Goal: Task Accomplishment & Management: Use online tool/utility

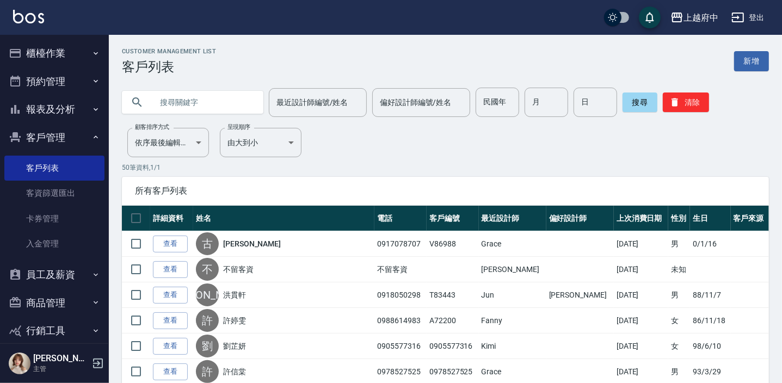
click at [209, 100] on input "text" at bounding box center [203, 102] width 102 height 29
type input "0955558733"
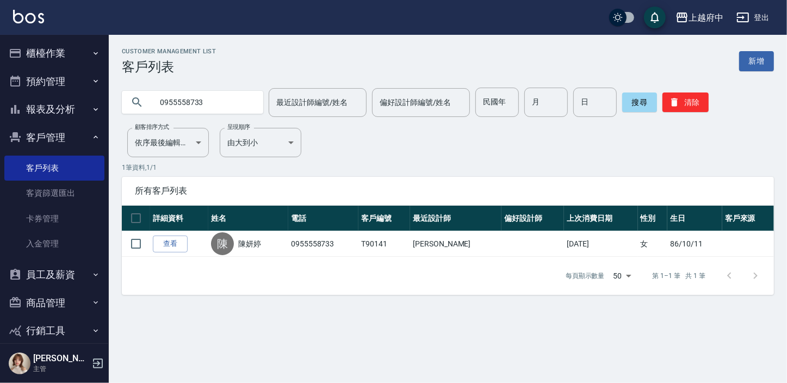
click at [165, 247] on link "查看" at bounding box center [170, 244] width 35 height 17
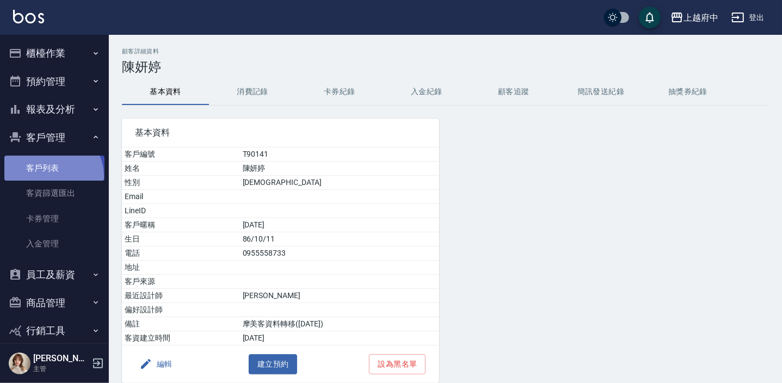
click at [51, 176] on link "客戶列表" at bounding box center [54, 168] width 100 height 25
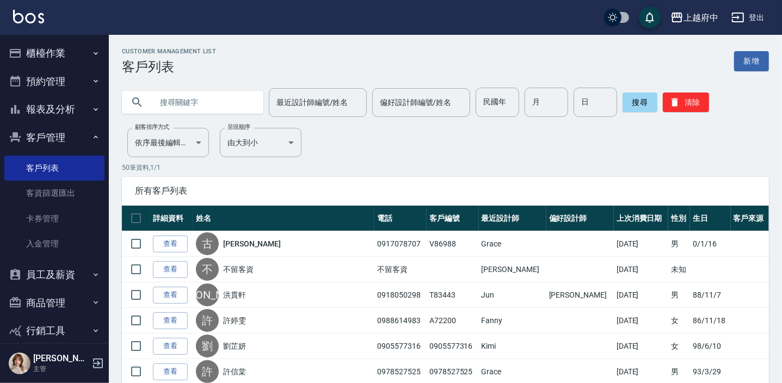
click at [97, 358] on icon "button" at bounding box center [97, 363] width 13 height 13
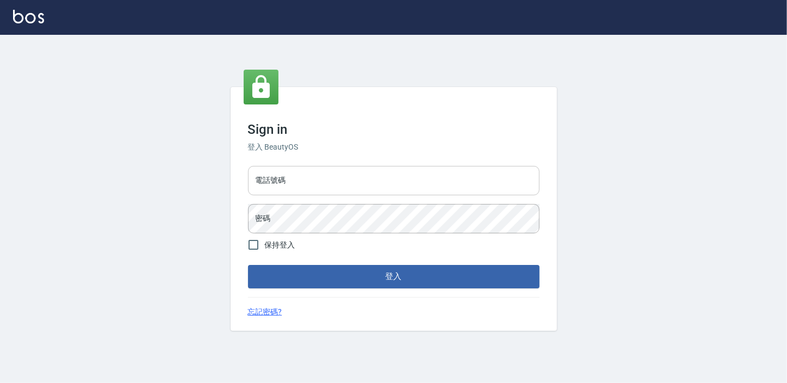
click at [348, 176] on input "電話號碼" at bounding box center [394, 180] width 292 height 29
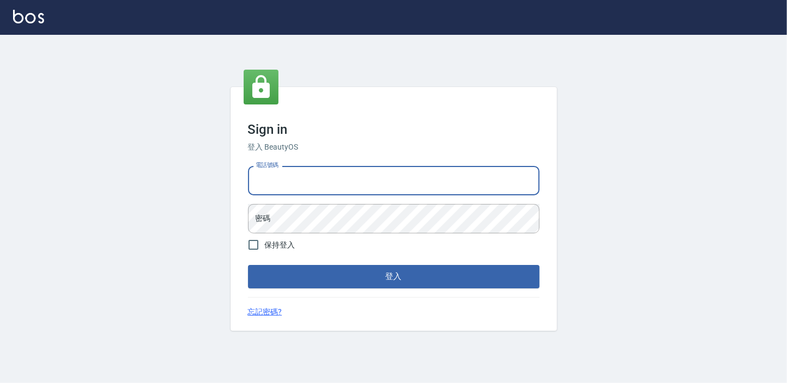
type input "0932050354"
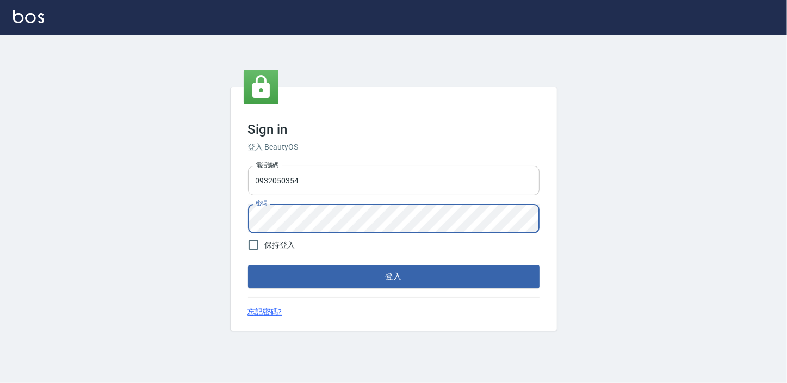
click at [248, 265] on button "登入" at bounding box center [394, 276] width 292 height 23
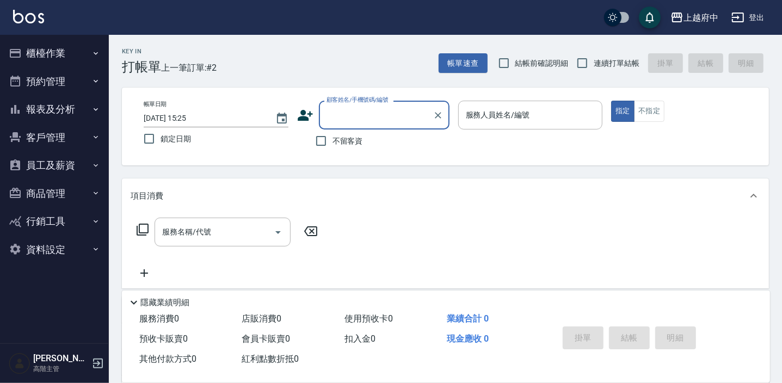
click at [64, 185] on button "商品管理" at bounding box center [54, 194] width 100 height 28
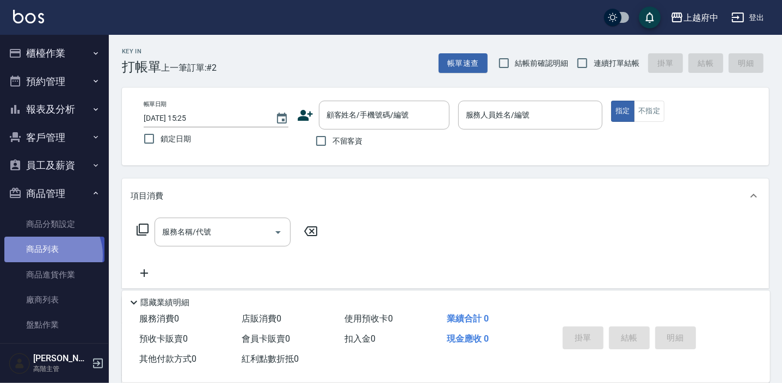
click at [47, 255] on link "商品列表" at bounding box center [54, 249] width 100 height 25
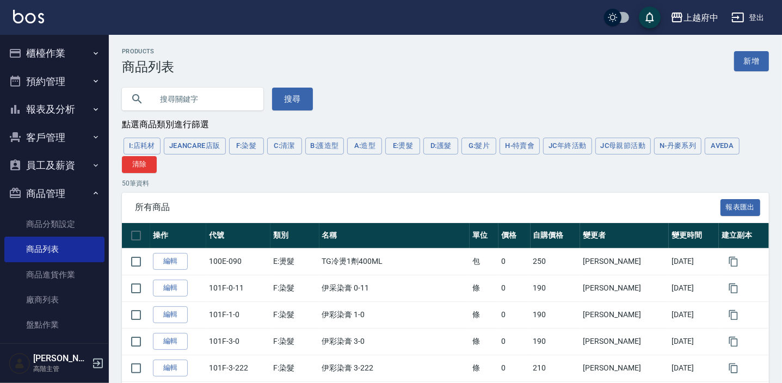
drag, startPoint x: 728, startPoint y: 143, endPoint x: 718, endPoint y: 141, distance: 10.4
click at [728, 143] on button "AVEDA" at bounding box center [722, 146] width 35 height 17
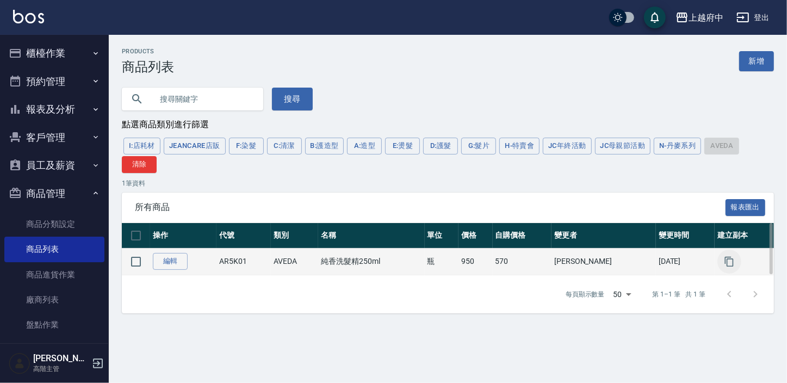
click at [727, 260] on icon "button" at bounding box center [729, 261] width 11 height 11
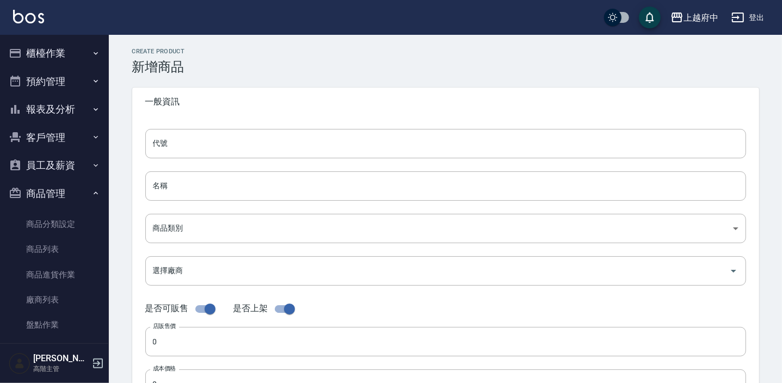
type input "AR5K01的副本"
type input "純香洗髮精250ml的副本"
type input "252d203a-57fd-4372-a26e-d68e0672c78b"
type input "950"
type input "570"
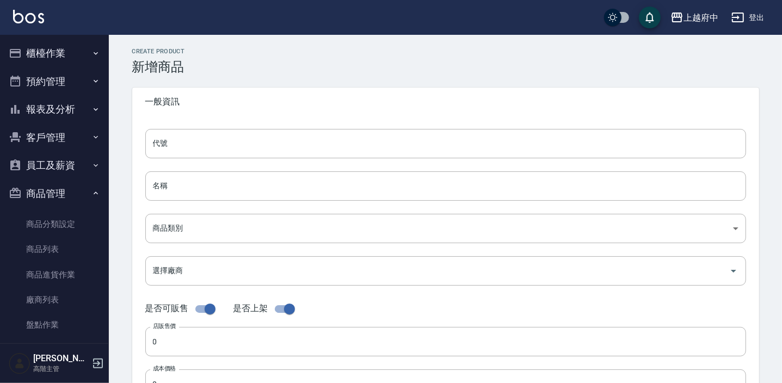
type input "570"
type input "瓶"
type input "UNSET"
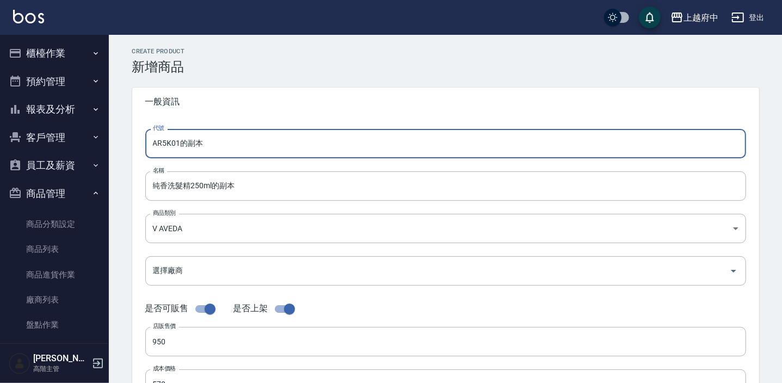
click at [247, 143] on input "AR5K01的副本" at bounding box center [445, 143] width 601 height 29
type input "AR5K01"
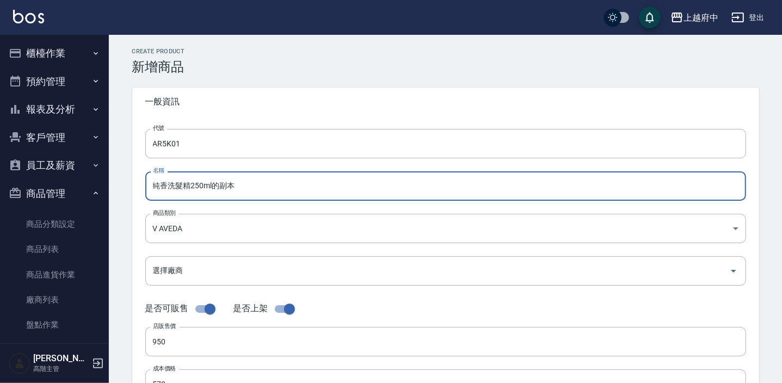
click at [255, 188] on input "純香洗髮精250ml的副本" at bounding box center [445, 185] width 601 height 29
click at [191, 186] on input "純香洗髮精250ml" at bounding box center [445, 185] width 601 height 29
click at [183, 184] on input "純香洗髮精250ml" at bounding box center [445, 185] width 601 height 29
click at [190, 188] on input "純香洗髮精250ml" at bounding box center [445, 185] width 601 height 29
type input "純香潤髮乳250ml"
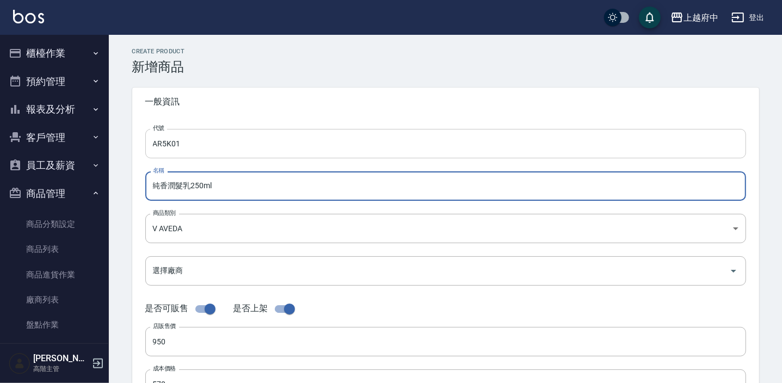
click at [174, 145] on input "AR5K01" at bounding box center [445, 143] width 601 height 29
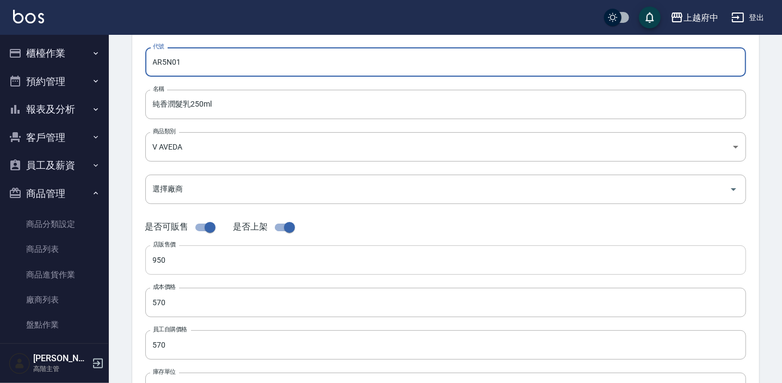
scroll to position [98, 0]
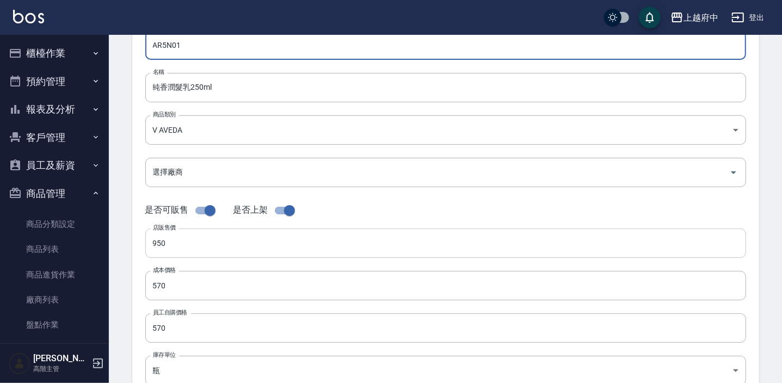
type input "AR5N01"
click at [182, 243] on input "950" at bounding box center [445, 242] width 601 height 29
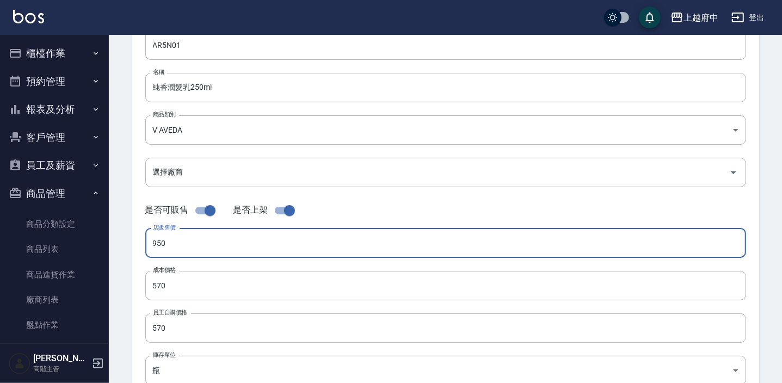
drag, startPoint x: 182, startPoint y: 243, endPoint x: 146, endPoint y: 244, distance: 35.9
click at [146, 244] on input "950" at bounding box center [445, 242] width 601 height 29
type input "1000"
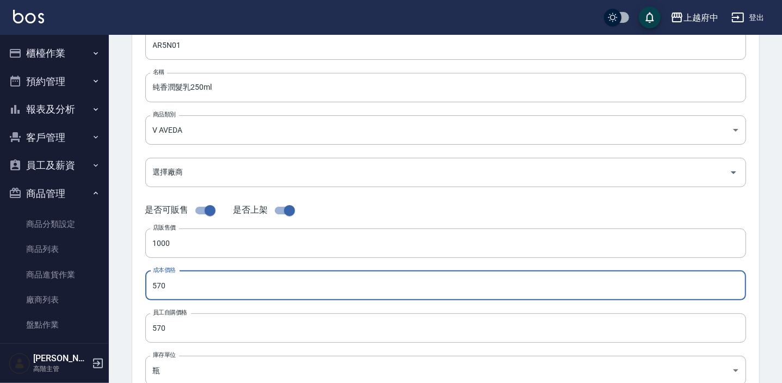
drag, startPoint x: 180, startPoint y: 284, endPoint x: 157, endPoint y: 279, distance: 23.5
click at [157, 279] on input "570" at bounding box center [445, 285] width 601 height 29
click at [196, 288] on input "570" at bounding box center [445, 285] width 601 height 29
drag, startPoint x: 199, startPoint y: 285, endPoint x: 140, endPoint y: 277, distance: 58.7
click at [141, 277] on div "代號 AR5N01 代號 名稱 純香潤髮乳250ml 名稱 商品類別 V AVEDA 252d203a-57fd-4372-a26e-d68e0672c7…" at bounding box center [445, 235] width 627 height 436
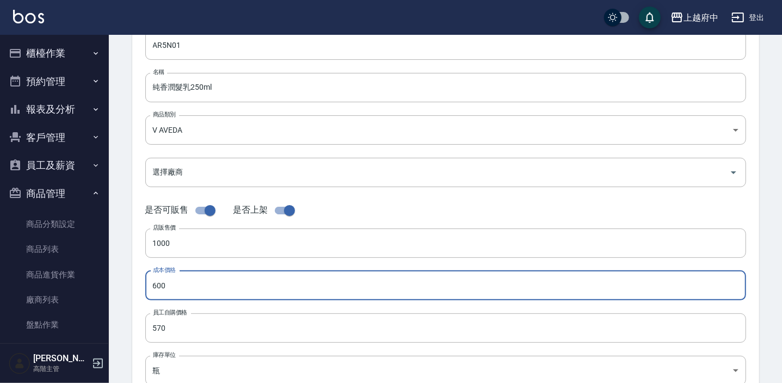
type input "600"
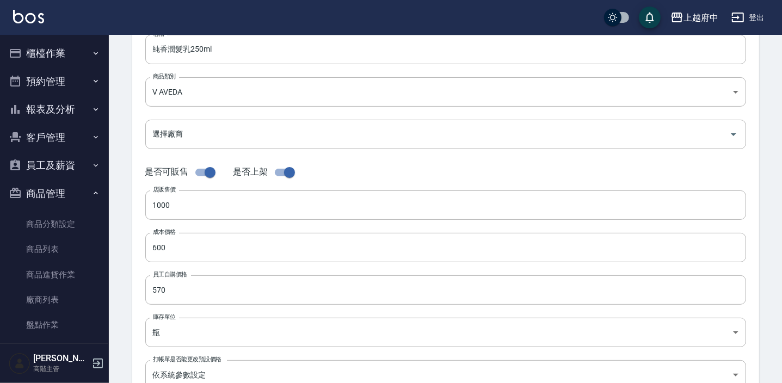
scroll to position [148, 0]
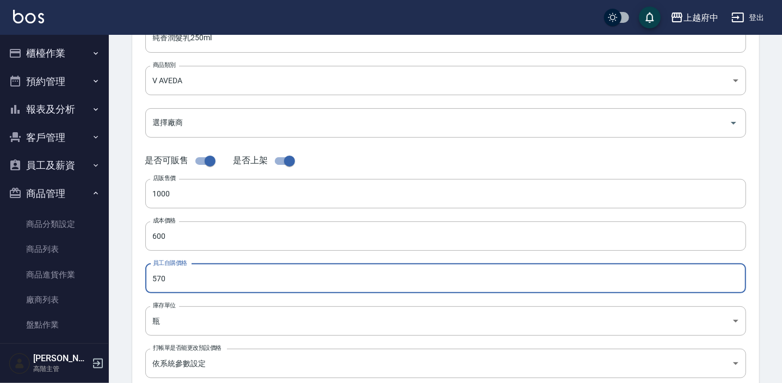
drag, startPoint x: 172, startPoint y: 282, endPoint x: 134, endPoint y: 280, distance: 38.2
click at [134, 280] on div "代號 AR5N01 代號 名稱 純香潤髮乳250ml 名稱 商品類別 V AVEDA 252d203a-57fd-4372-a26e-d68e0672c7…" at bounding box center [445, 186] width 627 height 436
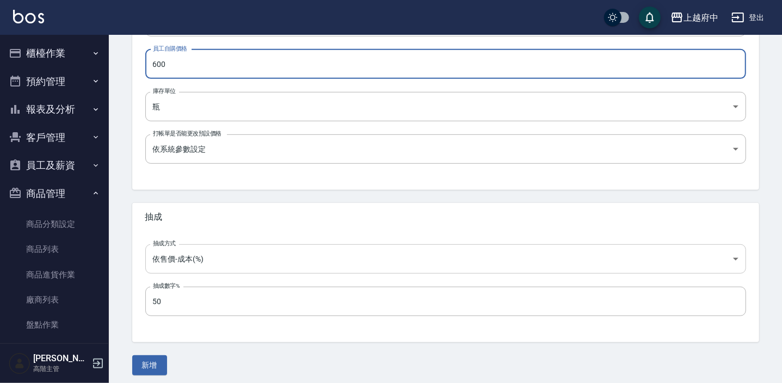
scroll to position [367, 0]
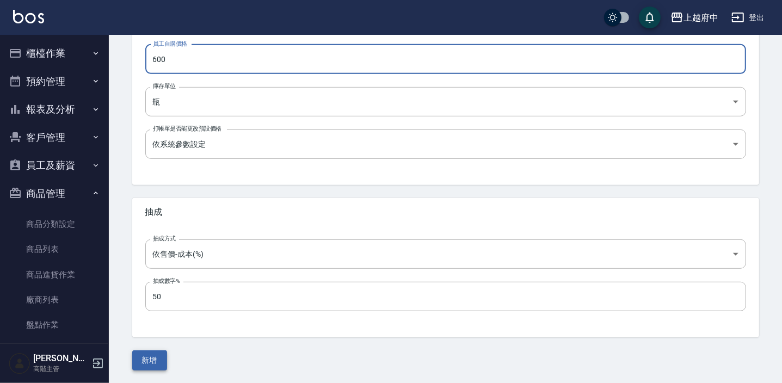
type input "600"
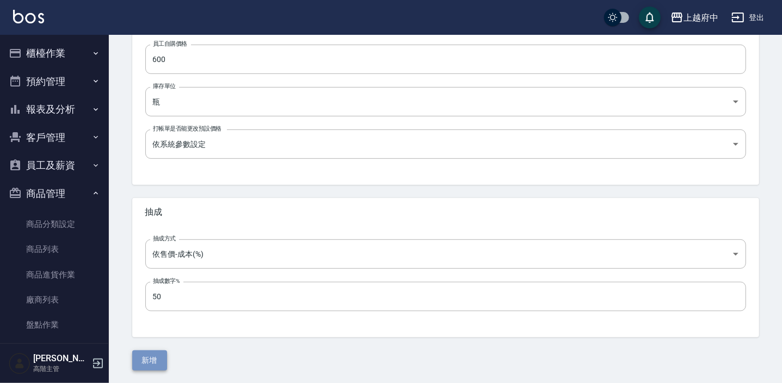
click at [156, 361] on button "新增" at bounding box center [149, 360] width 35 height 20
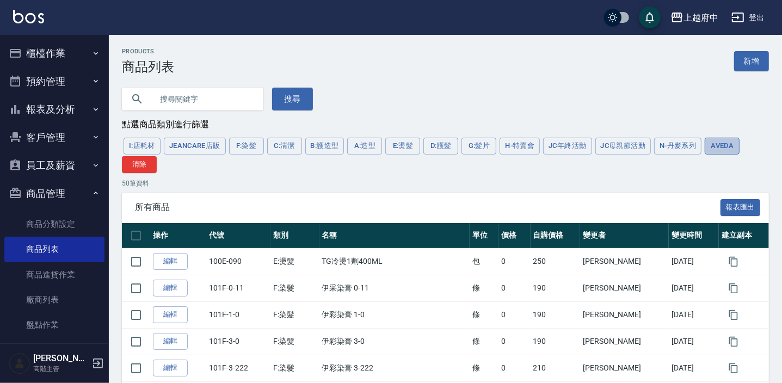
click at [728, 151] on button "AVEDA" at bounding box center [722, 146] width 35 height 17
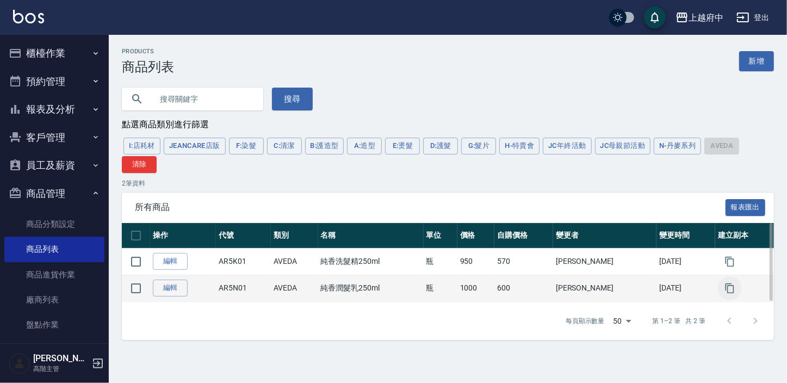
click at [725, 292] on icon "button" at bounding box center [730, 288] width 11 height 11
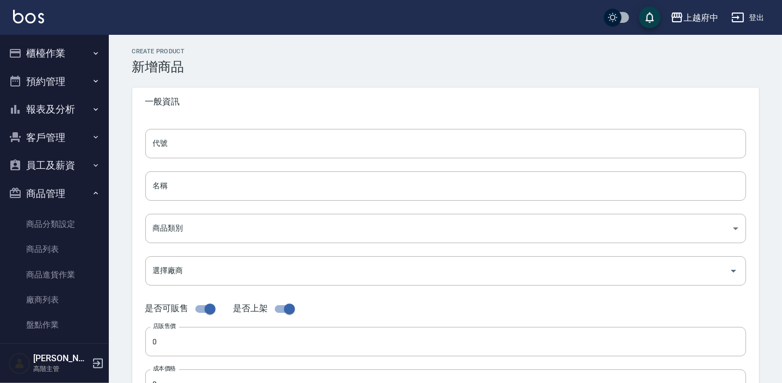
type input "AR5N01的副本"
type input "純香潤髮乳250ml的副本"
type input "252d203a-57fd-4372-a26e-d68e0672c78b"
type input "1000"
type input "600"
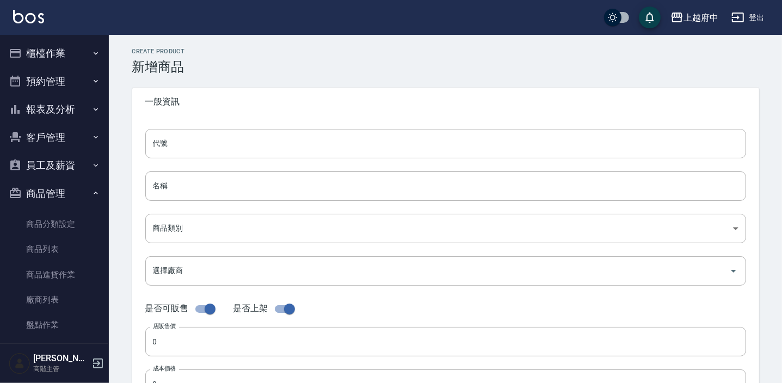
type input "600"
type input "瓶"
type input "UNSET"
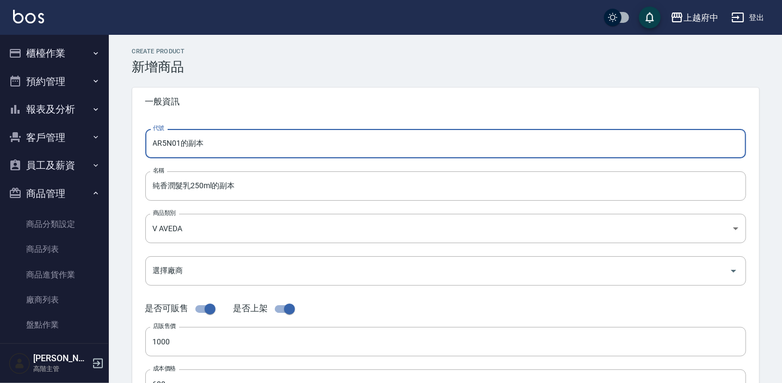
click at [236, 142] on input "AR5N01的副本" at bounding box center [445, 143] width 601 height 29
type input "AWHP01"
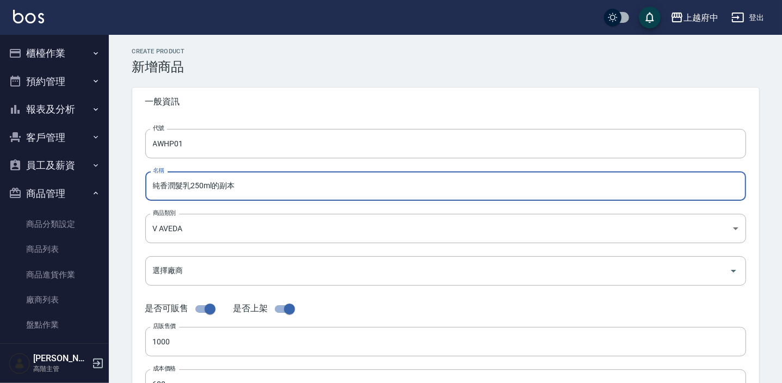
click at [266, 191] on input "純香潤髮乳250ml的副本" at bounding box center [445, 185] width 601 height 29
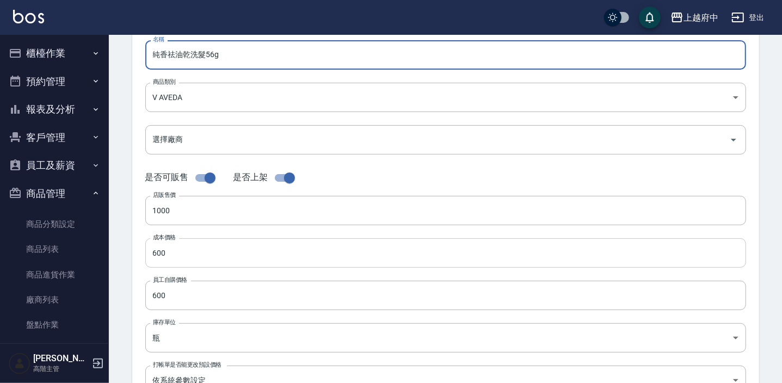
scroll to position [148, 0]
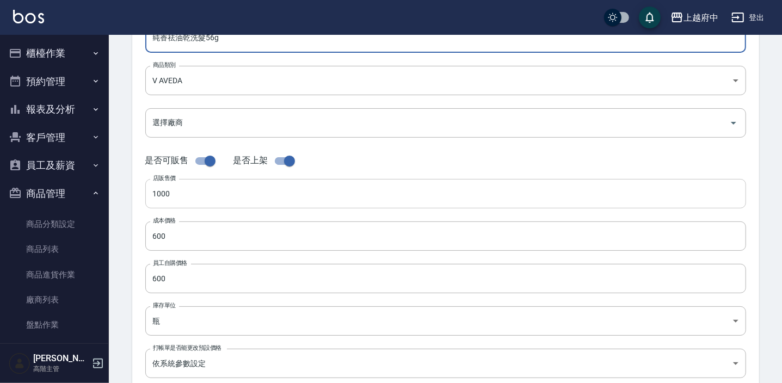
type input "純香祛油乾洗髮56g"
click at [189, 192] on input "1000" at bounding box center [445, 193] width 601 height 29
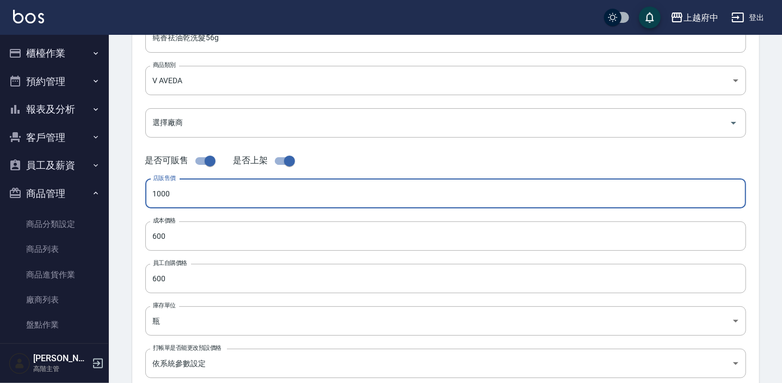
drag, startPoint x: 189, startPoint y: 192, endPoint x: 127, endPoint y: 190, distance: 62.6
click at [128, 191] on div "CREATE PRODUCT 新增商品 一般資訊 代號 AWHP01 代號 名稱 純香祛油乾洗髮56g 名稱 商品類別 V AVEDA 252d203a-…" at bounding box center [445, 245] width 653 height 690
type input "1400"
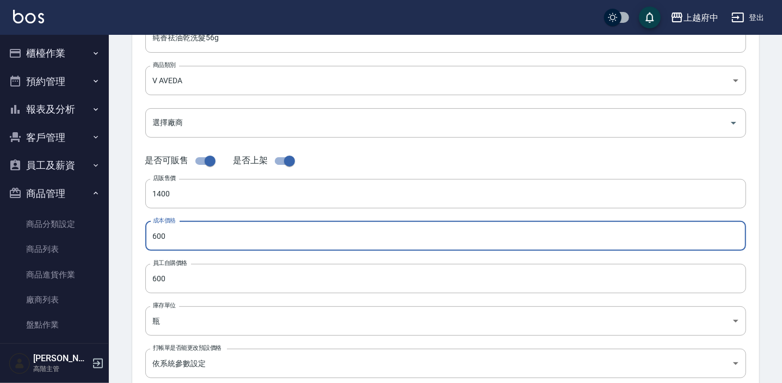
drag, startPoint x: 189, startPoint y: 234, endPoint x: 138, endPoint y: 239, distance: 51.9
click at [138, 239] on div "代號 AWHP01 代號 名稱 純香祛油乾洗髮56g 名稱 商品類別 V AVEDA 252d203a-57fd-4372-a26e-d68e0672c7…" at bounding box center [445, 186] width 627 height 436
type input "840"
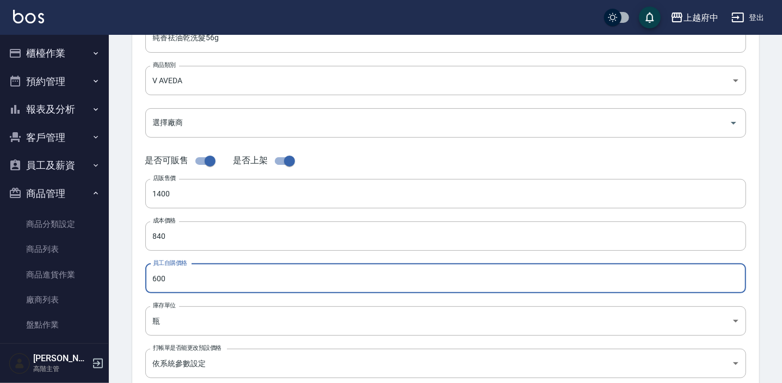
drag, startPoint x: 175, startPoint y: 272, endPoint x: 143, endPoint y: 273, distance: 31.6
click at [143, 273] on div "代號 AWHP01 代號 名稱 純香祛油乾洗髮56g 名稱 商品類別 V AVEDA 252d203a-57fd-4372-a26e-d68e0672c7…" at bounding box center [445, 186] width 627 height 436
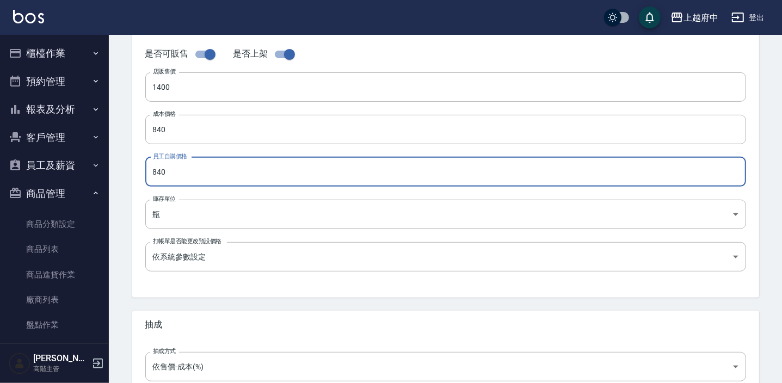
scroll to position [367, 0]
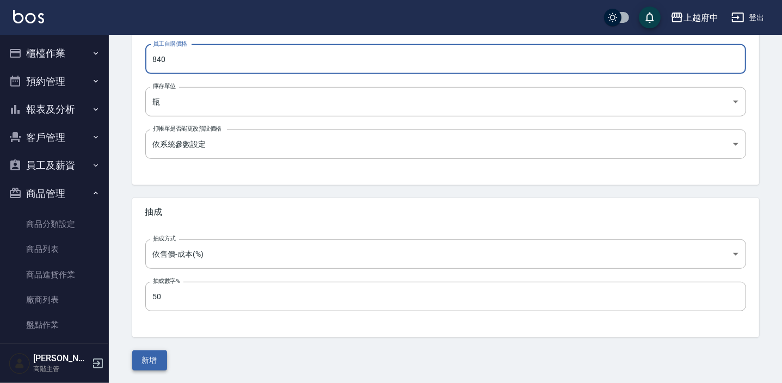
type input "840"
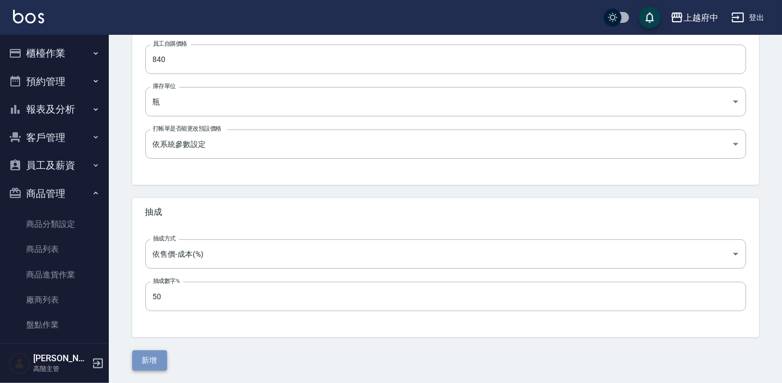
click at [158, 355] on button "新增" at bounding box center [149, 360] width 35 height 20
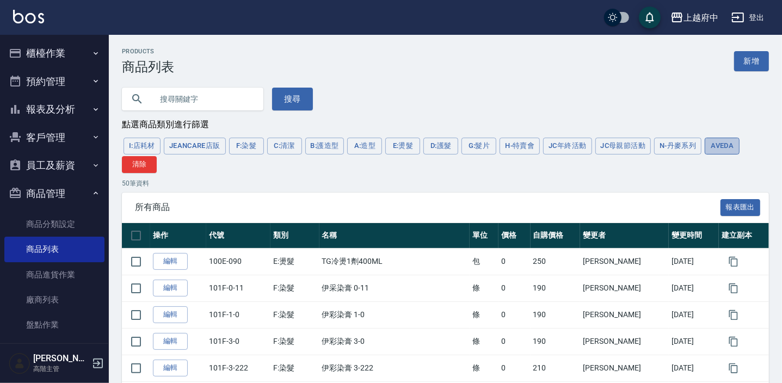
click at [726, 144] on button "AVEDA" at bounding box center [722, 146] width 35 height 17
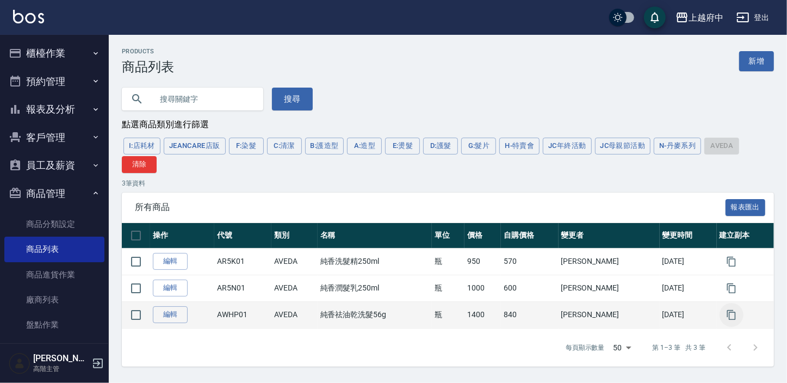
click at [728, 316] on icon "button" at bounding box center [731, 315] width 11 height 11
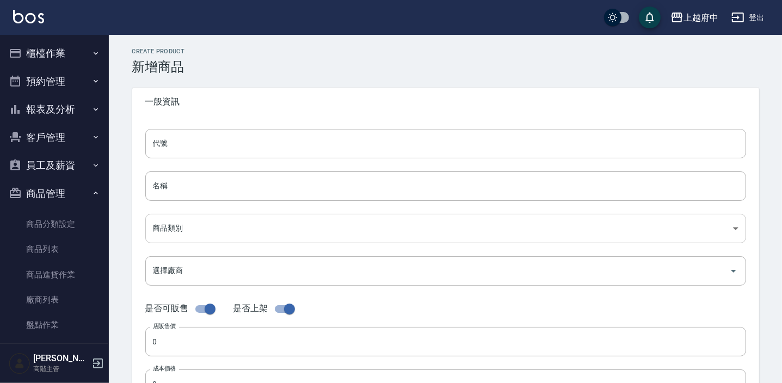
type input "AWHP01的副本"
type input "純香祛油乾洗髮56g的副本"
type input "252d203a-57fd-4372-a26e-d68e0672c78b"
type input "1400"
type input "840"
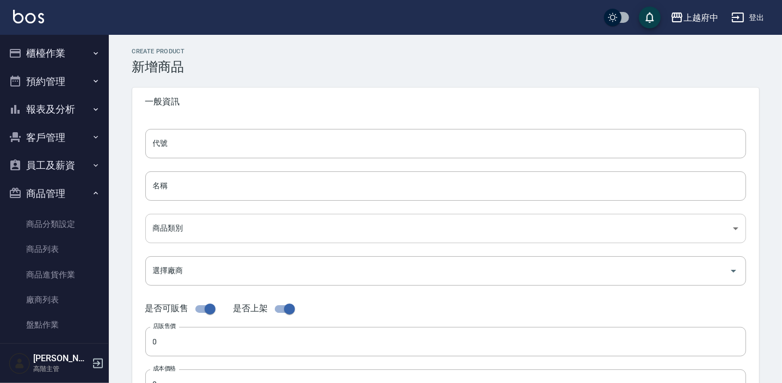
type input "840"
type input "瓶"
type input "UNSET"
click at [222, 139] on input "AWHP01的副本" at bounding box center [445, 143] width 601 height 29
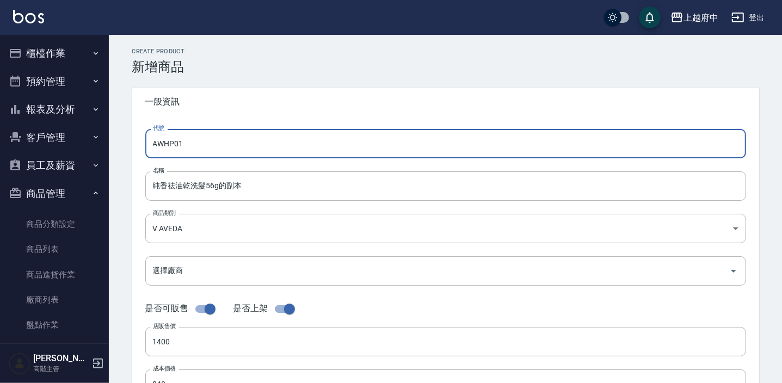
drag, startPoint x: 219, startPoint y: 143, endPoint x: 113, endPoint y: 134, distance: 106.5
type input "v"
type input "VFCJ01"
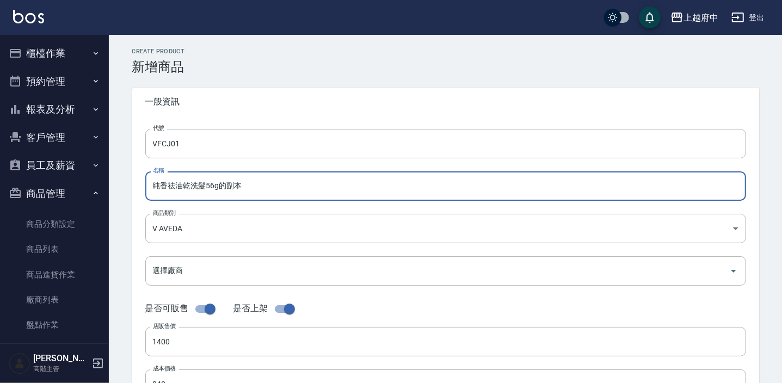
drag, startPoint x: 263, startPoint y: 180, endPoint x: 108, endPoint y: 178, distance: 155.1
type input "護色穎采洗髮精200ml"
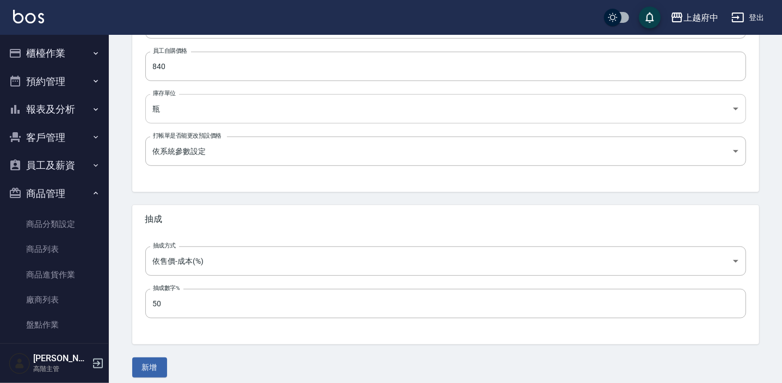
scroll to position [367, 0]
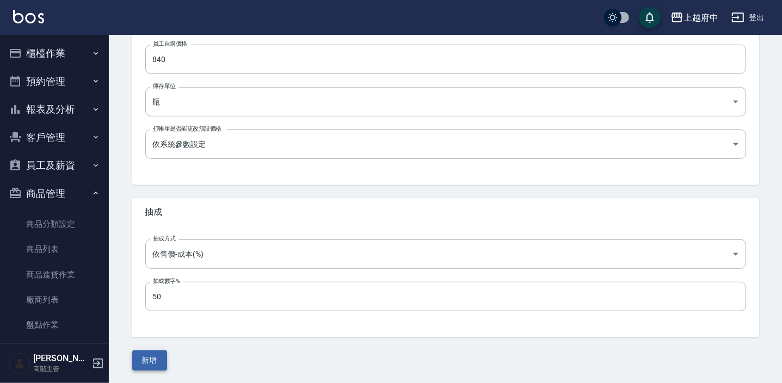
click at [147, 354] on button "新增" at bounding box center [149, 360] width 35 height 20
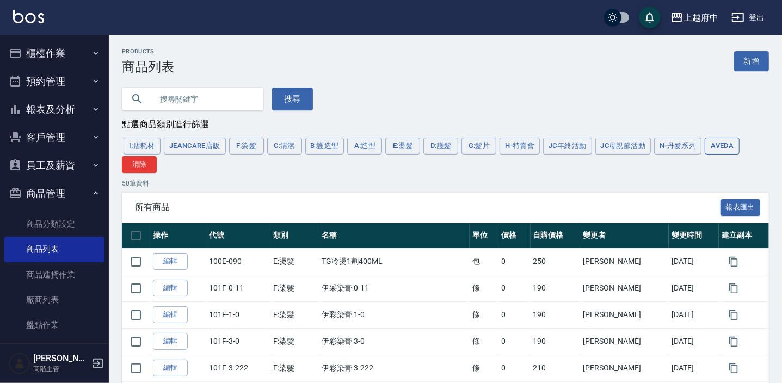
click at [729, 149] on button "AVEDA" at bounding box center [722, 146] width 35 height 17
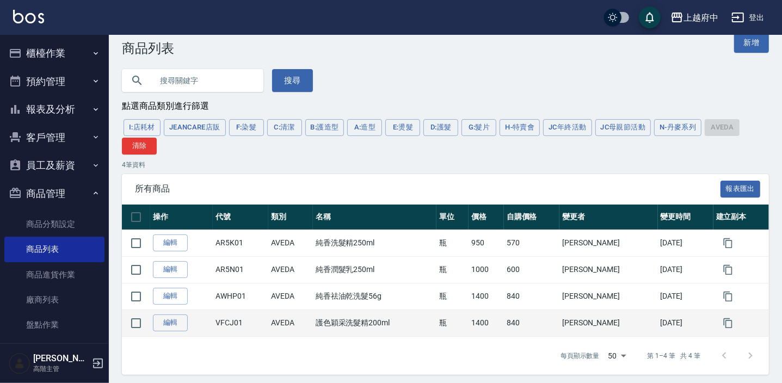
scroll to position [23, 0]
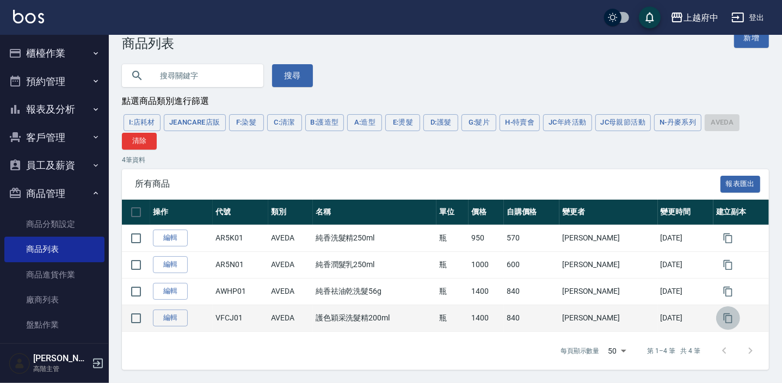
click at [723, 319] on icon "button" at bounding box center [727, 318] width 11 height 11
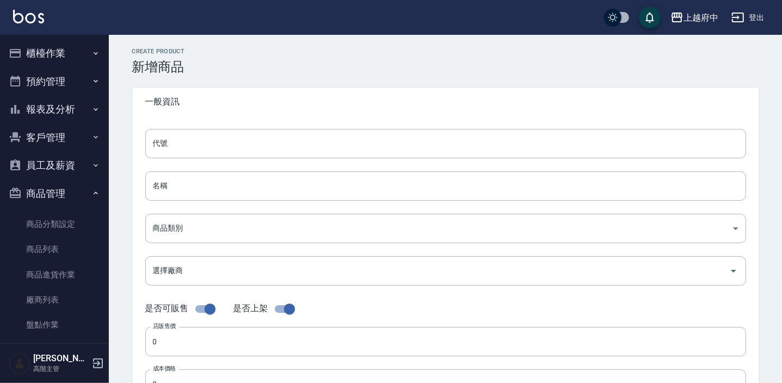
type input "VFCJ01的副本"
type input "護色穎采洗髮精200ml的副本"
type input "252d203a-57fd-4372-a26e-d68e0672c78b"
type input "1400"
type input "840"
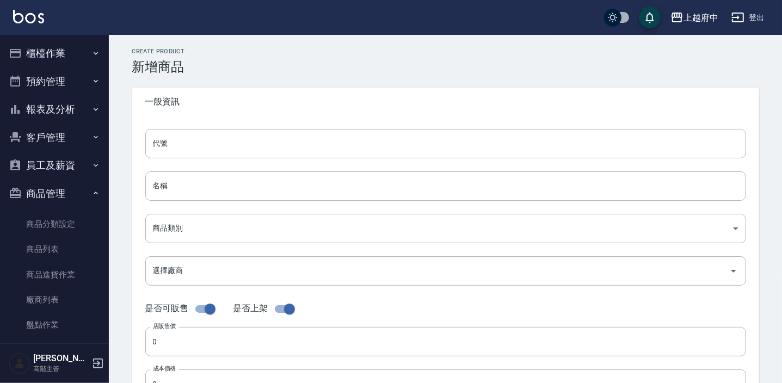
type input "840"
type input "瓶"
type input "UNSET"
click at [218, 145] on input "VFCJ01的副本" at bounding box center [445, 143] width 601 height 29
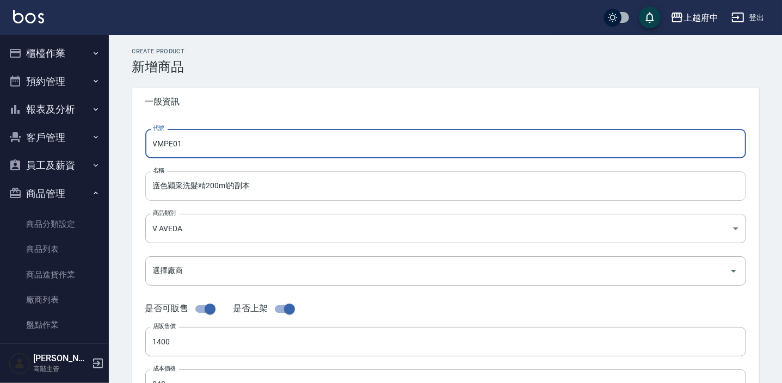
type input "VMPE01"
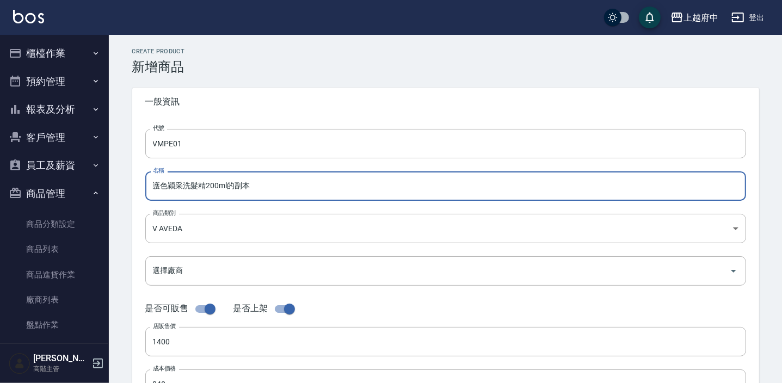
click at [250, 190] on input "護色穎采洗髮精200ml的副本" at bounding box center [445, 185] width 601 height 29
click at [199, 187] on input "護色穎采洗髮精200ml" at bounding box center [445, 185] width 601 height 29
click at [202, 185] on input "護色穎采洗髮精200ml" at bounding box center [445, 185] width 601 height 29
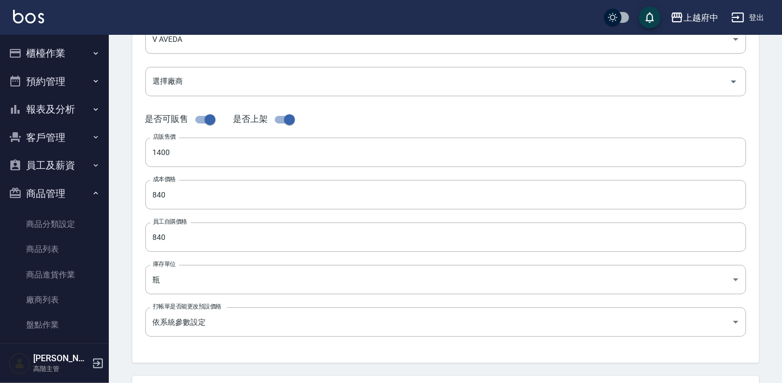
scroll to position [197, 0]
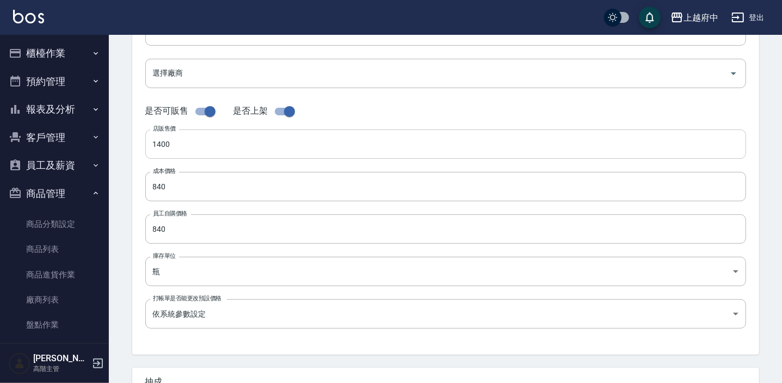
type input "護色穎采潤髮乳200ml"
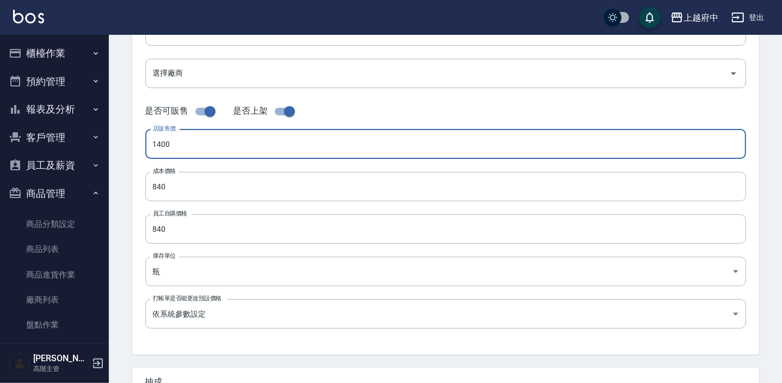
drag, startPoint x: 189, startPoint y: 147, endPoint x: 132, endPoint y: 136, distance: 58.3
click at [132, 136] on div "代號 VMPE01 代號 名稱 護色穎采潤髮乳200ml 名稱 商品類別 V AVEDA 252d203a-57fd-4372-a26e-d68e0672…" at bounding box center [445, 136] width 627 height 436
type input "1600"
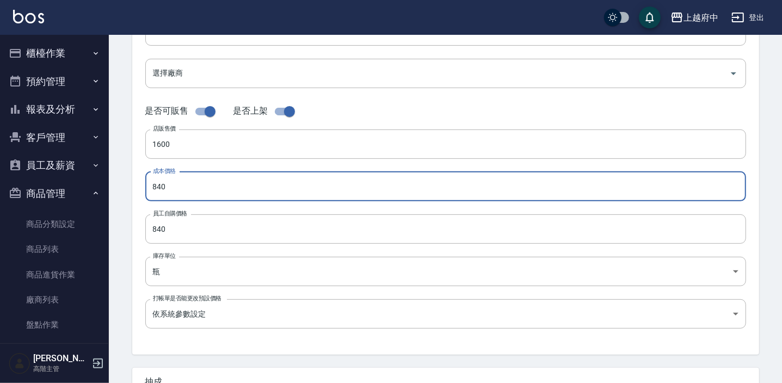
drag, startPoint x: 169, startPoint y: 180, endPoint x: 142, endPoint y: 179, distance: 26.7
click at [143, 179] on div "代號 VMPE01 代號 名稱 護色穎采潤髮乳200ml 名稱 商品類別 V AVEDA 252d203a-57fd-4372-a26e-d68e0672…" at bounding box center [445, 136] width 627 height 436
type input "960"
click at [134, 246] on div "代號 VMPE01 代號 名稱 護色穎采潤髮乳200ml 名稱 商品類別 V AVEDA 252d203a-57fd-4372-a26e-d68e0672…" at bounding box center [445, 136] width 627 height 436
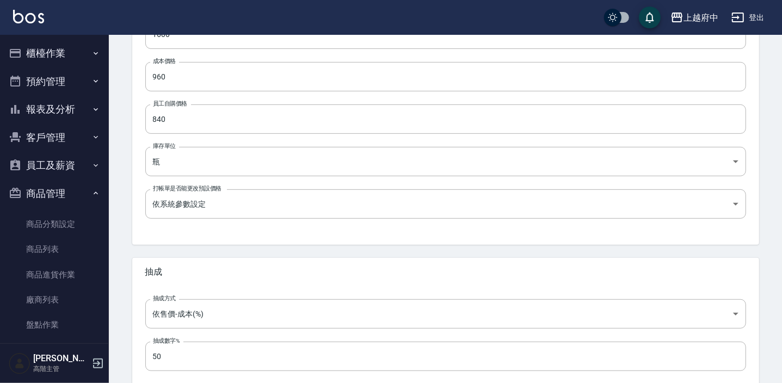
scroll to position [367, 0]
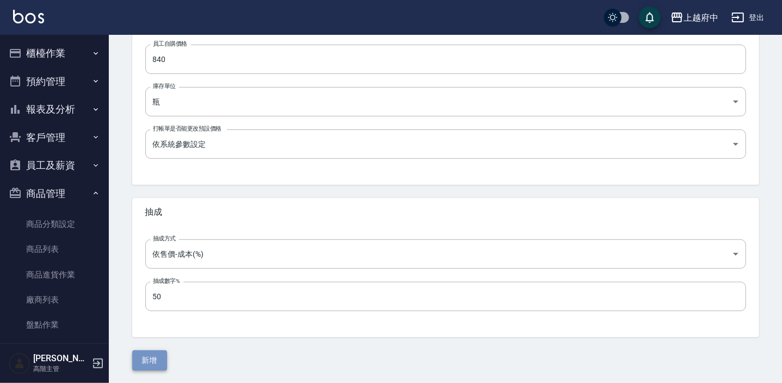
click at [156, 365] on button "新增" at bounding box center [149, 360] width 35 height 20
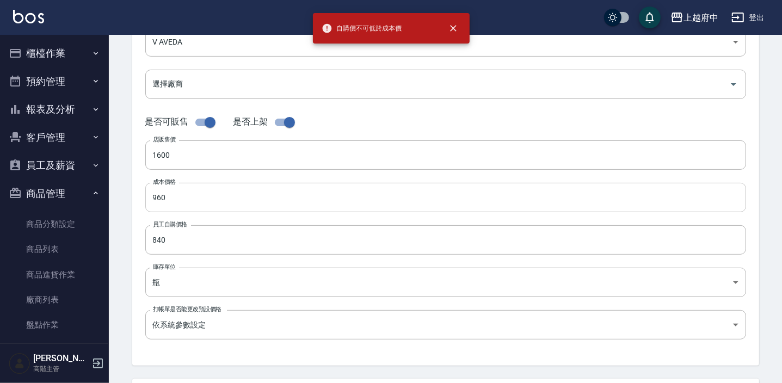
scroll to position [169, 0]
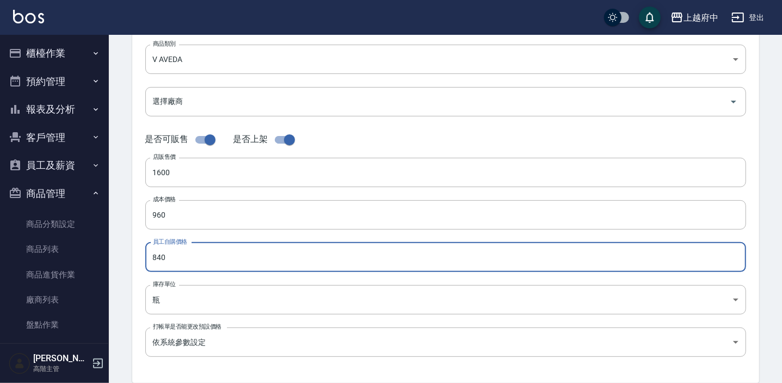
drag, startPoint x: 197, startPoint y: 265, endPoint x: 127, endPoint y: 253, distance: 71.3
click at [127, 253] on div "CREATE PRODUCT 新增商品 一般資訊 代號 VMPE01 代號 名稱 護色穎采潤髮乳200ml 名稱 商品類別 V AVEDA 252d203…" at bounding box center [445, 224] width 653 height 690
type input "960"
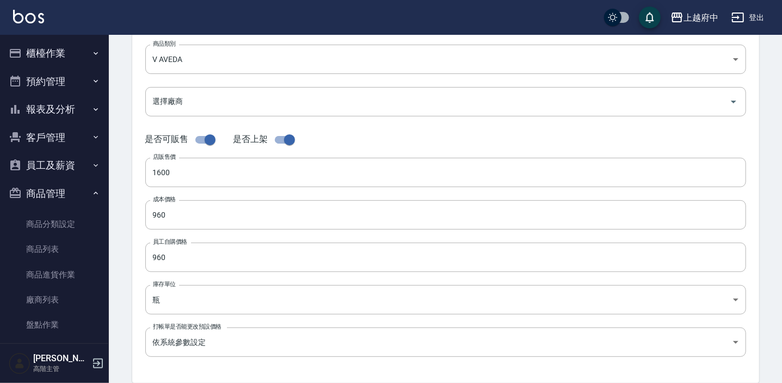
click at [141, 277] on div "代號 VMPE01 代號 名稱 護色穎采潤髮乳200ml 名稱 商品類別 V AVEDA 252d203a-57fd-4372-a26e-d68e0672…" at bounding box center [445, 165] width 627 height 436
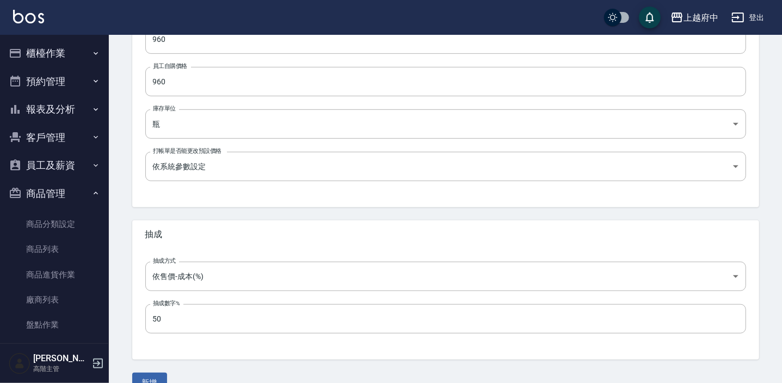
scroll to position [367, 0]
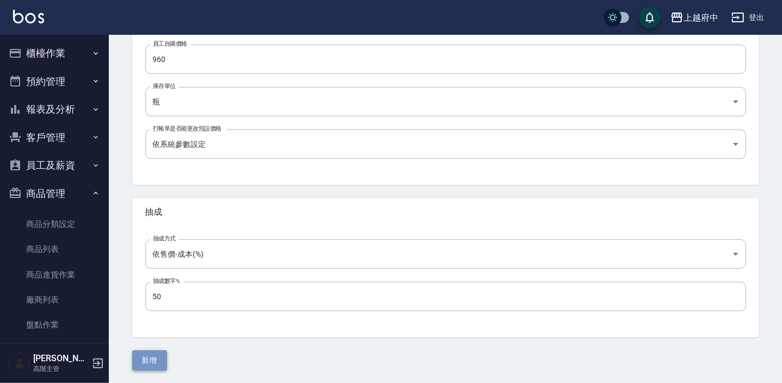
click at [149, 356] on button "新增" at bounding box center [149, 360] width 35 height 20
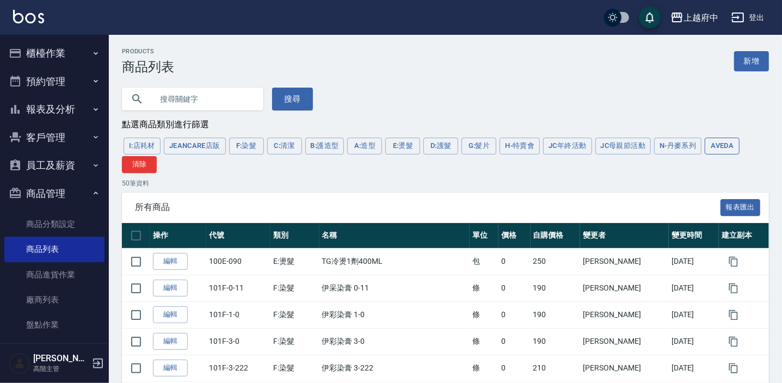
click at [707, 147] on button "AVEDA" at bounding box center [722, 146] width 35 height 17
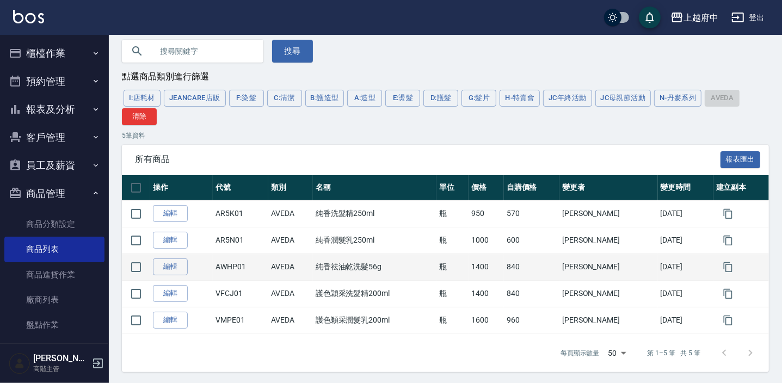
scroll to position [50, 0]
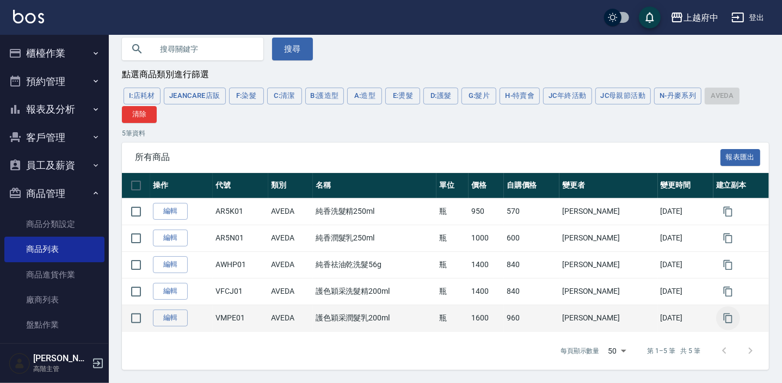
click at [728, 321] on icon "button" at bounding box center [727, 318] width 11 height 11
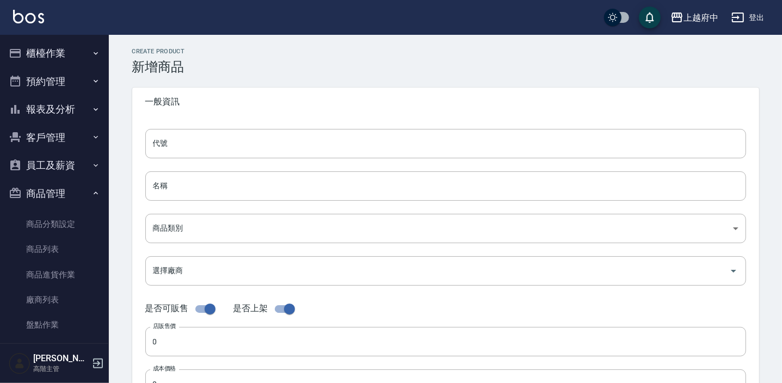
type input "VMPE01的副本"
type input "護色穎采潤髮乳200ml的副本"
type input "252d203a-57fd-4372-a26e-d68e0672c78b"
type input "1600"
type input "960"
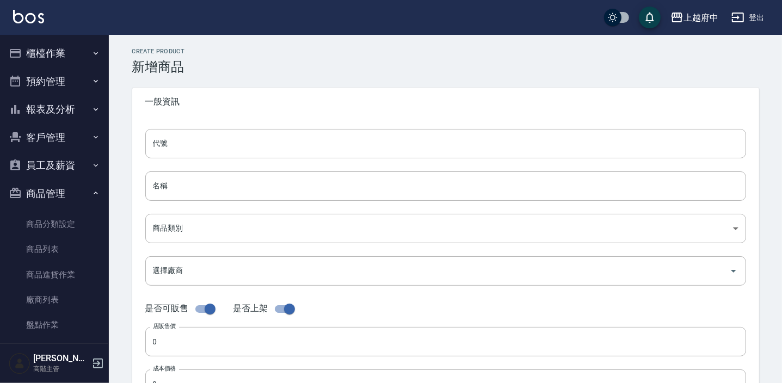
type input "960"
type input "瓶"
type input "UNSET"
click at [234, 151] on input "VMPE01的副本" at bounding box center [445, 143] width 601 height 29
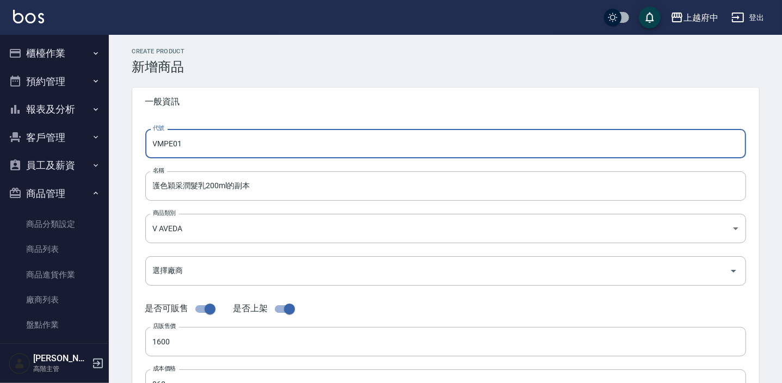
click at [195, 144] on input "VMPE01" at bounding box center [445, 143] width 601 height 29
drag, startPoint x: 193, startPoint y: 144, endPoint x: 165, endPoint y: 142, distance: 28.3
click at [165, 142] on input "VMPE01" at bounding box center [445, 143] width 601 height 29
type input "VMT801"
click at [271, 192] on input "護色穎采潤髮乳200ml的副本" at bounding box center [445, 185] width 601 height 29
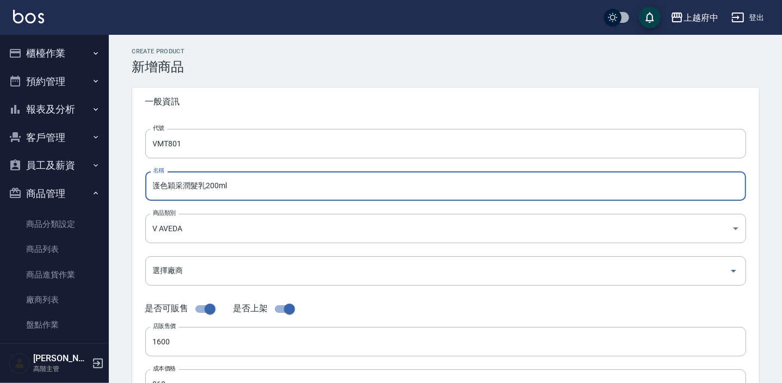
click at [212, 185] on input "護色穎采潤髮乳200ml" at bounding box center [445, 185] width 601 height 29
click at [203, 188] on input "護色穎采潤髮乳100ml" at bounding box center [445, 185] width 601 height 29
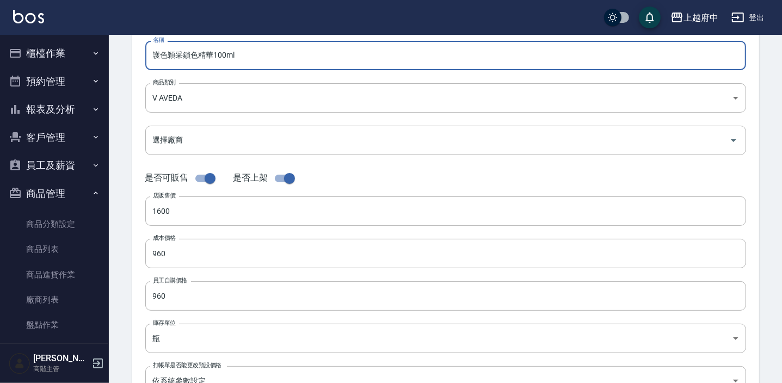
scroll to position [148, 0]
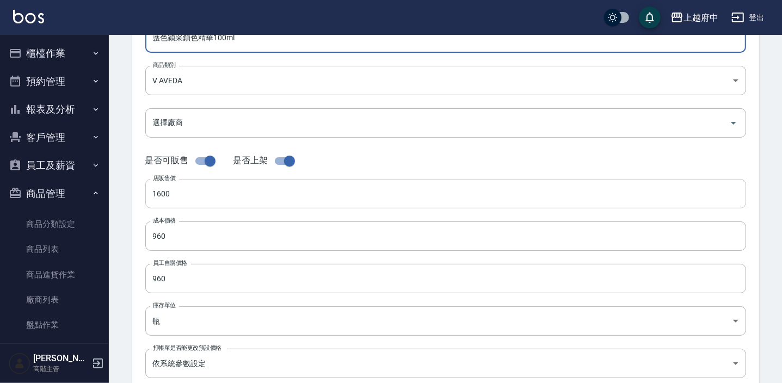
type input "護色穎采鎖色精華100ml"
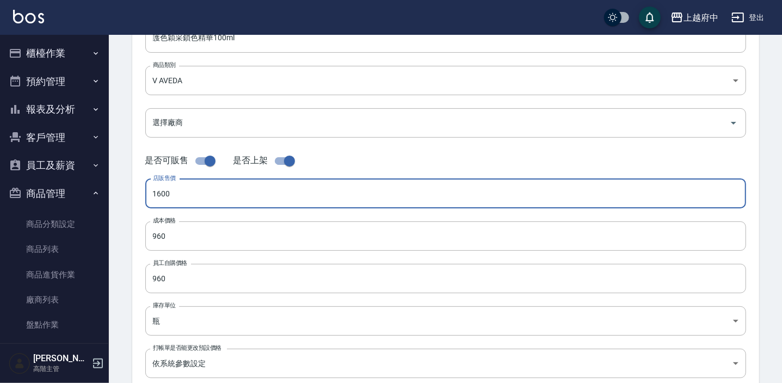
drag, startPoint x: 195, startPoint y: 188, endPoint x: 131, endPoint y: 187, distance: 63.7
click at [132, 187] on div "代號 VMT801 代號 名稱 護色穎采鎖色精華100ml 名稱 商品類別 V AVEDA 252d203a-57fd-4372-a26e-d68e067…" at bounding box center [445, 186] width 627 height 436
type input "1500"
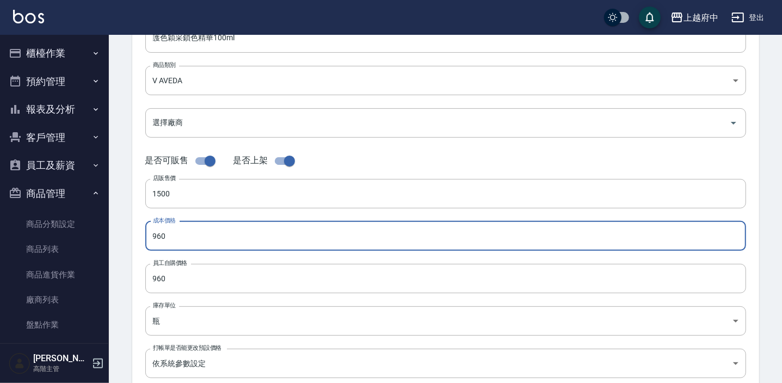
drag, startPoint x: 211, startPoint y: 240, endPoint x: 135, endPoint y: 236, distance: 75.7
click at [135, 236] on div "代號 VMT801 代號 名稱 護色穎采鎖色精華100ml 名稱 商品類別 V AVEDA 252d203a-57fd-4372-a26e-d68e067…" at bounding box center [445, 186] width 627 height 436
type input "900"
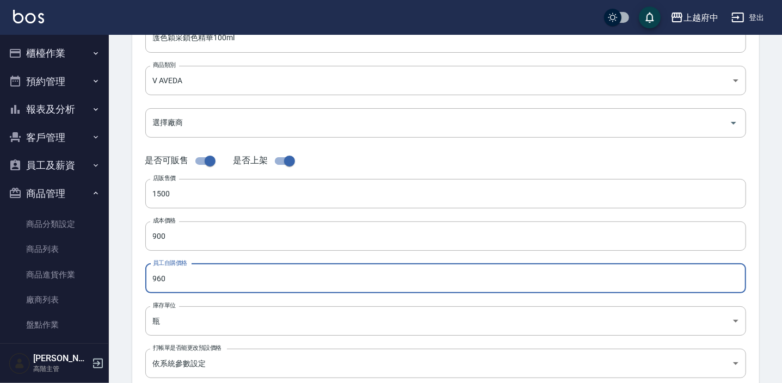
drag, startPoint x: 186, startPoint y: 273, endPoint x: 145, endPoint y: 270, distance: 41.5
click at [145, 270] on input "960" at bounding box center [445, 278] width 601 height 29
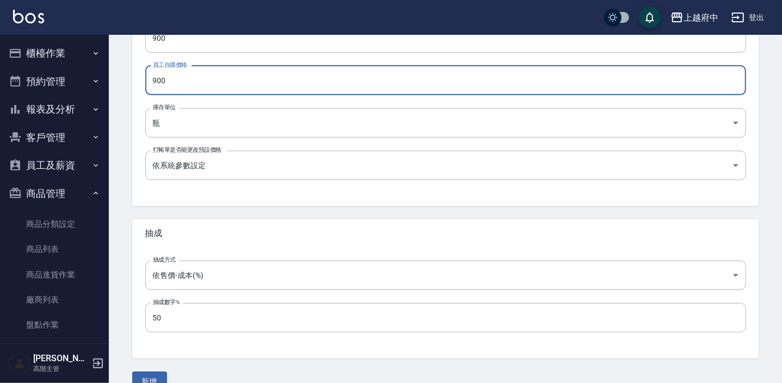
scroll to position [367, 0]
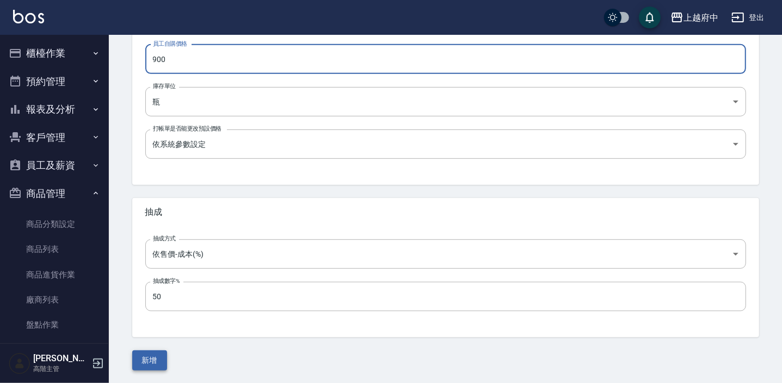
type input "900"
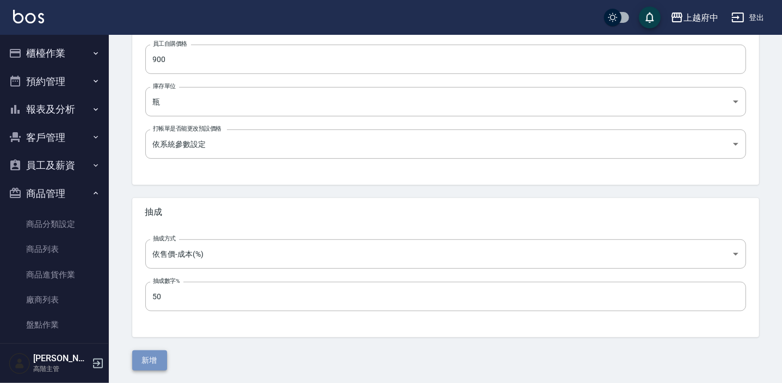
click at [160, 359] on button "新增" at bounding box center [149, 360] width 35 height 20
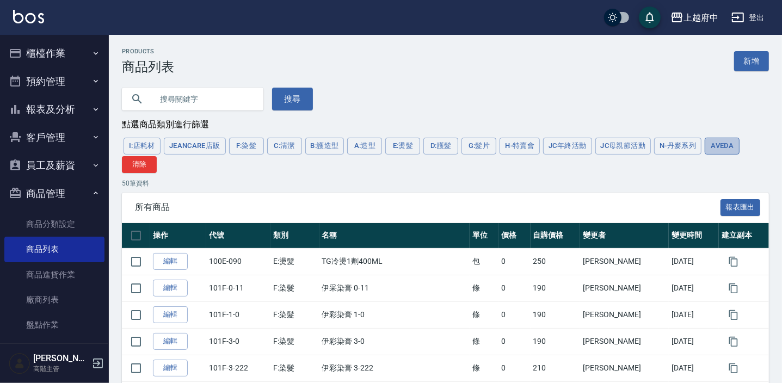
click at [711, 149] on button "AVEDA" at bounding box center [722, 146] width 35 height 17
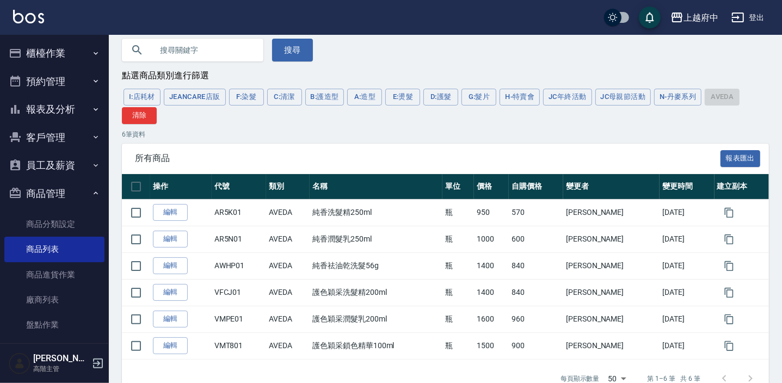
scroll to position [77, 0]
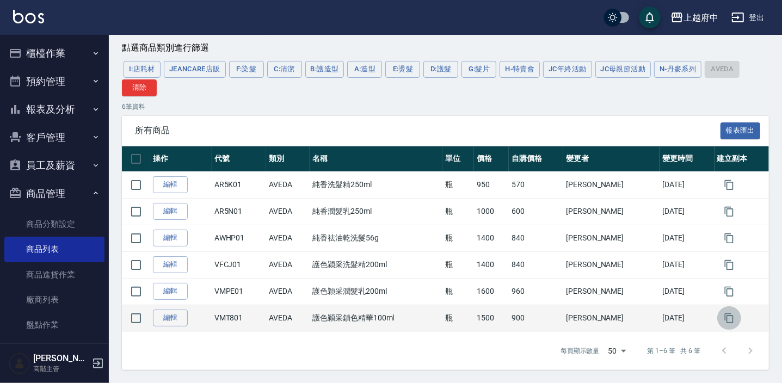
click at [725, 318] on icon "button" at bounding box center [729, 318] width 11 height 11
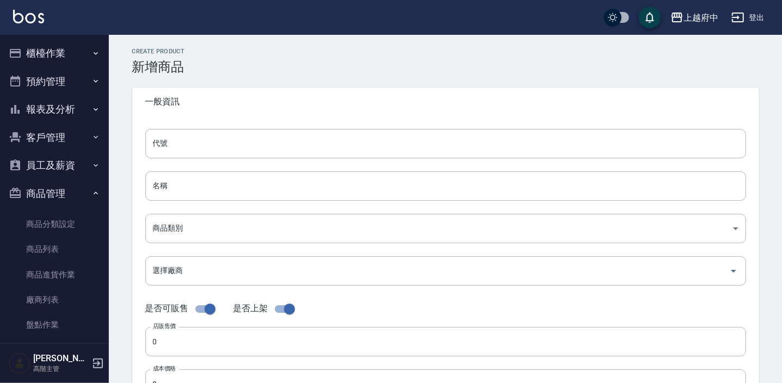
type input "VMT801的副本"
type input "護色穎采鎖色精華100ml的副本"
type input "252d203a-57fd-4372-a26e-d68e0672c78b"
type input "1500"
type input "900"
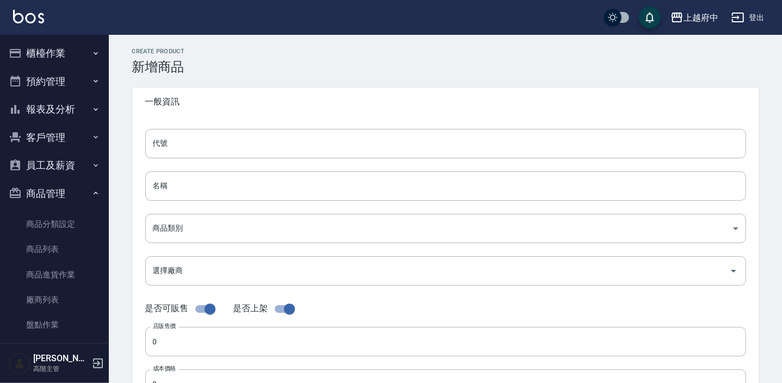
type input "900"
type input "瓶"
type input "UNSET"
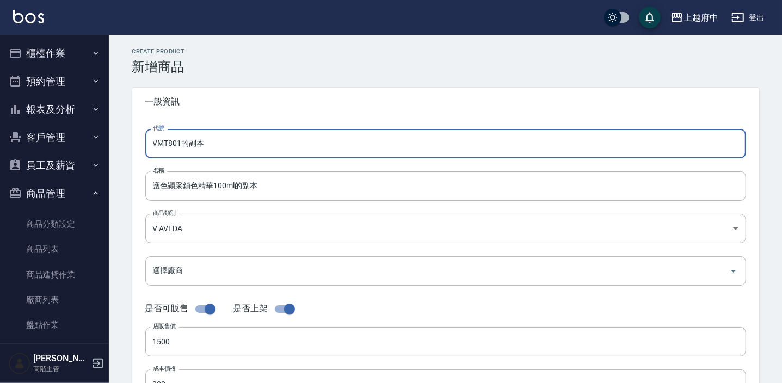
drag, startPoint x: 228, startPoint y: 144, endPoint x: 113, endPoint y: 150, distance: 115.5
type input "AX1001"
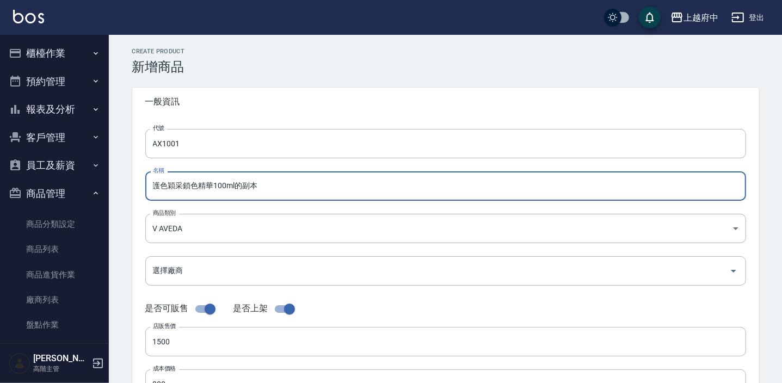
drag, startPoint x: 279, startPoint y: 189, endPoint x: 105, endPoint y: 190, distance: 173.6
click at [107, 190] on div "上越府中 登出 櫃檯作業 打帳單 帳單列表 掛單列表 座位開單 營業儀表板 現金收支登錄 高階收支登錄 材料自購登錄 每日結帳 排班表 現場電腦打卡 掃碼打卡…" at bounding box center [391, 375] width 782 height 751
type input "C"
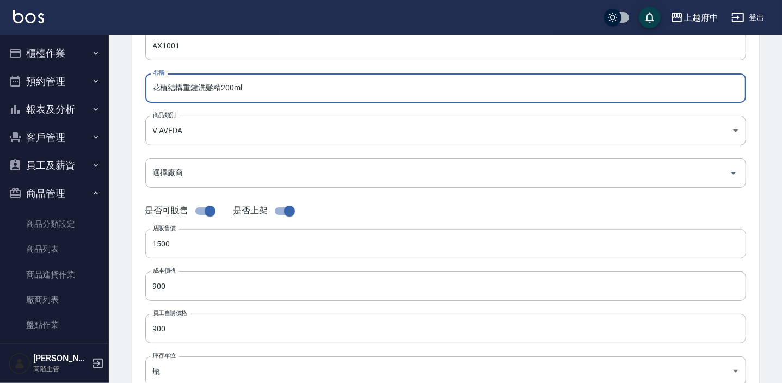
scroll to position [98, 0]
type input "花植結構重鍵洗髮精200ml"
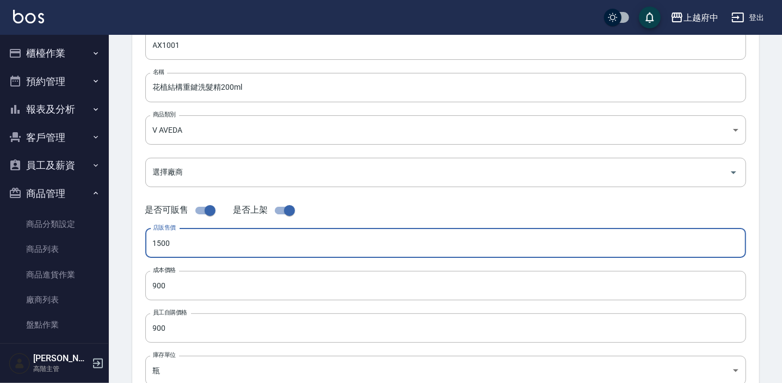
drag, startPoint x: 168, startPoint y: 248, endPoint x: 116, endPoint y: 255, distance: 52.2
click at [116, 255] on div "CREATE PRODUCT 新增商品 一般資訊 代號 AX1001 代號 名稱 花植結構重鍵洗髮精200ml 名稱 商品類別 V AVEDA 252d2…" at bounding box center [445, 294] width 673 height 716
type input "1600"
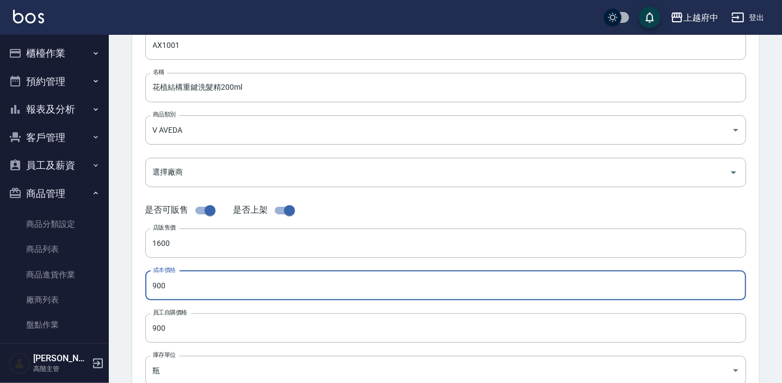
drag, startPoint x: 175, startPoint y: 286, endPoint x: 134, endPoint y: 277, distance: 41.2
click at [134, 277] on div "代號 AX1001 代號 名稱 花植結構重鍵洗髮精200ml 名稱 商品類別 V AVEDA 252d203a-57fd-4372-a26e-d68e06…" at bounding box center [445, 235] width 627 height 436
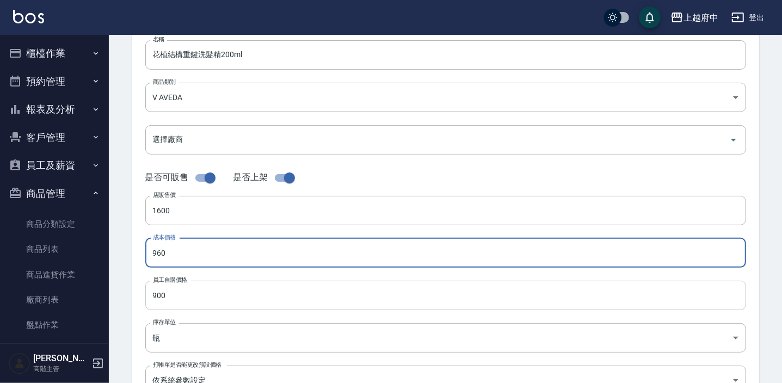
scroll to position [148, 0]
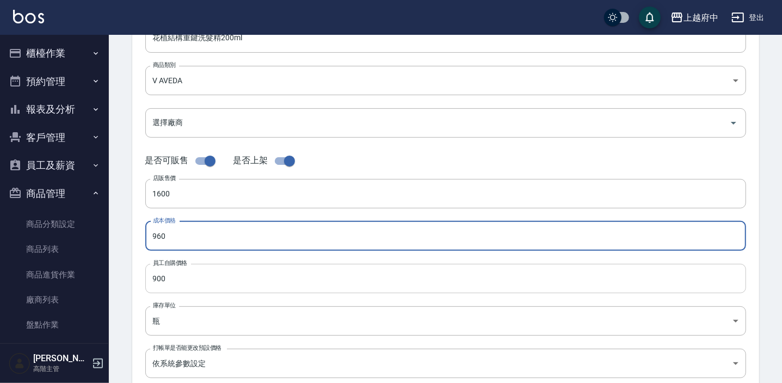
type input "960"
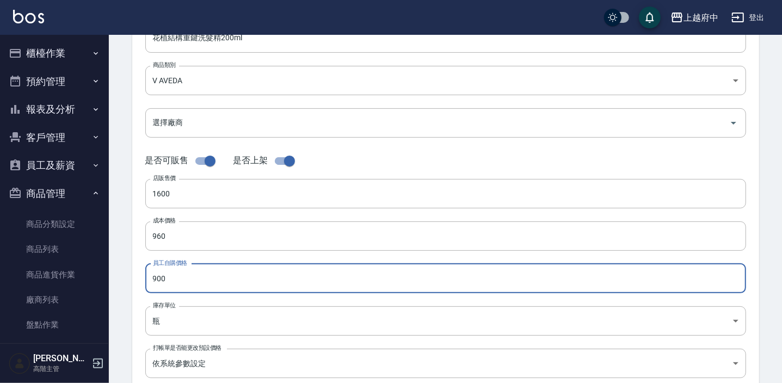
drag, startPoint x: 163, startPoint y: 279, endPoint x: 141, endPoint y: 275, distance: 22.6
click at [141, 275] on div "代號 AX1001 代號 名稱 花植結構重鍵洗髮精200ml 名稱 商品類別 V AVEDA 252d203a-57fd-4372-a26e-d68e06…" at bounding box center [445, 186] width 627 height 436
type input "960"
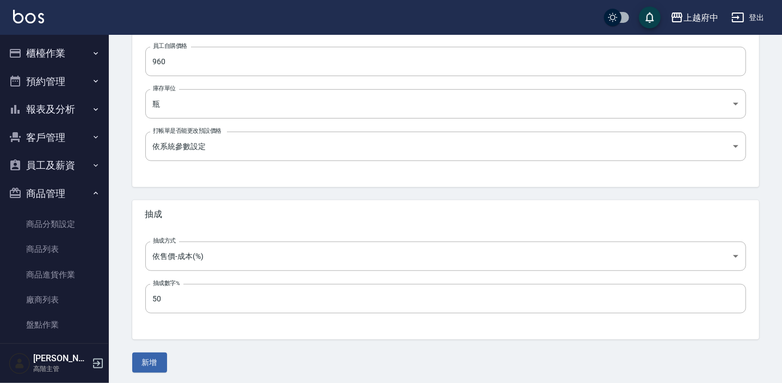
scroll to position [367, 0]
click at [159, 367] on button "新增" at bounding box center [149, 360] width 35 height 20
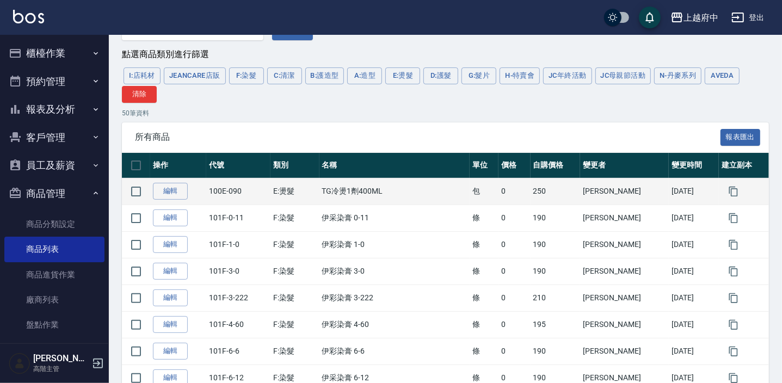
scroll to position [49, 0]
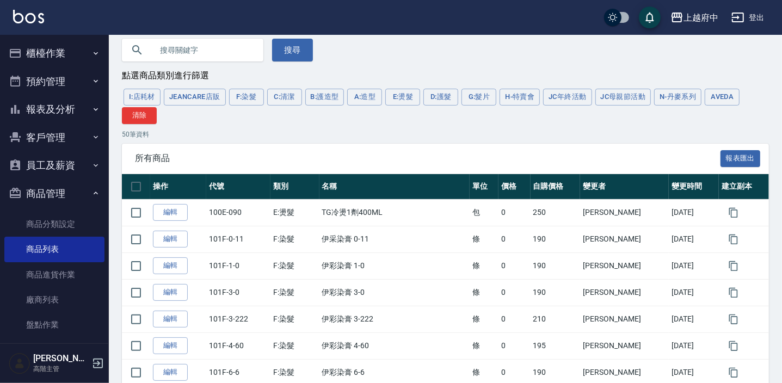
drag, startPoint x: 728, startPoint y: 103, endPoint x: 684, endPoint y: 126, distance: 49.6
click at [728, 103] on button "AVEDA" at bounding box center [722, 97] width 35 height 17
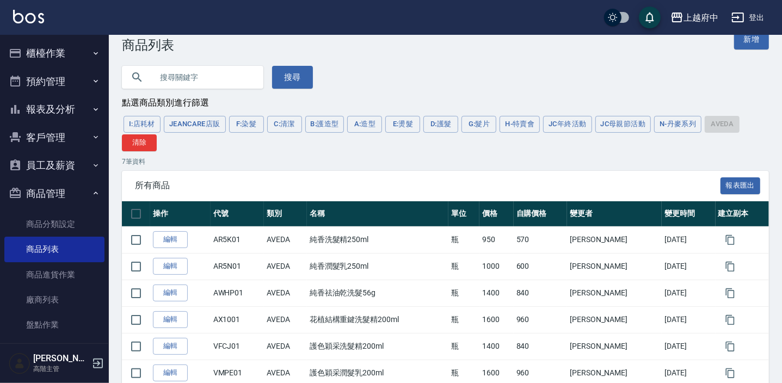
scroll to position [0, 0]
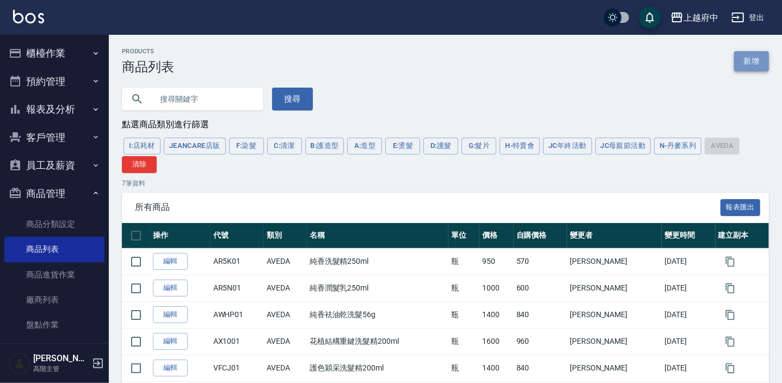
click at [751, 59] on link "新增" at bounding box center [751, 61] width 35 height 20
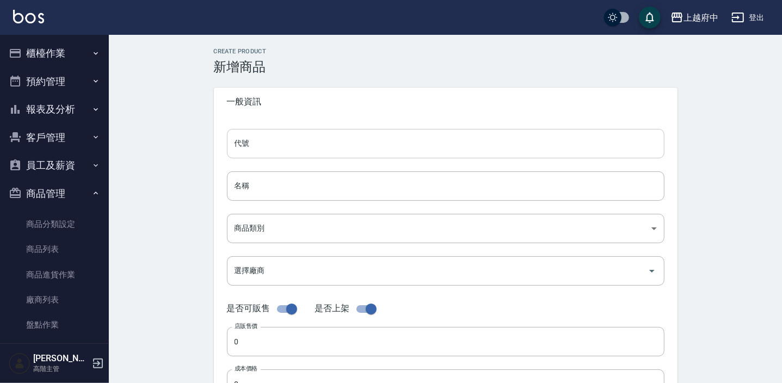
click at [263, 149] on input "代號" at bounding box center [445, 143] width 437 height 29
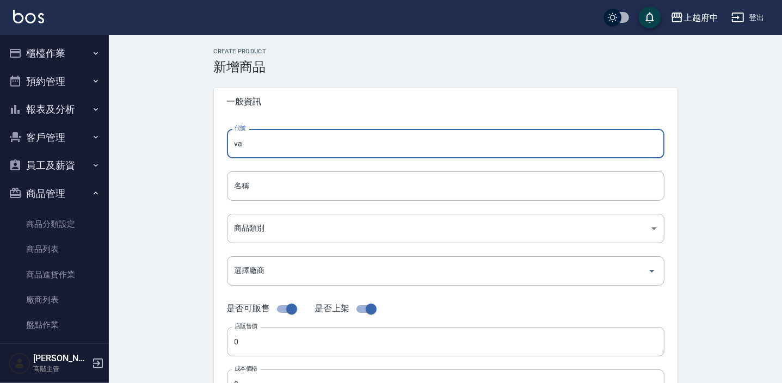
type input "v"
type input "VA9Z01"
click at [304, 190] on input "名稱" at bounding box center [445, 185] width 437 height 29
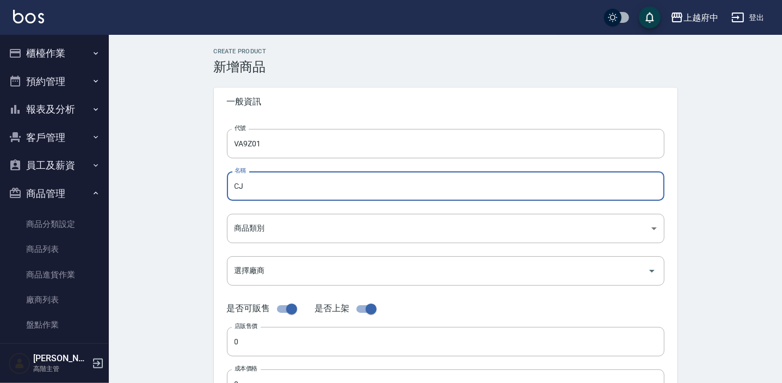
type input "C"
type input "花植結構漂亮洗髮精200ml"
click at [319, 226] on body "上越府中 登出 櫃檯作業 打帳單 帳單列表 掛單列表 座位開單 營業儀表板 現金收支登錄 高階收支登錄 材料自購登錄 每日結帳 排班表 現場電腦打卡 掃碼打卡…" at bounding box center [391, 375] width 782 height 751
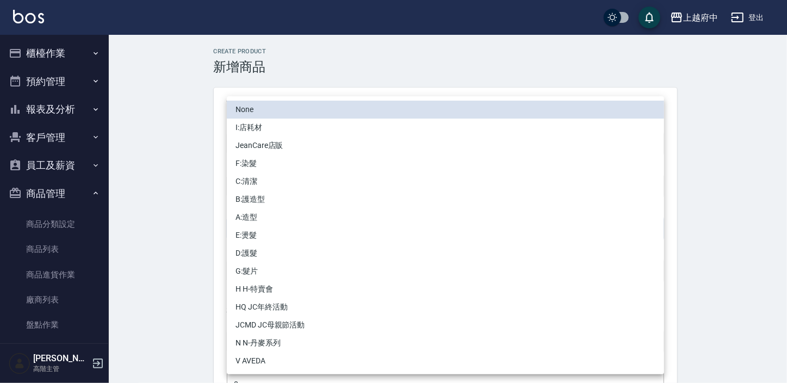
click at [245, 359] on li "V AVEDA" at bounding box center [445, 361] width 437 height 18
type input "252d203a-57fd-4372-a26e-d68e0672c78b"
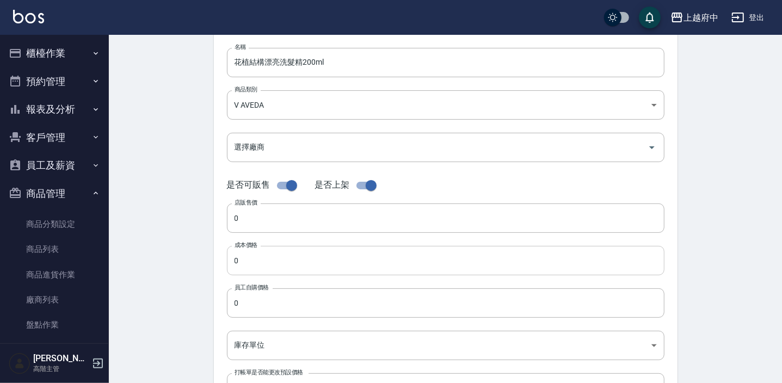
scroll to position [148, 0]
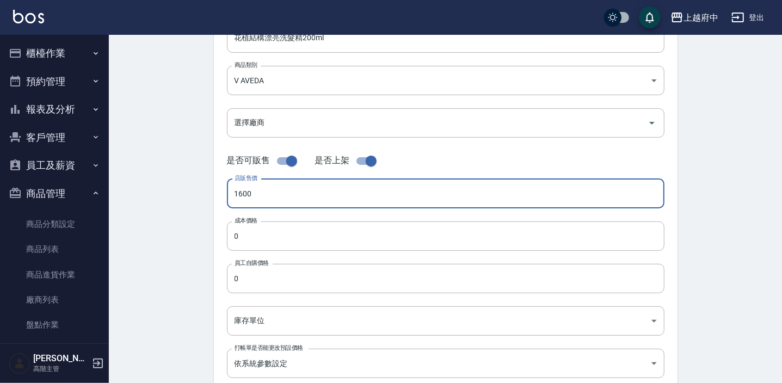
type input "1600"
click at [250, 234] on input "0" at bounding box center [445, 235] width 437 height 29
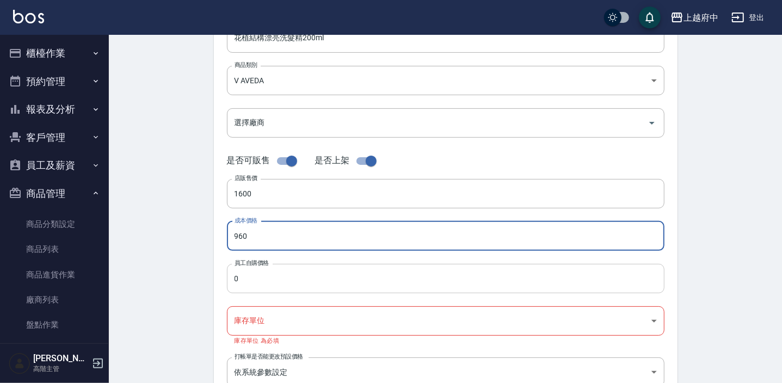
type input "960"
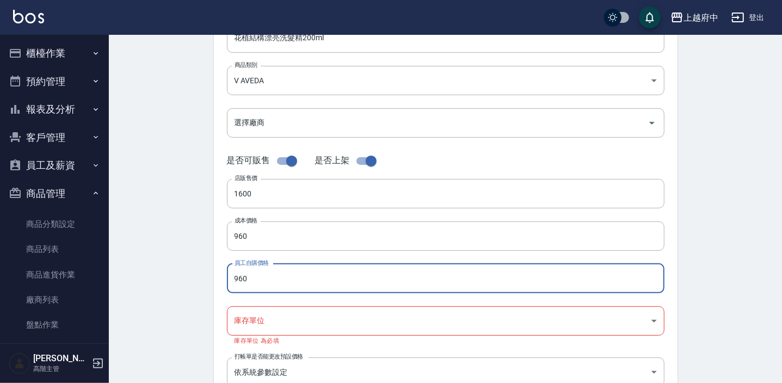
type input "960"
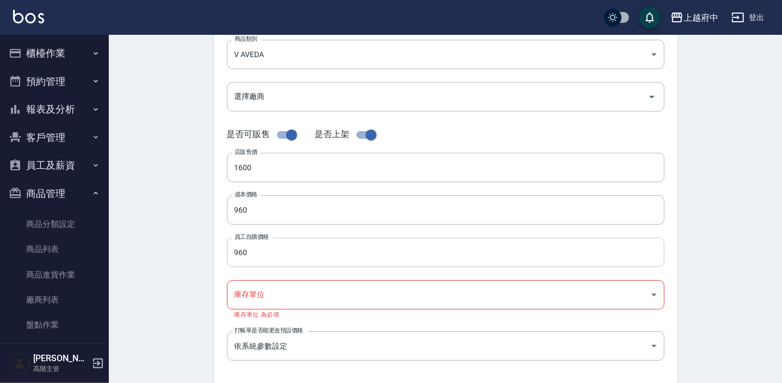
scroll to position [197, 0]
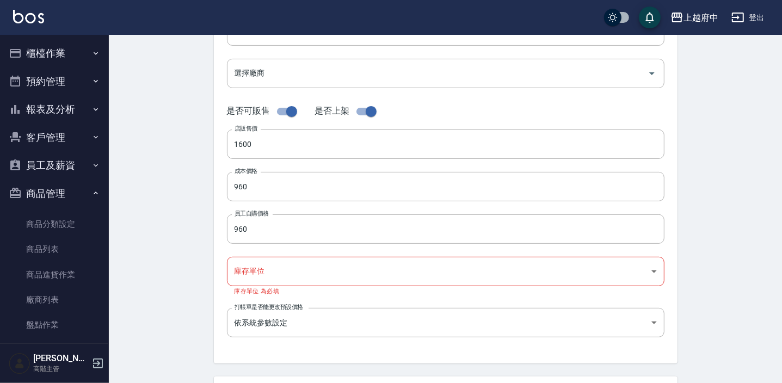
click at [310, 259] on body "上越府中 登出 櫃檯作業 打帳單 帳單列表 掛單列表 座位開單 營業儀表板 現金收支登錄 高階收支登錄 材料自購登錄 每日結帳 排班表 現場電腦打卡 掃碼打卡…" at bounding box center [391, 182] width 782 height 759
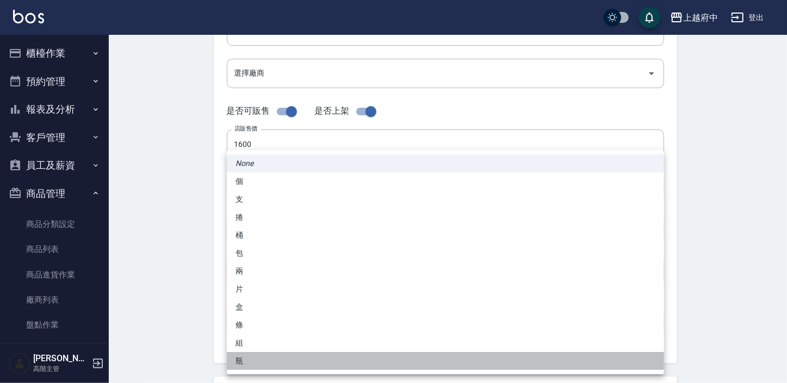
click at [246, 362] on li "瓶" at bounding box center [445, 361] width 437 height 18
type input "瓶"
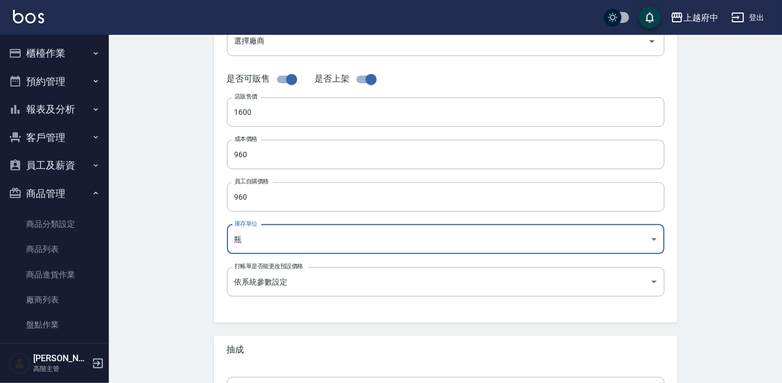
scroll to position [247, 0]
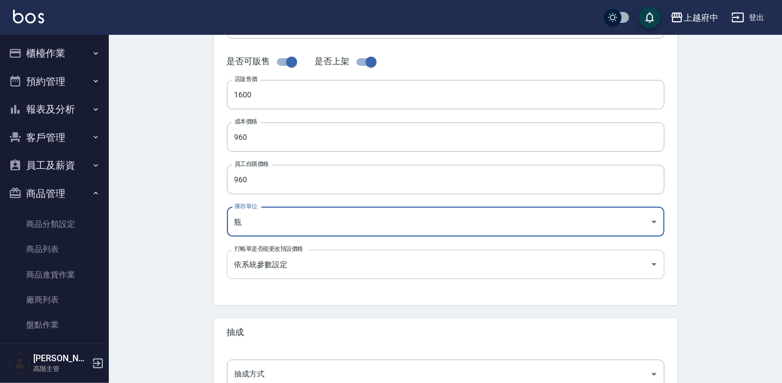
click at [362, 262] on body "上越府中 登出 櫃檯作業 打帳單 帳單列表 掛單列表 座位開單 營業儀表板 現金收支登錄 高階收支登錄 材料自購登錄 每日結帳 排班表 現場電腦打卡 掃碼打卡…" at bounding box center [391, 128] width 782 height 751
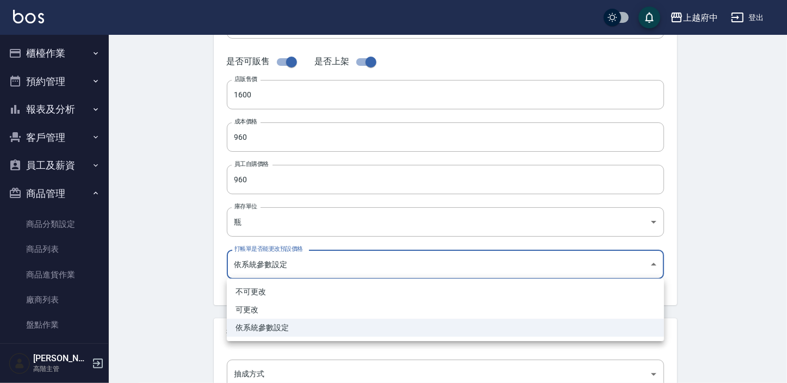
click at [182, 271] on div at bounding box center [393, 191] width 787 height 383
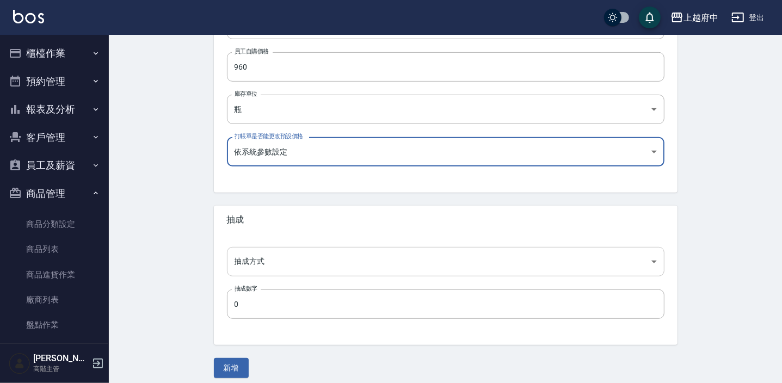
scroll to position [367, 0]
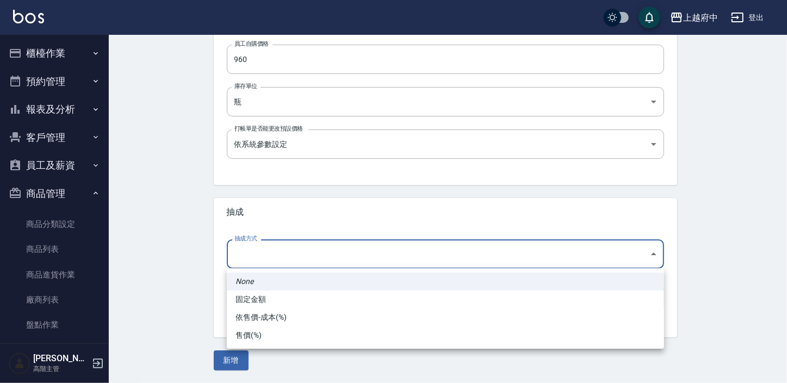
click at [332, 252] on body "上越府中 登出 櫃檯作業 打帳單 帳單列表 掛單列表 座位開單 營業儀表板 現金收支登錄 高階收支登錄 材料自購登錄 每日結帳 排班表 現場電腦打卡 掃碼打卡…" at bounding box center [393, 8] width 787 height 751
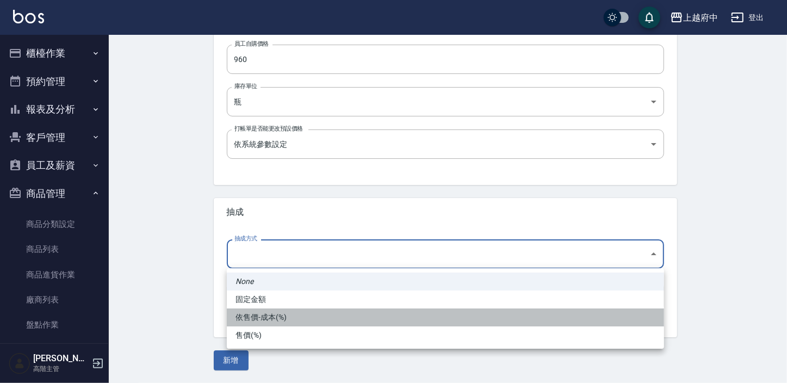
click at [271, 316] on li "依售價-成本(%)" at bounding box center [445, 317] width 437 height 18
type input "byCost"
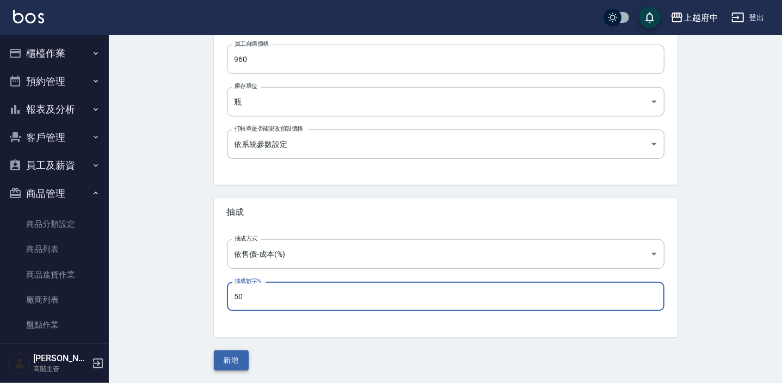
type input "50"
click at [224, 359] on button "新增" at bounding box center [231, 360] width 35 height 20
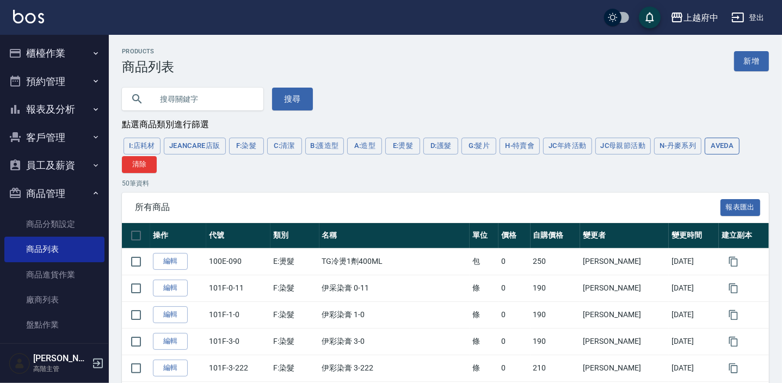
click at [732, 143] on button "AVEDA" at bounding box center [722, 146] width 35 height 17
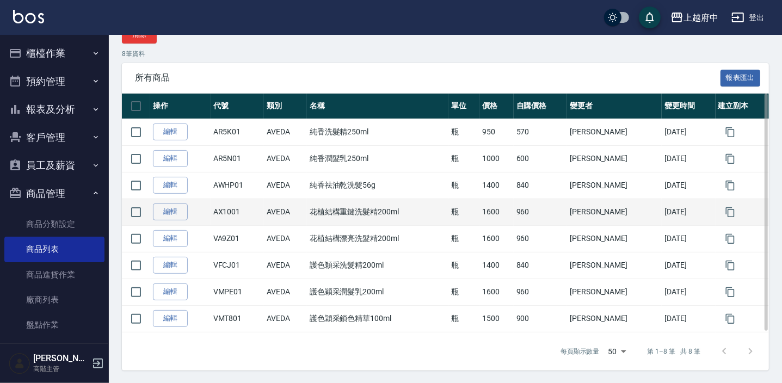
scroll to position [130, 0]
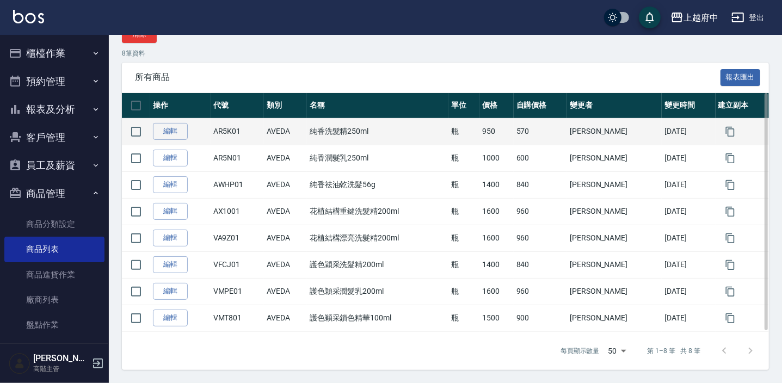
click at [424, 128] on td "純香洗髮精250ml" at bounding box center [378, 131] width 142 height 27
click at [156, 134] on link "編輯" at bounding box center [170, 131] width 35 height 17
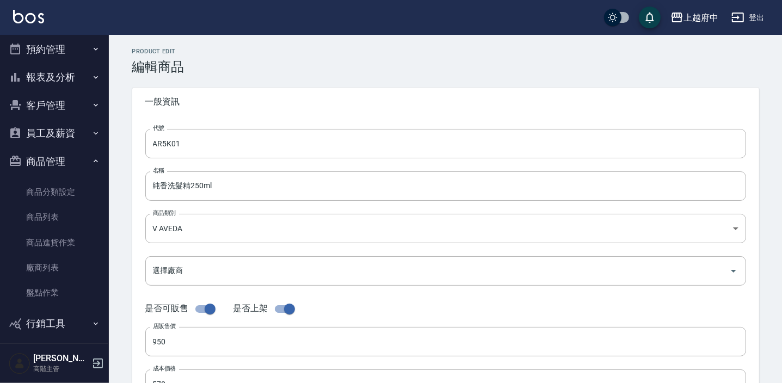
scroll to position [49, 0]
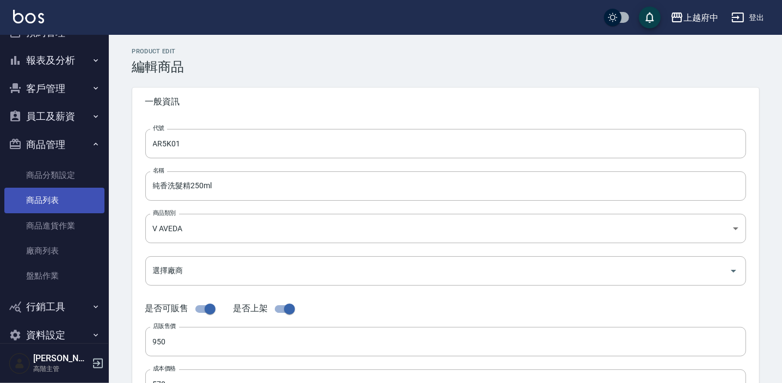
click at [48, 197] on link "商品列表" at bounding box center [54, 200] width 100 height 25
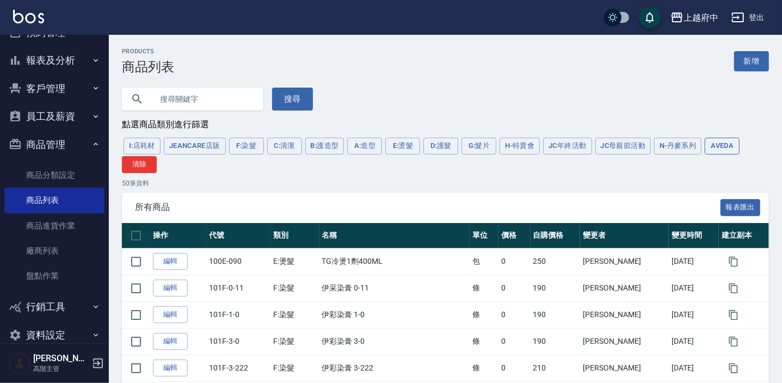
click at [733, 150] on button "AVEDA" at bounding box center [722, 146] width 35 height 17
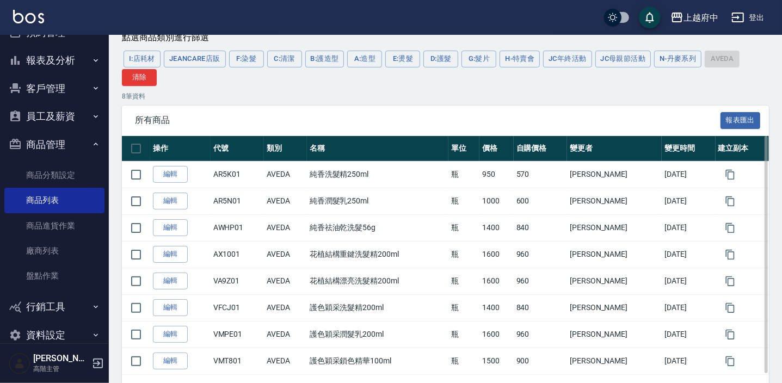
scroll to position [98, 0]
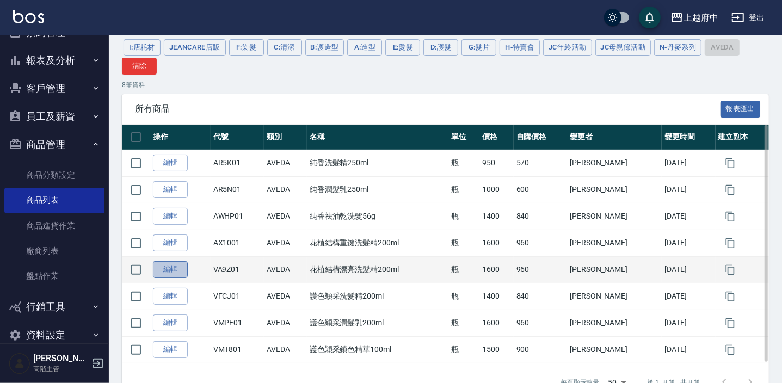
click at [184, 271] on link "編輯" at bounding box center [170, 269] width 35 height 17
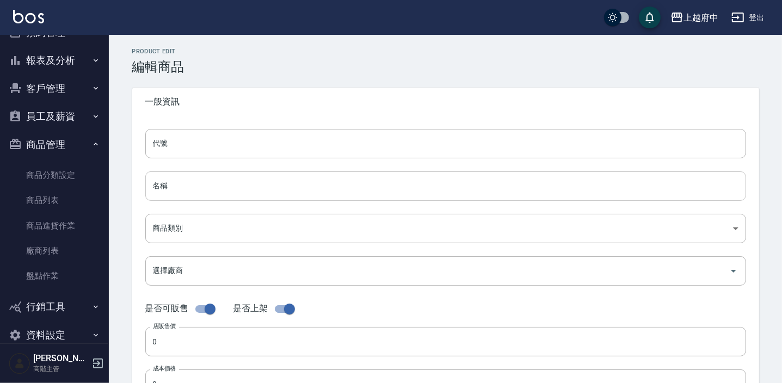
type input "VA9Z01"
type input "花植結構漂亮洗髮精200ml"
type input "252d203a-57fd-4372-a26e-d68e0672c78b"
type input "1600"
type input "960"
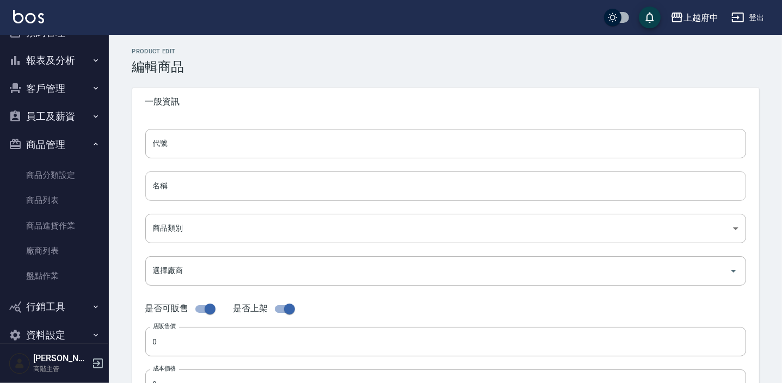
type input "960"
type input "瓶"
type input "UNSET"
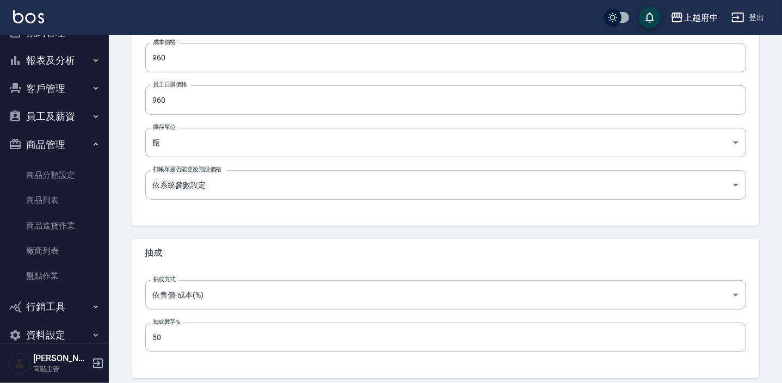
scroll to position [367, 0]
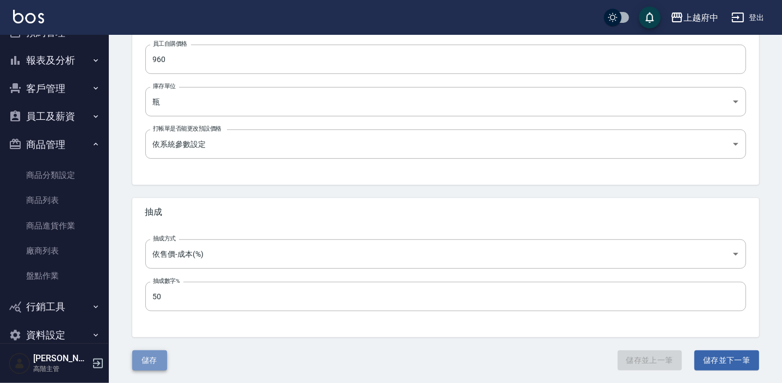
click at [150, 357] on button "儲存" at bounding box center [149, 360] width 35 height 20
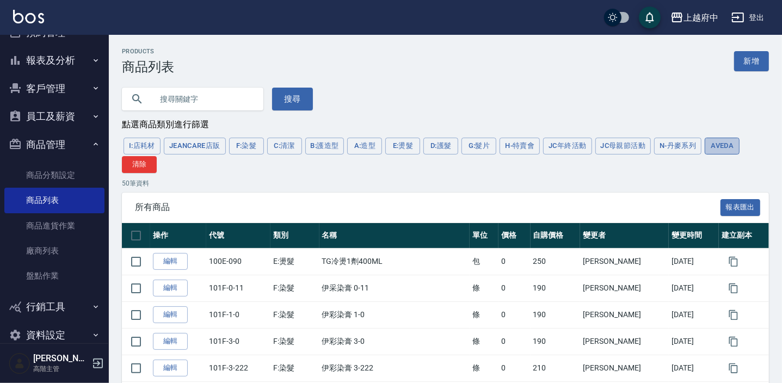
click at [722, 153] on button "AVEDA" at bounding box center [722, 146] width 35 height 17
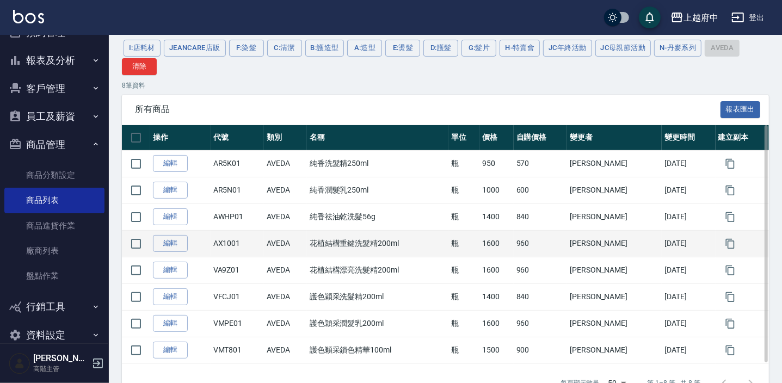
scroll to position [98, 0]
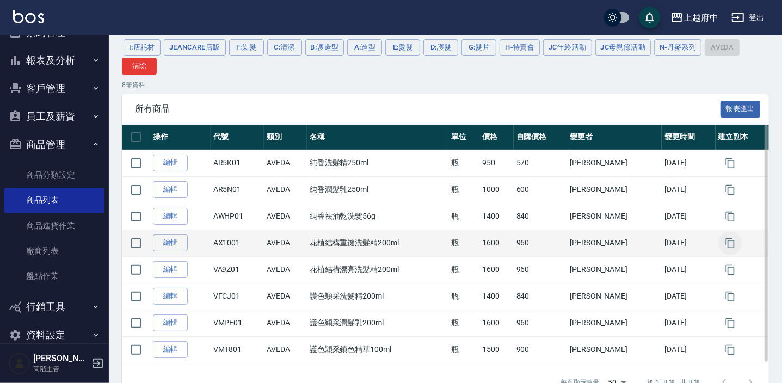
click at [726, 244] on icon "button" at bounding box center [730, 243] width 11 height 11
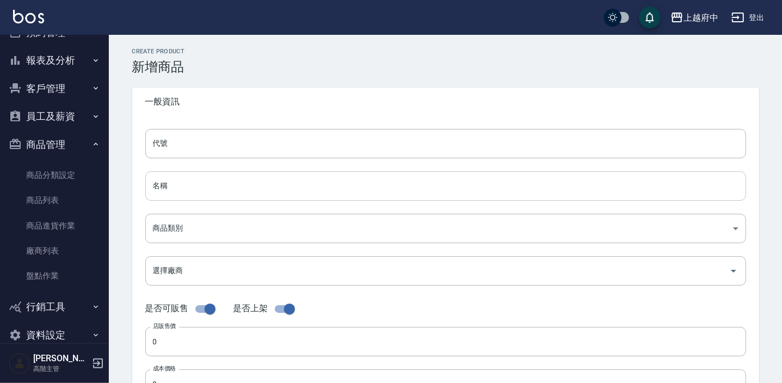
type input "AX1001的副本"
type input "花植結構重鍵洗髮精200ml的副本"
type input "252d203a-57fd-4372-a26e-d68e0672c78b"
type input "1600"
type input "960"
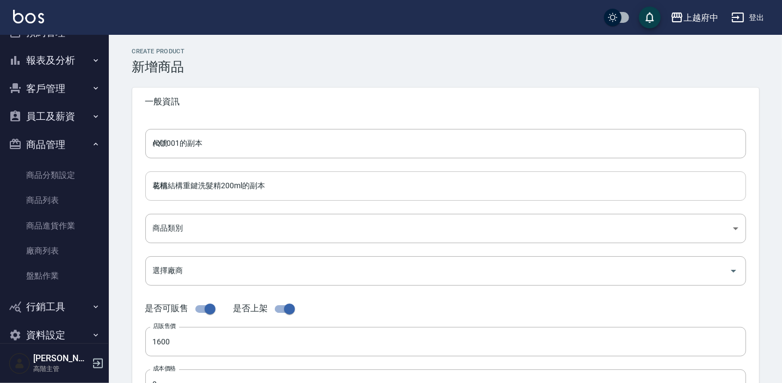
type input "960"
type input "瓶"
type input "UNSET"
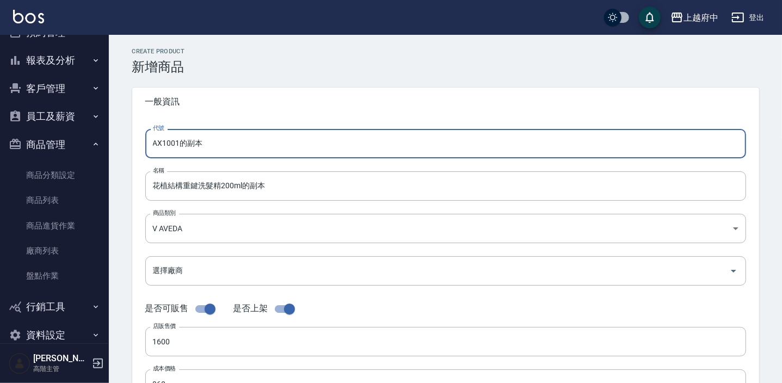
click at [214, 145] on input "AX1001的副本" at bounding box center [445, 143] width 601 height 29
type input "AX1401"
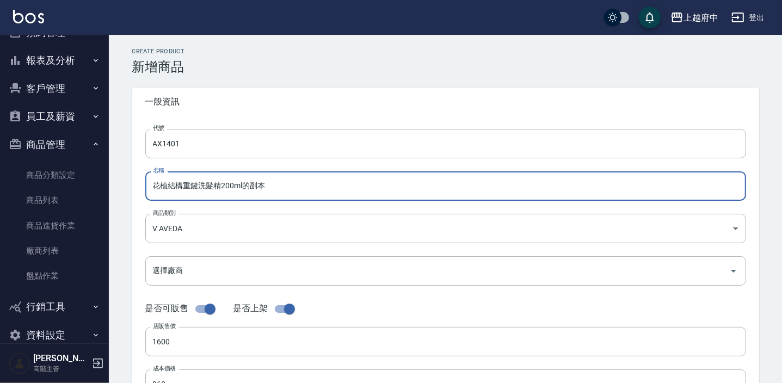
click at [283, 188] on input "花植結構重鍵洗髮精200ml的副本" at bounding box center [445, 185] width 601 height 29
click at [220, 188] on input "花植結構重鍵洗髮精200ml" at bounding box center [445, 185] width 601 height 29
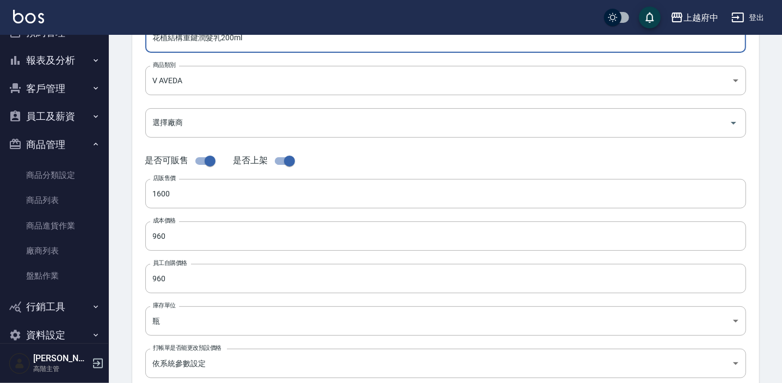
type input "花植結構重鍵潤髮乳200ml"
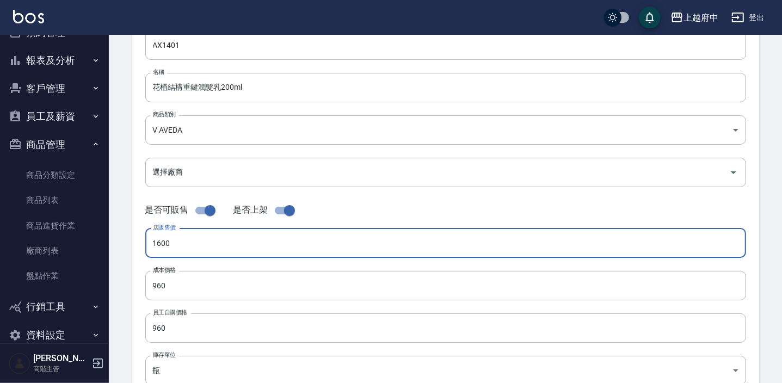
drag, startPoint x: 179, startPoint y: 243, endPoint x: 141, endPoint y: 239, distance: 37.8
click at [141, 239] on div "代號 AX1401 代號 名稱 花植結構重鍵潤髮乳200ml 名稱 商品類別 V AVEDA 252d203a-57fd-4372-a26e-d68e06…" at bounding box center [445, 235] width 627 height 436
type input "1800"
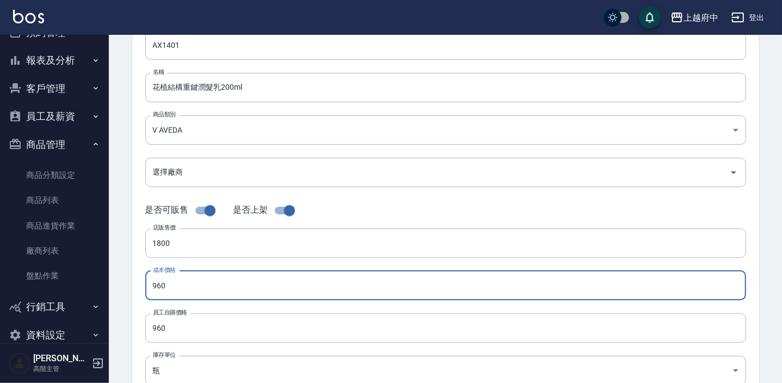
drag, startPoint x: 163, startPoint y: 278, endPoint x: 134, endPoint y: 280, distance: 29.4
click at [134, 280] on div "代號 AX1401 代號 名稱 花植結構重鍵潤髮乳200ml 名稱 商品類別 V AVEDA 252d203a-57fd-4372-a26e-d68e06…" at bounding box center [445, 235] width 627 height 436
type input "1080"
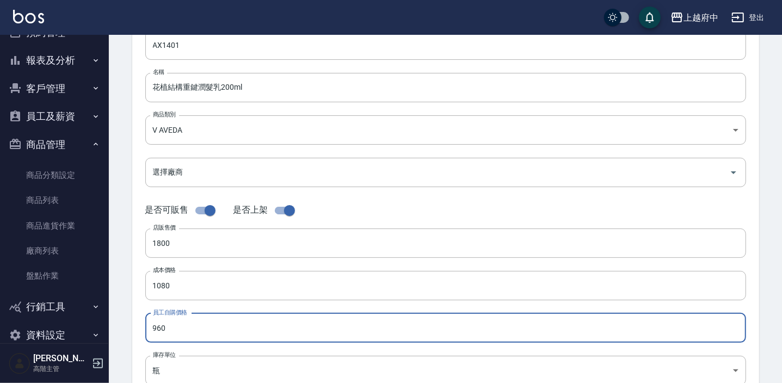
drag, startPoint x: 174, startPoint y: 326, endPoint x: 145, endPoint y: 323, distance: 28.5
click at [145, 323] on input "960" at bounding box center [445, 327] width 601 height 29
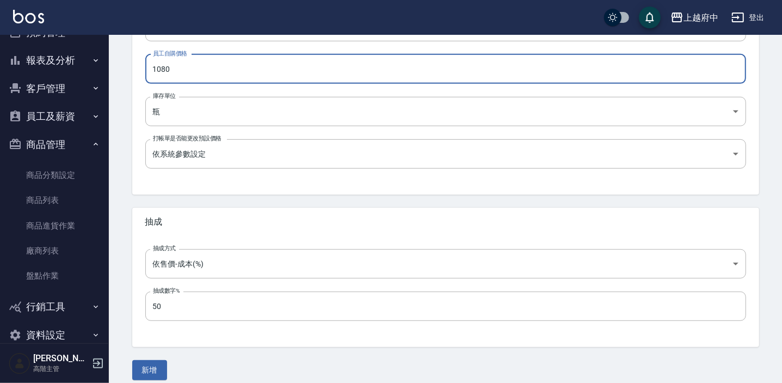
scroll to position [367, 0]
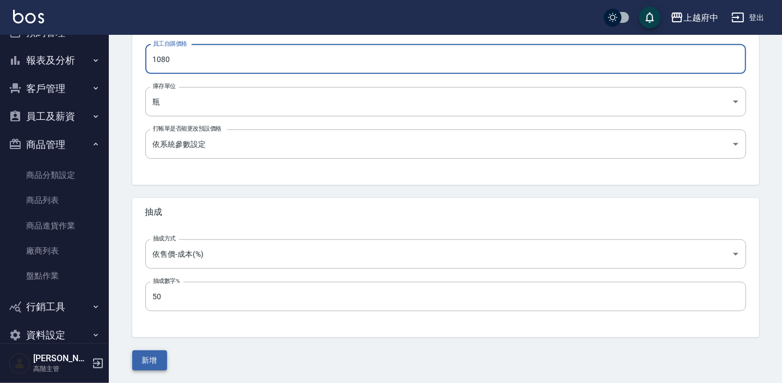
type input "1080"
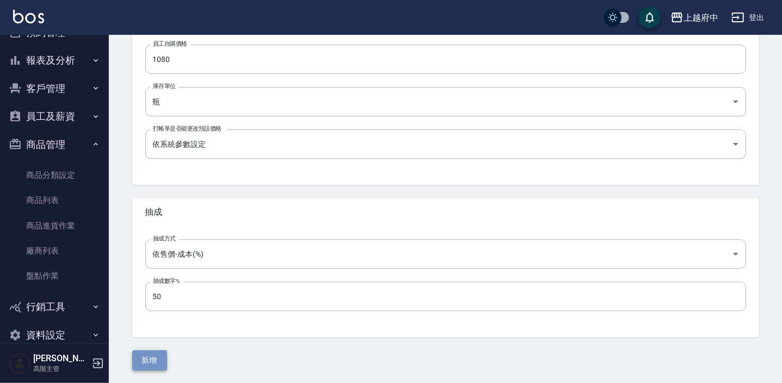
click at [152, 355] on button "新增" at bounding box center [149, 360] width 35 height 20
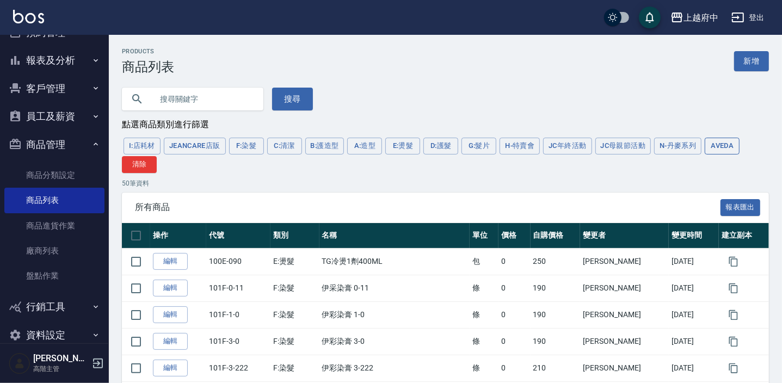
click at [721, 144] on button "AVEDA" at bounding box center [722, 146] width 35 height 17
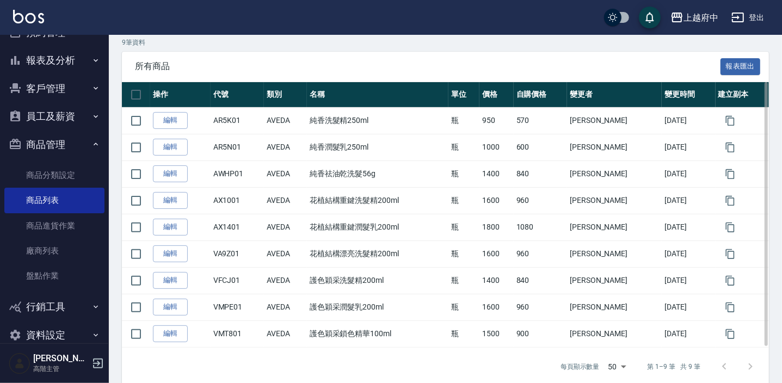
scroll to position [148, 0]
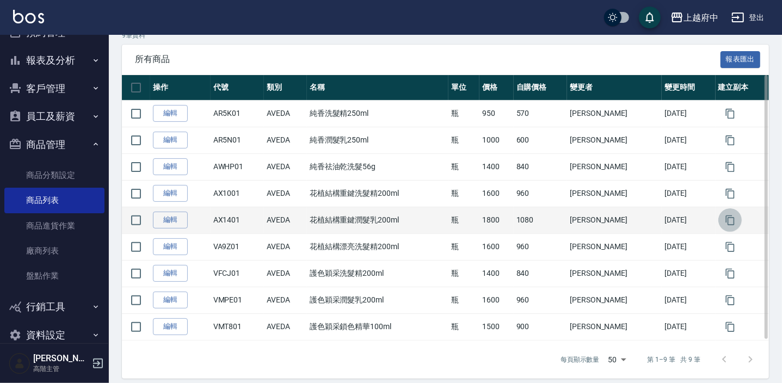
click at [725, 215] on icon "button" at bounding box center [730, 220] width 11 height 11
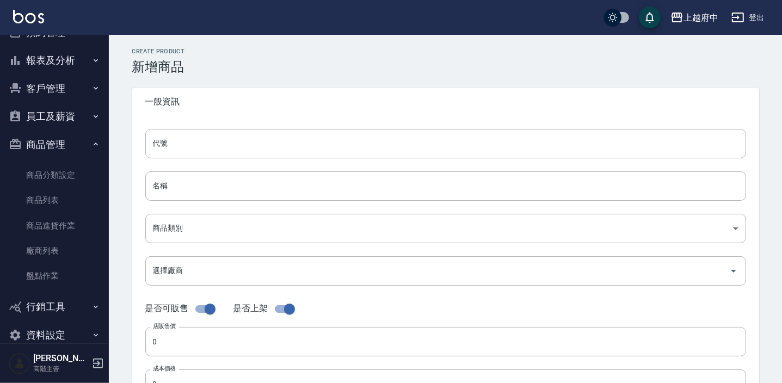
type input "AX1401的副本"
type input "花植結構重鍵潤髮乳200ml的副本"
type input "252d203a-57fd-4372-a26e-d68e0672c78b"
type input "1800"
type input "1080"
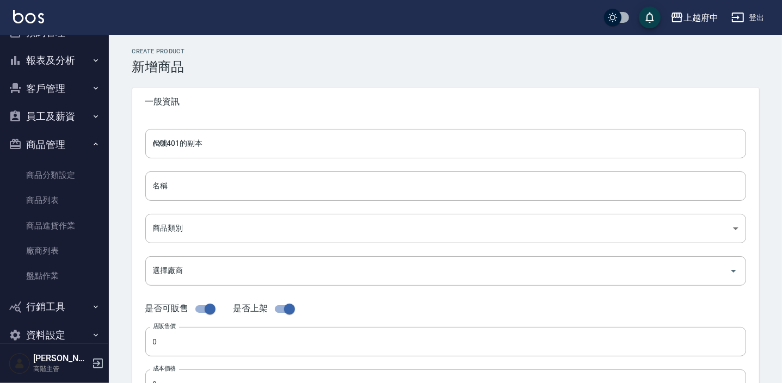
type input "1080"
type input "瓶"
type input "UNSET"
click at [220, 141] on input "AX1401的副本" at bounding box center [445, 143] width 601 height 29
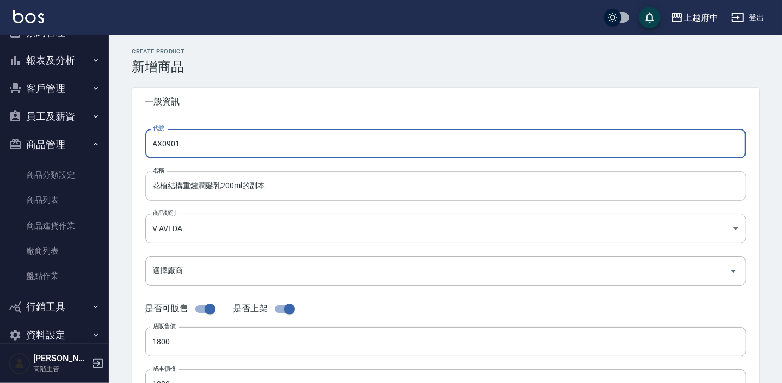
type input "AX0901"
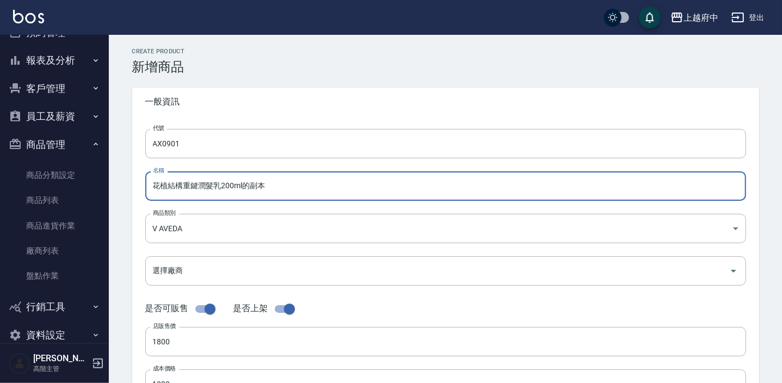
click at [285, 191] on input "花植結構重鍵潤髮乳200ml的副本" at bounding box center [445, 185] width 601 height 29
click at [214, 187] on input "花植結構重鍵潤髮乳200ml" at bounding box center [445, 185] width 601 height 29
click at [225, 187] on input "花植結構重鍵護髮乳200ml" at bounding box center [445, 185] width 601 height 29
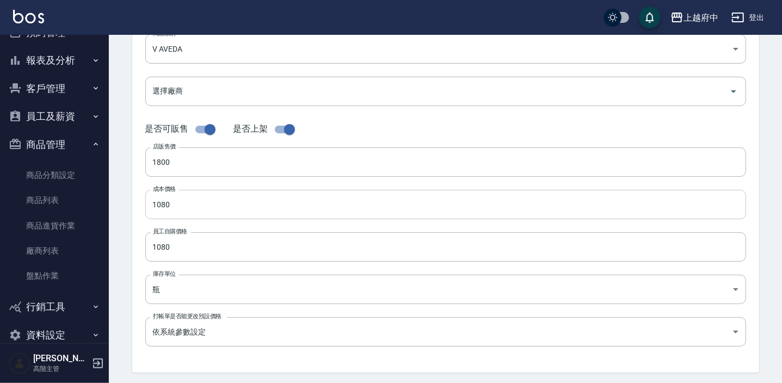
scroll to position [197, 0]
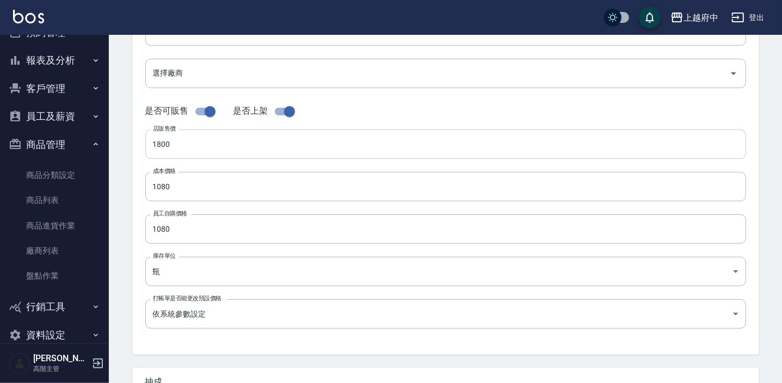
type input "花植結構重鍵護髮乳150ml"
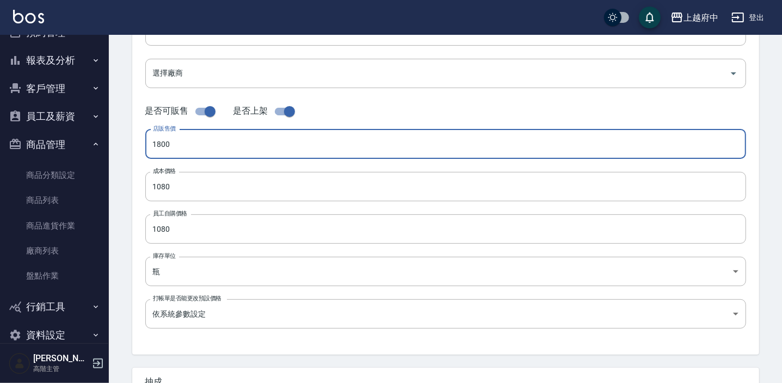
drag, startPoint x: 190, startPoint y: 141, endPoint x: 128, endPoint y: 144, distance: 62.1
click at [128, 144] on div "CREATE PRODUCT 新增商品 一般資訊 代號 AX0901 代號 名稱 花植結構重鍵護髮乳150ml 名稱 商品類別 V AVEDA 252d2…" at bounding box center [445, 195] width 653 height 690
type input "2200"
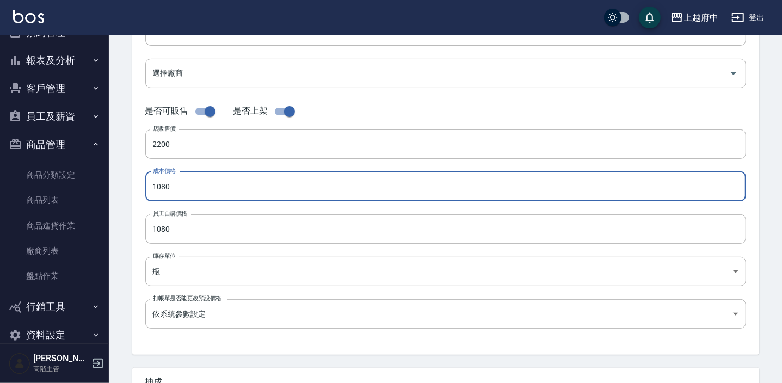
drag, startPoint x: 194, startPoint y: 187, endPoint x: 135, endPoint y: 184, distance: 58.8
click at [137, 184] on div "代號 AX0901 代號 名稱 花植結構重鍵護髮乳150ml 名稱 商品類別 V AVEDA 252d203a-57fd-4372-a26e-d68e06…" at bounding box center [445, 136] width 627 height 436
type input "1320"
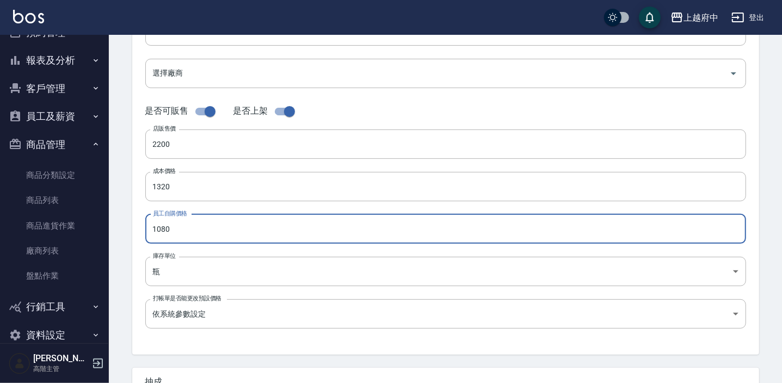
drag, startPoint x: 175, startPoint y: 223, endPoint x: 145, endPoint y: 216, distance: 30.7
click at [146, 216] on input "1080" at bounding box center [445, 228] width 601 height 29
type input "1320"
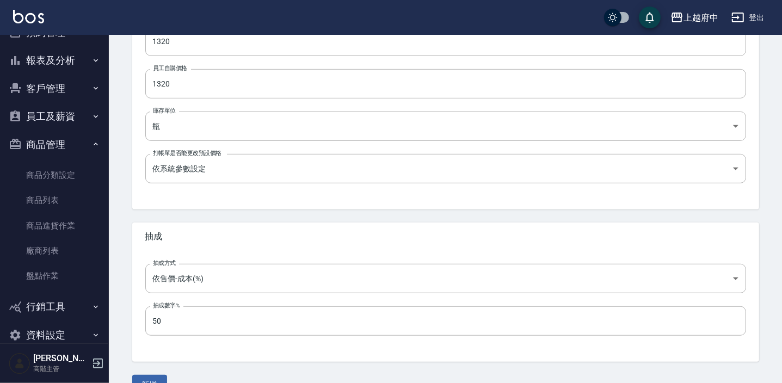
scroll to position [367, 0]
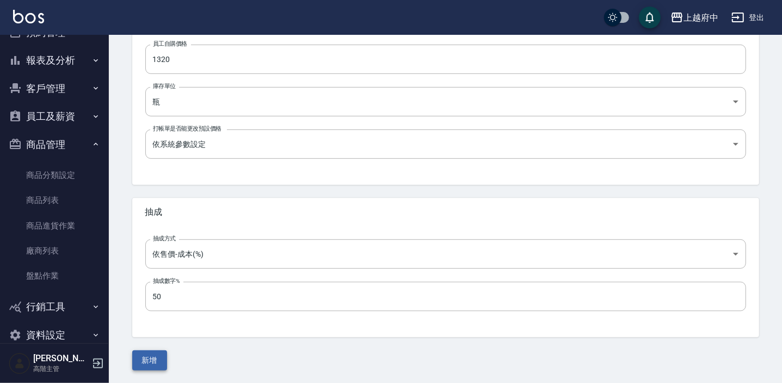
click at [145, 360] on button "新增" at bounding box center [149, 360] width 35 height 20
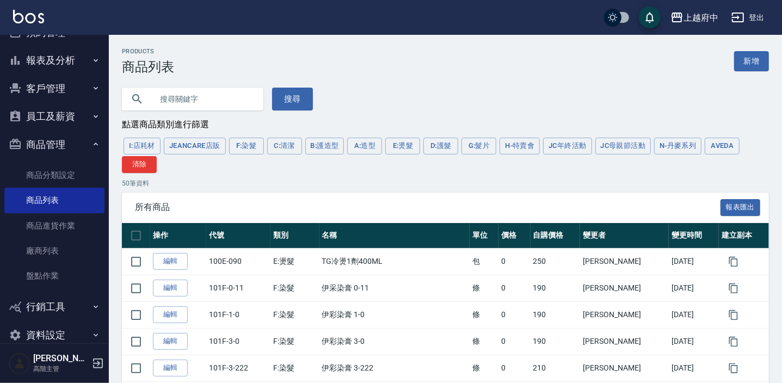
click at [716, 151] on button "AVEDA" at bounding box center [722, 146] width 35 height 17
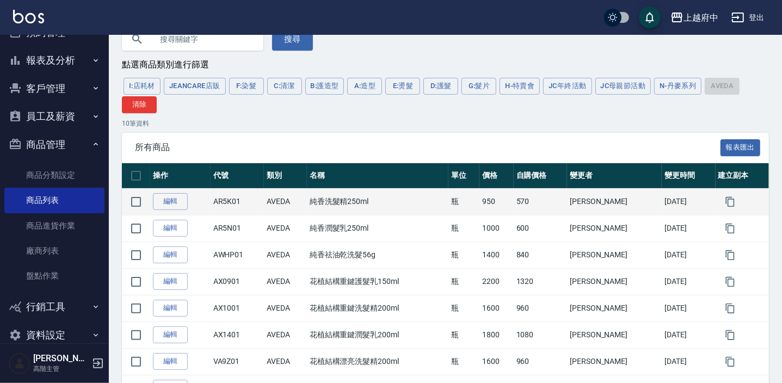
scroll to position [148, 0]
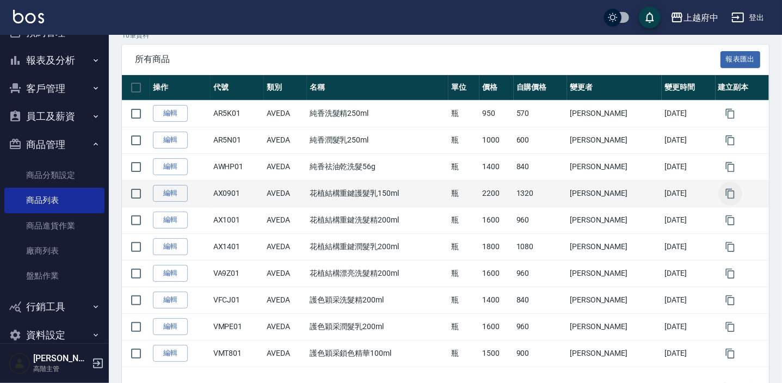
click at [725, 196] on icon "button" at bounding box center [730, 193] width 11 height 11
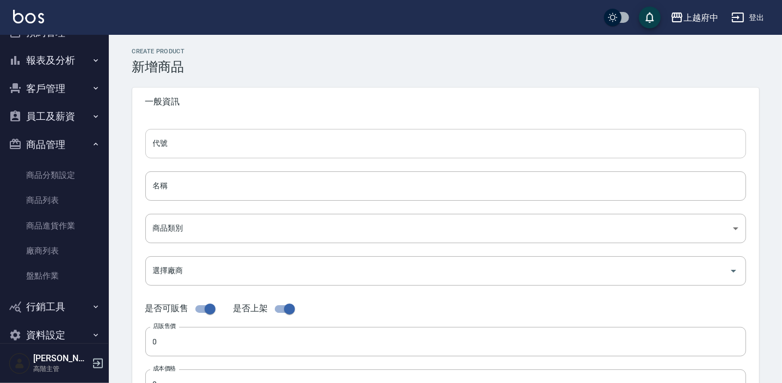
type input "AX0901的副本"
type input "花植結構重鍵護髮乳150ml的副本"
type input "252d203a-57fd-4372-a26e-d68e0672c78b"
type input "2200"
type input "1320"
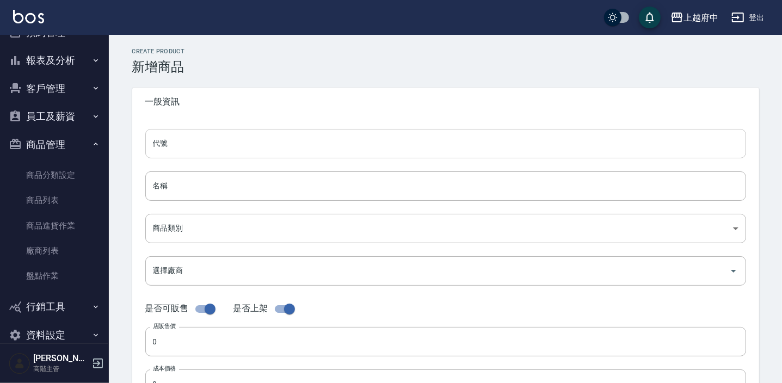
type input "1320"
type input "瓶"
type input "UNSET"
click at [232, 140] on input "AX0901的副本" at bounding box center [445, 143] width 601 height 29
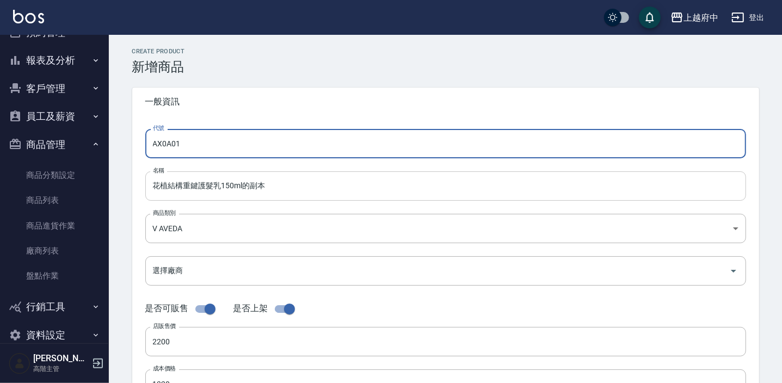
type input "AX0A01"
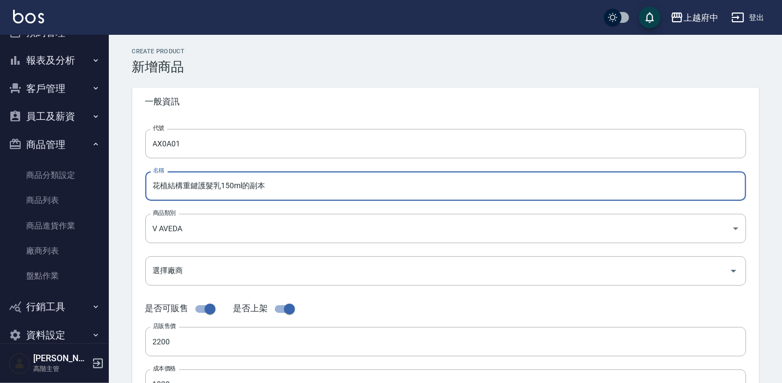
click at [271, 194] on input "花植結構重鍵護髮乳150ml的副本" at bounding box center [445, 185] width 601 height 29
click at [229, 186] on input "花植結構重鍵護髮乳150ml" at bounding box center [445, 185] width 601 height 29
click at [226, 186] on input "花植結構重鍵護髮乳150ml" at bounding box center [445, 185] width 601 height 29
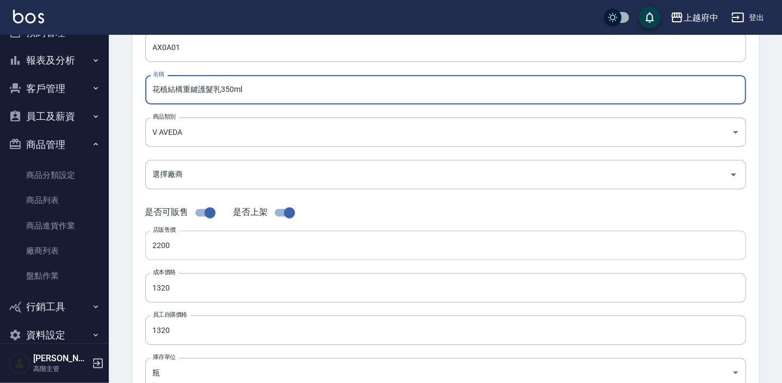
scroll to position [98, 0]
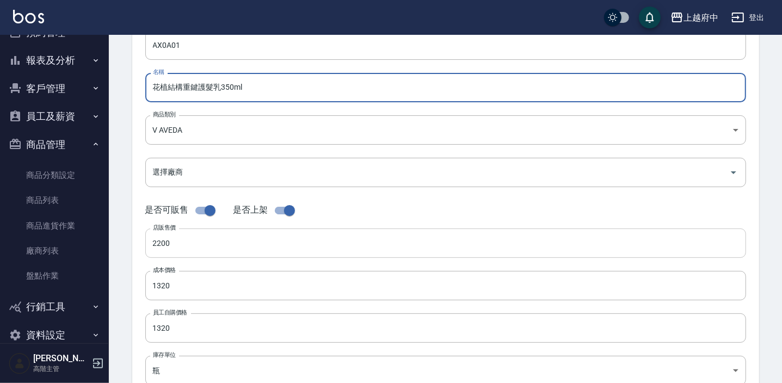
type input "花植結構重鍵護髮乳350ml"
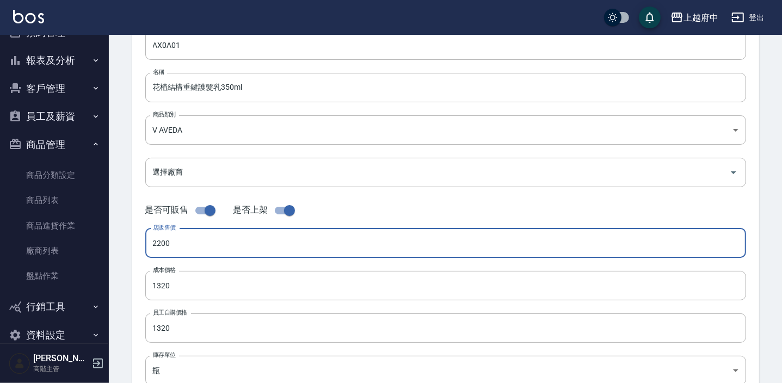
drag, startPoint x: 184, startPoint y: 242, endPoint x: 112, endPoint y: 248, distance: 72.7
click at [112, 248] on div "CREATE PRODUCT 新增商品 一般資訊 代號 AX0A01 代號 名稱 花植結構重鍵護髮乳350ml 名稱 商品類別 V AVEDA 252d2…" at bounding box center [445, 294] width 673 height 716
type input "3600"
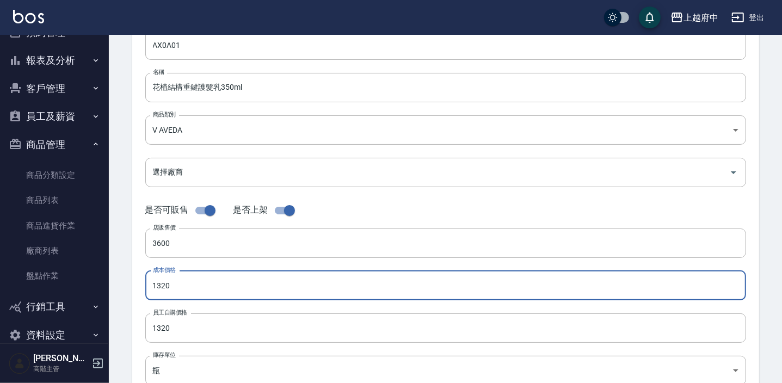
drag, startPoint x: 183, startPoint y: 285, endPoint x: 153, endPoint y: 282, distance: 30.6
click at [153, 282] on input "1320" at bounding box center [445, 285] width 601 height 29
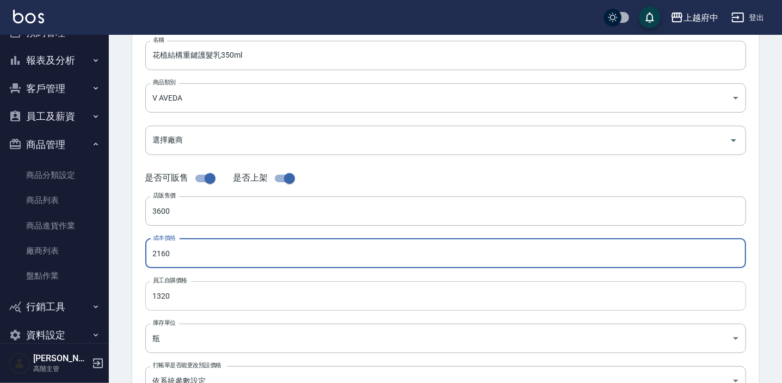
scroll to position [148, 0]
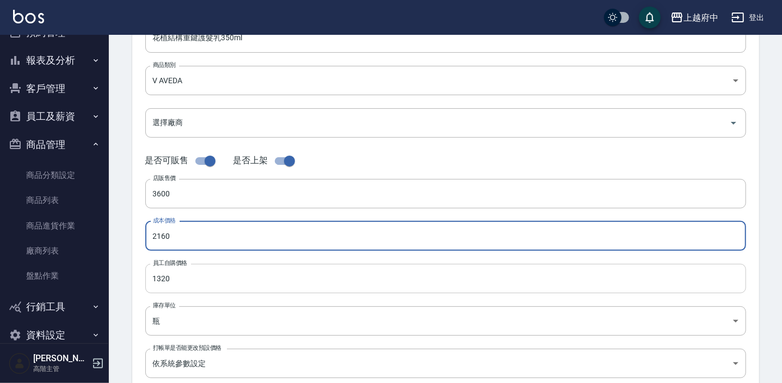
type input "2160"
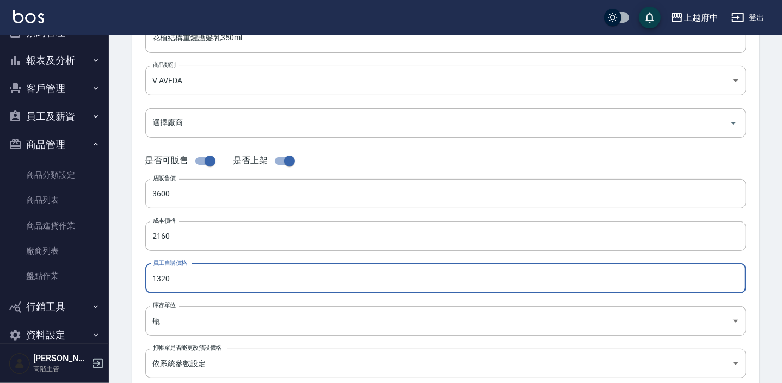
drag, startPoint x: 187, startPoint y: 273, endPoint x: 125, endPoint y: 276, distance: 62.6
click at [125, 276] on div "CREATE PRODUCT 新增商品 一般資訊 代號 AX0A01 代號 名稱 花植結構重鍵護髮乳350ml 名稱 商品類別 V AVEDA 252d2…" at bounding box center [445, 245] width 653 height 690
type input "2160"
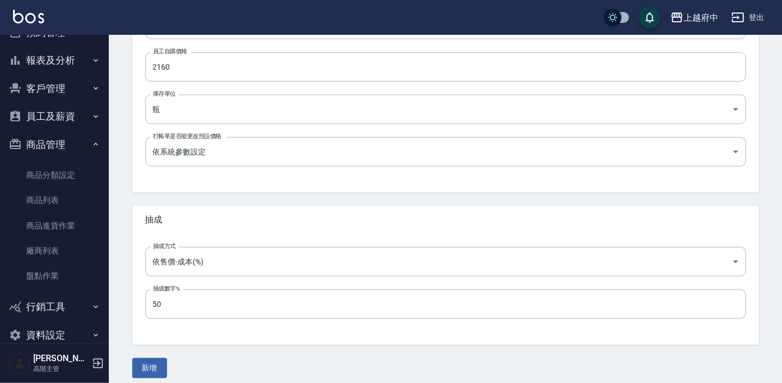
scroll to position [367, 0]
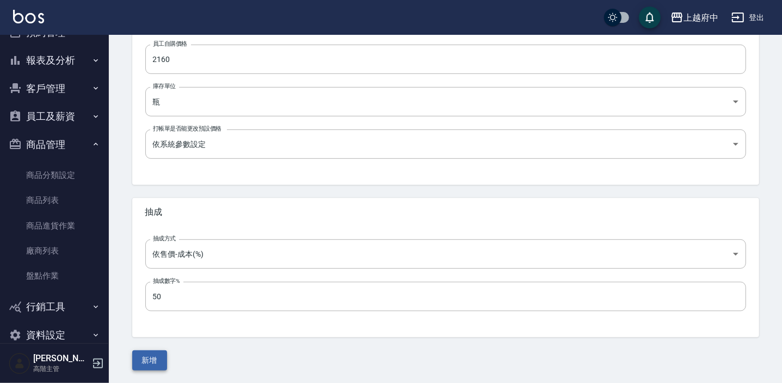
click at [154, 362] on button "新增" at bounding box center [149, 360] width 35 height 20
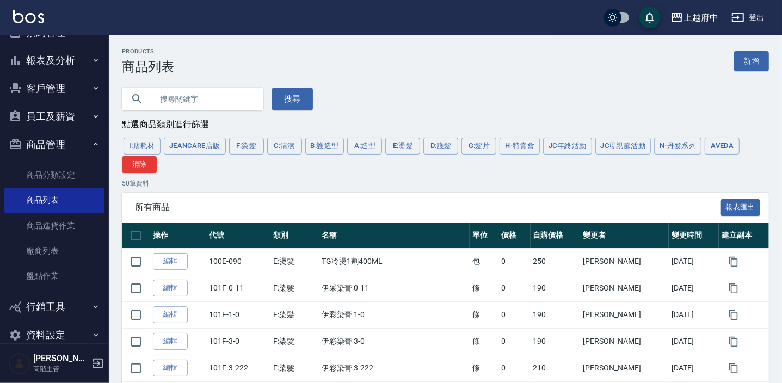
click at [731, 149] on button "AVEDA" at bounding box center [722, 146] width 35 height 17
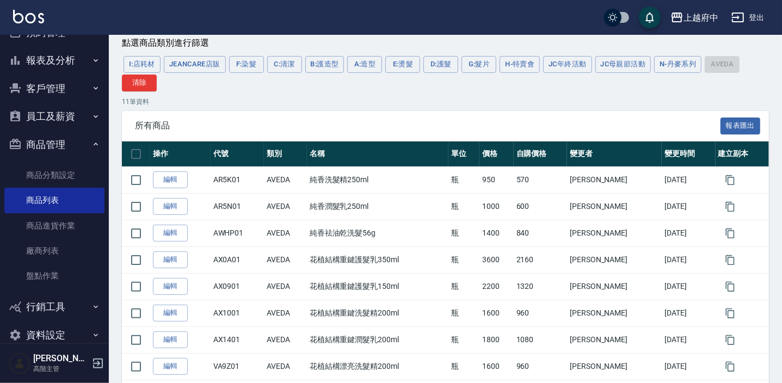
scroll to position [98, 0]
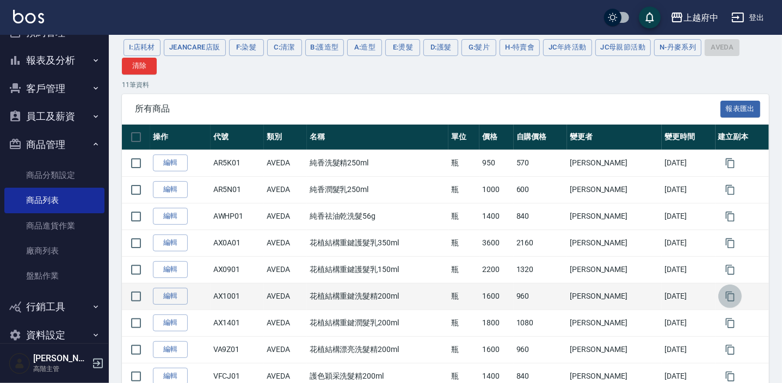
click at [733, 292] on button "button" at bounding box center [730, 297] width 24 height 24
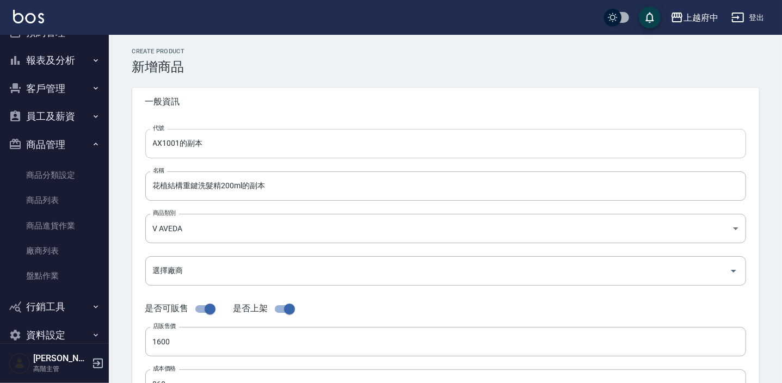
click at [222, 147] on input "AX1001的副本" at bounding box center [445, 143] width 601 height 29
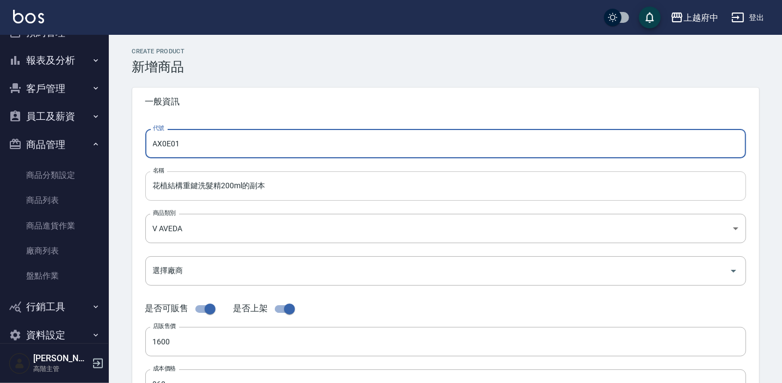
type input "AX0E01"
click at [221, 183] on input "花植結構重鍵洗髮精200ml的副本" at bounding box center [445, 185] width 601 height 29
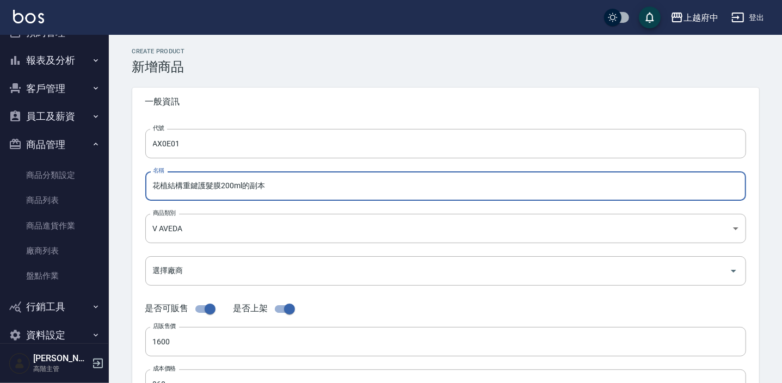
click at [271, 191] on input "花植結構重鍵護髮膜200ml的副本" at bounding box center [445, 185] width 601 height 29
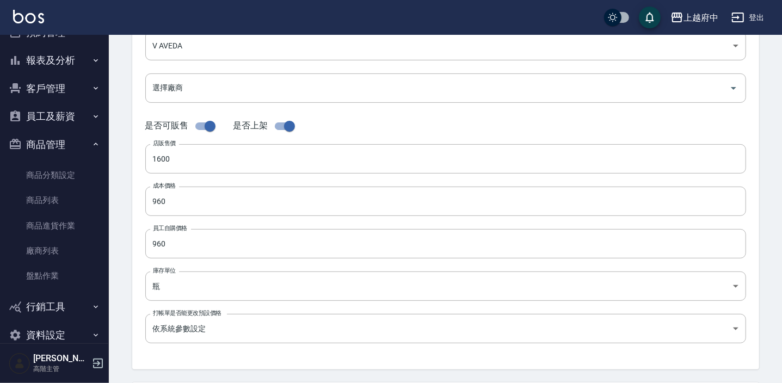
scroll to position [197, 0]
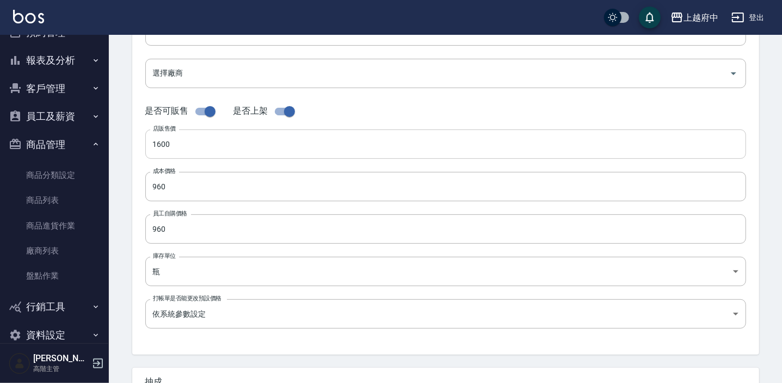
type input "花植結構重鍵護髮膜200ml"
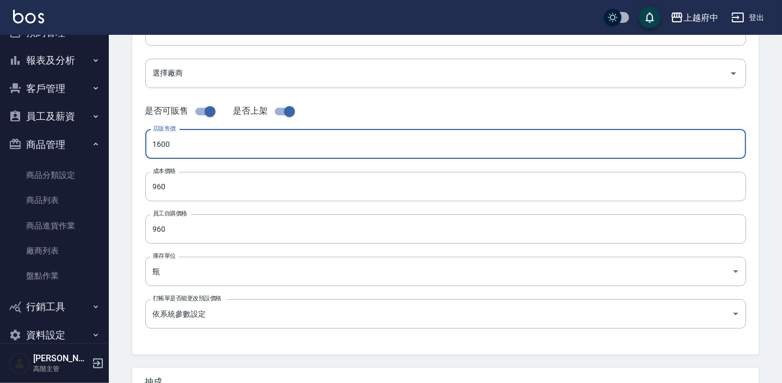
drag, startPoint x: 187, startPoint y: 149, endPoint x: 135, endPoint y: 138, distance: 52.8
click at [135, 138] on div "代號 AX0E01 代號 名稱 花植結構重鍵護髮膜200ml 名稱 商品類別 V AVEDA 252d203a-57fd-4372-a26e-d68e06…" at bounding box center [445, 136] width 627 height 436
type input "2800"
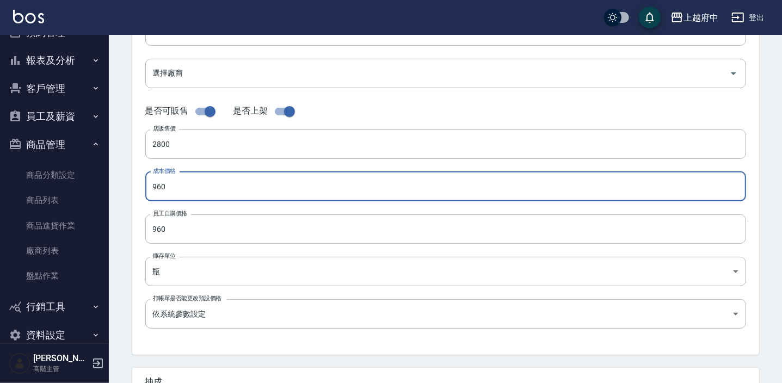
drag, startPoint x: 180, startPoint y: 188, endPoint x: 139, endPoint y: 186, distance: 40.8
click at [141, 187] on div "代號 AX0E01 代號 名稱 花植結構重鍵護髮膜200ml 名稱 商品類別 V AVEDA 252d203a-57fd-4372-a26e-d68e06…" at bounding box center [445, 136] width 627 height 436
type input "1680"
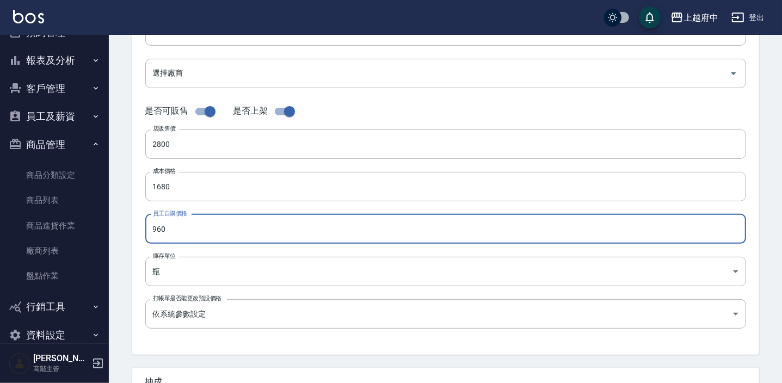
drag, startPoint x: 172, startPoint y: 227, endPoint x: 119, endPoint y: 224, distance: 52.8
click at [119, 224] on div "CREATE PRODUCT 新增商品 一般資訊 代號 AX0E01 代號 名稱 花植結構重鍵護髮膜200ml 名稱 商品類別 V AVEDA 252d2…" at bounding box center [445, 195] width 653 height 690
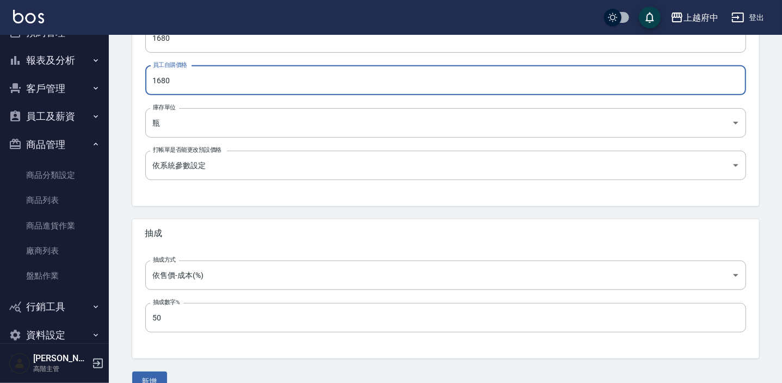
scroll to position [367, 0]
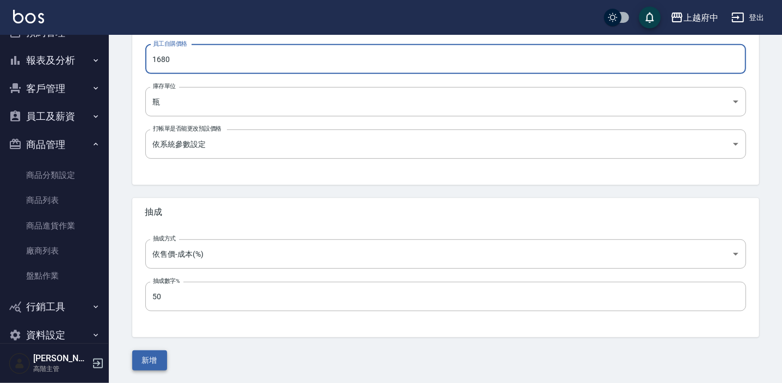
type input "1680"
click at [154, 355] on button "新增" at bounding box center [149, 360] width 35 height 20
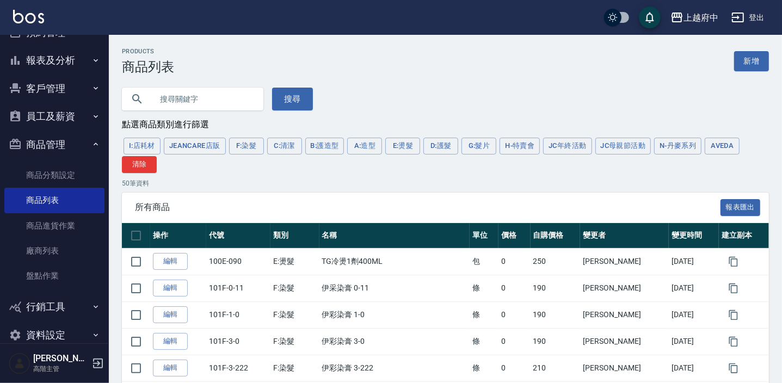
drag, startPoint x: 713, startPoint y: 147, endPoint x: 691, endPoint y: 180, distance: 38.9
click at [713, 147] on button "AVEDA" at bounding box center [722, 146] width 35 height 17
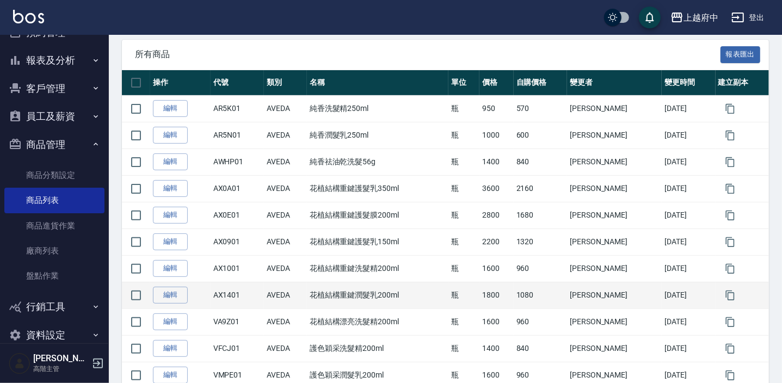
scroll to position [137, 0]
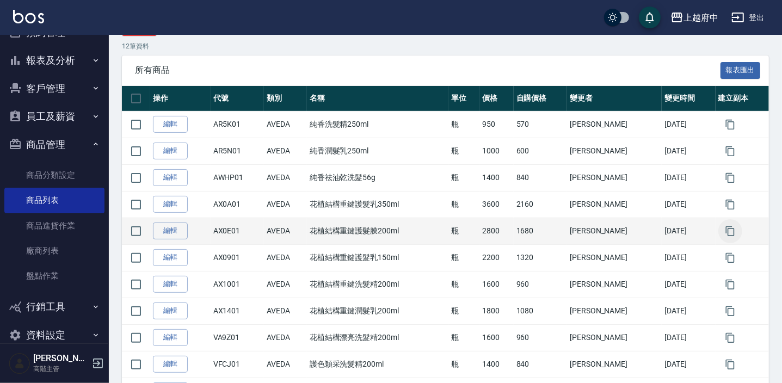
click at [727, 228] on icon "button" at bounding box center [730, 231] width 11 height 11
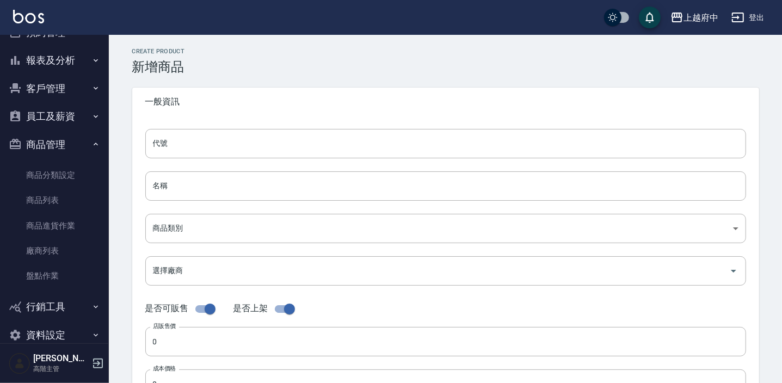
type input "AX0E01的副本"
type input "花植結構重鍵護髮膜200ml的副本"
type input "252d203a-57fd-4372-a26e-d68e0672c78b"
type input "2800"
type input "1680"
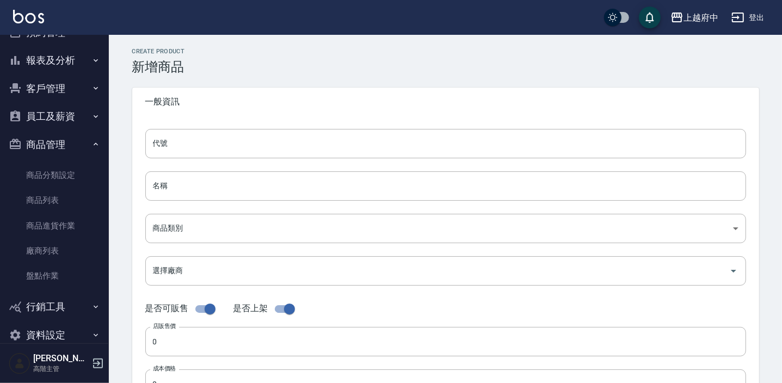
type input "1680"
type input "瓶"
type input "UNSET"
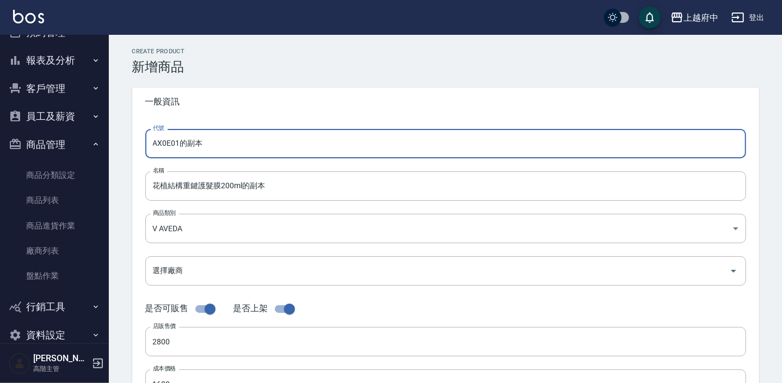
drag, startPoint x: 232, startPoint y: 147, endPoint x: 137, endPoint y: 137, distance: 95.2
click at [137, 137] on div "代號 AX0E01的副本 代號 名稱 花植結構重鍵護髮膜200ml的副本 名稱 商品類別 V AVEDA 252d203a-57fd-4372-a26e-…" at bounding box center [445, 334] width 627 height 436
type input "V6B501"
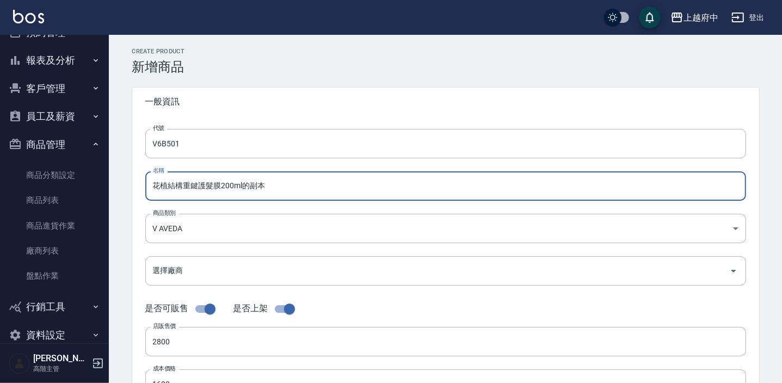
drag, startPoint x: 285, startPoint y: 188, endPoint x: 196, endPoint y: 182, distance: 89.4
click at [196, 182] on input "花植結構重鍵護髮膜200ml的副本" at bounding box center [445, 185] width 601 height 29
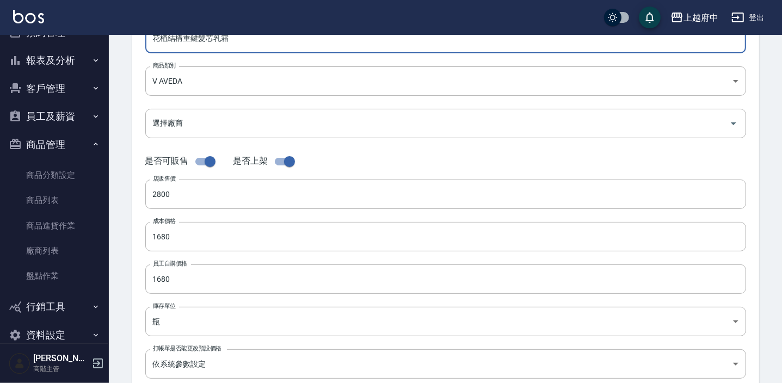
scroll to position [148, 0]
type input "花植結構重鍵髮芯乳霜"
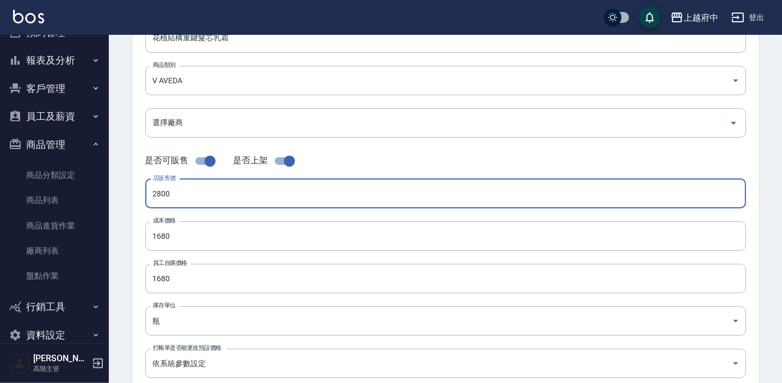
drag, startPoint x: 179, startPoint y: 195, endPoint x: 146, endPoint y: 192, distance: 33.4
click at [144, 190] on div "代號 V6B501 代號 名稱 花植結構重鍵髮芯乳霜 名稱 商品類別 V AVEDA 252d203a-57fd-4372-a26e-d68e0672c7…" at bounding box center [445, 186] width 627 height 436
type input "2000"
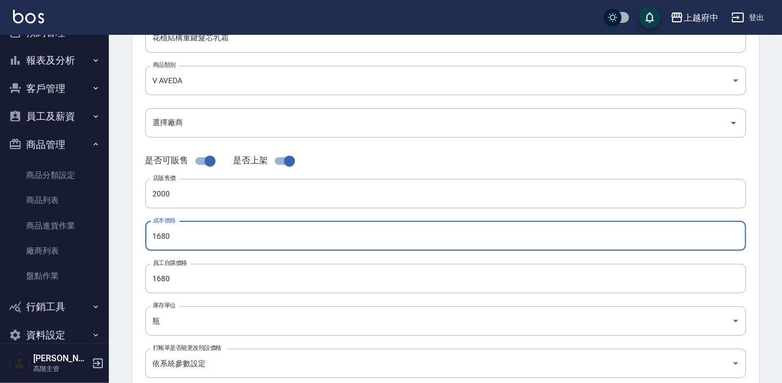
drag, startPoint x: 193, startPoint y: 242, endPoint x: 140, endPoint y: 234, distance: 52.9
click at [140, 234] on div "代號 V6B501 代號 名稱 花植結構重鍵髮芯乳霜 名稱 商品類別 V AVEDA 252d203a-57fd-4372-a26e-d68e0672c7…" at bounding box center [445, 186] width 627 height 436
type input "1200"
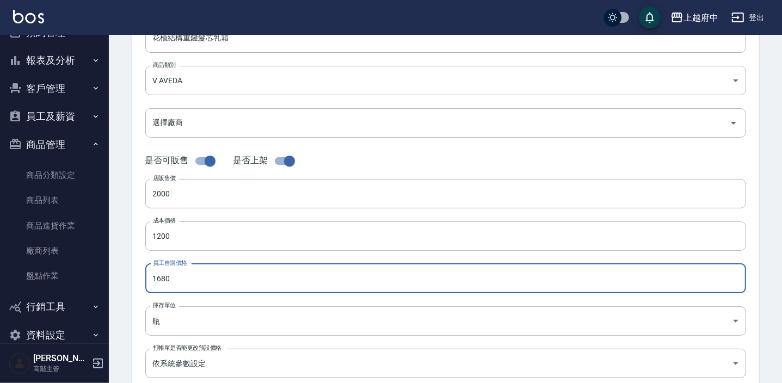
drag, startPoint x: 188, startPoint y: 275, endPoint x: 126, endPoint y: 273, distance: 62.1
click at [126, 273] on div "CREATE PRODUCT 新增商品 一般資訊 代號 V6B501 代號 名稱 花植結構重鍵髮芯乳霜 名稱 商品類別 V AVEDA 252d203a-…" at bounding box center [445, 245] width 653 height 690
type input "1200"
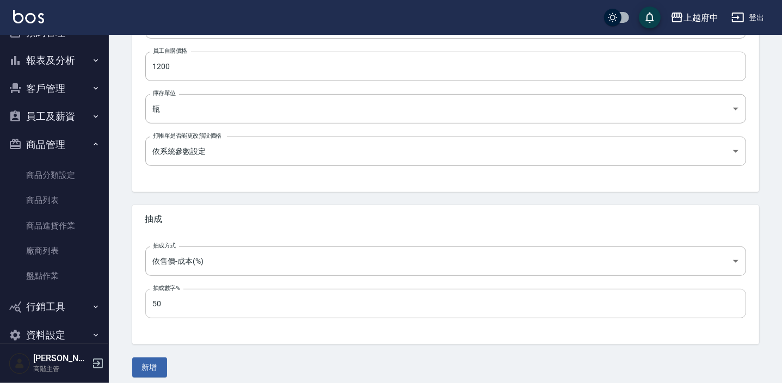
scroll to position [367, 0]
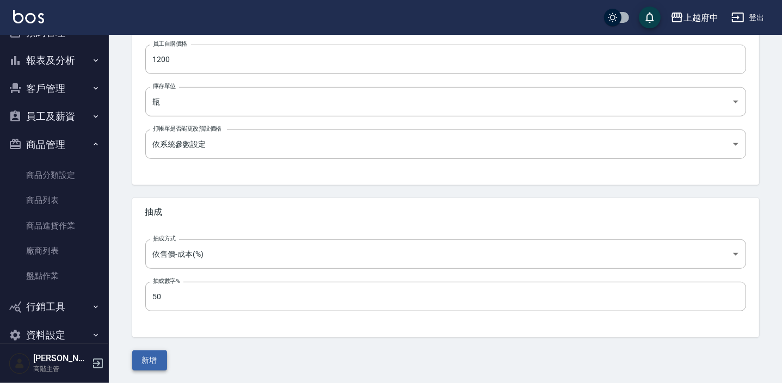
click at [156, 359] on button "新增" at bounding box center [149, 360] width 35 height 20
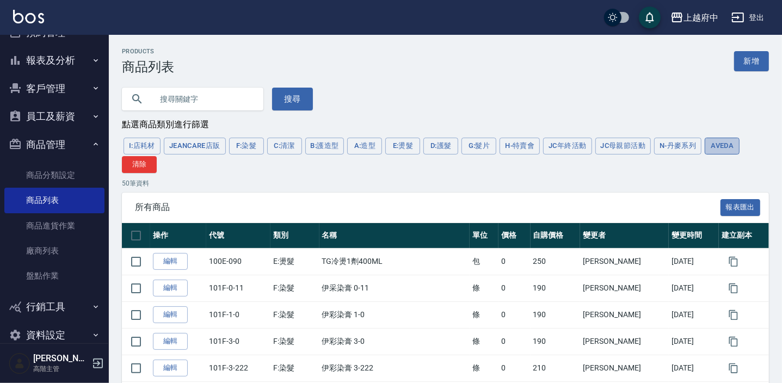
click at [711, 148] on button "AVEDA" at bounding box center [722, 146] width 35 height 17
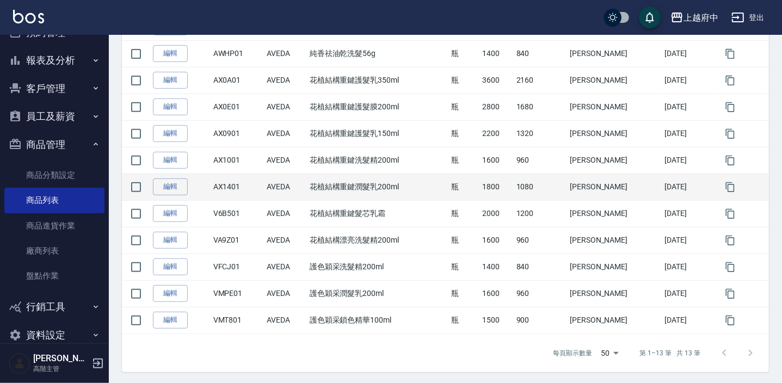
scroll to position [263, 0]
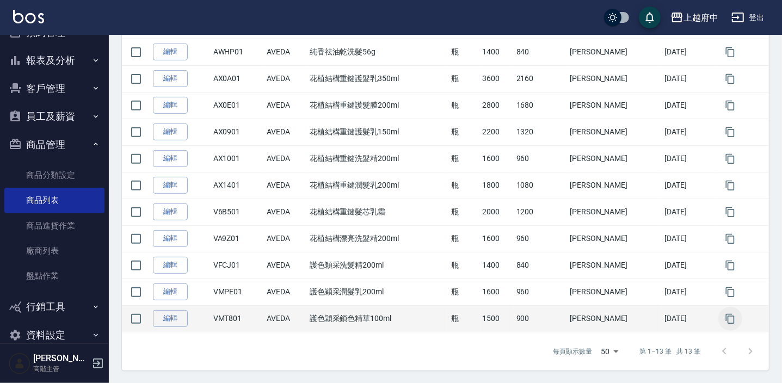
click at [725, 319] on icon "button" at bounding box center [730, 318] width 11 height 11
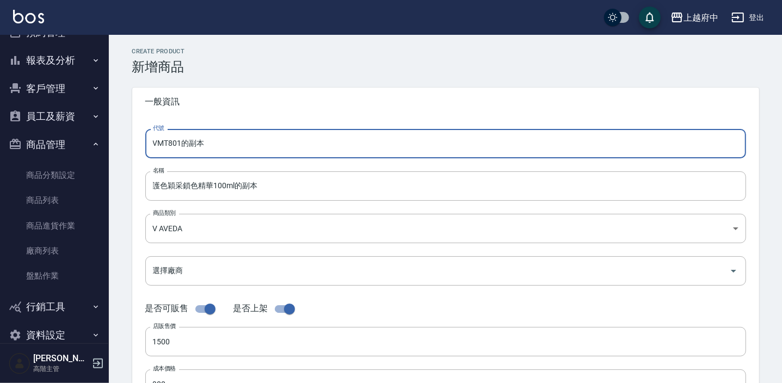
drag, startPoint x: 228, startPoint y: 142, endPoint x: 132, endPoint y: 143, distance: 96.3
click at [132, 143] on div "代號 VMT801的副本 代號 名稱 護色穎采鎖色精華100ml的副本 名稱 商品類別 V AVEDA 252d203a-57fd-4372-a26e-d…" at bounding box center [445, 334] width 627 height 436
type input "AX1801"
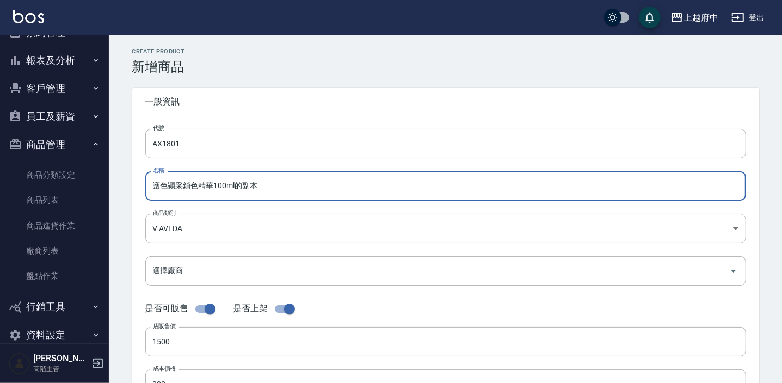
drag, startPoint x: 196, startPoint y: 189, endPoint x: 150, endPoint y: 187, distance: 46.3
click at [150, 187] on input "護色穎采鎖色精華100ml的副本" at bounding box center [445, 185] width 601 height 29
click at [269, 189] on input "花植結構重鍵精華100ml的副本" at bounding box center [445, 185] width 601 height 29
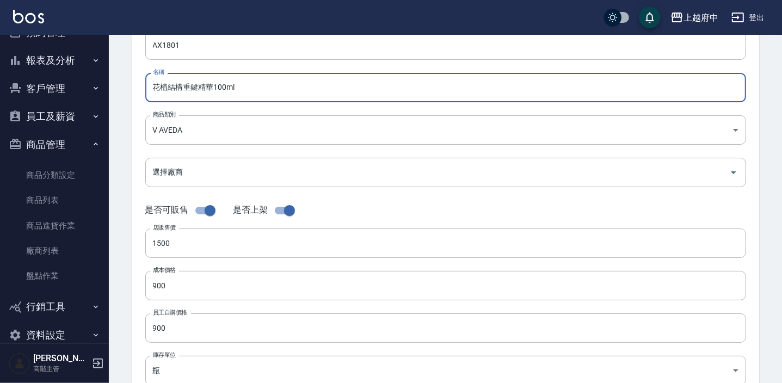
type input "花植結構重鍵精華100ml"
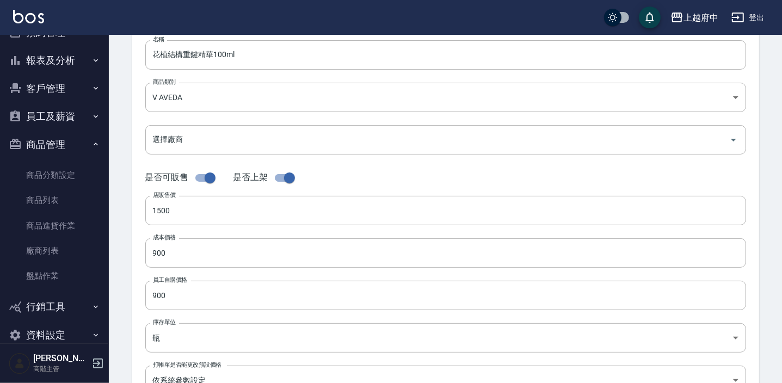
scroll to position [148, 0]
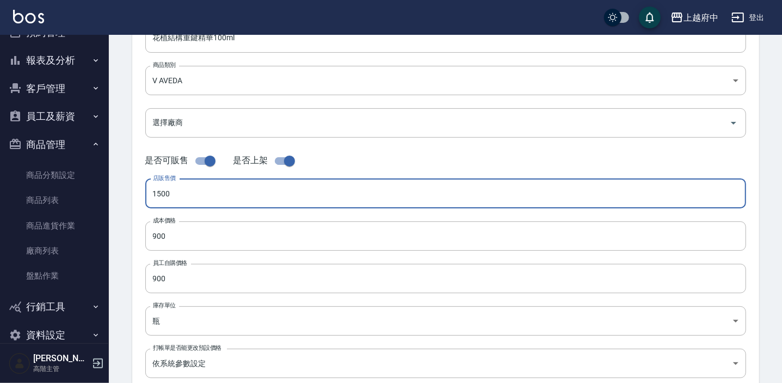
drag, startPoint x: 162, startPoint y: 192, endPoint x: 130, endPoint y: 186, distance: 32.7
click at [130, 186] on div "CREATE PRODUCT 新增商品 一般資訊 代號 AX1801 代號 名稱 花植結構重鍵精華100ml 名稱 商品類別 V AVEDA 252d20…" at bounding box center [445, 245] width 653 height 690
type input "1800"
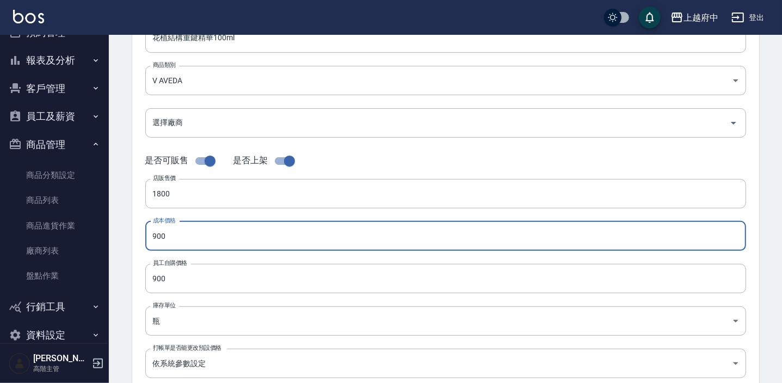
drag, startPoint x: 192, startPoint y: 236, endPoint x: 139, endPoint y: 224, distance: 53.6
click at [140, 224] on div "代號 AX1801 代號 名稱 花植結構重鍵精華100ml 名稱 商品類別 V AVEDA 252d203a-57fd-4372-a26e-d68e067…" at bounding box center [445, 186] width 627 height 436
type input "1080"
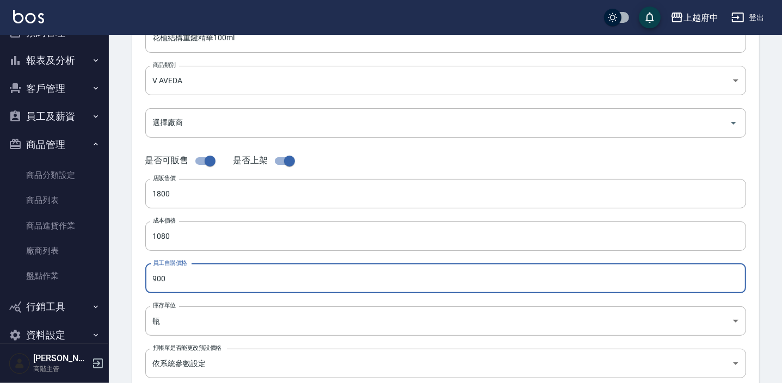
drag, startPoint x: 168, startPoint y: 276, endPoint x: 132, endPoint y: 276, distance: 35.9
click at [140, 277] on div "代號 AX1801 代號 名稱 花植結構重鍵精華100ml 名稱 商品類別 V AVEDA 252d203a-57fd-4372-a26e-d68e067…" at bounding box center [445, 186] width 627 height 436
type input "1080"
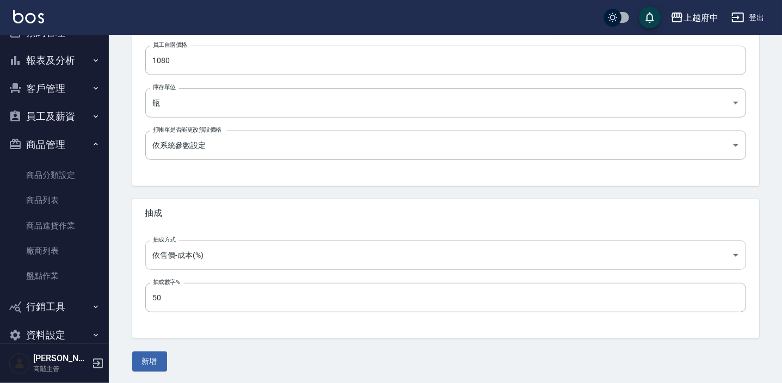
scroll to position [367, 0]
click at [159, 362] on button "新增" at bounding box center [149, 360] width 35 height 20
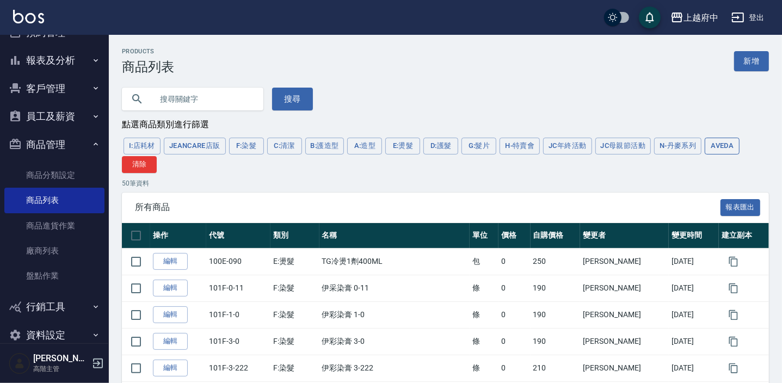
click at [721, 143] on button "AVEDA" at bounding box center [722, 146] width 35 height 17
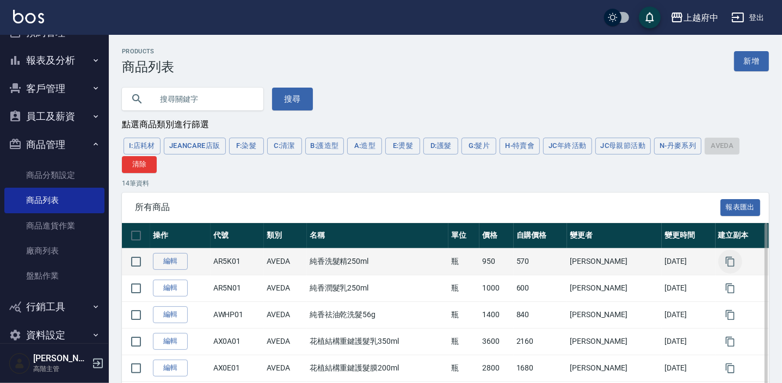
click at [727, 263] on icon "button" at bounding box center [730, 261] width 11 height 11
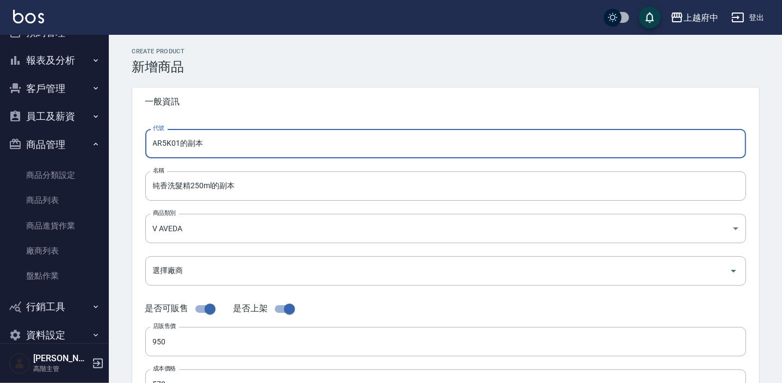
drag, startPoint x: 187, startPoint y: 149, endPoint x: 87, endPoint y: 160, distance: 100.3
click at [87, 160] on div "上越府中 登出 櫃檯作業 打帳單 帳單列表 掛單列表 座位開單 營業儀表板 現金收支登錄 高階收支登錄 材料自購登錄 每日結帳 排班表 現場電腦打卡 掃碼打卡…" at bounding box center [391, 375] width 782 height 751
type input "AW9A01"
click at [255, 183] on input "純香洗髮精250ml的副本" at bounding box center [445, 185] width 601 height 29
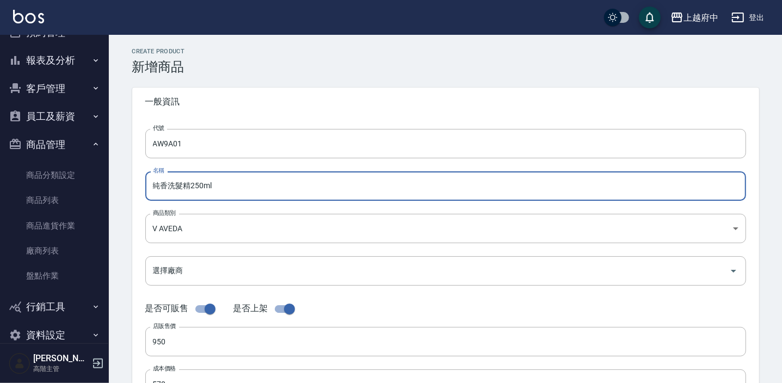
click at [170, 183] on input "純香洗髮精250ml" at bounding box center [445, 185] width 601 height 29
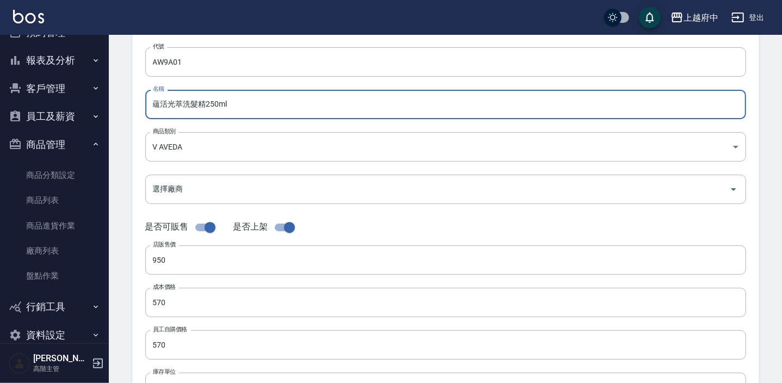
scroll to position [98, 0]
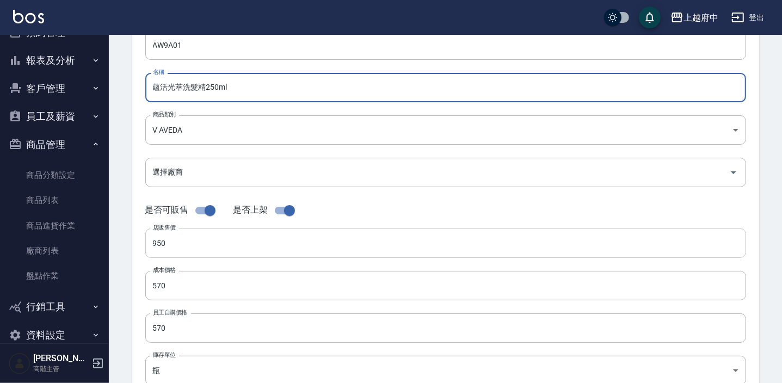
type input "蘊活光萃洗髮精250ml"
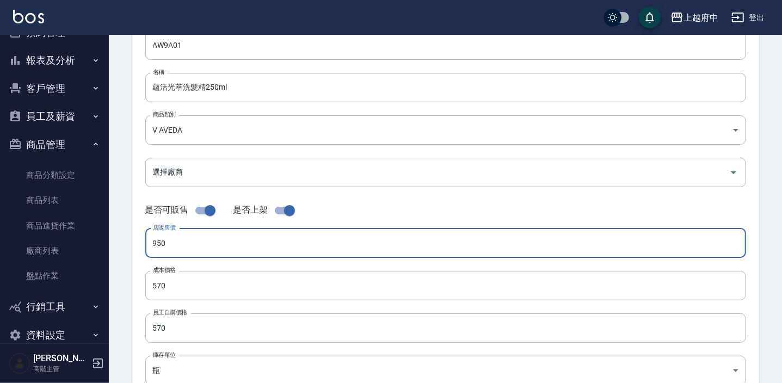
drag, startPoint x: 175, startPoint y: 245, endPoint x: 135, endPoint y: 239, distance: 40.2
click at [135, 239] on div "代號 AW9A01 代號 名稱 蘊活光萃洗髮精250ml 名稱 商品類別 V AVEDA 252d203a-57fd-4372-a26e-d68e0672…" at bounding box center [445, 235] width 627 height 436
type input "1600"
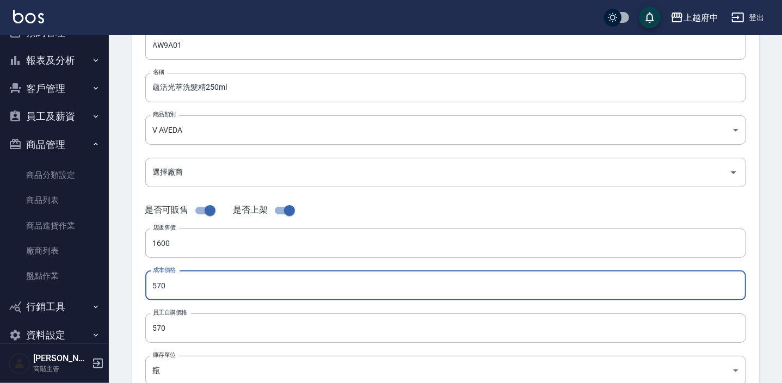
drag, startPoint x: 178, startPoint y: 288, endPoint x: 124, endPoint y: 283, distance: 54.1
click at [128, 284] on div "CREATE PRODUCT 新增商品 一般資訊 代號 AW9A01 代號 名稱 蘊活光萃洗髮精250ml 名稱 商品類別 V AVEDA 252d203…" at bounding box center [445, 294] width 653 height 690
type input "960"
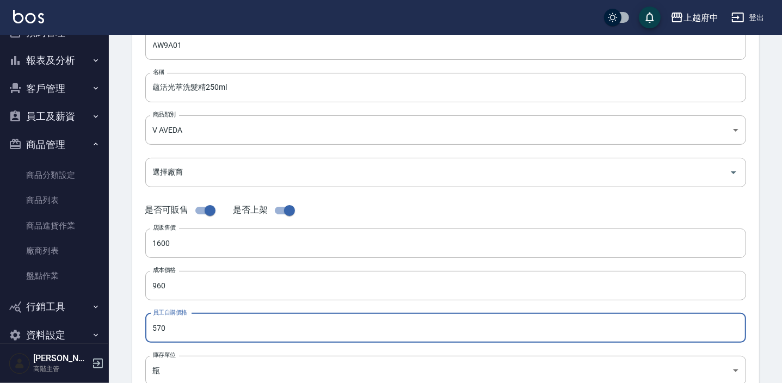
drag, startPoint x: 164, startPoint y: 333, endPoint x: 145, endPoint y: 326, distance: 20.3
click at [145, 326] on input "570" at bounding box center [445, 327] width 601 height 29
type input "960"
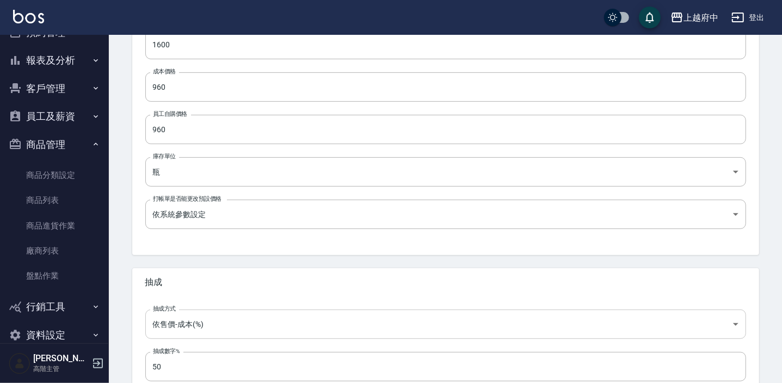
scroll to position [367, 0]
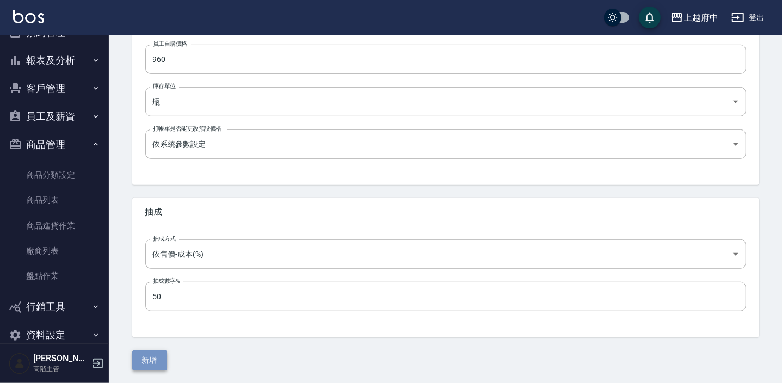
click at [151, 355] on button "新增" at bounding box center [149, 360] width 35 height 20
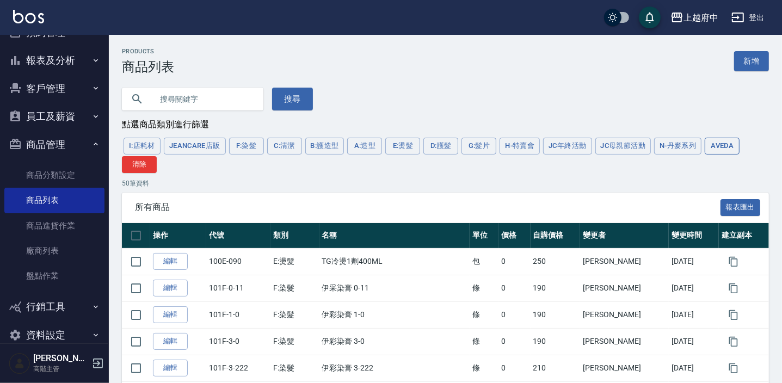
click at [721, 147] on button "AVEDA" at bounding box center [722, 146] width 35 height 17
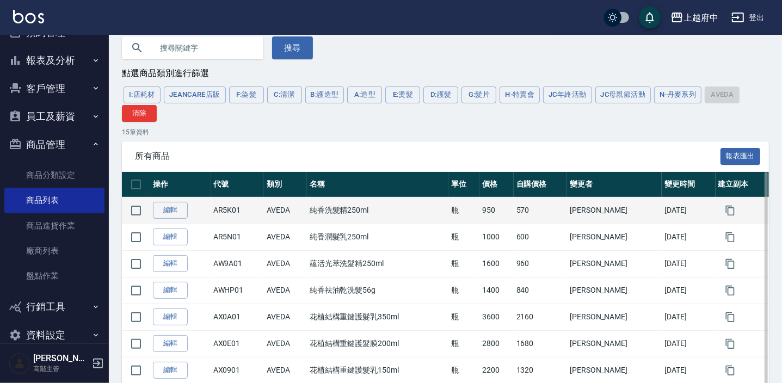
scroll to position [98, 0]
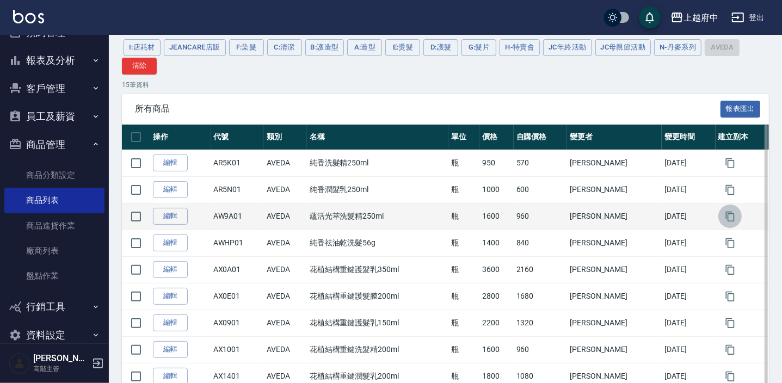
click at [725, 221] on icon "button" at bounding box center [730, 216] width 11 height 11
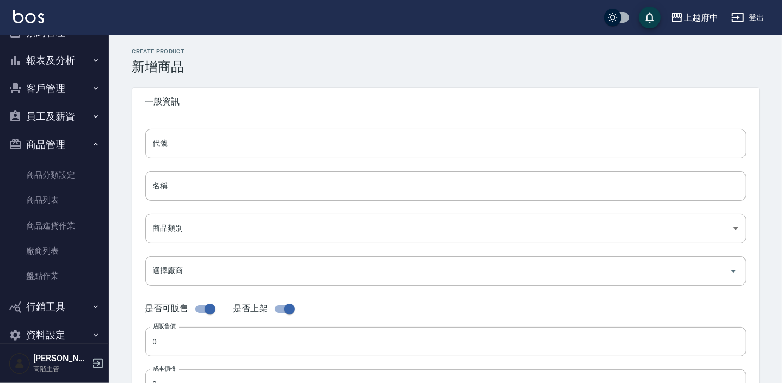
type input "AW9A01的副本"
type input "蘊活光萃洗髮精250ml的副本"
type input "252d203a-57fd-4372-a26e-d68e0672c78b"
type input "1600"
type input "960"
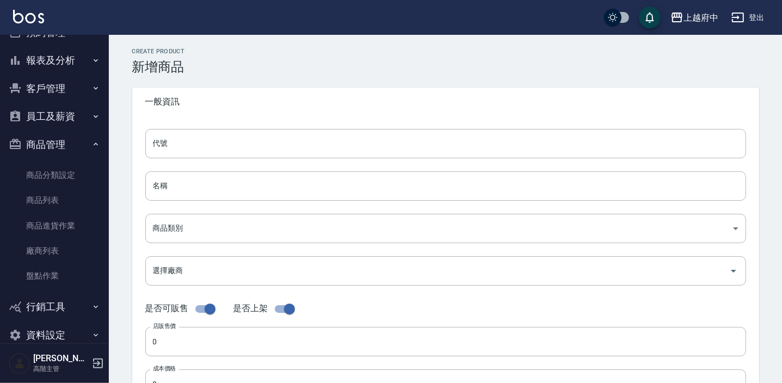
type input "960"
type input "瓶"
type input "UNSET"
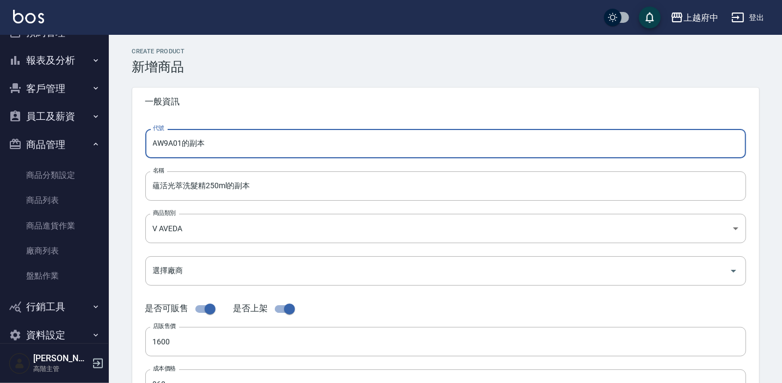
click at [171, 144] on input "AW9A01的副本" at bounding box center [445, 143] width 601 height 29
click at [236, 141] on input "AW9G01的副本" at bounding box center [445, 143] width 601 height 29
type input "AW9G01"
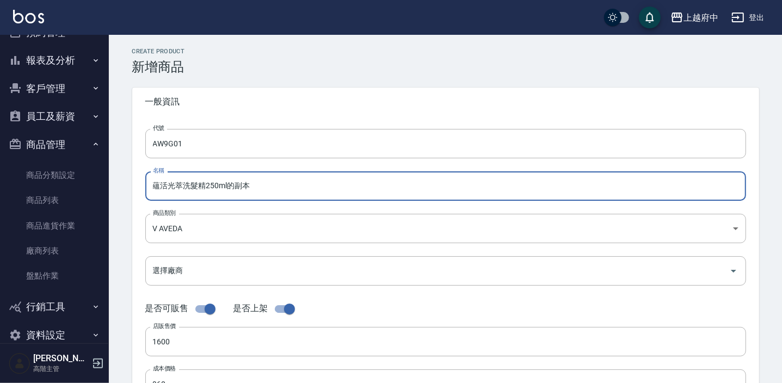
click at [283, 195] on input "蘊活光萃洗髮精250ml的副本" at bounding box center [445, 185] width 601 height 29
click at [207, 187] on input "蘊活光萃洗髮精250ml" at bounding box center [445, 185] width 601 height 29
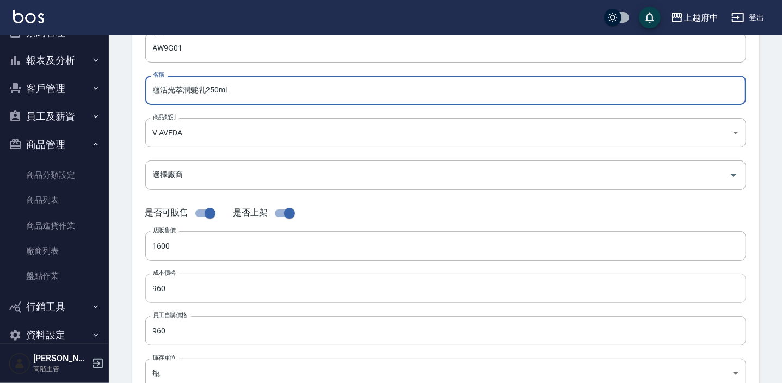
scroll to position [98, 0]
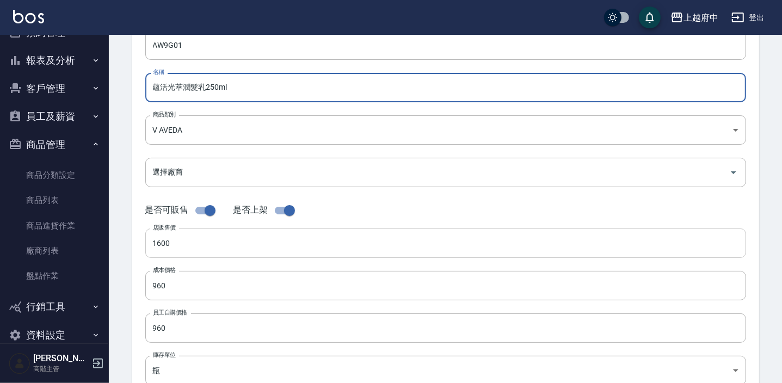
type input "蘊活光萃潤髮乳250ml"
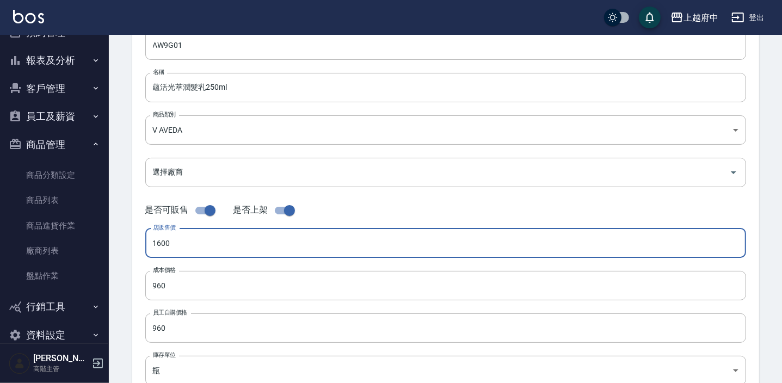
drag, startPoint x: 178, startPoint y: 244, endPoint x: 123, endPoint y: 242, distance: 55.0
click at [123, 242] on div "CREATE PRODUCT 新增商品 一般資訊 代號 AW9G01 代號 名稱 蘊活光萃潤髮乳250ml 名稱 商品類別 V AVEDA 252d203…" at bounding box center [445, 294] width 653 height 690
type input "1800"
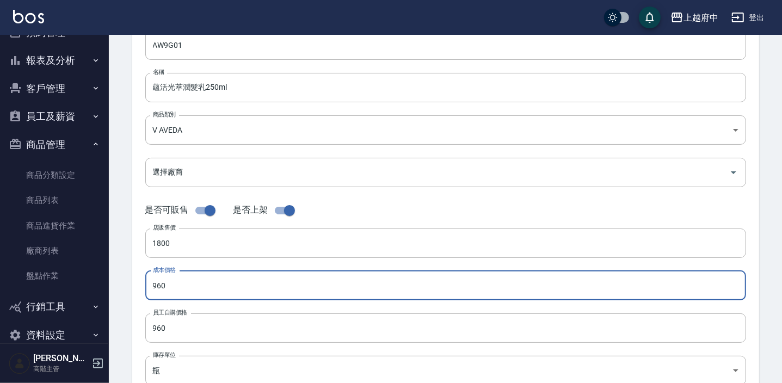
drag, startPoint x: 166, startPoint y: 288, endPoint x: 144, endPoint y: 283, distance: 22.3
click at [144, 283] on div "代號 AW9G01 代號 名稱 蘊活光萃潤髮乳250ml 名稱 商品類別 V AVEDA 252d203a-57fd-4372-a26e-d68e0672…" at bounding box center [445, 235] width 627 height 436
type input "1080"
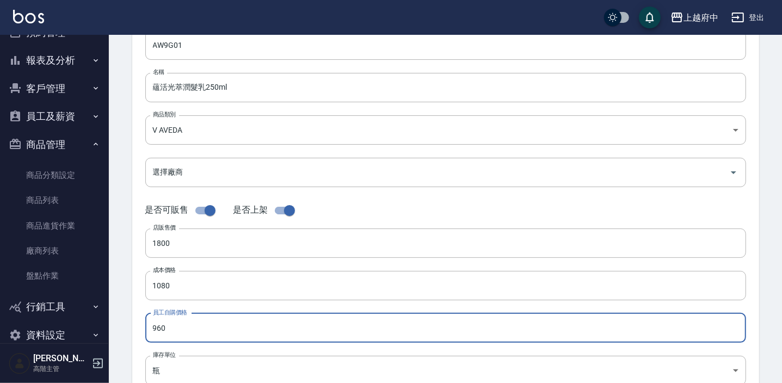
drag, startPoint x: 174, startPoint y: 332, endPoint x: 125, endPoint y: 328, distance: 49.7
click at [127, 329] on div "CREATE PRODUCT 新增商品 一般資訊 代號 AW9G01 代號 名稱 蘊活光萃潤髮乳250ml 名稱 商品類別 V AVEDA 252d203…" at bounding box center [445, 294] width 653 height 690
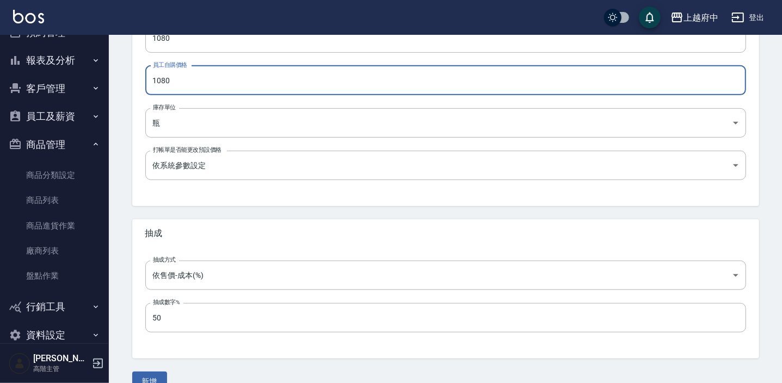
scroll to position [367, 0]
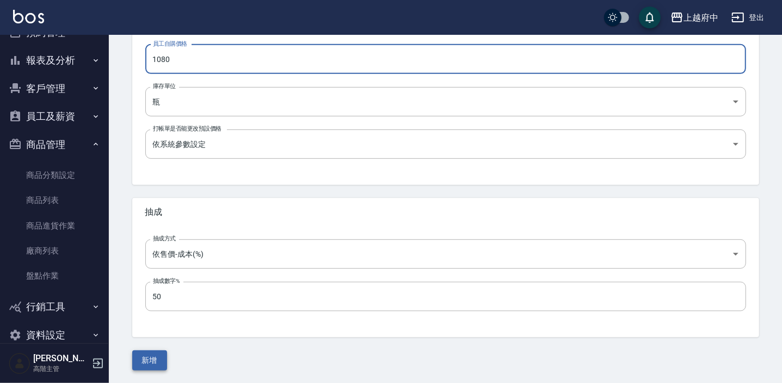
type input "1080"
click at [156, 356] on button "新增" at bounding box center [149, 360] width 35 height 20
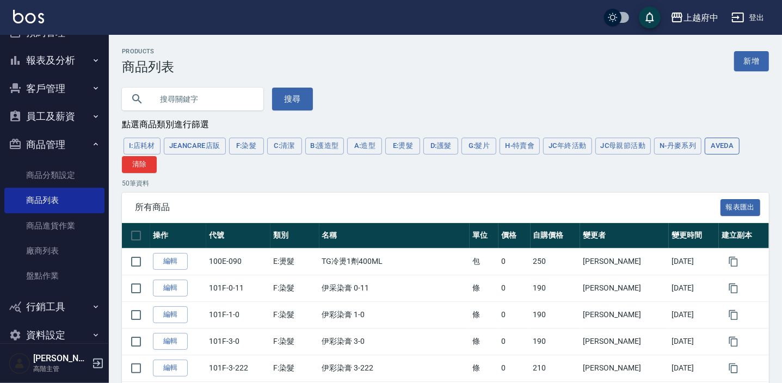
click at [718, 144] on button "AVEDA" at bounding box center [722, 146] width 35 height 17
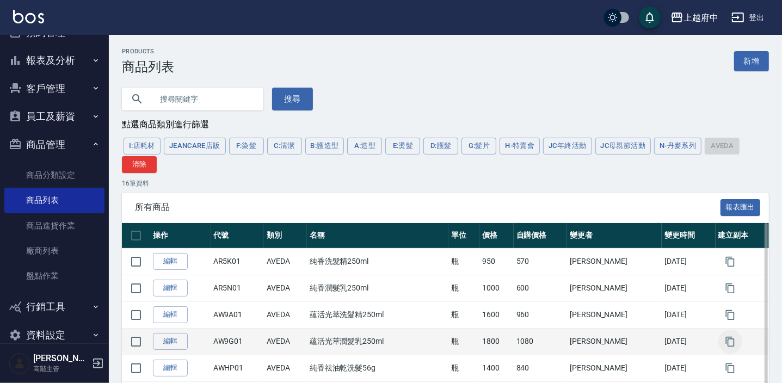
click at [725, 343] on icon "button" at bounding box center [729, 341] width 9 height 10
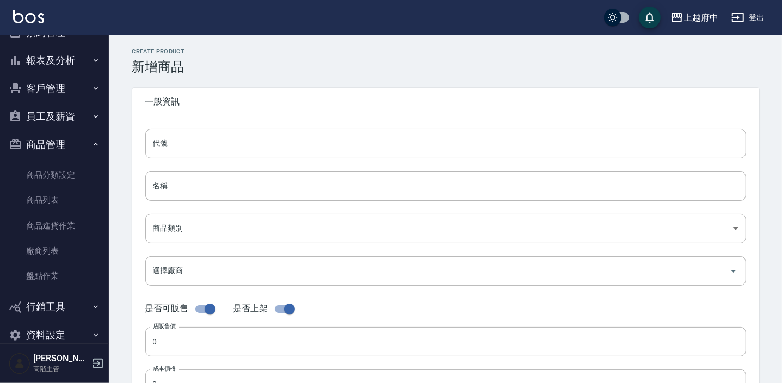
type input "AW9G01的副本"
type input "蘊活光萃潤髮乳250ml的副本"
type input "252d203a-57fd-4372-a26e-d68e0672c78b"
type input "1800"
type input "1080"
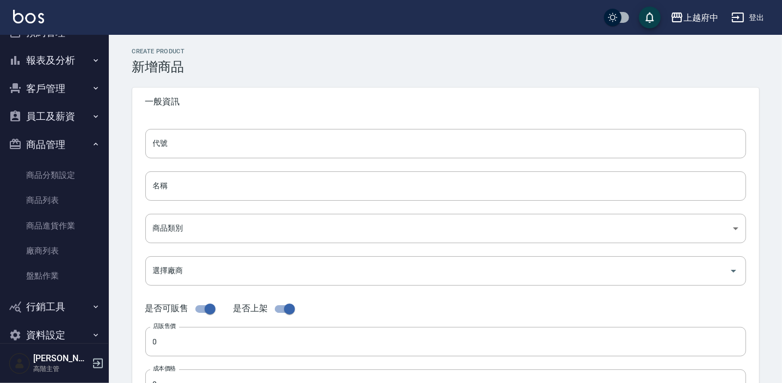
type input "1080"
type input "瓶"
type input "UNSET"
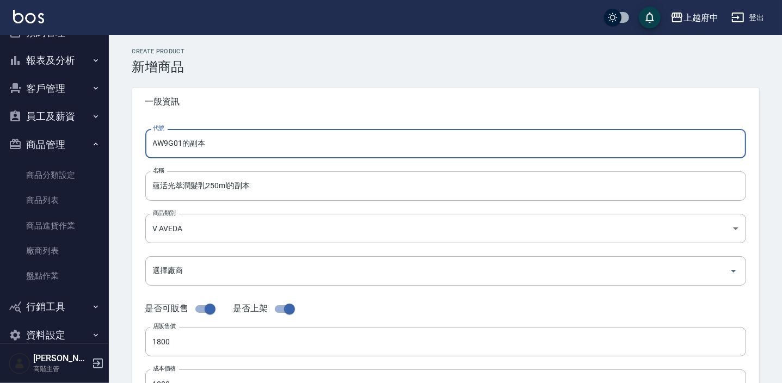
drag, startPoint x: 172, startPoint y: 148, endPoint x: 193, endPoint y: 143, distance: 21.2
click at [173, 146] on input "AW9G01的副本" at bounding box center [445, 143] width 601 height 29
click at [218, 140] on input "AW9L01的副本" at bounding box center [445, 143] width 601 height 29
type input "AW9L01"
click at [268, 184] on input "蘊活光萃潤髮乳250ml的副本" at bounding box center [445, 185] width 601 height 29
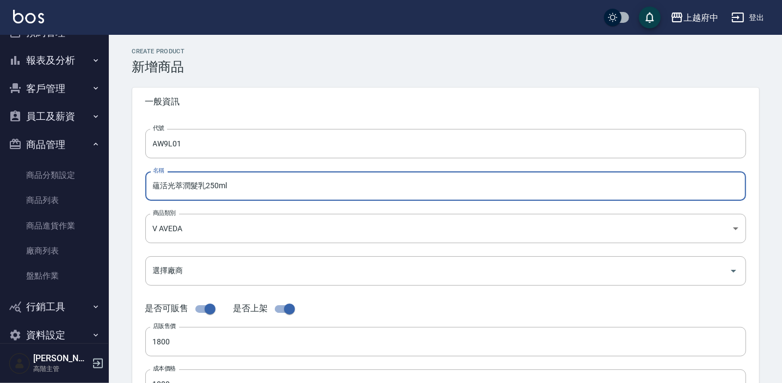
click at [198, 184] on input "蘊活光萃潤髮乳250ml" at bounding box center [445, 185] width 601 height 29
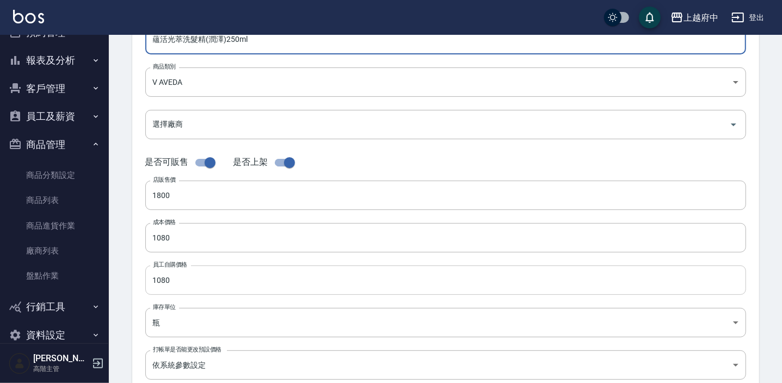
scroll to position [148, 0]
type input "蘊活光萃洗髮精(潤澤)250ml"
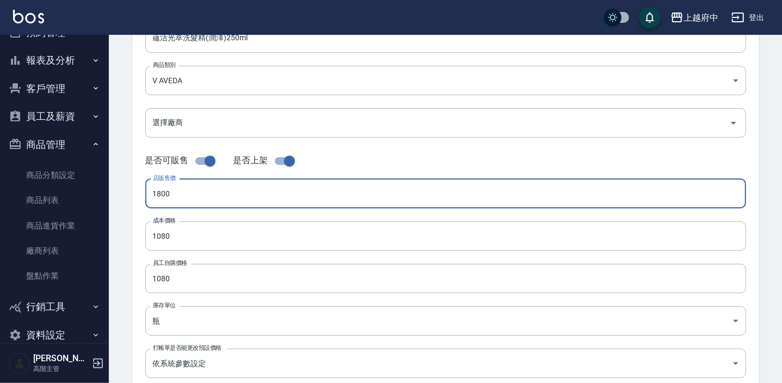
drag, startPoint x: 182, startPoint y: 188, endPoint x: 146, endPoint y: 189, distance: 36.5
click at [146, 189] on input "1800" at bounding box center [445, 193] width 601 height 29
type input "1600"
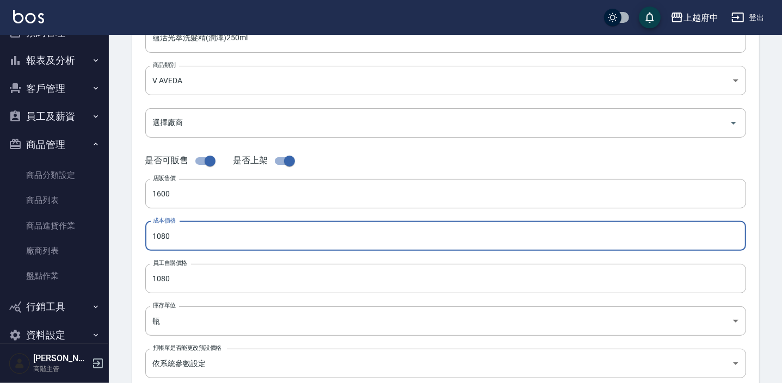
drag, startPoint x: 180, startPoint y: 234, endPoint x: 118, endPoint y: 231, distance: 62.1
click at [118, 231] on div "CREATE PRODUCT 新增商品 一般資訊 代號 AW9L01 代號 名稱 蘊活光萃洗髮精(潤澤)250ml 名稱 商品類別 V AVEDA 252…" at bounding box center [445, 245] width 673 height 716
type input "960"
click at [169, 266] on div "員工自購價格 1080 員工自購價格" at bounding box center [445, 278] width 601 height 29
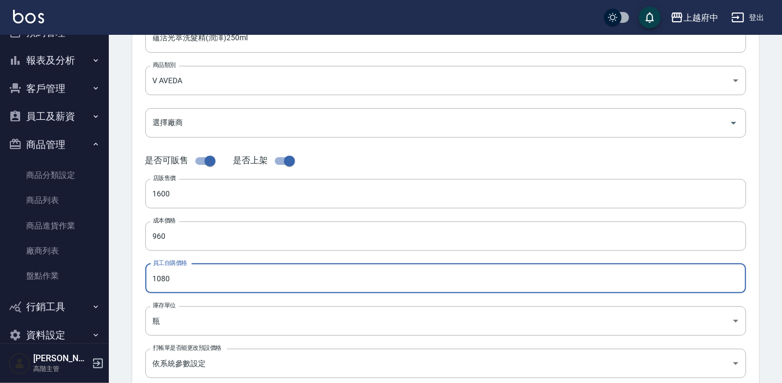
drag, startPoint x: 183, startPoint y: 279, endPoint x: 127, endPoint y: 285, distance: 56.4
click at [127, 285] on div "CREATE PRODUCT 新增商品 一般資訊 代號 AW9L01 代號 名稱 蘊活光萃洗髮精(潤澤)250ml 名稱 商品類別 V AVEDA 252…" at bounding box center [445, 245] width 653 height 690
type input "960"
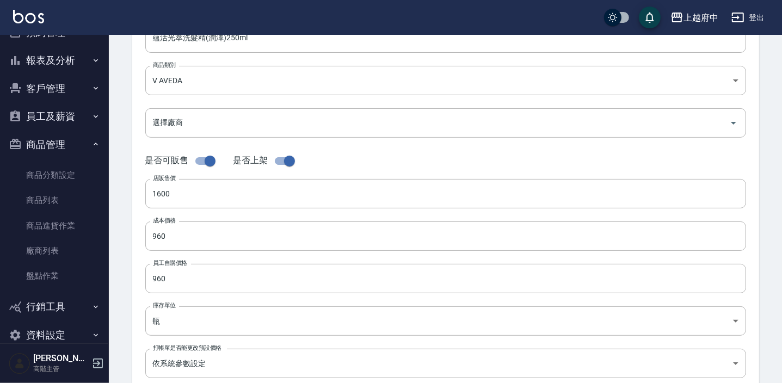
click at [139, 292] on div "代號 AW9L01 代號 名稱 蘊活光萃洗髮精(潤澤)250ml 名稱 商品類別 V AVEDA 252d203a-57fd-4372-a26e-d68e…" at bounding box center [445, 186] width 627 height 436
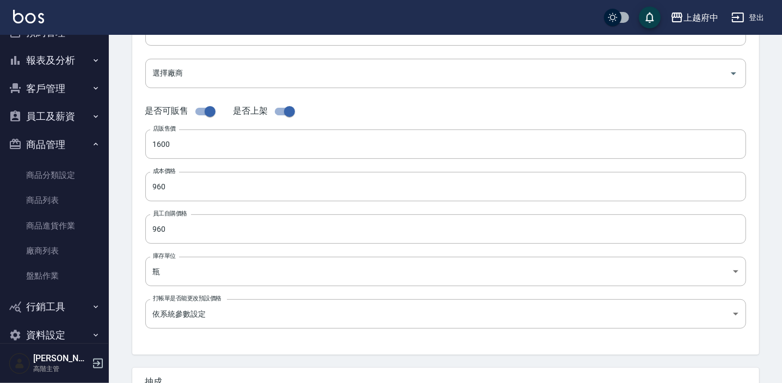
scroll to position [367, 0]
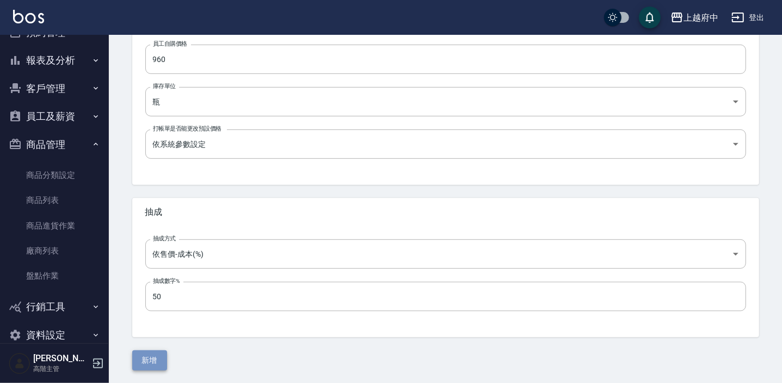
click at [145, 360] on button "新增" at bounding box center [149, 360] width 35 height 20
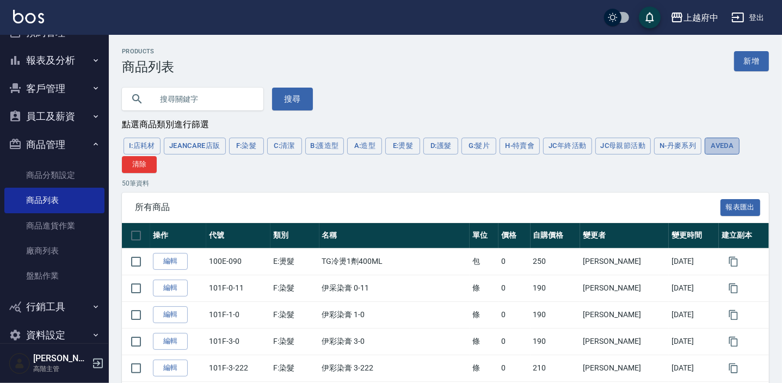
click at [734, 150] on button "AVEDA" at bounding box center [722, 146] width 35 height 17
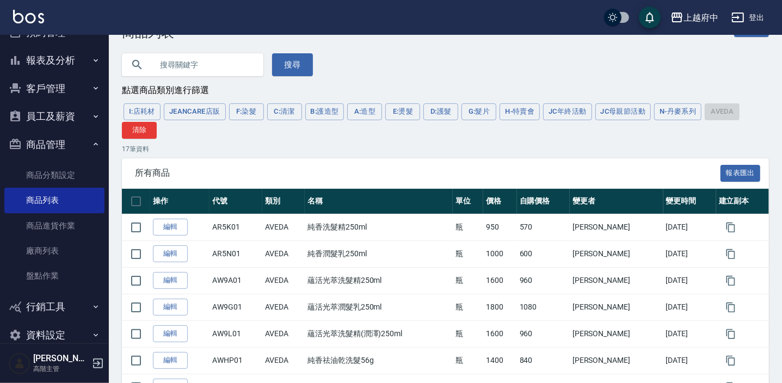
scroll to position [49, 0]
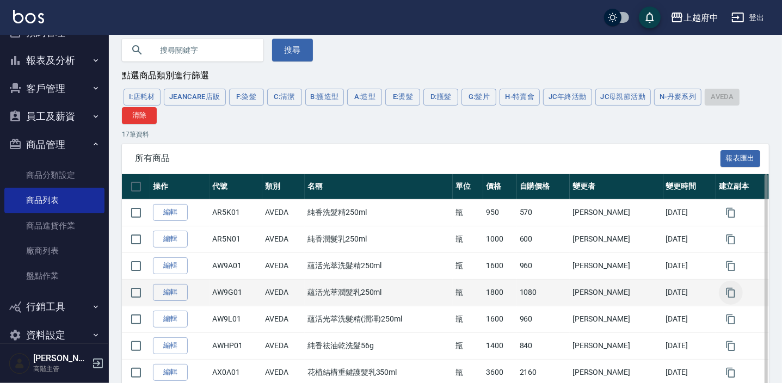
click at [728, 295] on icon "button" at bounding box center [730, 292] width 11 height 11
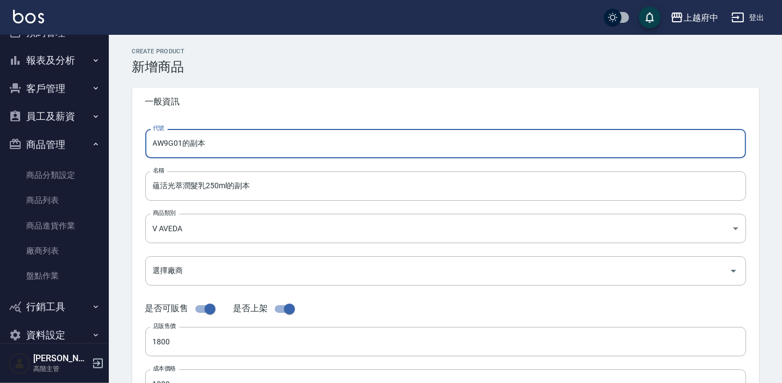
click at [171, 146] on input "AW9G01的副本" at bounding box center [445, 143] width 601 height 29
click at [220, 146] on input "AW9R01的副本" at bounding box center [445, 143] width 601 height 29
type input "AW9R01"
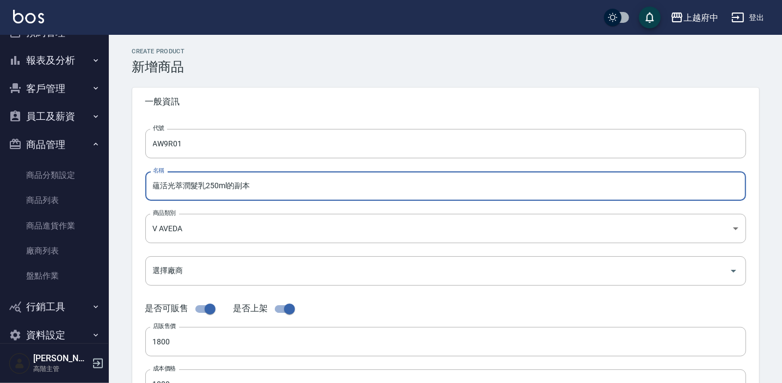
click at [262, 189] on input "蘊活光萃潤髮乳250ml的副本" at bounding box center [445, 185] width 601 height 29
click at [203, 187] on input "蘊活光萃潤髮乳250ml" at bounding box center [445, 185] width 601 height 29
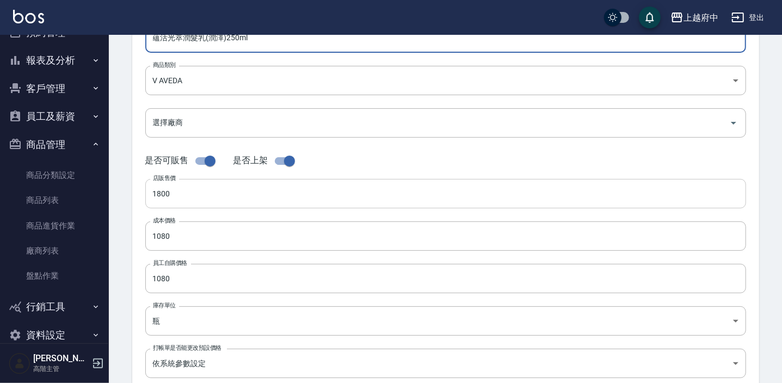
type input "蘊活光萃潤髮乳(潤澤)250ml"
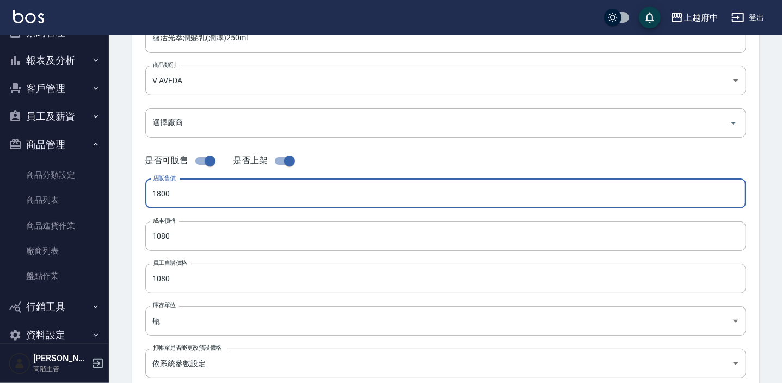
drag, startPoint x: 183, startPoint y: 196, endPoint x: 139, endPoint y: 190, distance: 44.4
click at [139, 190] on div "代號 AW9R01 代號 名稱 蘊活光萃潤髮乳(潤澤)250ml 名稱 商品類別 V AVEDA 252d203a-57fd-4372-a26e-d68e…" at bounding box center [445, 186] width 627 height 436
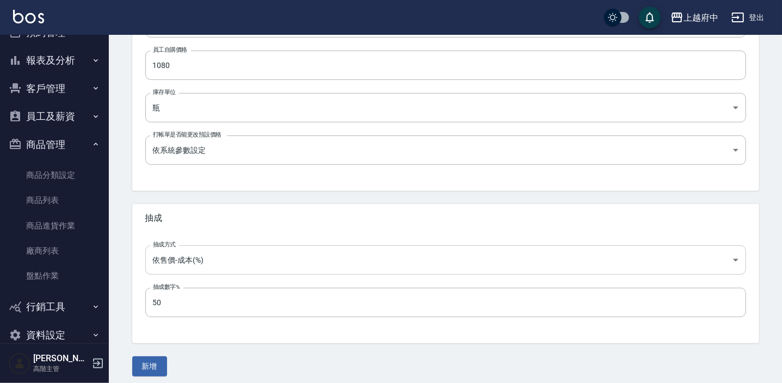
scroll to position [367, 0]
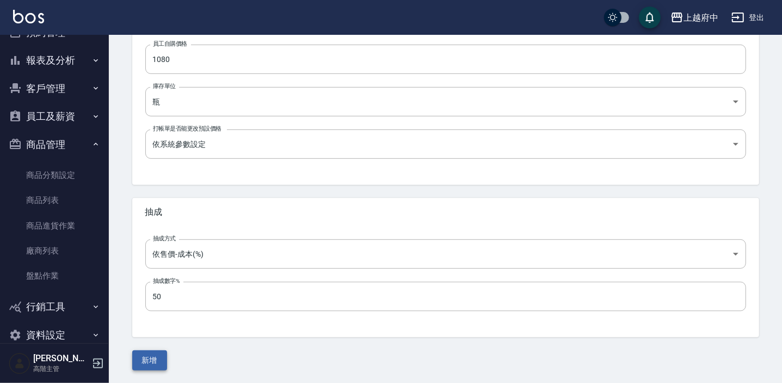
click at [158, 359] on button "新增" at bounding box center [149, 360] width 35 height 20
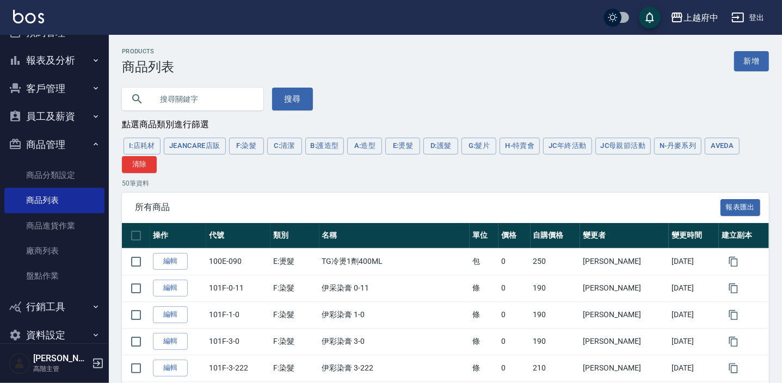
drag, startPoint x: 721, startPoint y: 146, endPoint x: 691, endPoint y: 201, distance: 62.8
click at [721, 146] on button "AVEDA" at bounding box center [722, 146] width 35 height 17
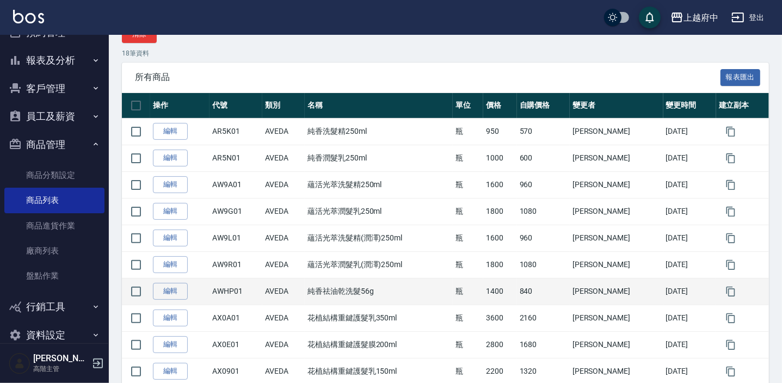
scroll to position [148, 0]
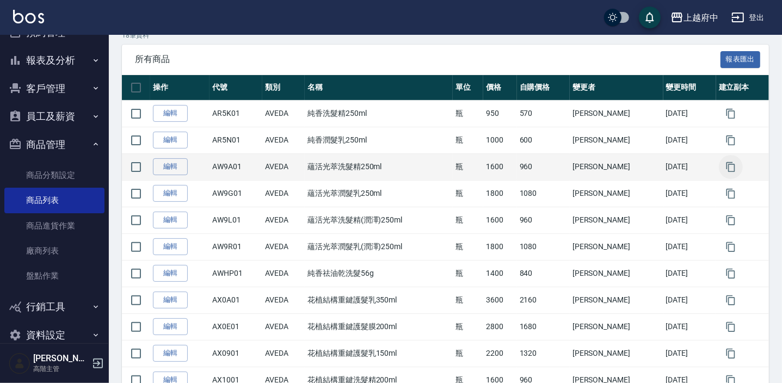
click at [726, 168] on icon "button" at bounding box center [730, 167] width 11 height 11
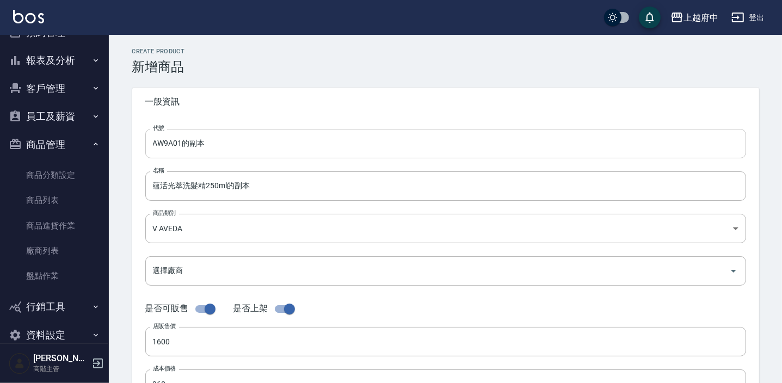
click at [256, 147] on input "AW9A01的副本" at bounding box center [445, 143] width 601 height 29
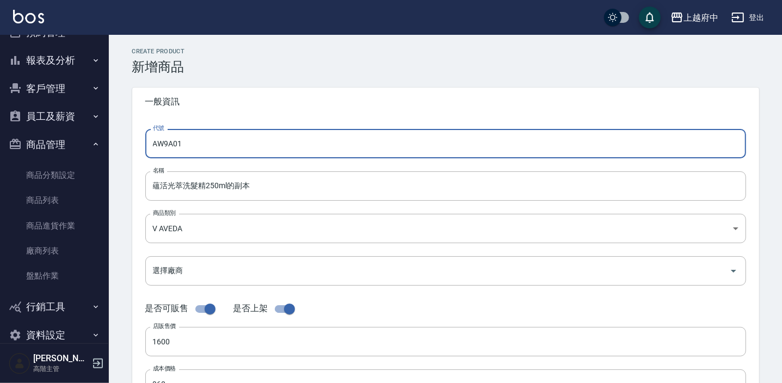
drag, startPoint x: 197, startPoint y: 144, endPoint x: 145, endPoint y: 150, distance: 52.5
click at [145, 150] on input "AW9A01" at bounding box center [445, 143] width 601 height 29
type input "VMJN01"
click at [251, 184] on input "蘊活光萃洗髮精250ml的副本" at bounding box center [445, 185] width 601 height 29
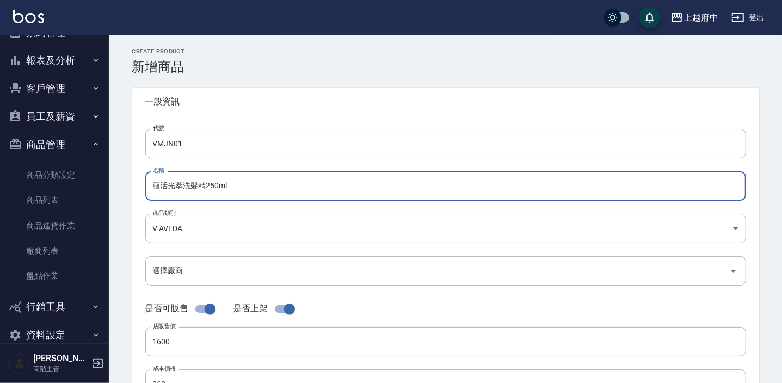
click at [207, 186] on input "蘊活光萃洗髮精250ml" at bounding box center [445, 185] width 601 height 29
click at [256, 188] on input "蘊活光萃Omega5光澤滋養膜250ml" at bounding box center [445, 185] width 601 height 29
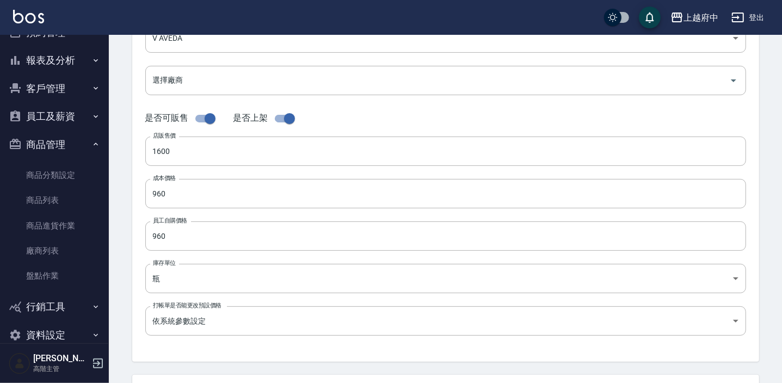
scroll to position [197, 0]
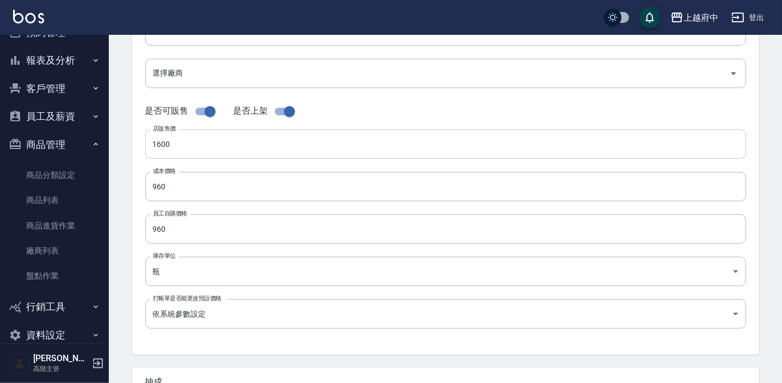
type input "蘊活光萃Omega5光澤滋養膜200ml"
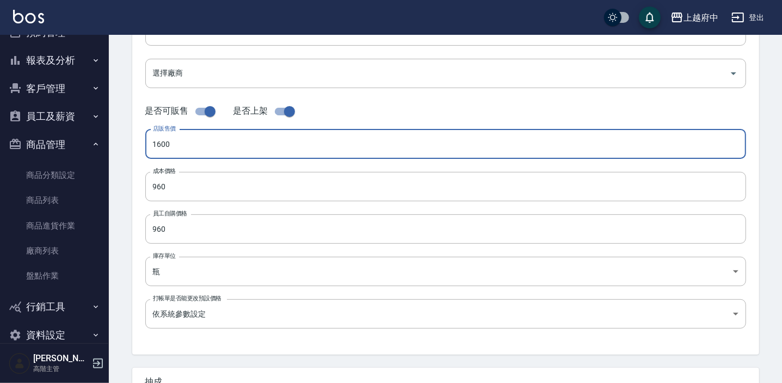
drag, startPoint x: 182, startPoint y: 145, endPoint x: 128, endPoint y: 147, distance: 53.9
click at [128, 147] on div "CREATE PRODUCT 新增商品 一般資訊 代號 VMJN01 代號 名稱 蘊活光萃Omega5光澤滋養膜200ml 名稱 商品類別 V AVEDA…" at bounding box center [445, 195] width 653 height 690
type input "2800"
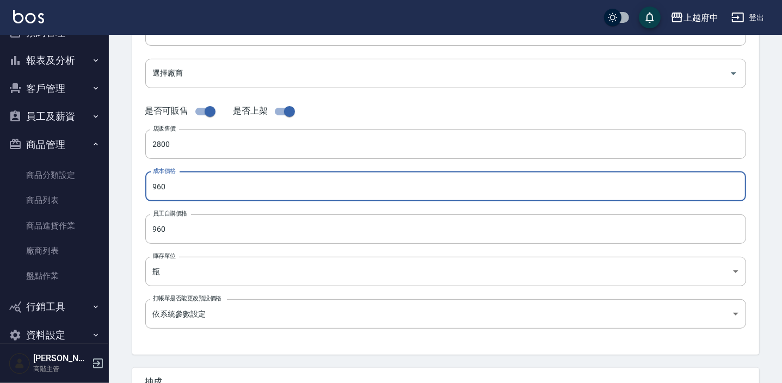
drag, startPoint x: 172, startPoint y: 189, endPoint x: 145, endPoint y: 185, distance: 27.5
click at [145, 185] on input "960" at bounding box center [445, 186] width 601 height 29
type input "1680"
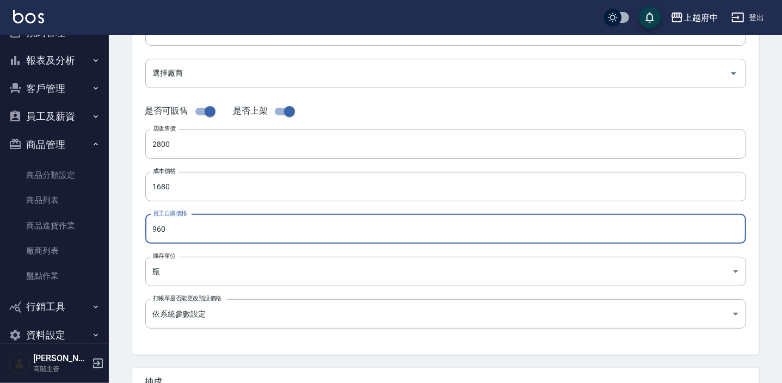
drag, startPoint x: 169, startPoint y: 228, endPoint x: 120, endPoint y: 225, distance: 49.1
click at [120, 225] on div "CREATE PRODUCT 新增商品 一般資訊 代號 VMJN01 代號 名稱 蘊活光萃Omega5光澤滋養膜200ml 名稱 商品類別 V AVEDA…" at bounding box center [445, 195] width 653 height 690
type input "1680"
click at [137, 256] on div "代號 VMJN01 代號 名稱 蘊活光萃Omega5光澤滋養膜200ml 名稱 商品類別 V AVEDA 252d203a-57fd-4372-a26e-…" at bounding box center [445, 136] width 627 height 436
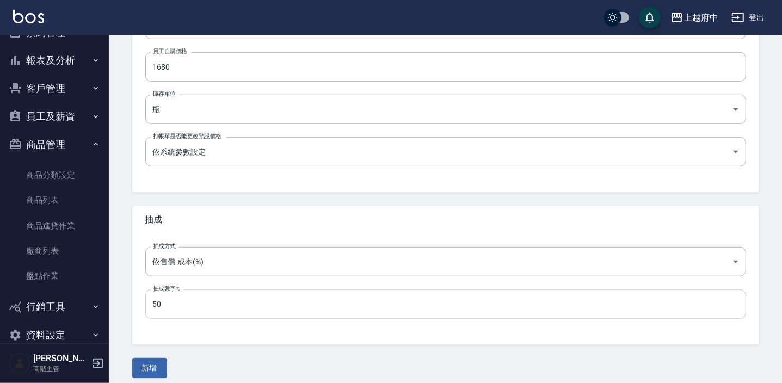
scroll to position [367, 0]
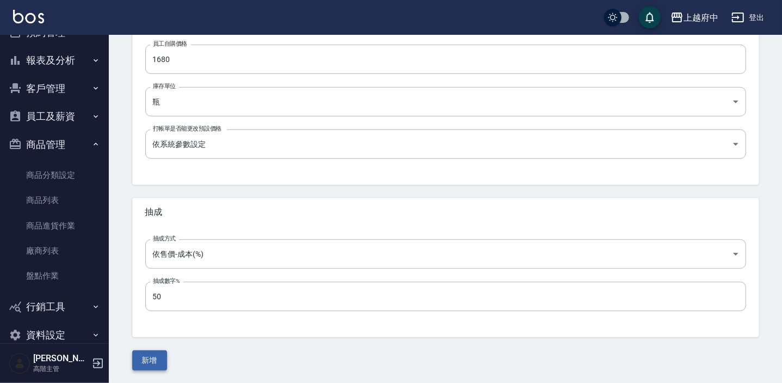
click at [141, 354] on button "新增" at bounding box center [149, 360] width 35 height 20
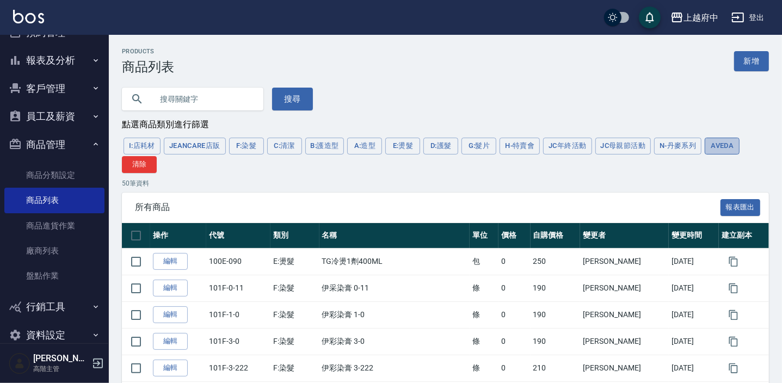
click at [723, 151] on button "AVEDA" at bounding box center [722, 146] width 35 height 17
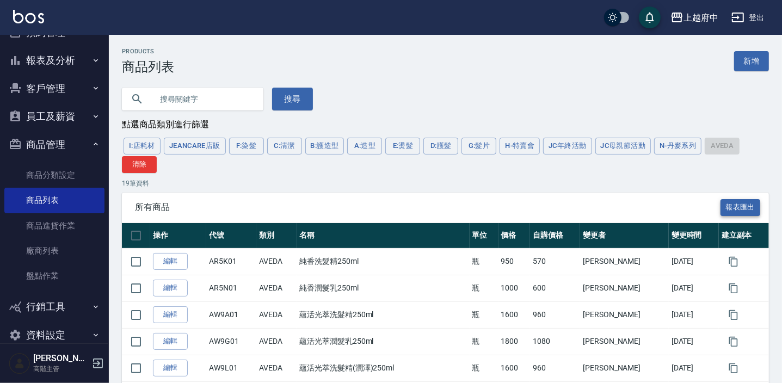
click at [751, 208] on button "報表匯出" at bounding box center [740, 207] width 40 height 17
click at [577, 183] on p "19 筆資料" at bounding box center [445, 183] width 647 height 10
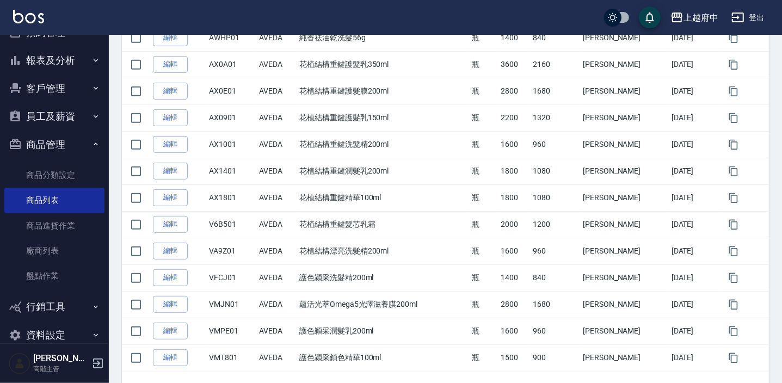
scroll to position [422, 0]
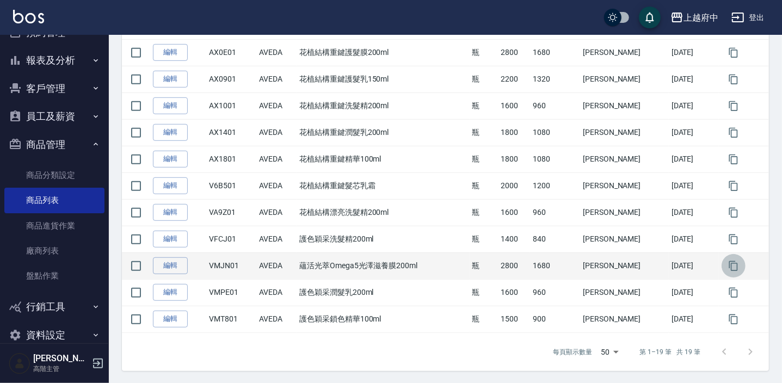
click at [735, 264] on icon "button" at bounding box center [733, 266] width 11 height 11
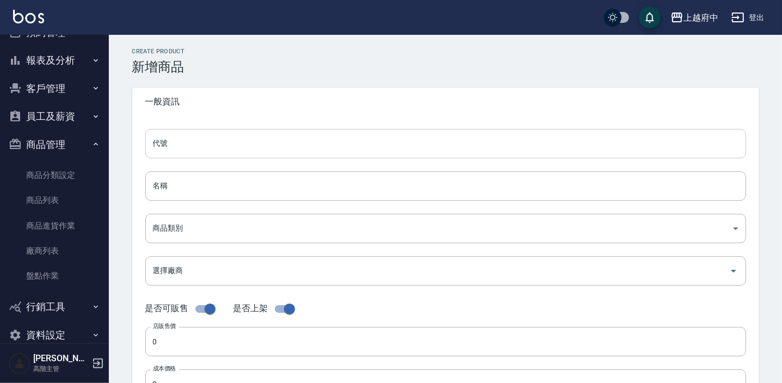
type input "VMJN01的副本"
type input "蘊活光萃Omega5光澤滋養膜200ml的副本"
click at [238, 147] on input "VMJN01的副本" at bounding box center [445, 143] width 601 height 29
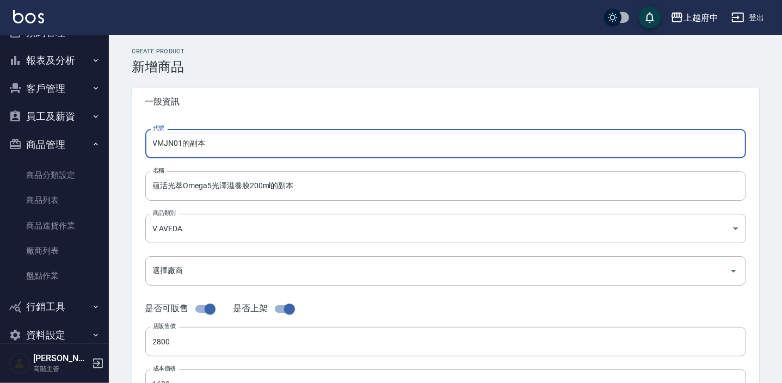
drag, startPoint x: 238, startPoint y: 147, endPoint x: 127, endPoint y: 163, distance: 112.6
drag, startPoint x: 193, startPoint y: 145, endPoint x: 138, endPoint y: 147, distance: 55.5
click at [138, 147] on div "代號 aw9x01 代號 名稱 蘊活光萃Omega5光澤滋養膜200ml的副本 名稱 商品類別 V AVEDA 252d203a-57fd-4372-a2…" at bounding box center [445, 334] width 627 height 436
drag, startPoint x: 160, startPoint y: 144, endPoint x: 211, endPoint y: 135, distance: 51.4
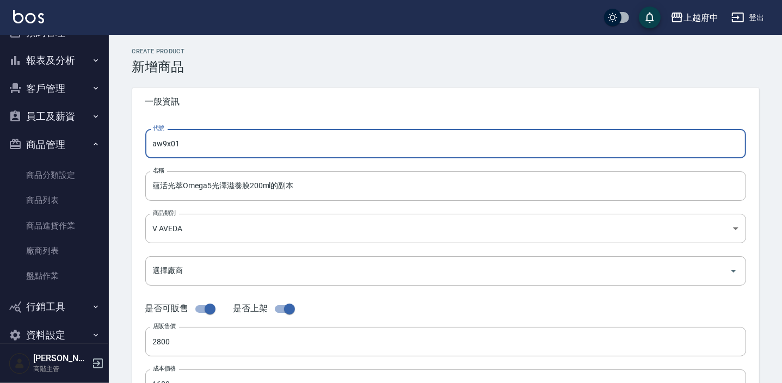
click at [211, 135] on input "aw9x01" at bounding box center [445, 143] width 601 height 29
drag, startPoint x: 167, startPoint y: 152, endPoint x: 135, endPoint y: 153, distance: 31.6
click at [135, 153] on div "代號 aw9x01 代號 名稱 蘊活光萃Omega5光澤滋養膜200ml的副本 名稱 商品類別 V AVEDA 252d203a-57fd-4372-a2…" at bounding box center [445, 334] width 627 height 436
click at [201, 150] on input "aw9x01" at bounding box center [445, 143] width 601 height 29
click at [160, 145] on input "aw9x01" at bounding box center [445, 143] width 601 height 29
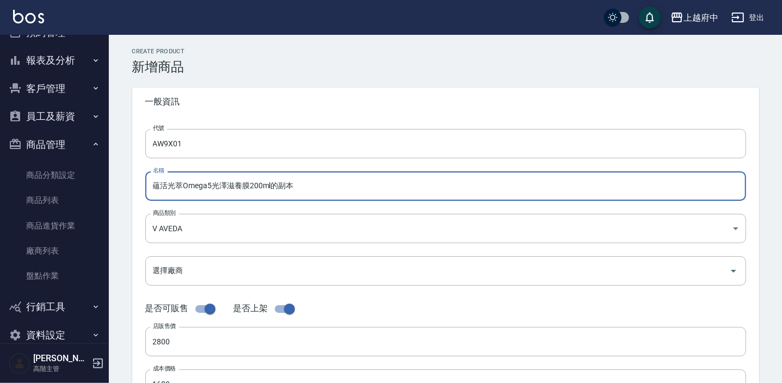
click at [313, 184] on input "蘊活光萃Omega5光澤滋養膜200ml的副本" at bounding box center [445, 185] width 601 height 29
click at [245, 187] on input "蘊活光萃Omega5光澤滋養膜200ml" at bounding box center [445, 185] width 601 height 29
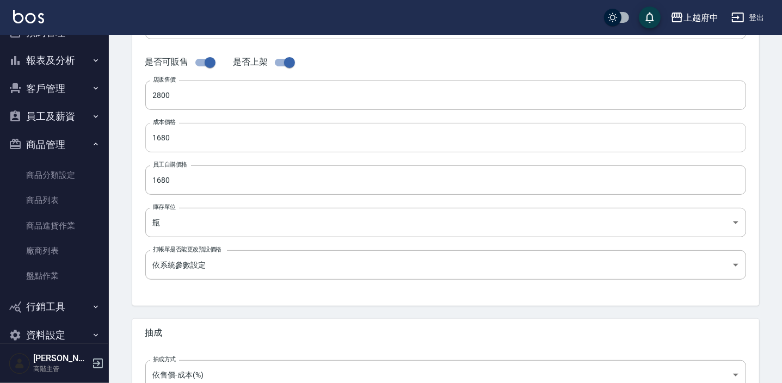
scroll to position [247, 0]
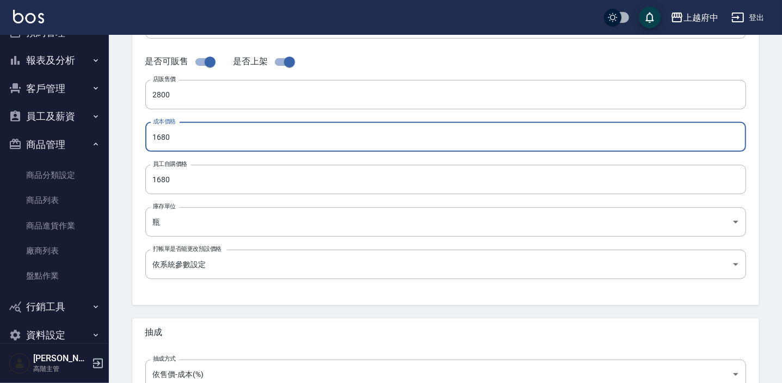
drag, startPoint x: 196, startPoint y: 141, endPoint x: 113, endPoint y: 143, distance: 83.3
click at [113, 143] on div "CREATE PRODUCT 新增商品 一般資訊 代號 AW9X01 代號 名稱 蘊活光萃Omega高效精華200ml 名稱 商品類別 V AVEDA 2…" at bounding box center [445, 146] width 673 height 716
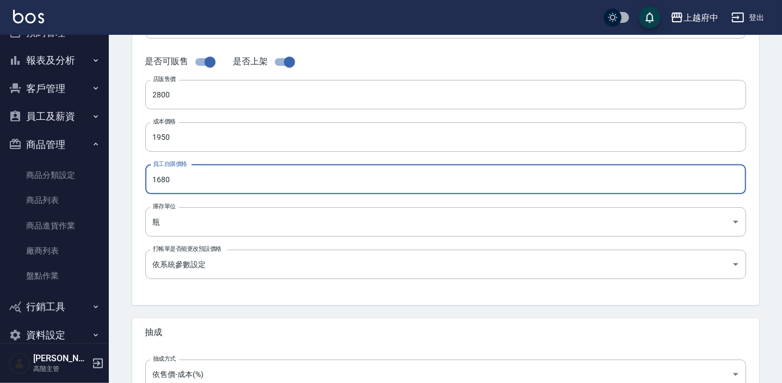
drag, startPoint x: 184, startPoint y: 180, endPoint x: 134, endPoint y: 180, distance: 50.1
click at [134, 180] on div "代號 AW9X01 代號 名稱 蘊活光萃Omega高效精華200ml 名稱 商品類別 V AVEDA 252d203a-57fd-4372-a26e-d6…" at bounding box center [445, 87] width 627 height 436
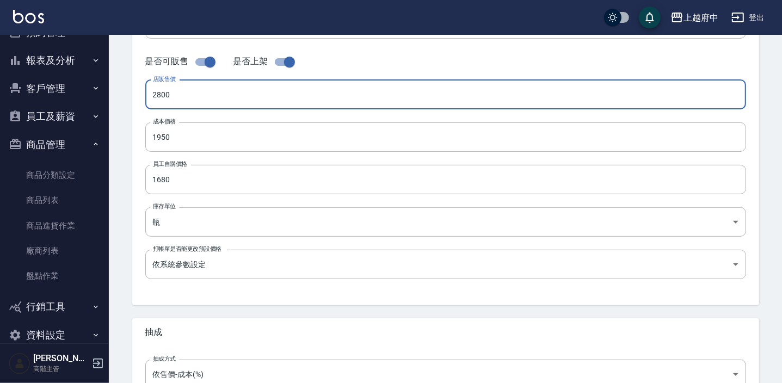
drag, startPoint x: 178, startPoint y: 94, endPoint x: 109, endPoint y: 96, distance: 69.1
click at [109, 96] on div "上越府中 登出 櫃檯作業 打帳單 帳單列表 掛單列表 座位開單 營業儀表板 現金收支登錄 高階收支登錄 材料自購登錄 每日結帳 排班表 現場電腦打卡 掃碼打卡…" at bounding box center [391, 128] width 782 height 751
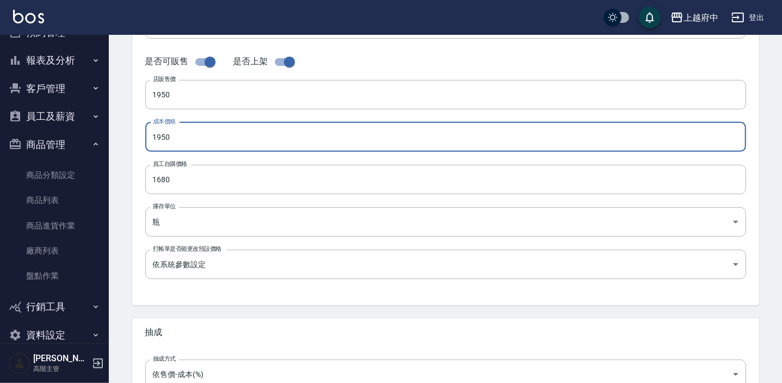
drag, startPoint x: 184, startPoint y: 133, endPoint x: 126, endPoint y: 140, distance: 58.6
click at [126, 140] on div "CREATE PRODUCT 新增商品 一般資訊 代號 AW9X01 代號 名稱 蘊活光萃Omega高效精華200ml 名稱 商品類別 V AVEDA 2…" at bounding box center [445, 146] width 653 height 690
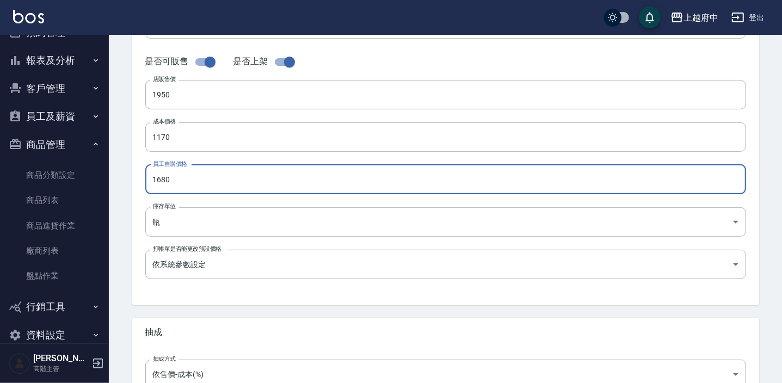
drag, startPoint x: 172, startPoint y: 184, endPoint x: 121, endPoint y: 187, distance: 50.7
click at [122, 187] on div "CREATE PRODUCT 新增商品 一般資訊 代號 AW9X01 代號 名稱 蘊活光萃Omega高效精華200ml 名稱 商品類別 V AVEDA 2…" at bounding box center [445, 146] width 653 height 690
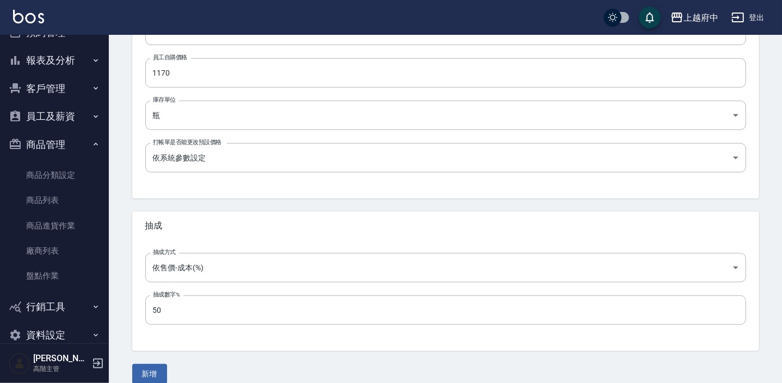
scroll to position [367, 0]
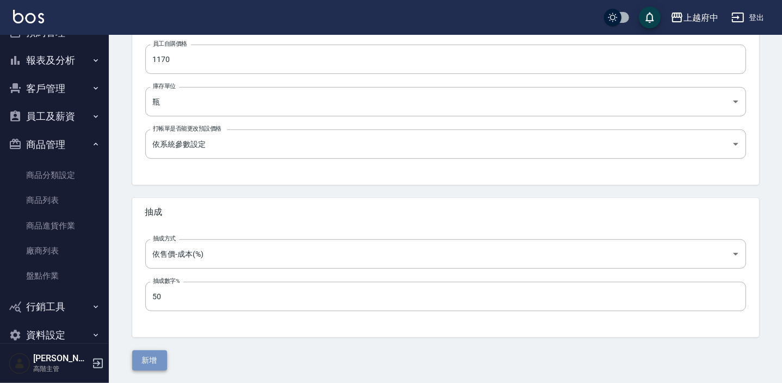
click at [161, 364] on button "新增" at bounding box center [149, 360] width 35 height 20
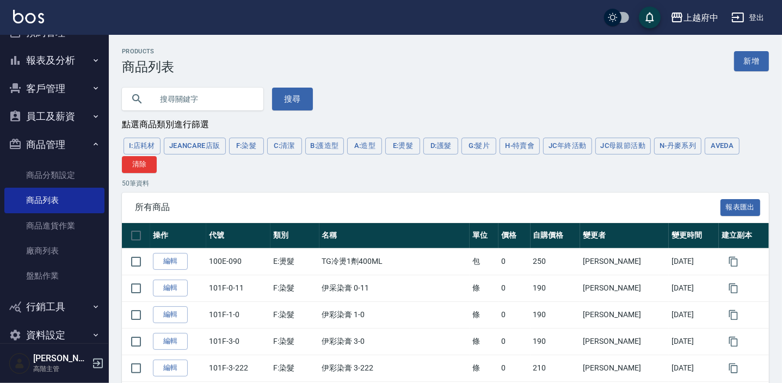
drag, startPoint x: 728, startPoint y: 141, endPoint x: 724, endPoint y: 137, distance: 6.2
click at [726, 152] on button "AVEDA" at bounding box center [722, 146] width 35 height 17
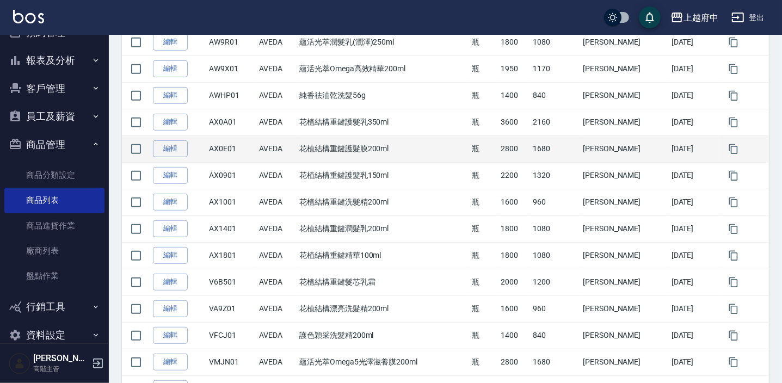
scroll to position [350, 0]
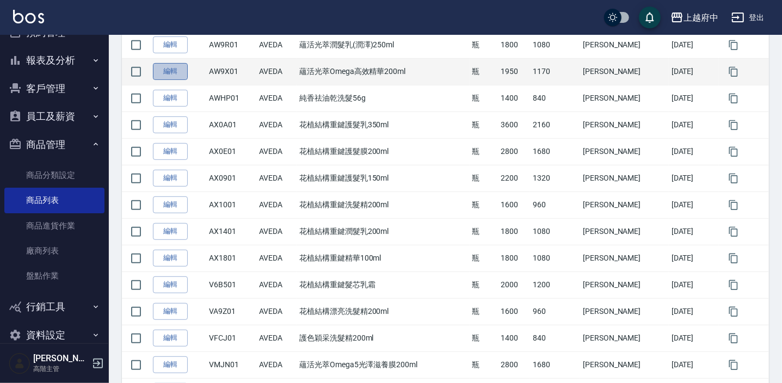
click at [177, 70] on link "編輯" at bounding box center [170, 71] width 35 height 17
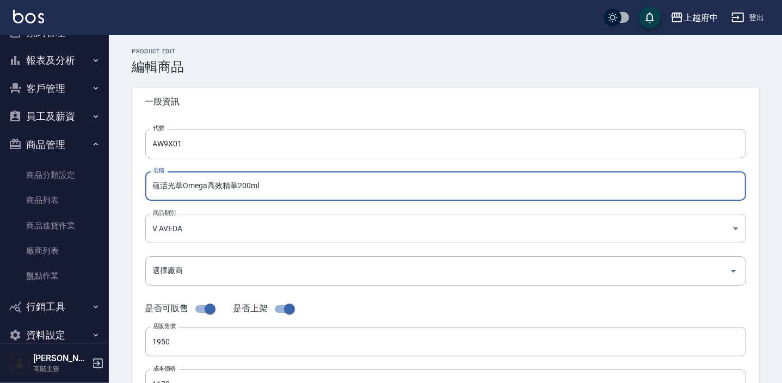
click at [208, 188] on input "蘊活光萃Omega高效精華200ml" at bounding box center [445, 185] width 601 height 29
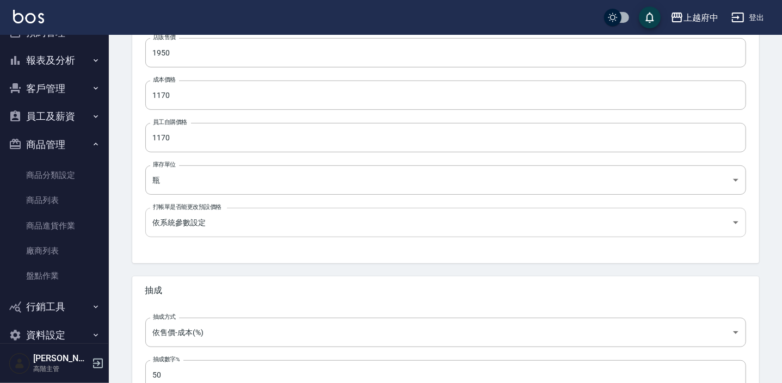
scroll to position [367, 0]
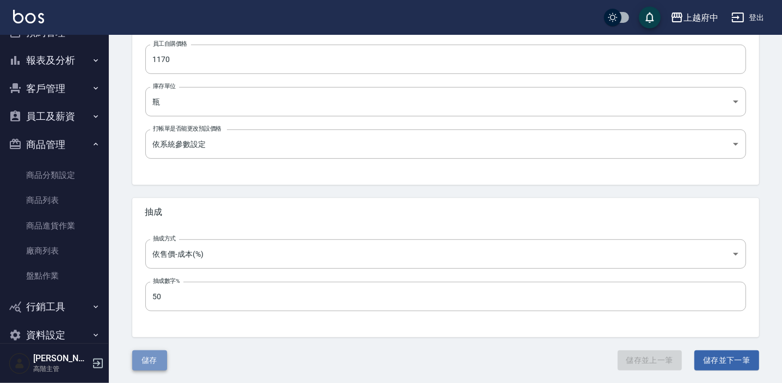
click at [141, 365] on button "儲存" at bounding box center [149, 360] width 35 height 20
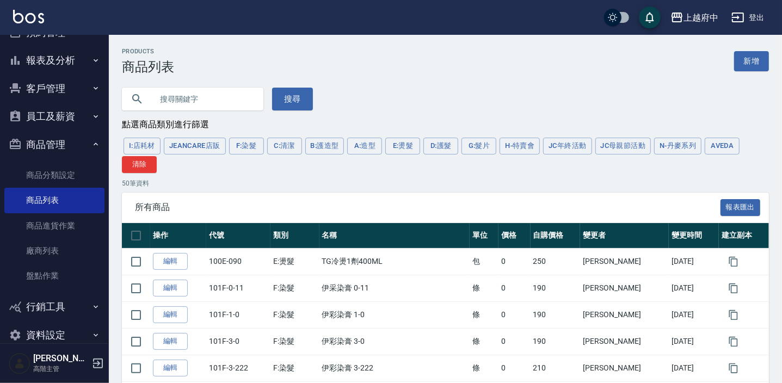
click at [724, 145] on button "AVEDA" at bounding box center [722, 146] width 35 height 17
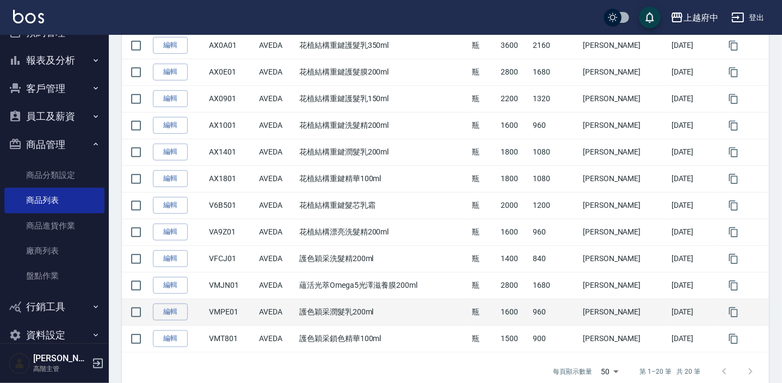
scroll to position [445, 0]
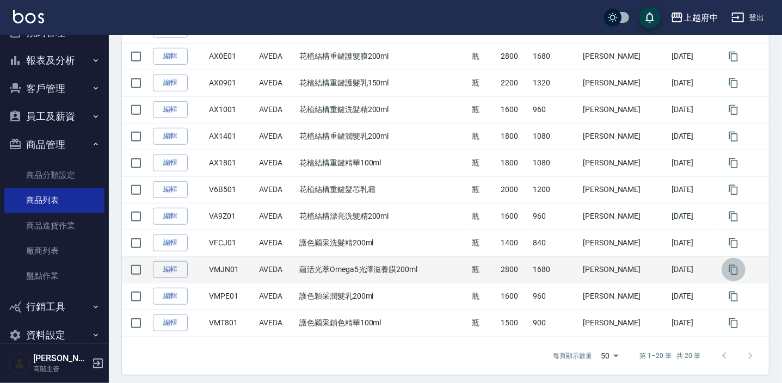
click at [729, 269] on icon "button" at bounding box center [733, 269] width 9 height 10
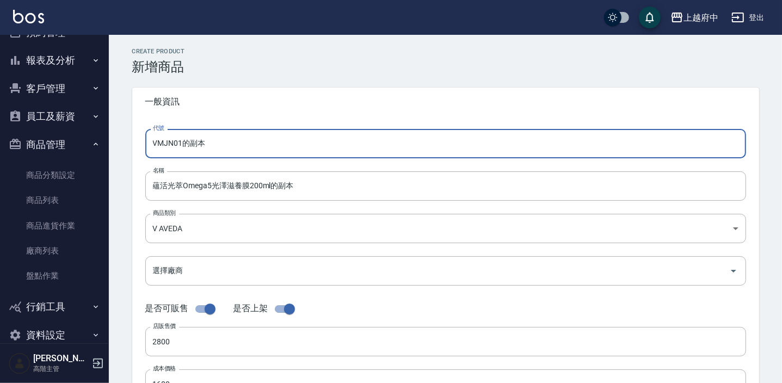
click at [223, 137] on input "VMJN01的副本" at bounding box center [445, 143] width 601 height 29
click at [305, 186] on input "蘊活光萃Omega5光澤滋養膜200ml的副本" at bounding box center [445, 185] width 601 height 29
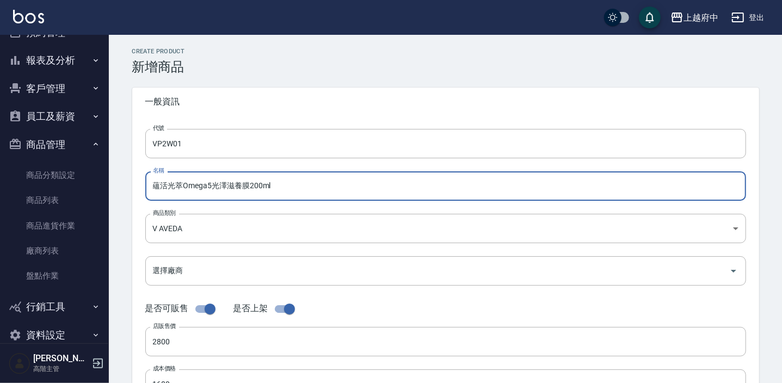
click at [250, 185] on input "蘊活光萃Omega5光澤滋養膜200ml" at bounding box center [445, 185] width 601 height 29
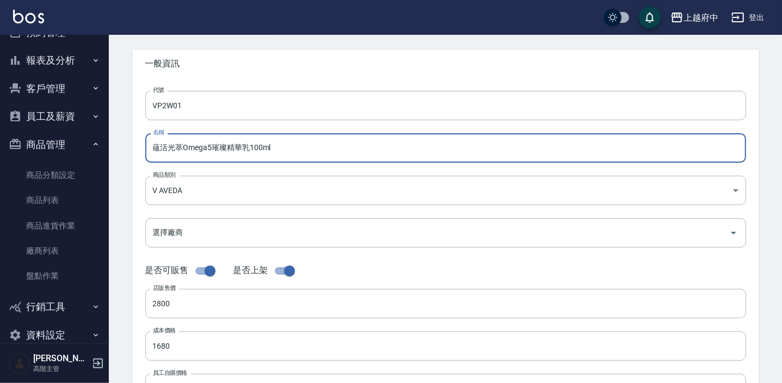
scroll to position [98, 0]
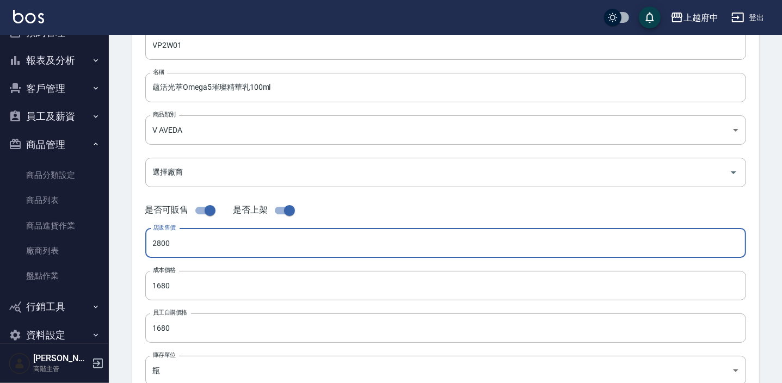
drag, startPoint x: 193, startPoint y: 243, endPoint x: 139, endPoint y: 242, distance: 53.9
click at [141, 242] on div "代號 VP2W01 代號 名稱 蘊活光萃Omega5璀璨精華乳100ml 名稱 商品類別 V AVEDA 252d203a-57fd-4372-a26e-…" at bounding box center [445, 235] width 627 height 436
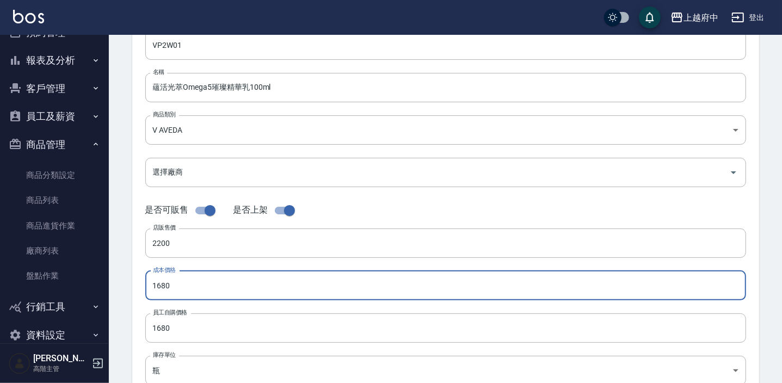
drag, startPoint x: 189, startPoint y: 282, endPoint x: 139, endPoint y: 285, distance: 49.6
click at [139, 285] on div "代號 VP2W01 代號 名稱 蘊活光萃Omega5璀璨精華乳100ml 名稱 商品類別 V AVEDA 252d203a-57fd-4372-a26e-…" at bounding box center [445, 235] width 627 height 436
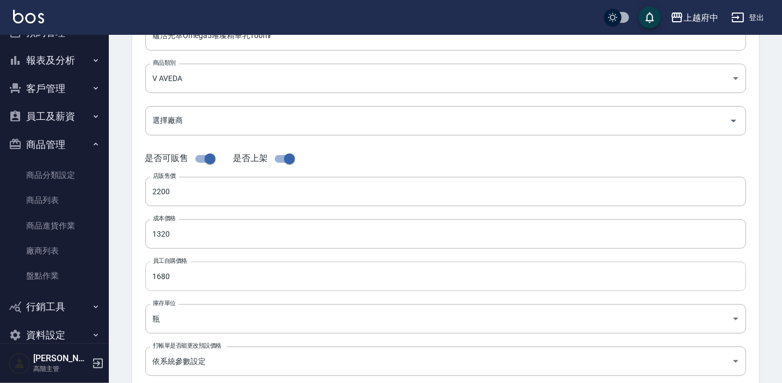
scroll to position [197, 0]
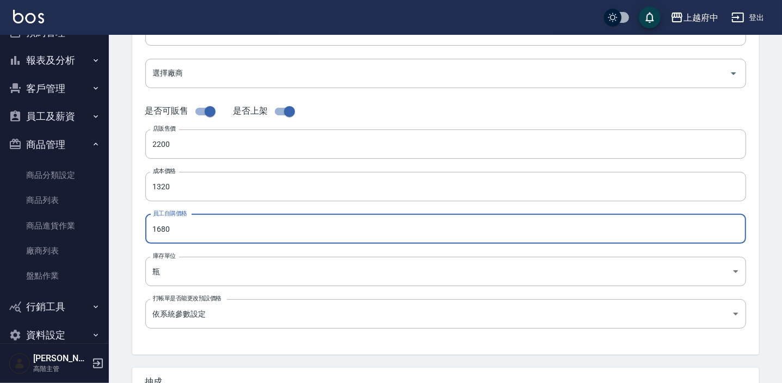
drag, startPoint x: 187, startPoint y: 225, endPoint x: 130, endPoint y: 233, distance: 57.2
click at [130, 233] on div "CREATE PRODUCT 新增商品 一般資訊 代號 VP2W01 代號 名稱 蘊活光萃Omega5璀璨精華乳100ml 名稱 商品類別 V AVEDA…" at bounding box center [445, 195] width 653 height 690
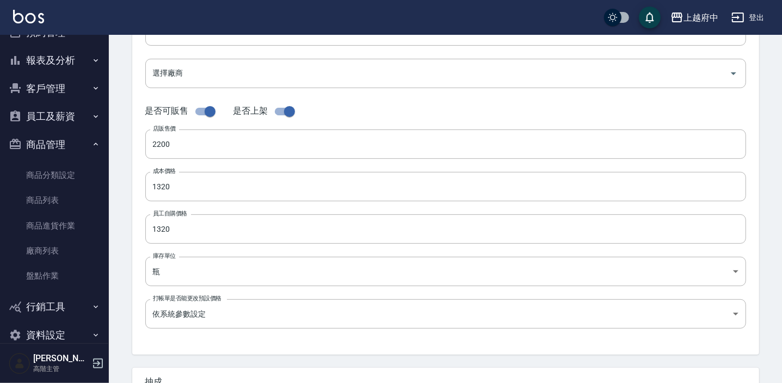
click at [140, 294] on div "代號 VP2W01 代號 名稱 蘊活光萃Omega5璀璨精華乳100ml 名稱 商品類別 V AVEDA 252d203a-57fd-4372-a26e-…" at bounding box center [445, 136] width 627 height 436
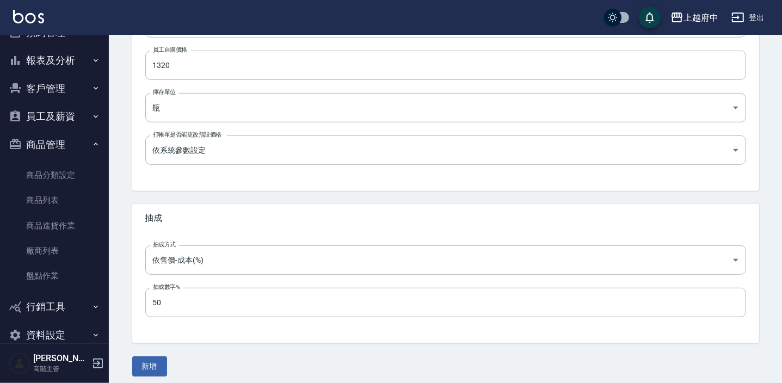
scroll to position [367, 0]
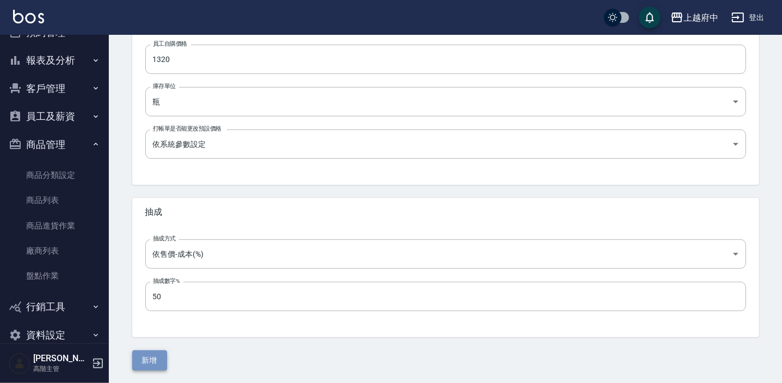
click at [156, 361] on button "新增" at bounding box center [149, 360] width 35 height 20
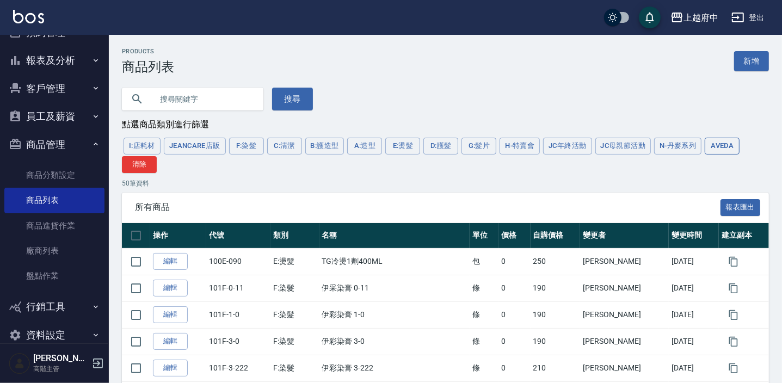
click at [734, 147] on button "AVEDA" at bounding box center [722, 146] width 35 height 17
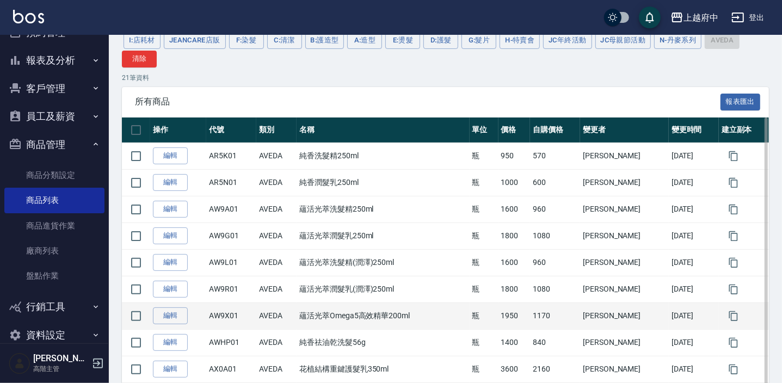
scroll to position [197, 0]
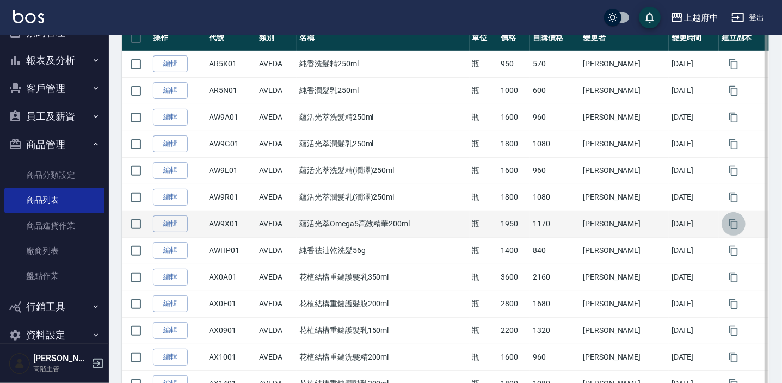
click at [733, 224] on icon "button" at bounding box center [733, 224] width 11 height 11
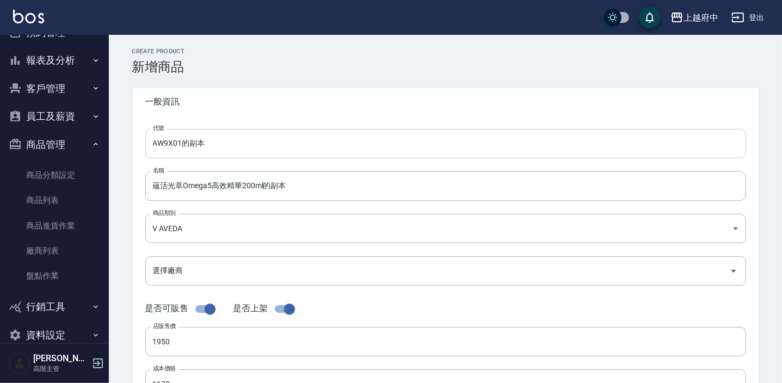
click at [223, 150] on input "AW9X01的副本" at bounding box center [445, 143] width 601 height 29
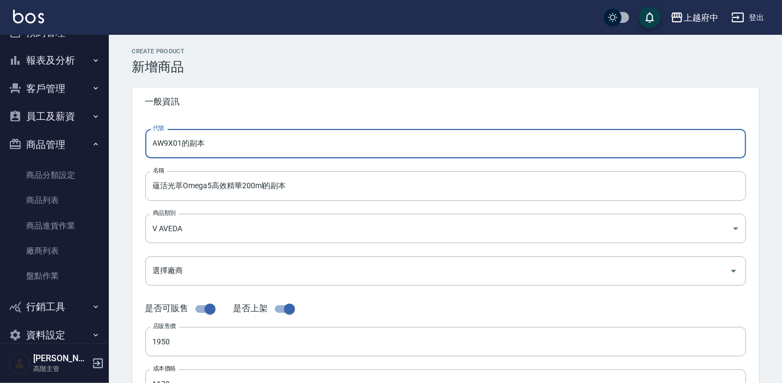
drag, startPoint x: 225, startPoint y: 150, endPoint x: 109, endPoint y: 147, distance: 115.9
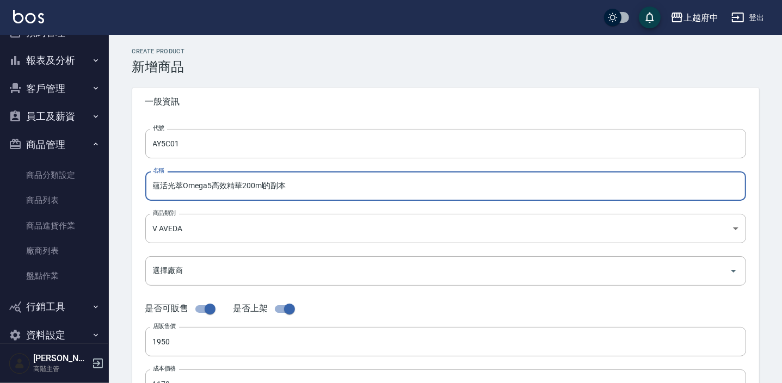
click at [305, 189] on input "蘊活光萃Omega5高效精華200ml的副本" at bounding box center [445, 185] width 601 height 29
click at [239, 185] on input "蘊活光萃Omega5高效精華200ml" at bounding box center [445, 185] width 601 height 29
click at [243, 184] on input "蘊活光萃Omega5水潤乳200ml" at bounding box center [445, 185] width 601 height 29
click at [291, 189] on input "蘊活光萃Omega5水潤乳150ml" at bounding box center [445, 185] width 601 height 29
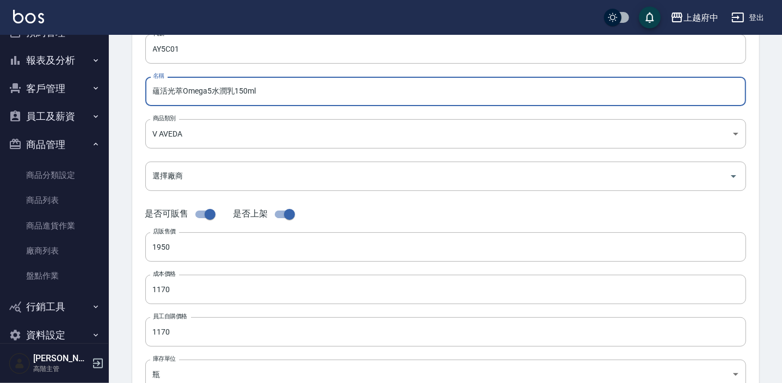
scroll to position [98, 0]
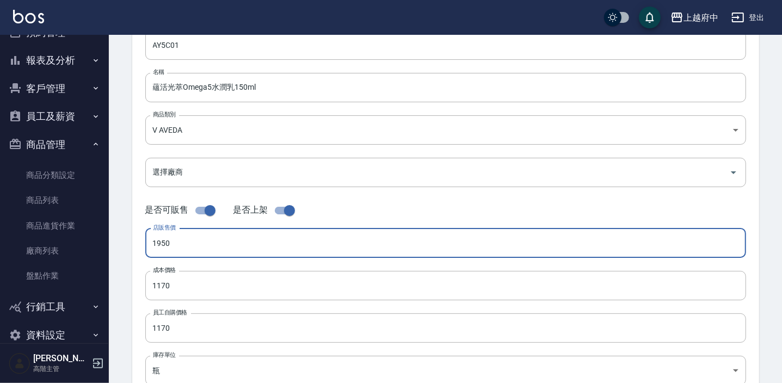
drag, startPoint x: 169, startPoint y: 239, endPoint x: 143, endPoint y: 242, distance: 26.8
click at [143, 242] on div "代號 AY5C01 代號 名稱 蘊活光萃Omega5水潤乳150ml 名稱 商品類別 V AVEDA 252d203a-57fd-4372-a26e-d6…" at bounding box center [445, 235] width 627 height 436
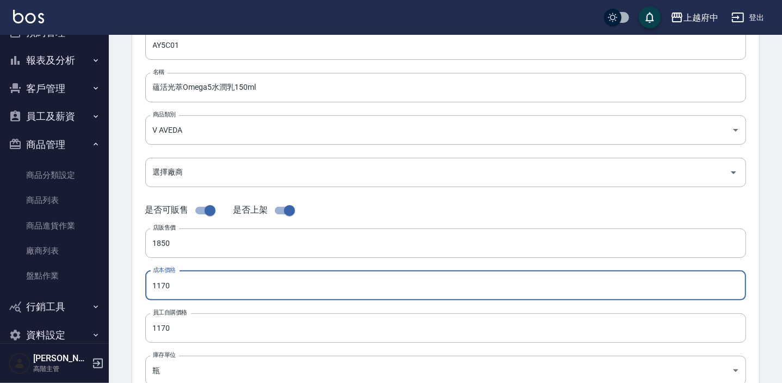
drag, startPoint x: 172, startPoint y: 287, endPoint x: 126, endPoint y: 291, distance: 47.0
click at [126, 291] on div "CREATE PRODUCT 新增商品 一般資訊 代號 AY5C01 代號 名稱 蘊活光萃Omega5水潤乳150ml 名稱 商品類別 V AVEDA 2…" at bounding box center [445, 294] width 653 height 690
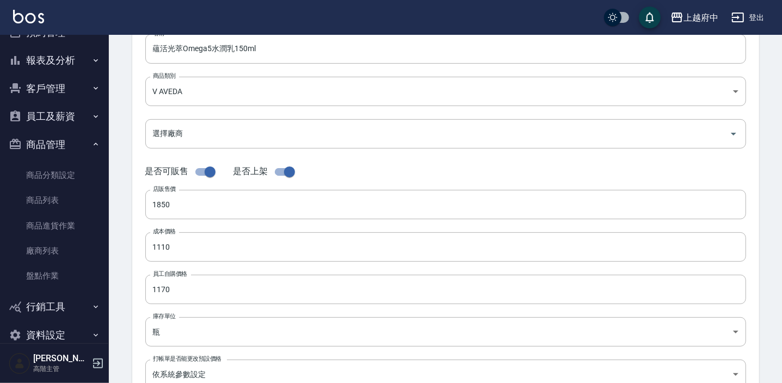
scroll to position [148, 0]
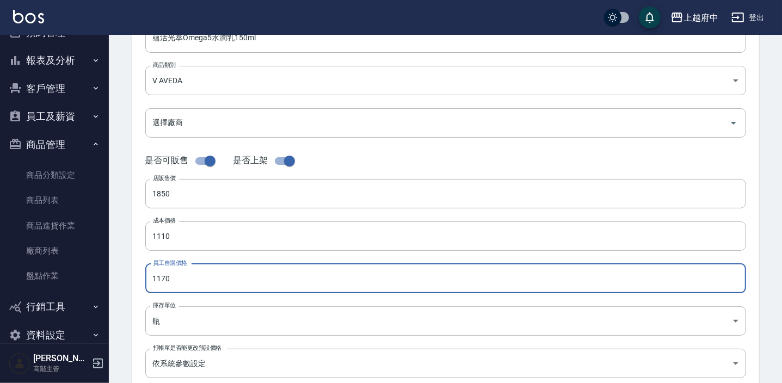
drag, startPoint x: 163, startPoint y: 283, endPoint x: 138, endPoint y: 286, distance: 25.1
click at [138, 286] on div "代號 AY5C01 代號 名稱 蘊活光萃Omega5水潤乳150ml 名稱 商品類別 V AVEDA 252d203a-57fd-4372-a26e-d6…" at bounding box center [445, 186] width 627 height 436
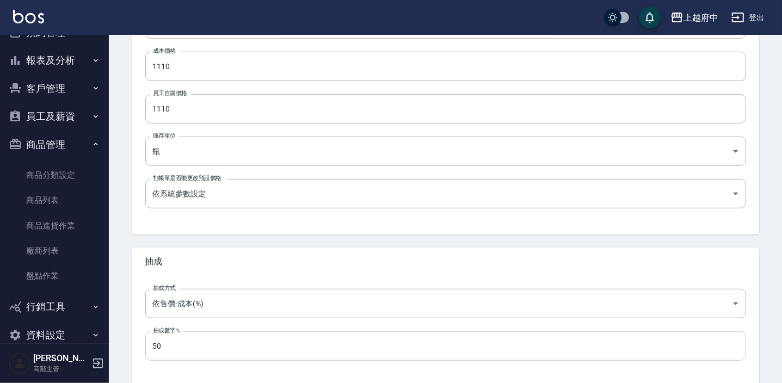
scroll to position [367, 0]
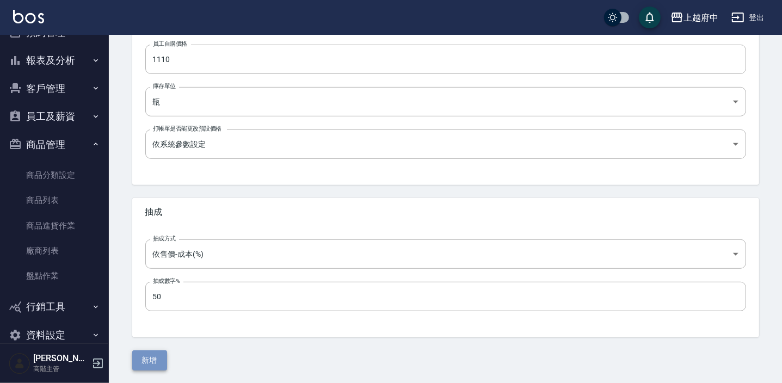
click at [146, 356] on button "新增" at bounding box center [149, 360] width 35 height 20
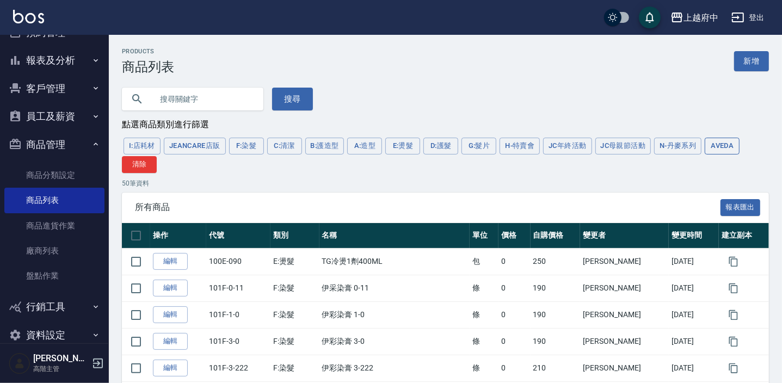
click at [723, 146] on button "AVEDA" at bounding box center [722, 146] width 35 height 17
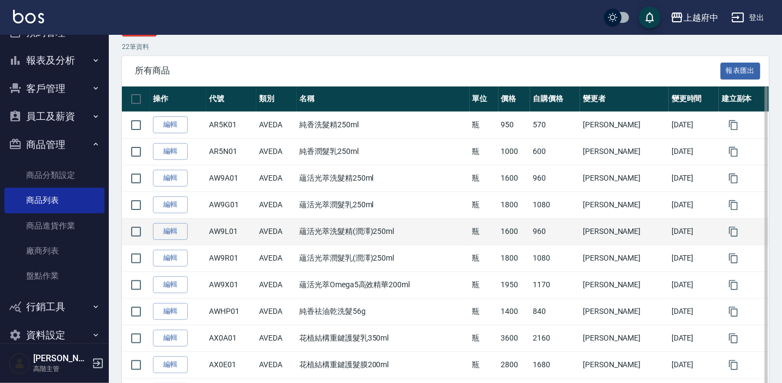
scroll to position [247, 0]
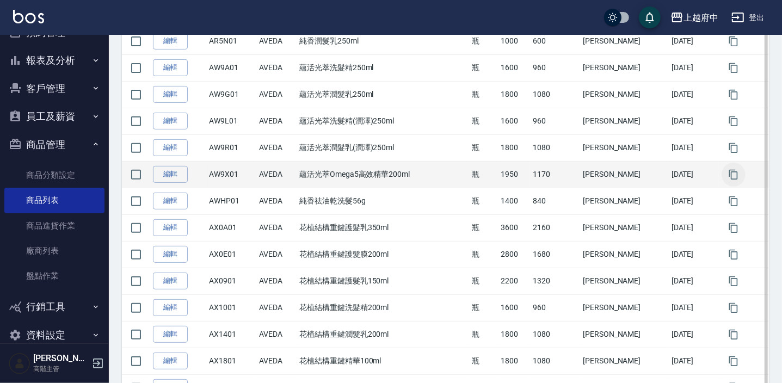
click at [731, 177] on icon "button" at bounding box center [733, 174] width 11 height 11
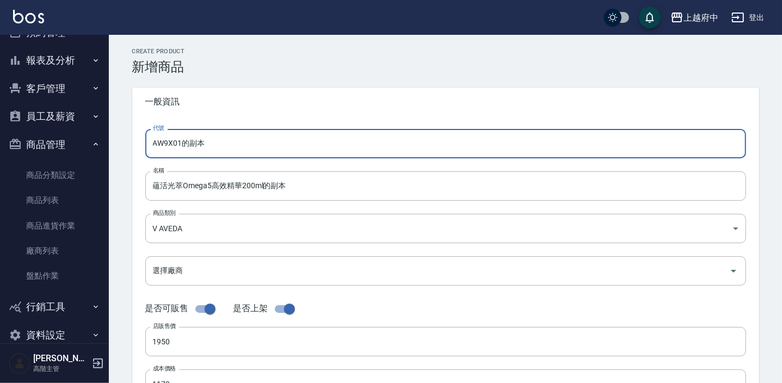
drag, startPoint x: 104, startPoint y: 152, endPoint x: 90, endPoint y: 152, distance: 13.6
click at [90, 152] on div "上越府中 登出 櫃檯作業 打帳單 帳單列表 掛單列表 座位開單 營業儀表板 現金收支登錄 高階收支登錄 材料自購登錄 每日結帳 排班表 現場電腦打卡 掃碼打卡…" at bounding box center [391, 375] width 782 height 751
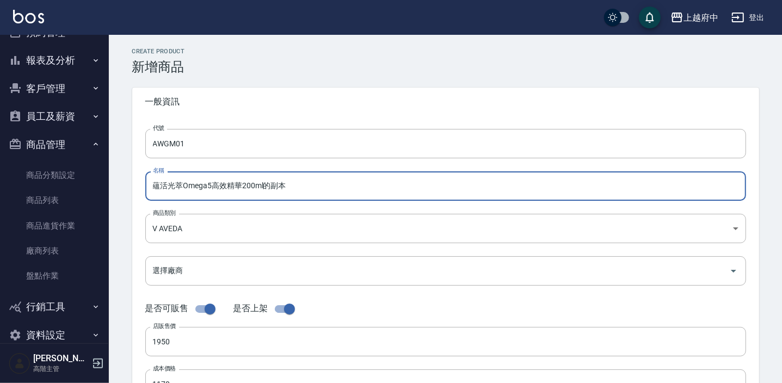
click at [314, 194] on input "蘊活光萃Omega5高效精華200ml的副本" at bounding box center [445, 185] width 601 height 29
click at [238, 191] on input "蘊活光萃Omega5高效精華200ml" at bounding box center [445, 185] width 601 height 29
click at [250, 190] on input "蘊活光萃Omega5全能精露200ml" at bounding box center [445, 185] width 601 height 29
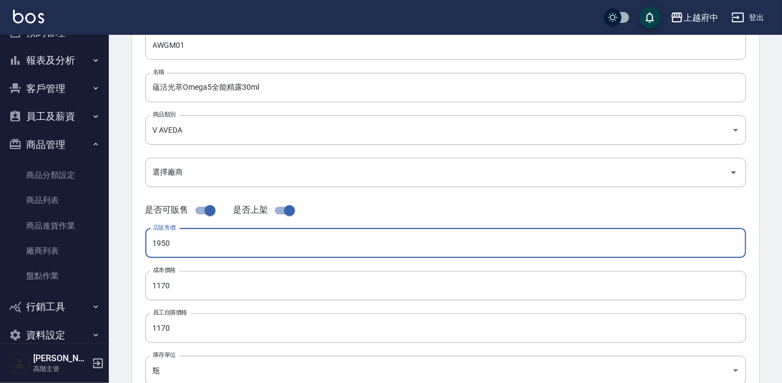
drag, startPoint x: 163, startPoint y: 245, endPoint x: 139, endPoint y: 244, distance: 24.5
click at [139, 244] on div "代號 AWGM01 代號 名稱 蘊活光萃Omega5全能精露30ml 名稱 商品類別 V AVEDA 252d203a-57fd-4372-a26e-d6…" at bounding box center [445, 235] width 627 height 436
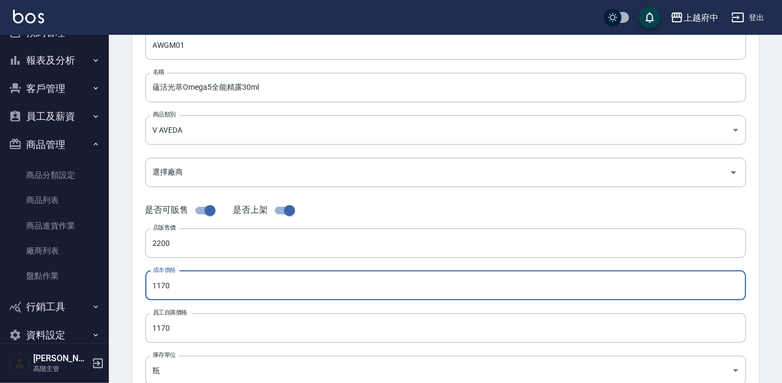
drag, startPoint x: 139, startPoint y: 291, endPoint x: 100, endPoint y: 279, distance: 41.0
click at [118, 283] on div "CREATE PRODUCT 新增商品 一般資訊 代號 AWGM01 代號 名稱 蘊活光萃Omega5全能精露30ml 名稱 商品類別 V AVEDA 2…" at bounding box center [445, 294] width 673 height 716
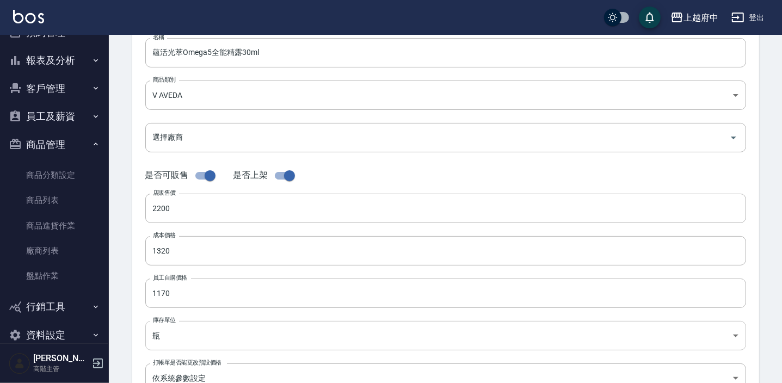
scroll to position [148, 0]
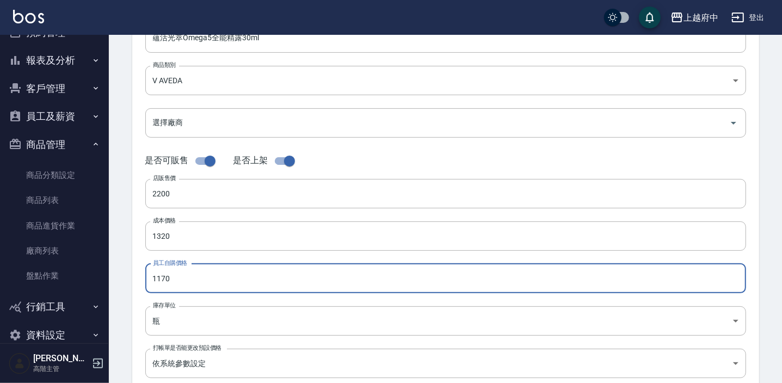
drag, startPoint x: 182, startPoint y: 280, endPoint x: 129, endPoint y: 276, distance: 52.4
click at [129, 276] on div "CREATE PRODUCT 新增商品 一般資訊 代號 AWGM01 代號 名稱 蘊活光萃Omega5全能精露30ml 名稱 商品類別 V AVEDA 2…" at bounding box center [445, 245] width 653 height 690
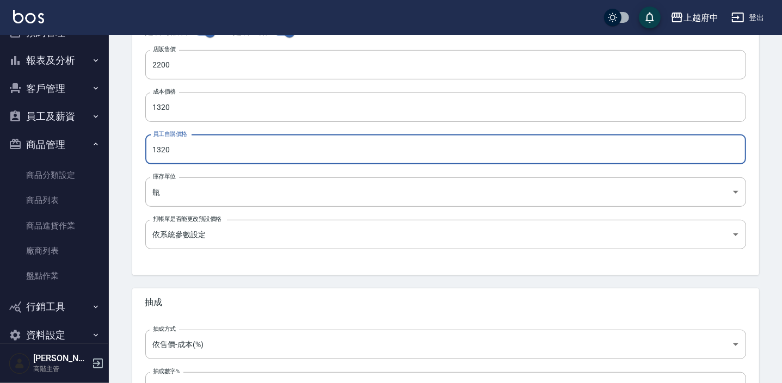
scroll to position [367, 0]
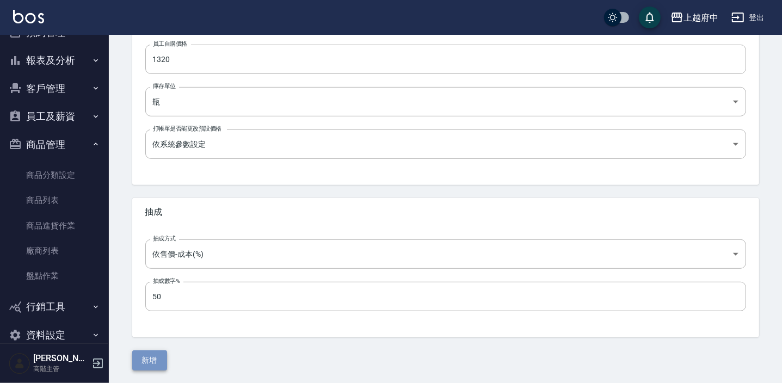
click at [147, 359] on button "新增" at bounding box center [149, 360] width 35 height 20
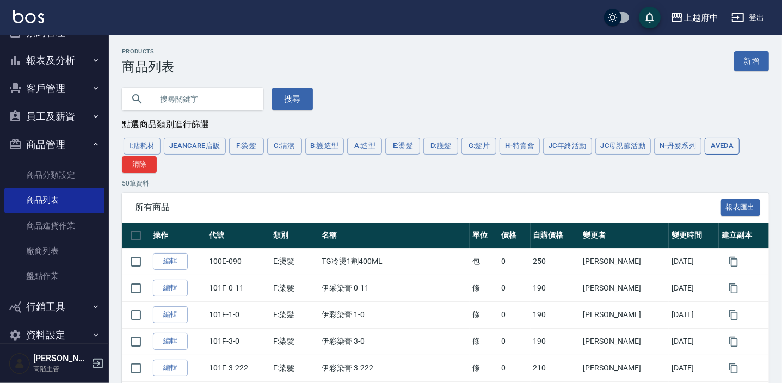
click at [728, 140] on button "AVEDA" at bounding box center [722, 146] width 35 height 17
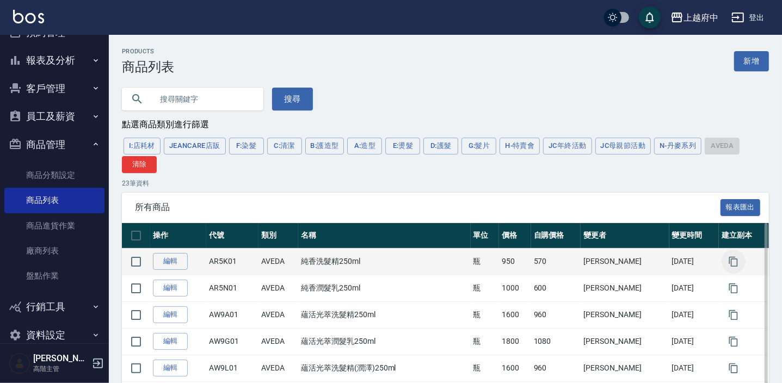
click at [729, 266] on icon "button" at bounding box center [733, 261] width 9 height 10
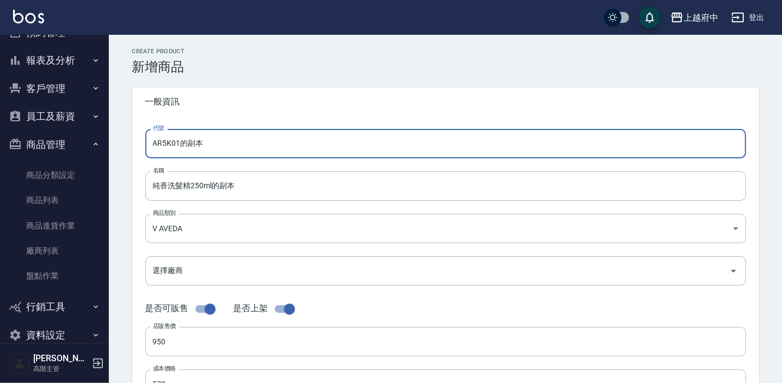
drag, startPoint x: 233, startPoint y: 148, endPoint x: 114, endPoint y: 140, distance: 118.8
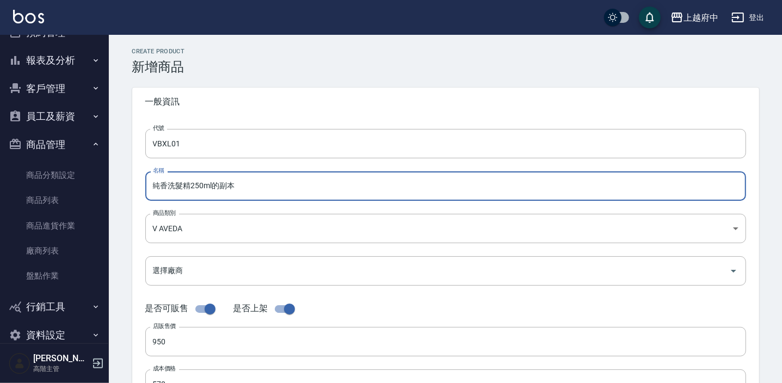
click at [274, 187] on input "純香洗髮精250ml的副本" at bounding box center [445, 185] width 601 height 29
drag, startPoint x: 277, startPoint y: 188, endPoint x: 212, endPoint y: 188, distance: 64.7
click at [212, 188] on input "純香洗髮精250ml的副本" at bounding box center [445, 185] width 601 height 29
click at [194, 184] on input "純香洗髮精250ml" at bounding box center [445, 185] width 601 height 29
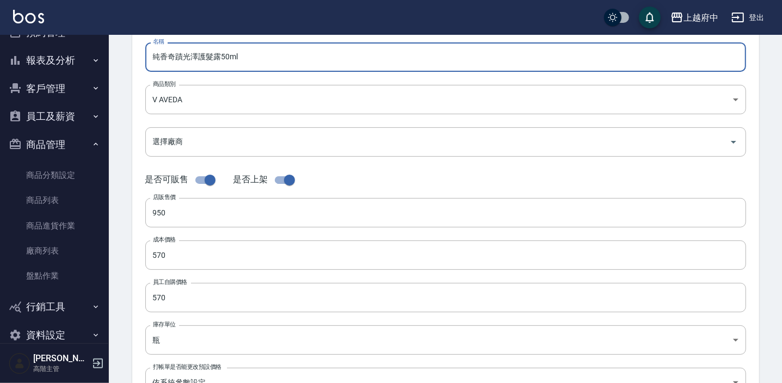
scroll to position [148, 0]
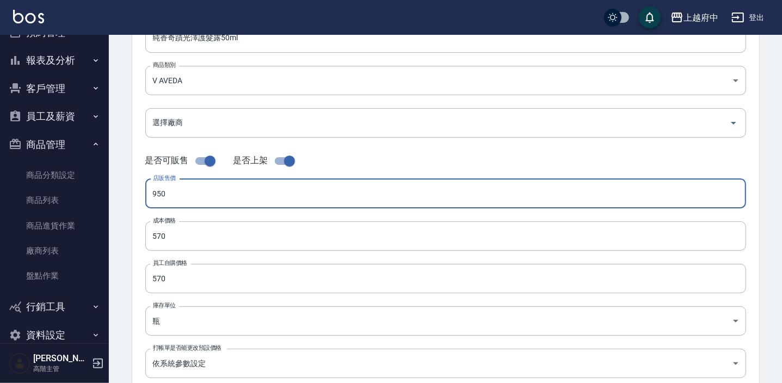
drag, startPoint x: 149, startPoint y: 196, endPoint x: 133, endPoint y: 197, distance: 16.4
click at [133, 197] on div "代號 VBXL01 代號 名稱 純香奇蹟光澤護髮露50ml 名稱 商品類別 V AVEDA 252d203a-57fd-4372-a26e-d68e067…" at bounding box center [445, 186] width 627 height 436
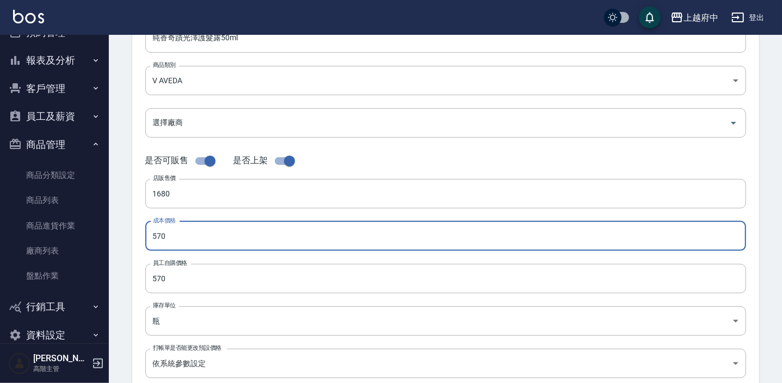
drag, startPoint x: 193, startPoint y: 240, endPoint x: 121, endPoint y: 238, distance: 72.4
click at [121, 238] on div "CREATE PRODUCT 新增商品 一般資訊 代號 VBXL01 代號 名稱 純香奇蹟光澤護髮露50ml 名稱 商品類別 V AVEDA 252d20…" at bounding box center [445, 245] width 653 height 690
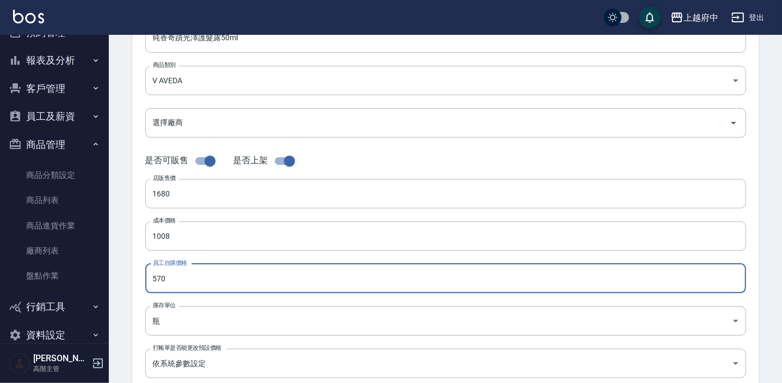
drag, startPoint x: 178, startPoint y: 277, endPoint x: 131, endPoint y: 277, distance: 47.9
click at [131, 277] on div "CREATE PRODUCT 新增商品 一般資訊 代號 VBXL01 代號 名稱 純香奇蹟光澤護髮露50ml 名稱 商品類別 V AVEDA 252d20…" at bounding box center [445, 245] width 653 height 690
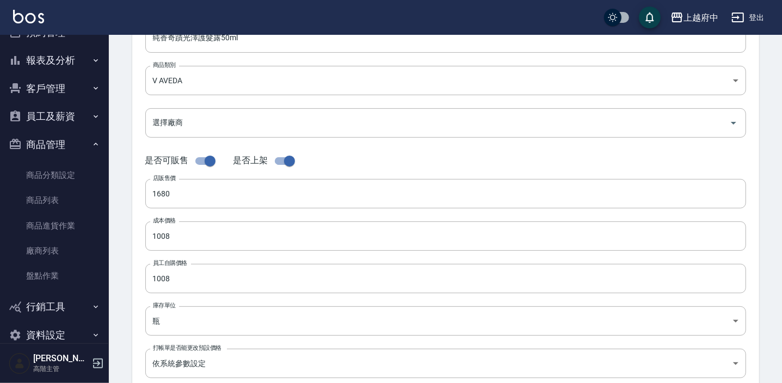
click at [133, 286] on div "代號 VBXL01 代號 名稱 純香奇蹟光澤護髮露50ml 名稱 商品類別 V AVEDA 252d203a-57fd-4372-a26e-d68e067…" at bounding box center [445, 186] width 627 height 436
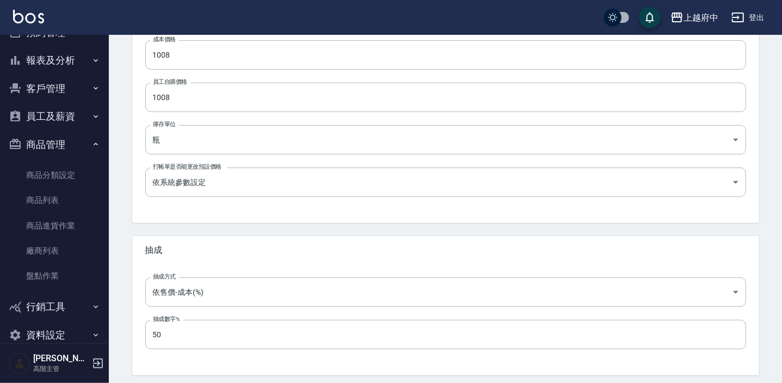
scroll to position [367, 0]
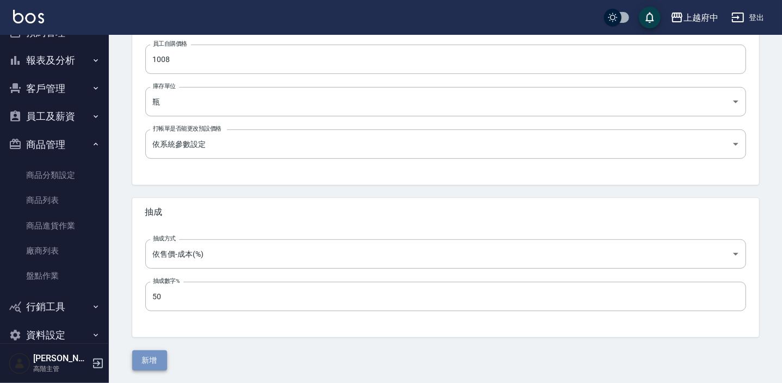
click at [143, 361] on button "新增" at bounding box center [149, 360] width 35 height 20
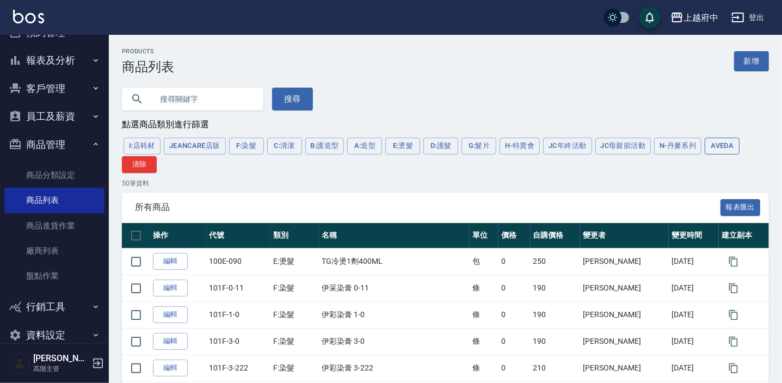
click at [733, 141] on button "AVEDA" at bounding box center [722, 146] width 35 height 17
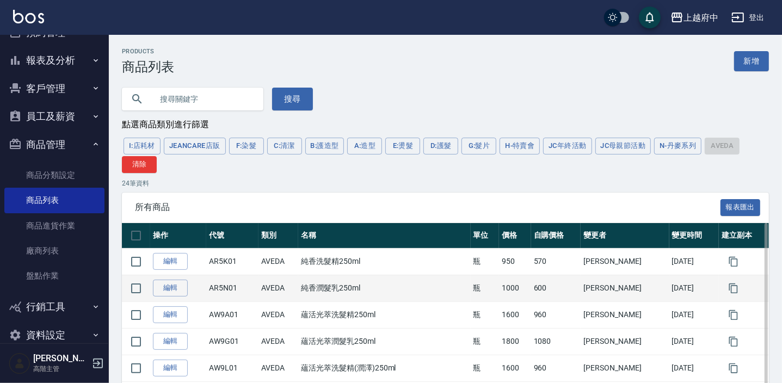
scroll to position [49, 0]
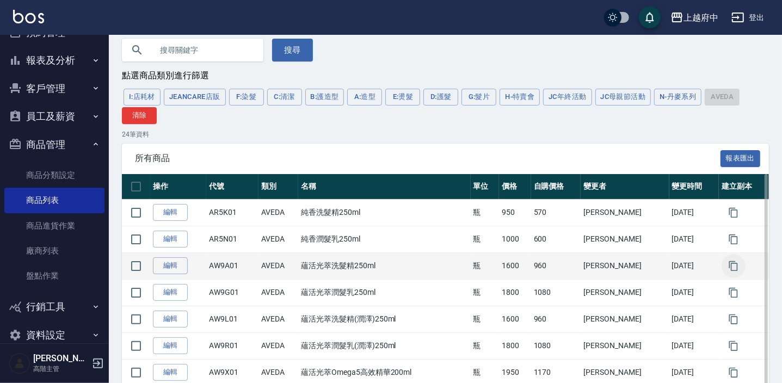
click at [734, 263] on icon "button" at bounding box center [733, 266] width 9 height 10
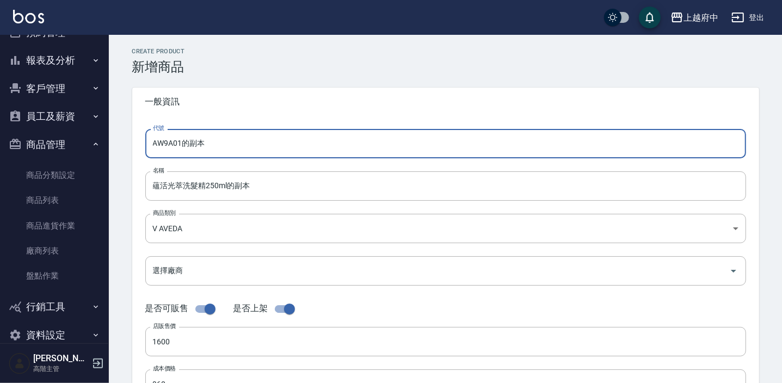
drag, startPoint x: 237, startPoint y: 143, endPoint x: 135, endPoint y: 147, distance: 101.8
click at [135, 147] on div "代號 AW9A01的副本 代號 名稱 蘊活光萃洗髮精250ml的副本 名稱 商品類別 V AVEDA 252d203a-57fd-4372-a26e-d6…" at bounding box center [445, 334] width 627 height 436
click at [272, 190] on input "蘊活光萃洗髮精250ml的副本" at bounding box center [445, 185] width 601 height 29
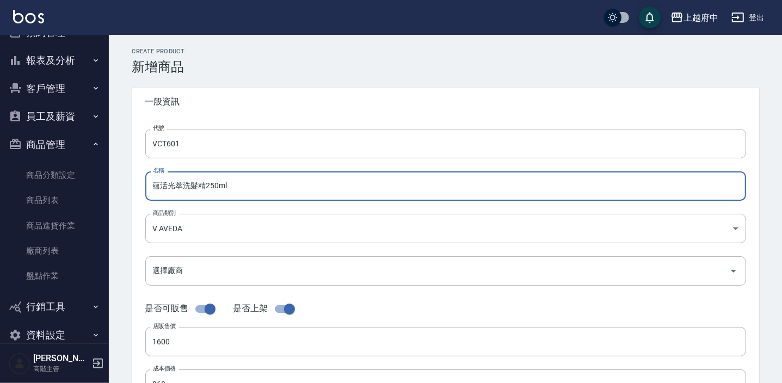
click at [180, 186] on input "蘊活光萃洗髮精250ml" at bounding box center [445, 185] width 601 height 29
click at [212, 191] on input "蘊活煥欣洗髮精250ml" at bounding box center [445, 185] width 601 height 29
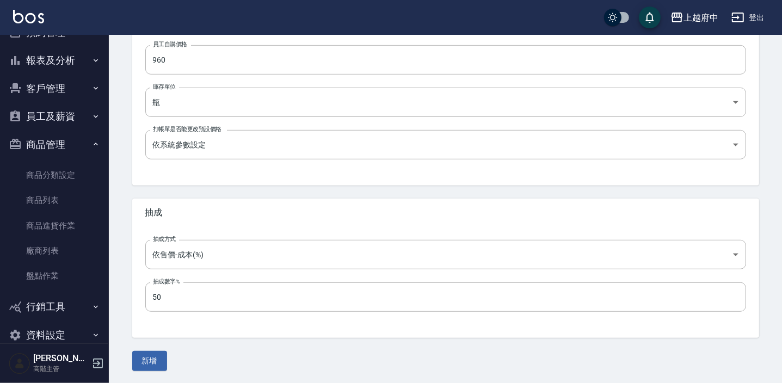
scroll to position [367, 0]
click at [157, 356] on button "新增" at bounding box center [149, 360] width 35 height 20
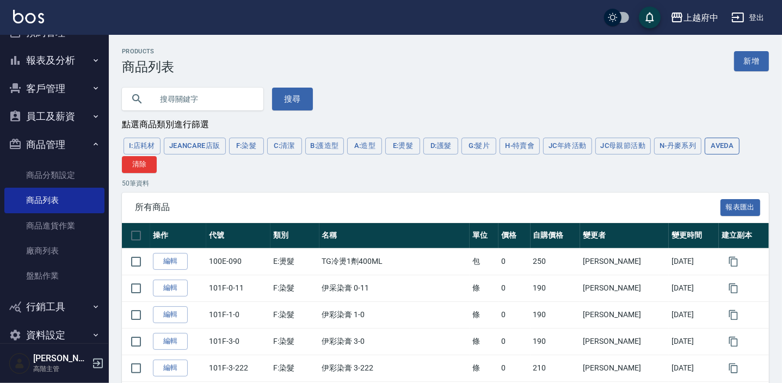
click at [726, 146] on button "AVEDA" at bounding box center [722, 146] width 35 height 17
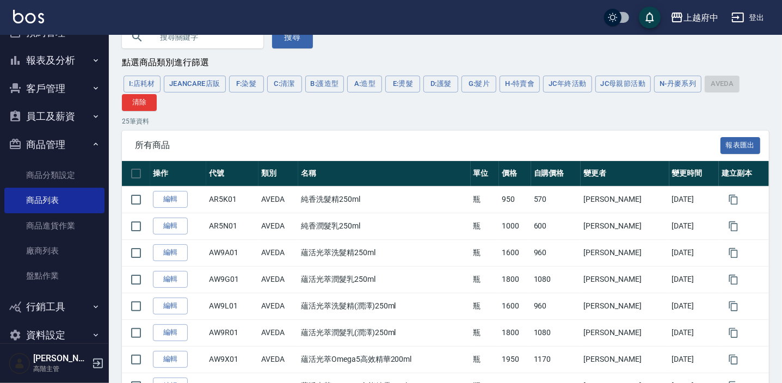
scroll to position [98, 0]
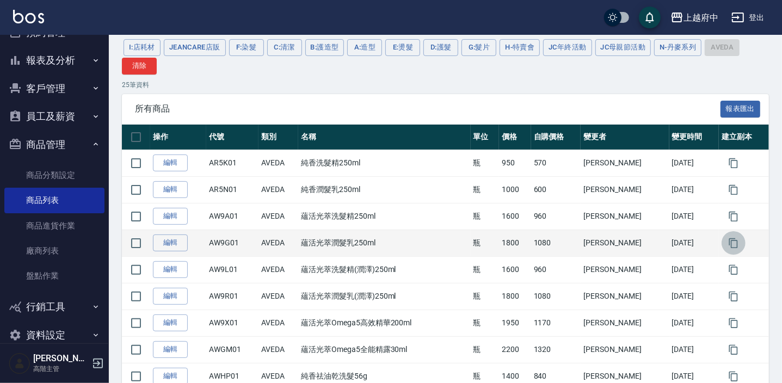
click at [724, 244] on button "button" at bounding box center [733, 243] width 24 height 24
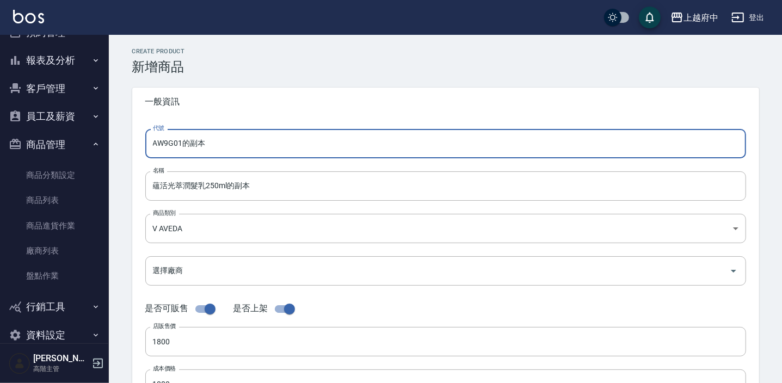
drag, startPoint x: 225, startPoint y: 145, endPoint x: 107, endPoint y: 134, distance: 118.5
click at [107, 134] on div "上越府中 登出 櫃檯作業 打帳單 帳單列表 掛單列表 座位開單 營業儀表板 現金收支登錄 高階收支登錄 材料自購登錄 每日結帳 排班表 現場電腦打卡 掃碼打卡…" at bounding box center [391, 375] width 782 height 751
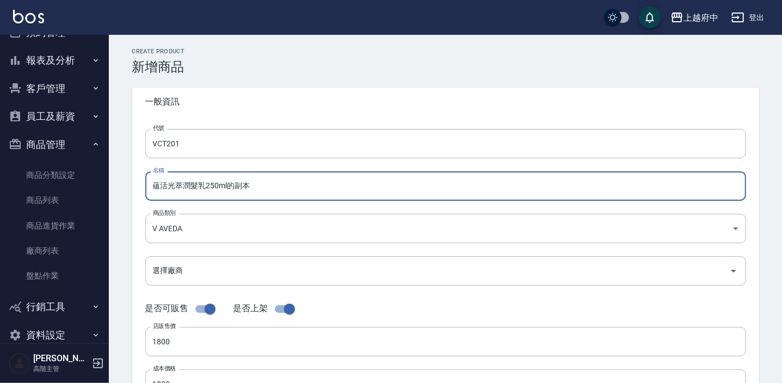
click at [274, 189] on input "蘊活光萃潤髮乳250ml的副本" at bounding box center [445, 185] width 601 height 29
click at [184, 186] on input "蘊活光萃潤髮乳250ml" at bounding box center [445, 185] width 601 height 29
click at [216, 187] on input "蘊活煥欣潤髮乳250ml" at bounding box center [445, 185] width 601 height 29
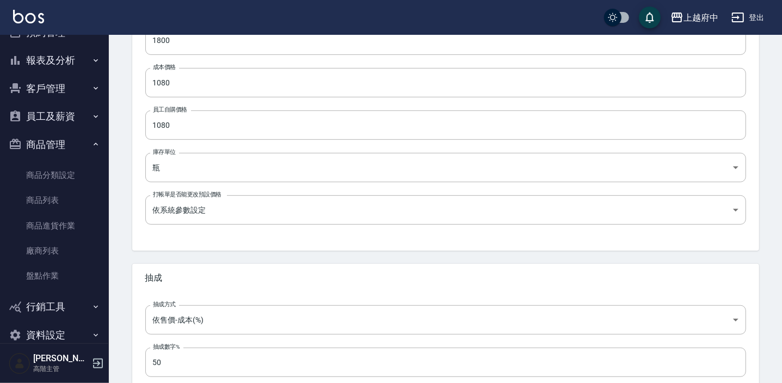
scroll to position [367, 0]
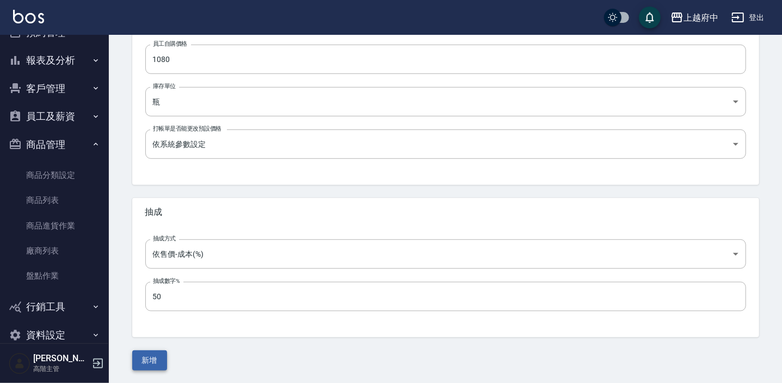
click at [154, 355] on button "新增" at bounding box center [149, 360] width 35 height 20
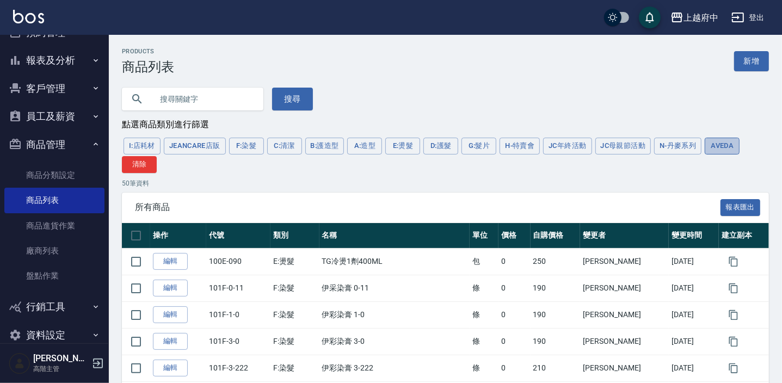
click at [723, 149] on button "AVEDA" at bounding box center [722, 146] width 35 height 17
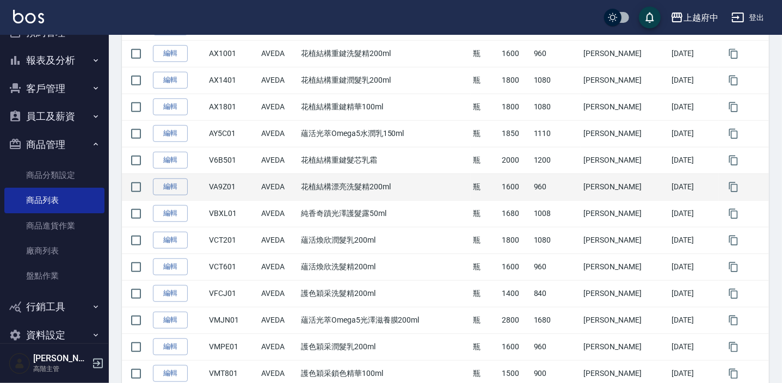
scroll to position [544, 0]
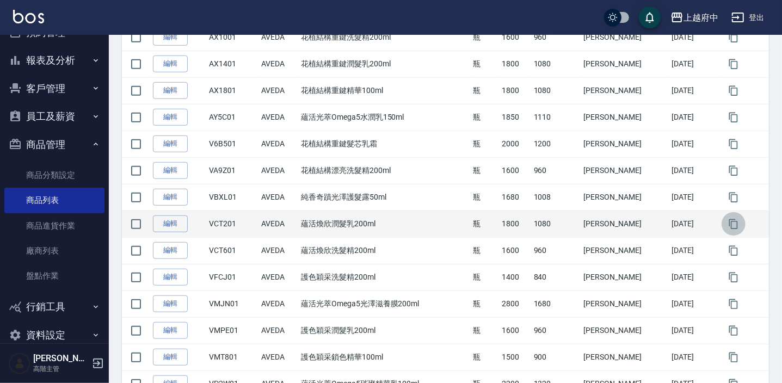
click at [730, 228] on button "button" at bounding box center [733, 224] width 24 height 24
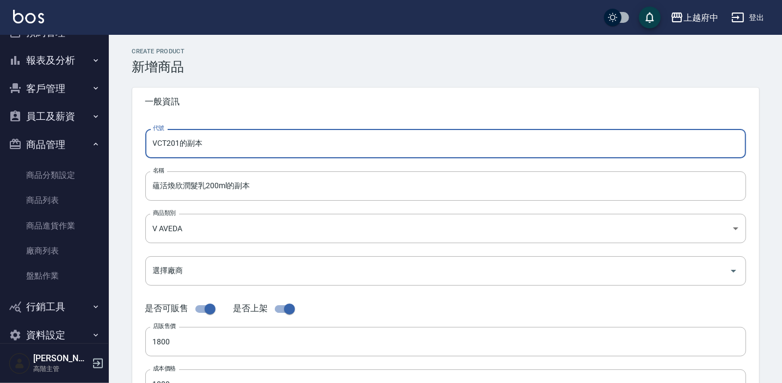
drag, startPoint x: 220, startPoint y: 146, endPoint x: 126, endPoint y: 144, distance: 93.6
click at [266, 194] on input "蘊活煥欣潤髮乳200ml的副本" at bounding box center [445, 185] width 601 height 29
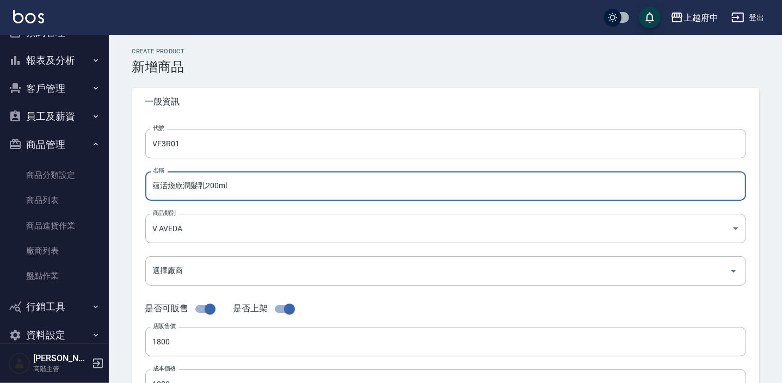
click at [209, 188] on input "蘊活煥欣潤髮乳200ml" at bounding box center [445, 185] width 601 height 29
drag, startPoint x: 204, startPoint y: 188, endPoint x: 186, endPoint y: 183, distance: 19.0
click at [186, 183] on input "蘊活煥欣潤髮乳100ml" at bounding box center [445, 185] width 601 height 29
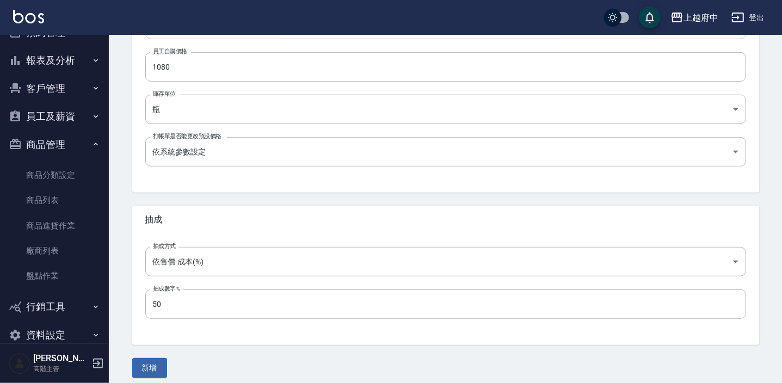
scroll to position [367, 0]
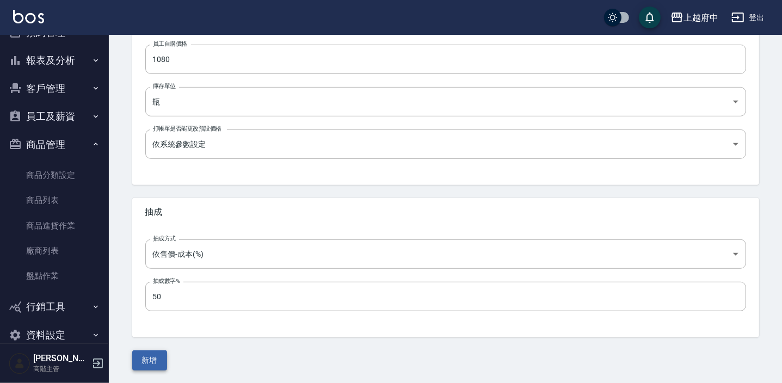
click at [147, 358] on button "新增" at bounding box center [149, 360] width 35 height 20
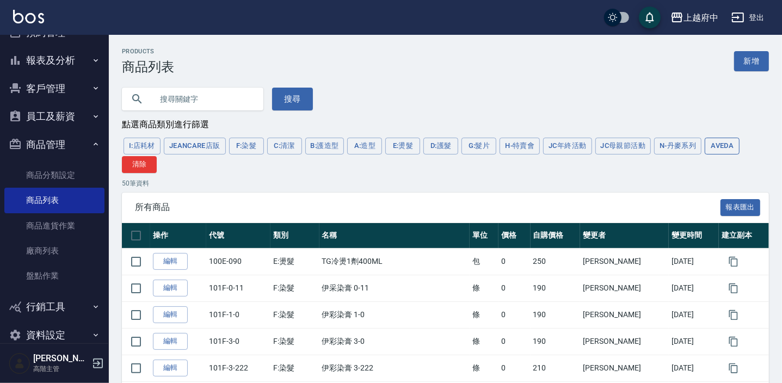
click at [731, 143] on button "AVEDA" at bounding box center [722, 146] width 35 height 17
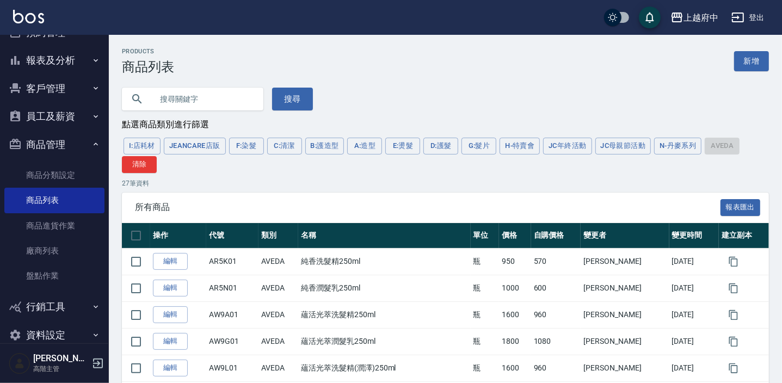
scroll to position [49, 0]
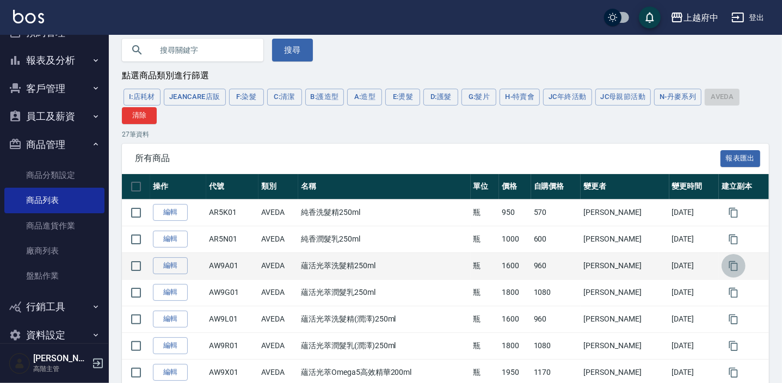
click at [736, 262] on button "button" at bounding box center [733, 266] width 24 height 24
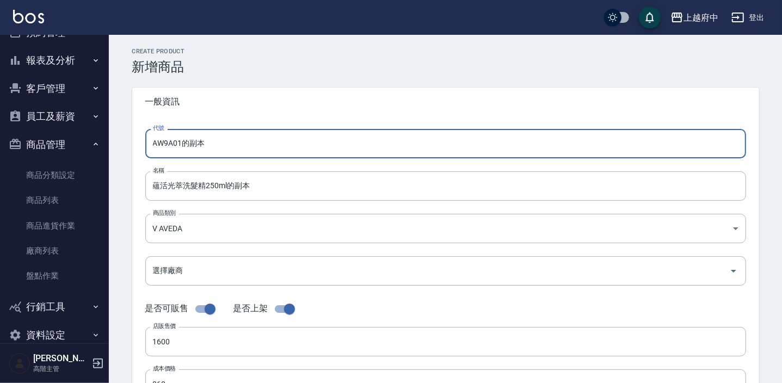
drag, startPoint x: 234, startPoint y: 149, endPoint x: 122, endPoint y: 152, distance: 112.1
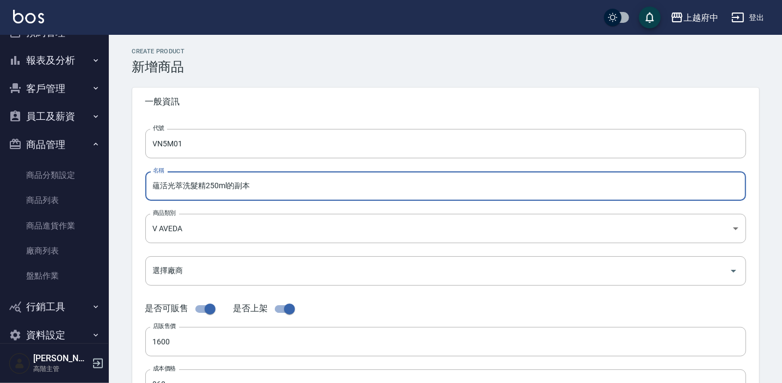
drag, startPoint x: 262, startPoint y: 187, endPoint x: 226, endPoint y: 183, distance: 35.5
click at [226, 183] on input "蘊活光萃洗髮精250ml的副本" at bounding box center [445, 185] width 601 height 29
click at [207, 184] on input "蘊活光萃洗髮精250ml" at bounding box center [445, 185] width 601 height 29
click at [207, 185] on input "蘊活光萃洗髮精250ml" at bounding box center [445, 185] width 601 height 29
click at [208, 186] on input "蘊活光萃洗髮精250ml" at bounding box center [445, 185] width 601 height 29
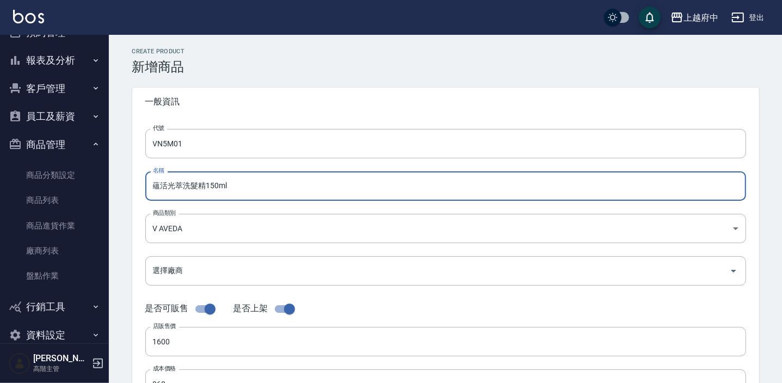
drag, startPoint x: 204, startPoint y: 188, endPoint x: 170, endPoint y: 188, distance: 33.7
click at [170, 188] on input "蘊活光萃洗髮精150ml" at bounding box center [445, 185] width 601 height 29
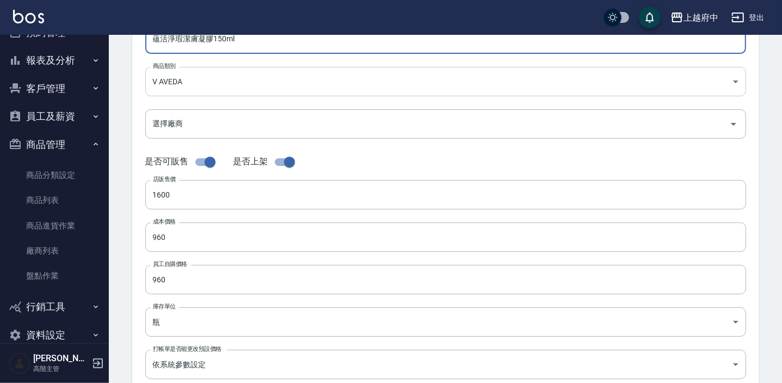
scroll to position [148, 0]
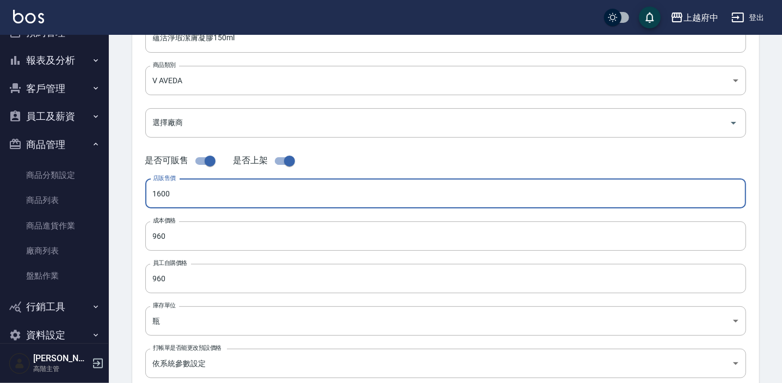
drag, startPoint x: 158, startPoint y: 194, endPoint x: 127, endPoint y: 193, distance: 30.5
click at [127, 193] on div "CREATE PRODUCT 新增商品 一般資訊 代號 VN5M01 代號 名稱 蘊活淨瑕潔膚凝膠150ml 名稱 商品類別 V AVEDA 252d20…" at bounding box center [445, 245] width 653 height 690
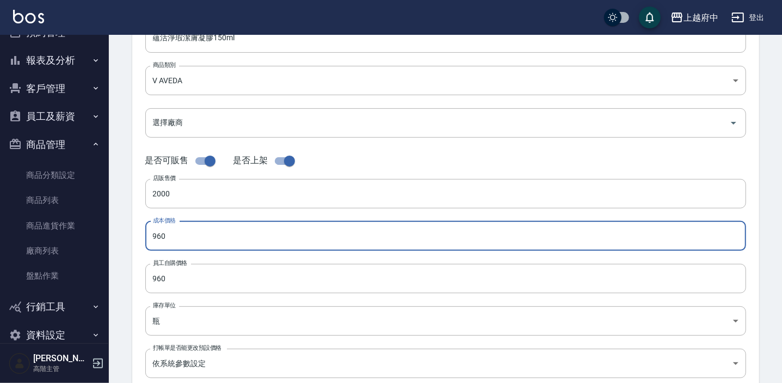
drag, startPoint x: 187, startPoint y: 241, endPoint x: 135, endPoint y: 238, distance: 51.8
click at [135, 237] on div "代號 VN5M01 代號 名稱 蘊活淨瑕潔膚凝膠150ml 名稱 商品類別 V AVEDA 252d203a-57fd-4372-a26e-d68e067…" at bounding box center [445, 186] width 627 height 436
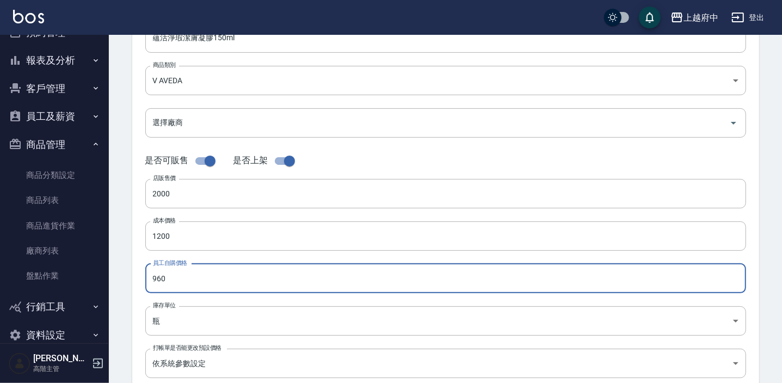
drag, startPoint x: 178, startPoint y: 285, endPoint x: 146, endPoint y: 276, distance: 32.7
click at [146, 276] on input "960" at bounding box center [445, 278] width 601 height 29
click at [142, 256] on div "代號 VN5M01 代號 名稱 蘊活淨瑕潔膚凝膠150ml 名稱 商品類別 V AVEDA 252d203a-57fd-4372-a26e-d68e067…" at bounding box center [445, 186] width 627 height 436
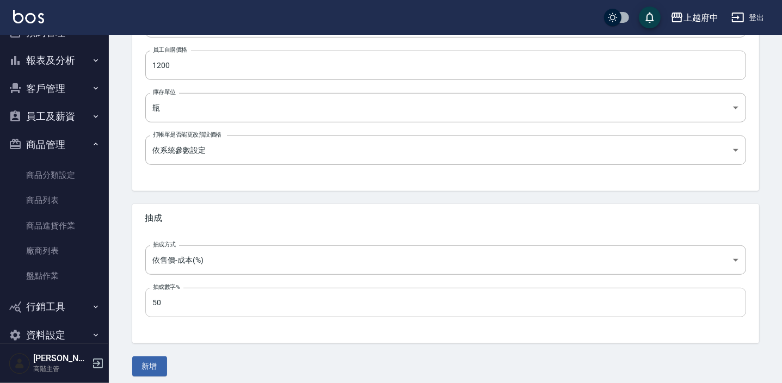
scroll to position [367, 0]
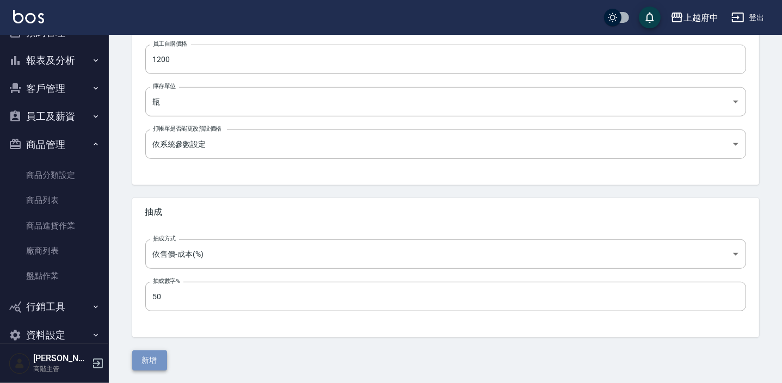
click at [152, 365] on button "新增" at bounding box center [149, 360] width 35 height 20
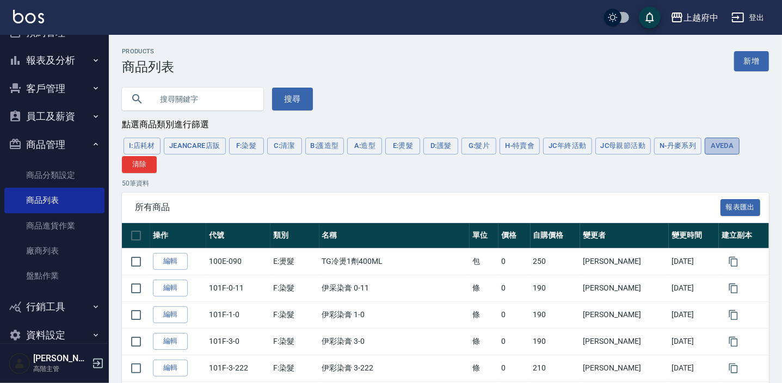
click at [718, 149] on button "AVEDA" at bounding box center [722, 146] width 35 height 17
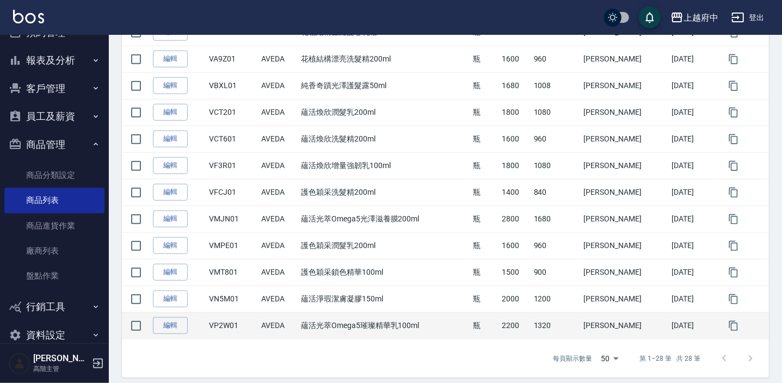
scroll to position [662, 0]
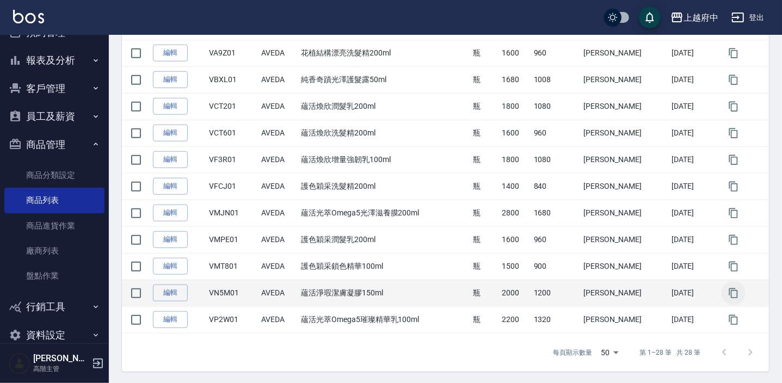
click at [735, 293] on icon "button" at bounding box center [733, 293] width 11 height 11
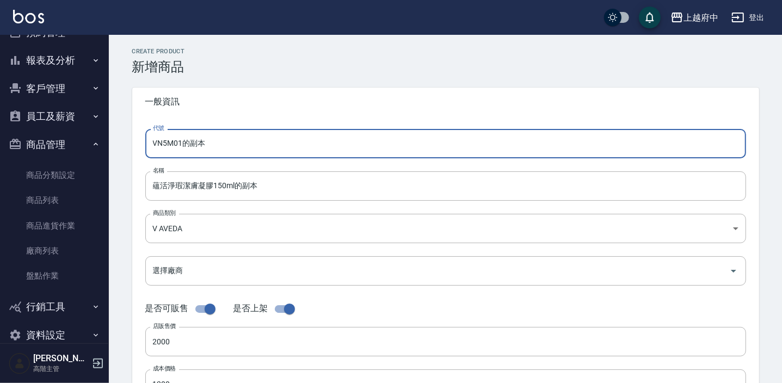
drag, startPoint x: 225, startPoint y: 143, endPoint x: 155, endPoint y: 145, distance: 70.2
click at [155, 145] on input "VN5M01的副本" at bounding box center [445, 143] width 601 height 29
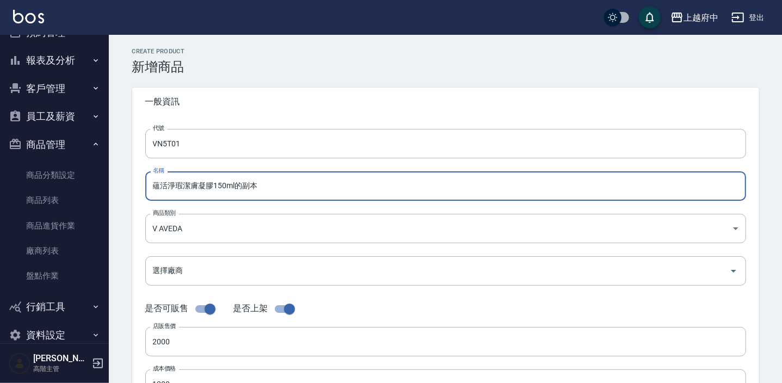
click at [277, 190] on input "蘊活淨瑕潔膚凝膠150ml的副本" at bounding box center [445, 185] width 601 height 29
click at [214, 185] on input "蘊活淨瑕潔膚凝膠150ml" at bounding box center [445, 185] width 601 height 29
click at [228, 187] on input "蘊活淨瑕[PERSON_NAME]洗髮精150ml" at bounding box center [445, 185] width 601 height 29
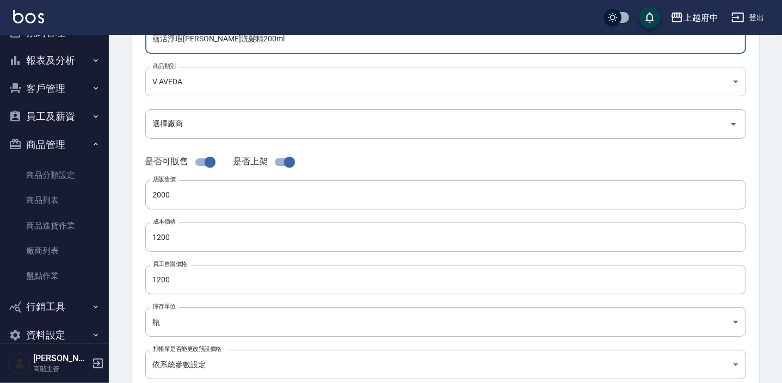
scroll to position [148, 0]
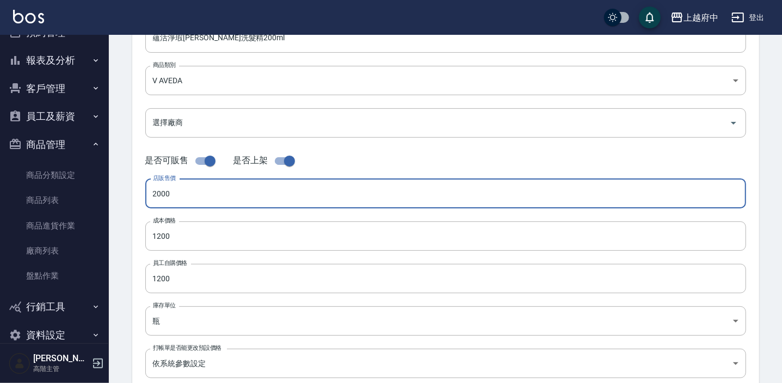
drag, startPoint x: 190, startPoint y: 200, endPoint x: 114, endPoint y: 191, distance: 76.7
click at [114, 191] on div "CREATE PRODUCT 新增商品 一般資訊 代號 VN5T01 代號 名稱 蘊活淨瑕[PERSON_NAME]洗髮精200ml 名稱 商品類別 V …" at bounding box center [445, 245] width 673 height 716
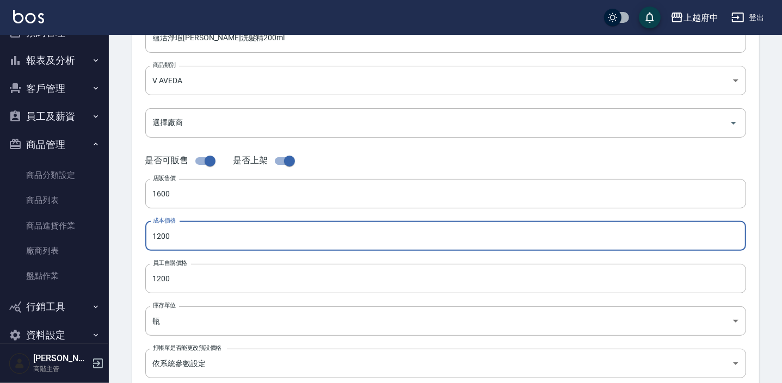
drag, startPoint x: 176, startPoint y: 235, endPoint x: 135, endPoint y: 237, distance: 40.9
click at [135, 237] on div "代號 VN5T01 代號 名稱 蘊活淨瑕[PERSON_NAME]洗髮精200ml 名稱 商品類別 V AVEDA 252d203a-57fd-4372-…" at bounding box center [445, 186] width 627 height 436
drag, startPoint x: 179, startPoint y: 277, endPoint x: 119, endPoint y: 276, distance: 59.9
click at [119, 276] on div "CREATE PRODUCT 新增商品 一般資訊 代號 VN5T01 代號 名稱 蘊活淨瑕[PERSON_NAME]洗髮精200ml 名稱 商品類別 V …" at bounding box center [445, 245] width 653 height 690
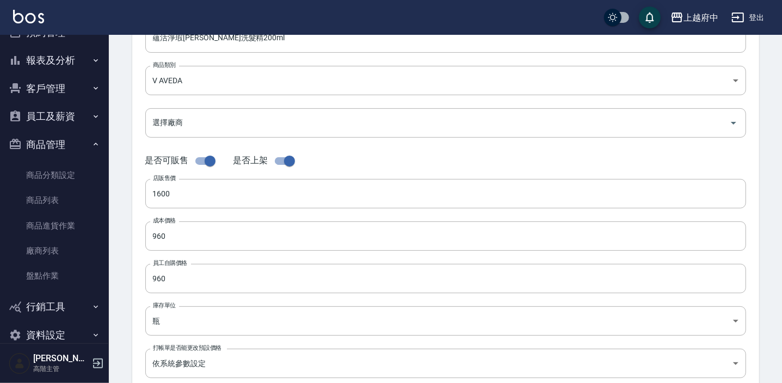
click at [134, 279] on div "代號 VN5T01 代號 名稱 蘊活淨瑕[PERSON_NAME]洗髮精200ml 名稱 商品類別 V AVEDA 252d203a-57fd-4372-…" at bounding box center [445, 186] width 627 height 436
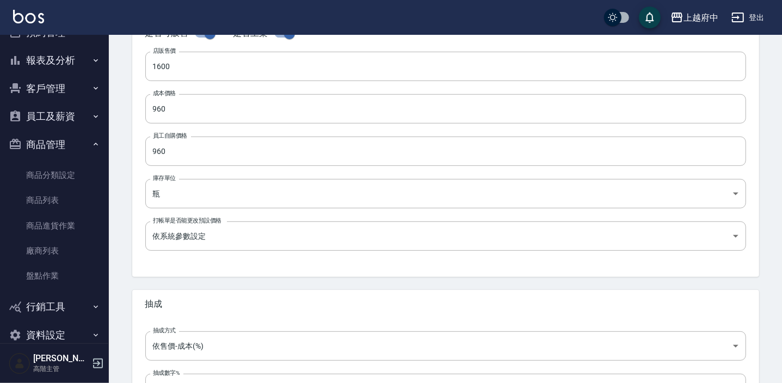
scroll to position [367, 0]
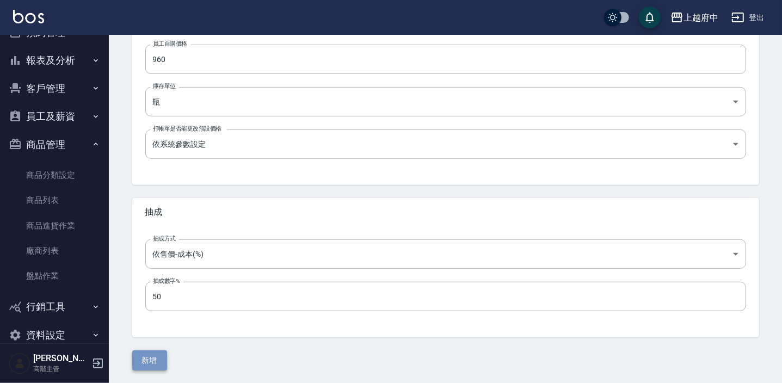
click at [146, 363] on button "新增" at bounding box center [149, 360] width 35 height 20
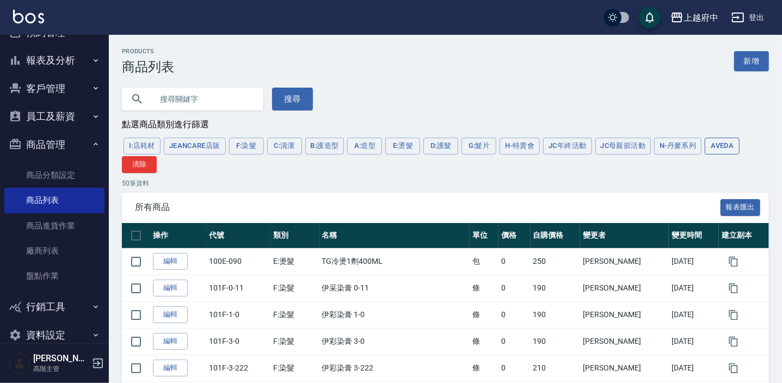
click at [719, 151] on button "AVEDA" at bounding box center [722, 146] width 35 height 17
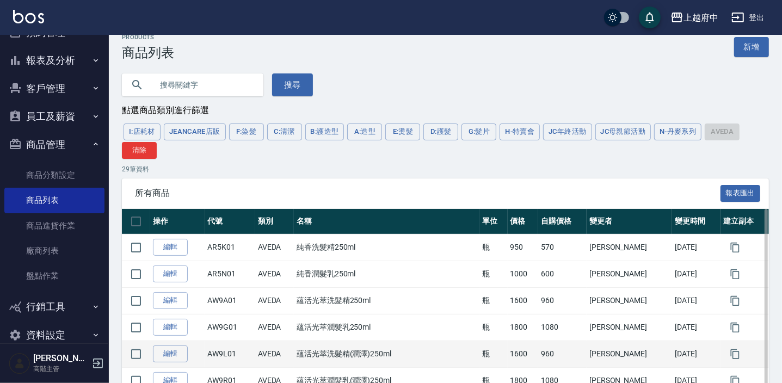
scroll to position [49, 0]
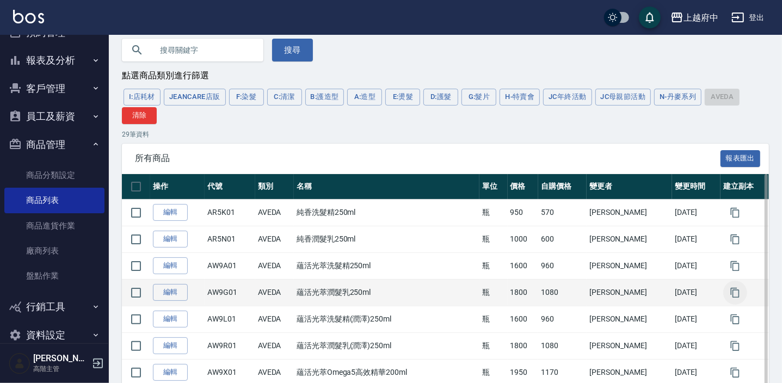
click at [731, 288] on icon "button" at bounding box center [735, 292] width 9 height 10
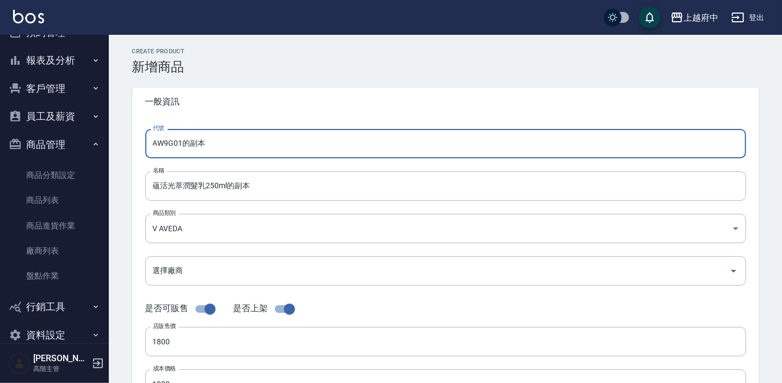
drag, startPoint x: 231, startPoint y: 146, endPoint x: 106, endPoint y: 146, distance: 125.1
click at [106, 146] on div "上越府中 登出 櫃檯作業 打帳單 帳單列表 掛單列表 座位開單 營業儀表板 現金收支登錄 高階收支登錄 材料自購登錄 每日結帳 排班表 現場電腦打卡 掃碼打卡…" at bounding box center [391, 375] width 782 height 751
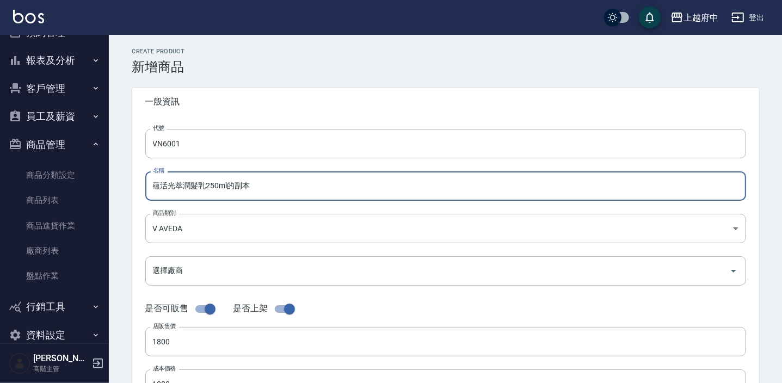
click at [276, 192] on input "蘊活光萃潤髮乳250ml的副本" at bounding box center [445, 185] width 601 height 29
click at [213, 187] on input "蘊活光萃潤髮乳250ml" at bounding box center [445, 185] width 601 height 29
click at [184, 187] on input "蘊活光萃潤髮乳200ml" at bounding box center [445, 185] width 601 height 29
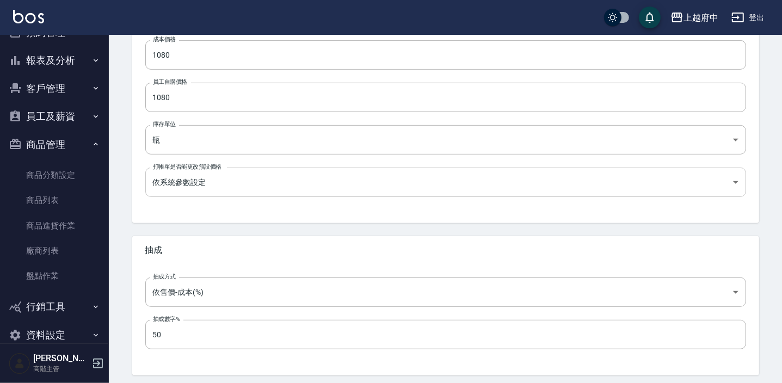
scroll to position [367, 0]
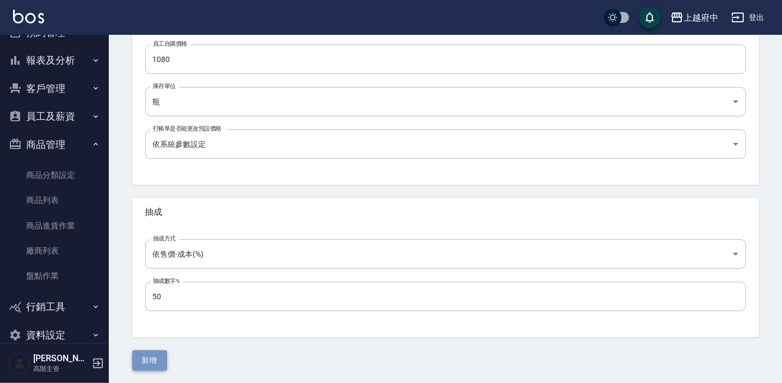
click at [150, 359] on button "新增" at bounding box center [149, 360] width 35 height 20
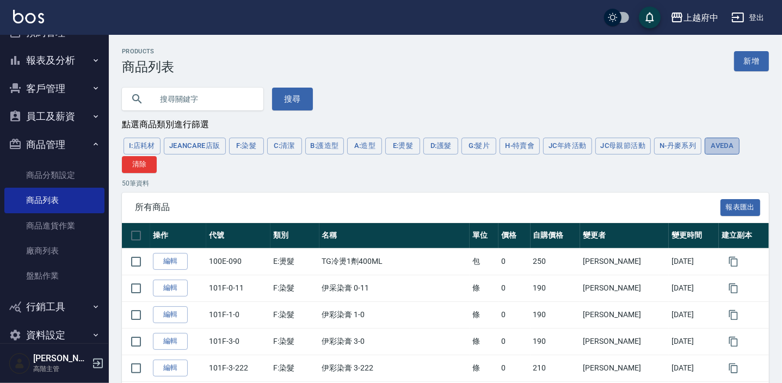
click at [726, 143] on button "AVEDA" at bounding box center [722, 146] width 35 height 17
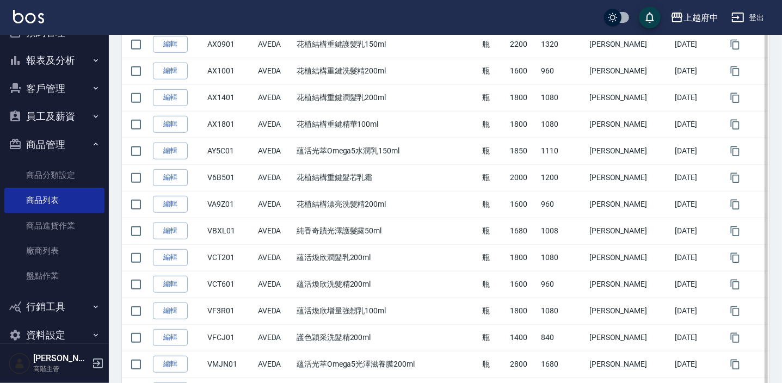
scroll to position [692, 0]
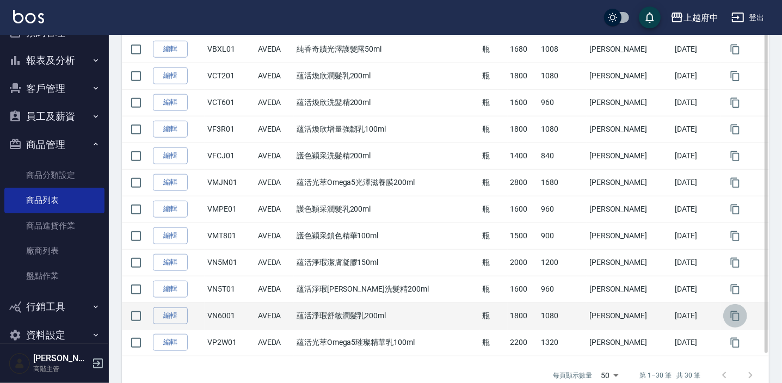
click at [733, 311] on icon "button" at bounding box center [735, 316] width 11 height 11
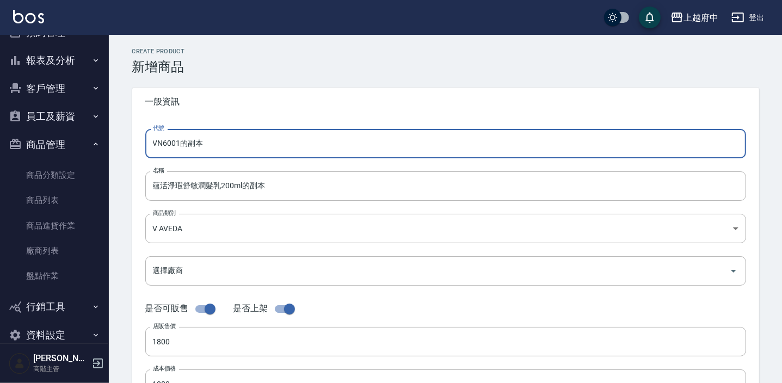
drag, startPoint x: 224, startPoint y: 147, endPoint x: 164, endPoint y: 150, distance: 60.4
click at [164, 150] on input "VN6001的副本" at bounding box center [445, 143] width 601 height 29
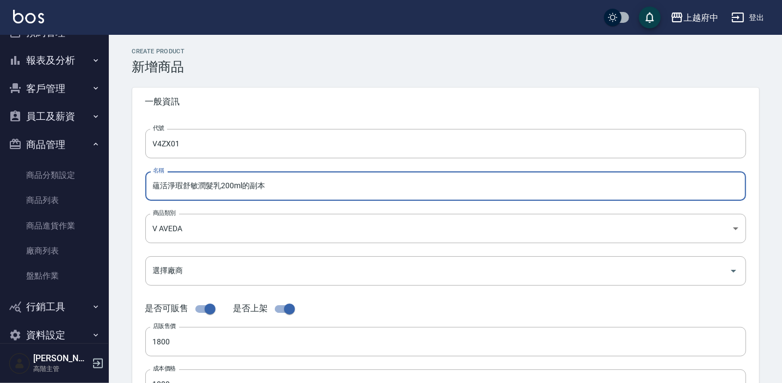
click at [301, 189] on input "蘊活淨瑕舒敏潤髮乳200ml的副本" at bounding box center [445, 185] width 601 height 29
click at [223, 185] on input "蘊活淨瑕舒敏潤髮乳200ml" at bounding box center [445, 185] width 601 height 29
click at [228, 189] on input "蘊[DEMOGRAPHIC_DATA]淨瑕瞬效舒緩膜200ml" at bounding box center [445, 185] width 601 height 29
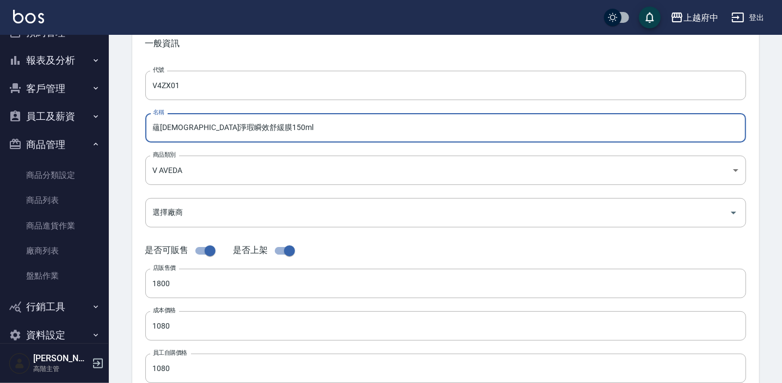
scroll to position [148, 0]
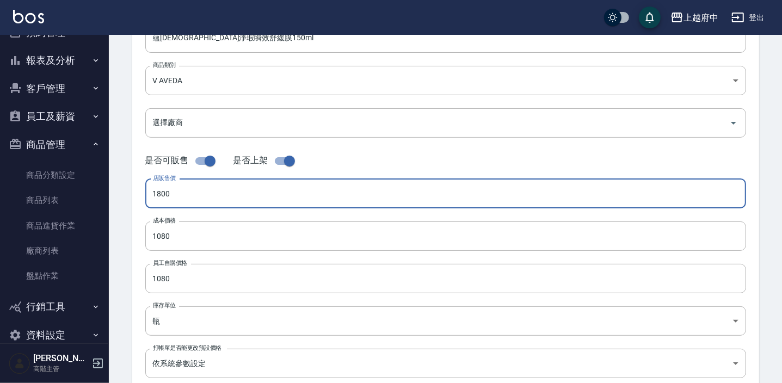
drag, startPoint x: 180, startPoint y: 193, endPoint x: 119, endPoint y: 198, distance: 61.2
click at [119, 198] on div "CREATE PRODUCT 新增商品 一般資訊 代號 V4ZX01 代號 名稱 蘊活淨瑕瞬效舒緩膜150ml 名稱 商品類別 V AVEDA 252d2…" at bounding box center [445, 245] width 653 height 690
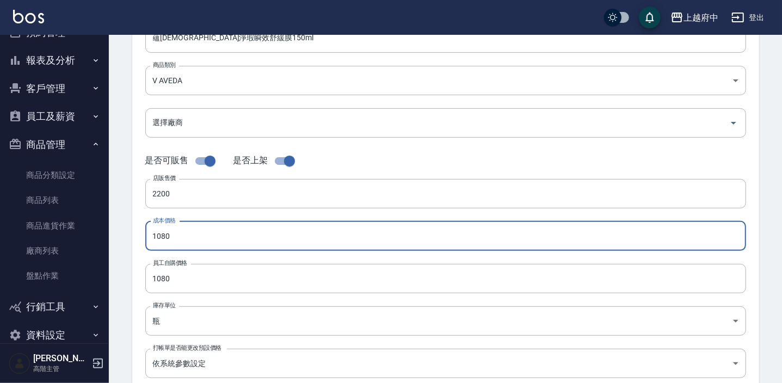
drag, startPoint x: 185, startPoint y: 239, endPoint x: 99, endPoint y: 233, distance: 86.2
click at [101, 235] on div "上越府中 登出 櫃檯作業 打帳單 帳單列表 掛單列表 座位開單 營業儀表板 現金收支登錄 高階收支登錄 材料自購登錄 每日結帳 排班表 現場電腦打卡 掃碼打卡…" at bounding box center [391, 227] width 782 height 751
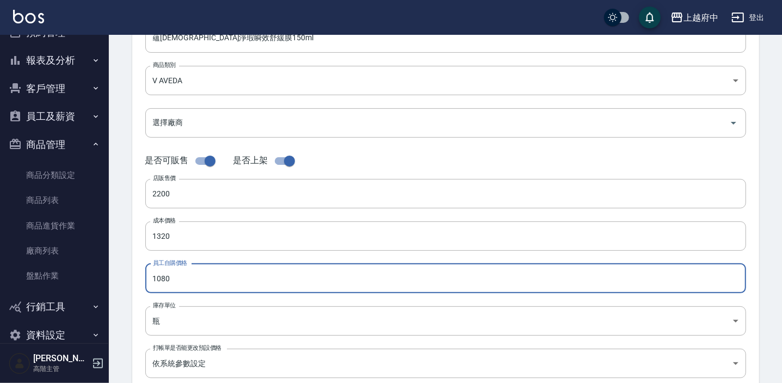
drag, startPoint x: 177, startPoint y: 285, endPoint x: 127, endPoint y: 286, distance: 50.6
click at [127, 287] on div "CREATE PRODUCT 新增商品 一般資訊 代號 V4ZX01 代號 名稱 蘊活淨瑕瞬效舒緩膜150ml 名稱 商品類別 V AVEDA 252d2…" at bounding box center [445, 245] width 653 height 690
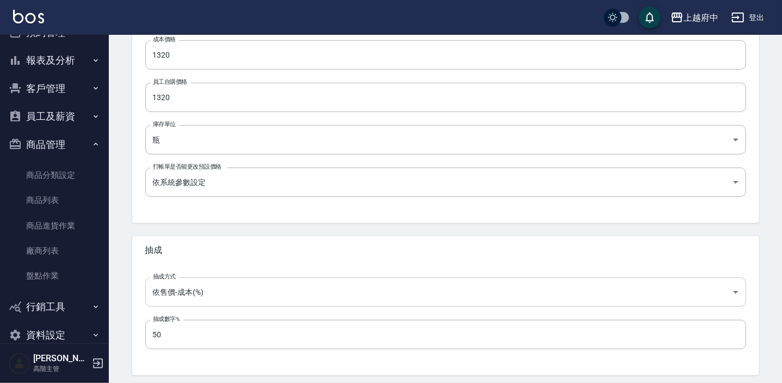
scroll to position [367, 0]
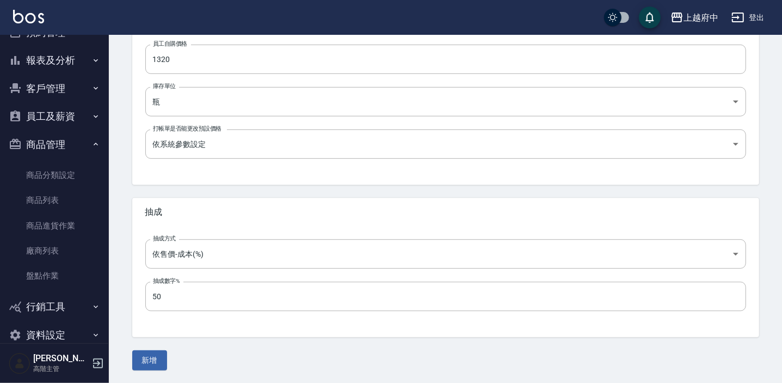
click at [159, 354] on button "新增" at bounding box center [149, 360] width 35 height 20
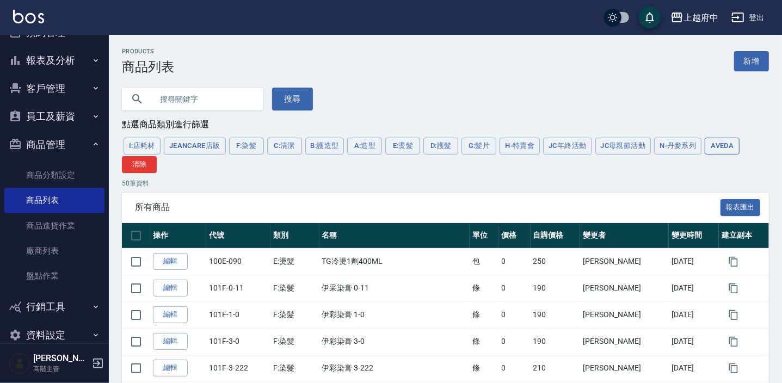
click at [718, 148] on button "AVEDA" at bounding box center [722, 146] width 35 height 17
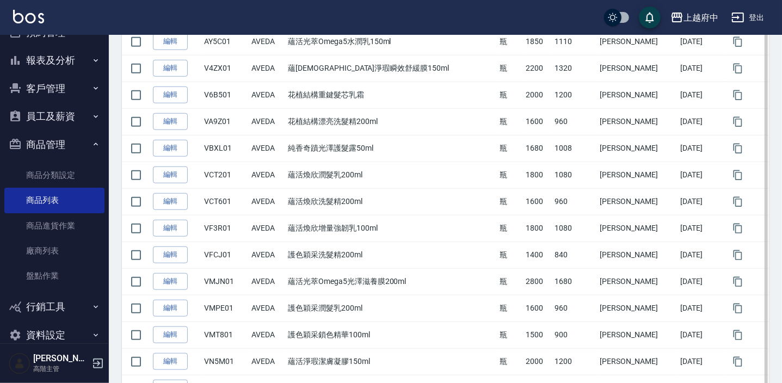
scroll to position [741, 0]
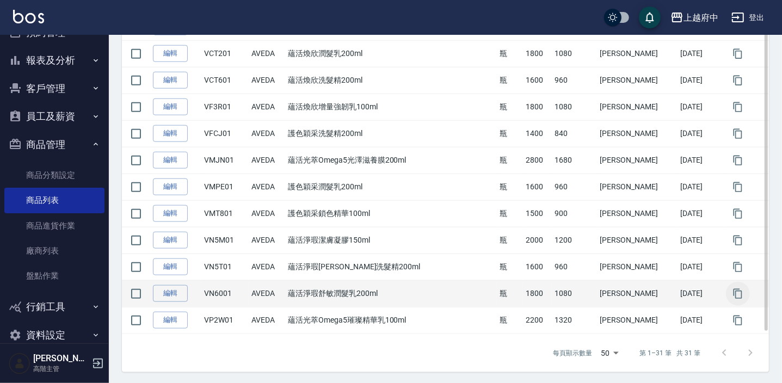
click at [734, 291] on icon "button" at bounding box center [737, 293] width 11 height 11
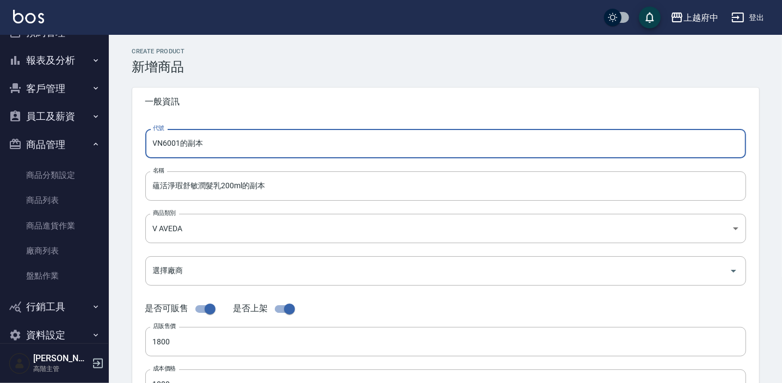
drag, startPoint x: 271, startPoint y: 140, endPoint x: 214, endPoint y: 139, distance: 56.6
click at [208, 138] on input "VN6001的副本" at bounding box center [445, 143] width 601 height 29
drag, startPoint x: 202, startPoint y: 143, endPoint x: 169, endPoint y: 146, distance: 33.3
click at [169, 146] on input "VN6001的副本" at bounding box center [445, 143] width 601 height 29
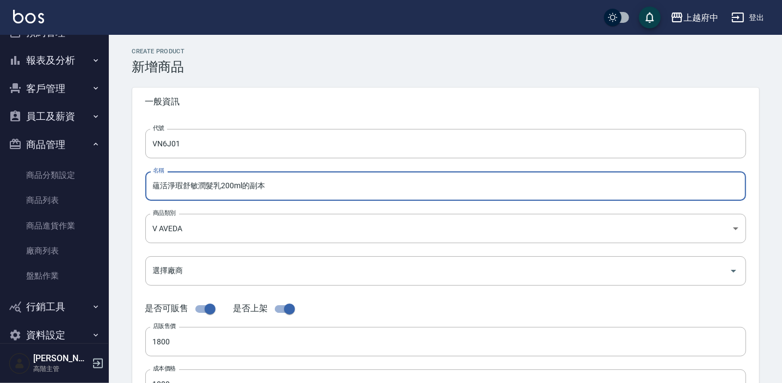
drag, startPoint x: 287, startPoint y: 186, endPoint x: 244, endPoint y: 185, distance: 43.5
click at [244, 185] on input "蘊活淨瑕舒敏潤髮乳200ml的副本" at bounding box center [445, 185] width 601 height 29
click at [228, 185] on input "蘊活淨瑕舒敏潤髮乳200ml" at bounding box center [445, 185] width 601 height 29
click at [217, 187] on input "蘊活淨瑕舒敏潤髮乳50ml" at bounding box center [445, 185] width 601 height 29
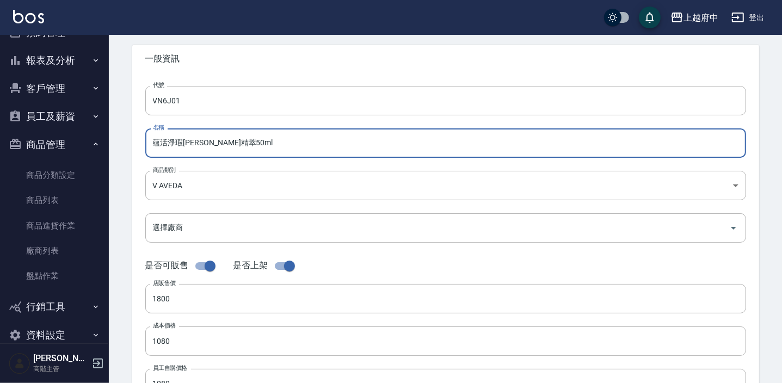
scroll to position [98, 0]
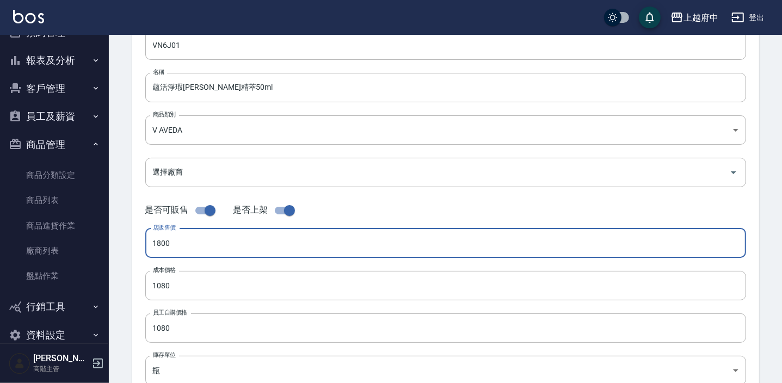
drag, startPoint x: 156, startPoint y: 242, endPoint x: 121, endPoint y: 241, distance: 34.3
click at [122, 241] on div "CREATE PRODUCT 新增商品 一般資訊 代號 VN6J01 代號 名稱 蘊活淨瑕[PERSON_NAME]精萃50ml 名稱 商品類別 V AV…" at bounding box center [445, 294] width 653 height 690
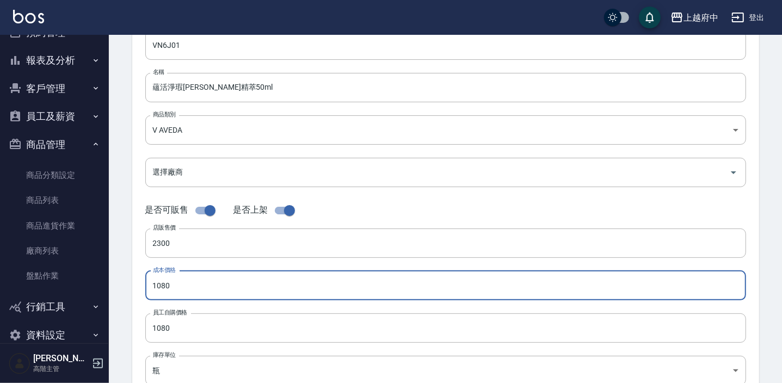
drag, startPoint x: 176, startPoint y: 283, endPoint x: 127, endPoint y: 292, distance: 49.2
click at [134, 292] on div "代號 VN6J01 代號 名稱 蘊活淨瑕[PERSON_NAME]精萃50ml 名稱 商品類別 V AVEDA 252d203a-57fd-4372-a2…" at bounding box center [445, 235] width 627 height 436
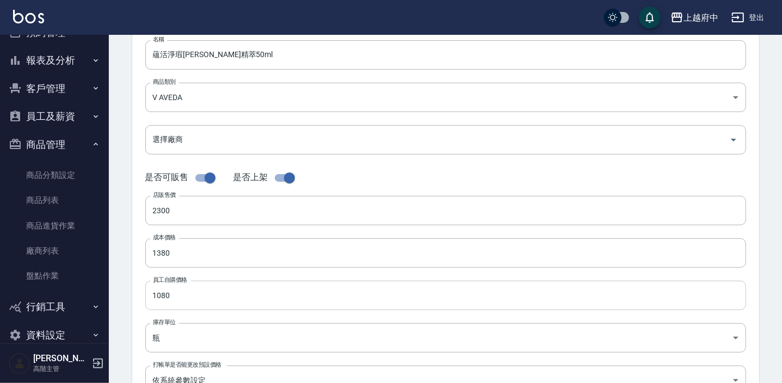
scroll to position [148, 0]
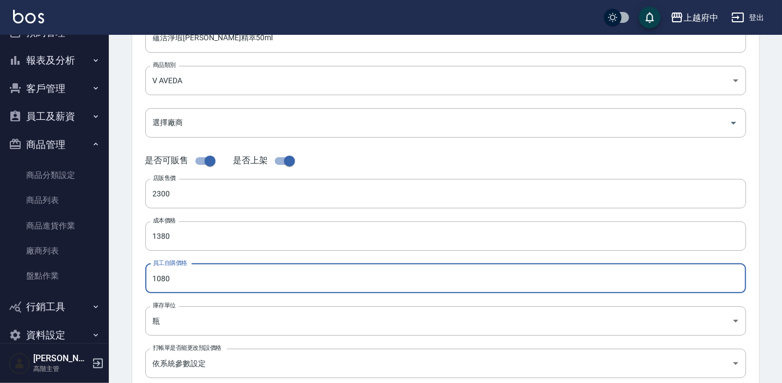
drag, startPoint x: 180, startPoint y: 281, endPoint x: 131, endPoint y: 291, distance: 49.9
click at [131, 291] on div "CREATE PRODUCT 新增商品 一般資訊 代號 VN6J01 代號 名稱 蘊活淨瑕[PERSON_NAME]精萃50ml 名稱 商品類別 V AV…" at bounding box center [445, 245] width 653 height 690
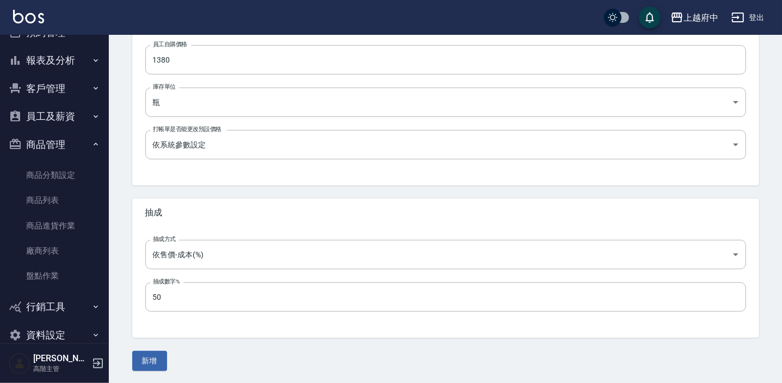
scroll to position [367, 0]
click at [152, 365] on button "新增" at bounding box center [149, 360] width 35 height 20
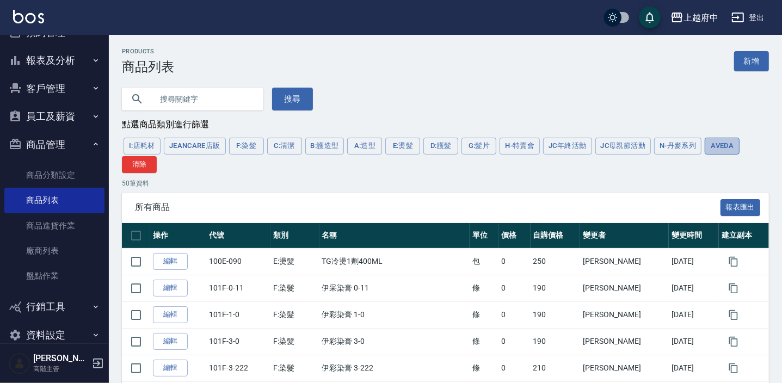
click at [710, 148] on button "AVEDA" at bounding box center [722, 146] width 35 height 17
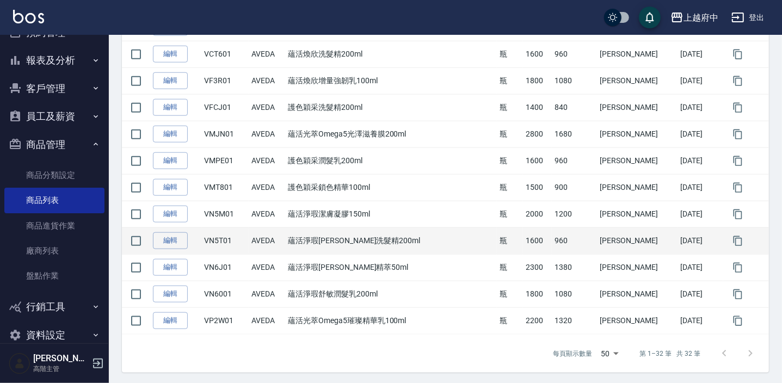
scroll to position [768, 0]
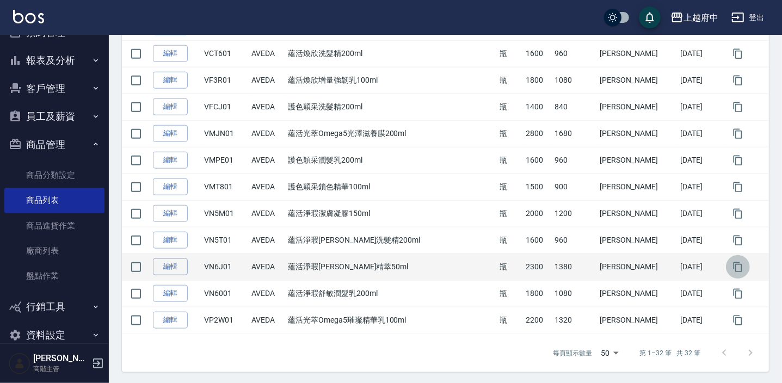
click at [733, 267] on icon "button" at bounding box center [737, 267] width 9 height 10
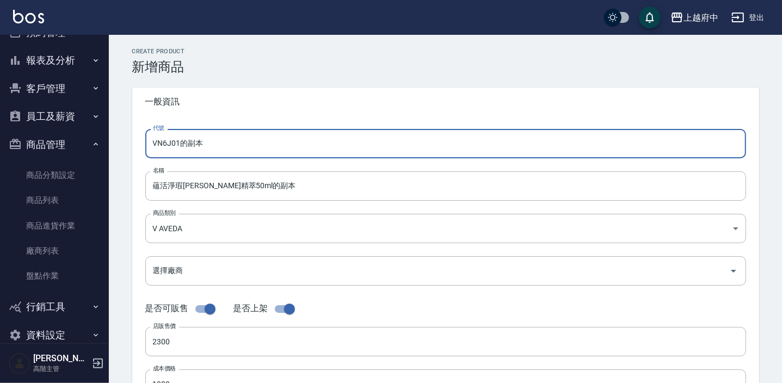
drag, startPoint x: 233, startPoint y: 139, endPoint x: 166, endPoint y: 145, distance: 66.6
click at [166, 145] on input "VN6J01的副本" at bounding box center [445, 143] width 601 height 29
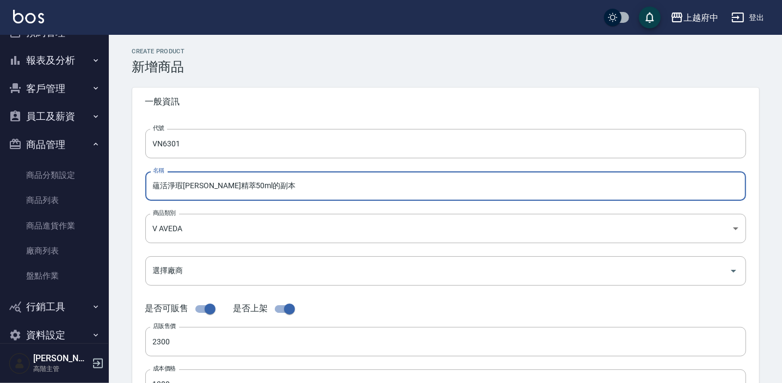
click at [264, 188] on input "蘊活淨瑕[PERSON_NAME]精萃50ml的副本" at bounding box center [445, 185] width 601 height 29
click at [218, 187] on input "蘊活淨瑕[PERSON_NAME]精萃50ml" at bounding box center [445, 185] width 601 height 29
click at [211, 182] on input "蘊活淨瑕[PERSON_NAME]精萃100ml" at bounding box center [445, 185] width 601 height 29
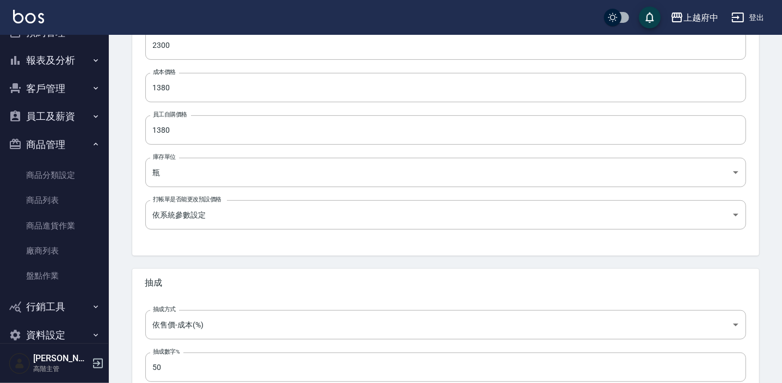
scroll to position [247, 0]
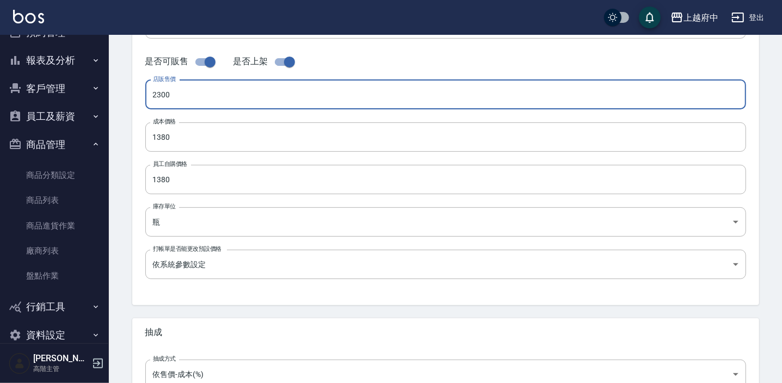
drag, startPoint x: 168, startPoint y: 101, endPoint x: 125, endPoint y: 97, distance: 43.1
click at [125, 97] on div "CREATE PRODUCT 新增商品 一般資訊 代號 VN6301 代號 名稱 蘊活淨瑕頭皮調理液100ml 名稱 商品類別 V AVEDA 252d2…" at bounding box center [445, 146] width 653 height 690
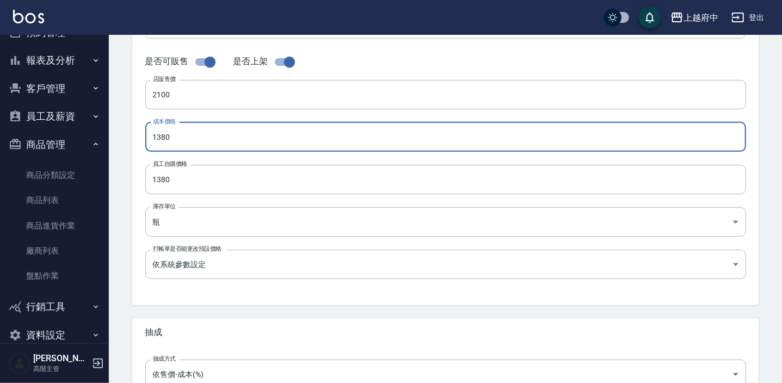
drag, startPoint x: 196, startPoint y: 135, endPoint x: 141, endPoint y: 134, distance: 55.0
click at [141, 134] on div "代號 VN6301 代號 名稱 蘊活淨瑕頭皮調理液100ml 名稱 商品類別 V AVEDA 252d203a-57fd-4372-a26e-d68e06…" at bounding box center [445, 87] width 627 height 436
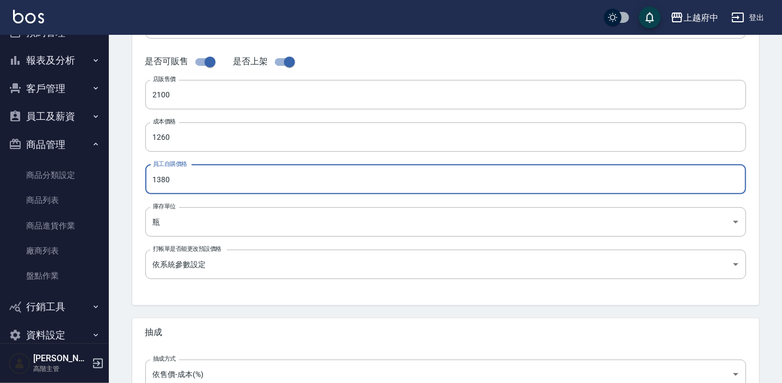
drag, startPoint x: 177, startPoint y: 181, endPoint x: 138, endPoint y: 177, distance: 39.8
click at [144, 178] on div "代號 VN6301 代號 名稱 蘊活淨瑕頭皮調理液100ml 名稱 商品類別 V AVEDA 252d203a-57fd-4372-a26e-d68e06…" at bounding box center [445, 87] width 627 height 436
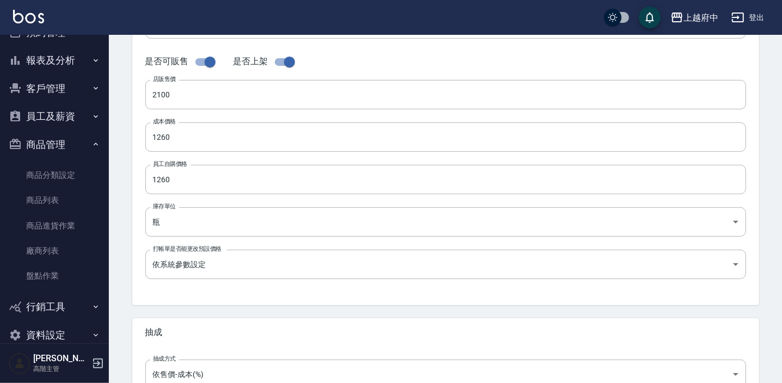
click at [135, 203] on div "代號 VN6301 代號 名稱 蘊活淨瑕頭皮調理液100ml 名稱 商品類別 V AVEDA 252d203a-57fd-4372-a26e-d68e06…" at bounding box center [445, 87] width 627 height 436
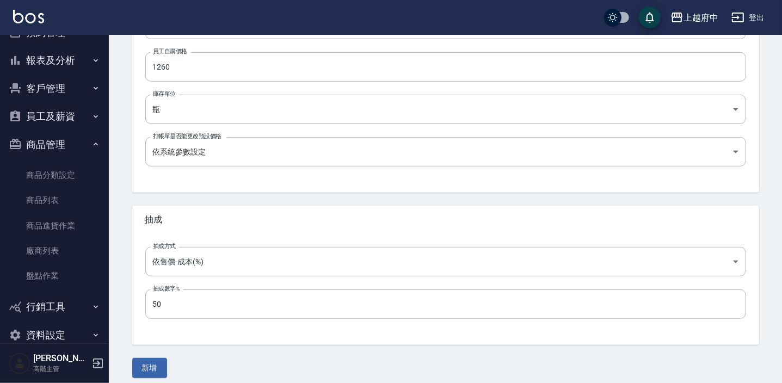
scroll to position [367, 0]
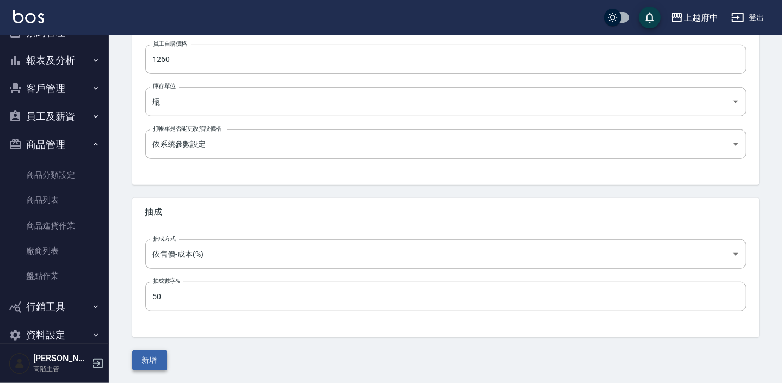
click at [156, 359] on button "新增" at bounding box center [149, 360] width 35 height 20
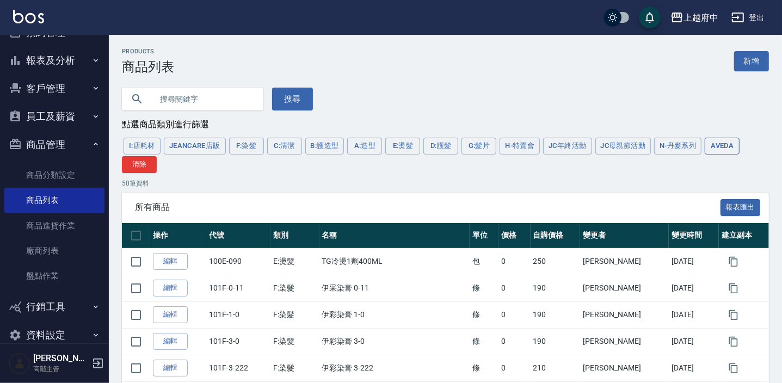
click at [736, 145] on button "AVEDA" at bounding box center [722, 146] width 35 height 17
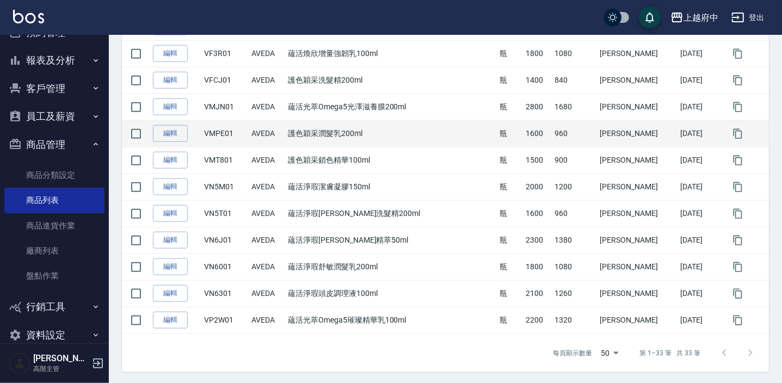
scroll to position [794, 0]
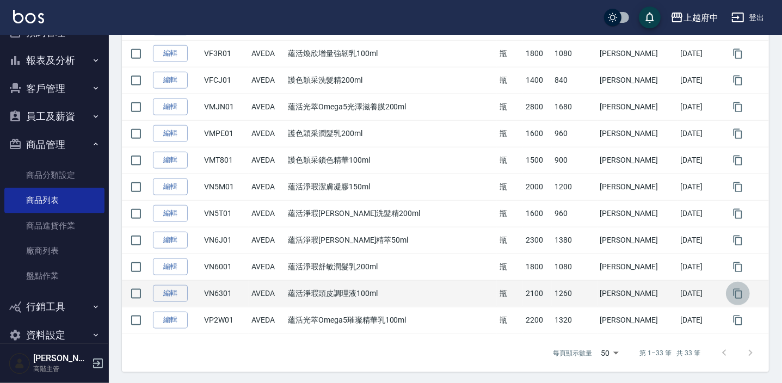
click at [733, 294] on icon "button" at bounding box center [737, 293] width 11 height 11
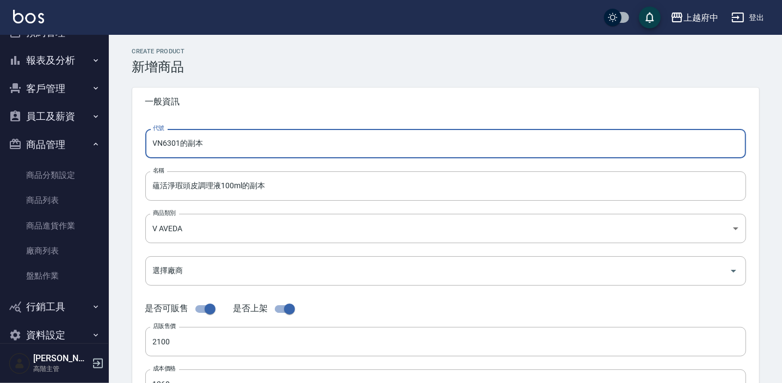
drag, startPoint x: 209, startPoint y: 143, endPoint x: 157, endPoint y: 145, distance: 51.7
click at [157, 145] on input "VN6301的副本" at bounding box center [445, 143] width 601 height 29
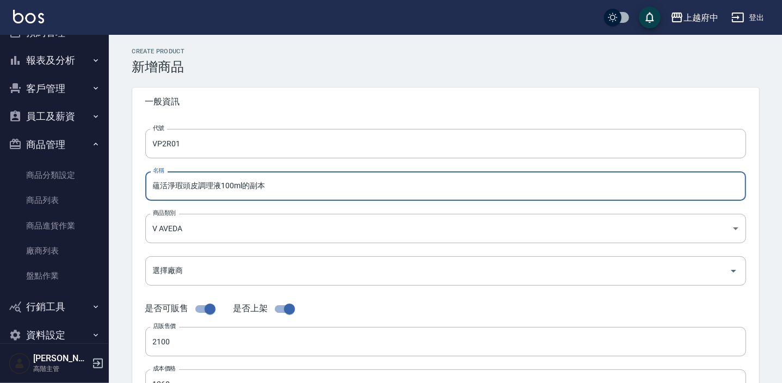
click at [271, 188] on input "蘊活淨瑕頭皮調理液100ml的副本" at bounding box center [445, 185] width 601 height 29
drag, startPoint x: 224, startPoint y: 188, endPoint x: 193, endPoint y: 187, distance: 31.1
click at [193, 187] on input "蘊活淨瑕頭皮調理液" at bounding box center [445, 185] width 601 height 29
click at [192, 187] on input "蘊活淨瑕頭皮調理液" at bounding box center [445, 185] width 601 height 29
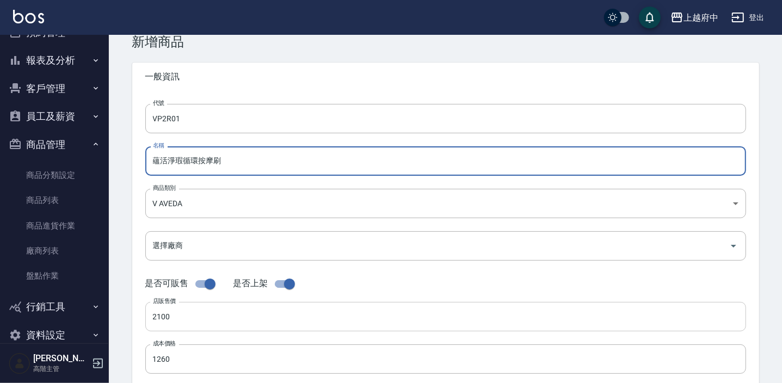
scroll to position [49, 0]
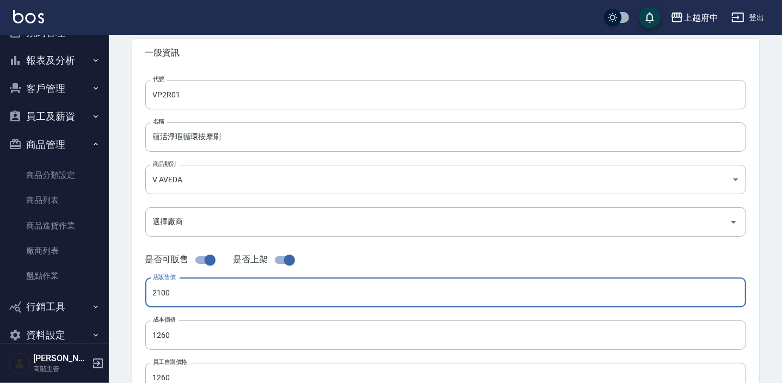
drag, startPoint x: 185, startPoint y: 293, endPoint x: 122, endPoint y: 282, distance: 63.6
click at [122, 282] on div "CREATE PRODUCT 新增商品 一般資訊 代號 VP2R01 代號 名稱 蘊活淨瑕循環按摩刷 名稱 商品類別 V AVEDA 252d203a-5…" at bounding box center [445, 344] width 653 height 690
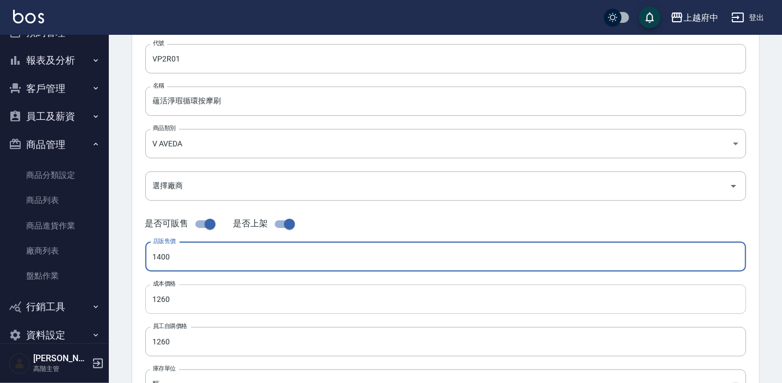
scroll to position [98, 0]
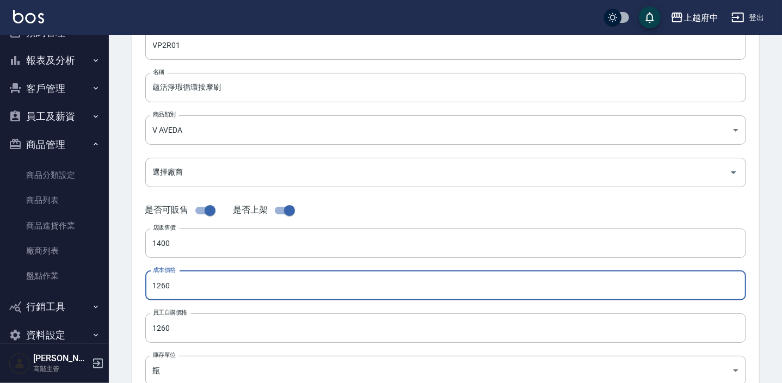
drag, startPoint x: 182, startPoint y: 280, endPoint x: 147, endPoint y: 274, distance: 35.3
click at [148, 275] on input "1260" at bounding box center [445, 285] width 601 height 29
drag, startPoint x: 184, startPoint y: 283, endPoint x: 144, endPoint y: 281, distance: 39.7
click at [144, 281] on div "代號 VP2R01 代號 名稱 蘊活淨瑕循環按摩刷 名稱 商品類別 V AVEDA 252d203a-57fd-4372-a26e-d68e0672c78…" at bounding box center [445, 235] width 627 height 436
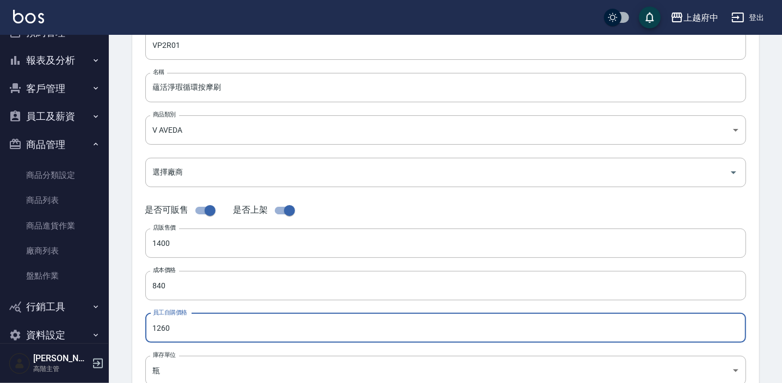
drag, startPoint x: 187, startPoint y: 330, endPoint x: 133, endPoint y: 333, distance: 54.0
click at [133, 333] on div "代號 VP2R01 代號 名稱 蘊活淨瑕循環按摩刷 名稱 商品類別 V AVEDA 252d203a-57fd-4372-a26e-d68e0672c78…" at bounding box center [445, 235] width 627 height 436
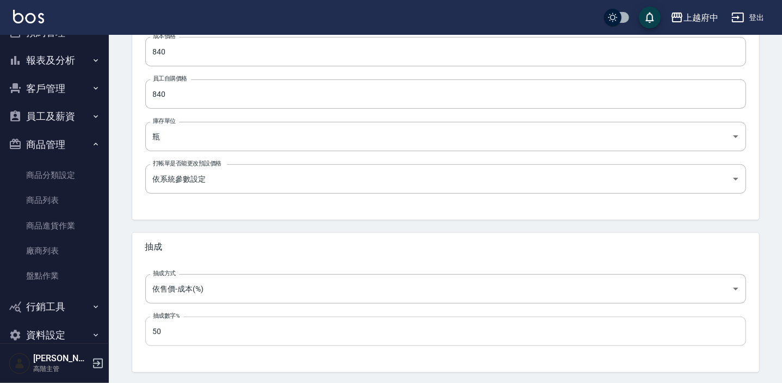
scroll to position [346, 0]
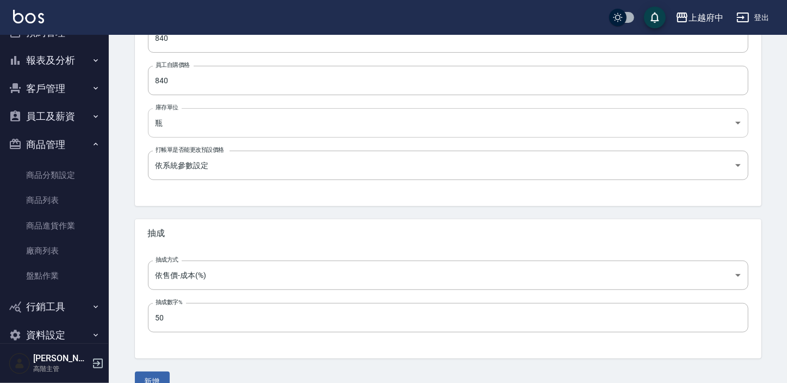
click at [262, 124] on body "上越府中 登出 櫃檯作業 打帳單 帳單列表 掛單列表 座位開單 營業儀表板 現金收支登錄 高階收支登錄 材料自購登錄 每日結帳 排班表 現場電腦打卡 掃碼打卡…" at bounding box center [393, 29] width 787 height 751
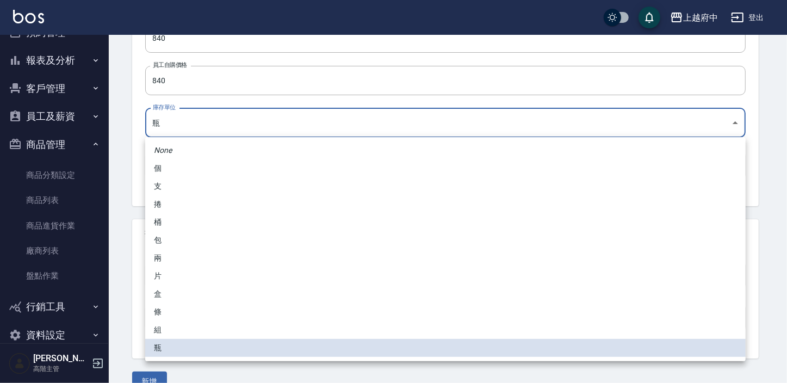
click at [188, 186] on li "支" at bounding box center [445, 186] width 601 height 18
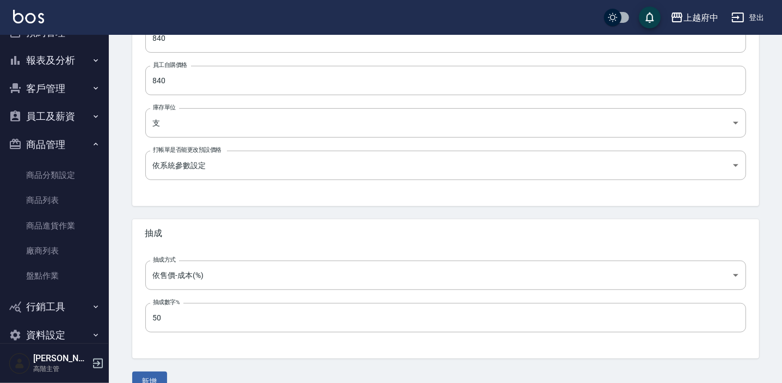
click at [123, 211] on div "CREATE PRODUCT 新增商品 一般資訊 代號 VP2R01 代號 名稱 蘊活淨瑕循環按摩刷 名稱 商品類別 V AVEDA 252d203a-5…" at bounding box center [445, 47] width 653 height 690
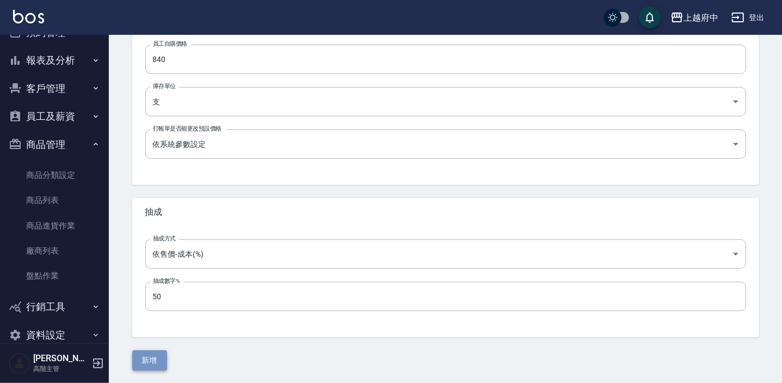
click at [138, 365] on button "新增" at bounding box center [149, 360] width 35 height 20
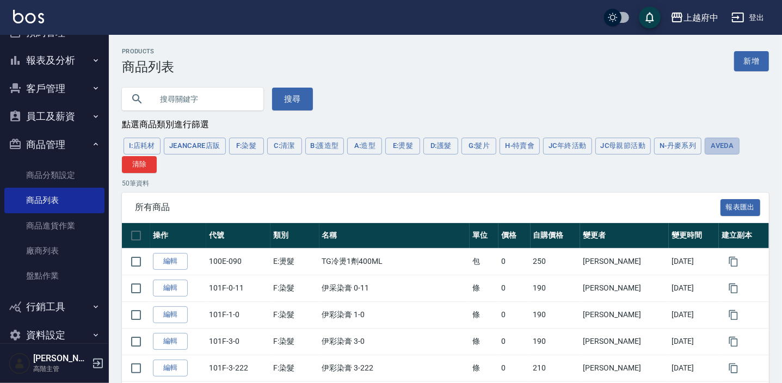
drag, startPoint x: 721, startPoint y: 149, endPoint x: 726, endPoint y: 142, distance: 8.6
click at [721, 149] on button "AVEDA" at bounding box center [722, 146] width 35 height 17
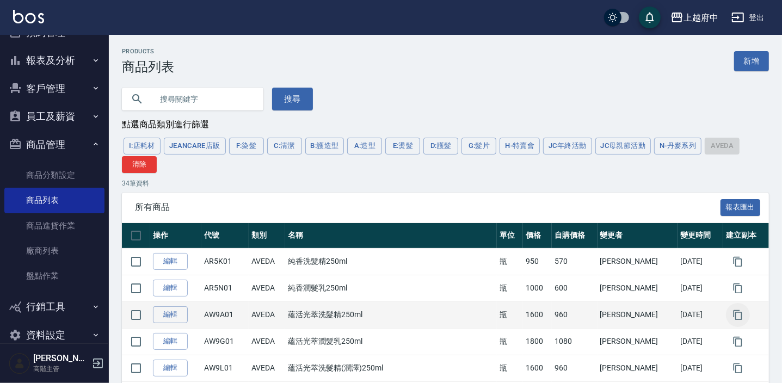
click at [732, 319] on icon "button" at bounding box center [737, 315] width 11 height 11
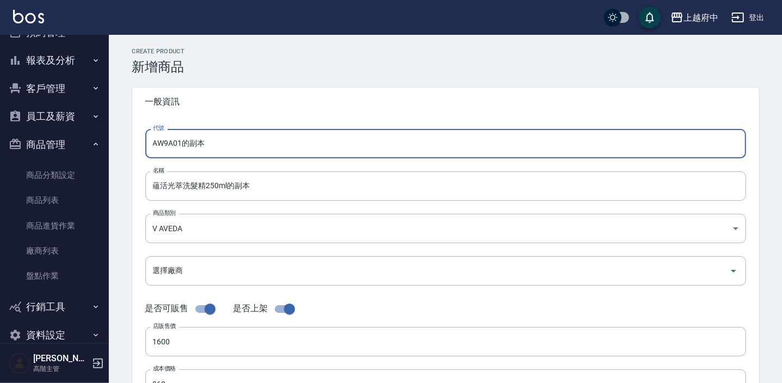
drag, startPoint x: 224, startPoint y: 149, endPoint x: 126, endPoint y: 143, distance: 97.6
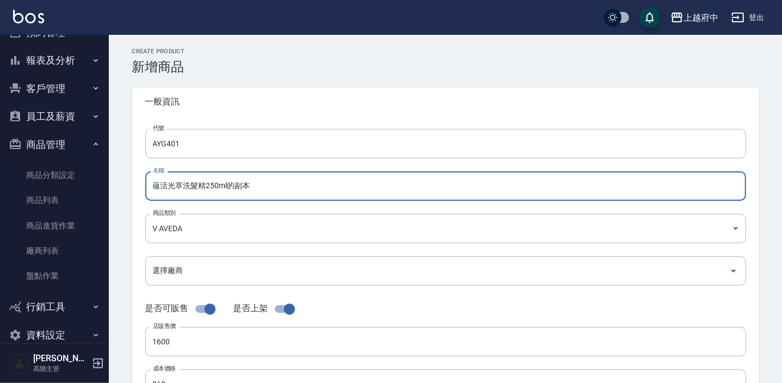
click at [257, 194] on input "蘊活光萃洗髮精250ml的副本" at bounding box center [445, 185] width 601 height 29
click at [202, 186] on input "蘊活光萃洗髮精250ml" at bounding box center [445, 185] width 601 height 29
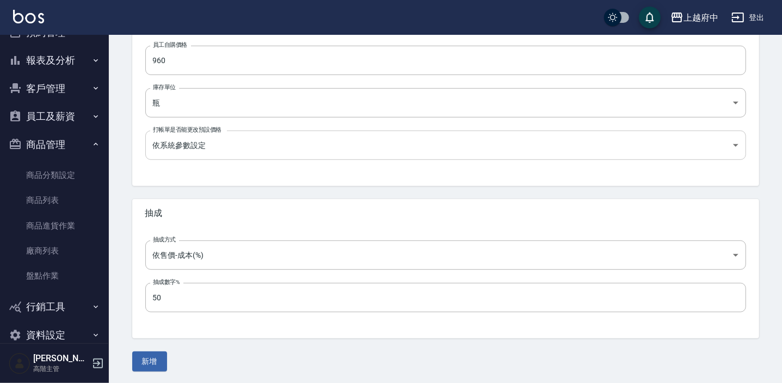
scroll to position [367, 0]
click at [152, 361] on button "新增" at bounding box center [149, 360] width 35 height 20
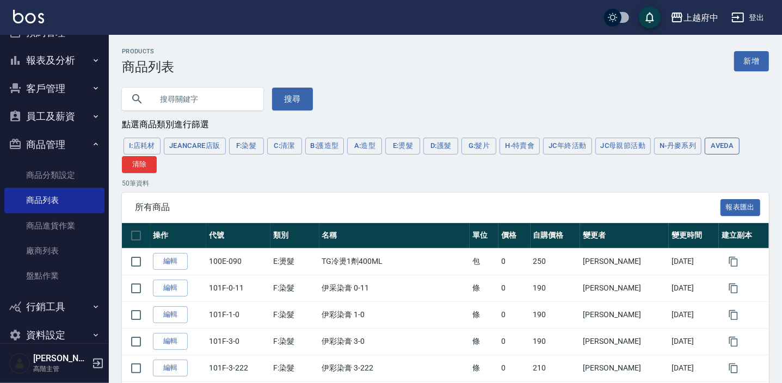
click at [708, 150] on button "AVEDA" at bounding box center [722, 146] width 35 height 17
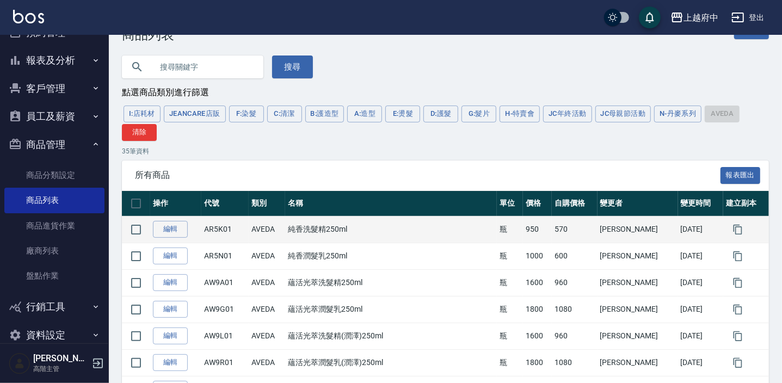
scroll to position [49, 0]
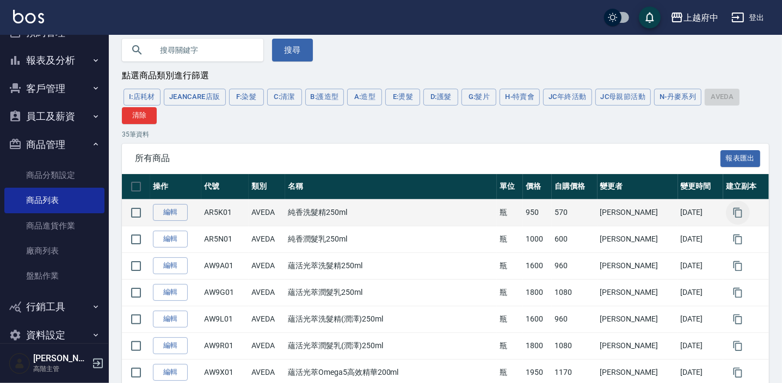
click at [733, 211] on icon "button" at bounding box center [737, 212] width 9 height 10
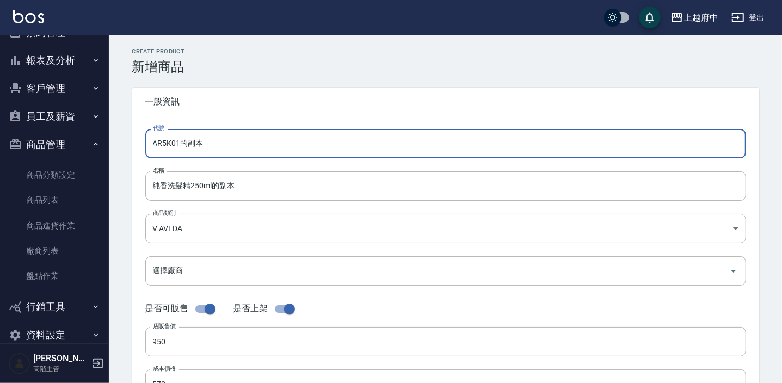
drag, startPoint x: 216, startPoint y: 146, endPoint x: 124, endPoint y: 141, distance: 92.0
click at [132, 149] on div "代號 AR5K01的副本 代號 名稱 純香洗髮精250ml的副本 名稱 商品類別 V AVEDA 252d203a-57fd-4372-a26e-d68e…" at bounding box center [445, 334] width 627 height 436
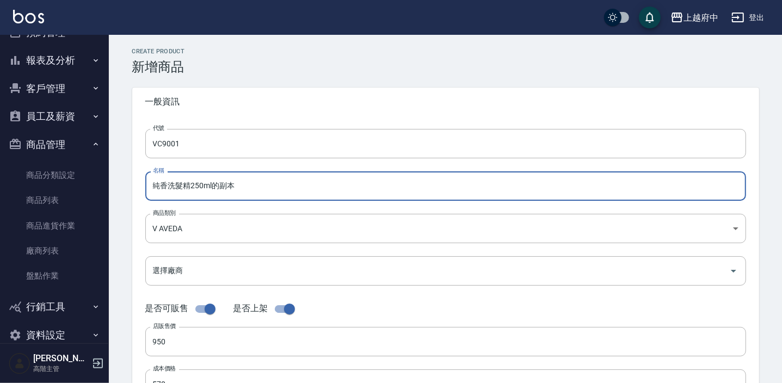
click at [269, 190] on input "純香洗髮精250ml的副本" at bounding box center [445, 185] width 601 height 29
click at [195, 186] on input "純香洗髮精250ml" at bounding box center [445, 185] width 601 height 29
click at [196, 186] on input "純香洗髮精250ml" at bounding box center [445, 185] width 601 height 29
click at [199, 186] on input "純香洗髮精250ml" at bounding box center [445, 185] width 601 height 29
click at [192, 185] on input "純香洗髮精200ml" at bounding box center [445, 185] width 601 height 29
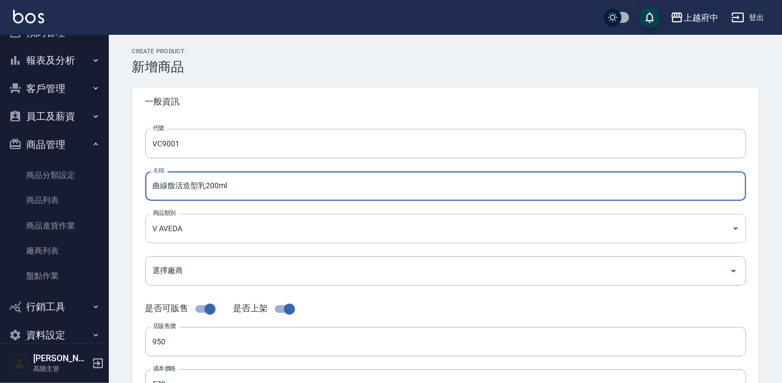
scroll to position [98, 0]
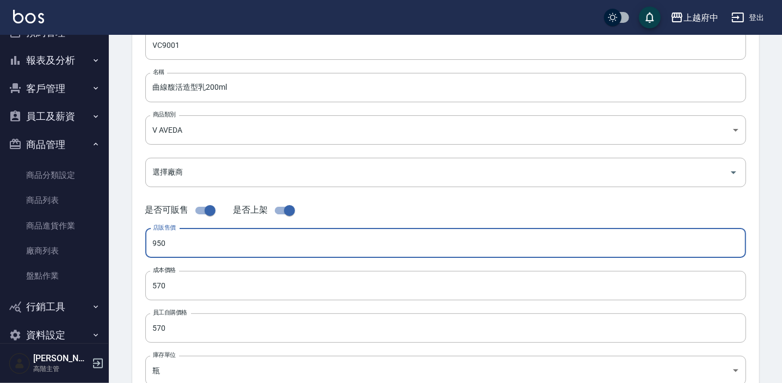
drag, startPoint x: 190, startPoint y: 244, endPoint x: 132, endPoint y: 245, distance: 58.2
click at [132, 245] on div "代號 VC9001 代號 名稱 曲線馥活造型乳200ml 名稱 商品類別 V AVEDA 252d203a-57fd-4372-a26e-d68e0672…" at bounding box center [445, 235] width 627 height 436
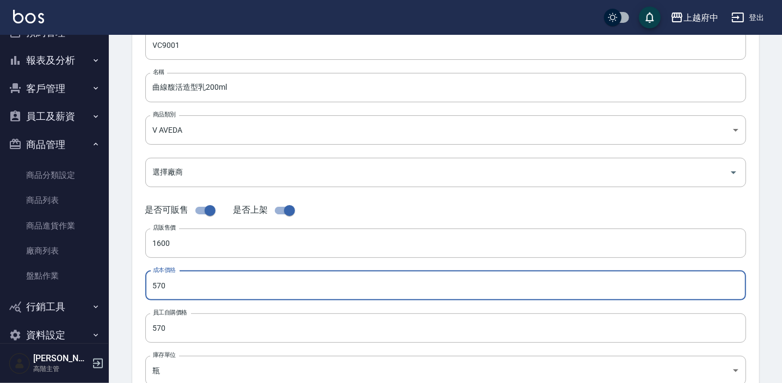
drag, startPoint x: 162, startPoint y: 285, endPoint x: 132, endPoint y: 279, distance: 30.5
click at [136, 281] on div "代號 VC9001 代號 名稱 曲線馥活造型乳200ml 名稱 商品類別 V AVEDA 252d203a-57fd-4372-a26e-d68e0672…" at bounding box center [445, 235] width 627 height 436
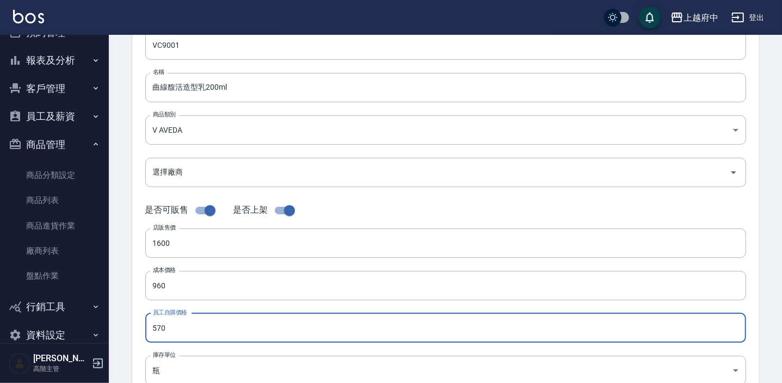
drag, startPoint x: 178, startPoint y: 330, endPoint x: 135, endPoint y: 327, distance: 42.5
click at [135, 327] on div "代號 VC9001 代號 名稱 曲線馥活造型乳200ml 名稱 商品類別 V AVEDA 252d203a-57fd-4372-a26e-d68e0672…" at bounding box center [445, 235] width 627 height 436
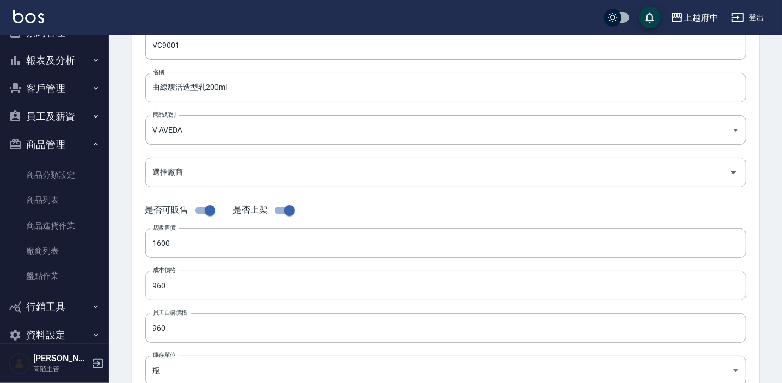
scroll to position [197, 0]
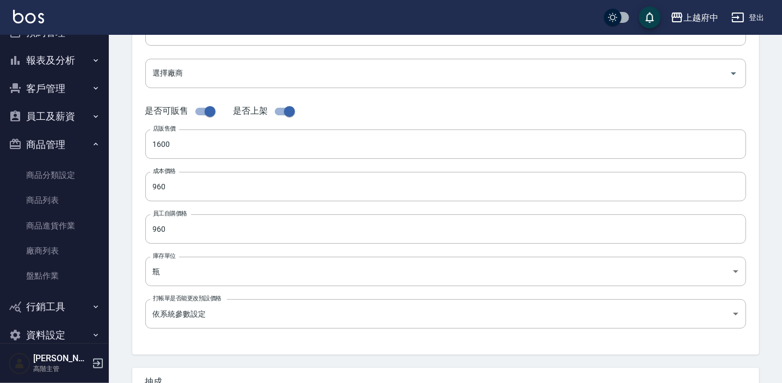
click at [232, 341] on form "代號 VC9001 代號 名稱 曲線馥活造型乳200ml 名稱 商品類別 V AVEDA 252d203a-57fd-4372-a26e-d68e0672…" at bounding box center [445, 136] width 601 height 410
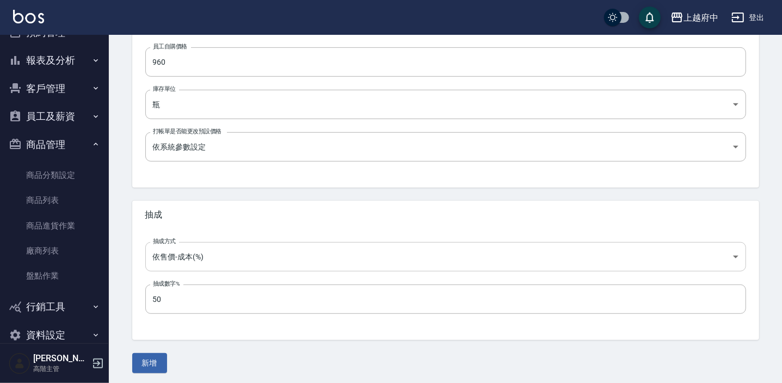
scroll to position [367, 0]
click at [153, 356] on button "新增" at bounding box center [149, 360] width 35 height 20
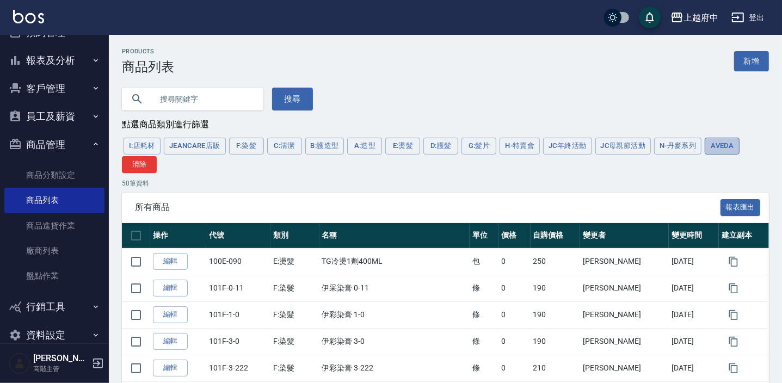
click at [720, 147] on button "AVEDA" at bounding box center [722, 146] width 35 height 17
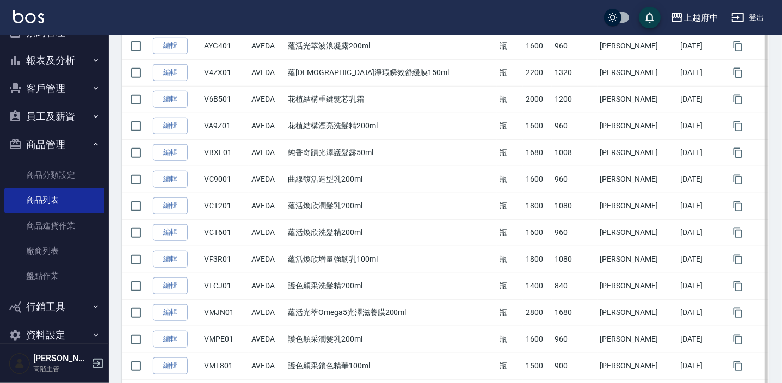
scroll to position [643, 0]
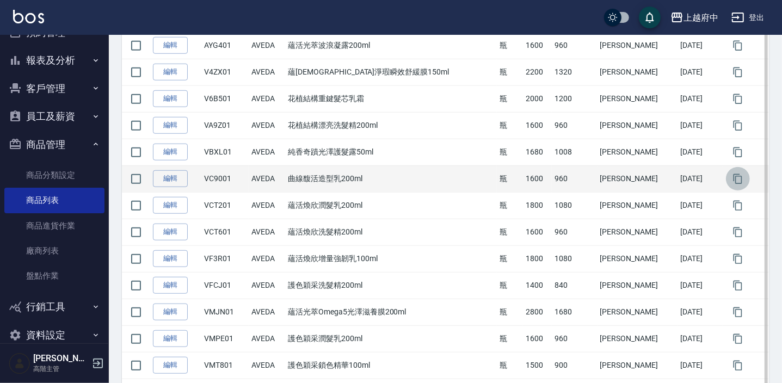
click at [732, 175] on icon "button" at bounding box center [737, 179] width 11 height 11
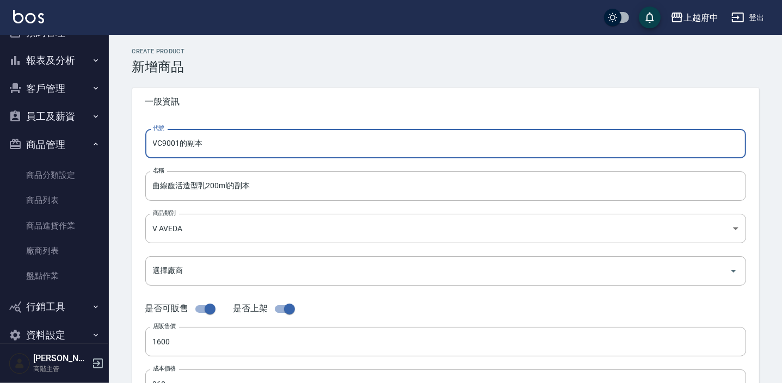
drag, startPoint x: 226, startPoint y: 143, endPoint x: 163, endPoint y: 144, distance: 63.1
click at [163, 144] on input "VC9001的副本" at bounding box center [445, 143] width 601 height 29
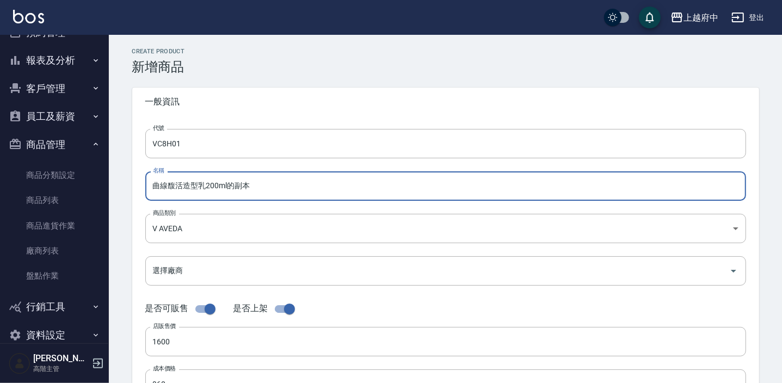
drag, startPoint x: 264, startPoint y: 185, endPoint x: 231, endPoint y: 188, distance: 33.3
click at [231, 188] on input "曲線馥活造型乳200ml的副本" at bounding box center [445, 185] width 601 height 29
click at [201, 185] on input "曲線馥活造型乳200ml" at bounding box center [445, 185] width 601 height 29
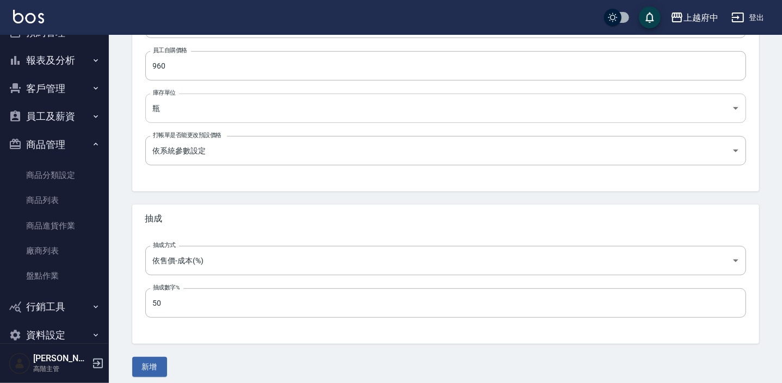
scroll to position [367, 0]
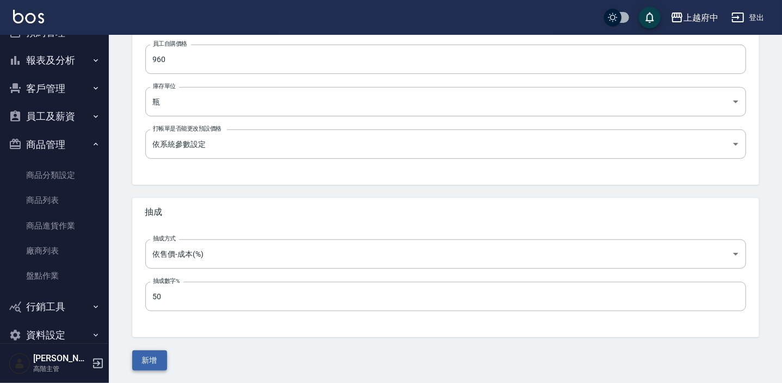
click at [152, 357] on button "新增" at bounding box center [149, 360] width 35 height 20
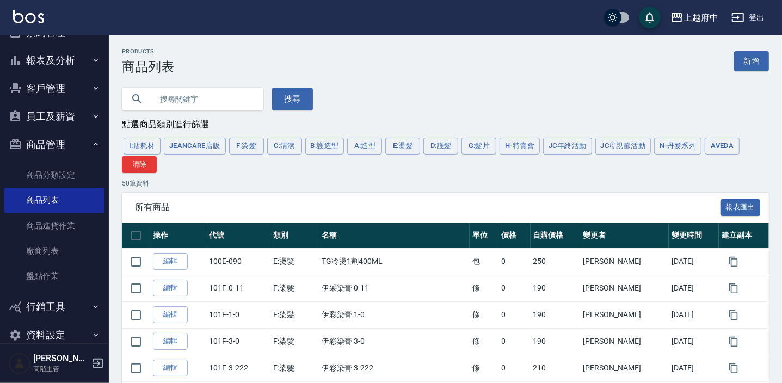
drag, startPoint x: 732, startPoint y: 145, endPoint x: 726, endPoint y: 145, distance: 6.0
click at [732, 145] on button "AVEDA" at bounding box center [722, 146] width 35 height 17
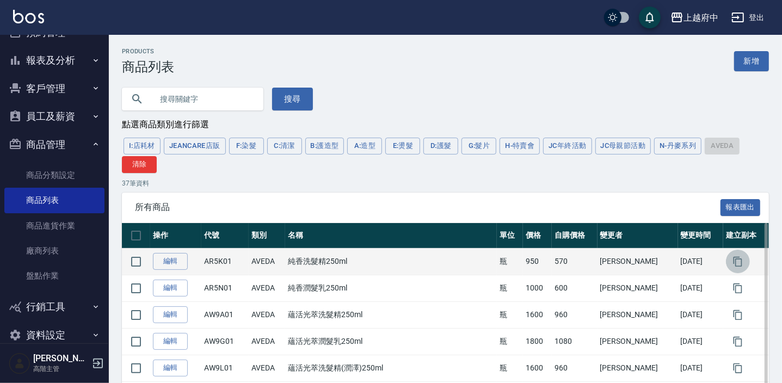
click at [732, 264] on icon "button" at bounding box center [737, 261] width 11 height 11
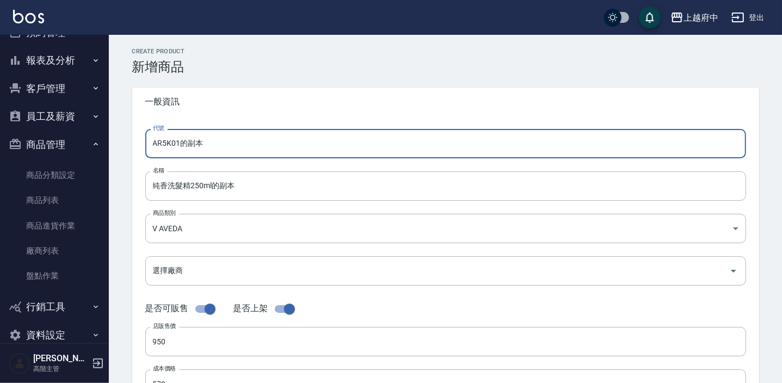
drag, startPoint x: 218, startPoint y: 146, endPoint x: 95, endPoint y: 141, distance: 123.1
click at [95, 141] on div "上越府中 登出 櫃檯作業 打帳單 帳單列表 掛單列表 座位開單 營業儀表板 現金收支登錄 高階收支登錄 材料自購登錄 每日結帳 排班表 現場電腦打卡 掃碼打卡…" at bounding box center [391, 375] width 782 height 751
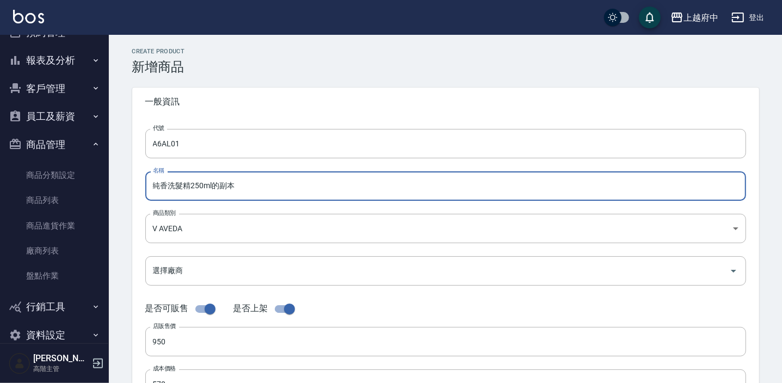
drag, startPoint x: 260, startPoint y: 188, endPoint x: 102, endPoint y: 194, distance: 158.4
click at [102, 194] on div "上越府中 登出 櫃檯作業 打帳單 帳單列表 掛單列表 座位開單 營業儀表板 現金收支登錄 高階收支登錄 材料自購登錄 每日結帳 排班表 現場電腦打卡 掃碼打卡…" at bounding box center [391, 375] width 782 height 751
click at [264, 195] on input "純香洗髮精250ml的副本" at bounding box center [445, 185] width 601 height 29
drag, startPoint x: 188, startPoint y: 188, endPoint x: 120, endPoint y: 182, distance: 68.2
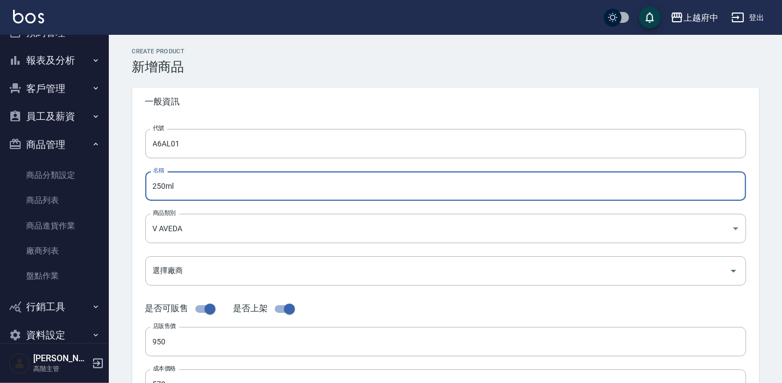
click at [164, 188] on input "250ml" at bounding box center [445, 185] width 601 height 29
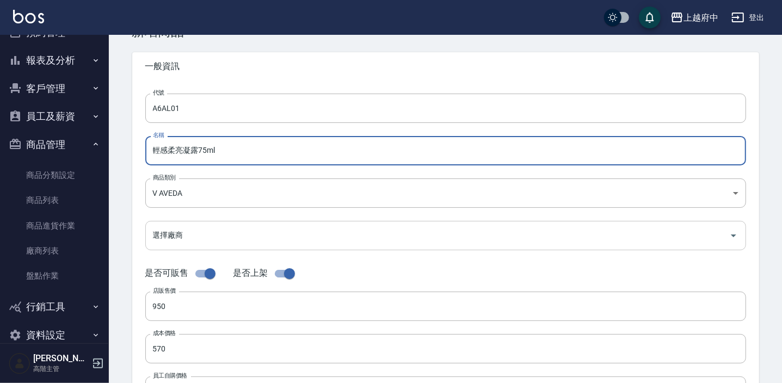
scroll to position [98, 0]
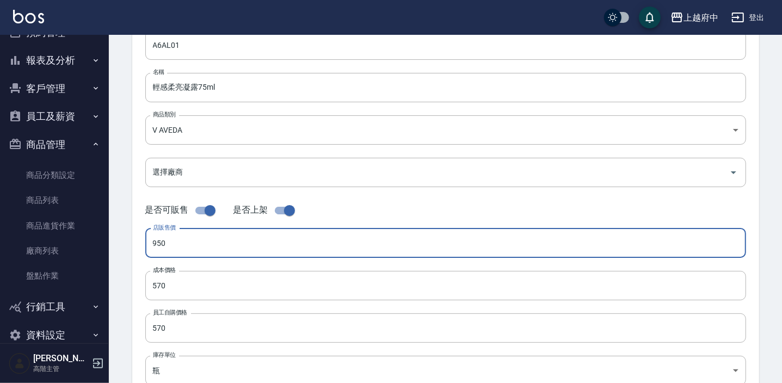
drag, startPoint x: 166, startPoint y: 238, endPoint x: 129, endPoint y: 231, distance: 37.6
click at [133, 232] on div "代號 A6AL01 代號 名稱 輕感柔亮凝露75ml 名稱 商品類別 V AVEDA 252d203a-57fd-4372-a26e-d68e0672c7…" at bounding box center [445, 235] width 627 height 436
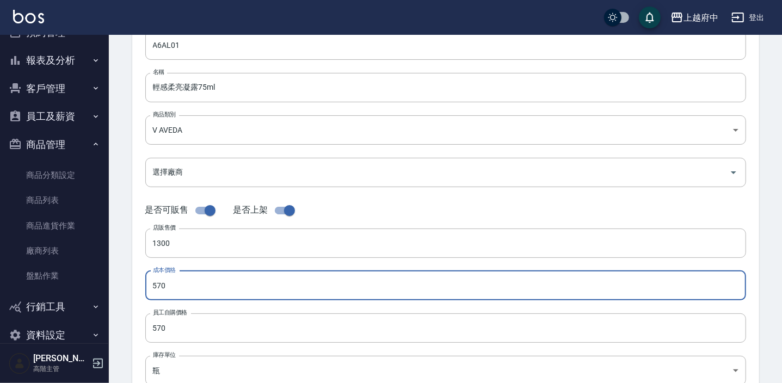
drag, startPoint x: 177, startPoint y: 280, endPoint x: 123, endPoint y: 286, distance: 54.2
click at [124, 286] on div "CREATE PRODUCT 新增商品 一般資訊 代號 A6AL01 代號 名稱 輕感柔亮凝露75ml 名稱 商品類別 V AVEDA 252d203a-…" at bounding box center [445, 294] width 653 height 690
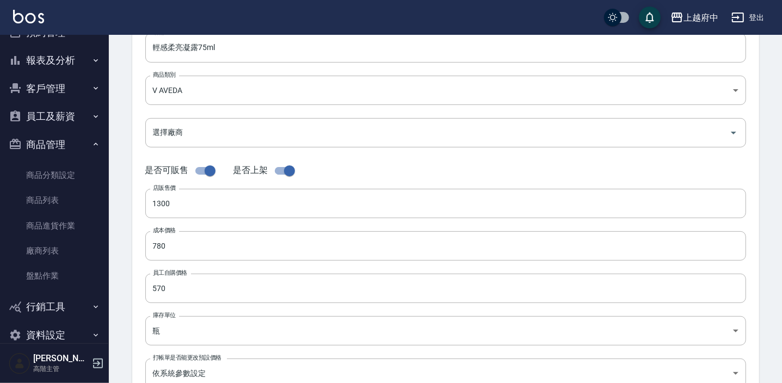
scroll to position [148, 0]
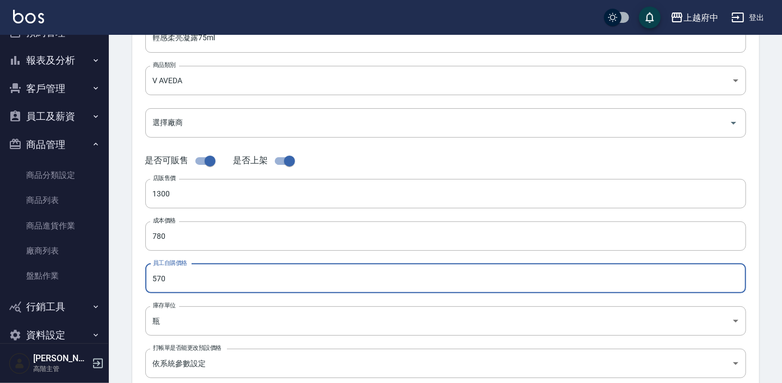
drag, startPoint x: 175, startPoint y: 287, endPoint x: 124, endPoint y: 287, distance: 50.6
click at [124, 287] on div "CREATE PRODUCT 新增商品 一般資訊 代號 A6AL01 代號 名稱 輕感柔亮凝露75ml 名稱 商品類別 V AVEDA 252d203a-…" at bounding box center [445, 245] width 653 height 690
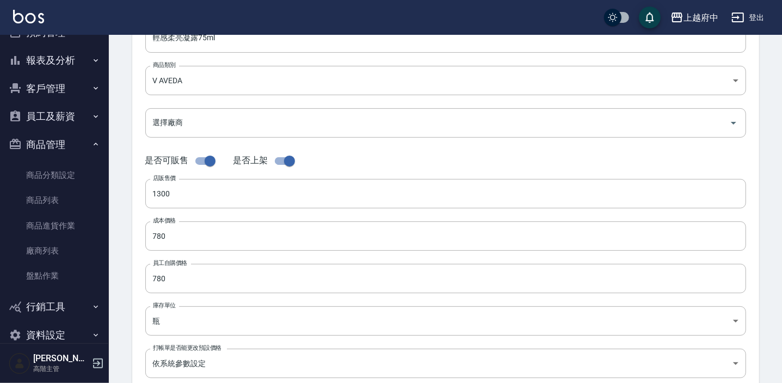
click at [137, 300] on div "代號 A6AL01 代號 名稱 輕感柔亮凝露75ml 名稱 商品類別 V AVEDA 252d203a-57fd-4372-a26e-d68e0672c7…" at bounding box center [445, 186] width 627 height 436
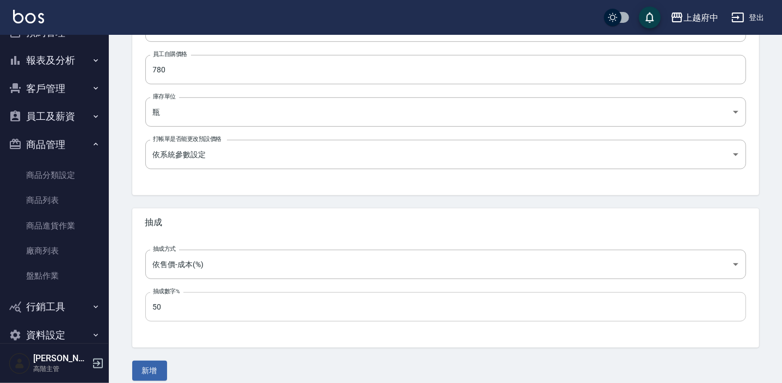
scroll to position [367, 0]
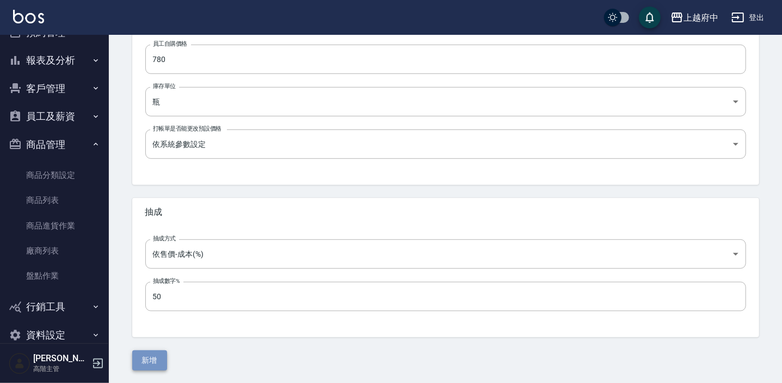
click at [155, 362] on button "新增" at bounding box center [149, 360] width 35 height 20
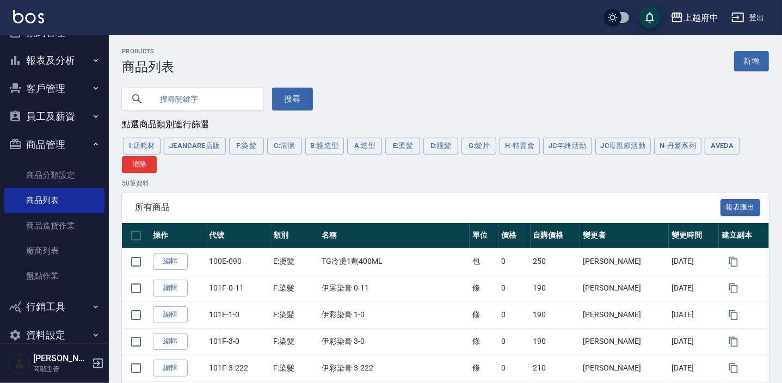
click at [723, 152] on button "AVEDA" at bounding box center [722, 146] width 35 height 17
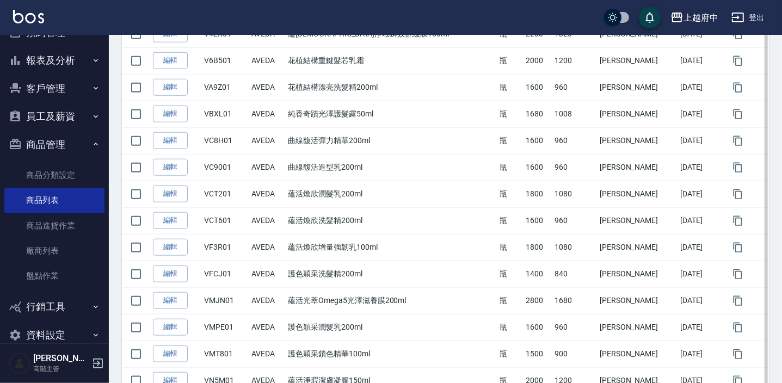
scroll to position [791, 0]
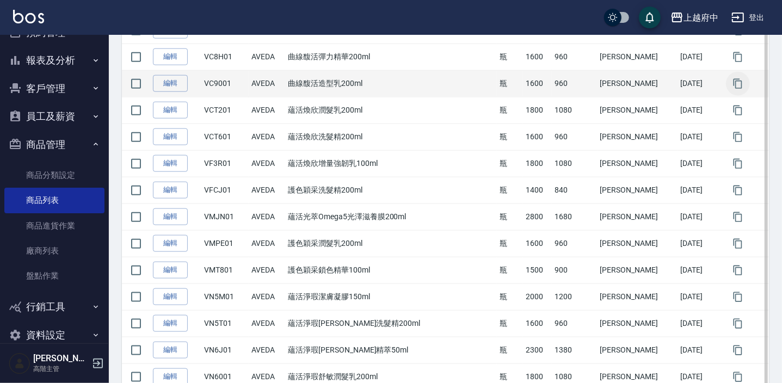
click at [732, 81] on icon "button" at bounding box center [737, 83] width 11 height 11
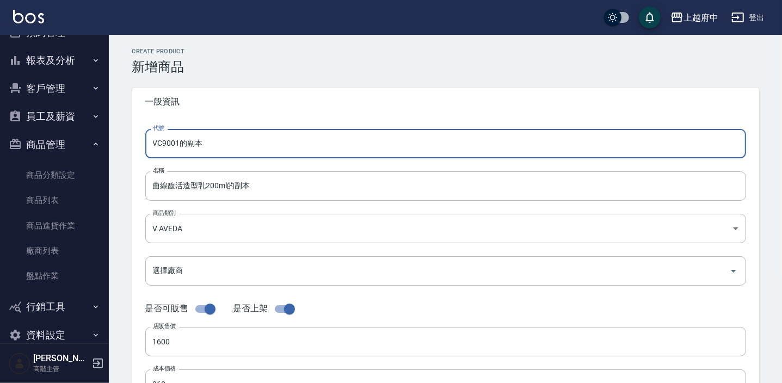
drag, startPoint x: 215, startPoint y: 147, endPoint x: 144, endPoint y: 144, distance: 71.3
click at [144, 144] on div "代號 VC9001的副本 代號 名稱 曲線馥活造型乳200ml的副本 名稱 商品類別 V AVEDA 252d203a-57fd-4372-a26e-d6…" at bounding box center [445, 334] width 627 height 436
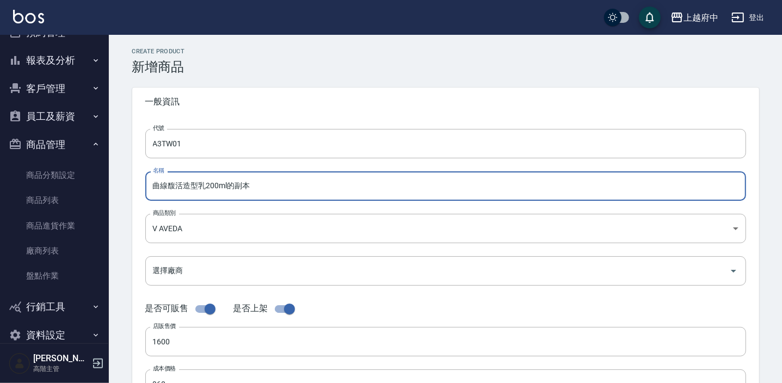
click at [275, 194] on input "曲線馥活造型乳200ml的副本" at bounding box center [445, 185] width 601 height 29
drag, startPoint x: 182, startPoint y: 188, endPoint x: 141, endPoint y: 188, distance: 40.3
click at [141, 188] on div "代號 A3TW01 代號 名稱 曲線馥活造型乳200ml 名稱 商品類別 V AVEDA 252d203a-57fd-4372-a26e-d68e0672…" at bounding box center [445, 334] width 627 height 436
click at [201, 187] on input "純型造型乳200ml" at bounding box center [445, 185] width 601 height 29
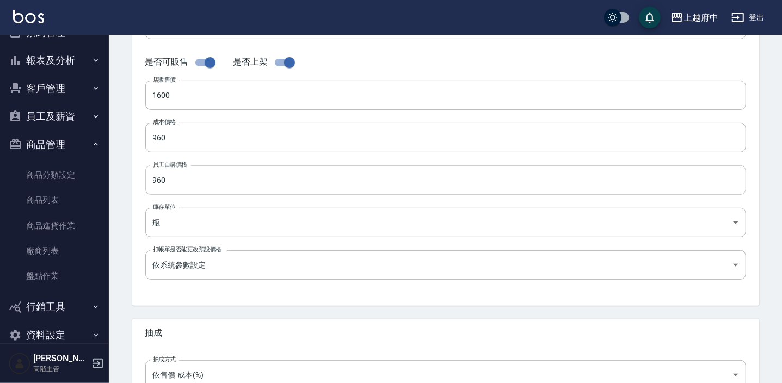
scroll to position [247, 0]
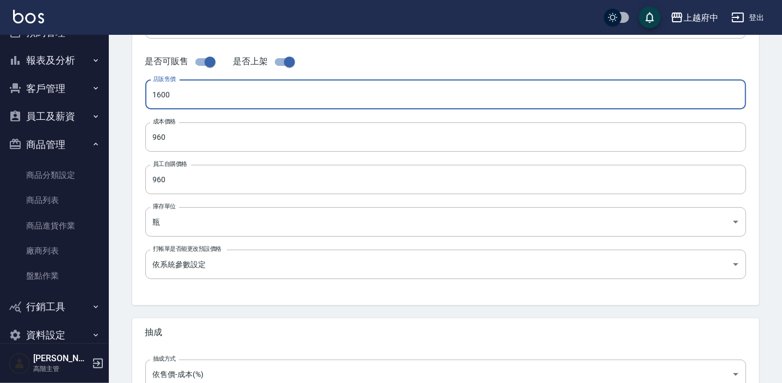
drag, startPoint x: 186, startPoint y: 99, endPoint x: 141, endPoint y: 91, distance: 44.7
click at [141, 91] on div "代號 A3TW01 代號 名稱 純型造型乳125ml 名稱 商品類別 V AVEDA 252d203a-57fd-4372-a26e-d68e0672c7…" at bounding box center [445, 87] width 627 height 436
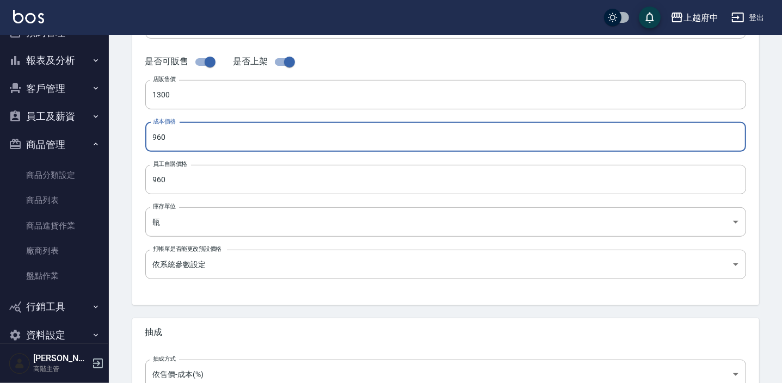
drag, startPoint x: 169, startPoint y: 141, endPoint x: 119, endPoint y: 150, distance: 50.4
click at [119, 150] on div "CREATE PRODUCT 新增商品 一般資訊 代號 A3TW01 代號 名稱 純型造型乳125ml 名稱 商品類別 V AVEDA 252d203a-…" at bounding box center [445, 146] width 653 height 690
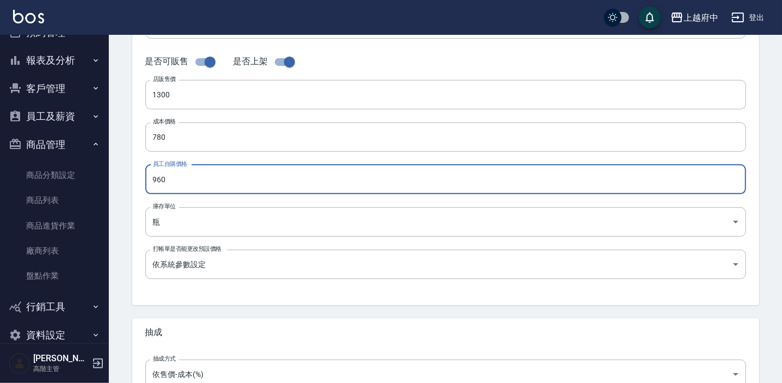
drag, startPoint x: 167, startPoint y: 177, endPoint x: 141, endPoint y: 186, distance: 27.0
click at [141, 186] on div "代號 A3TW01 代號 名稱 純型造型乳125ml 名稱 商品類別 V AVEDA 252d203a-57fd-4372-a26e-d68e0672c7…" at bounding box center [445, 87] width 627 height 436
click at [129, 291] on div "CREATE PRODUCT 新增商品 一般資訊 代號 A3TW01 代號 名稱 純型造型乳125ml 名稱 商品類別 V AVEDA 252d203a-…" at bounding box center [445, 146] width 653 height 690
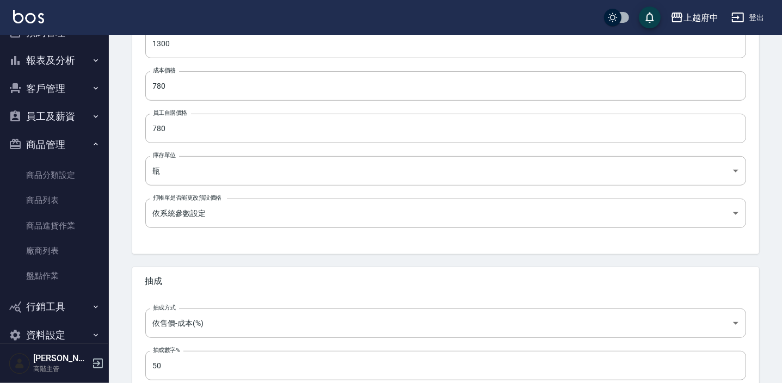
scroll to position [367, 0]
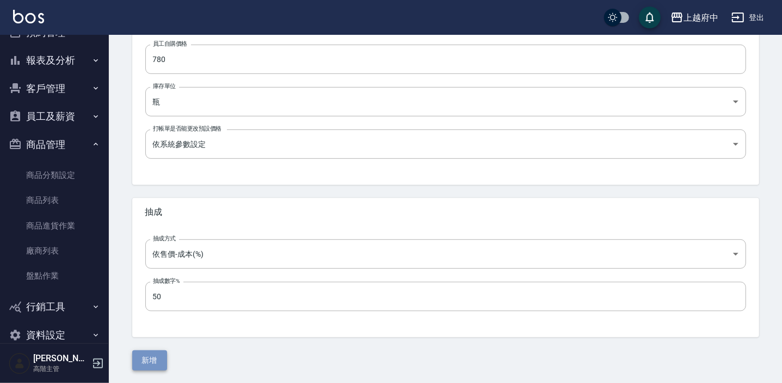
click at [154, 365] on button "新增" at bounding box center [149, 360] width 35 height 20
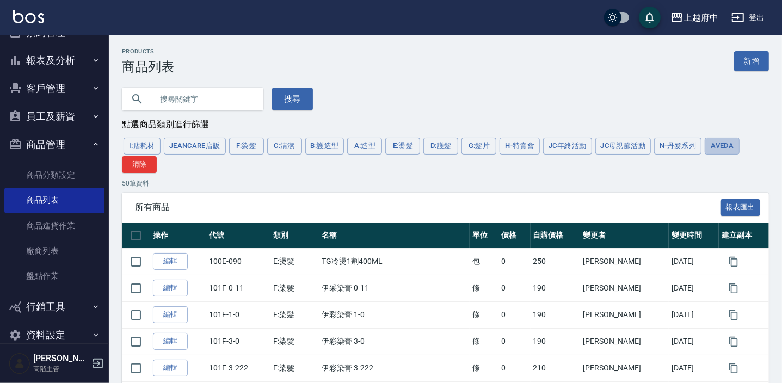
drag, startPoint x: 731, startPoint y: 154, endPoint x: 726, endPoint y: 166, distance: 13.1
click at [731, 154] on button "AVEDA" at bounding box center [722, 146] width 35 height 17
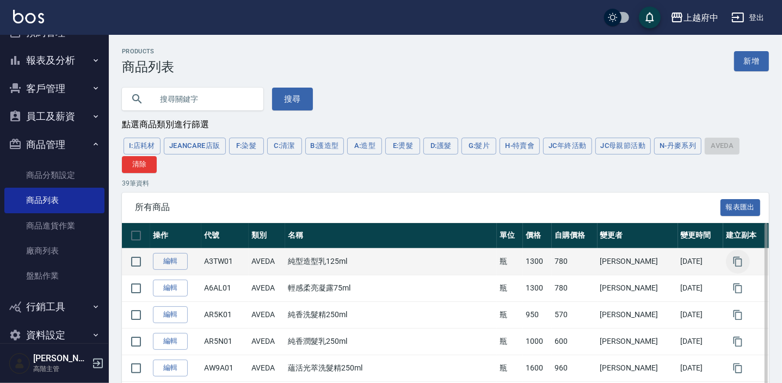
click at [732, 258] on icon "button" at bounding box center [737, 261] width 11 height 11
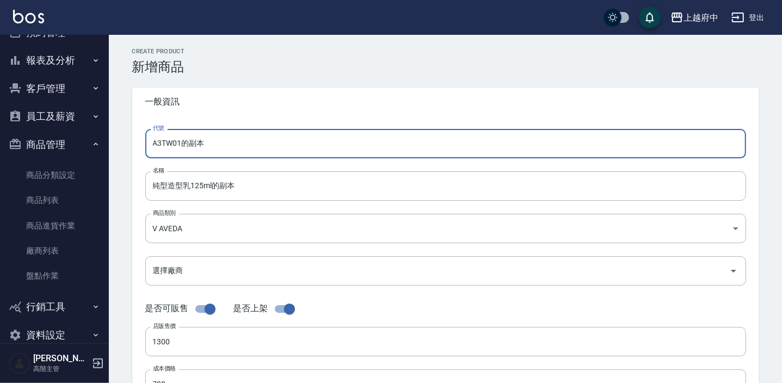
drag, startPoint x: 224, startPoint y: 147, endPoint x: 112, endPoint y: 145, distance: 112.1
click at [242, 189] on input "純型造型乳125ml的副本" at bounding box center [445, 185] width 601 height 29
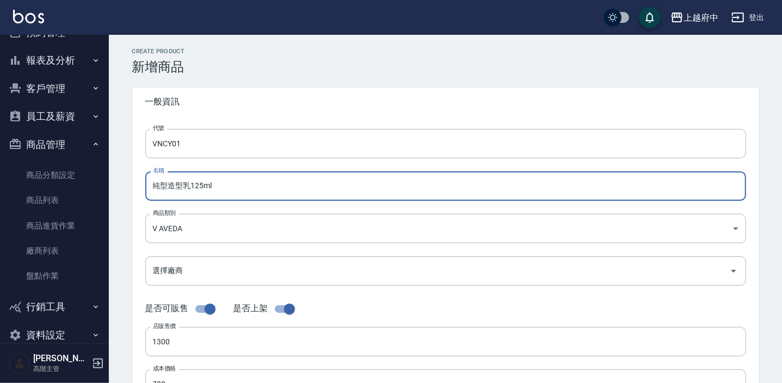
click at [202, 187] on input "純型造型乳125ml" at bounding box center [445, 185] width 601 height 29
click at [165, 185] on input "純型造型乳150ml" at bounding box center [445, 185] width 601 height 29
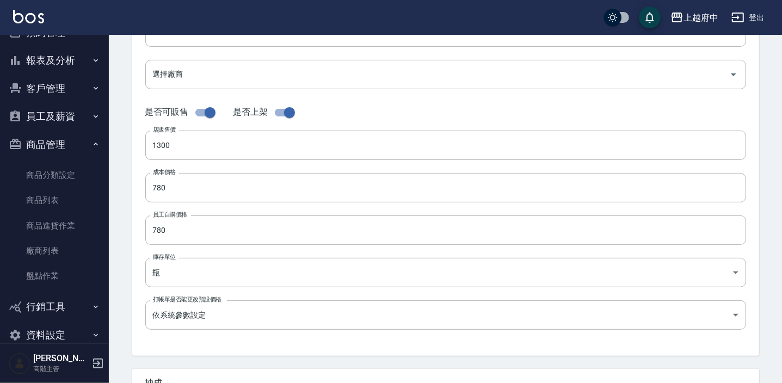
scroll to position [197, 0]
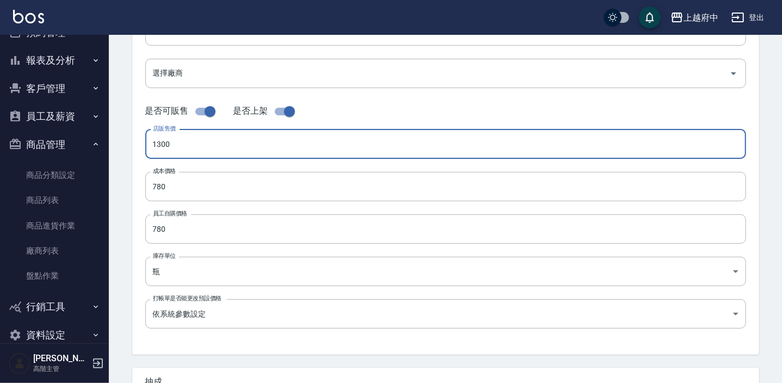
drag, startPoint x: 193, startPoint y: 140, endPoint x: 120, endPoint y: 145, distance: 73.0
click at [120, 145] on div "CREATE PRODUCT 新增商品 一般資訊 代號 VNCY01 代號 名稱 花植結構重鍵隨型乳150ml 名稱 商品類別 V AVEDA 252d2…" at bounding box center [445, 195] width 653 height 690
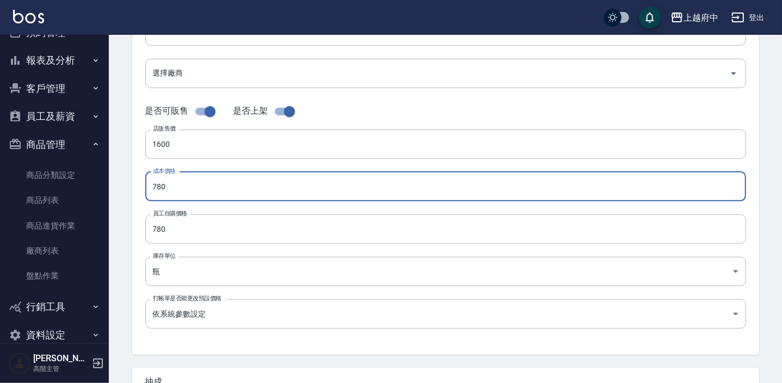
drag, startPoint x: 177, startPoint y: 191, endPoint x: 150, endPoint y: 190, distance: 26.7
click at [150, 190] on input "780" at bounding box center [445, 186] width 601 height 29
drag, startPoint x: 125, startPoint y: 238, endPoint x: 105, endPoint y: 240, distance: 19.8
click at [105, 240] on div "上越府中 登出 櫃檯作業 打帳單 帳單列表 掛單列表 座位開單 營業儀表板 現金收支登錄 高階收支登錄 材料自購登錄 每日結帳 排班表 現場電腦打卡 掃碼打卡…" at bounding box center [391, 178] width 782 height 751
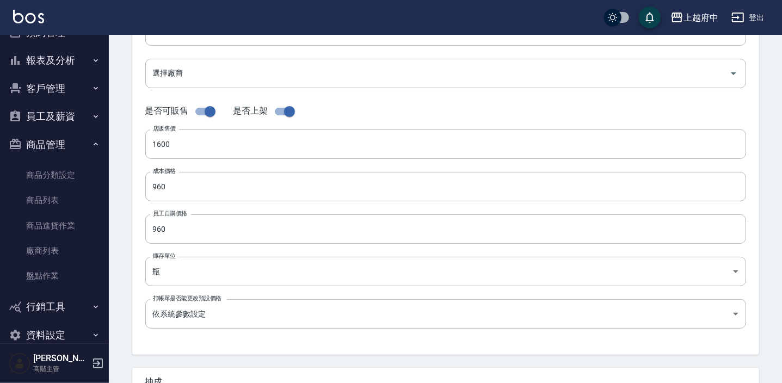
click at [134, 239] on div "代號 VNCY01 代號 名稱 花植結構重鍵隨型乳150ml 名稱 商品類別 V AVEDA 252d203a-57fd-4372-a26e-d68e06…" at bounding box center [445, 136] width 627 height 436
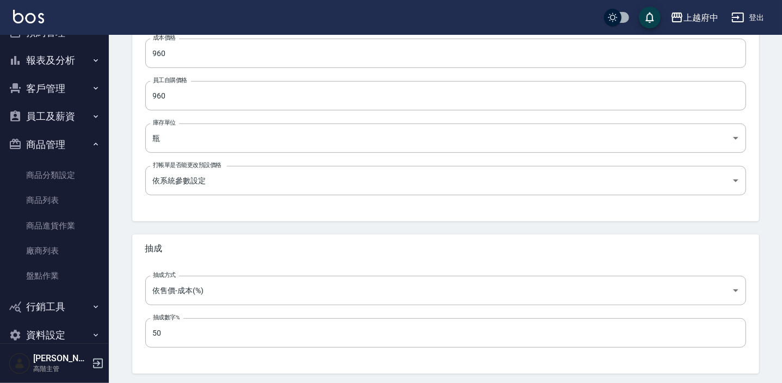
scroll to position [367, 0]
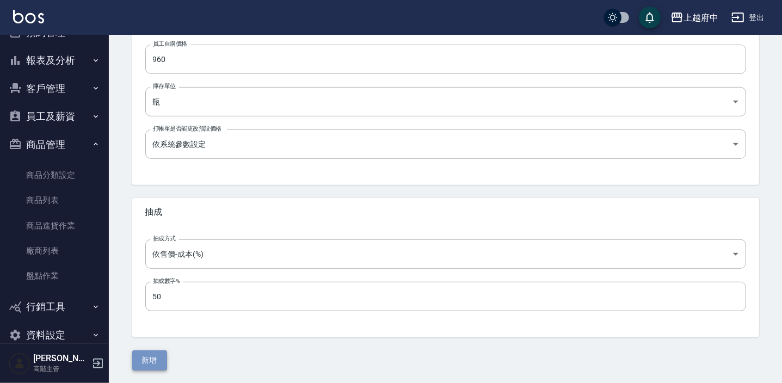
click at [144, 358] on button "新增" at bounding box center [149, 360] width 35 height 20
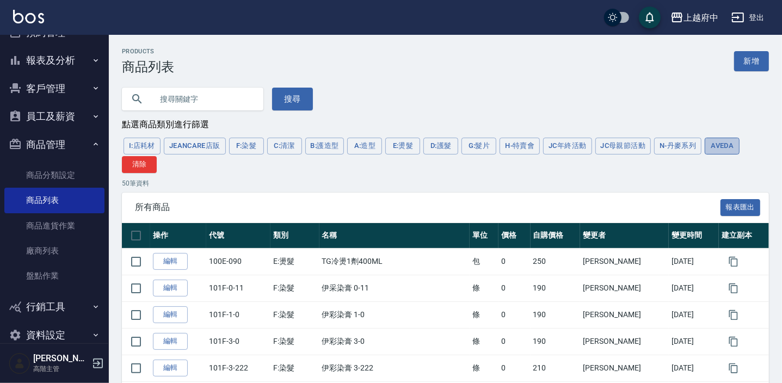
click at [709, 141] on button "AVEDA" at bounding box center [722, 146] width 35 height 17
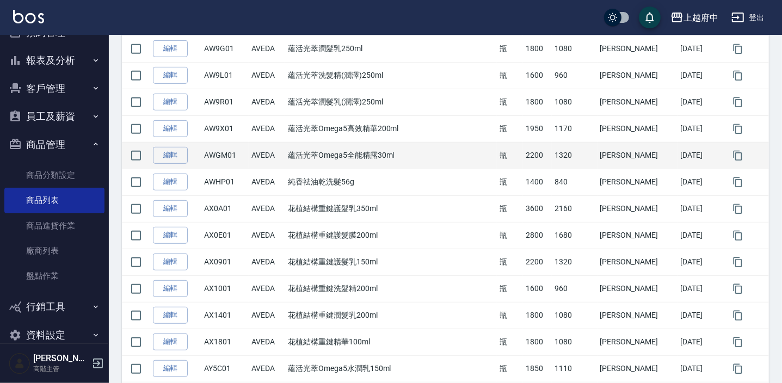
scroll to position [297, 0]
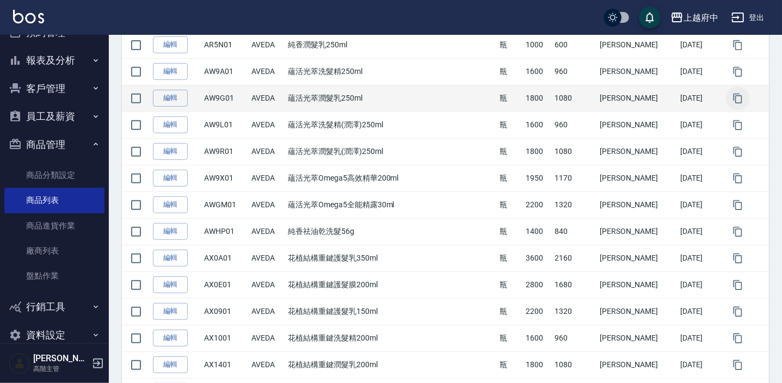
click at [732, 97] on icon "button" at bounding box center [737, 98] width 11 height 11
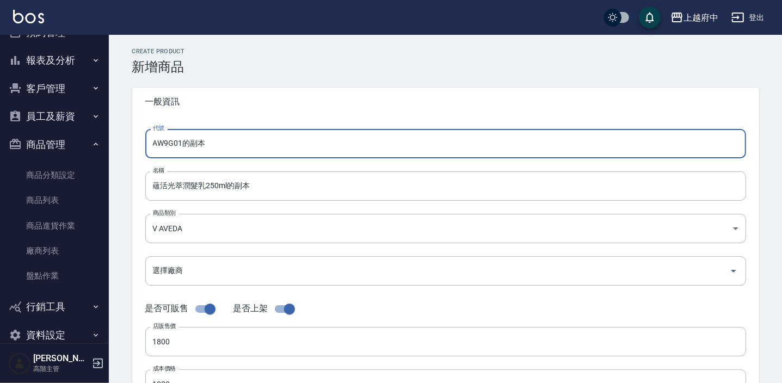
drag, startPoint x: 191, startPoint y: 143, endPoint x: 130, endPoint y: 141, distance: 61.0
click at [132, 141] on div "代號 AW9G01的副本 代號 名稱 蘊活光萃潤髮乳250ml的副本 名稱 商品類別 V AVEDA 252d203a-57fd-4372-a26e-d6…" at bounding box center [445, 334] width 627 height 436
click at [263, 189] on input "蘊活光萃潤髮乳250ml的副本" at bounding box center [445, 185] width 601 height 29
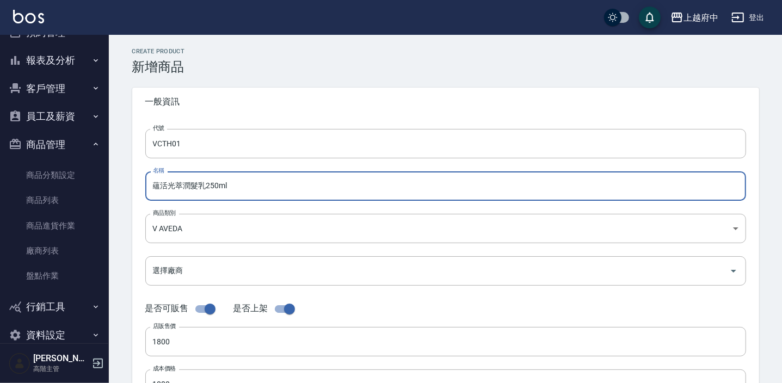
click at [209, 183] on input "蘊活光萃潤髮乳250ml" at bounding box center [445, 185] width 601 height 29
drag, startPoint x: 201, startPoint y: 189, endPoint x: 172, endPoint y: 184, distance: 29.8
click at [172, 184] on input "蘊活光萃潤髮乳150ml" at bounding box center [445, 185] width 601 height 29
click at [180, 184] on input "蘊活光乳150ml" at bounding box center [445, 185] width 601 height 29
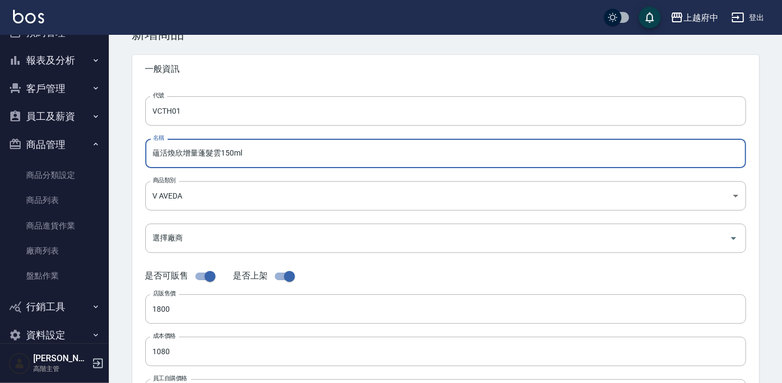
scroll to position [49, 0]
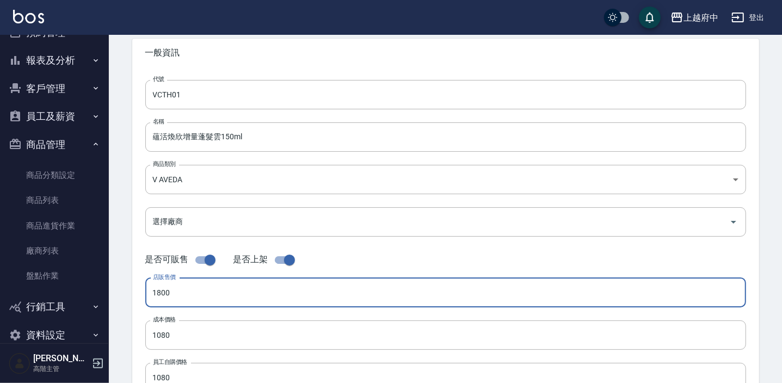
drag, startPoint x: 188, startPoint y: 288, endPoint x: 128, endPoint y: 291, distance: 59.3
click at [128, 291] on div "CREATE PRODUCT 新增商品 一般資訊 代號 VCTH01 代號 名稱 蘊活煥欣增量蓬髮雲150ml 名稱 商品類別 V AVEDA 252d2…" at bounding box center [445, 344] width 653 height 690
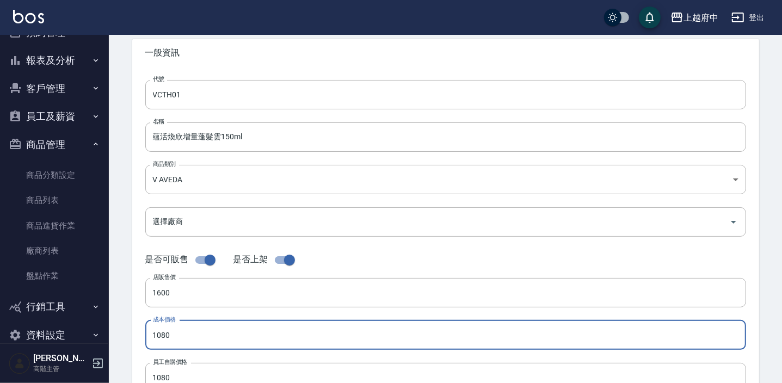
drag, startPoint x: 170, startPoint y: 332, endPoint x: 131, endPoint y: 342, distance: 40.4
click at [131, 342] on div "CREATE PRODUCT 新增商品 一般資訊 代號 VCTH01 代號 名稱 蘊活煥欣增量蓬髮雲150ml 名稱 商品類別 V AVEDA 252d2…" at bounding box center [445, 344] width 653 height 690
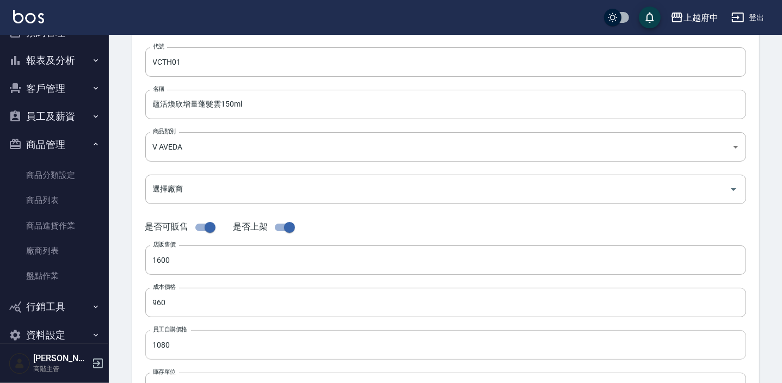
scroll to position [98, 0]
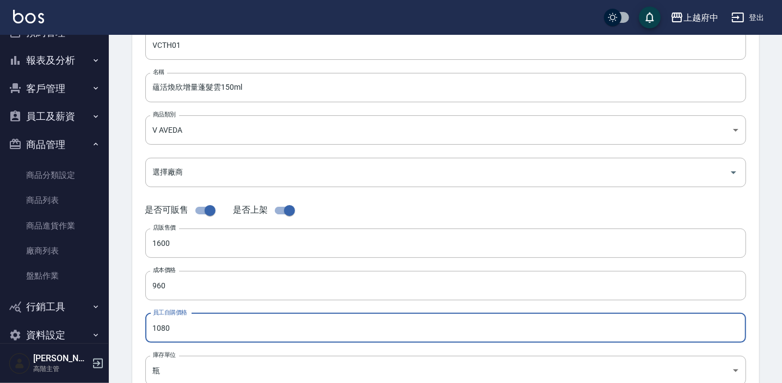
drag, startPoint x: 188, startPoint y: 326, endPoint x: 109, endPoint y: 338, distance: 79.7
click at [109, 338] on div "CREATE PRODUCT 新增商品 一般資訊 代號 VCTH01 代號 名稱 蘊活煥欣增量蓬髮雲150ml 名稱 商品類別 V AVEDA 252d2…" at bounding box center [445, 294] width 673 height 716
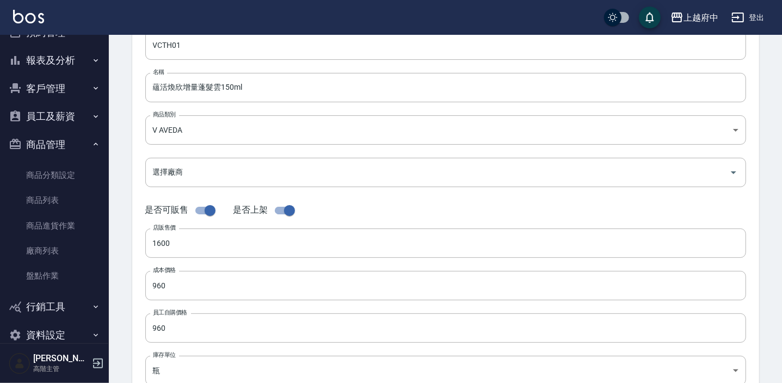
click at [138, 330] on div "代號 VCTH01 代號 名稱 蘊活煥欣增量蓬髮雲150ml 名稱 商品類別 V AVEDA 252d203a-57fd-4372-a26e-d68e06…" at bounding box center [445, 235] width 627 height 436
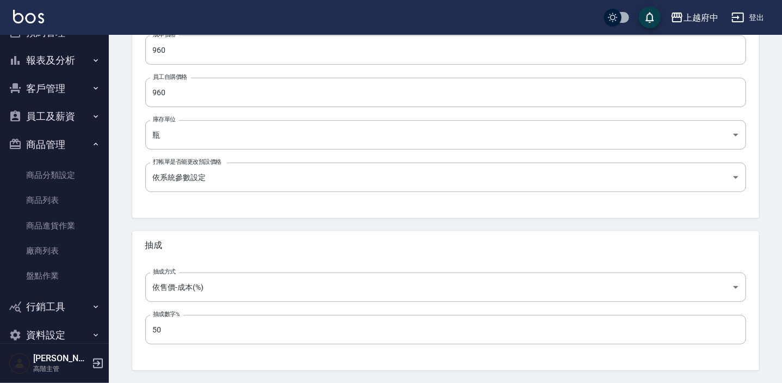
scroll to position [367, 0]
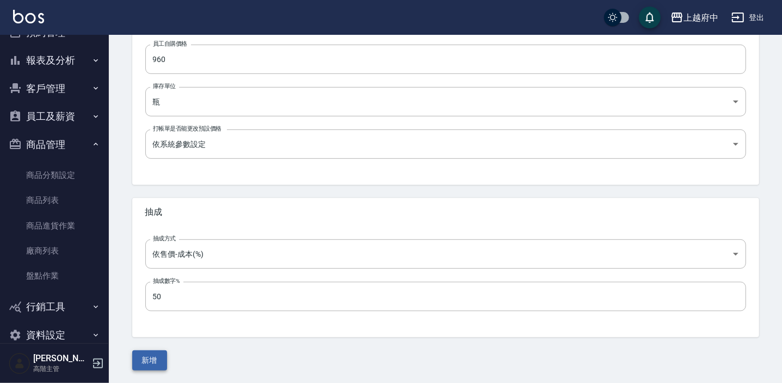
click at [153, 357] on button "新增" at bounding box center [149, 360] width 35 height 20
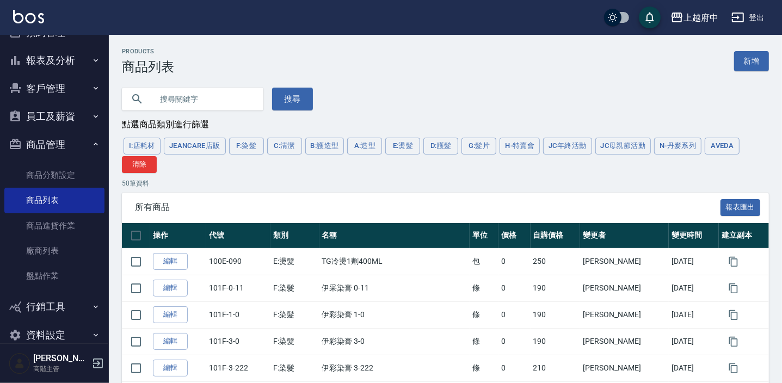
drag, startPoint x: 729, startPoint y: 151, endPoint x: 715, endPoint y: 160, distance: 16.9
click at [729, 151] on button "AVEDA" at bounding box center [722, 146] width 35 height 17
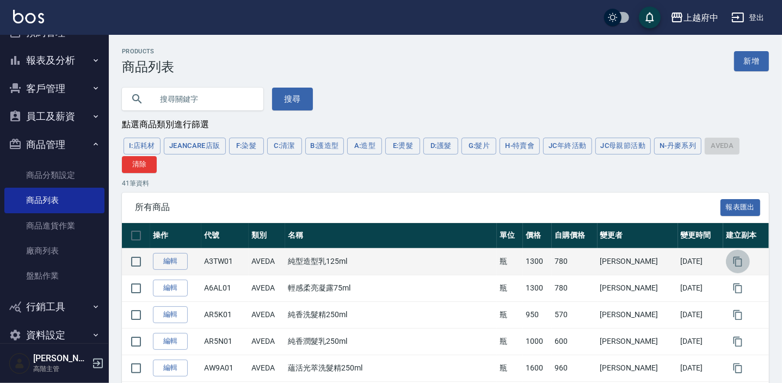
click at [732, 261] on icon "button" at bounding box center [737, 261] width 11 height 11
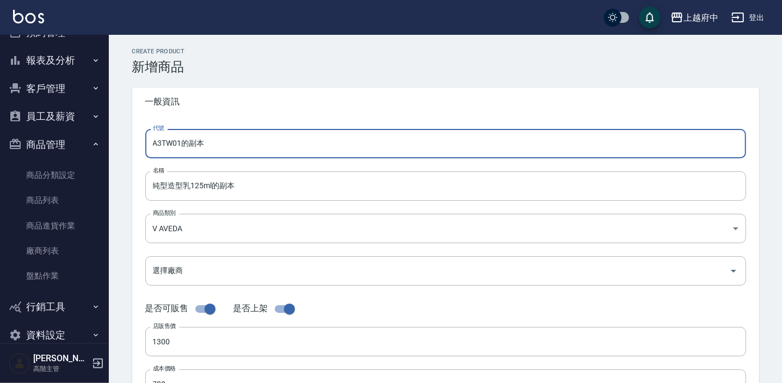
drag, startPoint x: 225, startPoint y: 145, endPoint x: 119, endPoint y: 148, distance: 106.7
click at [257, 194] on input "純型造型乳125ml的副本" at bounding box center [445, 185] width 601 height 29
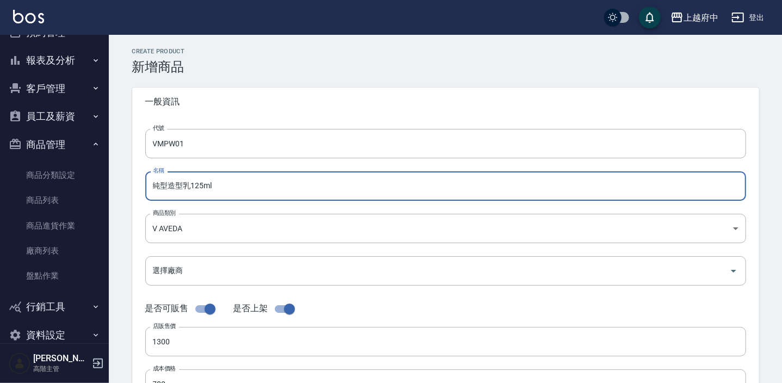
click at [202, 188] on input "純型造型乳125ml" at bounding box center [445, 185] width 601 height 29
drag, startPoint x: 190, startPoint y: 187, endPoint x: 149, endPoint y: 188, distance: 41.4
click at [149, 188] on input "純型造型乳100ml" at bounding box center [445, 185] width 601 height 29
click at [158, 184] on input "質感輕量順髮乳100ml" at bounding box center [445, 185] width 601 height 29
click at [185, 184] on input "直感輕量順髮乳100ml" at bounding box center [445, 185] width 601 height 29
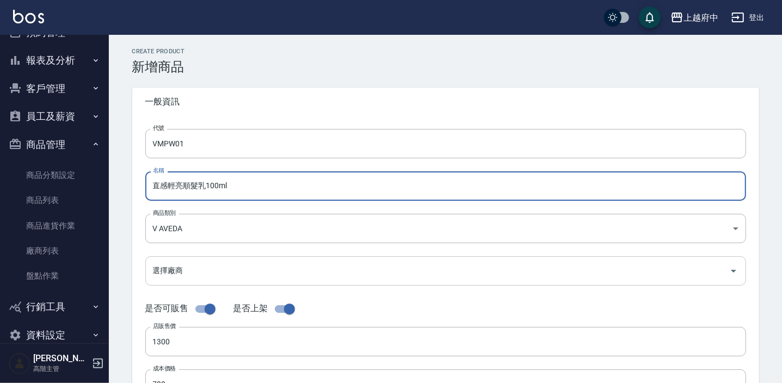
scroll to position [98, 0]
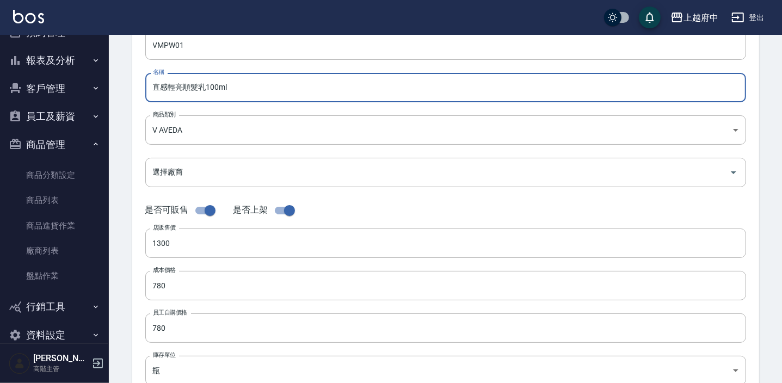
drag, startPoint x: 184, startPoint y: 241, endPoint x: 141, endPoint y: 239, distance: 43.0
click at [141, 239] on div "代號 VMPW01 代號 名稱 直感輕亮順髮乳100ml 名稱 商品類別 V AVEDA 252d203a-57fd-4372-a26e-d68e0672…" at bounding box center [445, 235] width 627 height 436
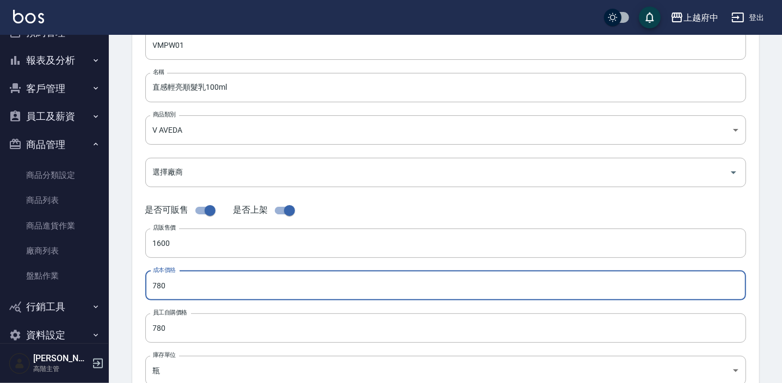
drag, startPoint x: 168, startPoint y: 285, endPoint x: 117, endPoint y: 289, distance: 50.7
click at [117, 289] on div "CREATE PRODUCT 新增商品 一般資訊 代號 VMPW01 代號 名稱 直感輕亮順髮乳100ml 名稱 商品類別 V AVEDA 252d203…" at bounding box center [445, 294] width 673 height 716
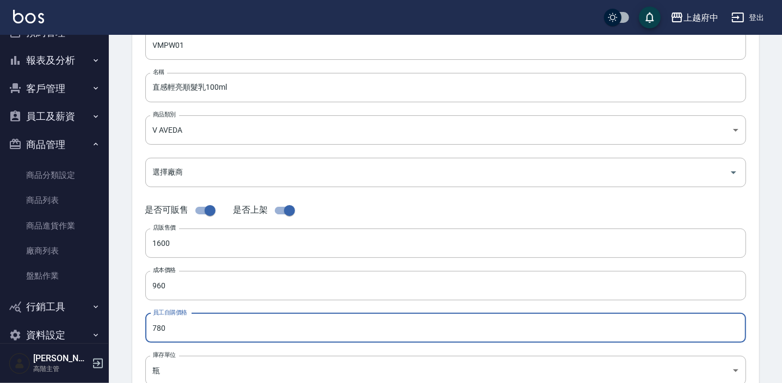
drag, startPoint x: 168, startPoint y: 322, endPoint x: 120, endPoint y: 325, distance: 47.4
click at [120, 325] on div "CREATE PRODUCT 新增商品 一般資訊 代號 VMPW01 代號 名稱 直感輕亮順髮乳100ml 名稱 商品類別 V AVEDA 252d203…" at bounding box center [445, 294] width 653 height 690
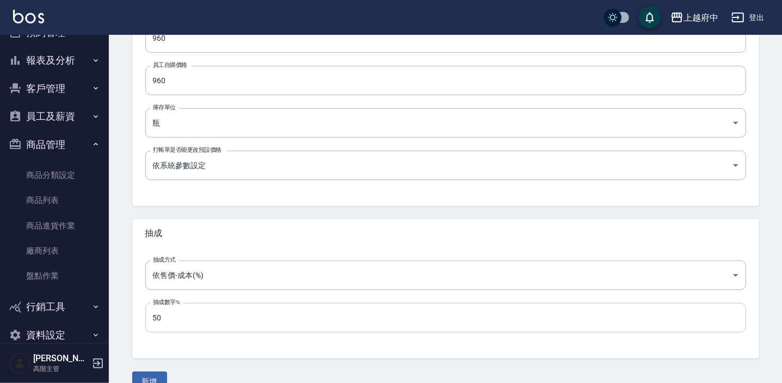
scroll to position [367, 0]
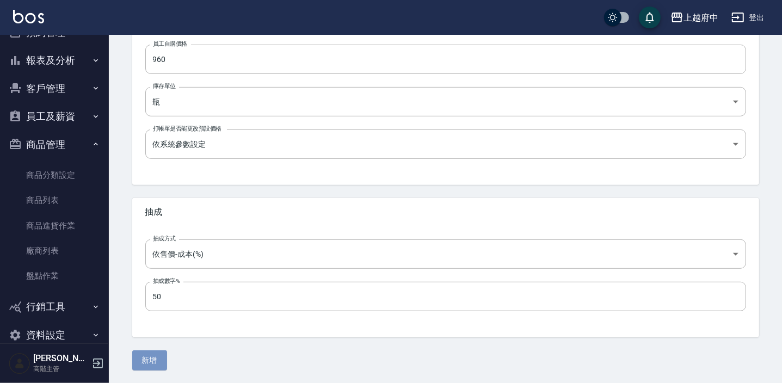
click at [153, 350] on button "新增" at bounding box center [149, 360] width 35 height 20
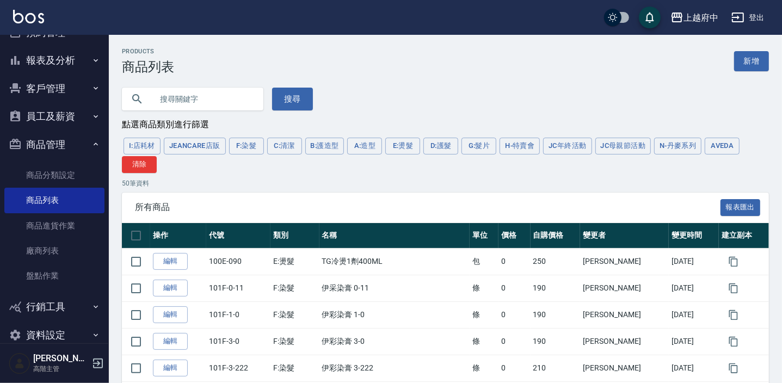
drag, startPoint x: 713, startPoint y: 150, endPoint x: 703, endPoint y: 136, distance: 17.2
click at [713, 150] on button "AVEDA" at bounding box center [722, 146] width 35 height 17
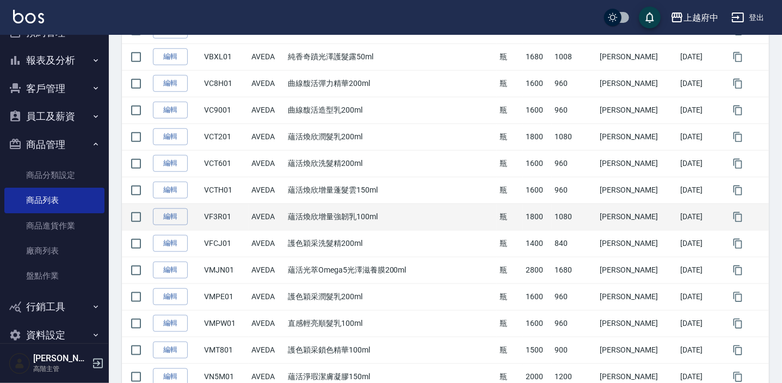
scroll to position [841, 0]
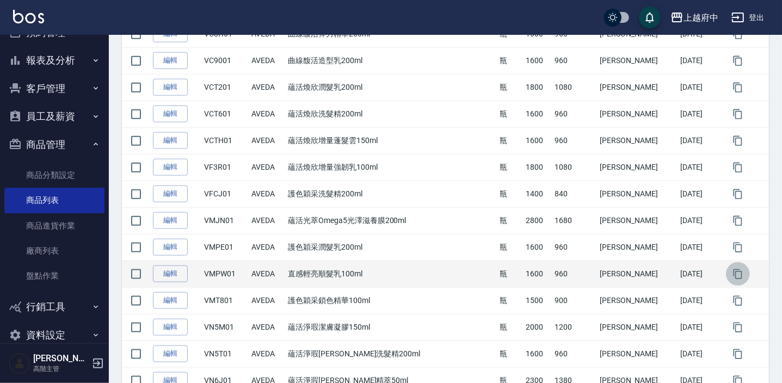
click at [733, 270] on icon "button" at bounding box center [737, 274] width 11 height 11
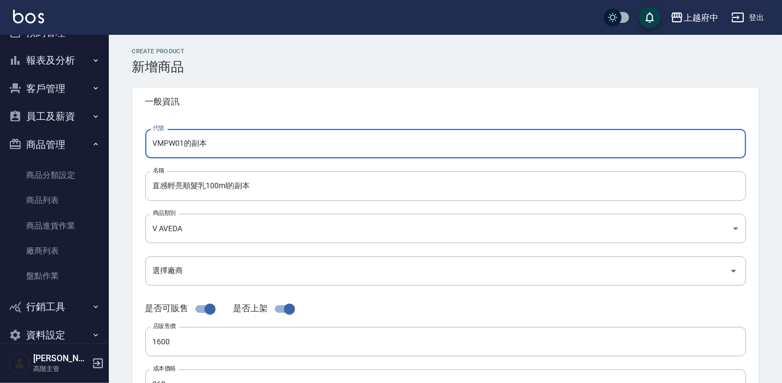
drag, startPoint x: 221, startPoint y: 147, endPoint x: 114, endPoint y: 152, distance: 106.7
click at [212, 142] on input "VMPW01的副本" at bounding box center [445, 143] width 601 height 29
click at [273, 185] on input "直感輕亮順髮乳100ml的副本" at bounding box center [445, 185] width 601 height 29
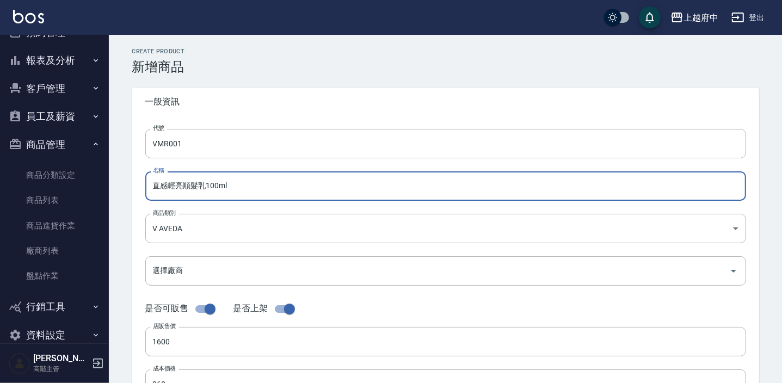
click at [203, 187] on input "直感輕亮順髮乳100ml" at bounding box center [445, 185] width 601 height 29
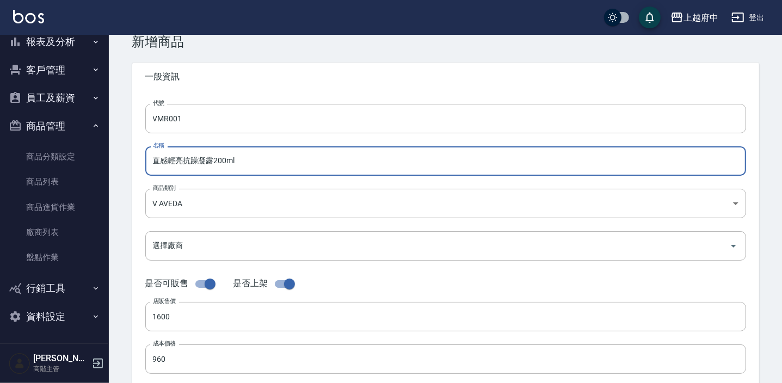
scroll to position [49, 0]
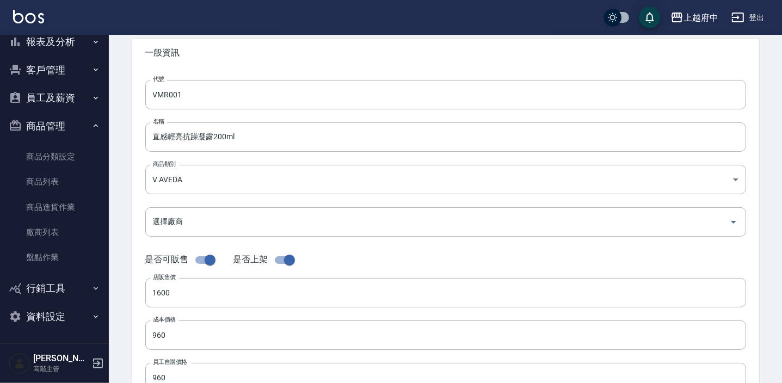
click at [138, 203] on div "代號 VMR001 代號 名稱 直感輕亮抗躁凝露200ml 名稱 商品類別 V AVEDA 252d203a-57fd-4372-a26e-d68e067…" at bounding box center [445, 285] width 627 height 436
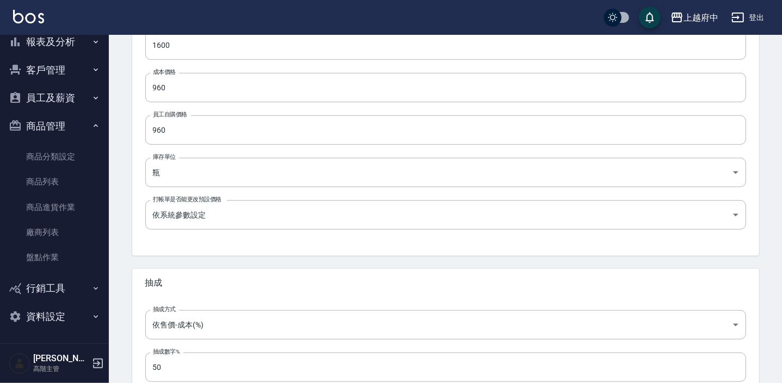
scroll to position [367, 0]
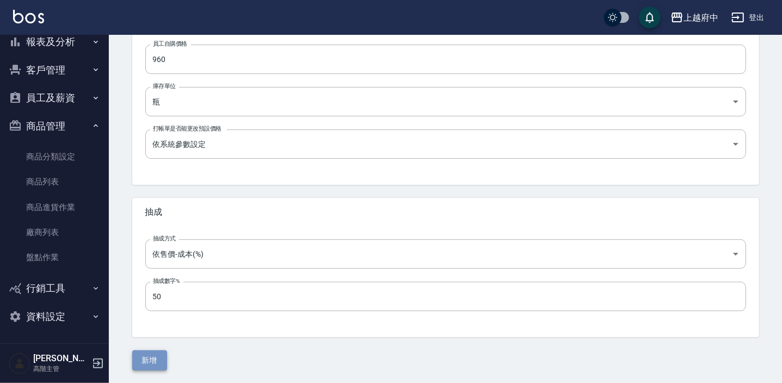
click at [155, 360] on button "新增" at bounding box center [149, 360] width 35 height 20
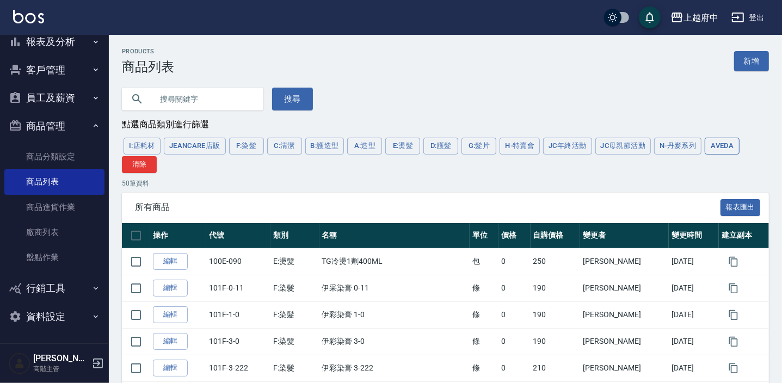
click at [729, 141] on button "AVEDA" at bounding box center [722, 146] width 35 height 17
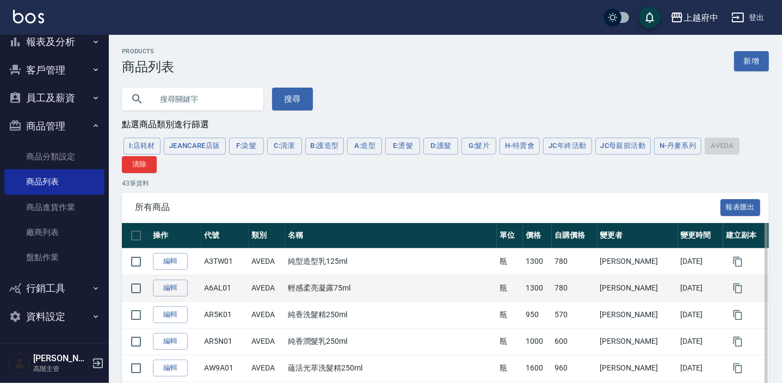
scroll to position [98, 0]
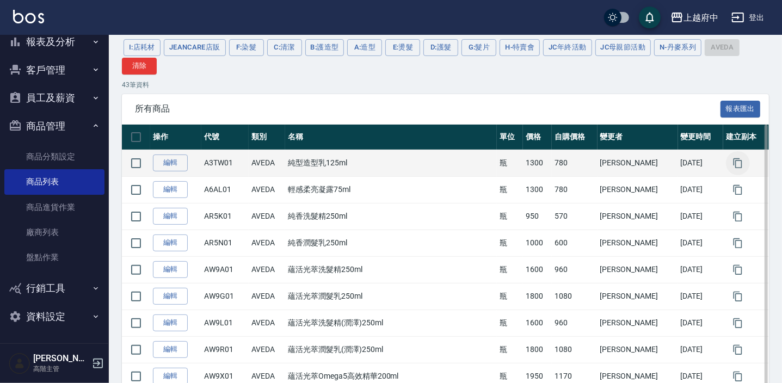
click at [733, 164] on icon "button" at bounding box center [737, 163] width 11 height 11
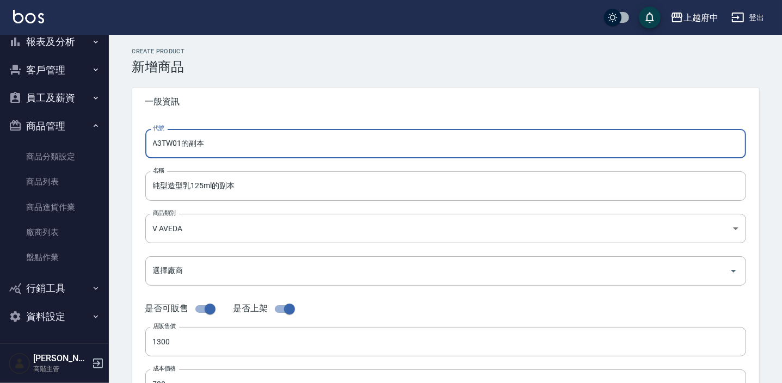
drag, startPoint x: 225, startPoint y: 144, endPoint x: 146, endPoint y: 141, distance: 79.5
click at [146, 141] on input "A3TW01的副本" at bounding box center [445, 143] width 601 height 29
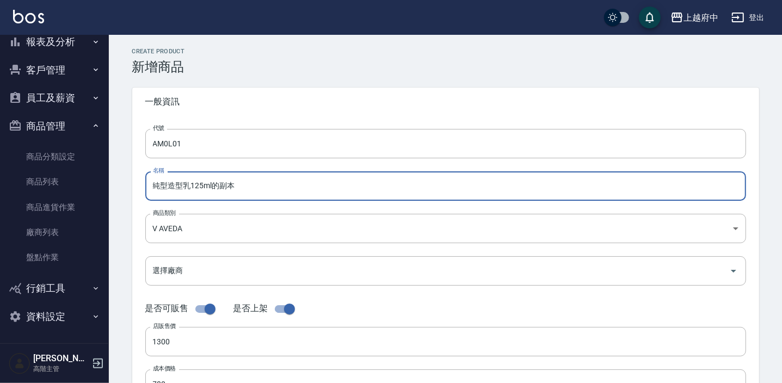
click at [250, 186] on input "純型造型乳125ml的副本" at bounding box center [445, 185] width 601 height 29
click at [186, 187] on input "純型造型乳125ml" at bounding box center [445, 185] width 601 height 29
click at [189, 187] on input "純型造型乳125ml" at bounding box center [445, 185] width 601 height 29
click at [164, 184] on input "純型造型125ml" at bounding box center [445, 185] width 601 height 29
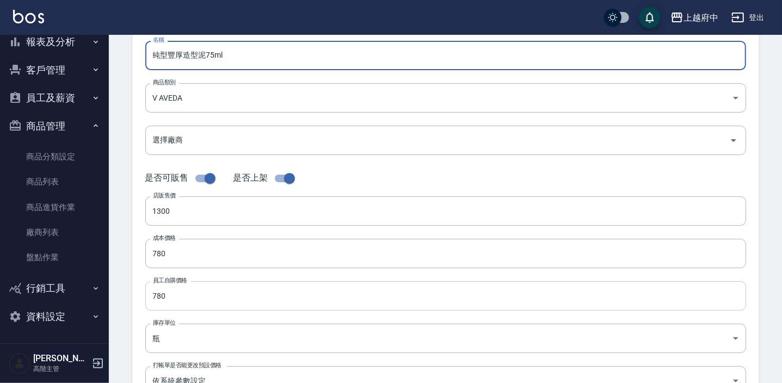
scroll to position [148, 0]
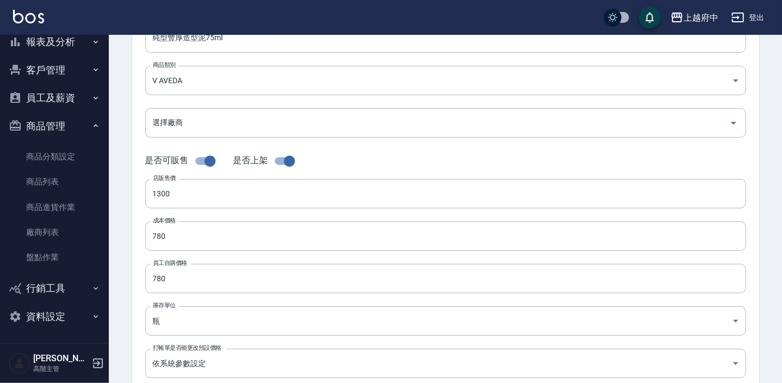
click at [140, 271] on div "代號 AM0L01 代號 名稱 純型豐厚造型泥75ml 名稱 商品類別 V AVEDA 252d203a-57fd-4372-a26e-d68e0672c…" at bounding box center [445, 186] width 627 height 436
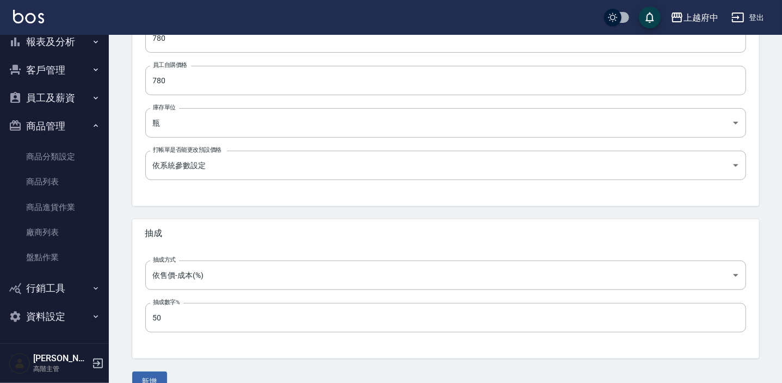
scroll to position [367, 0]
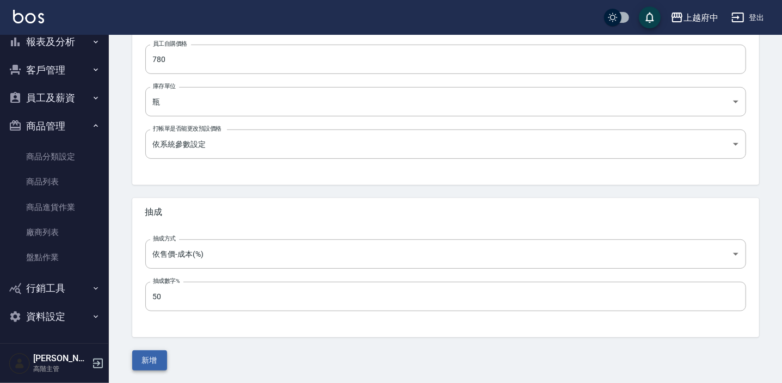
click at [150, 360] on button "新增" at bounding box center [149, 360] width 35 height 20
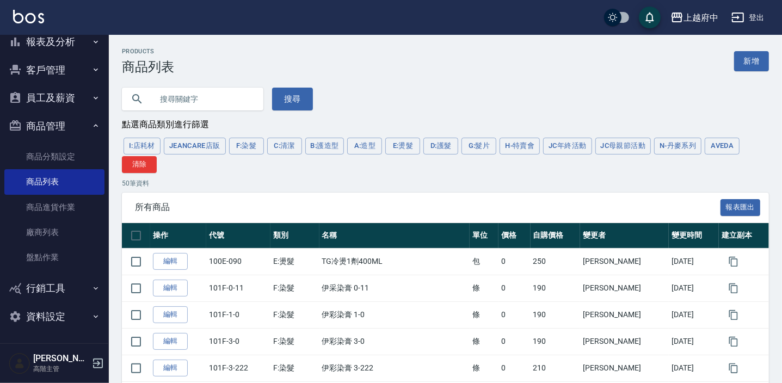
click at [720, 141] on button "AVEDA" at bounding box center [722, 146] width 35 height 17
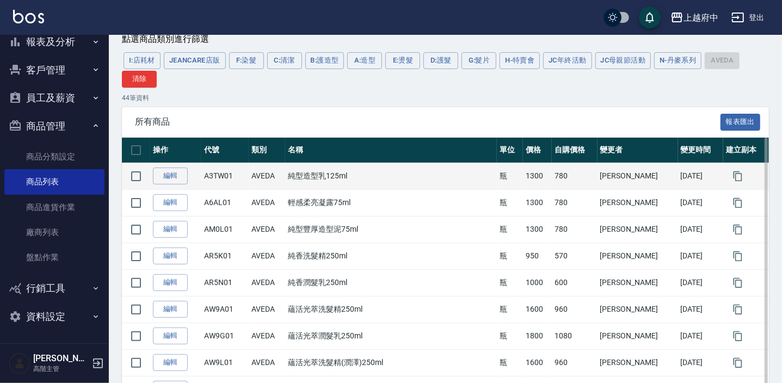
scroll to position [98, 0]
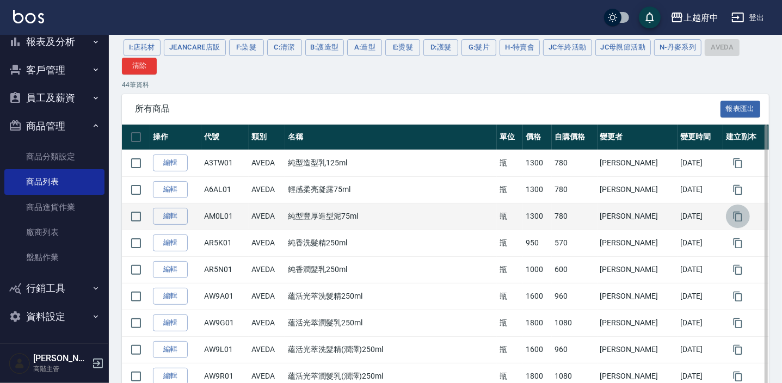
click at [726, 218] on button "button" at bounding box center [738, 217] width 24 height 24
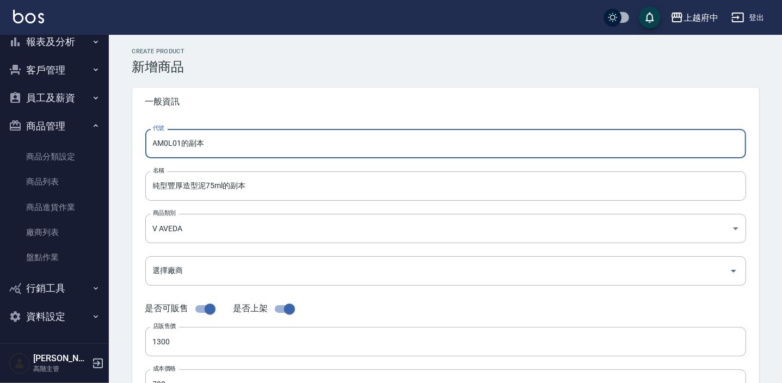
drag, startPoint x: 242, startPoint y: 140, endPoint x: 119, endPoint y: 153, distance: 123.6
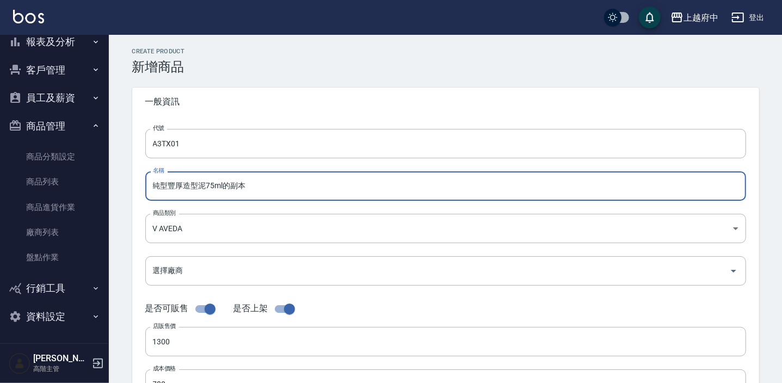
click at [263, 192] on input "純型豐厚造型泥75ml的副本" at bounding box center [445, 185] width 601 height 29
click at [182, 189] on input "純型豐厚造型泥75ml" at bounding box center [445, 185] width 601 height 29
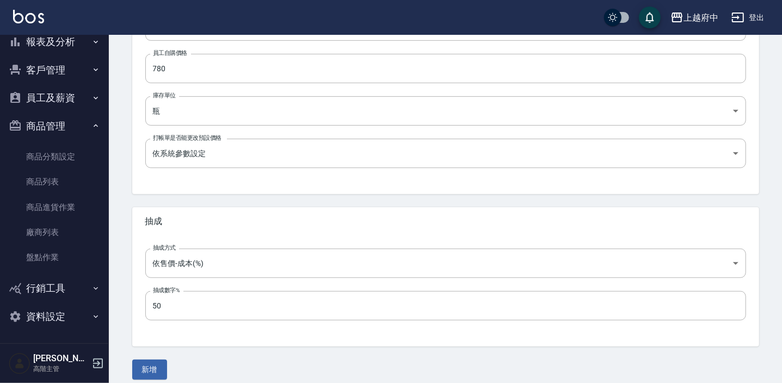
scroll to position [367, 0]
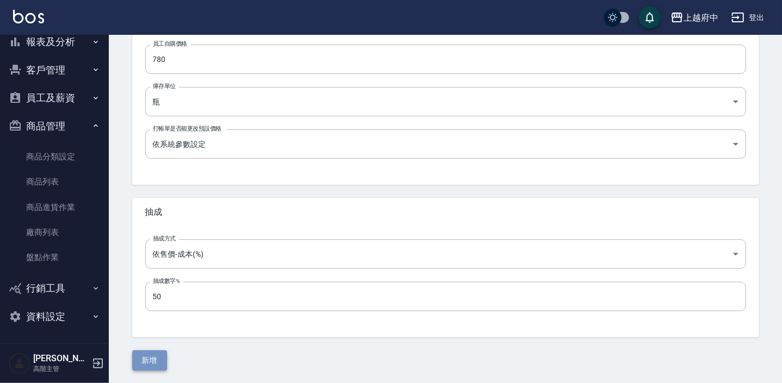
click at [153, 354] on button "新增" at bounding box center [149, 360] width 35 height 20
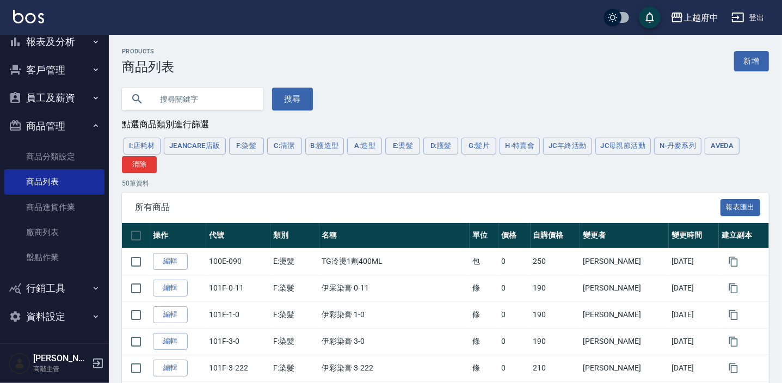
drag, startPoint x: 728, startPoint y: 142, endPoint x: 378, endPoint y: 174, distance: 351.2
click at [728, 142] on button "AVEDA" at bounding box center [722, 146] width 35 height 17
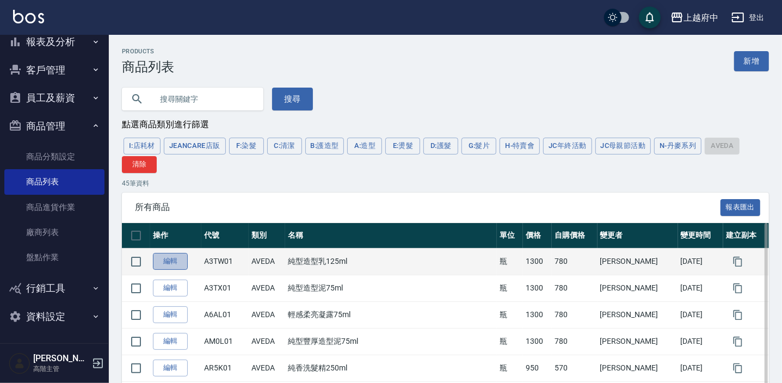
click at [163, 260] on link "編輯" at bounding box center [170, 261] width 35 height 17
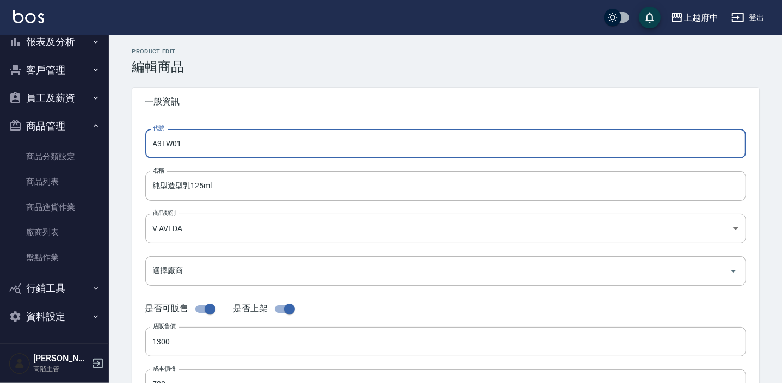
drag, startPoint x: 186, startPoint y: 144, endPoint x: 159, endPoint y: 145, distance: 27.2
click at [159, 145] on input "A3TW01" at bounding box center [445, 143] width 601 height 29
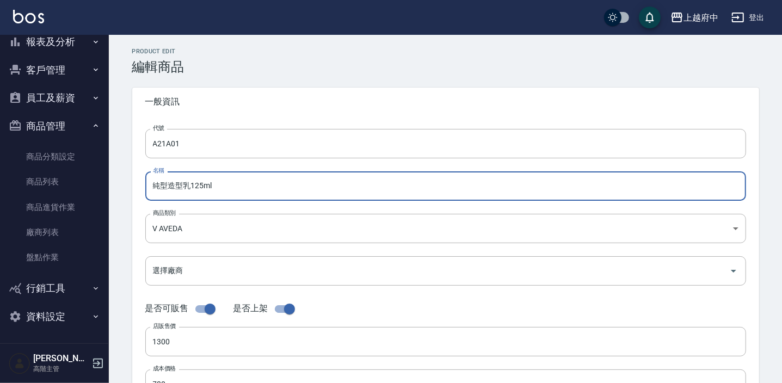
drag, startPoint x: 185, startPoint y: 187, endPoint x: 147, endPoint y: 190, distance: 37.7
click at [147, 190] on input "純型造型乳125ml" at bounding box center [445, 185] width 601 height 29
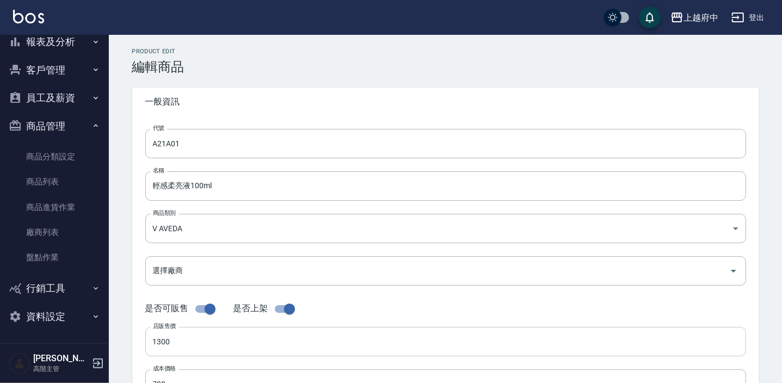
scroll to position [98, 0]
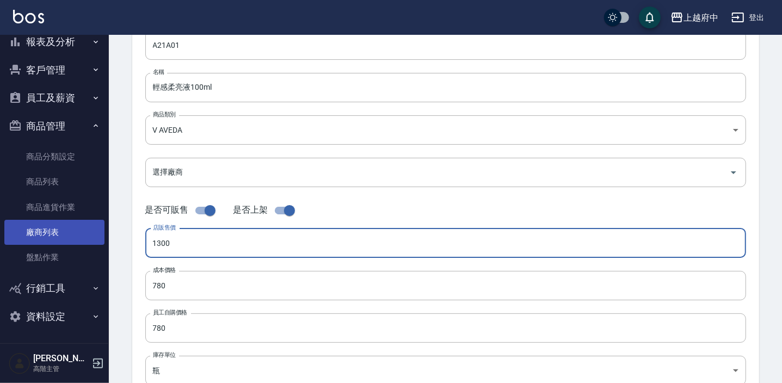
drag, startPoint x: 185, startPoint y: 244, endPoint x: 85, endPoint y: 231, distance: 100.4
click at [89, 234] on div "上越府中 登出 櫃檯作業 打帳單 帳單列表 掛單列表 座位開單 營業儀表板 現金收支登錄 高階收支登錄 材料自購登錄 每日結帳 排班表 現場電腦打卡 掃碼打卡…" at bounding box center [391, 277] width 782 height 751
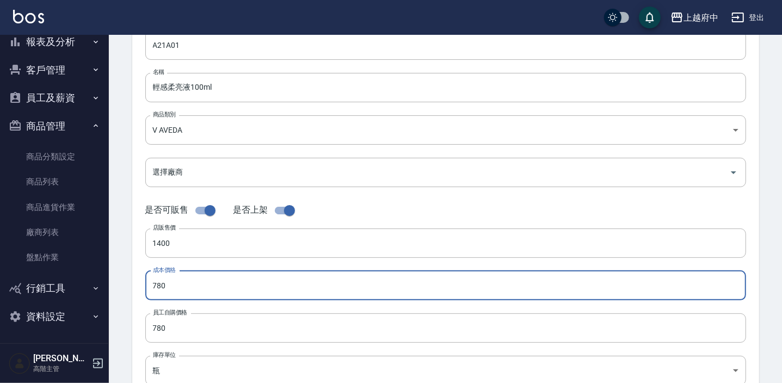
drag, startPoint x: 169, startPoint y: 287, endPoint x: 145, endPoint y: 280, distance: 24.8
click at [145, 280] on input "780" at bounding box center [445, 285] width 601 height 29
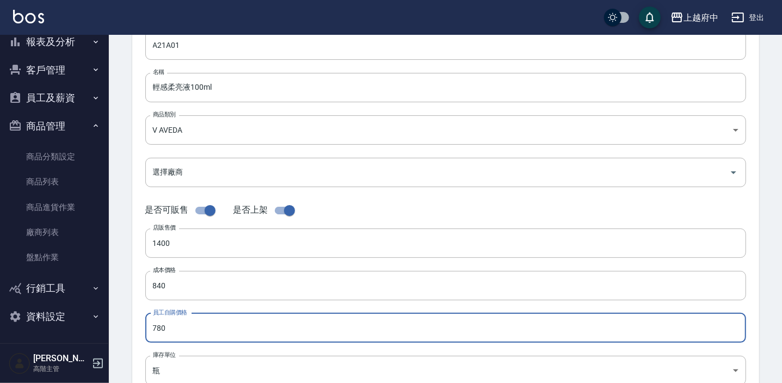
drag, startPoint x: 180, startPoint y: 325, endPoint x: 147, endPoint y: 324, distance: 33.2
click at [147, 324] on input "780" at bounding box center [445, 327] width 601 height 29
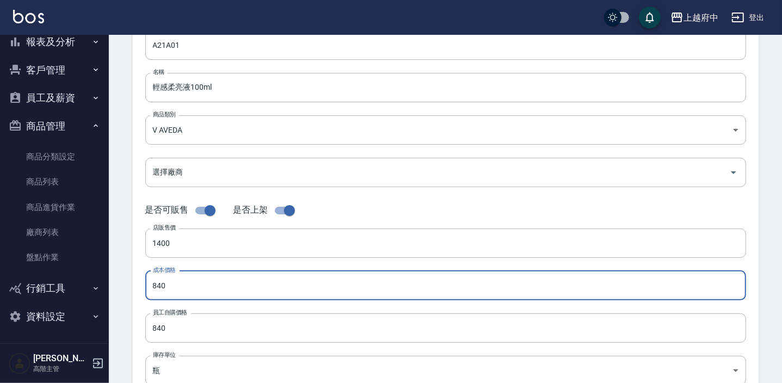
click at [145, 288] on input "840" at bounding box center [445, 285] width 601 height 29
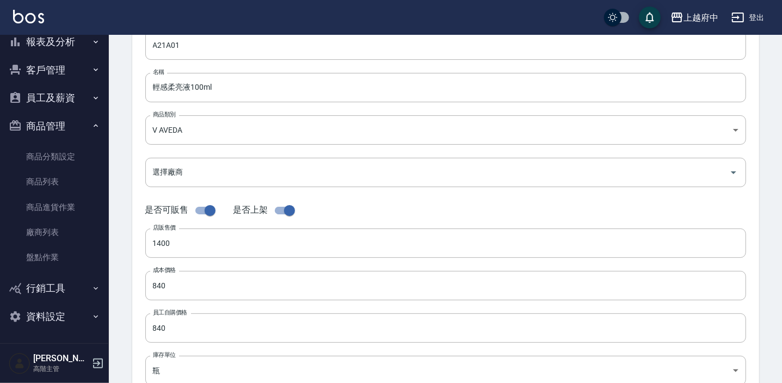
click at [141, 289] on div "代號 A21A01 代號 名稱 輕感柔亮液100ml 名稱 商品類別 V AVEDA 252d203a-57fd-4372-a26e-d68e0672c7…" at bounding box center [445, 235] width 627 height 436
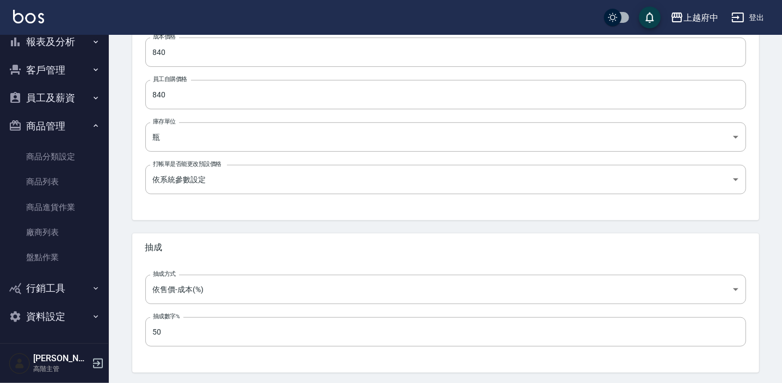
scroll to position [367, 0]
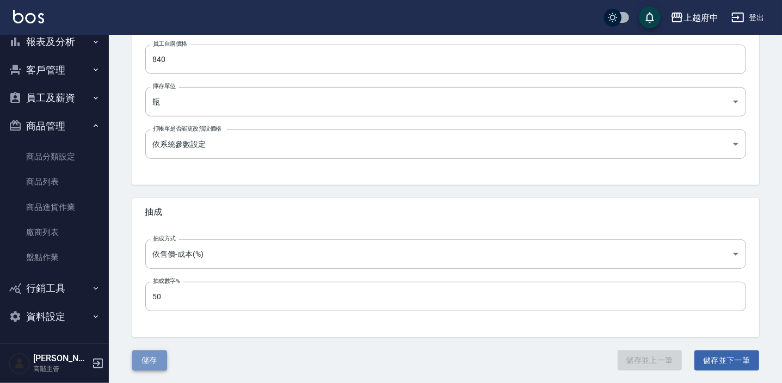
click at [149, 355] on button "儲存" at bounding box center [149, 360] width 35 height 20
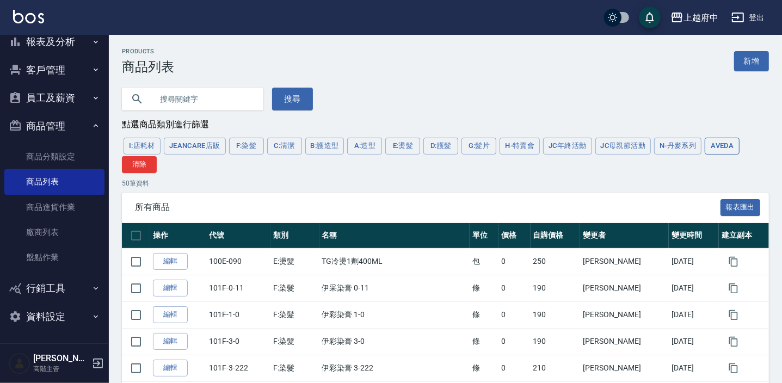
click at [729, 145] on button "AVEDA" at bounding box center [722, 146] width 35 height 17
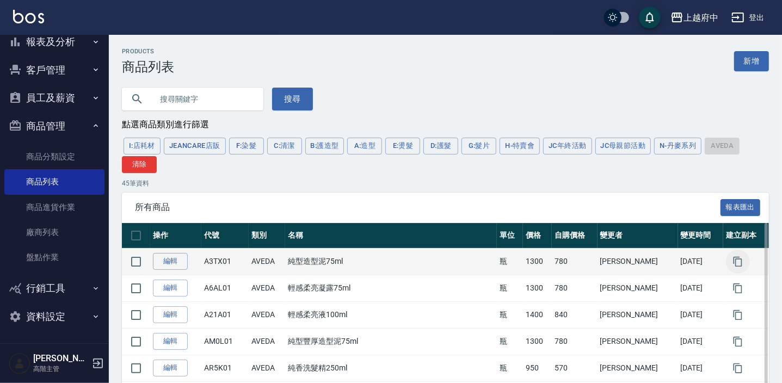
click at [732, 265] on icon "button" at bounding box center [737, 261] width 11 height 11
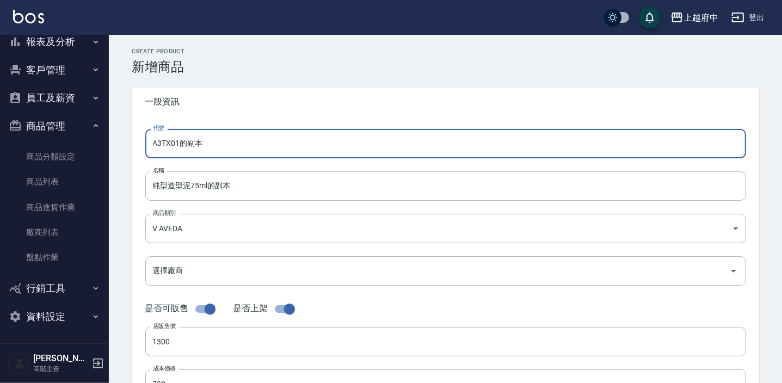
drag, startPoint x: 218, startPoint y: 147, endPoint x: 122, endPoint y: 155, distance: 96.1
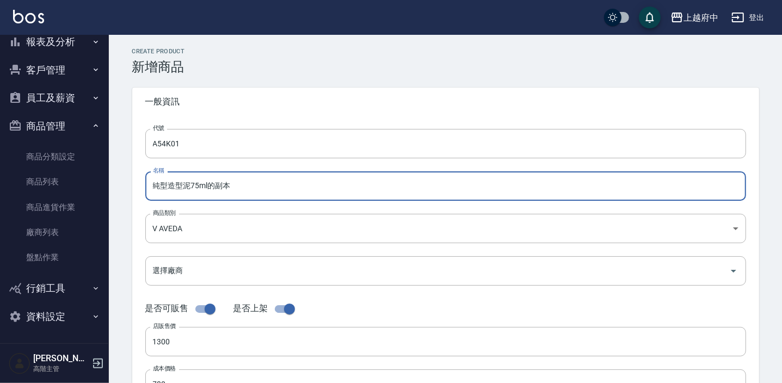
click at [246, 188] on input "純型造型泥75ml的副本" at bounding box center [445, 185] width 601 height 29
drag, startPoint x: 189, startPoint y: 186, endPoint x: 126, endPoint y: 187, distance: 63.1
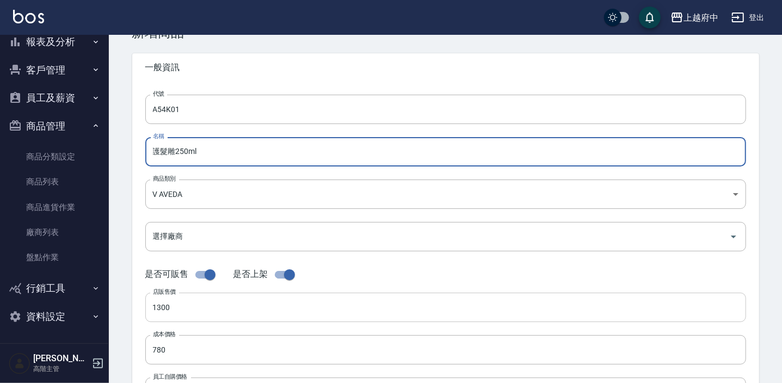
scroll to position [49, 0]
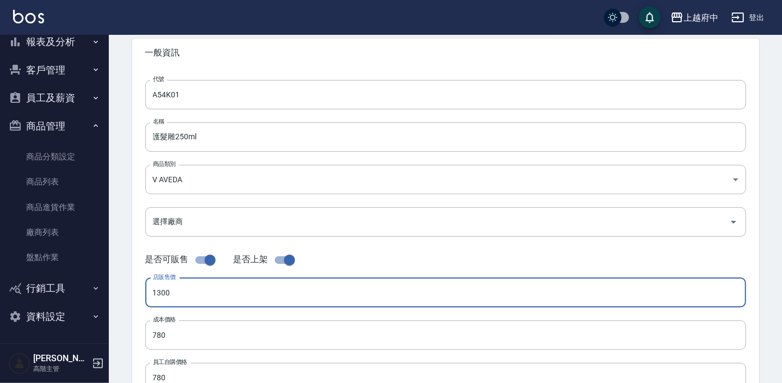
drag, startPoint x: 178, startPoint y: 294, endPoint x: 135, endPoint y: 300, distance: 43.5
click at [137, 300] on div "代號 A54K01 代號 名稱 護髮雕250ml 名稱 商品類別 V AVEDA 252d203a-57fd-4372-a26e-d68e0672c78b…" at bounding box center [445, 285] width 627 height 436
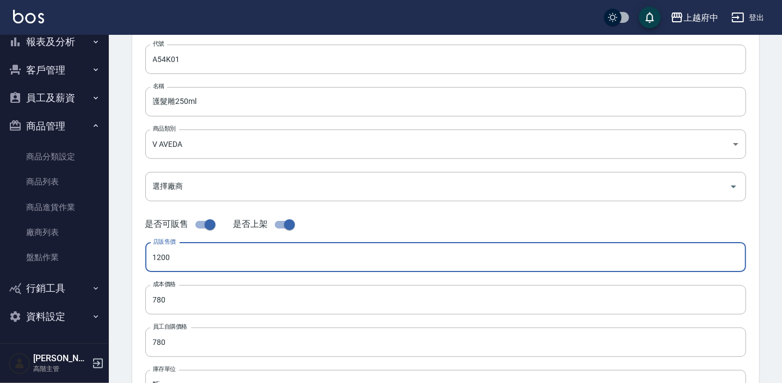
scroll to position [98, 0]
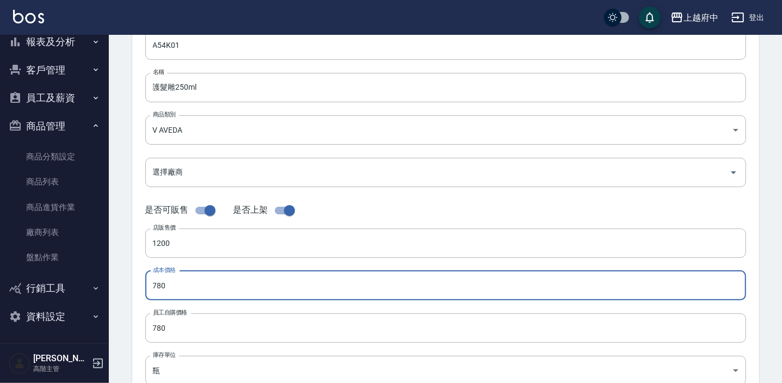
drag, startPoint x: 184, startPoint y: 282, endPoint x: 128, endPoint y: 293, distance: 56.4
click at [128, 293] on div "CREATE PRODUCT 新增商品 一般資訊 代號 A54K01 代號 名稱 護髮雕250ml 名稱 商品類別 V AVEDA 252d203a-57…" at bounding box center [445, 294] width 653 height 690
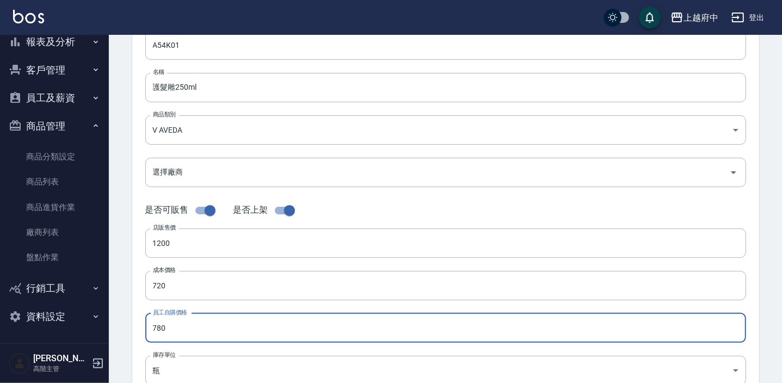
drag, startPoint x: 180, startPoint y: 328, endPoint x: 95, endPoint y: 320, distance: 85.2
click at [95, 320] on div "上越府中 登出 櫃檯作業 打帳單 帳單列表 掛單列表 座位開單 營業儀表板 現金收支登錄 高階收支登錄 材料自購登錄 每日結帳 排班表 現場電腦打卡 掃碼打卡…" at bounding box center [391, 277] width 782 height 751
click at [139, 305] on div "代號 A54K01 代號 名稱 護髮雕250ml 名稱 商品類別 V AVEDA 252d203a-57fd-4372-a26e-d68e0672c78b…" at bounding box center [445, 235] width 627 height 436
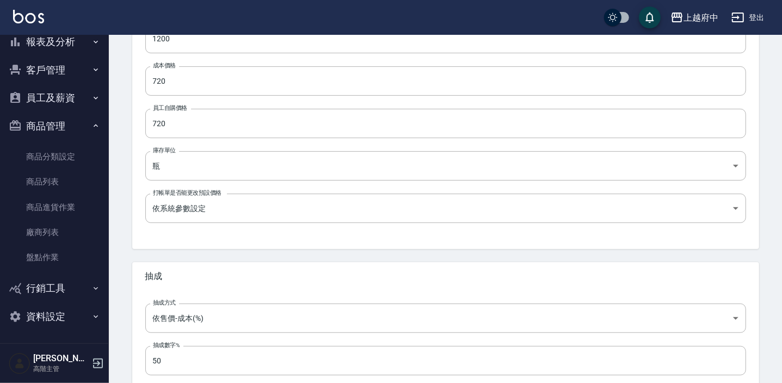
scroll to position [367, 0]
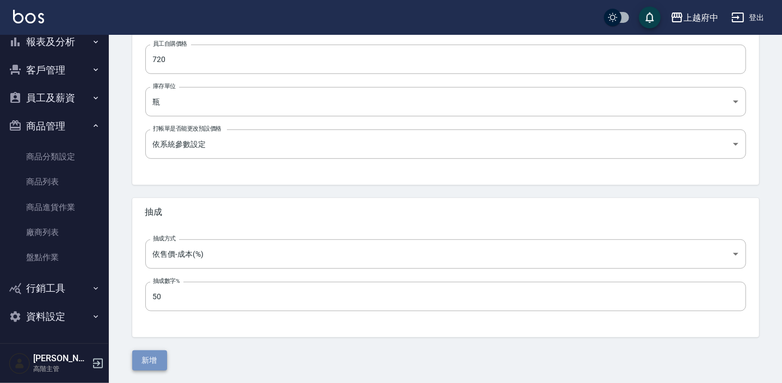
click at [153, 360] on button "新增" at bounding box center [149, 360] width 35 height 20
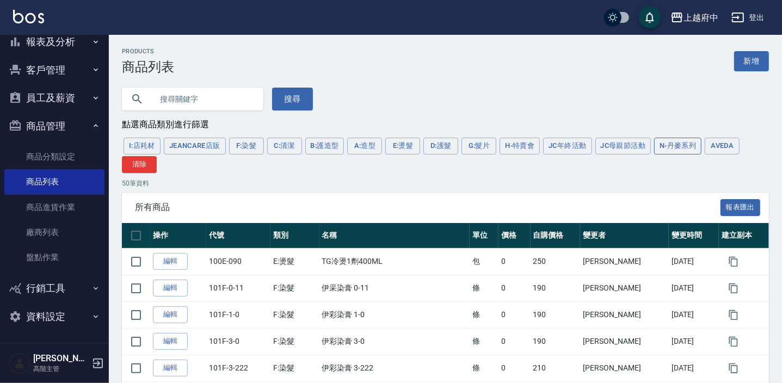
drag, startPoint x: 716, startPoint y: 147, endPoint x: 696, endPoint y: 155, distance: 21.7
click at [716, 147] on button "AVEDA" at bounding box center [722, 146] width 35 height 17
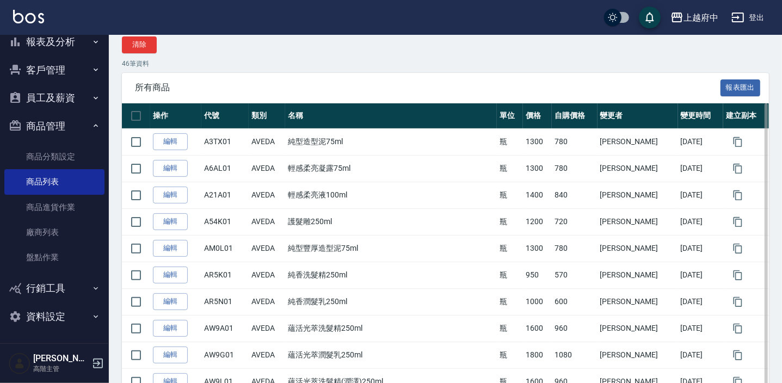
scroll to position [52, 0]
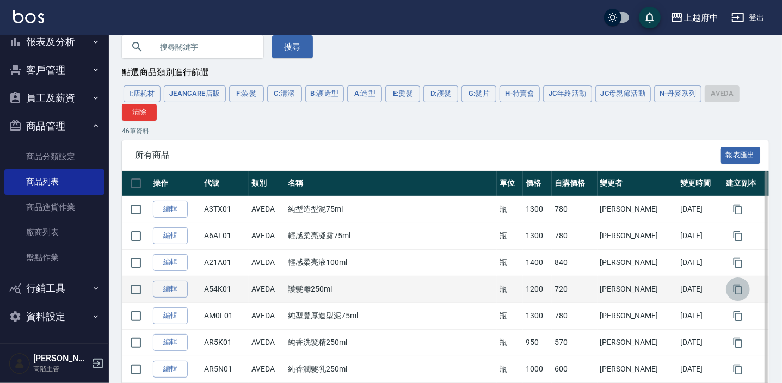
click at [733, 293] on icon "button" at bounding box center [737, 289] width 9 height 10
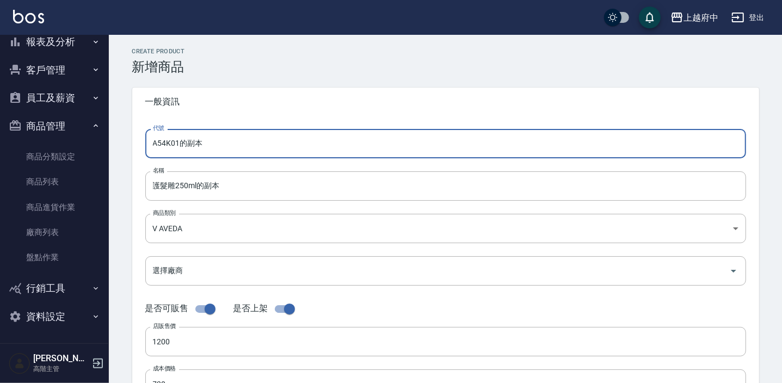
drag, startPoint x: 209, startPoint y: 149, endPoint x: 122, endPoint y: 140, distance: 87.5
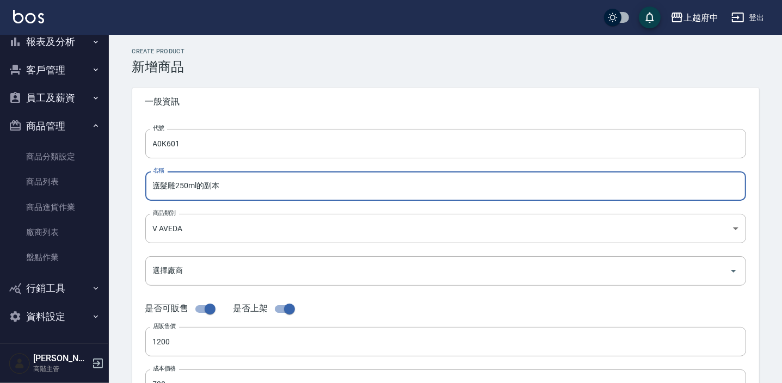
click at [241, 187] on input "護髮雕250ml的副本" at bounding box center [445, 185] width 601 height 29
click at [183, 184] on input "護髮雕250ml" at bounding box center [445, 185] width 601 height 29
click at [163, 188] on input "護髮雕200ml" at bounding box center [445, 185] width 601 height 29
click at [139, 228] on div "代號 A0K601 代號 名稱 泡沫雕200ml 名稱 商品類別 V AVEDA 252d203a-57fd-4372-a26e-d68e0672c78b…" at bounding box center [445, 334] width 627 height 436
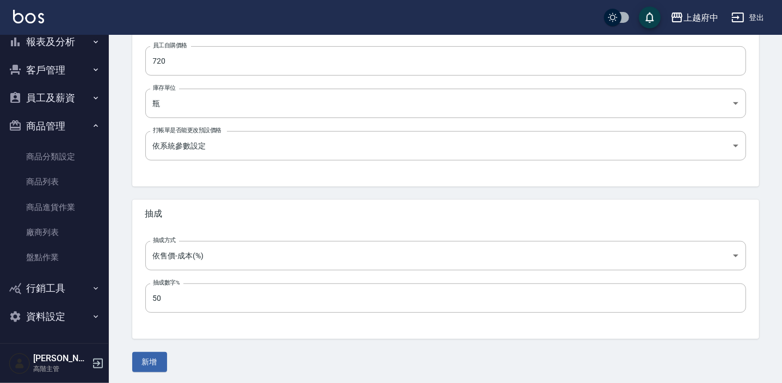
scroll to position [367, 0]
click at [147, 359] on button "新增" at bounding box center [149, 360] width 35 height 20
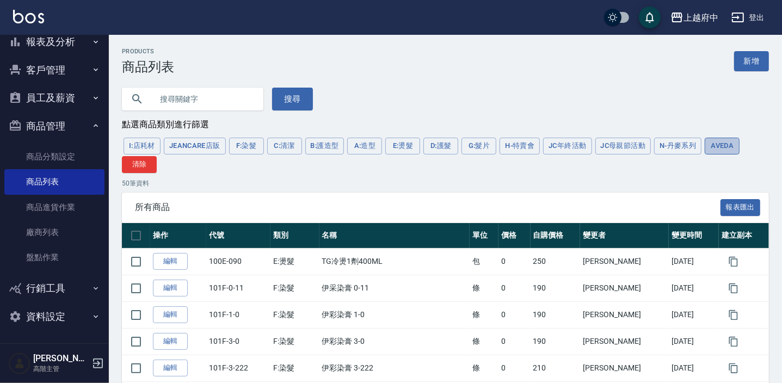
click at [725, 150] on button "AVEDA" at bounding box center [722, 146] width 35 height 17
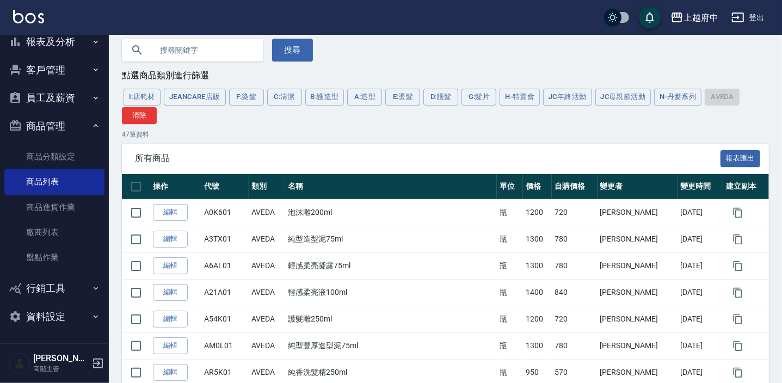
scroll to position [98, 0]
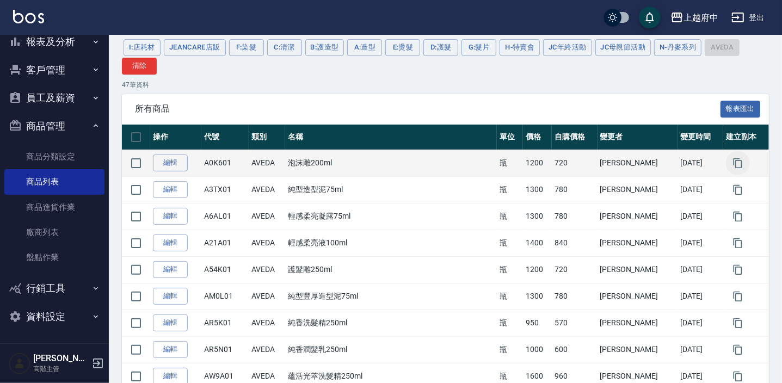
click at [733, 160] on icon "button" at bounding box center [737, 163] width 9 height 10
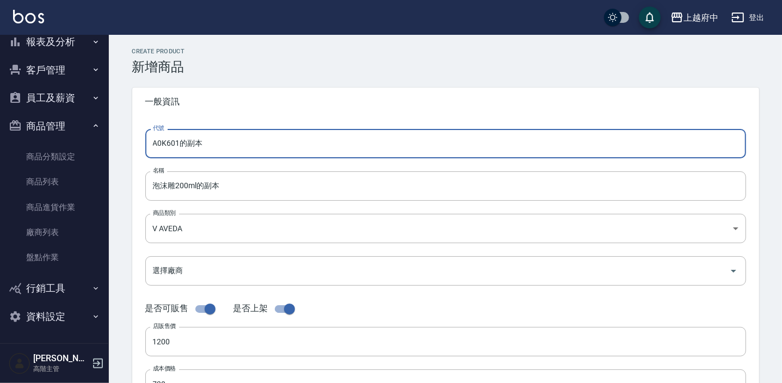
drag, startPoint x: 228, startPoint y: 142, endPoint x: 103, endPoint y: 144, distance: 125.7
click at [103, 144] on div "上越府中 登出 櫃檯作業 打帳單 帳單列表 掛單列表 座位開單 營業儀表板 現金收支登錄 高階收支登錄 材料自購登錄 每日結帳 排班表 現場電腦打卡 掃碼打卡…" at bounding box center [391, 375] width 782 height 751
click at [162, 145] on input "A0K601的副本" at bounding box center [445, 143] width 601 height 29
click at [173, 141] on input "A3K601的副本" at bounding box center [445, 143] width 601 height 29
click at [170, 145] on input "A3K601的副本" at bounding box center [445, 143] width 601 height 29
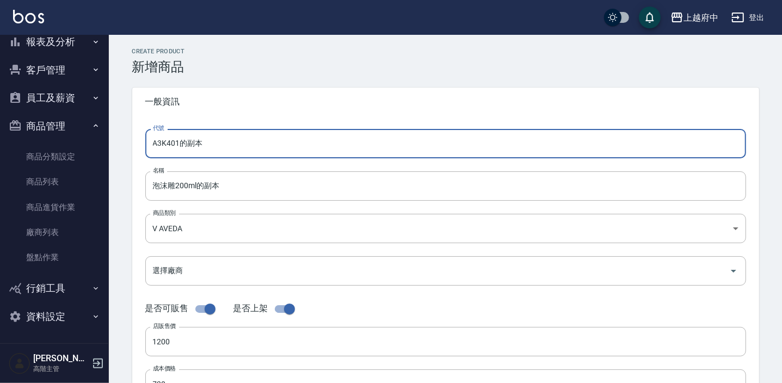
click at [220, 152] on input "A3K401的副本" at bounding box center [445, 143] width 601 height 29
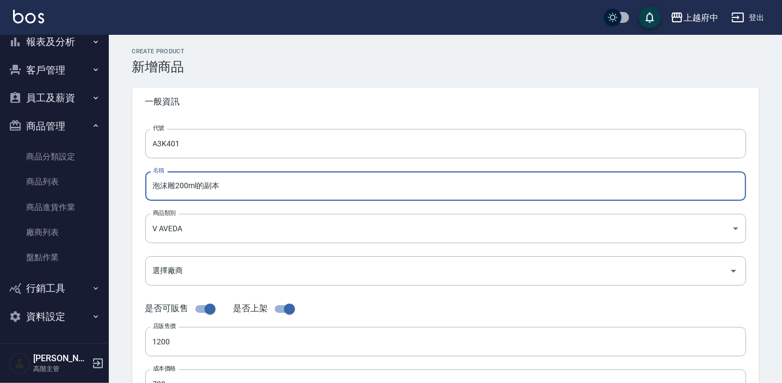
drag, startPoint x: 227, startPoint y: 188, endPoint x: 196, endPoint y: 192, distance: 31.9
click at [196, 192] on input "泡沫雕200ml的副本" at bounding box center [445, 185] width 601 height 29
click at [177, 183] on input "泡沫雕200ml" at bounding box center [445, 185] width 601 height 29
click at [178, 188] on input "泡沫雕200ml" at bounding box center [445, 185] width 601 height 29
click at [173, 187] on input "泡沫雕300ml" at bounding box center [445, 185] width 601 height 29
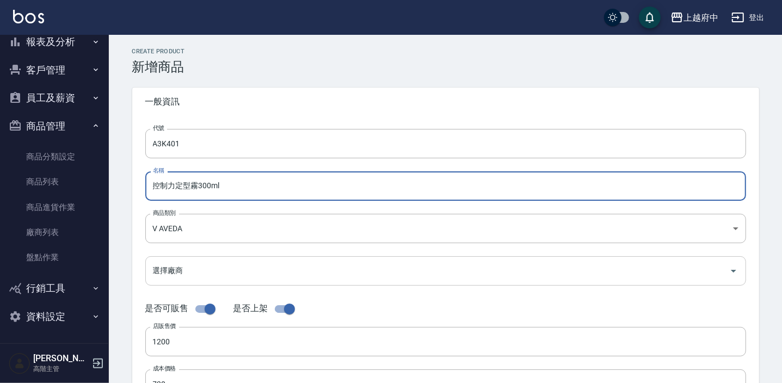
scroll to position [98, 0]
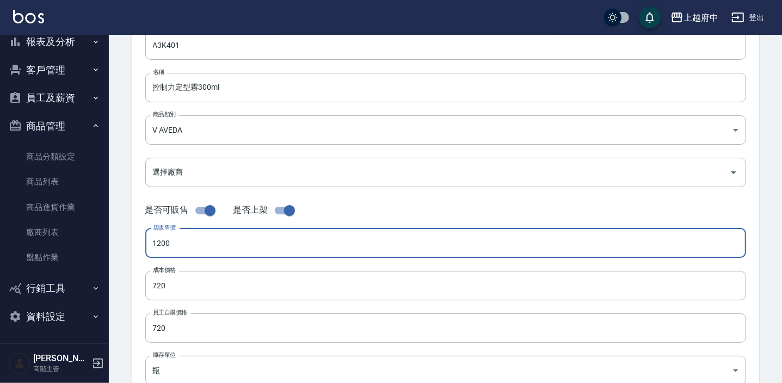
drag, startPoint x: 174, startPoint y: 242, endPoint x: 108, endPoint y: 235, distance: 66.2
click at [108, 235] on div "上越府中 登出 櫃檯作業 打帳單 帳單列表 掛單列表 座位開單 營業儀表板 現金收支登錄 高階收支登錄 材料自購登錄 每日結帳 排班表 現場電腦打卡 掃碼打卡…" at bounding box center [391, 277] width 782 height 751
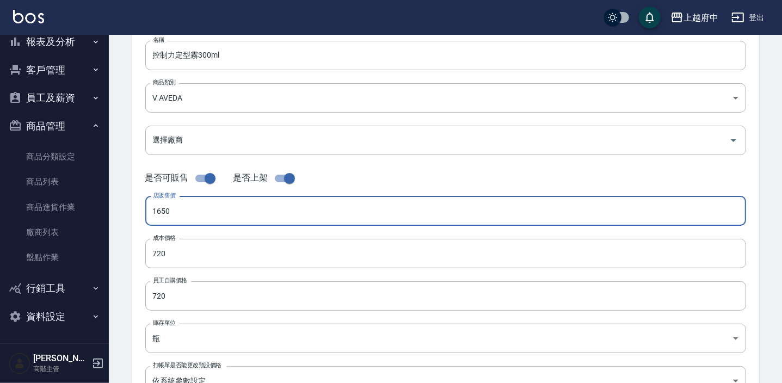
scroll to position [148, 0]
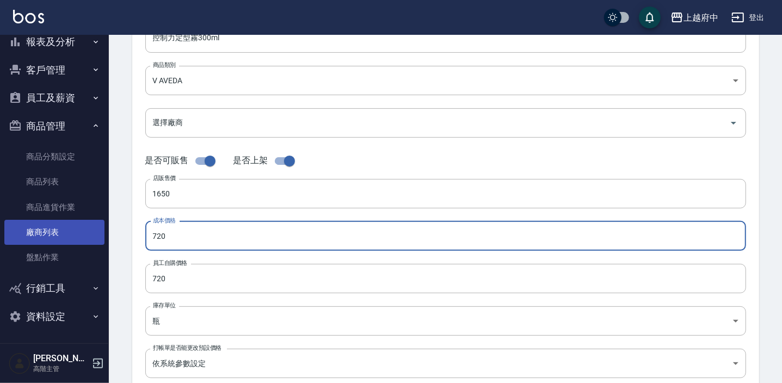
drag, startPoint x: 145, startPoint y: 239, endPoint x: 91, endPoint y: 237, distance: 54.4
click at [91, 237] on div "上越府中 登出 櫃檯作業 打帳單 帳單列表 掛單列表 座位開單 營業儀表板 現金收支登錄 高階收支登錄 材料自購登錄 每日結帳 排班表 現場電腦打卡 掃碼打卡…" at bounding box center [391, 227] width 782 height 751
drag, startPoint x: 172, startPoint y: 279, endPoint x: 134, endPoint y: 279, distance: 38.1
click at [134, 279] on div "代號 A3K401 代號 名稱 控制力定型霧300ml 名稱 商品類別 V AVEDA 252d203a-57fd-4372-a26e-d68e0672c…" at bounding box center [445, 186] width 627 height 436
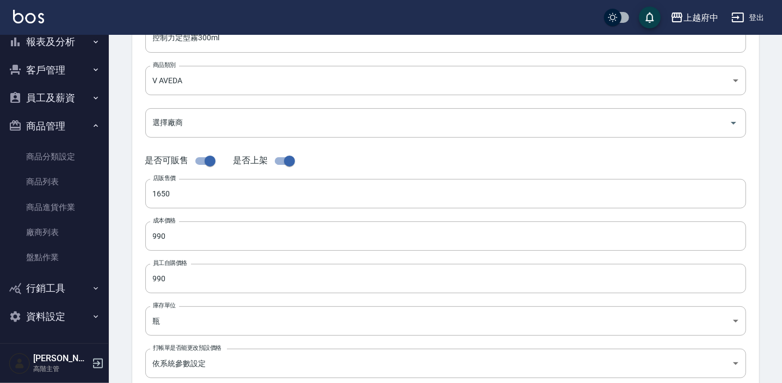
click at [134, 279] on div "代號 A3K401 代號 名稱 控制力定型霧300ml 名稱 商品類別 V AVEDA 252d203a-57fd-4372-a26e-d68e0672c…" at bounding box center [445, 186] width 627 height 436
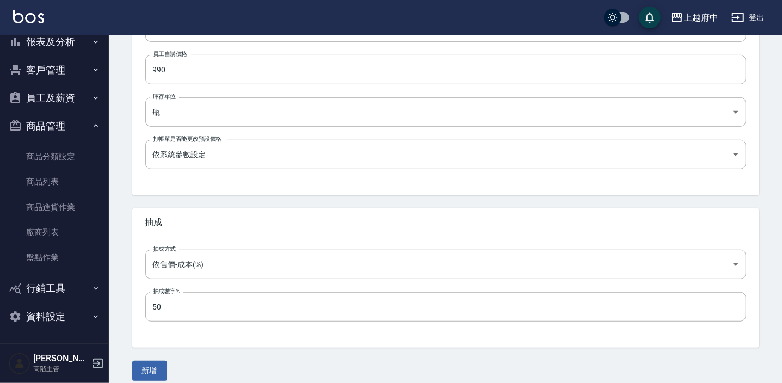
scroll to position [367, 0]
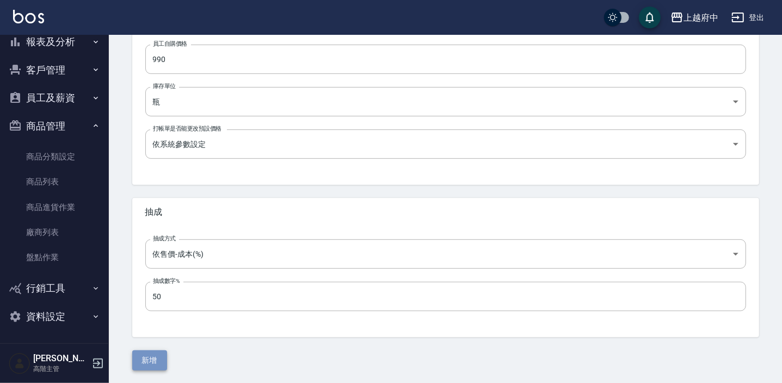
click at [156, 353] on button "新增" at bounding box center [149, 360] width 35 height 20
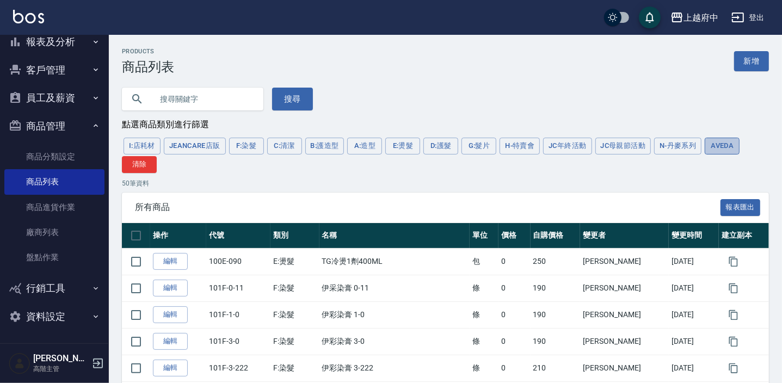
click at [713, 152] on button "AVEDA" at bounding box center [722, 146] width 35 height 17
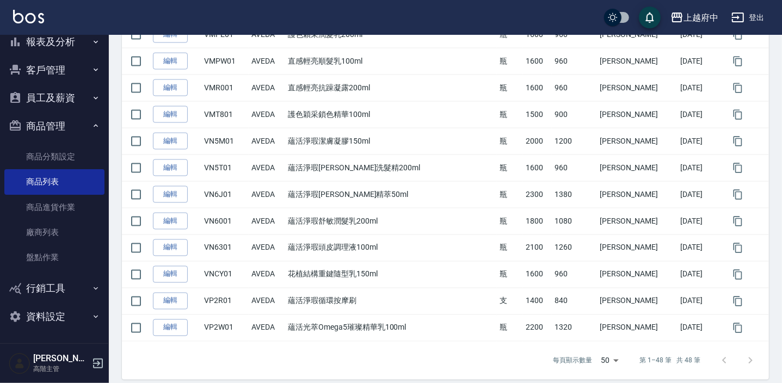
scroll to position [1193, 0]
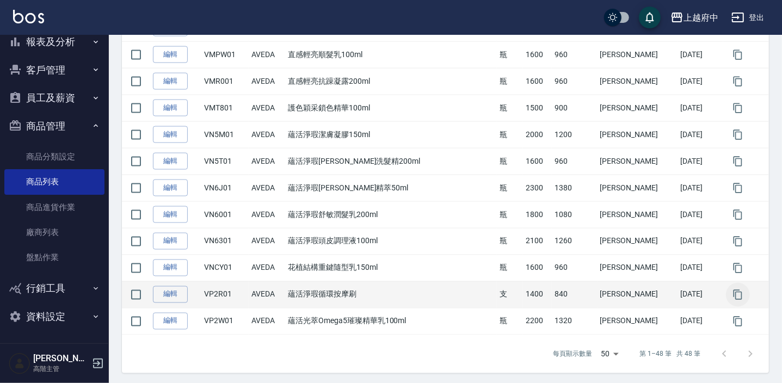
click at [733, 292] on icon "button" at bounding box center [737, 294] width 9 height 10
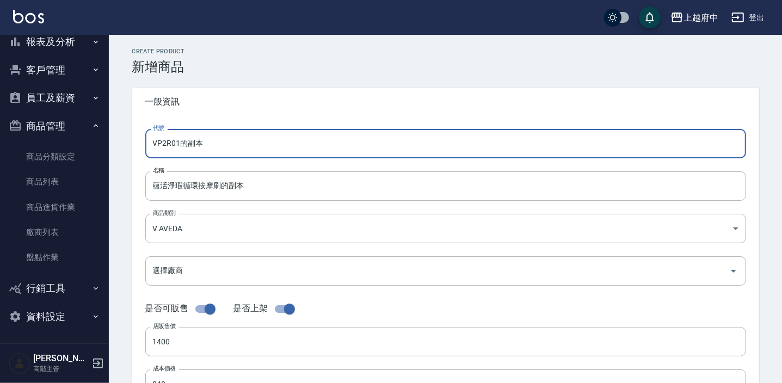
drag, startPoint x: 219, startPoint y: 149, endPoint x: 145, endPoint y: 143, distance: 74.2
click at [145, 143] on input "VP2R01的副本" at bounding box center [445, 143] width 601 height 29
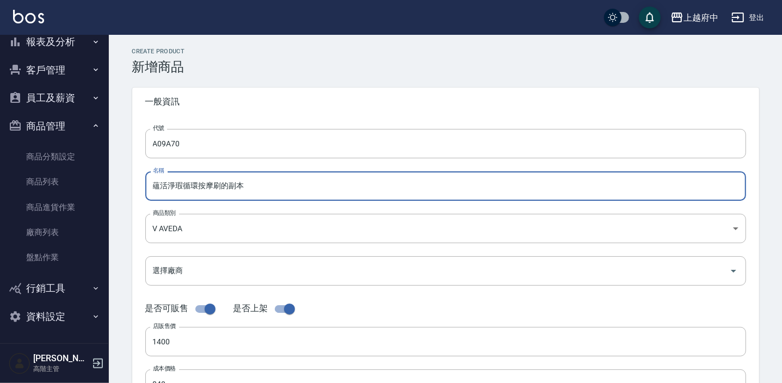
drag, startPoint x: 269, startPoint y: 190, endPoint x: 100, endPoint y: 194, distance: 169.2
click at [102, 194] on div "上越府中 登出 櫃檯作業 打帳單 帳單列表 掛單列表 座位開單 營業儀表板 現金收支登錄 高階收支登錄 材料自購登錄 每日結帳 排班表 現場電腦打卡 掃碼打卡…" at bounding box center [391, 375] width 782 height 751
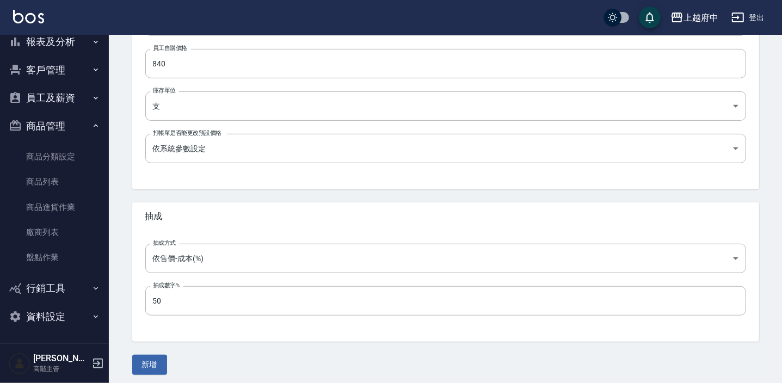
scroll to position [367, 0]
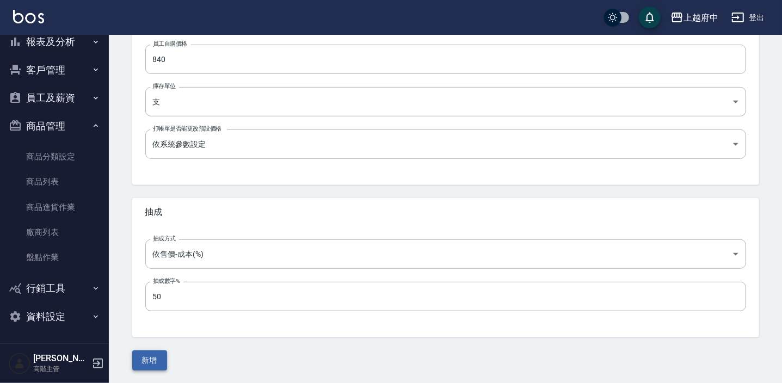
click at [153, 362] on button "新增" at bounding box center [149, 360] width 35 height 20
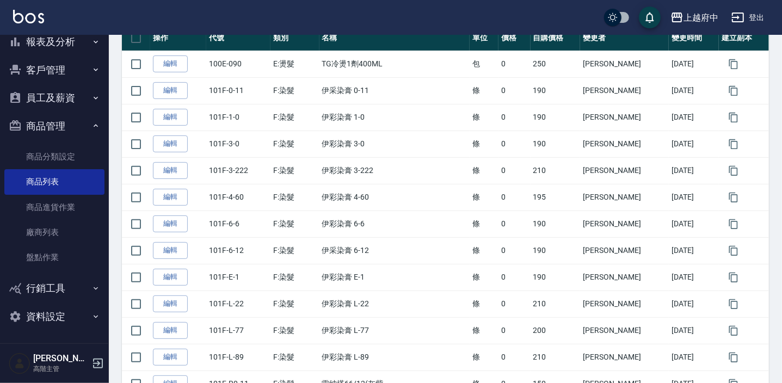
scroll to position [98, 0]
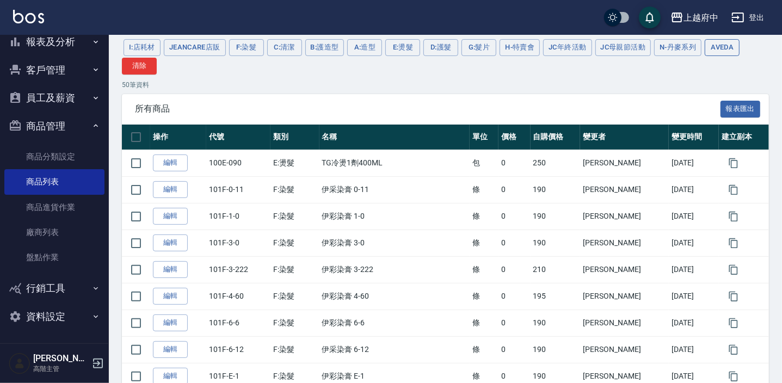
click at [725, 50] on button "AVEDA" at bounding box center [722, 47] width 35 height 17
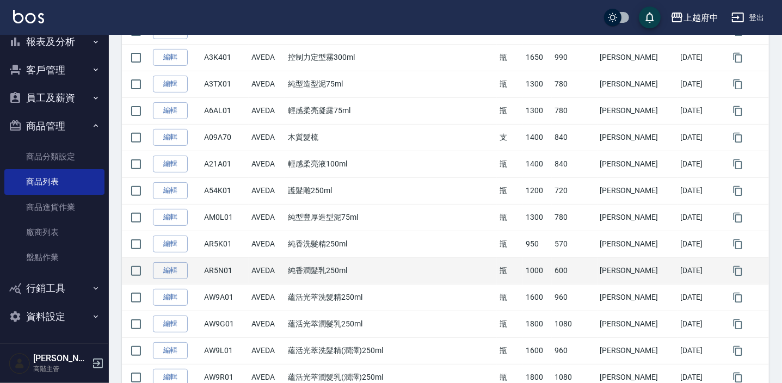
scroll to position [181, 0]
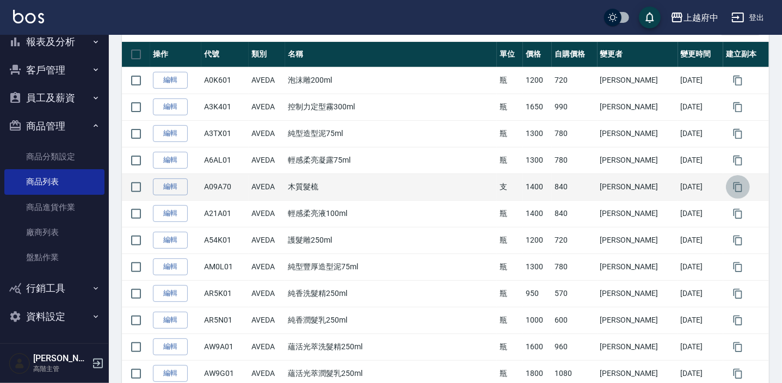
click at [737, 189] on button "button" at bounding box center [738, 187] width 24 height 24
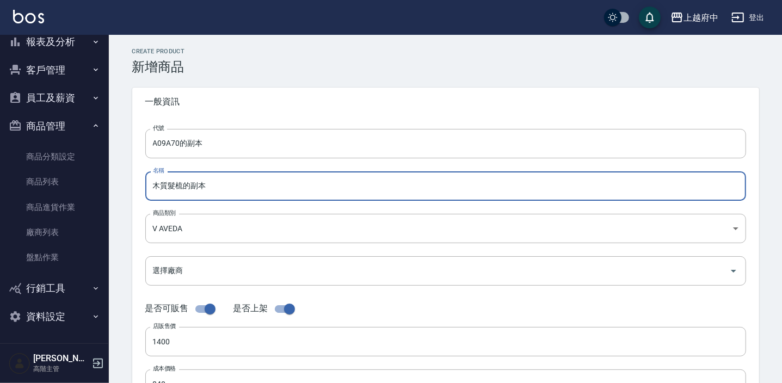
drag, startPoint x: 194, startPoint y: 183, endPoint x: 149, endPoint y: 187, distance: 45.3
click at [149, 187] on input "木質髮梳的副本" at bounding box center [445, 185] width 601 height 29
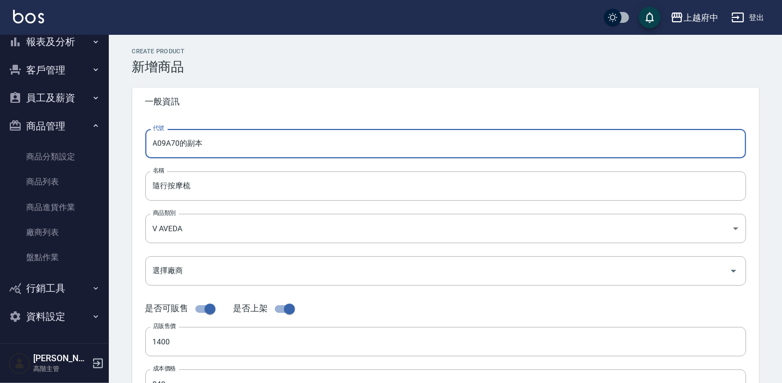
drag, startPoint x: 217, startPoint y: 145, endPoint x: 119, endPoint y: 157, distance: 98.7
drag, startPoint x: 209, startPoint y: 148, endPoint x: 135, endPoint y: 143, distance: 74.7
click at [135, 143] on div "代號 A09A70的副本 代號 名稱 隨行按摩梳 名稱 商品類別 V AVEDA 252d203a-57fd-4372-a26e-d68e0672c78b…" at bounding box center [445, 334] width 627 height 436
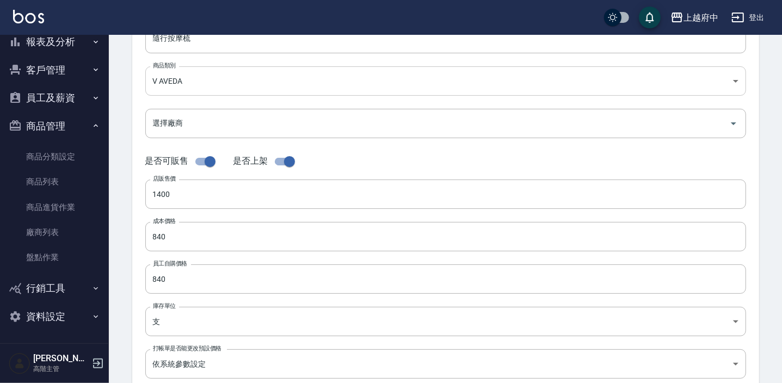
scroll to position [148, 0]
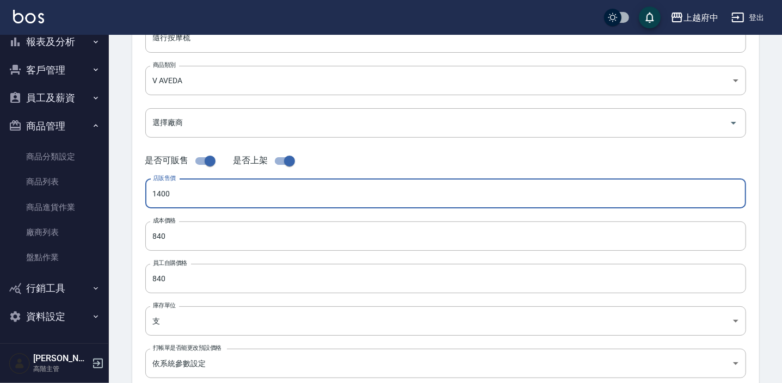
drag, startPoint x: 183, startPoint y: 190, endPoint x: 115, endPoint y: 201, distance: 68.4
click at [115, 201] on div "CREATE PRODUCT 新增商品 一般資訊 代號 ATL301 代號 名稱 隨行按摩梳 名稱 商品類別 V AVEDA 252d203a-57fd-…" at bounding box center [445, 245] width 673 height 716
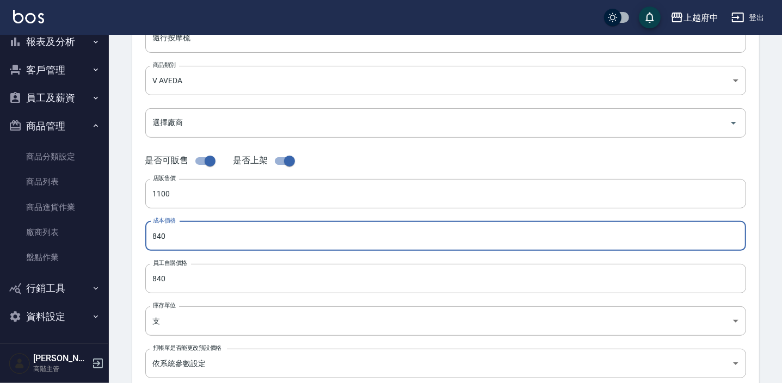
drag, startPoint x: 174, startPoint y: 232, endPoint x: 133, endPoint y: 237, distance: 41.6
click at [133, 237] on div "代號 ATL301 代號 名稱 隨行按摩梳 名稱 商品類別 V AVEDA 252d203a-57fd-4372-a26e-d68e0672c78b 商品…" at bounding box center [445, 186] width 627 height 436
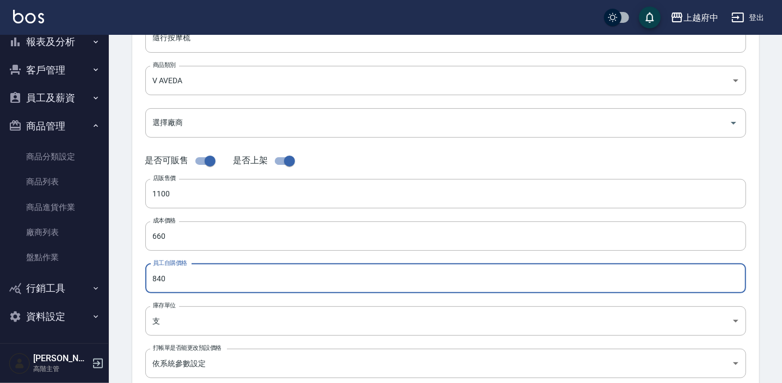
drag, startPoint x: 170, startPoint y: 271, endPoint x: 130, endPoint y: 281, distance: 40.9
click at [130, 281] on div "CREATE PRODUCT 新增商品 一般資訊 代號 ATL301 代號 名稱 隨行按摩梳 名稱 商品類別 V AVEDA 252d203a-57fd-…" at bounding box center [445, 245] width 653 height 690
click at [139, 259] on div "代號 ATL301 代號 名稱 隨行按摩梳 名稱 商品類別 V AVEDA 252d203a-57fd-4372-a26e-d68e0672c78b 商品…" at bounding box center [445, 186] width 627 height 436
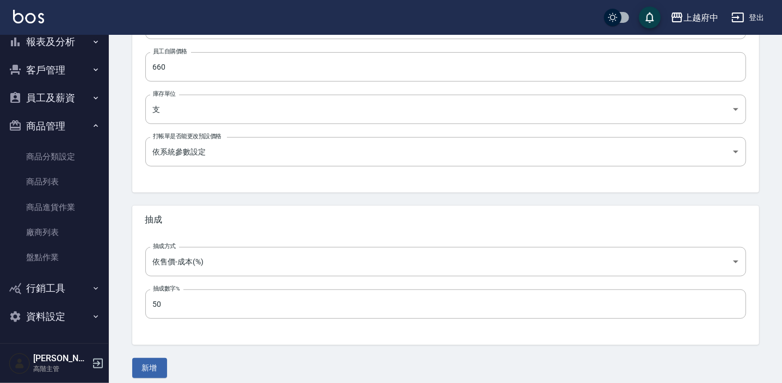
scroll to position [367, 0]
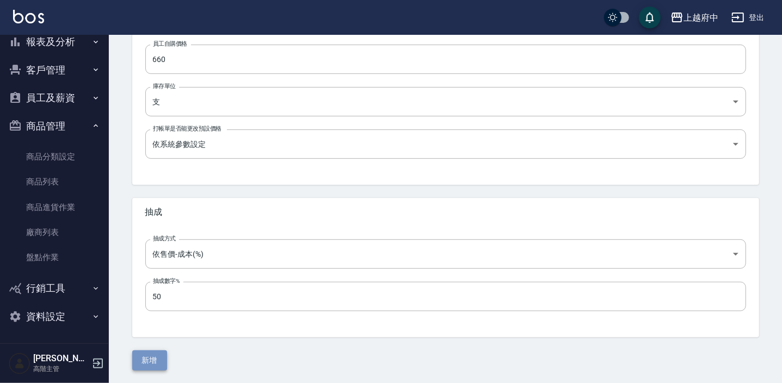
click at [151, 359] on button "新增" at bounding box center [149, 360] width 35 height 20
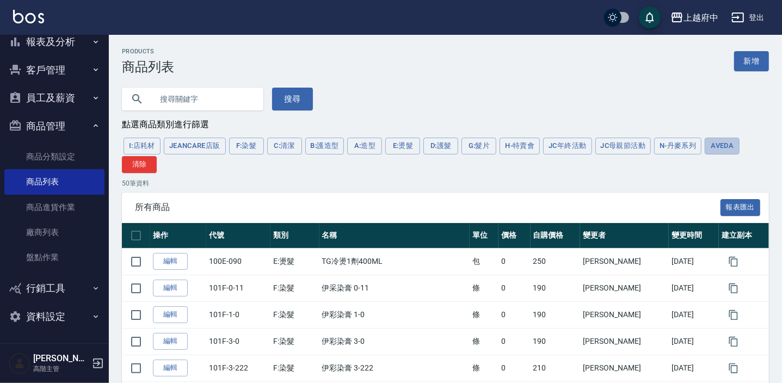
drag, startPoint x: 727, startPoint y: 146, endPoint x: 588, endPoint y: 218, distance: 156.0
click at [727, 146] on button "AVEDA" at bounding box center [722, 146] width 35 height 17
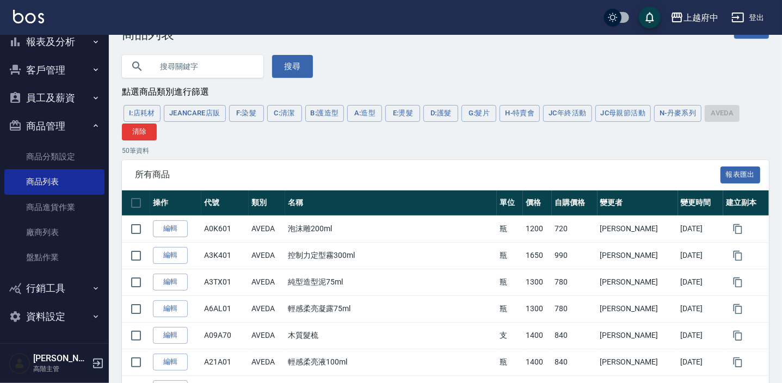
scroll to position [49, 0]
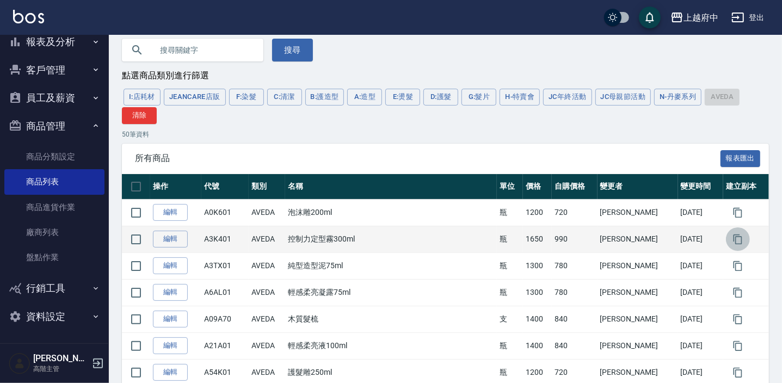
click at [732, 239] on icon "button" at bounding box center [737, 239] width 11 height 11
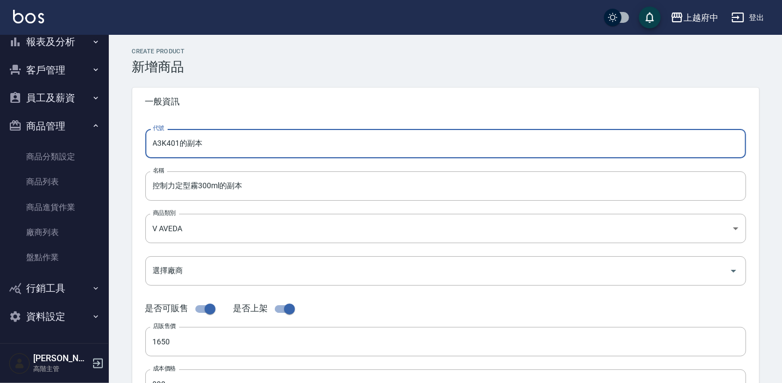
drag, startPoint x: 195, startPoint y: 146, endPoint x: 158, endPoint y: 144, distance: 37.6
click at [158, 144] on input "A3K401的副本" at bounding box center [445, 143] width 601 height 29
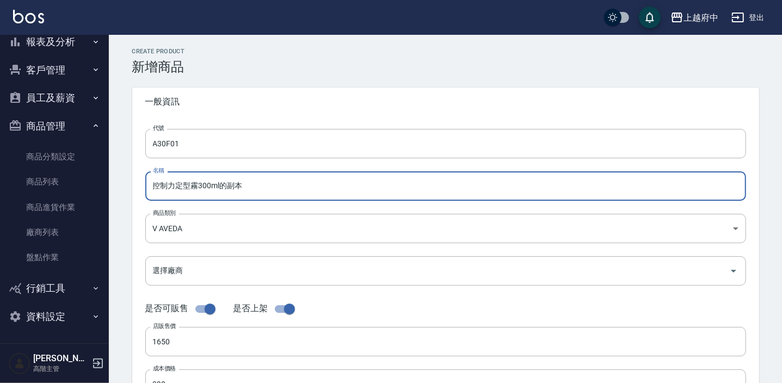
drag, startPoint x: 271, startPoint y: 185, endPoint x: 225, endPoint y: 190, distance: 46.5
click at [225, 190] on input "控制力定型霧300ml的副本" at bounding box center [445, 185] width 601 height 29
drag, startPoint x: 175, startPoint y: 186, endPoint x: 126, endPoint y: 187, distance: 49.0
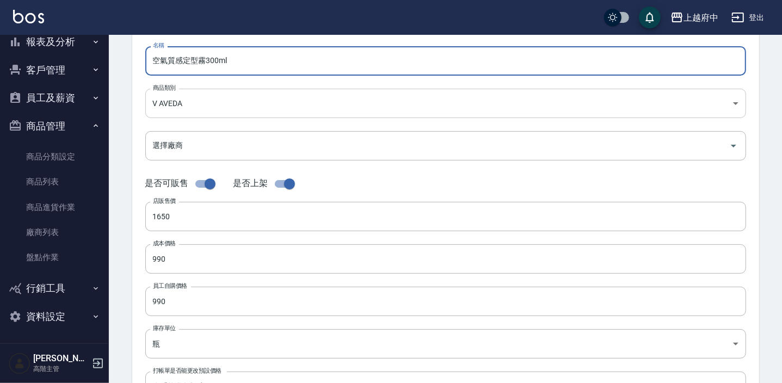
scroll to position [148, 0]
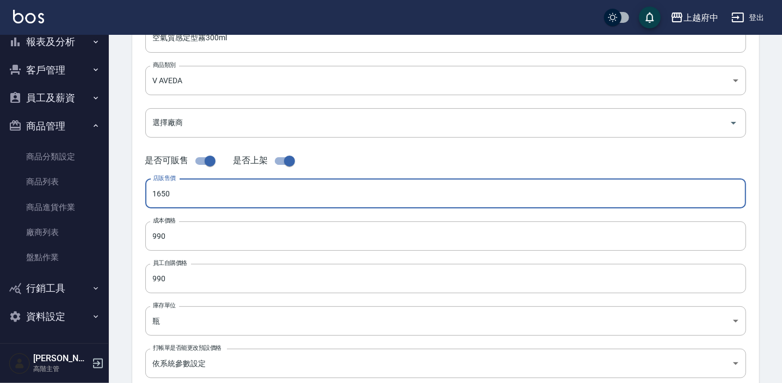
drag, startPoint x: 175, startPoint y: 195, endPoint x: 129, endPoint y: 198, distance: 46.4
click at [129, 198] on div "CREATE PRODUCT 新增商品 一般資訊 代號 A30F01 代號 名稱 空氣質感定型霧300ml 名稱 商品類別 V AVEDA 252d203…" at bounding box center [445, 245] width 653 height 690
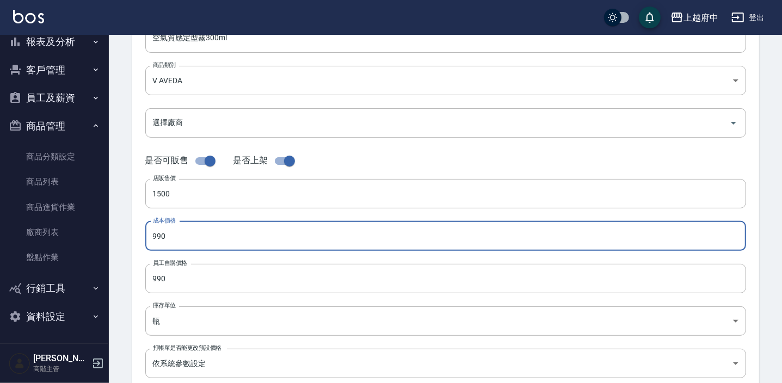
drag, startPoint x: 178, startPoint y: 229, endPoint x: 122, endPoint y: 234, distance: 56.8
click at [122, 234] on div "CREATE PRODUCT 新增商品 一般資訊 代號 A30F01 代號 名稱 空氣質感定型霧300ml 名稱 商品類別 V AVEDA 252d203…" at bounding box center [445, 245] width 653 height 690
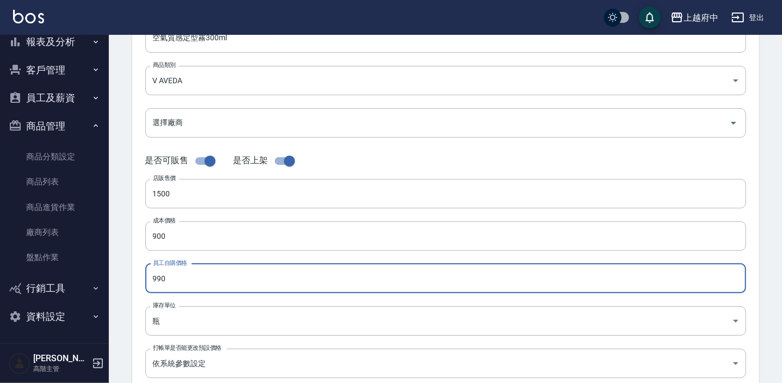
drag, startPoint x: 164, startPoint y: 284, endPoint x: 134, endPoint y: 285, distance: 29.9
click at [134, 285] on div "代號 A30F01 代號 名稱 空氣質感定型霧300ml 名稱 商品類別 V AVEDA 252d203a-57fd-4372-a26e-d68e0672…" at bounding box center [445, 186] width 627 height 436
click at [141, 269] on div "代號 A30F01 代號 名稱 空氣質感定型霧300ml 名稱 商品類別 V AVEDA 252d203a-57fd-4372-a26e-d68e0672…" at bounding box center [445, 186] width 627 height 436
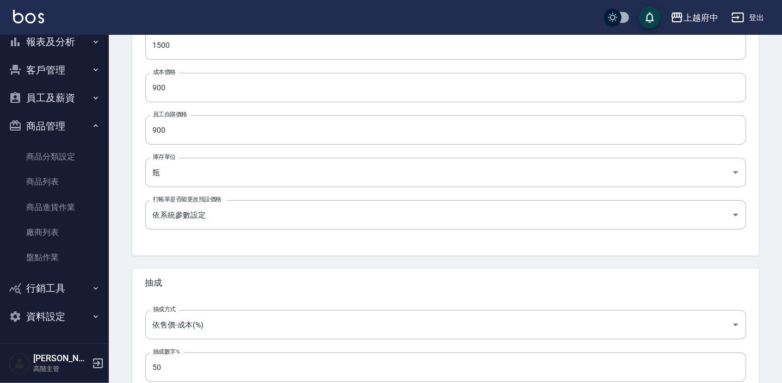
scroll to position [367, 0]
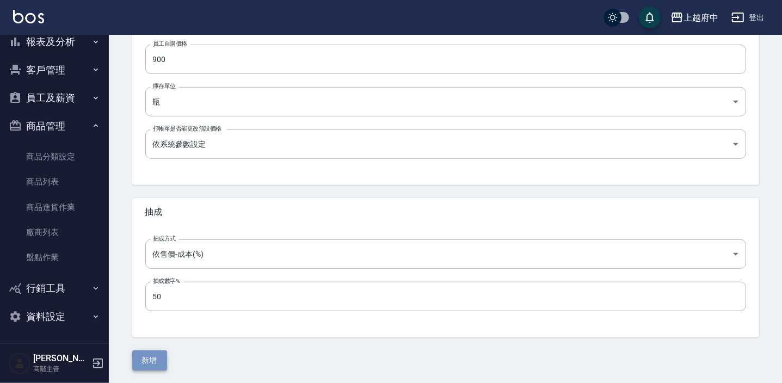
click at [156, 359] on button "新增" at bounding box center [149, 360] width 35 height 20
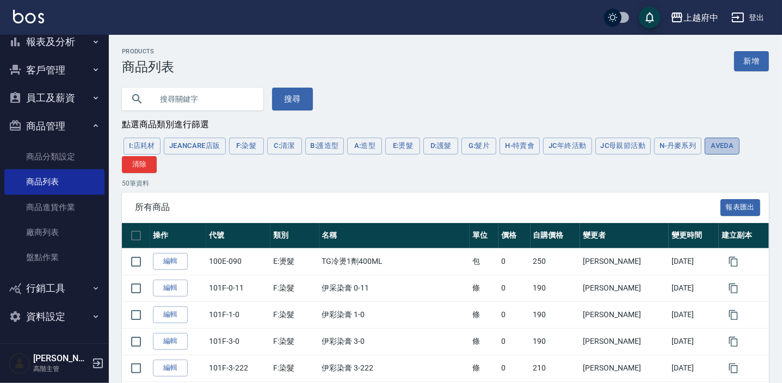
click at [719, 148] on button "AVEDA" at bounding box center [722, 146] width 35 height 17
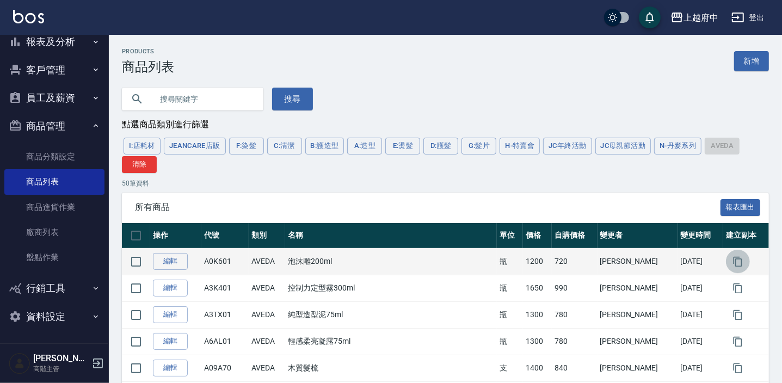
click at [738, 264] on button "button" at bounding box center [738, 262] width 24 height 24
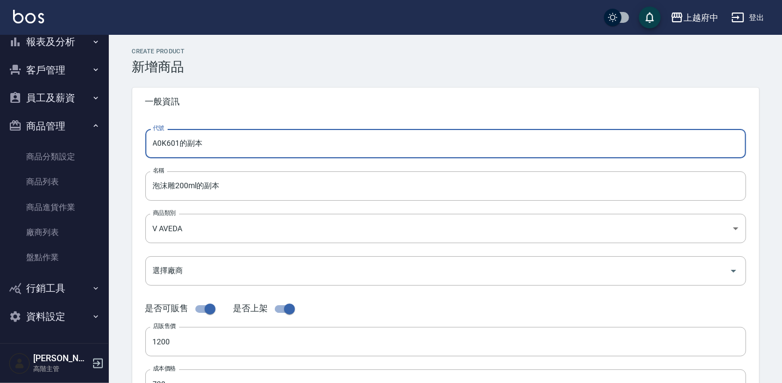
drag, startPoint x: 224, startPoint y: 150, endPoint x: 133, endPoint y: 152, distance: 90.9
click at [133, 152] on div "代號 A0K601的副本 代號 名稱 泡沫雕200ml的副本 名稱 商品類別 V AVEDA 252d203a-57fd-4372-a26e-d68e06…" at bounding box center [445, 334] width 627 height 436
click at [165, 146] on input "A0K601的副本" at bounding box center [445, 143] width 601 height 29
click at [161, 145] on input "A0K601的副本" at bounding box center [445, 143] width 601 height 29
click at [225, 141] on input "AEK601的副本" at bounding box center [445, 143] width 601 height 29
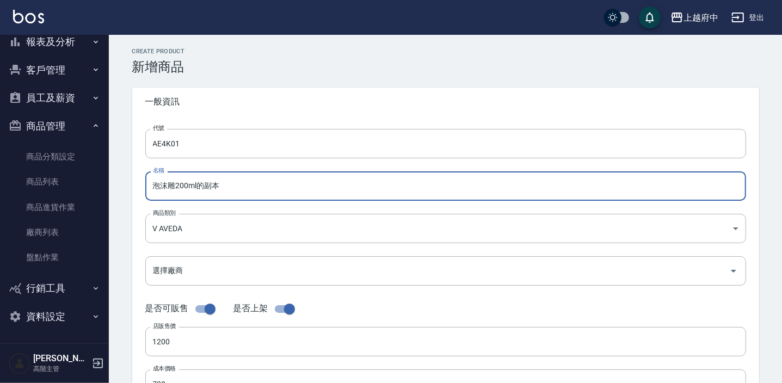
drag, startPoint x: 260, startPoint y: 186, endPoint x: 125, endPoint y: 186, distance: 134.9
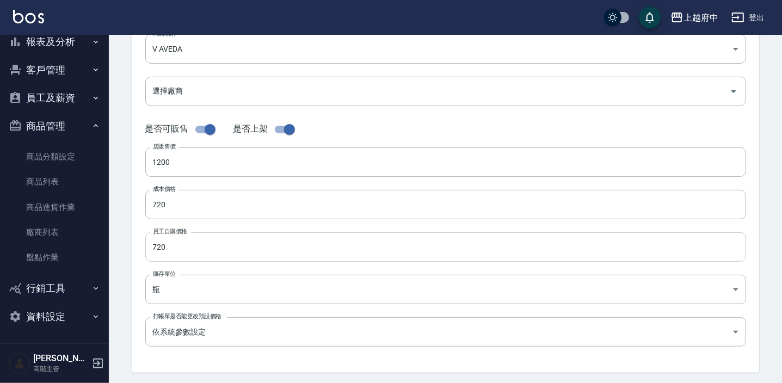
scroll to position [197, 0]
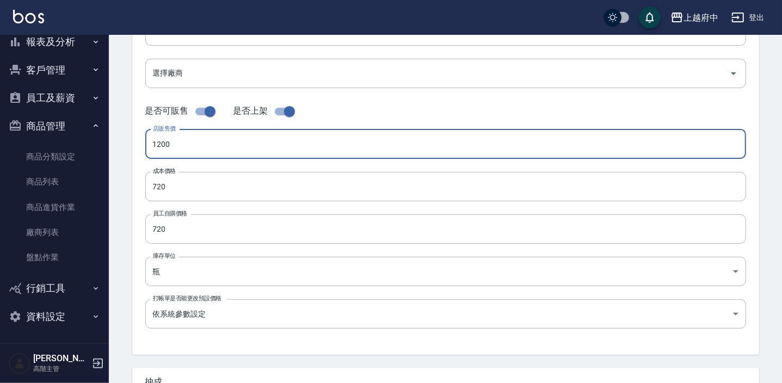
drag, startPoint x: 187, startPoint y: 150, endPoint x: 113, endPoint y: 146, distance: 73.5
click at [114, 146] on div "CREATE PRODUCT 新增商品 一般資訊 代號 AE4K01 代號 名稱 康福茶4.9OZ 名稱 商品類別 V AVEDA 252d203a-57…" at bounding box center [445, 195] width 673 height 716
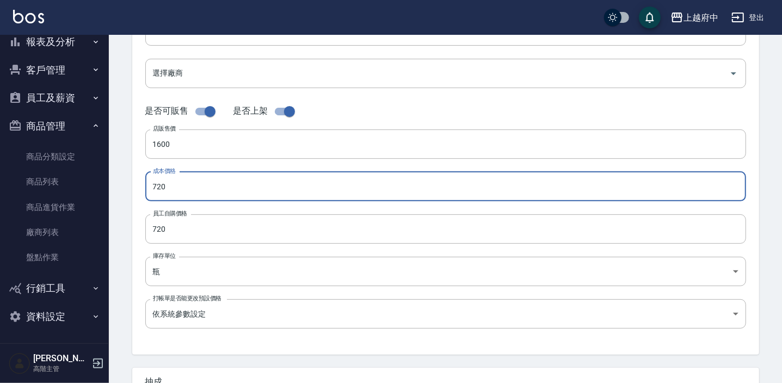
drag, startPoint x: 181, startPoint y: 196, endPoint x: 136, endPoint y: 186, distance: 45.8
click at [136, 186] on div "代號 AE4K01 代號 名稱 康福茶4.9OZ 名稱 商品類別 V AVEDA 252d203a-57fd-4372-a26e-d68e0672c78b…" at bounding box center [445, 136] width 627 height 436
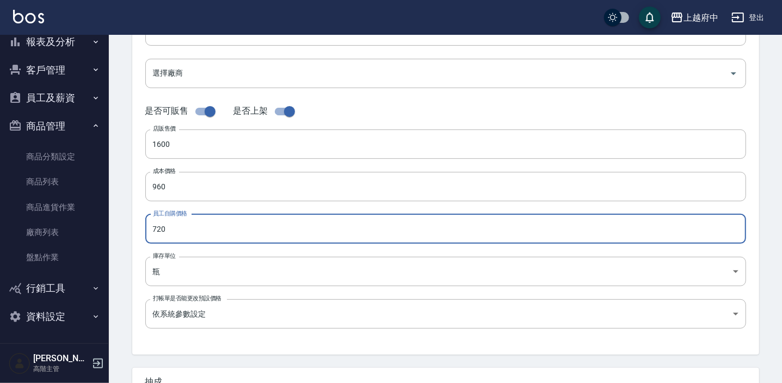
drag, startPoint x: 187, startPoint y: 228, endPoint x: 123, endPoint y: 226, distance: 63.2
click at [123, 226] on div "CREATE PRODUCT 新增商品 一般資訊 代號 AE4K01 代號 名稱 康福茶4.9OZ 名稱 商品類別 V AVEDA 252d203a-57…" at bounding box center [445, 195] width 653 height 690
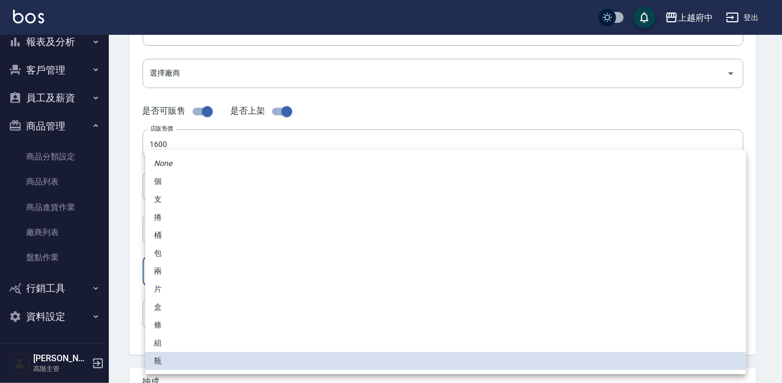
click at [194, 277] on body "上越府中 登出 櫃檯作業 打帳單 帳單列表 掛單列表 座位開單 營業儀表板 現金收支登錄 高階收支登錄 材料自購登錄 每日結帳 排班表 現場電腦打卡 掃碼打卡…" at bounding box center [391, 178] width 782 height 751
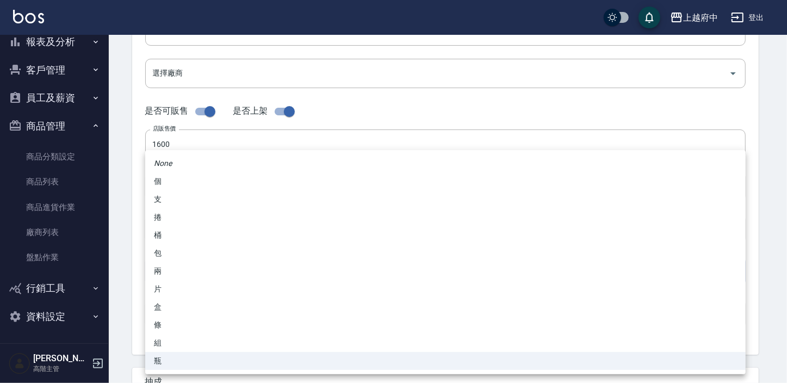
click at [162, 359] on li "瓶" at bounding box center [445, 361] width 601 height 18
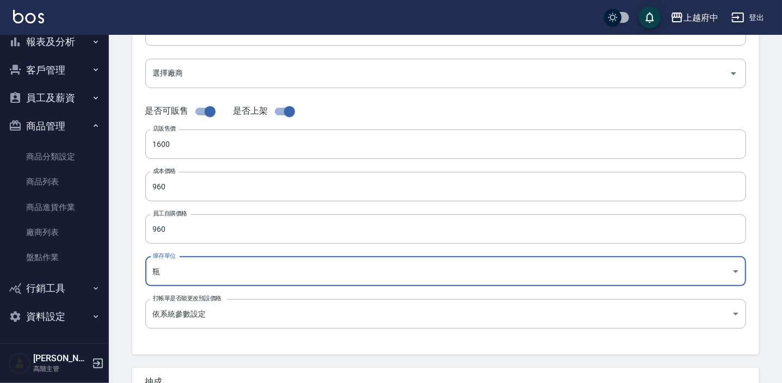
click at [134, 299] on div "代號 AE4K01 代號 名稱 康福茶4.9OZ 名稱 商品類別 V AVEDA 252d203a-57fd-4372-a26e-d68e0672c78b…" at bounding box center [445, 136] width 627 height 436
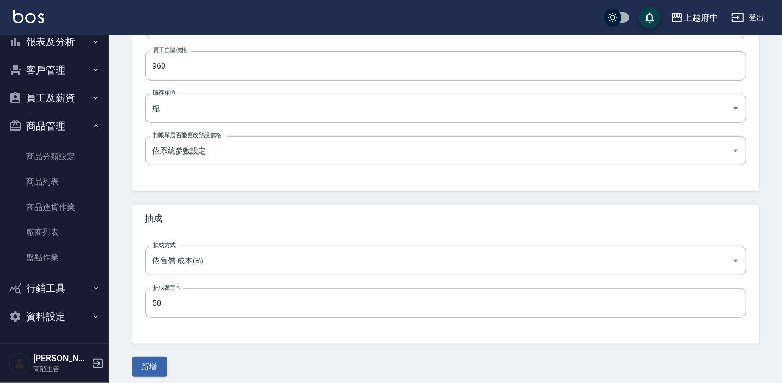
scroll to position [367, 0]
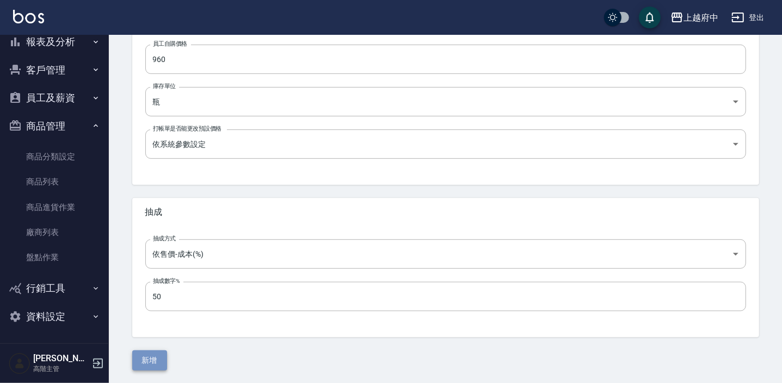
click at [149, 361] on button "新增" at bounding box center [149, 360] width 35 height 20
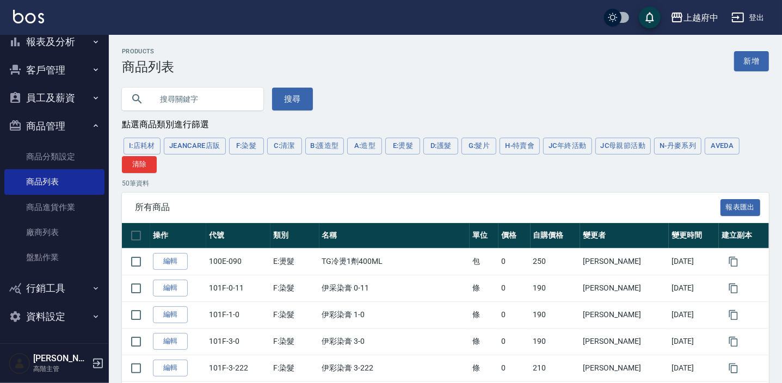
drag, startPoint x: 723, startPoint y: 149, endPoint x: 294, endPoint y: 224, distance: 435.2
click at [723, 148] on button "AVEDA" at bounding box center [722, 146] width 35 height 17
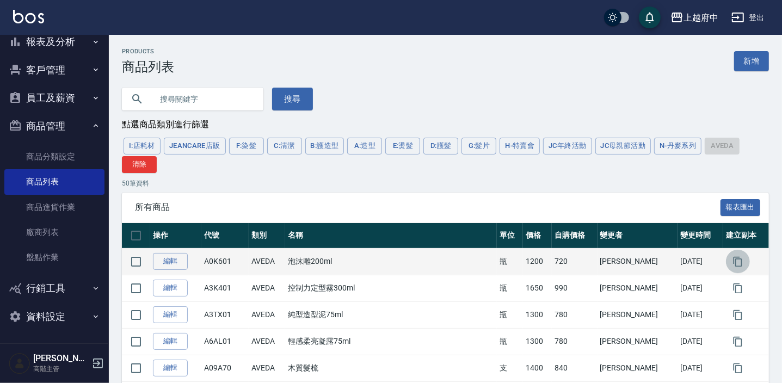
click at [732, 256] on icon "button" at bounding box center [737, 261] width 11 height 11
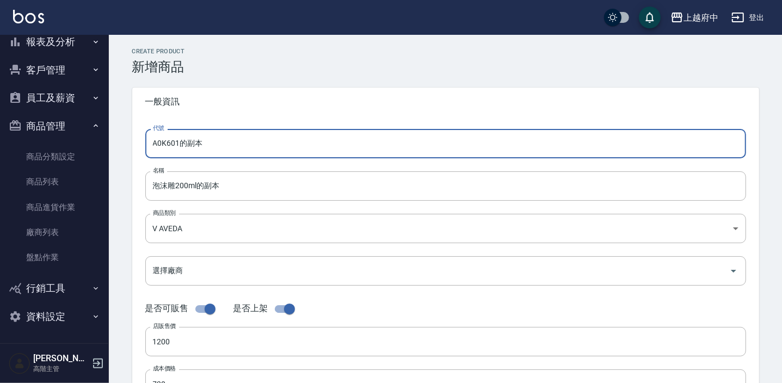
drag, startPoint x: 228, startPoint y: 146, endPoint x: 118, endPoint y: 155, distance: 110.2
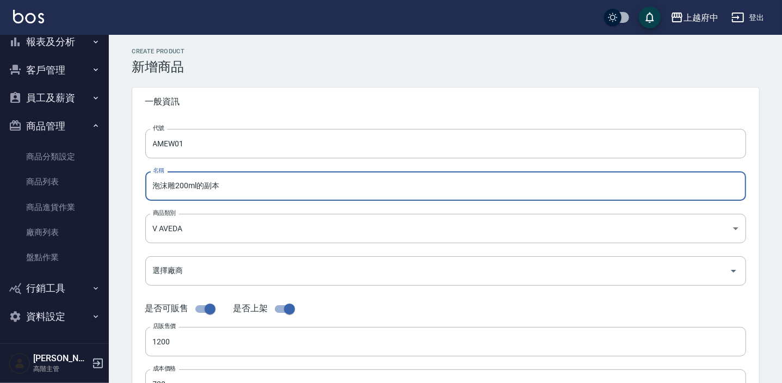
click at [236, 186] on input "泡沫雕200ml的副本" at bounding box center [445, 185] width 601 height 29
click at [175, 185] on input "泡沫雕200ml" at bounding box center [445, 185] width 601 height 29
click at [158, 184] on input "200ml" at bounding box center [445, 185] width 601 height 29
click at [149, 184] on input "50ml" at bounding box center [445, 185] width 601 height 29
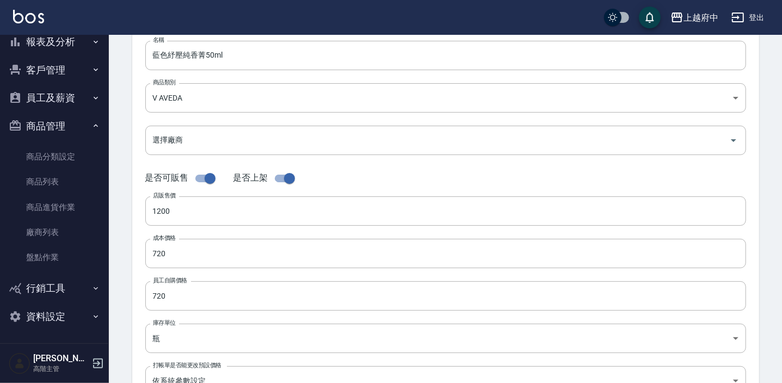
scroll to position [197, 0]
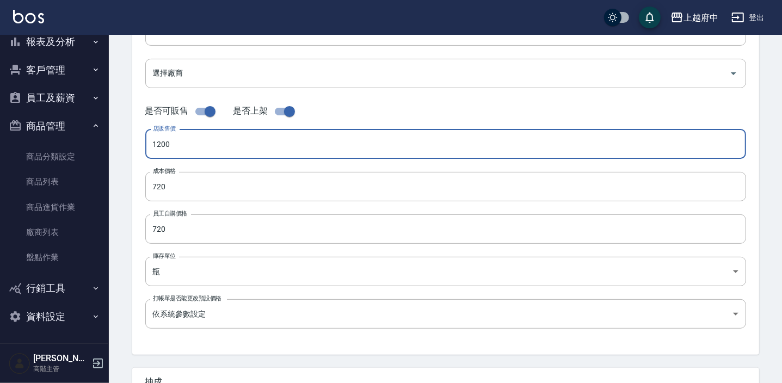
drag, startPoint x: 199, startPoint y: 149, endPoint x: 127, endPoint y: 147, distance: 71.8
click at [127, 147] on div "CREATE PRODUCT 新增商品 一般資訊 代號 AMEW01 代號 名稱 藍色紓壓純香菁50ml 名稱 商品類別 V AVEDA 252d203a…" at bounding box center [445, 195] width 653 height 690
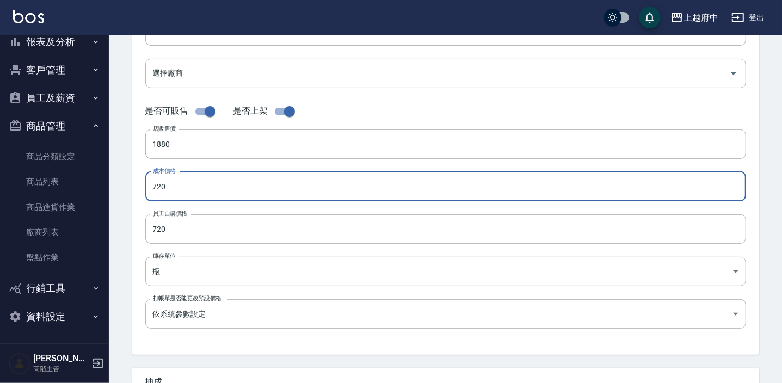
drag, startPoint x: 179, startPoint y: 196, endPoint x: 133, endPoint y: 199, distance: 45.8
click at [133, 199] on div "代號 AMEW01 代號 名稱 藍色紓壓純香菁50ml 名稱 商品類別 V AVEDA 252d203a-57fd-4372-a26e-d68e0672c…" at bounding box center [445, 136] width 627 height 436
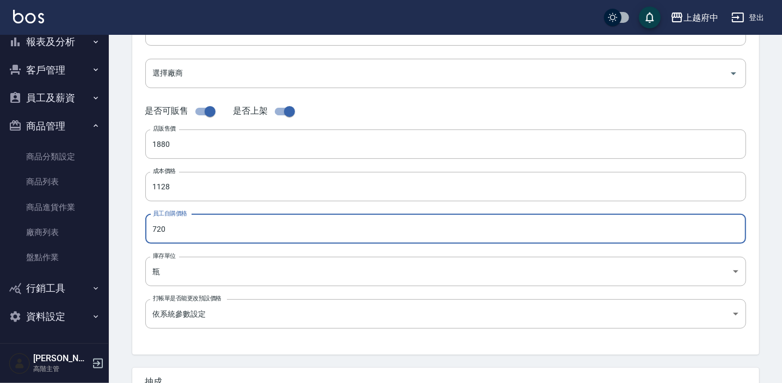
drag, startPoint x: 177, startPoint y: 237, endPoint x: 145, endPoint y: 230, distance: 32.2
click at [145, 230] on input "720" at bounding box center [445, 228] width 601 height 29
click at [140, 228] on div "代號 AMEW01 代號 名稱 藍色紓壓純香菁50ml 名稱 商品類別 V AVEDA 252d203a-57fd-4372-a26e-d68e0672c…" at bounding box center [445, 136] width 627 height 436
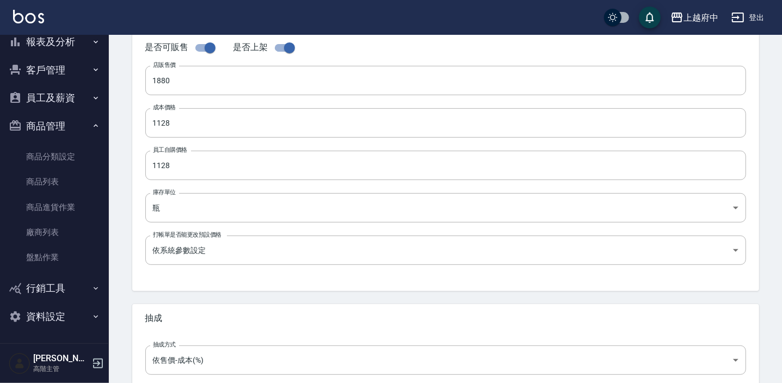
scroll to position [367, 0]
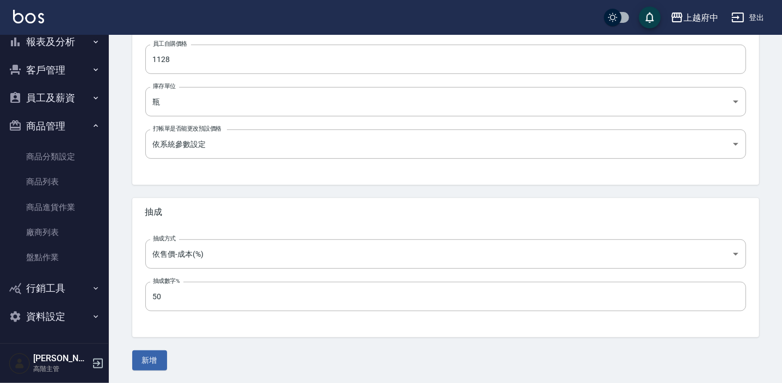
click at [156, 360] on button "新增" at bounding box center [149, 360] width 35 height 20
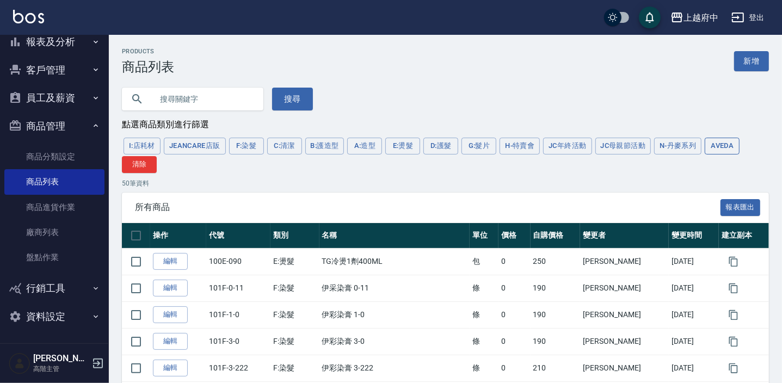
click at [728, 147] on button "AVEDA" at bounding box center [722, 146] width 35 height 17
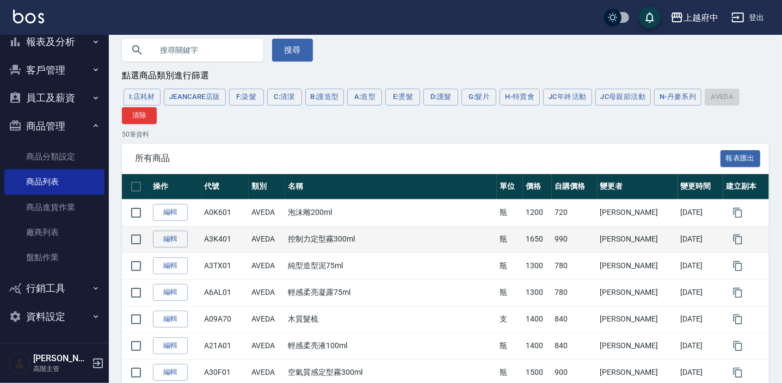
scroll to position [49, 0]
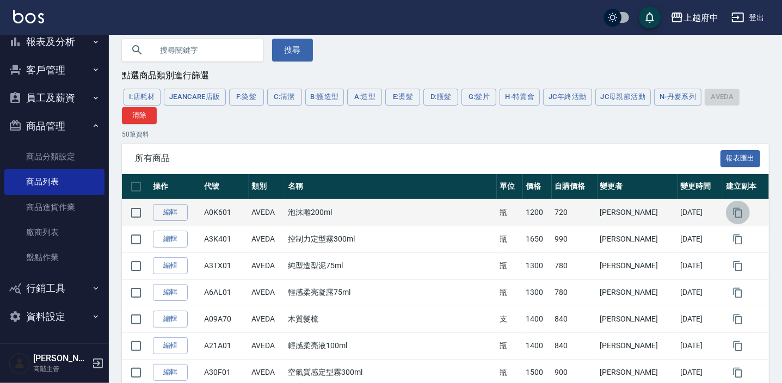
click at [732, 214] on icon "button" at bounding box center [737, 212] width 11 height 11
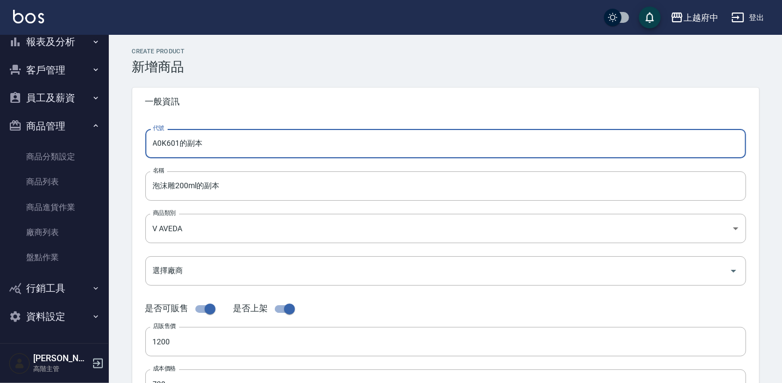
drag, startPoint x: 217, startPoint y: 138, endPoint x: 121, endPoint y: 142, distance: 95.8
click at [246, 183] on input "泡沫雕200ml的副本" at bounding box center [445, 185] width 601 height 29
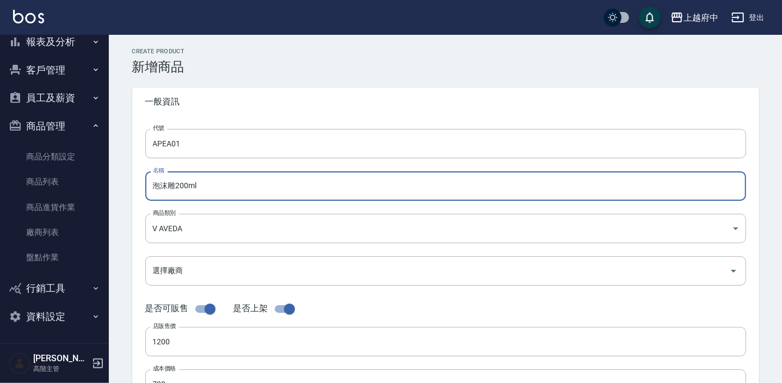
click at [174, 182] on input "泡沫雕200ml" at bounding box center [445, 185] width 601 height 29
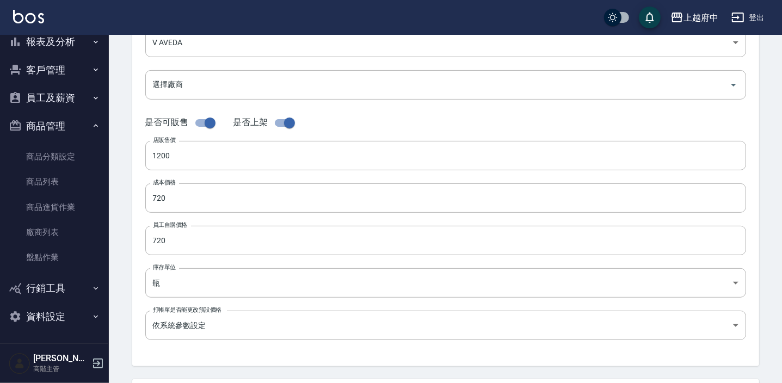
scroll to position [197, 0]
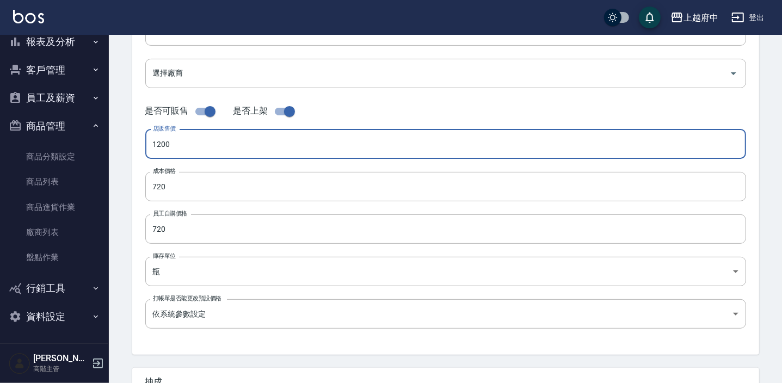
drag, startPoint x: 185, startPoint y: 144, endPoint x: 113, endPoint y: 142, distance: 71.8
click at [113, 142] on div "CREATE PRODUCT 新增商品 一般資訊 代號 APEA01 代號 名稱 單一香階純香油 佛手柑30ml 名稱 商品類別 V AVEDA 252d…" at bounding box center [445, 195] width 673 height 716
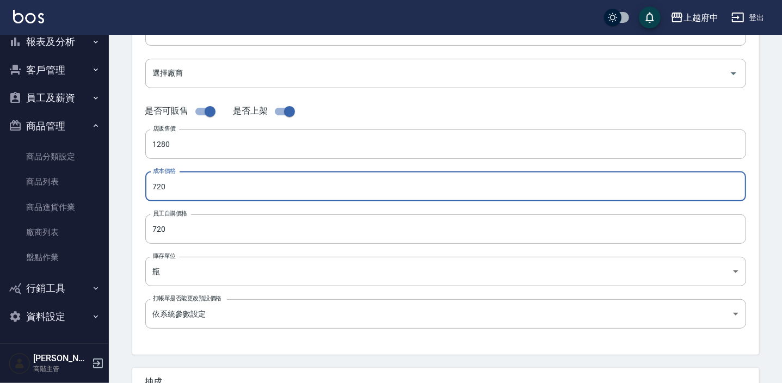
drag, startPoint x: 180, startPoint y: 188, endPoint x: 120, endPoint y: 194, distance: 60.1
click at [120, 194] on div "CREATE PRODUCT 新增商品 一般資訊 代號 APEA01 代號 名稱 單一香階純香油 佛手柑30ml 名稱 商品類別 V AVEDA 252d…" at bounding box center [445, 195] width 653 height 690
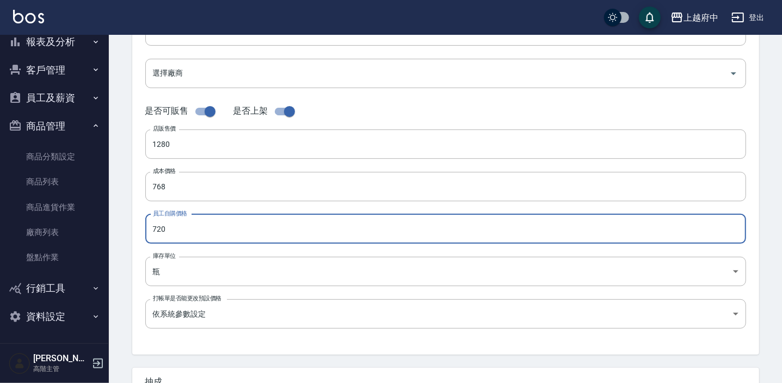
drag, startPoint x: 176, startPoint y: 230, endPoint x: 124, endPoint y: 233, distance: 51.8
click at [125, 233] on div "CREATE PRODUCT 新增商品 一般資訊 代號 APEA01 代號 名稱 單一香階純香油 佛手柑30ml 名稱 商品類別 V AVEDA 252d…" at bounding box center [445, 195] width 653 height 690
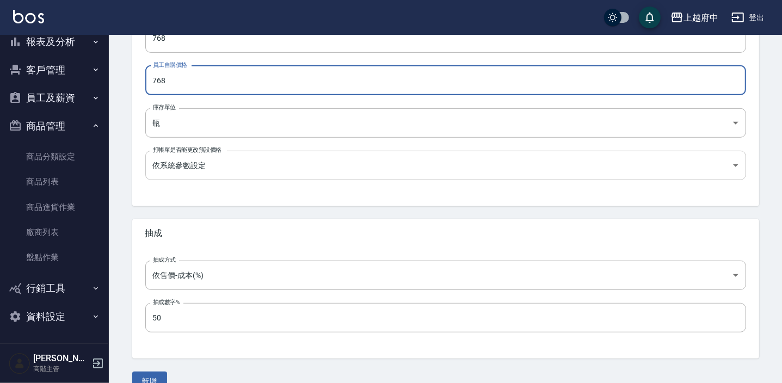
scroll to position [367, 0]
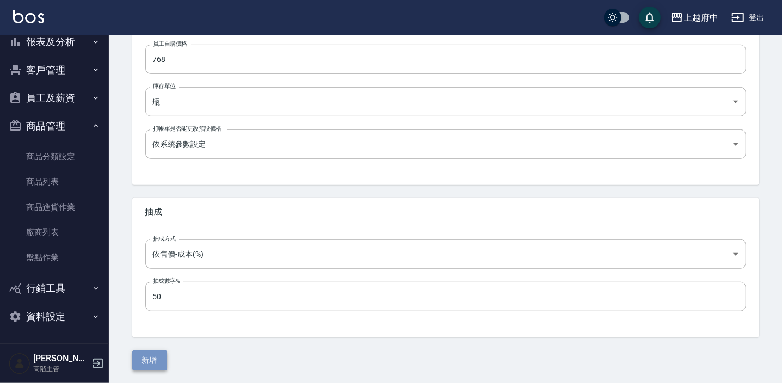
click at [151, 354] on button "新增" at bounding box center [149, 360] width 35 height 20
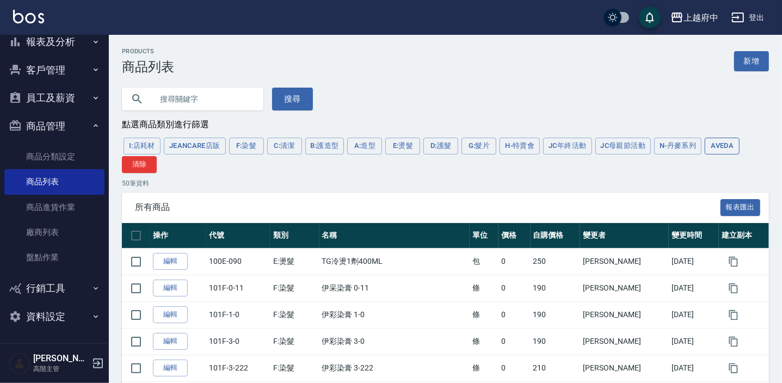
click at [719, 143] on button "AVEDA" at bounding box center [722, 146] width 35 height 17
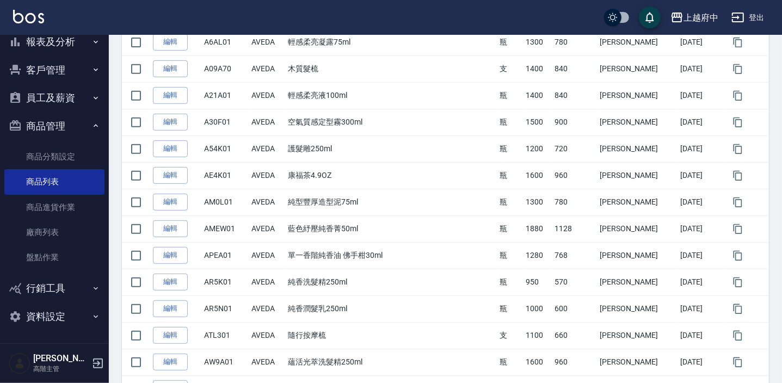
scroll to position [346, 0]
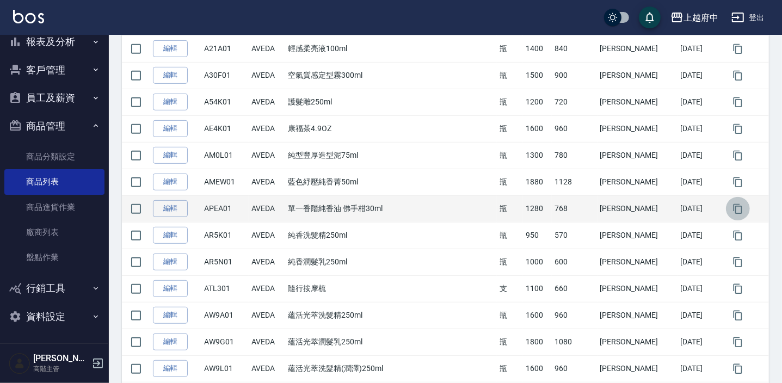
click at [732, 207] on icon "button" at bounding box center [737, 208] width 11 height 11
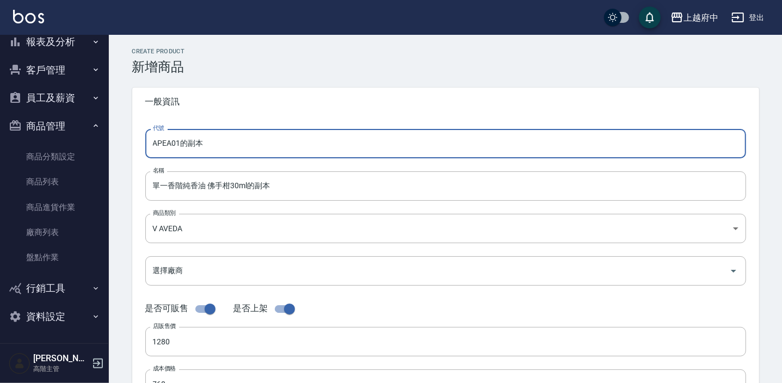
click at [218, 147] on input "APEA01的副本" at bounding box center [445, 143] width 601 height 29
click at [276, 192] on input "單一香階純香油 佛手柑30ml的副本" at bounding box center [445, 185] width 601 height 29
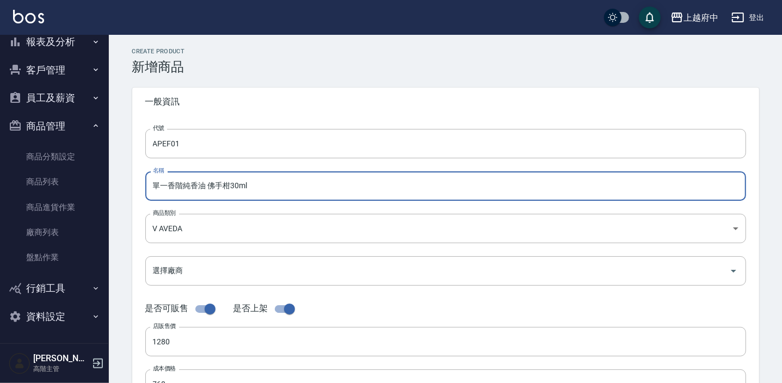
click at [228, 187] on input "單一香階純香油 佛手柑30ml" at bounding box center [445, 185] width 601 height 29
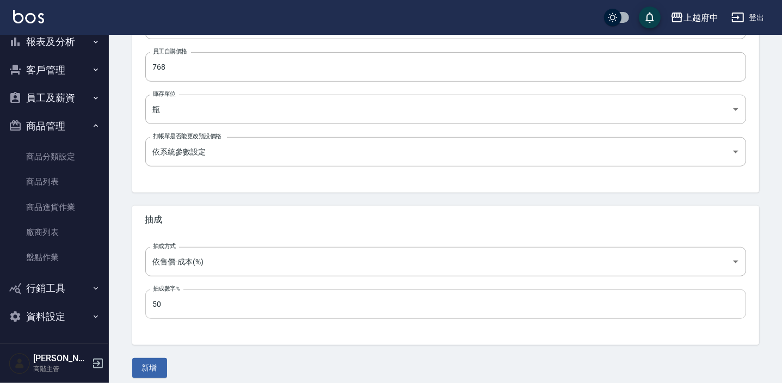
scroll to position [367, 0]
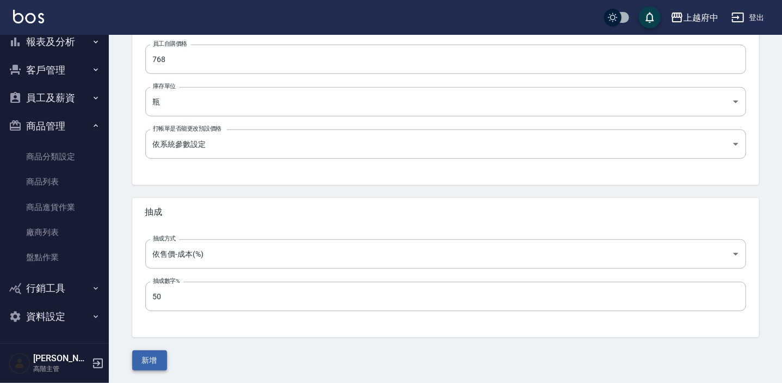
click at [157, 360] on button "新增" at bounding box center [149, 360] width 35 height 20
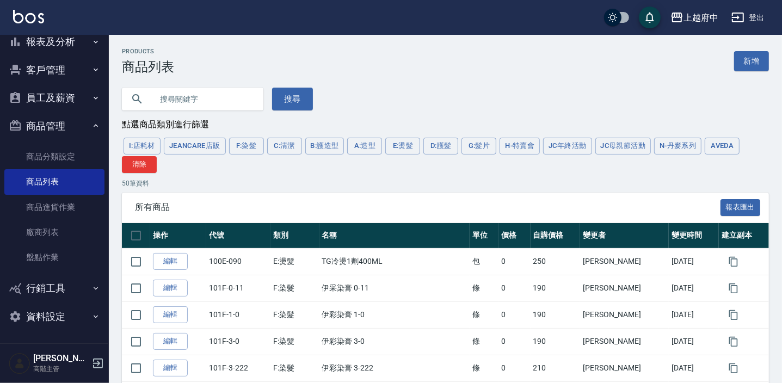
drag, startPoint x: 731, startPoint y: 141, endPoint x: 753, endPoint y: 197, distance: 60.5
click at [730, 141] on button "AVEDA" at bounding box center [722, 146] width 35 height 17
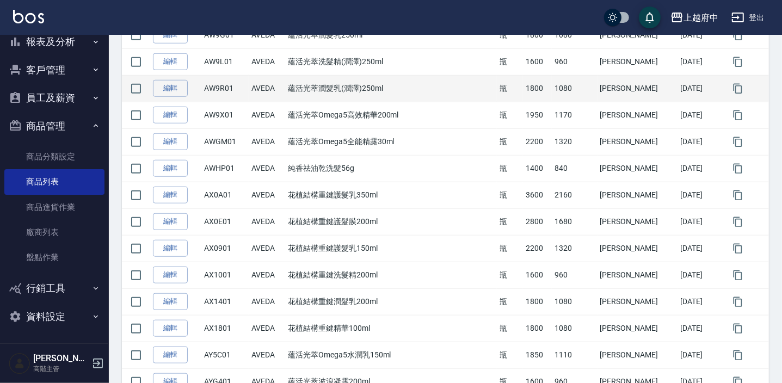
scroll to position [692, 0]
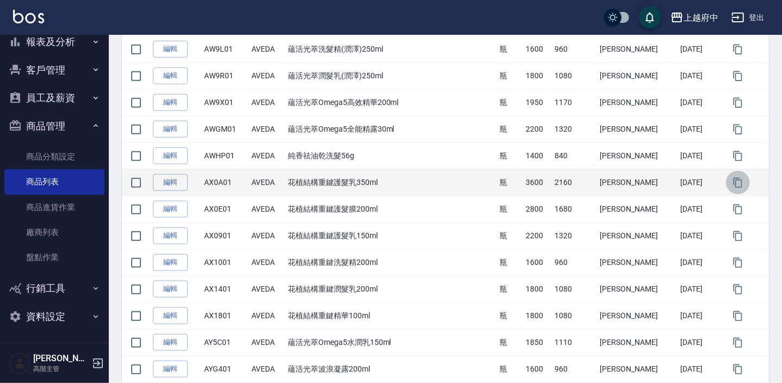
click at [732, 181] on icon "button" at bounding box center [737, 182] width 11 height 11
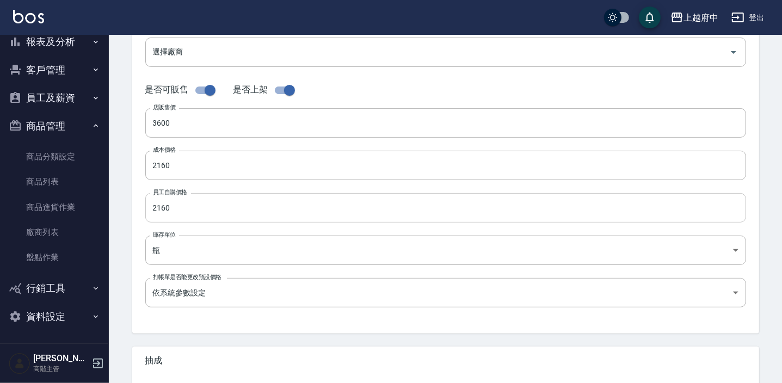
scroll to position [169, 0]
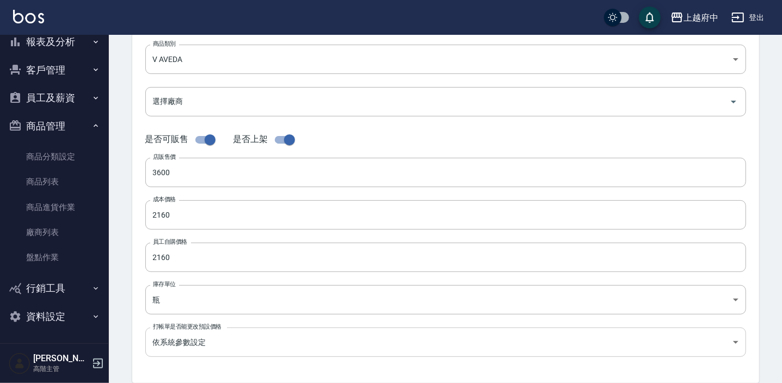
click at [728, 341] on body "上越府中 登出 櫃檯作業 打帳單 帳單列表 掛單列表 座位開單 營業儀表板 現金收支登錄 高階收支登錄 材料自購登錄 每日結帳 排班表 現場電腦打卡 掃碼打卡…" at bounding box center [391, 206] width 782 height 751
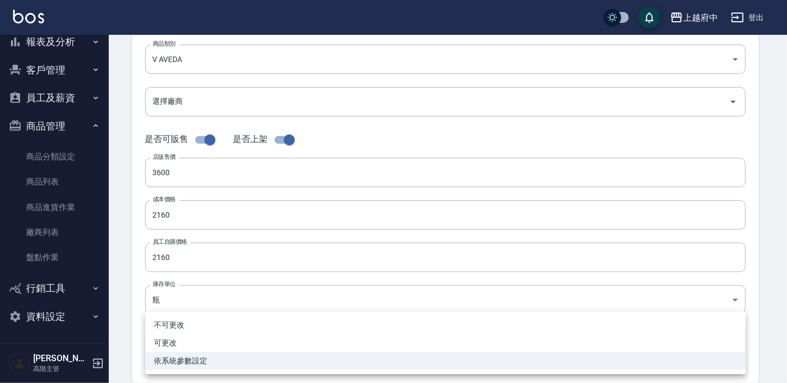
click at [135, 301] on div at bounding box center [393, 191] width 787 height 383
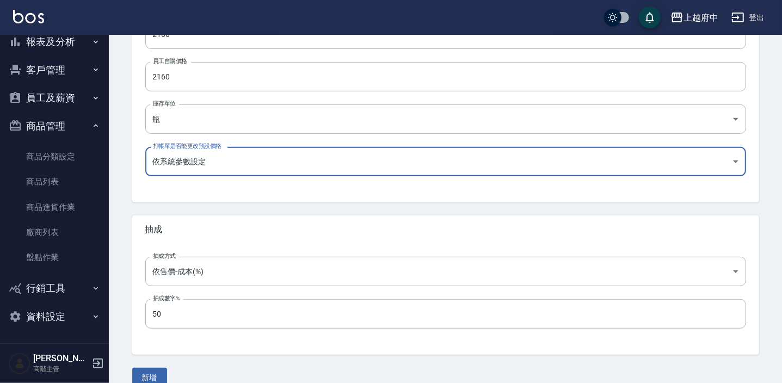
scroll to position [367, 0]
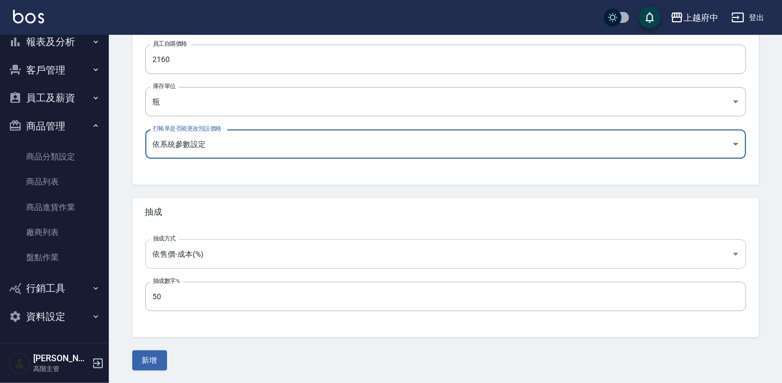
click at [740, 255] on body "上越府中 登出 櫃檯作業 打帳單 帳單列表 掛單列表 座位開單 營業儀表板 現金收支登錄 高階收支登錄 材料自購登錄 每日結帳 排班表 現場電腦打卡 掃碼打卡…" at bounding box center [391, 8] width 782 height 751
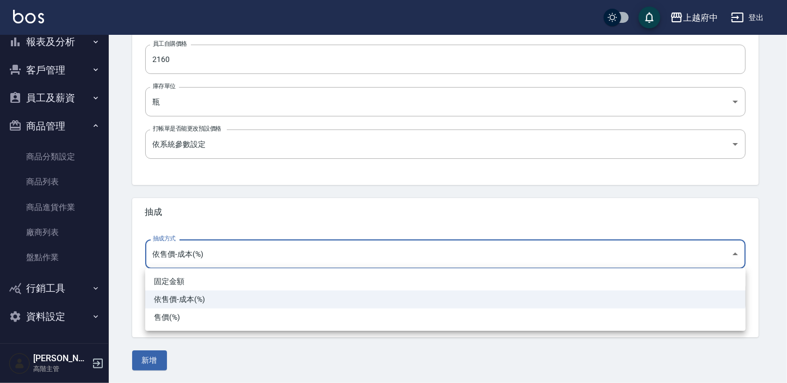
click at [119, 216] on div at bounding box center [393, 191] width 787 height 383
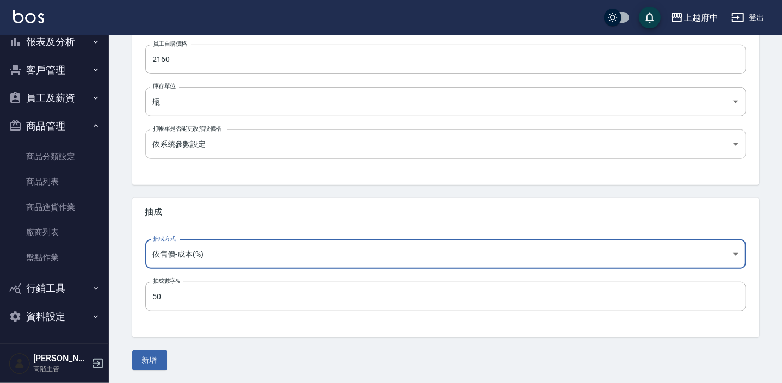
click at [738, 139] on body "上越府中 登出 櫃檯作業 打帳單 帳單列表 掛單列表 座位開單 營業儀表板 現金收支登錄 高階收支登錄 材料自購登錄 每日結帳 排班表 現場電腦打卡 掃碼打卡…" at bounding box center [391, 8] width 782 height 751
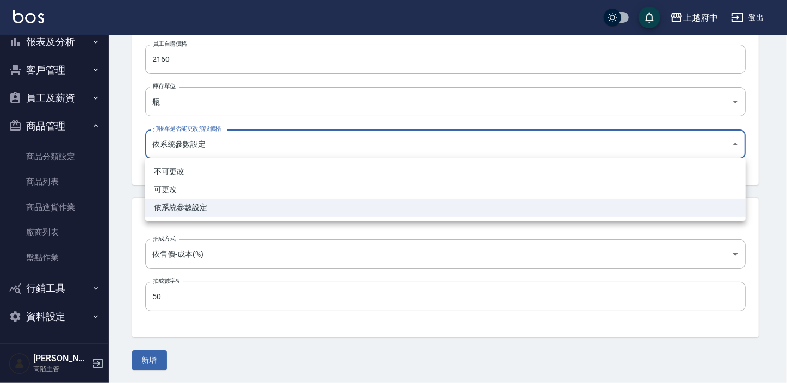
click at [760, 166] on div at bounding box center [393, 191] width 787 height 383
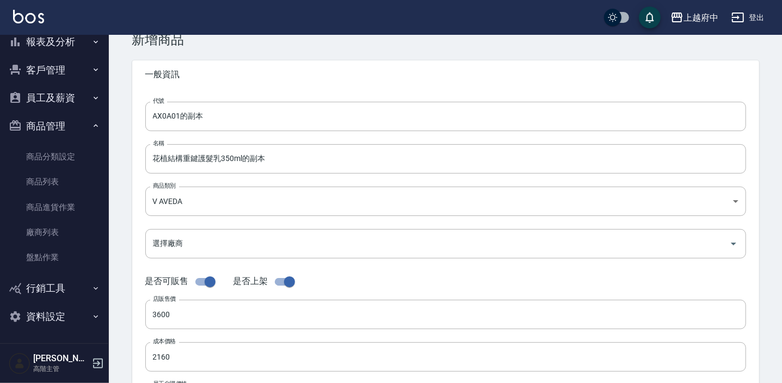
scroll to position [0, 0]
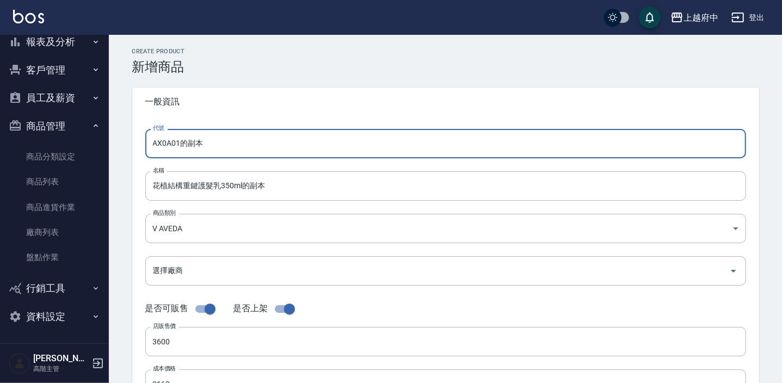
drag, startPoint x: 212, startPoint y: 145, endPoint x: 141, endPoint y: 141, distance: 70.9
click at [141, 141] on div "代號 AX0A01的副本 代號 名稱 花植結構重鍵護髮乳350ml的副本 名稱 商品類別 V AVEDA 252d203a-57fd-4372-a26e-…" at bounding box center [445, 334] width 627 height 436
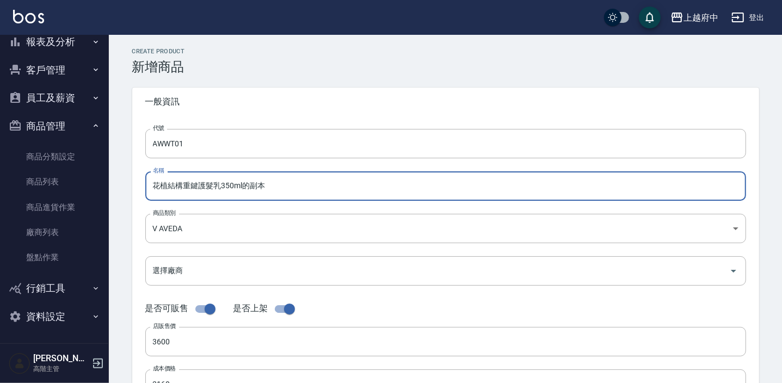
drag, startPoint x: 282, startPoint y: 188, endPoint x: 243, endPoint y: 186, distance: 39.2
click at [243, 186] on input "花植結構重鍵護髮乳350ml的副本" at bounding box center [445, 185] width 601 height 29
click at [217, 189] on input "花植結構重鍵護髮乳350ml" at bounding box center [445, 185] width 601 height 29
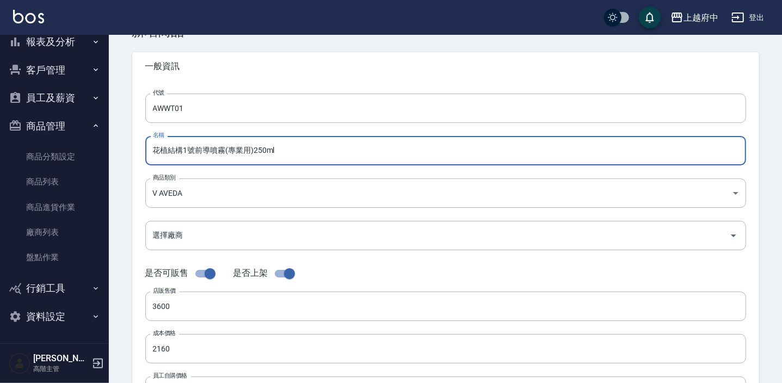
scroll to position [98, 0]
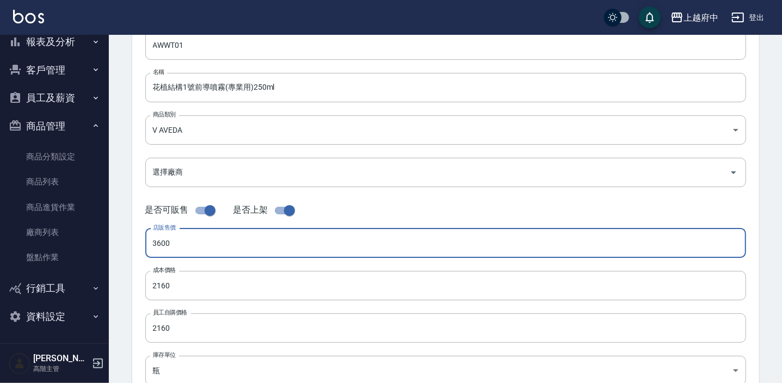
drag, startPoint x: 180, startPoint y: 243, endPoint x: 128, endPoint y: 238, distance: 52.5
click at [130, 238] on div "CREATE PRODUCT 新增商品 一般資訊 代號 AWWT01 代號 名稱 花植結構1號前導噴霧(專業用)250ml 名稱 商品類別 V AVEDA…" at bounding box center [445, 294] width 653 height 690
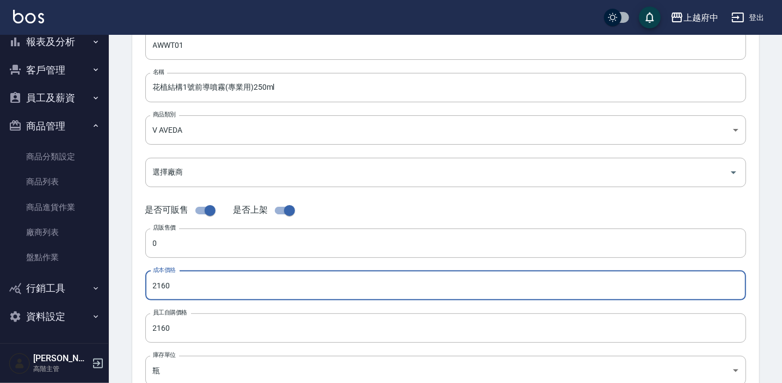
drag, startPoint x: 191, startPoint y: 291, endPoint x: 112, endPoint y: 293, distance: 78.9
click at [119, 293] on div "CREATE PRODUCT 新增商品 一般資訊 代號 AWWT01 代號 名稱 花植結構1號前導噴霧(專業用)250ml 名稱 商品類別 V AVEDA…" at bounding box center [445, 294] width 653 height 690
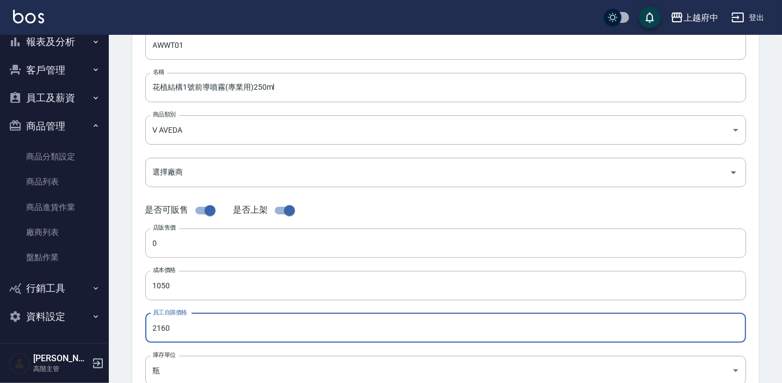
drag, startPoint x: 186, startPoint y: 332, endPoint x: 115, endPoint y: 335, distance: 71.3
click at [115, 335] on div "CREATE PRODUCT 新增商品 一般資訊 代號 AWWT01 代號 名稱 花植結構1號前導噴霧(專業用)250ml 名稱 商品類別 V AVEDA…" at bounding box center [445, 294] width 673 height 716
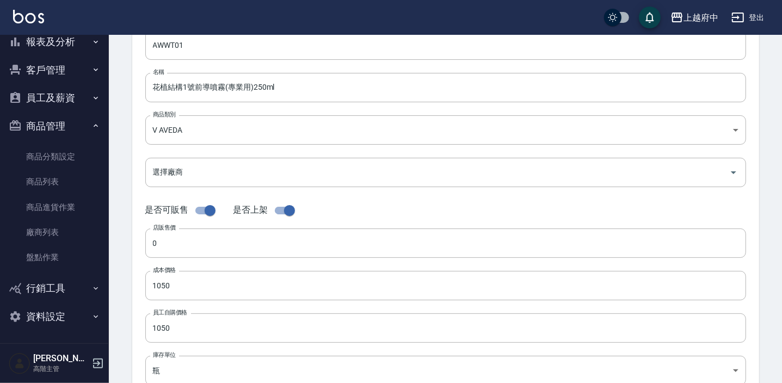
click at [141, 303] on div "代號 AWWT01 代號 名稱 花植結構1號前導噴霧(專業用)250ml 名稱 商品類別 V AVEDA 252d203a-57fd-4372-a26e-…" at bounding box center [445, 235] width 627 height 436
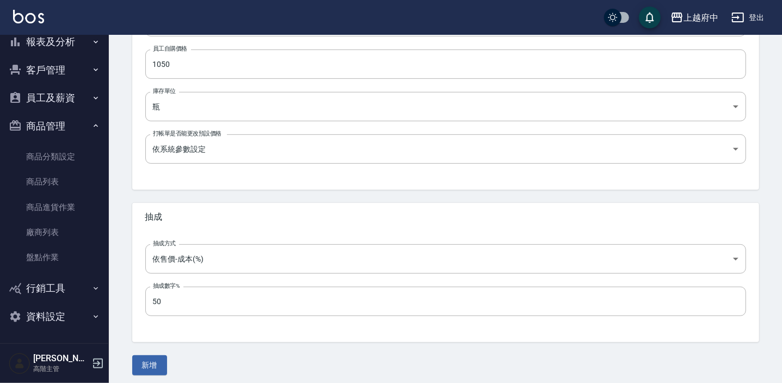
scroll to position [367, 0]
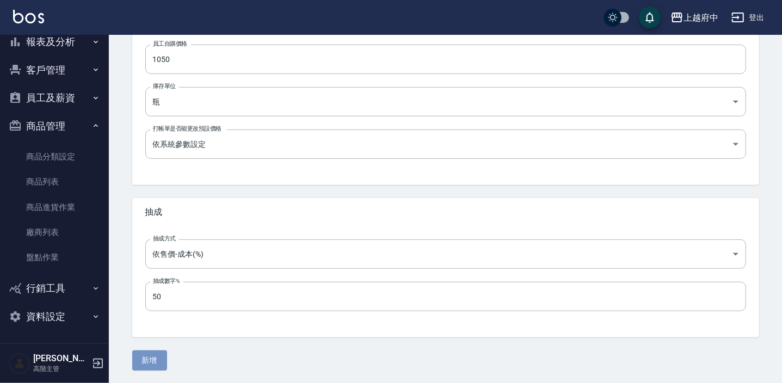
click at [146, 357] on button "新增" at bounding box center [149, 360] width 35 height 20
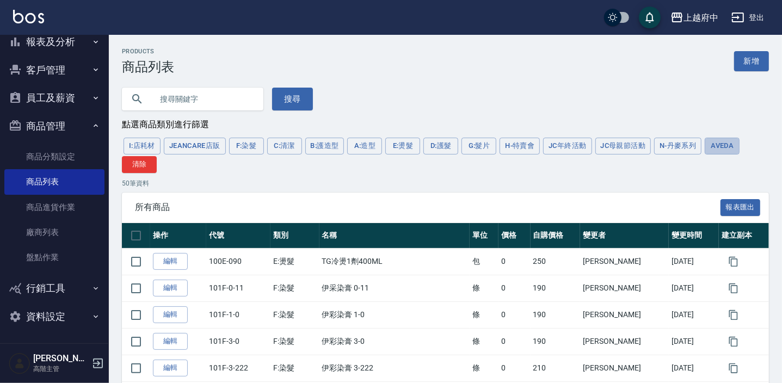
drag, startPoint x: 735, startPoint y: 146, endPoint x: 727, endPoint y: 156, distance: 12.4
click at [735, 146] on button "AVEDA" at bounding box center [722, 146] width 35 height 17
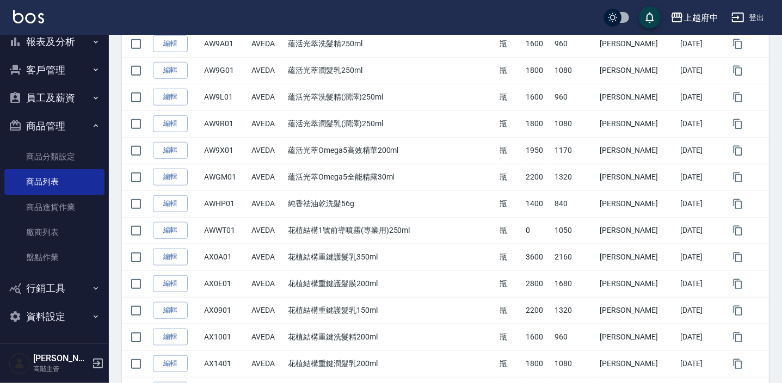
scroll to position [742, 0]
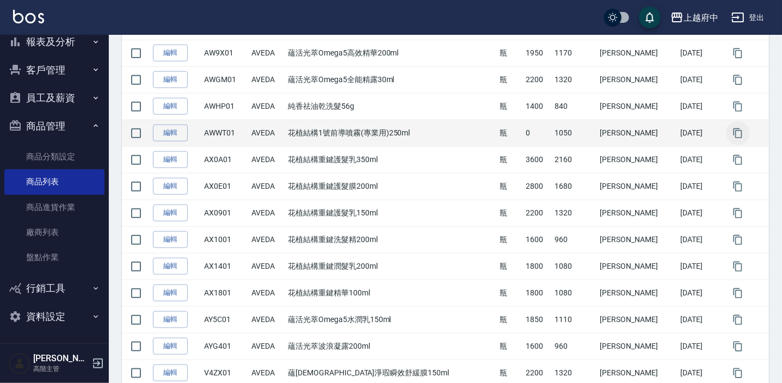
click at [733, 133] on icon "button" at bounding box center [737, 133] width 9 height 10
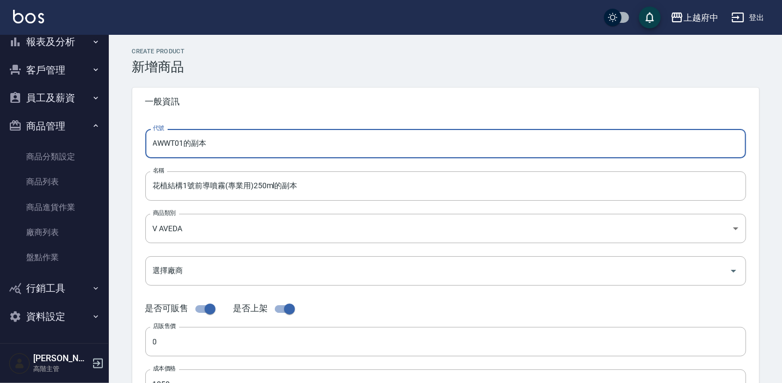
drag, startPoint x: 232, startPoint y: 144, endPoint x: 119, endPoint y: 147, distance: 112.6
click at [169, 143] on input "AWWT01的副本" at bounding box center [445, 143] width 601 height 29
click at [174, 145] on input "AWWT01的副本" at bounding box center [445, 143] width 601 height 29
click at [228, 147] on input "AWWW01的副本" at bounding box center [445, 143] width 601 height 29
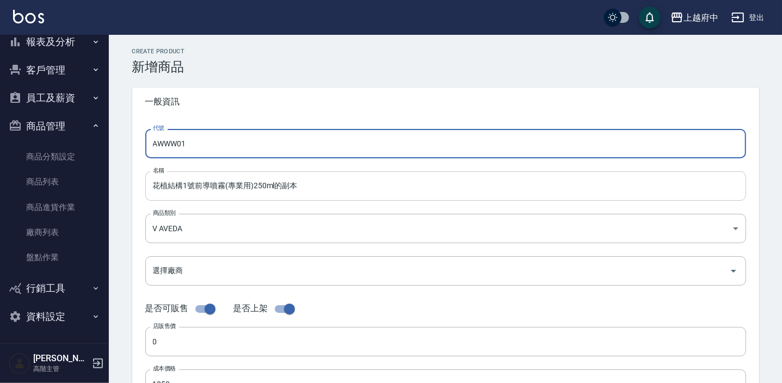
click at [307, 192] on input "花植結構1號前導噴霧(專業用)250ml的副本" at bounding box center [445, 185] width 601 height 29
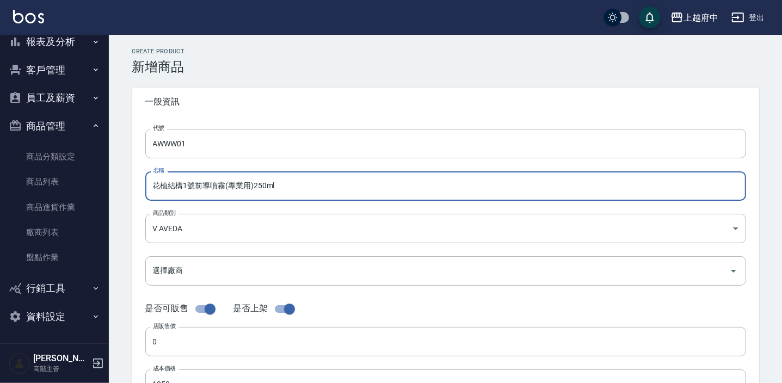
click at [258, 187] on input "花植結構1號前導噴霧(專業用)250ml" at bounding box center [445, 185] width 601 height 29
click at [263, 186] on input "花植結構1號前導噴霧(專業用)50ml" at bounding box center [445, 185] width 601 height 29
click at [224, 187] on input "花植結構1號前導噴霧(專業用)500ml" at bounding box center [445, 185] width 601 height 29
click at [188, 185] on input "花植結構1號前導噴霧(專業用)500ml" at bounding box center [445, 185] width 601 height 29
click at [225, 190] on input "花植結構2號前導噴霧(專業用)500ml" at bounding box center [445, 185] width 601 height 29
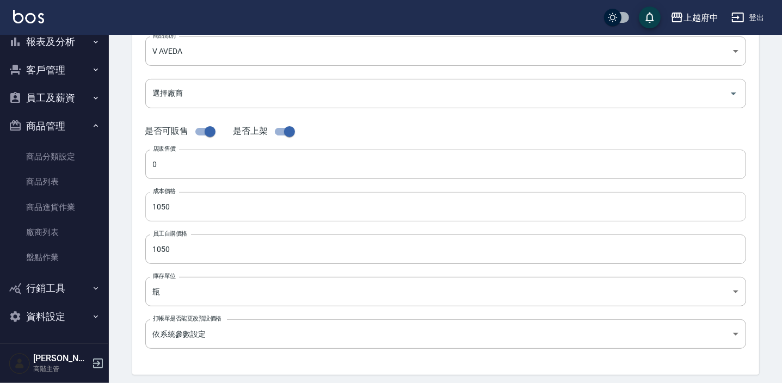
scroll to position [197, 0]
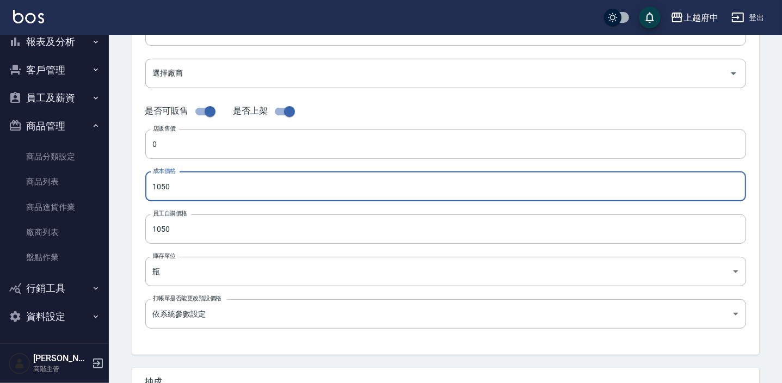
drag, startPoint x: 182, startPoint y: 191, endPoint x: 102, endPoint y: 190, distance: 79.4
click at [102, 190] on div "上越府中 登出 櫃檯作業 打帳單 帳單列表 掛單列表 座位開單 營業儀表板 現金收支登錄 高階收支登錄 材料自購登錄 每日結帳 排班表 現場電腦打卡 掃碼打卡…" at bounding box center [391, 178] width 782 height 751
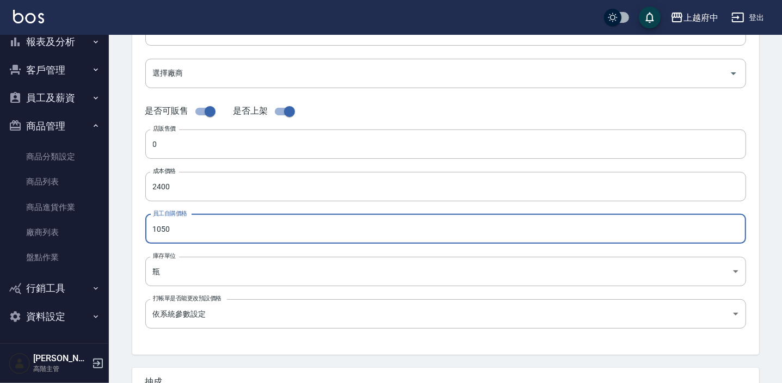
drag, startPoint x: 188, startPoint y: 228, endPoint x: 128, endPoint y: 224, distance: 60.5
click at [128, 224] on div "CREATE PRODUCT 新增商品 一般資訊 代號 AWWW01 代號 名稱 花植結構2號賦活精華露(專業用)500ml 名稱 商品類別 V AVED…" at bounding box center [445, 195] width 653 height 690
click at [138, 258] on div "代號 AWWW01 代號 名稱 花植結構2號賦活精華露(專業用)500ml 名稱 商品類別 V AVEDA 252d203a-57fd-4372-a26e…" at bounding box center [445, 136] width 627 height 436
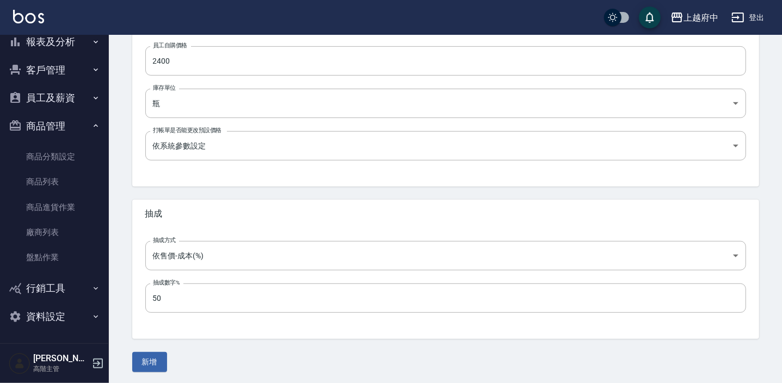
scroll to position [367, 0]
click at [158, 354] on button "新增" at bounding box center [149, 360] width 35 height 20
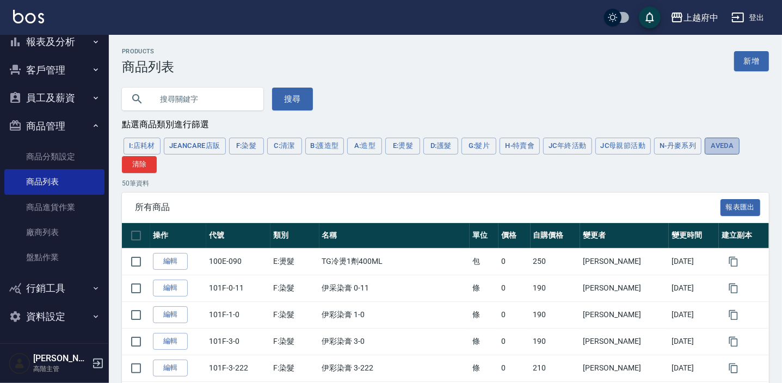
click at [737, 149] on button "AVEDA" at bounding box center [722, 146] width 35 height 17
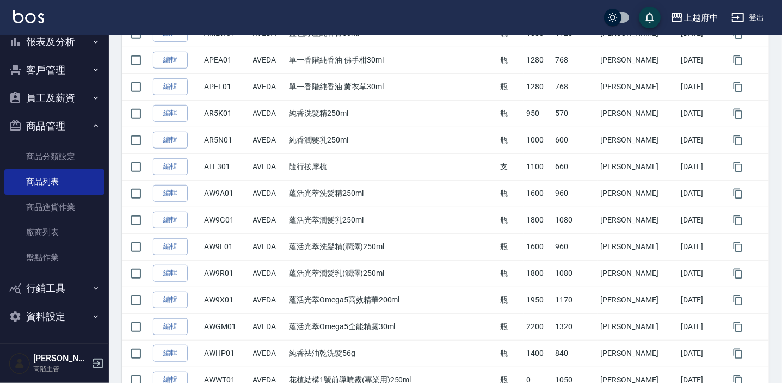
scroll to position [643, 0]
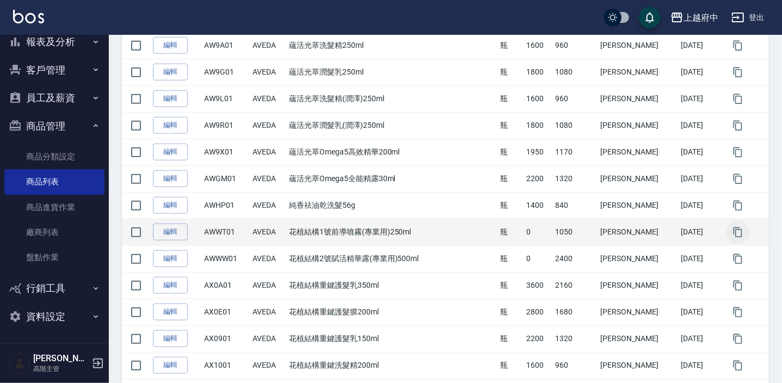
click at [732, 231] on icon "button" at bounding box center [737, 232] width 11 height 11
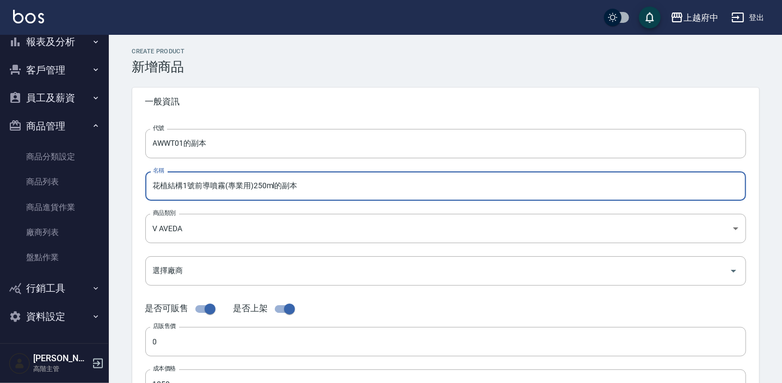
drag, startPoint x: 255, startPoint y: 187, endPoint x: 223, endPoint y: 187, distance: 31.6
click at [223, 187] on input "花植結構1號前導噴霧(專業用)250ml的副本" at bounding box center [445, 185] width 601 height 29
click at [149, 183] on input "花植結構1號前導噴霧250ml的副本" at bounding box center [445, 185] width 601 height 29
paste input "(專業用)"
click at [314, 190] on input "(專業用)花植結構1號前導噴霧250ml的副本" at bounding box center [445, 185] width 601 height 29
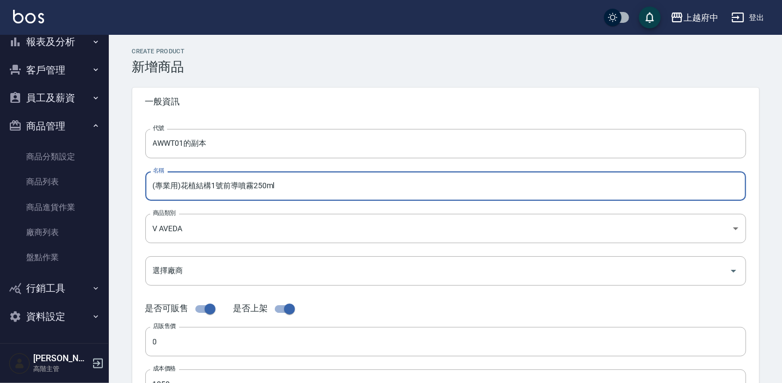
click at [215, 192] on input "(專業用)花植結構1號前導噴霧250ml" at bounding box center [445, 185] width 601 height 29
click at [255, 185] on input "(專業用)花植結構3號前導噴霧250ml" at bounding box center [445, 185] width 601 height 29
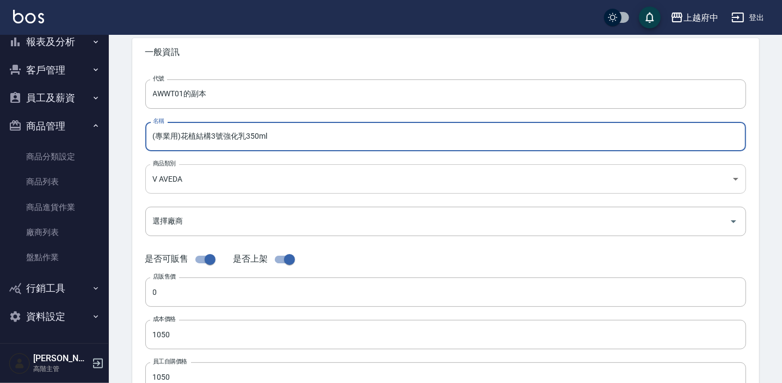
scroll to position [148, 0]
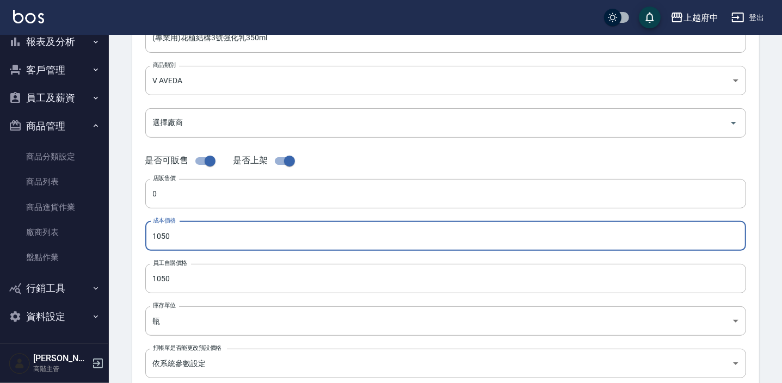
drag, startPoint x: 187, startPoint y: 233, endPoint x: 120, endPoint y: 242, distance: 66.9
click at [120, 242] on div "CREATE PRODUCT 新增商品 一般資訊 代號 AWWT01的副本 代號 名稱 (專業用)花植結構3號強化乳350ml 名稱 商品類別 V AVE…" at bounding box center [445, 245] width 653 height 690
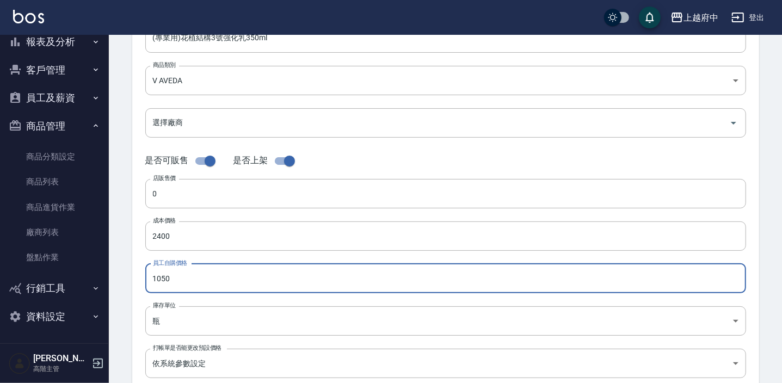
drag, startPoint x: 165, startPoint y: 280, endPoint x: 102, endPoint y: 276, distance: 63.2
click at [102, 276] on div "上越府中 登出 櫃檯作業 打帳單 帳單列表 掛單列表 座位開單 營業儀表板 現金收支登錄 高階收支登錄 材料自購登錄 每日結帳 排班表 現場電腦打卡 掃碼打卡…" at bounding box center [391, 227] width 782 height 751
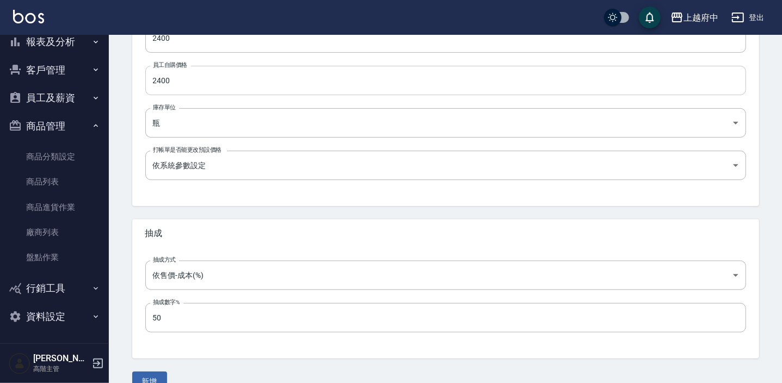
scroll to position [367, 0]
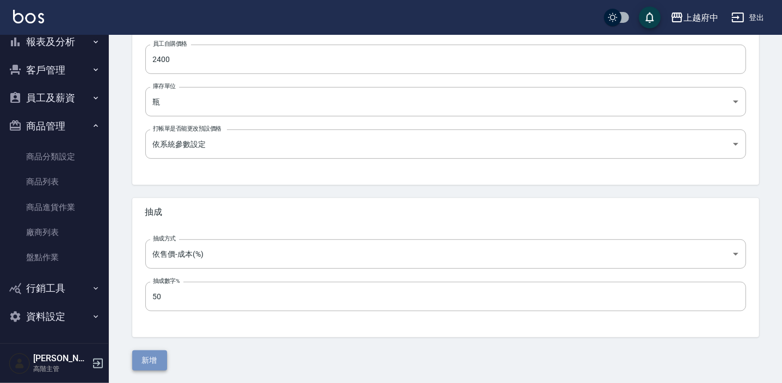
click at [157, 355] on button "新增" at bounding box center [149, 360] width 35 height 20
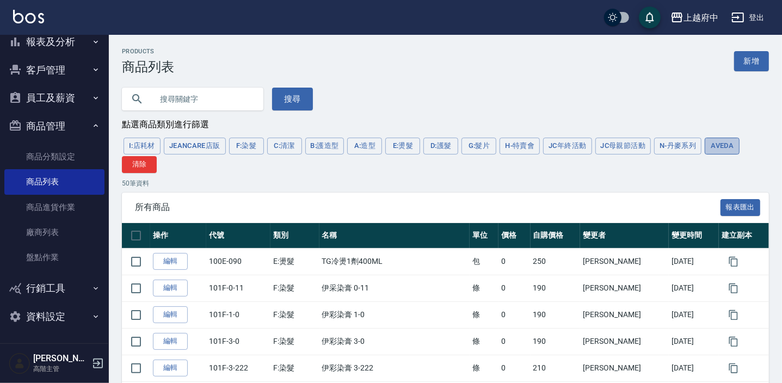
click at [729, 143] on button "AVEDA" at bounding box center [722, 146] width 35 height 17
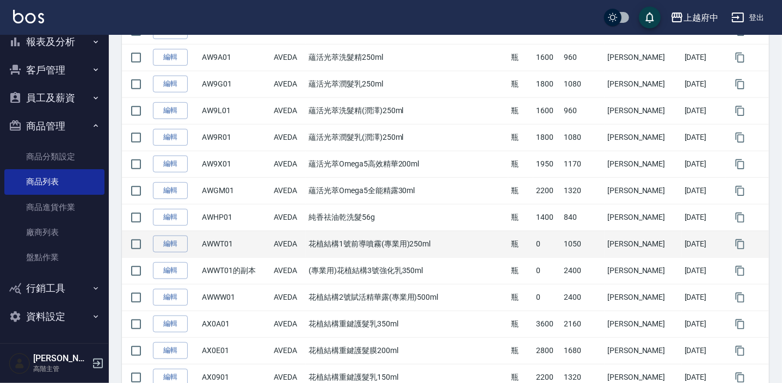
scroll to position [643, 0]
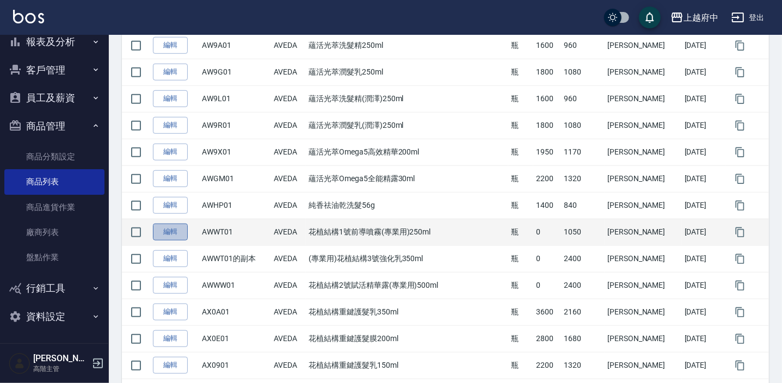
click at [172, 227] on link "編輯" at bounding box center [170, 232] width 35 height 17
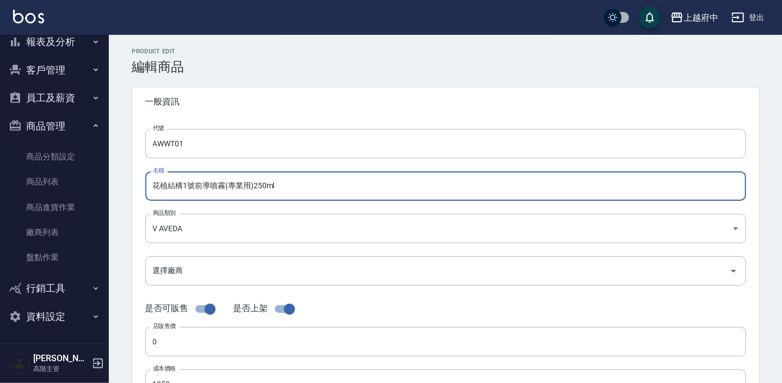
drag, startPoint x: 252, startPoint y: 186, endPoint x: 224, endPoint y: 185, distance: 28.9
click at [224, 185] on input "花植結構1號前導噴霧(專業用)250ml" at bounding box center [445, 185] width 601 height 29
click at [152, 181] on input "花植結構1號前導噴霧250ml" at bounding box center [445, 185] width 601 height 29
paste input "(專業用)"
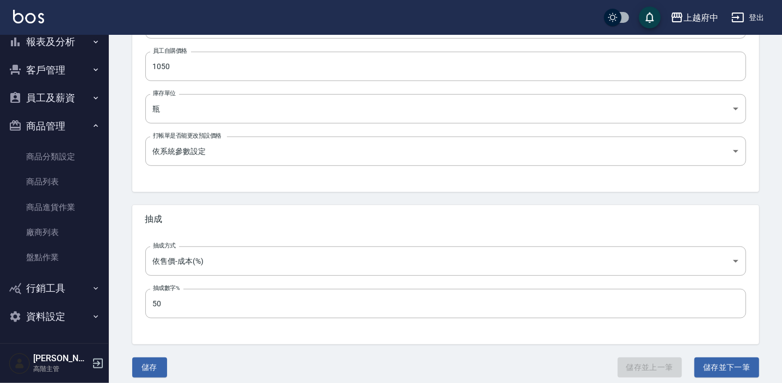
scroll to position [367, 0]
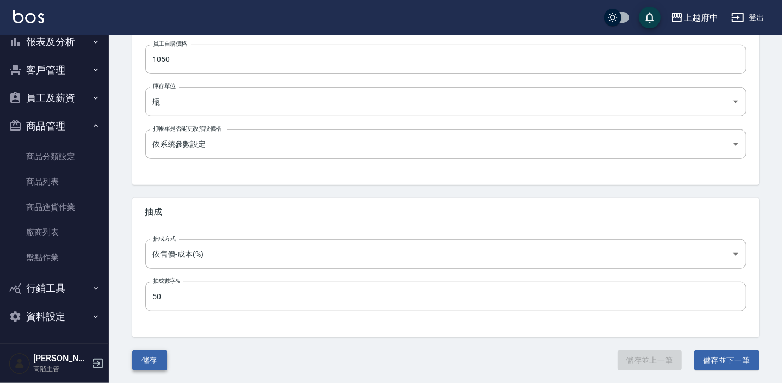
click at [143, 361] on button "儲存" at bounding box center [149, 360] width 35 height 20
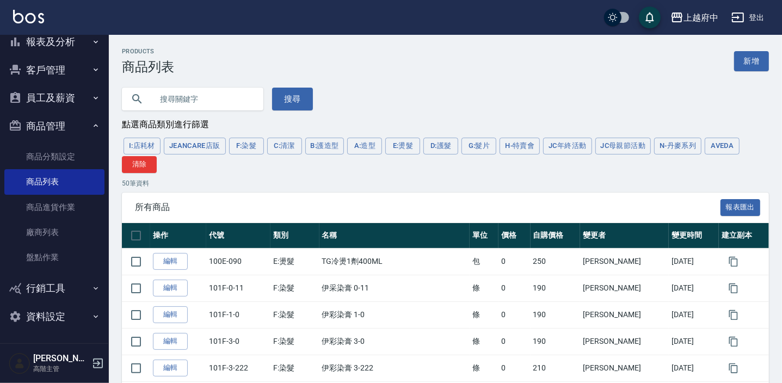
drag, startPoint x: 724, startPoint y: 141, endPoint x: 410, endPoint y: 247, distance: 330.8
click at [724, 140] on button "AVEDA" at bounding box center [722, 146] width 35 height 17
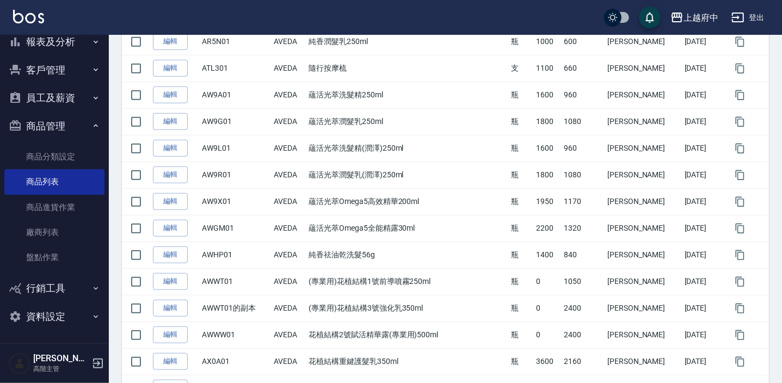
scroll to position [692, 0]
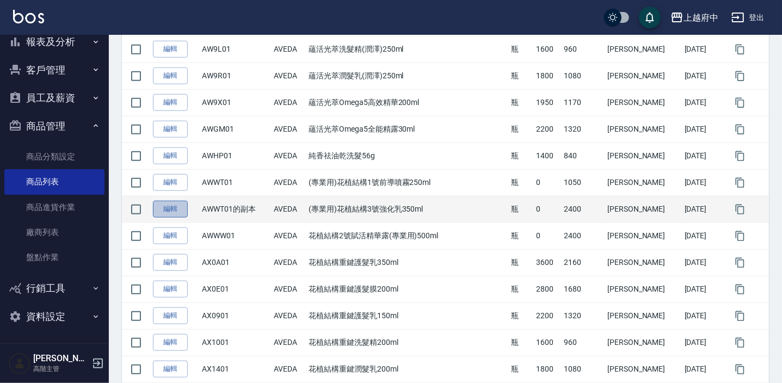
click at [177, 207] on link "編輯" at bounding box center [170, 209] width 35 height 17
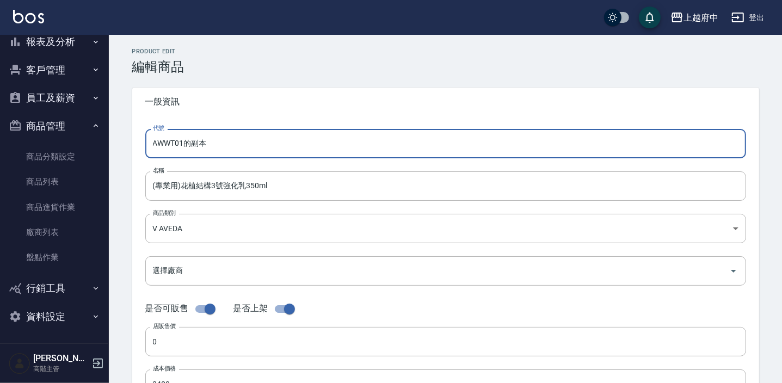
click at [218, 146] on input "AWWT01的副本" at bounding box center [445, 143] width 601 height 29
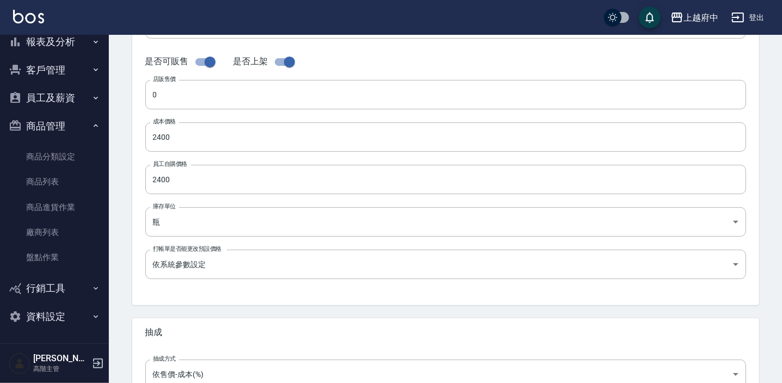
scroll to position [367, 0]
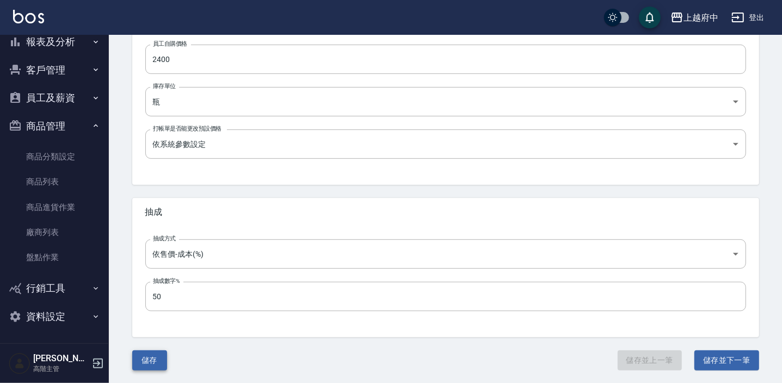
click at [151, 357] on button "儲存" at bounding box center [149, 360] width 35 height 20
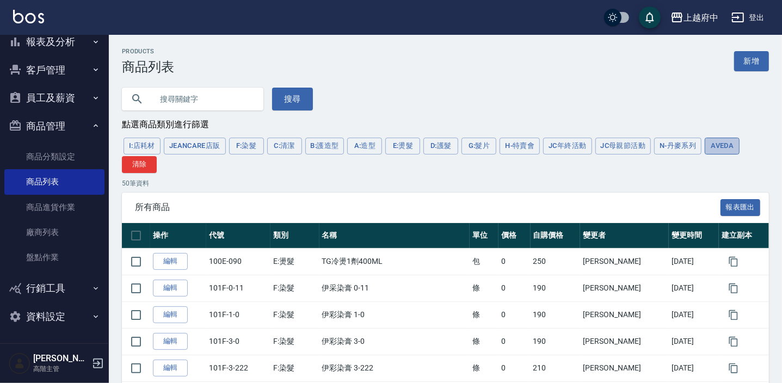
click at [733, 149] on button "AVEDA" at bounding box center [722, 146] width 35 height 17
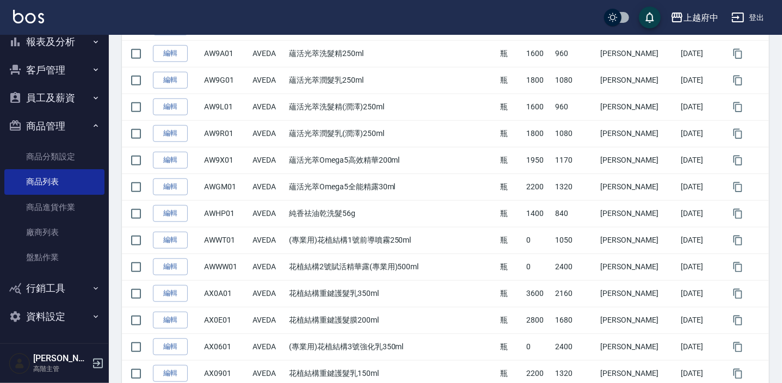
scroll to position [643, 0]
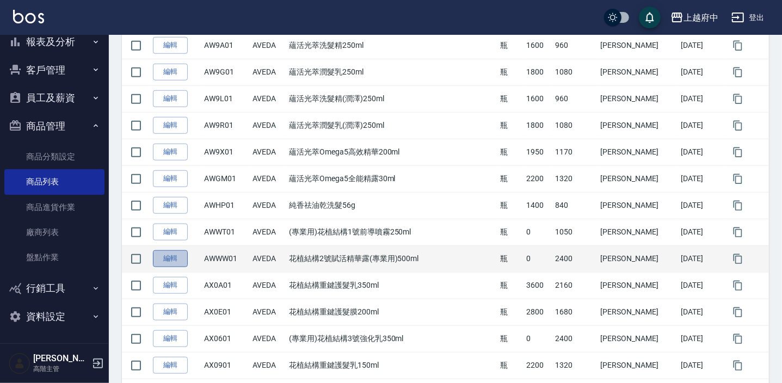
click at [168, 254] on link "編輯" at bounding box center [170, 258] width 35 height 17
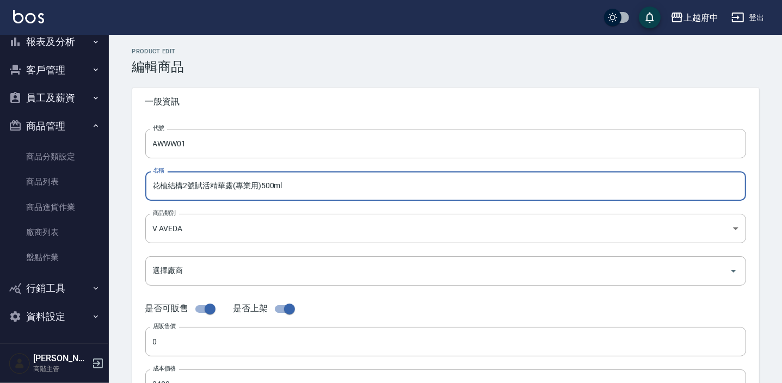
drag, startPoint x: 261, startPoint y: 187, endPoint x: 233, endPoint y: 186, distance: 27.8
click at [233, 186] on input "花植結構2號賦活精華露(專業用)500ml" at bounding box center [445, 185] width 601 height 29
click at [149, 185] on input "花植結構2號賦活精華露500ml" at bounding box center [445, 185] width 601 height 29
paste input "(專業用)"
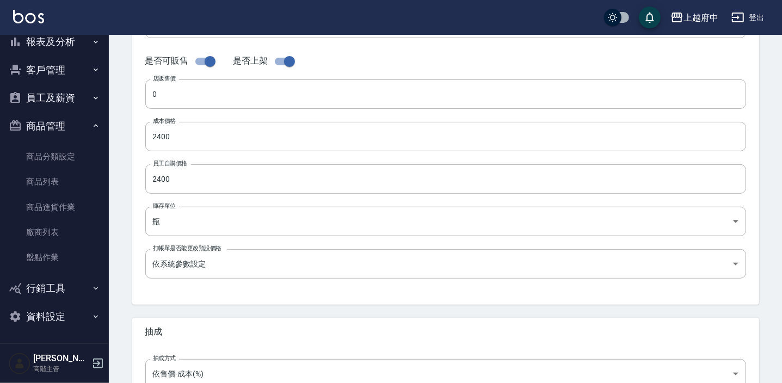
scroll to position [367, 0]
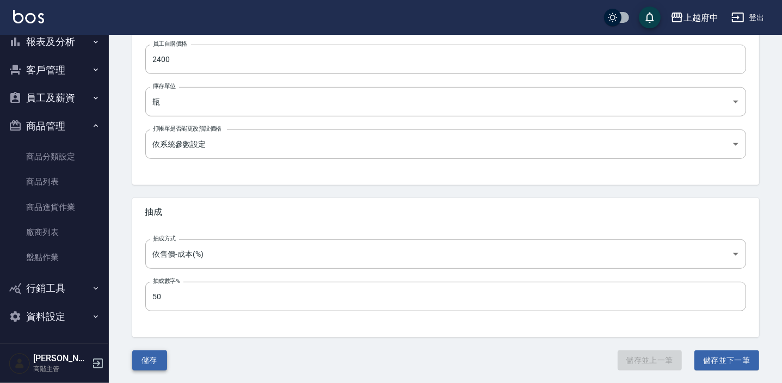
click at [159, 354] on button "儲存" at bounding box center [149, 360] width 35 height 20
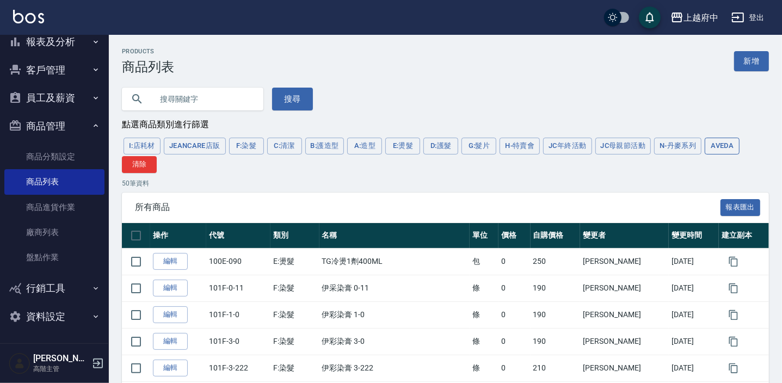
click at [717, 147] on button "AVEDA" at bounding box center [722, 146] width 35 height 17
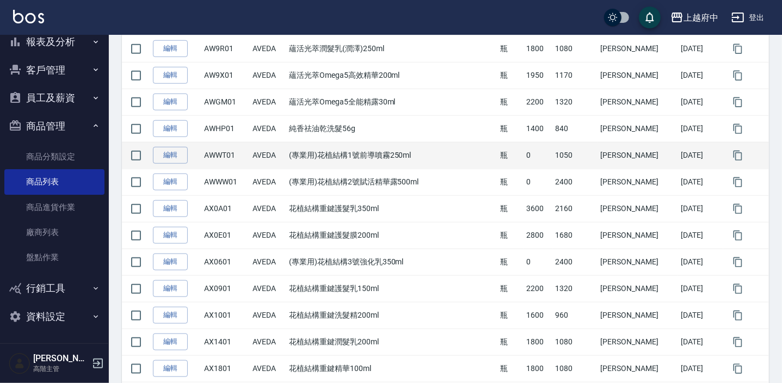
scroll to position [742, 0]
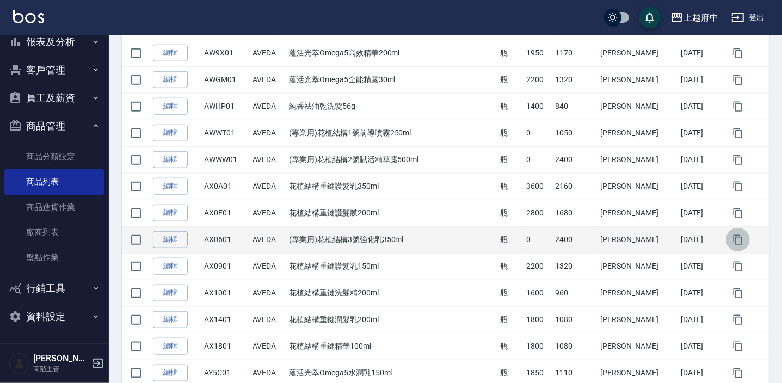
click at [732, 236] on icon "button" at bounding box center [737, 239] width 11 height 11
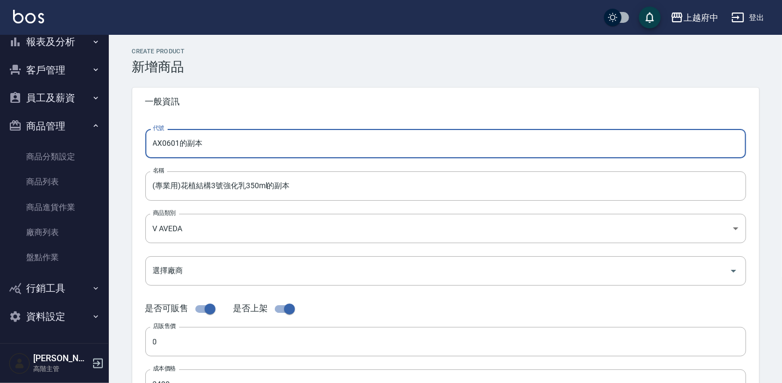
click at [233, 144] on input "AX0601的副本" at bounding box center [445, 143] width 601 height 29
click at [246, 186] on input "(專業用)花植結構3號強化乳350ml的副本" at bounding box center [445, 185] width 601 height 29
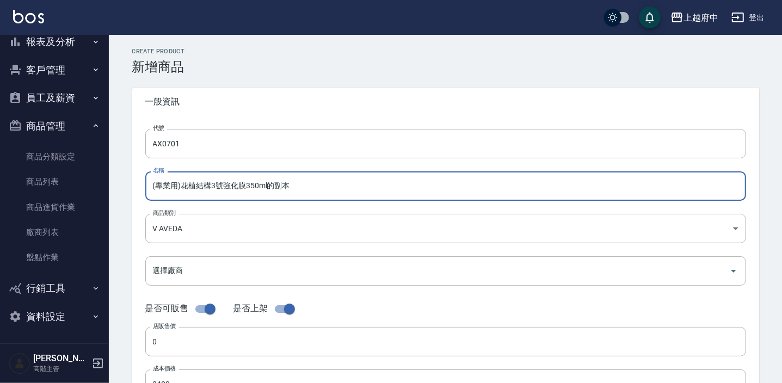
click at [332, 184] on input "(專業用)花植結構3號強化膜350ml的副本" at bounding box center [445, 185] width 601 height 29
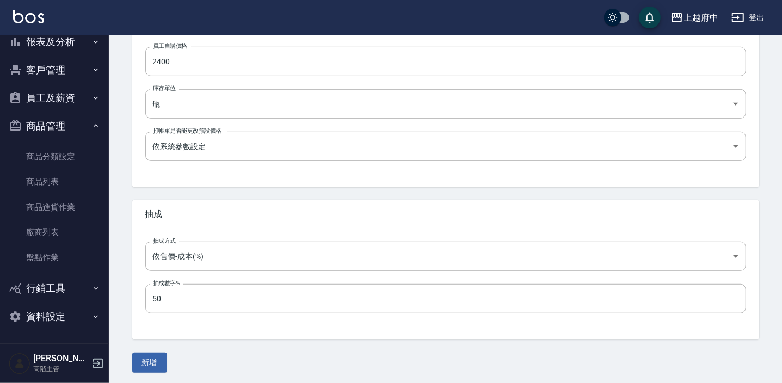
scroll to position [367, 0]
click at [162, 348] on div "CREATE PRODUCT 新增商品 一般資訊 代號 AX0701 代號 名稱 (專業用)花植結構3號強化膜350ml 名稱 商品類別 V AVEDA …" at bounding box center [445, 26] width 653 height 690
click at [163, 354] on button "新增" at bounding box center [149, 360] width 35 height 20
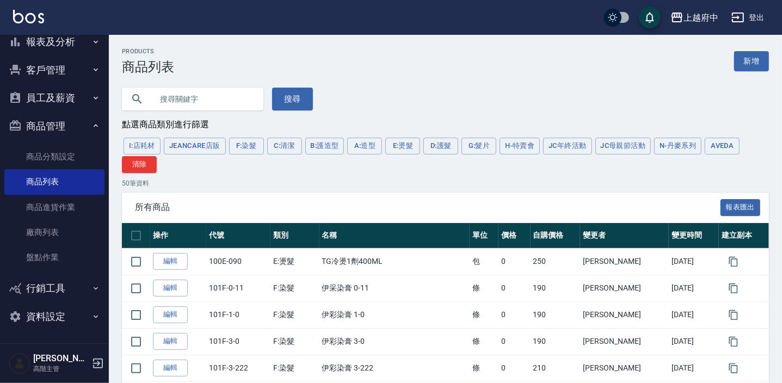
drag, startPoint x: 713, startPoint y: 144, endPoint x: 677, endPoint y: 194, distance: 60.8
click at [713, 144] on button "AVEDA" at bounding box center [722, 146] width 35 height 17
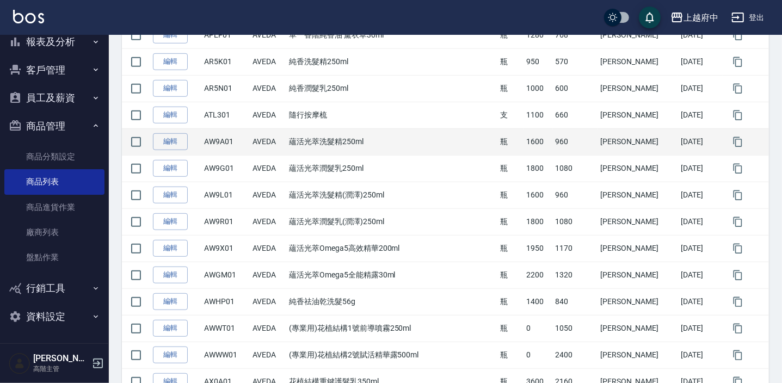
scroll to position [593, 0]
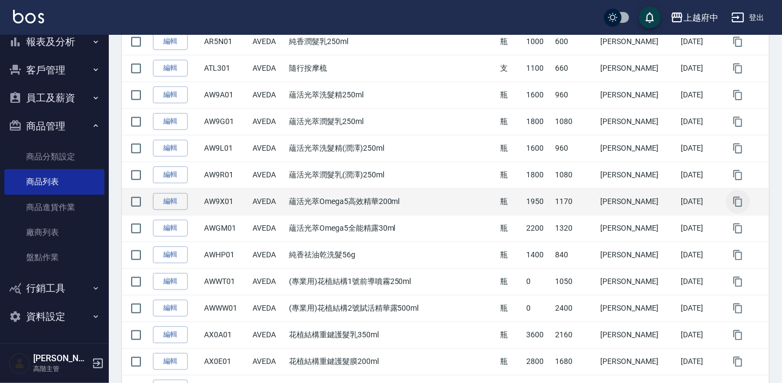
click at [732, 202] on icon "button" at bounding box center [737, 201] width 11 height 11
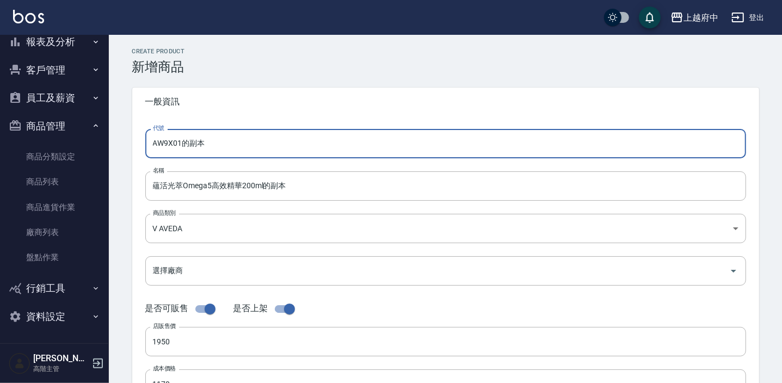
drag, startPoint x: 233, startPoint y: 144, endPoint x: 183, endPoint y: 145, distance: 49.5
click at [183, 145] on input "AW9X01的副本" at bounding box center [445, 143] width 601 height 29
drag, startPoint x: 190, startPoint y: 140, endPoint x: 146, endPoint y: 150, distance: 45.0
click at [146, 150] on input "AW9X01" at bounding box center [445, 143] width 601 height 29
click at [152, 187] on input "蘊活光萃Omega5高效精華200ml的副本" at bounding box center [445, 185] width 601 height 29
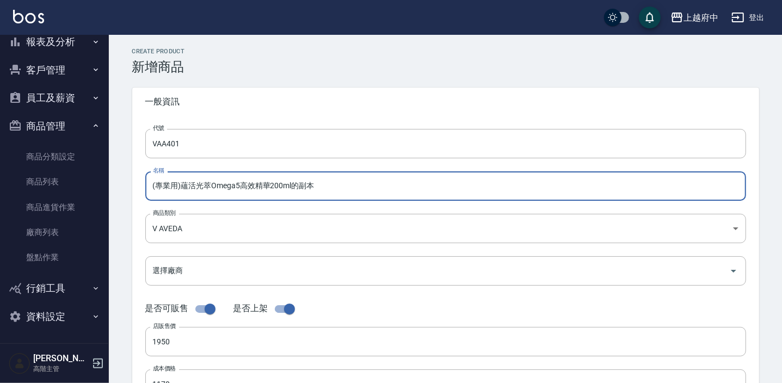
click at [273, 185] on input "(專業用)蘊活光萃Omega5高效精華200ml的副本" at bounding box center [445, 185] width 601 height 29
click at [302, 180] on input "(專業用)蘊活光萃Omega500ml的副本" at bounding box center [445, 185] width 601 height 29
click at [240, 190] on input "(專業用)蘊活光萃Omega500ml" at bounding box center [445, 185] width 601 height 29
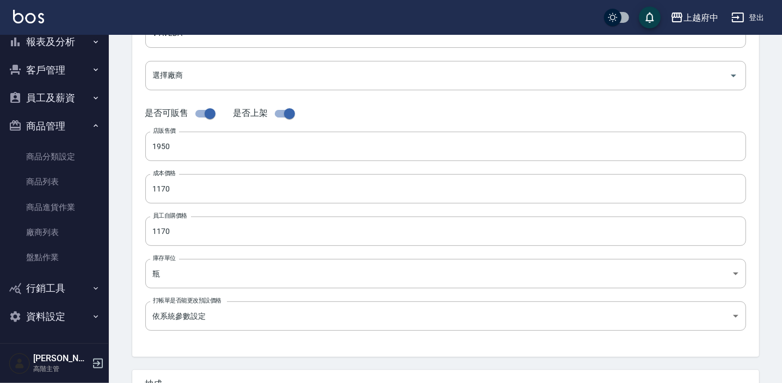
scroll to position [197, 0]
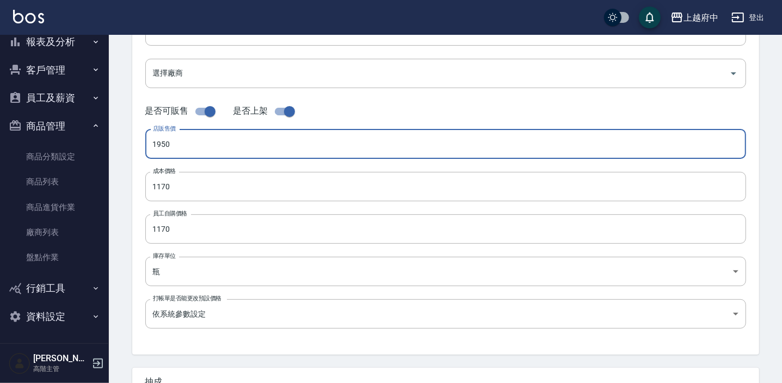
drag, startPoint x: 158, startPoint y: 145, endPoint x: 132, endPoint y: 145, distance: 26.7
click at [132, 145] on div "代號 VAA401 代號 名稱 (專業用)蘊活光萃Omega5安瓶 名稱 商品類別 V AVEDA 252d203a-57fd-4372-a26e-d68…" at bounding box center [445, 136] width 627 height 436
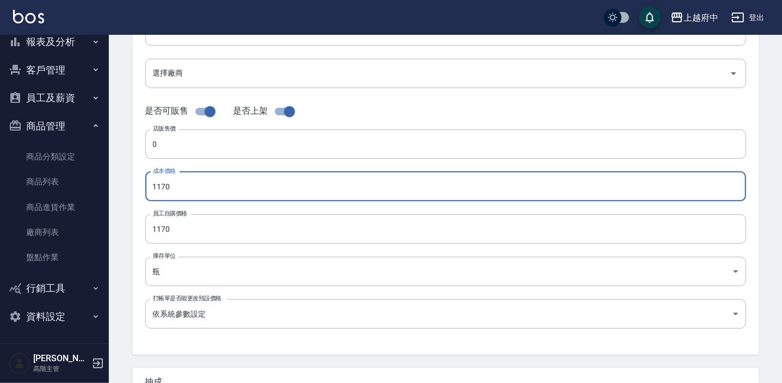
drag, startPoint x: 193, startPoint y: 186, endPoint x: 123, endPoint y: 193, distance: 69.5
click at [132, 195] on div "代號 VAA401 代號 名稱 (專業用)蘊活光萃Omega5安瓶 名稱 商品類別 V AVEDA 252d203a-57fd-4372-a26e-d68…" at bounding box center [445, 136] width 627 height 436
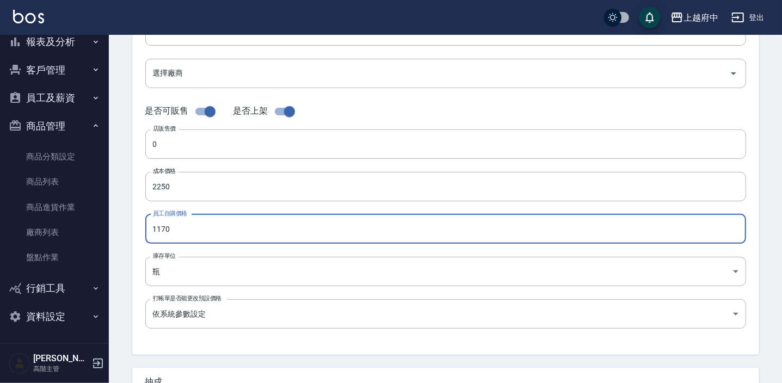
drag, startPoint x: 178, startPoint y: 235, endPoint x: 116, endPoint y: 230, distance: 62.3
click at [116, 230] on div "CREATE PRODUCT 新增商品 一般資訊 代號 VAA401 代號 名稱 (專業用)蘊活光萃Omega5安瓶 名稱 商品類別 V AVEDA 25…" at bounding box center [445, 195] width 673 height 716
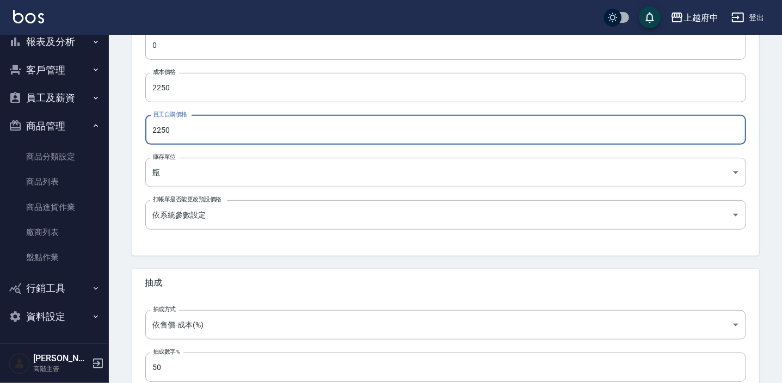
click at [123, 292] on div "CREATE PRODUCT 新增商品 一般資訊 代號 VAA401 代號 名稱 (專業用)蘊活光萃Omega5安瓶 名稱 商品類別 V AVEDA 25…" at bounding box center [445, 96] width 653 height 690
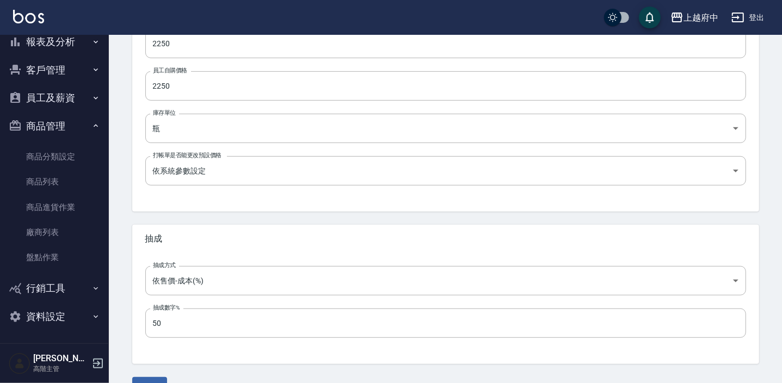
scroll to position [367, 0]
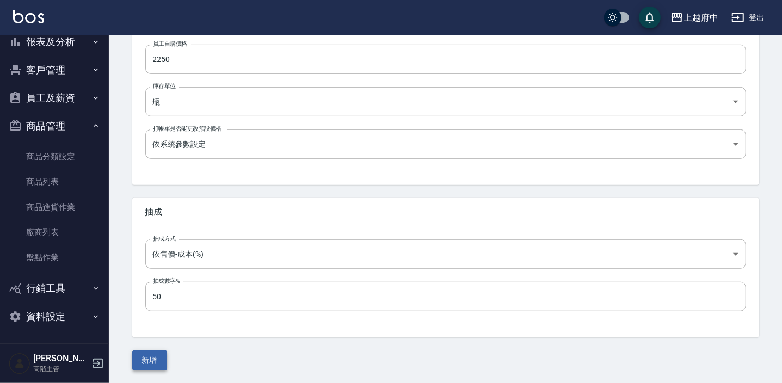
click at [152, 362] on button "新增" at bounding box center [149, 360] width 35 height 20
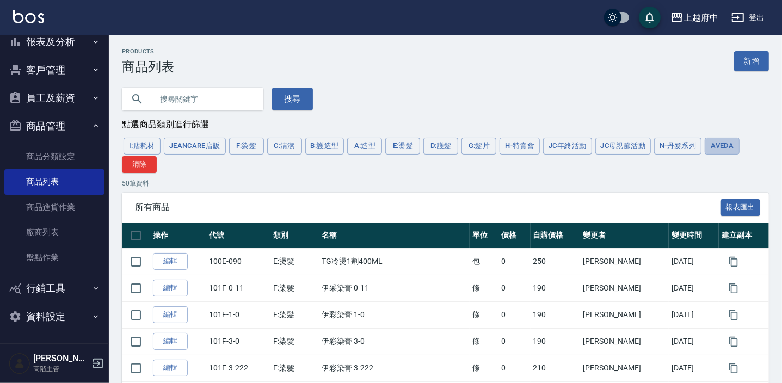
drag, startPoint x: 727, startPoint y: 146, endPoint x: 689, endPoint y: 174, distance: 47.9
click at [727, 146] on button "AVEDA" at bounding box center [722, 146] width 35 height 17
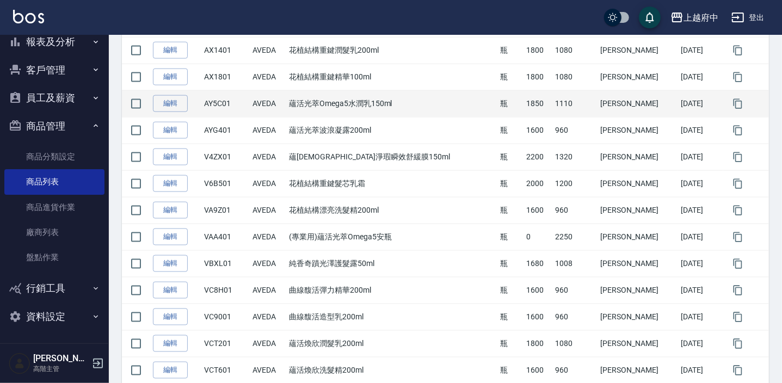
scroll to position [1039, 0]
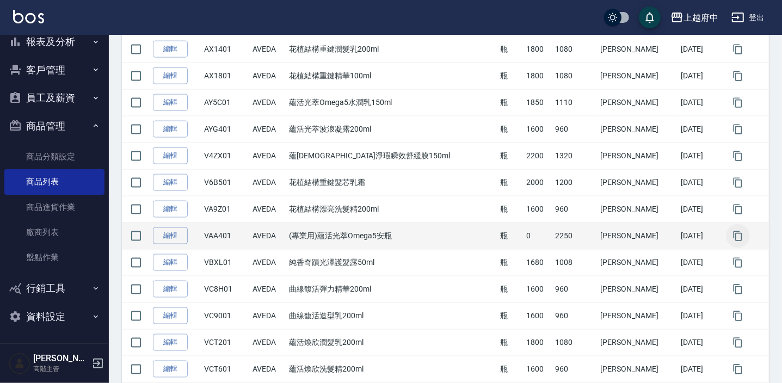
click at [733, 232] on icon "button" at bounding box center [737, 236] width 9 height 10
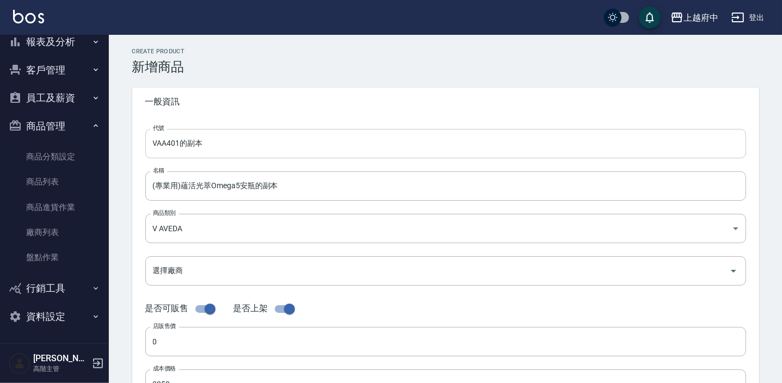
click at [217, 149] on input "VAA401的副本" at bounding box center [445, 143] width 601 height 29
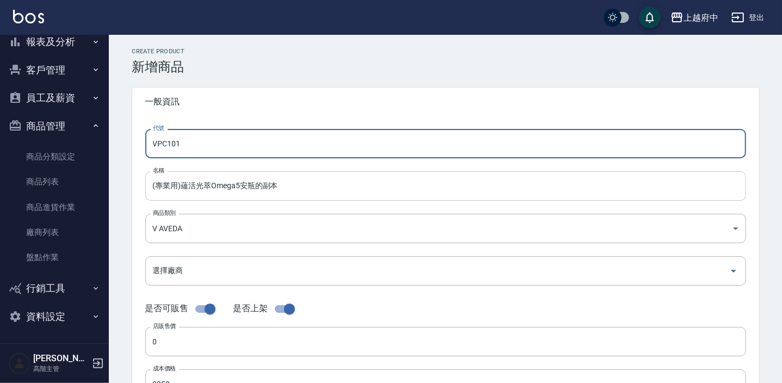
click at [281, 189] on input "(專業用)蘊活光萃Omega5安瓶的副本" at bounding box center [445, 185] width 601 height 29
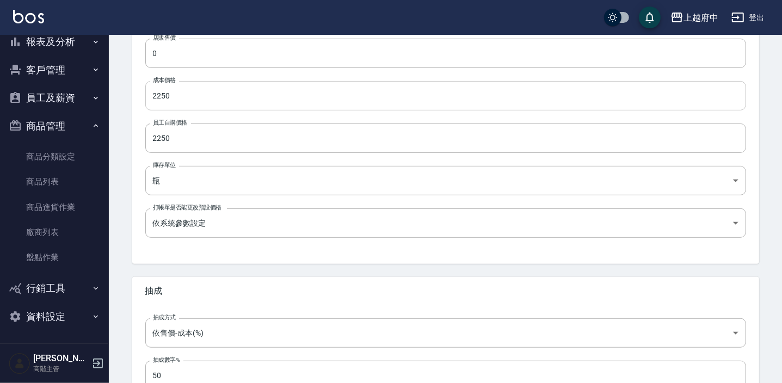
scroll to position [219, 0]
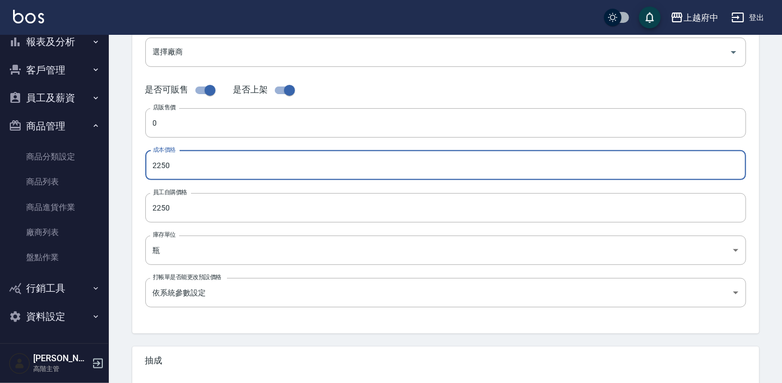
drag, startPoint x: 190, startPoint y: 158, endPoint x: 118, endPoint y: 159, distance: 72.9
click at [118, 159] on div "CREATE PRODUCT 新增商品 一般資訊 代號 VPC101 代號 名稱 (專業用)蘊活淨瑕[PERSON_NAME][PERSON_NAME]膜…" at bounding box center [445, 174] width 673 height 716
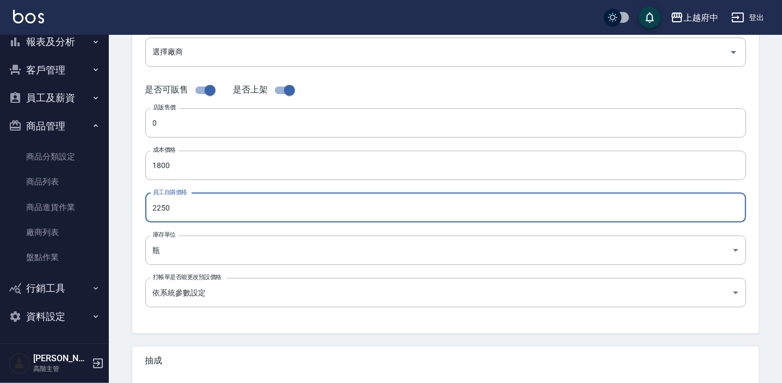
drag, startPoint x: 164, startPoint y: 203, endPoint x: 141, endPoint y: 201, distance: 22.9
click at [141, 201] on div "代號 VPC101 代號 名稱 (專業用)蘊活淨瑕[PERSON_NAME][PERSON_NAME]膜250ml 名稱 商品類別 V AVEDA 252…" at bounding box center [445, 115] width 627 height 436
click at [138, 202] on div "代號 VPC101 代號 名稱 (專業用)蘊活淨瑕[PERSON_NAME][PERSON_NAME]膜250ml 名稱 商品類別 V AVEDA 252…" at bounding box center [445, 115] width 627 height 436
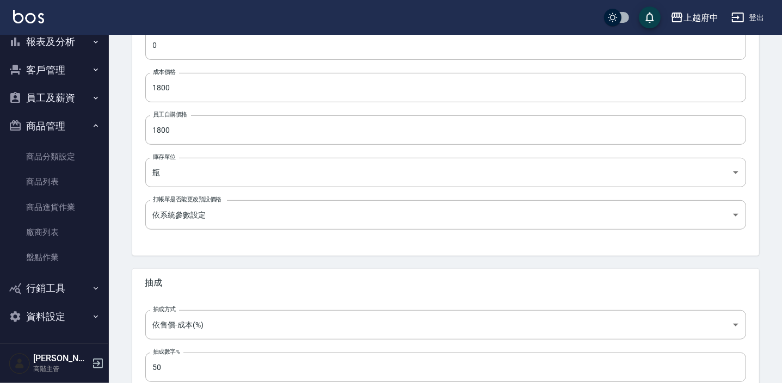
scroll to position [367, 0]
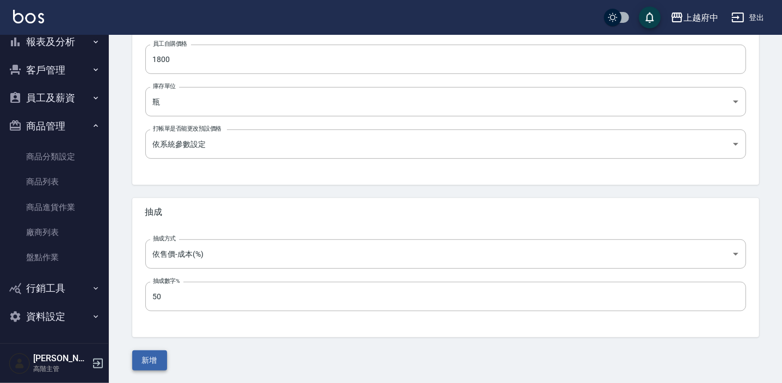
click at [152, 354] on button "新增" at bounding box center [149, 360] width 35 height 20
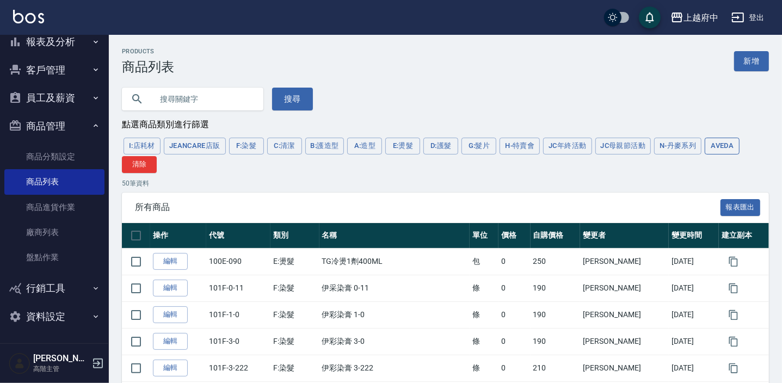
click at [712, 144] on button "AVEDA" at bounding box center [722, 146] width 35 height 17
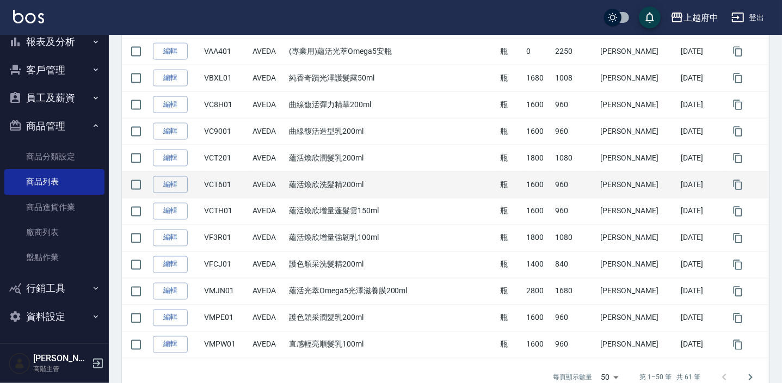
scroll to position [1246, 0]
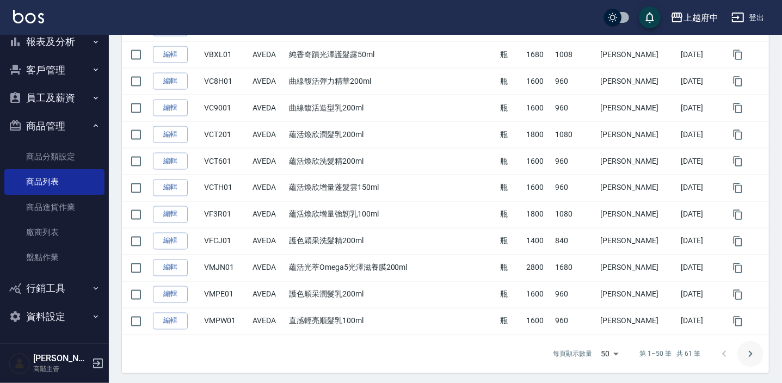
click at [750, 354] on icon "Go to next page" at bounding box center [750, 354] width 13 height 13
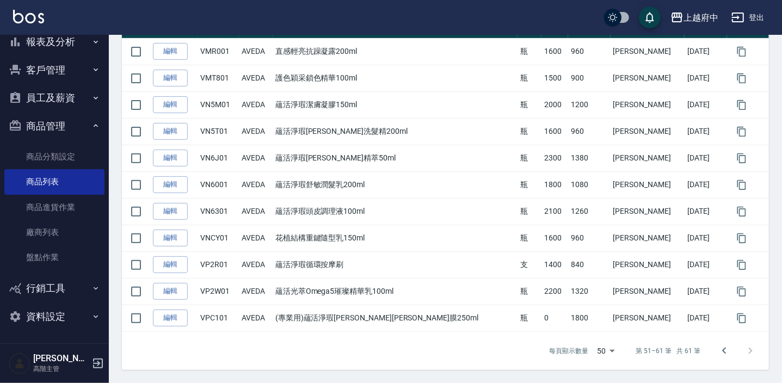
scroll to position [209, 0]
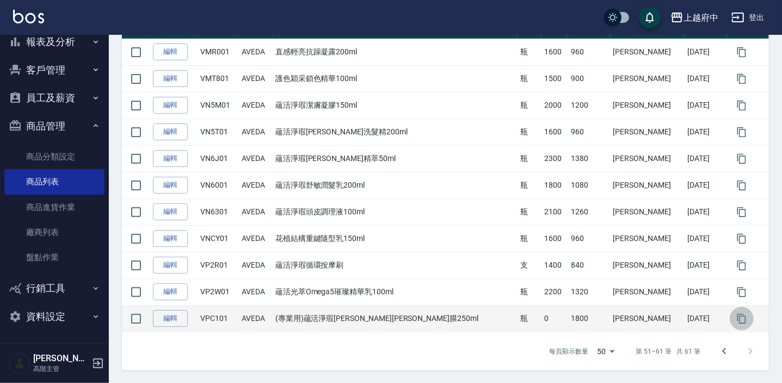
click at [730, 317] on button "button" at bounding box center [742, 319] width 24 height 24
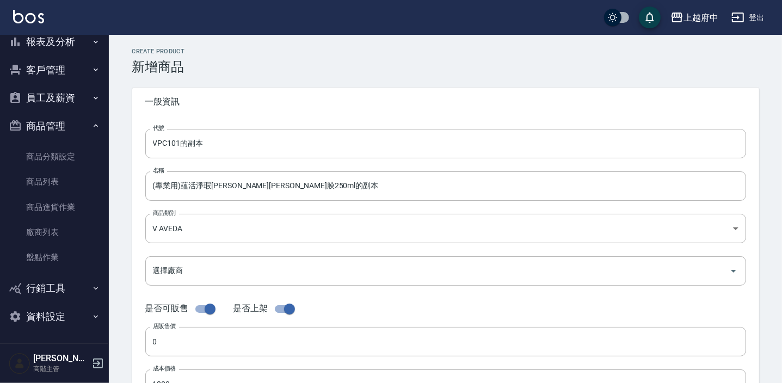
click at [256, 159] on form "代號 VPC101的副本 代號 名稱 (專業用)蘊活淨瑕[PERSON_NAME][PERSON_NAME]膜250ml的副本 名稱 商品類別 V AVE…" at bounding box center [445, 334] width 601 height 410
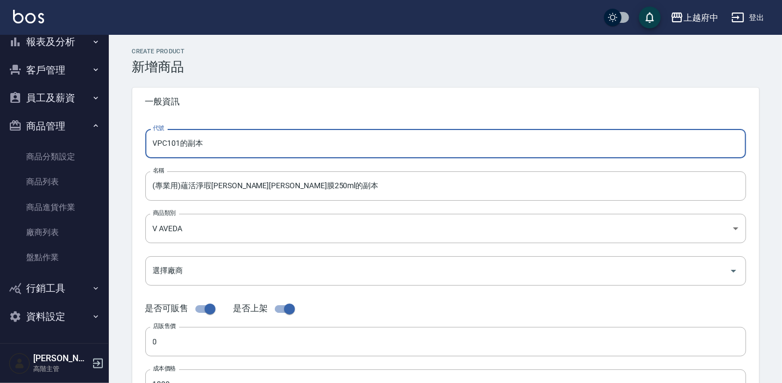
click at [233, 148] on input "VPC101的副本" at bounding box center [445, 143] width 601 height 29
click at [171, 147] on input "VPC101" at bounding box center [445, 143] width 601 height 29
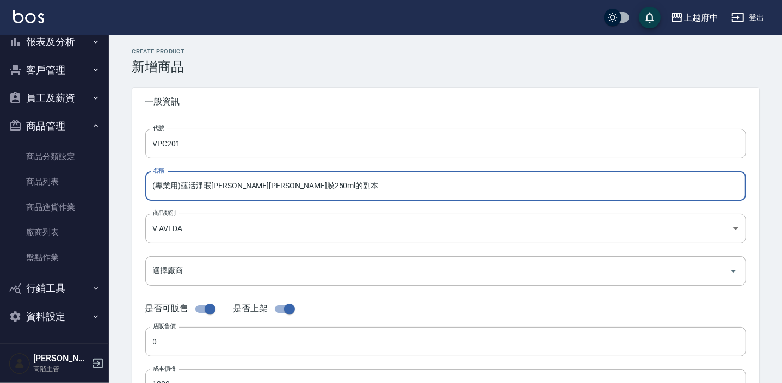
click at [299, 188] on input "(專業用)蘊活淨瑕[PERSON_NAME][PERSON_NAME]膜250ml的副本" at bounding box center [445, 185] width 601 height 29
click at [250, 189] on input "(專業用)蘊活淨瑕[PERSON_NAME][PERSON_NAME]膜250ml" at bounding box center [445, 185] width 601 height 29
drag, startPoint x: 211, startPoint y: 188, endPoint x: 246, endPoint y: 189, distance: 35.4
click at [246, 189] on input "(專業用)蘊活淨瑕[PERSON_NAME][PERSON_NAME]膜50ml" at bounding box center [445, 185] width 601 height 29
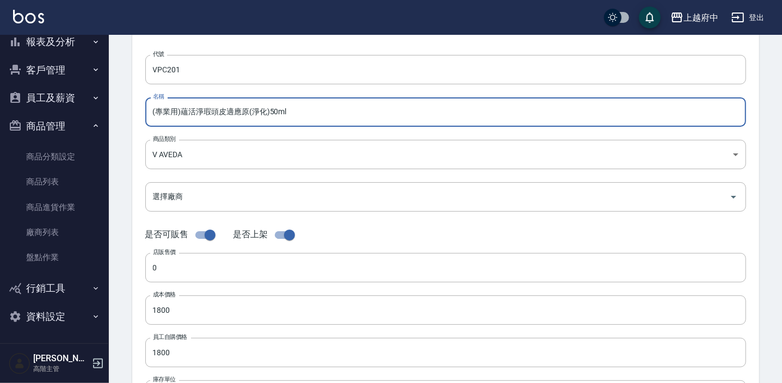
scroll to position [197, 0]
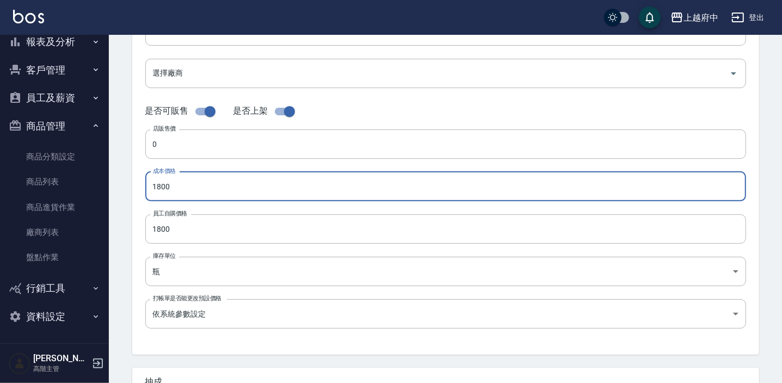
drag, startPoint x: 196, startPoint y: 186, endPoint x: 132, endPoint y: 187, distance: 64.2
click at [132, 187] on div "代號 VPC201 代號 名稱 (專業用)蘊活淨瑕頭皮適應原(淨化)50ml 名稱 商品類別 V AVEDA 252d203a-57fd-4372-a26…" at bounding box center [445, 136] width 627 height 436
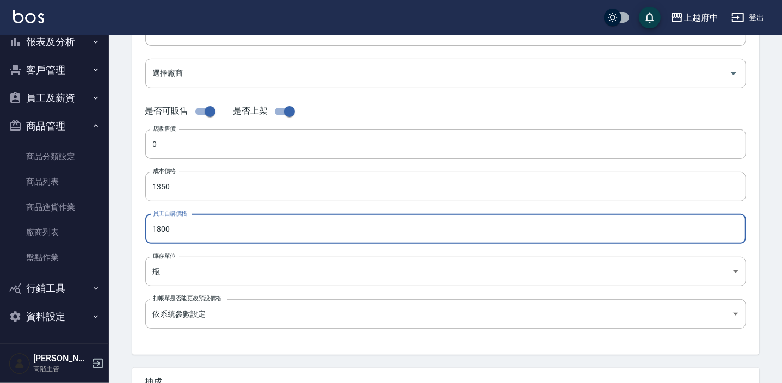
drag, startPoint x: 178, startPoint y: 226, endPoint x: 116, endPoint y: 234, distance: 62.5
click at [116, 234] on div "CREATE PRODUCT 新增商品 一般資訊 代號 VPC201 代號 名稱 (專業用)蘊活淨瑕頭皮適應原(淨化)50ml 名稱 商品類別 V AVE…" at bounding box center [445, 195] width 673 height 716
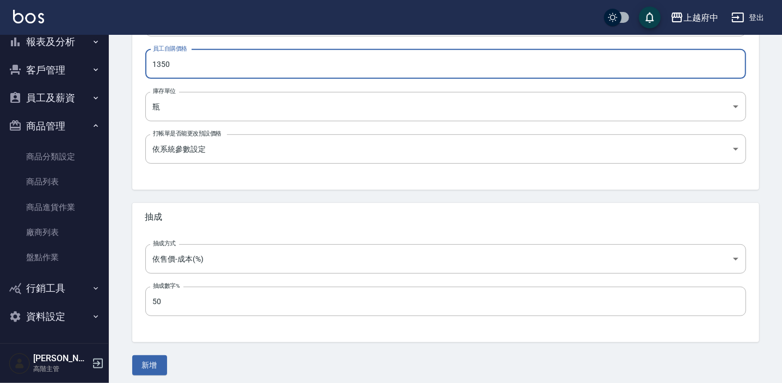
scroll to position [367, 0]
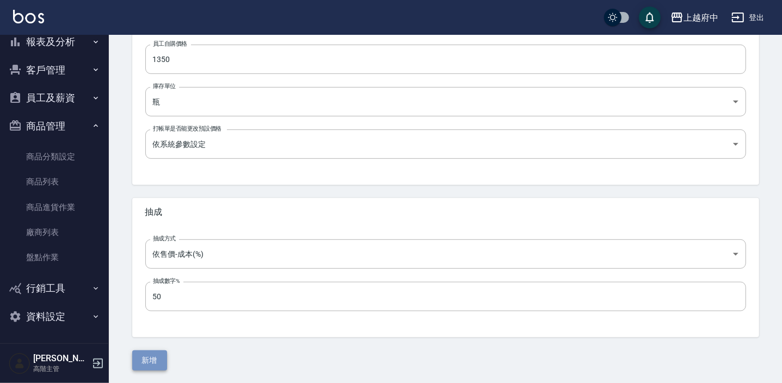
click at [148, 353] on button "新增" at bounding box center [149, 360] width 35 height 20
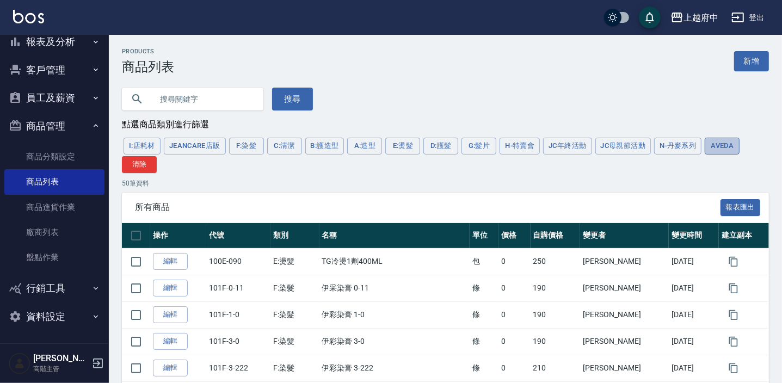
click at [727, 144] on button "AVEDA" at bounding box center [722, 146] width 35 height 17
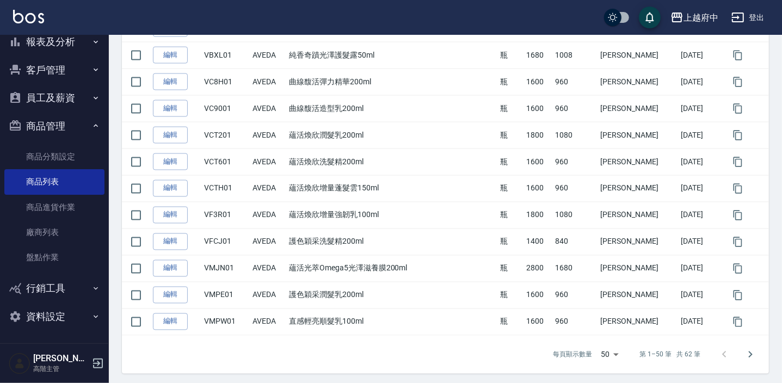
scroll to position [1246, 0]
click at [745, 353] on icon "Go to next page" at bounding box center [750, 354] width 13 height 13
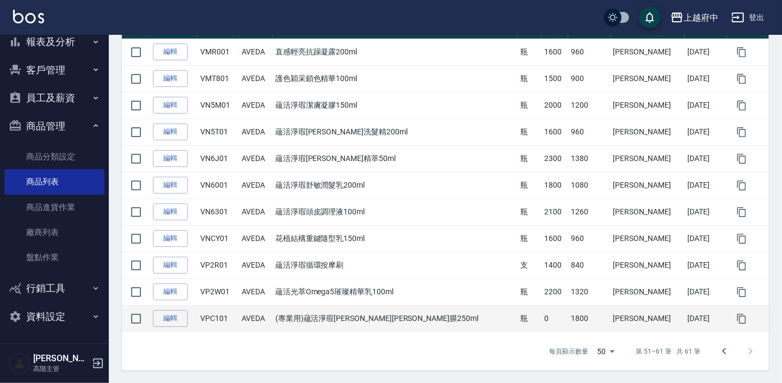
scroll to position [236, 0]
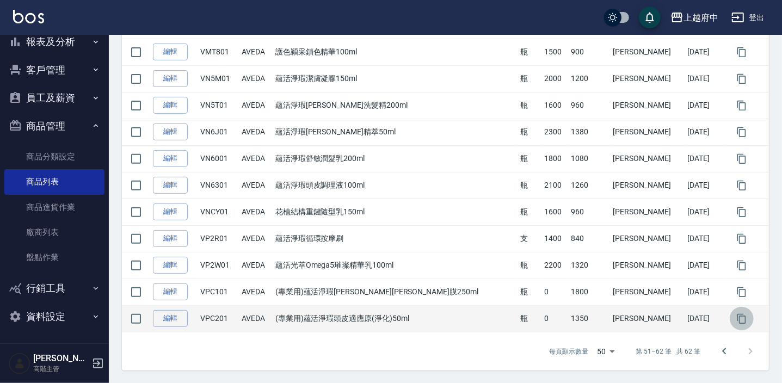
click at [736, 320] on icon "button" at bounding box center [741, 318] width 11 height 11
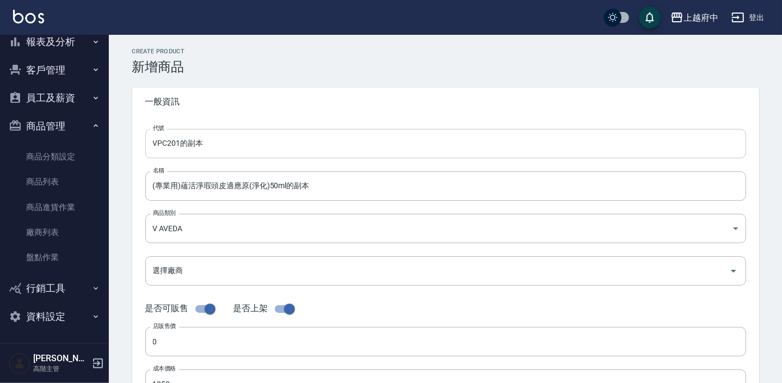
click at [207, 147] on input "VPC201的副本" at bounding box center [445, 143] width 601 height 29
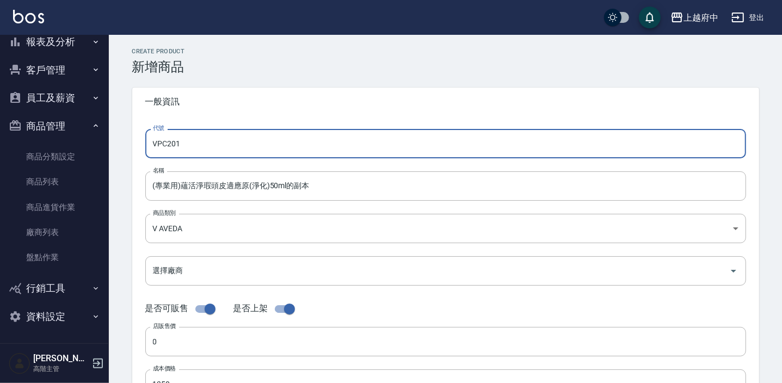
click at [168, 141] on input "VPC201" at bounding box center [445, 143] width 601 height 29
click at [171, 144] on input "VPC201" at bounding box center [445, 143] width 601 height 29
click at [312, 187] on input "(專業用)蘊活淨瑕頭皮適應原(淨化)50ml的副本" at bounding box center [445, 185] width 601 height 29
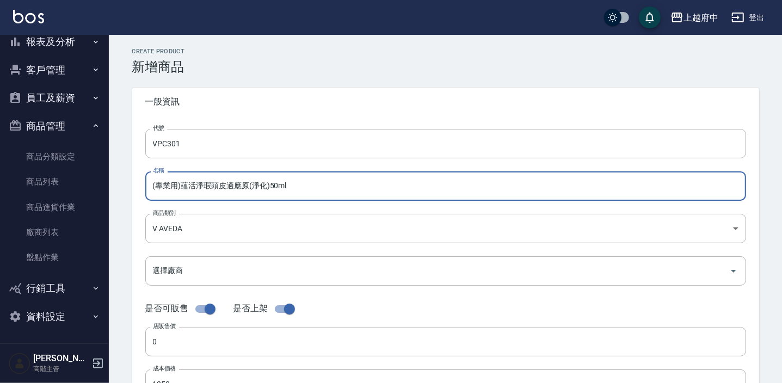
click at [264, 188] on input "(專業用)蘊活淨瑕頭皮適應原(淨化)50ml" at bounding box center [445, 185] width 601 height 29
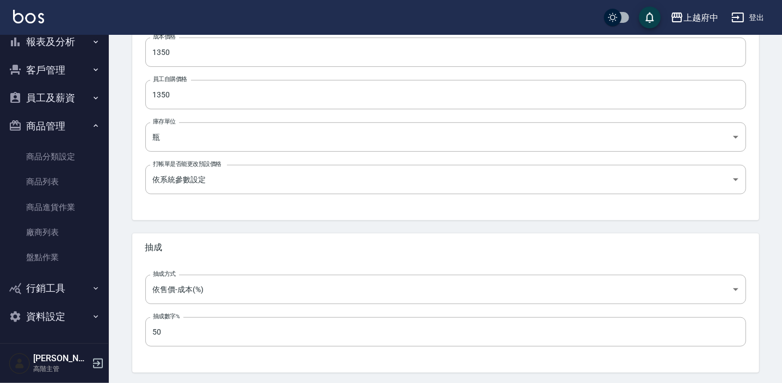
scroll to position [367, 0]
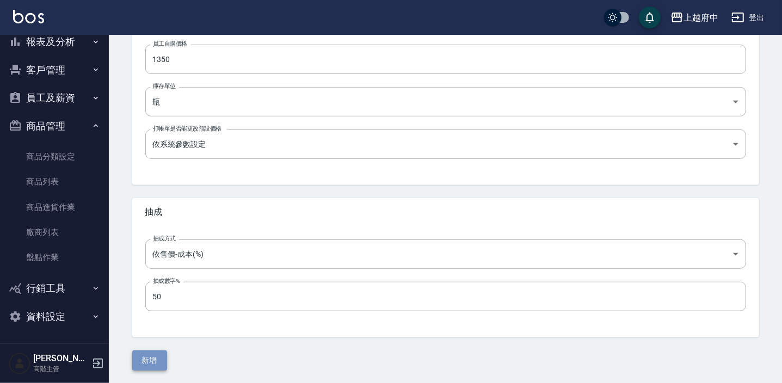
click at [151, 356] on button "新增" at bounding box center [149, 360] width 35 height 20
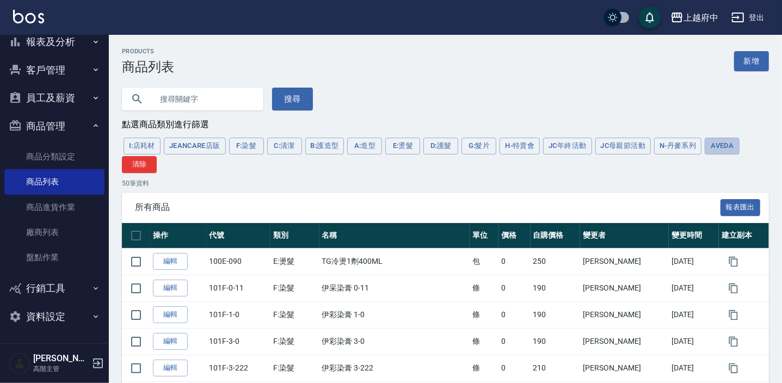
click at [712, 147] on button "AVEDA" at bounding box center [722, 146] width 35 height 17
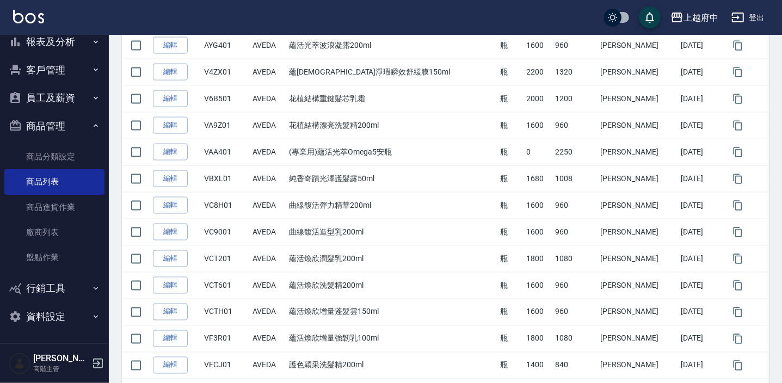
scroll to position [1246, 0]
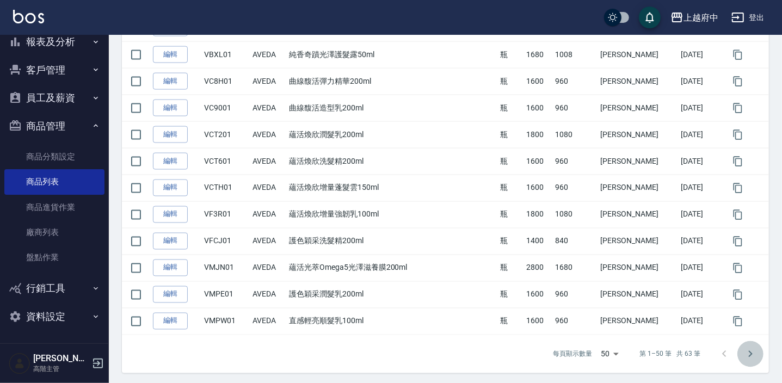
click at [755, 351] on icon "Go to next page" at bounding box center [750, 354] width 13 height 13
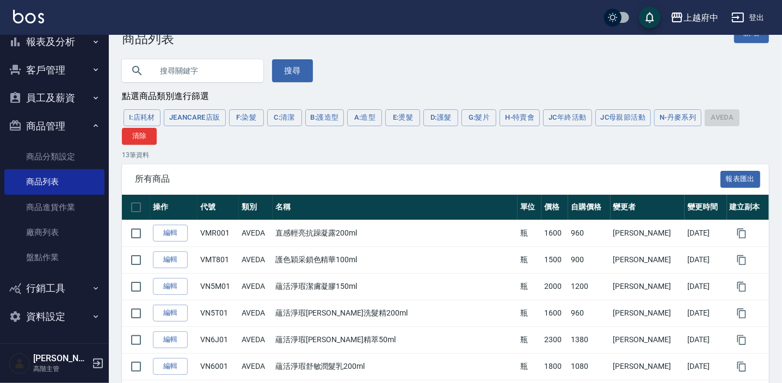
scroll to position [0, 0]
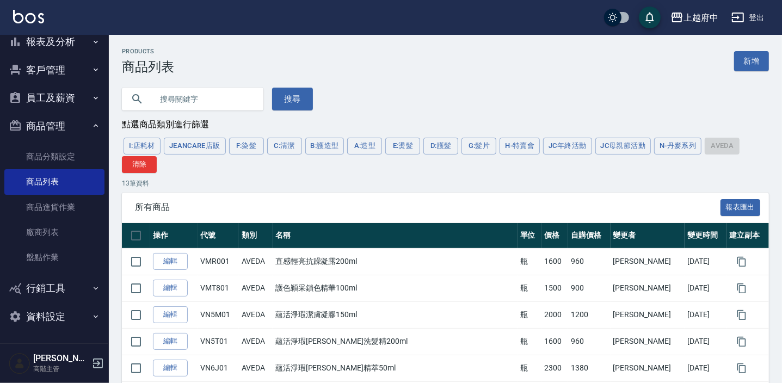
click at [230, 98] on input "text" at bounding box center [203, 98] width 102 height 29
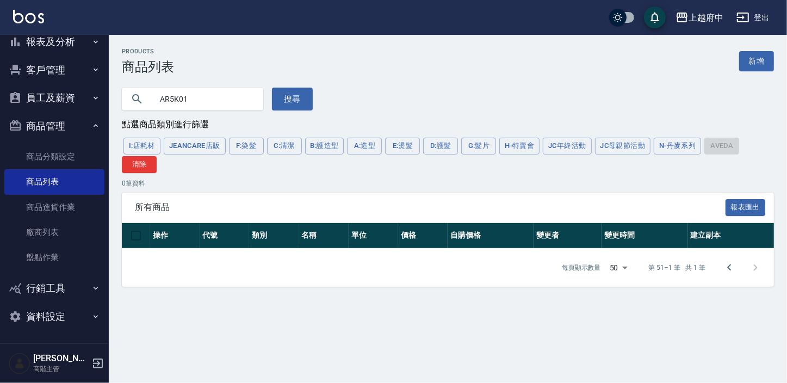
click at [176, 97] on input "AR5K01" at bounding box center [203, 98] width 102 height 29
click at [295, 98] on button "搜尋" at bounding box center [292, 99] width 41 height 23
click at [302, 92] on button "搜尋" at bounding box center [292, 99] width 41 height 23
click at [728, 267] on icon "Go to previous page" at bounding box center [729, 267] width 4 height 7
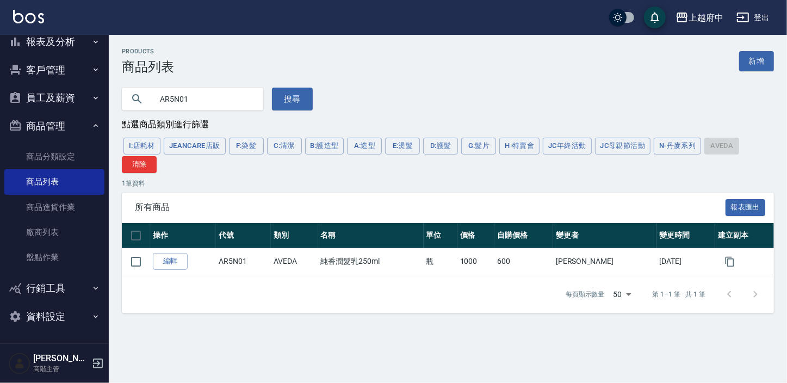
click at [178, 101] on input "AR5N01" at bounding box center [203, 98] width 102 height 29
click at [287, 98] on button "搜尋" at bounding box center [292, 99] width 41 height 23
click at [195, 98] on input "AR5K01" at bounding box center [203, 98] width 102 height 29
click at [299, 104] on button "搜尋" at bounding box center [292, 99] width 41 height 23
drag, startPoint x: 207, startPoint y: 97, endPoint x: 151, endPoint y: 107, distance: 56.8
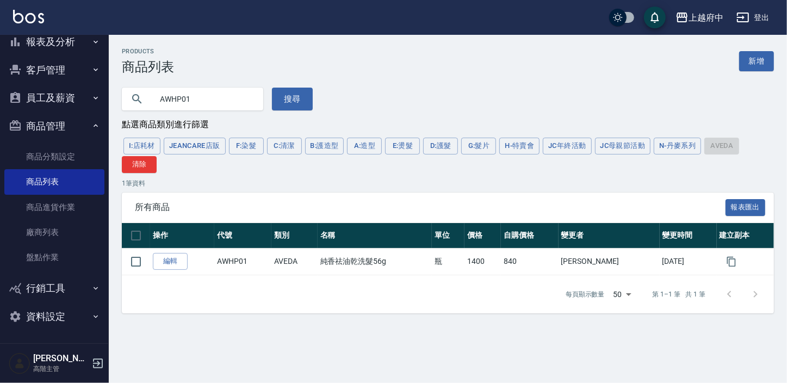
click at [151, 107] on div "AWHP01" at bounding box center [192, 99] width 141 height 23
click at [289, 97] on button "搜尋" at bounding box center [292, 99] width 41 height 23
drag, startPoint x: 200, startPoint y: 104, endPoint x: 145, endPoint y: 101, distance: 55.6
click at [145, 101] on div "VFCJ01" at bounding box center [192, 99] width 141 height 23
click at [305, 95] on button "搜尋" at bounding box center [292, 99] width 41 height 23
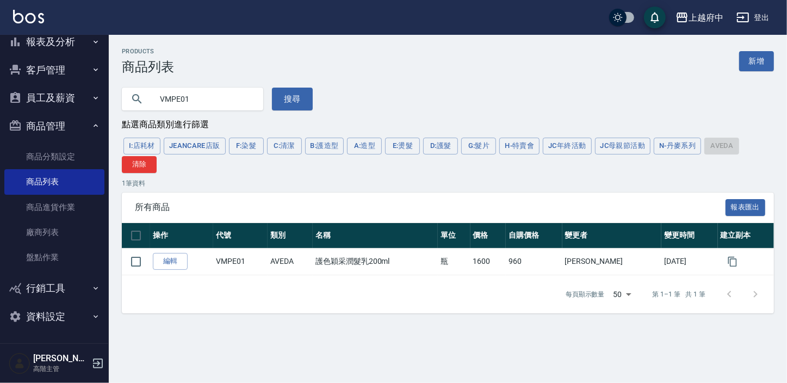
drag, startPoint x: 209, startPoint y: 99, endPoint x: 174, endPoint y: 98, distance: 35.9
click at [174, 98] on input "VMPE01" at bounding box center [203, 98] width 102 height 29
click at [303, 100] on button "搜尋" at bounding box center [292, 99] width 41 height 23
drag, startPoint x: 163, startPoint y: 101, endPoint x: 135, endPoint y: 98, distance: 27.3
click at [136, 98] on div "VMT801" at bounding box center [192, 99] width 141 height 23
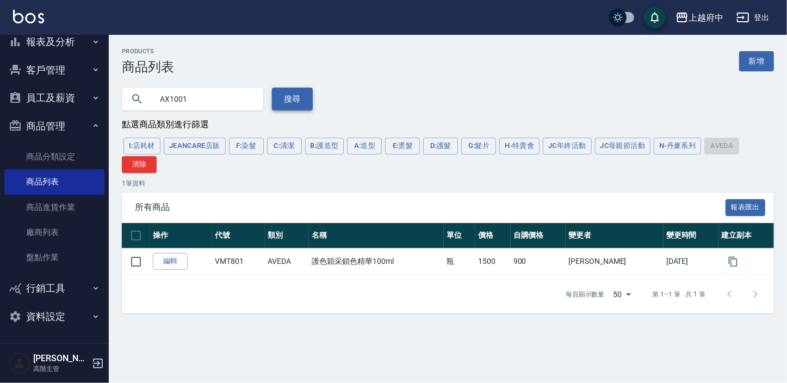
click at [283, 98] on button "搜尋" at bounding box center [292, 99] width 41 height 23
drag, startPoint x: 213, startPoint y: 101, endPoint x: 101, endPoint y: 102, distance: 112.6
click at [114, 102] on div "AX1001 搜尋" at bounding box center [211, 93] width 204 height 36
click at [296, 98] on button "搜尋" at bounding box center [292, 99] width 41 height 23
drag, startPoint x: 202, startPoint y: 103, endPoint x: 138, endPoint y: 98, distance: 64.9
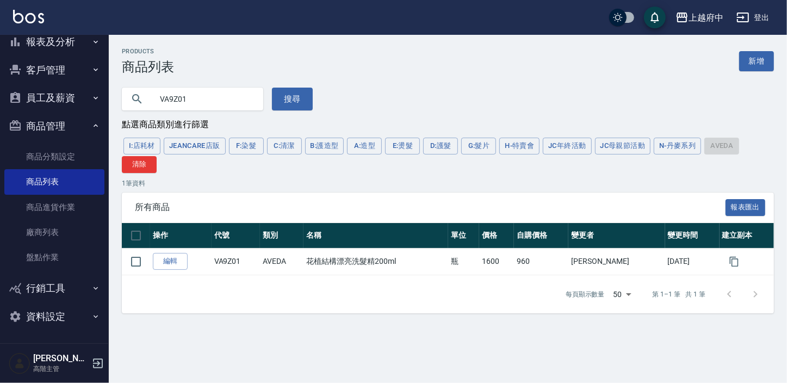
click at [144, 99] on div "VA9Z01" at bounding box center [192, 99] width 141 height 23
click at [307, 104] on button "搜尋" at bounding box center [292, 99] width 41 height 23
drag, startPoint x: 182, startPoint y: 102, endPoint x: 155, endPoint y: 105, distance: 26.8
click at [155, 105] on input "AX1401" at bounding box center [203, 98] width 102 height 29
click at [199, 95] on input "AX1401" at bounding box center [203, 98] width 102 height 29
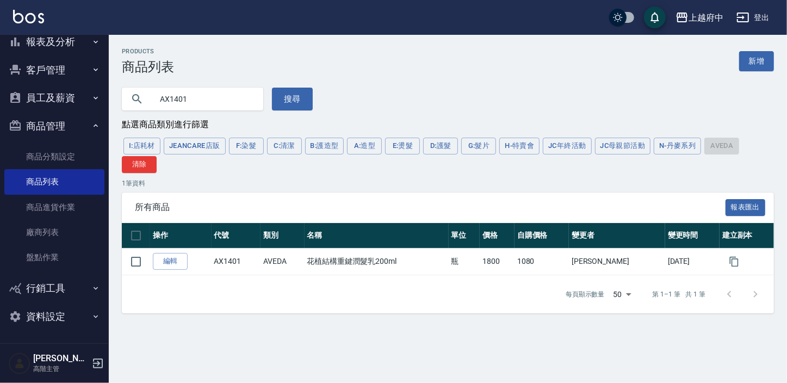
drag, startPoint x: 197, startPoint y: 98, endPoint x: 170, endPoint y: 98, distance: 26.7
click at [170, 98] on input "AX1401" at bounding box center [203, 98] width 102 height 29
click at [279, 101] on button "搜尋" at bounding box center [292, 99] width 41 height 23
drag, startPoint x: 201, startPoint y: 109, endPoint x: 170, endPoint y: 106, distance: 31.2
click at [170, 106] on input "AX0901" at bounding box center [203, 98] width 102 height 29
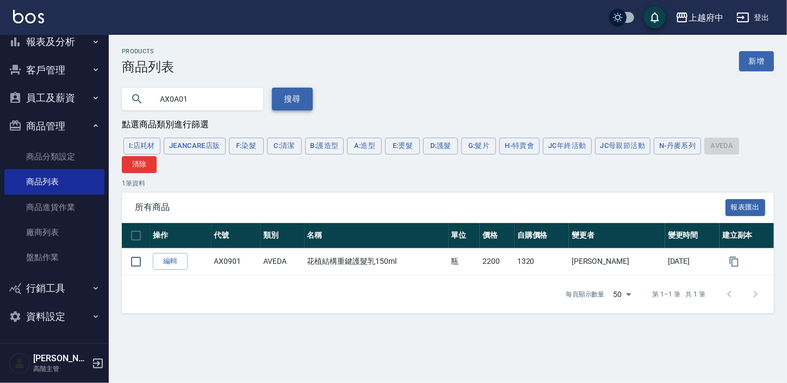
click at [307, 92] on button "搜尋" at bounding box center [292, 99] width 41 height 23
click at [177, 101] on input "AX0A01" at bounding box center [203, 98] width 102 height 29
click at [285, 95] on button "搜尋" at bounding box center [292, 99] width 41 height 23
drag, startPoint x: 201, startPoint y: 100, endPoint x: 131, endPoint y: 92, distance: 70.0
click at [131, 92] on div "AX0E01" at bounding box center [192, 99] width 141 height 23
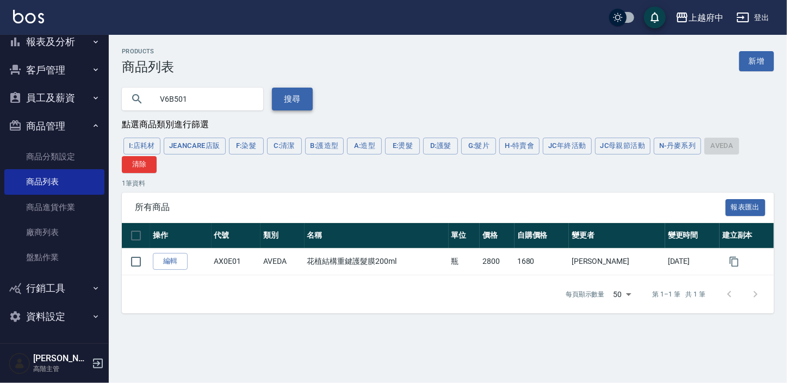
click at [288, 98] on button "搜尋" at bounding box center [292, 99] width 41 height 23
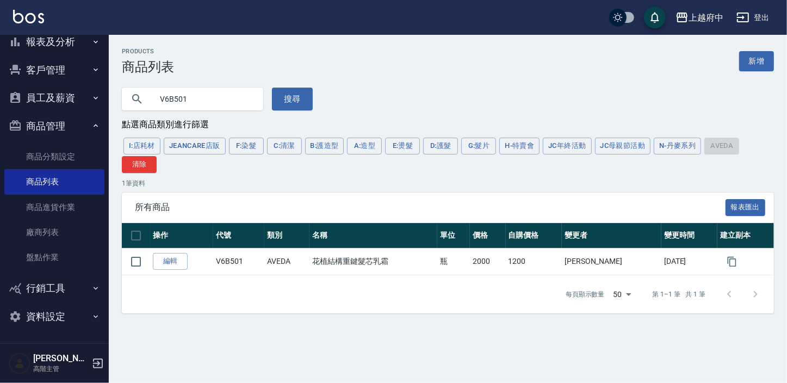
drag, startPoint x: 205, startPoint y: 98, endPoint x: 141, endPoint y: 101, distance: 64.3
click at [141, 101] on div "V6B501" at bounding box center [192, 99] width 141 height 23
click at [297, 97] on button "搜尋" at bounding box center [292, 99] width 41 height 23
drag, startPoint x: 196, startPoint y: 102, endPoint x: 166, endPoint y: 99, distance: 29.5
click at [166, 99] on input "AX1801" at bounding box center [203, 98] width 102 height 29
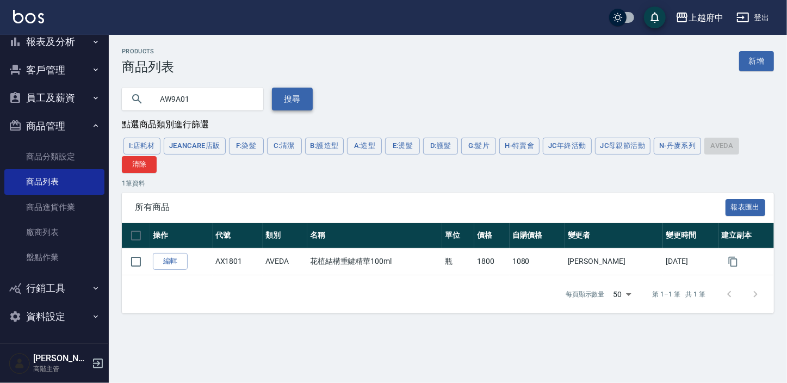
click at [296, 92] on button "搜尋" at bounding box center [292, 99] width 41 height 23
click at [181, 96] on input "AW9A01" at bounding box center [203, 98] width 102 height 29
click at [300, 105] on button "搜尋" at bounding box center [292, 99] width 41 height 23
click at [204, 100] on input "AW9G01" at bounding box center [203, 98] width 102 height 29
click at [181, 99] on input "AW9G01" at bounding box center [203, 98] width 102 height 29
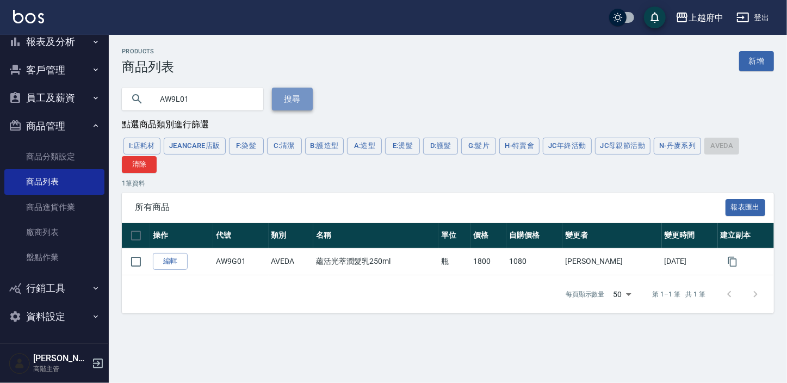
click at [292, 95] on button "搜尋" at bounding box center [292, 99] width 41 height 23
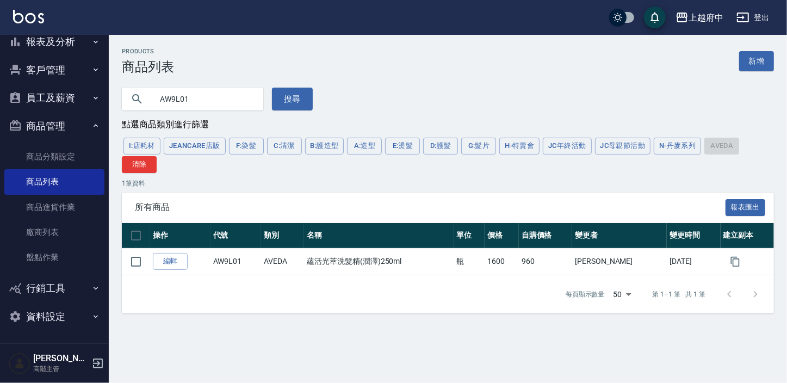
click at [180, 98] on input "AW9L01" at bounding box center [203, 98] width 102 height 29
click at [297, 106] on button "搜尋" at bounding box center [292, 99] width 41 height 23
drag, startPoint x: 225, startPoint y: 102, endPoint x: 125, endPoint y: 94, distance: 100.9
click at [125, 94] on div "AW9R01" at bounding box center [192, 99] width 141 height 23
click at [287, 107] on button "搜尋" at bounding box center [292, 99] width 41 height 23
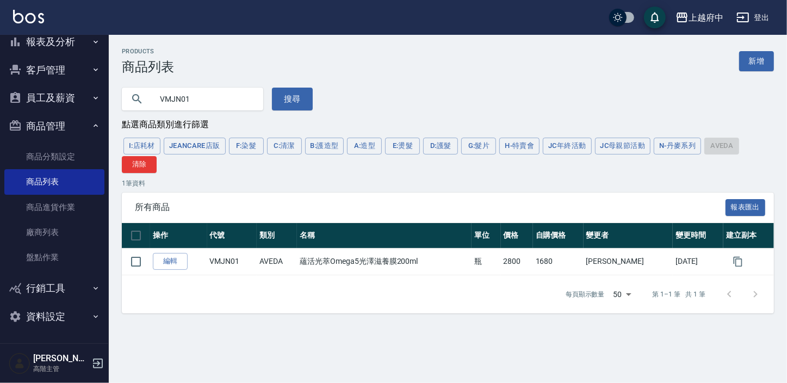
drag, startPoint x: 201, startPoint y: 99, endPoint x: 135, endPoint y: 95, distance: 65.9
click at [135, 95] on div "VMJN01" at bounding box center [192, 99] width 141 height 23
click at [299, 96] on button "搜尋" at bounding box center [292, 99] width 41 height 23
drag, startPoint x: 196, startPoint y: 103, endPoint x: 152, endPoint y: 101, distance: 44.2
click at [152, 101] on input "AW9X01" at bounding box center [203, 98] width 102 height 29
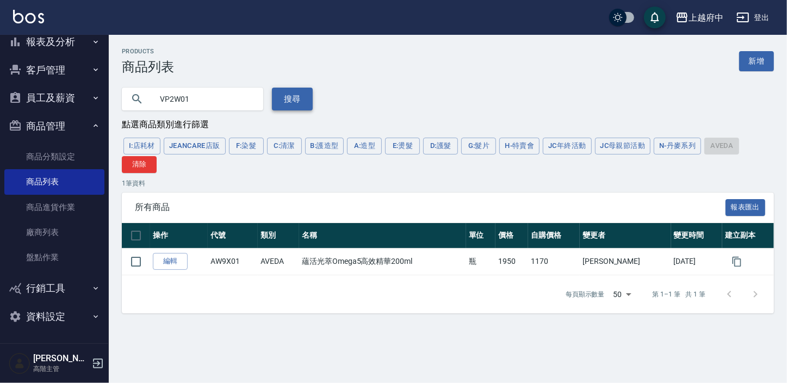
click at [303, 95] on button "搜尋" at bounding box center [292, 99] width 41 height 23
drag, startPoint x: 200, startPoint y: 100, endPoint x: 137, endPoint y: 105, distance: 63.9
click at [137, 105] on div "VP2W01" at bounding box center [192, 99] width 141 height 23
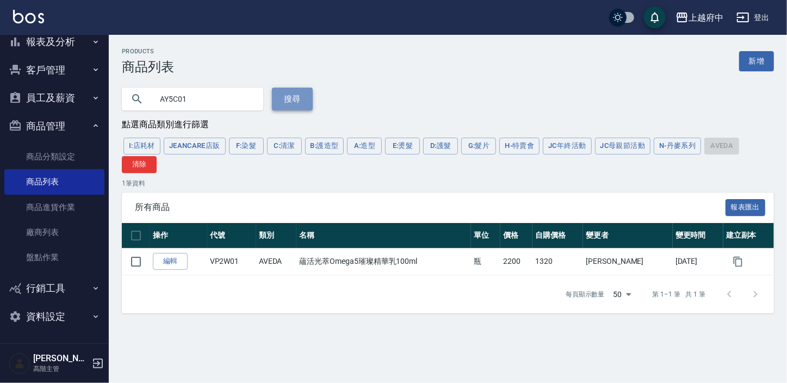
click at [285, 99] on button "搜尋" at bounding box center [292, 99] width 41 height 23
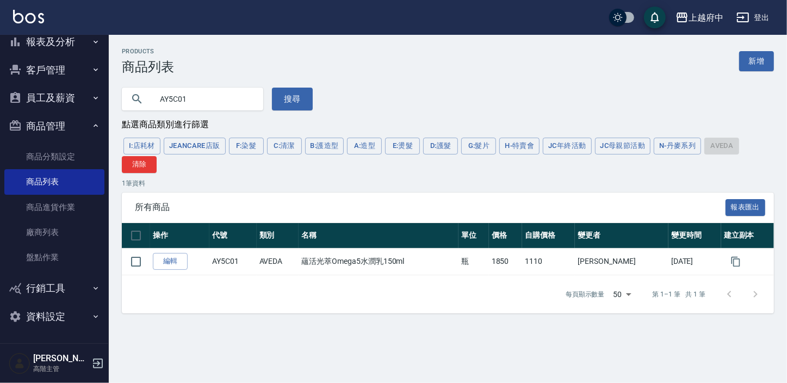
drag, startPoint x: 188, startPoint y: 104, endPoint x: 141, endPoint y: 100, distance: 46.4
click at [141, 100] on div "AY5C01" at bounding box center [192, 99] width 141 height 23
click at [305, 101] on button "搜尋" at bounding box center [292, 99] width 41 height 23
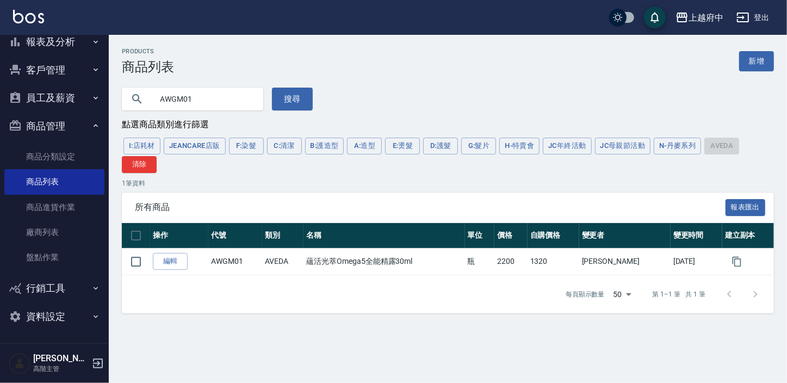
drag, startPoint x: 211, startPoint y: 101, endPoint x: 139, endPoint y: 104, distance: 71.9
click at [139, 104] on div "AWGM01" at bounding box center [192, 99] width 141 height 23
click at [308, 112] on div "Products 商品列表 新增 VBXL01 搜尋 點選商品類別進行篩選 I:店耗材 JeanCare店販 F:染髮 C:清潔 B:護造型 A:造型 E:燙…" at bounding box center [448, 180] width 678 height 265
click at [285, 100] on button "搜尋" at bounding box center [292, 99] width 41 height 23
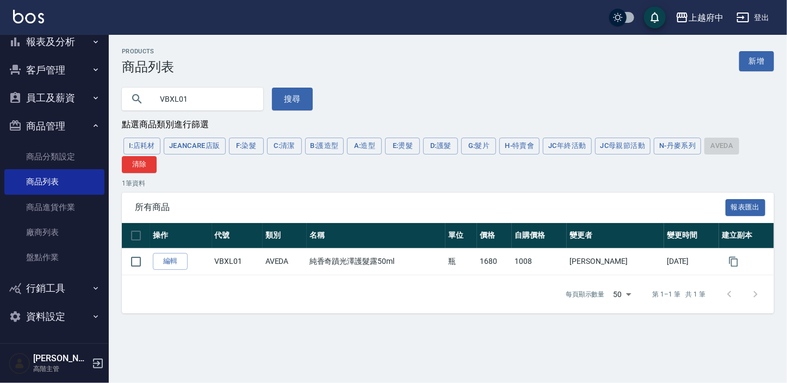
drag, startPoint x: 189, startPoint y: 99, endPoint x: 151, endPoint y: 105, distance: 38.6
click at [151, 105] on div "VBXL01" at bounding box center [192, 99] width 141 height 23
click at [291, 95] on button "搜尋" at bounding box center [292, 99] width 41 height 23
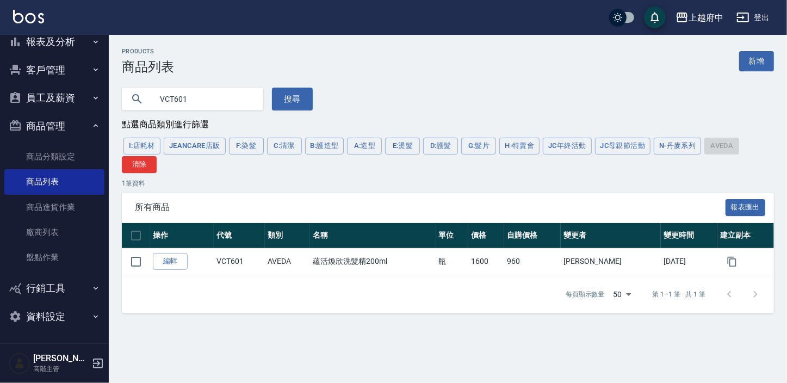
drag, startPoint x: 189, startPoint y: 100, endPoint x: 174, endPoint y: 98, distance: 15.3
click at [174, 98] on input "VCT601" at bounding box center [203, 98] width 102 height 29
click at [287, 97] on button "搜尋" at bounding box center [292, 99] width 41 height 23
drag, startPoint x: 201, startPoint y: 103, endPoint x: 166, endPoint y: 100, distance: 35.0
click at [166, 100] on input "VCT201" at bounding box center [203, 98] width 102 height 29
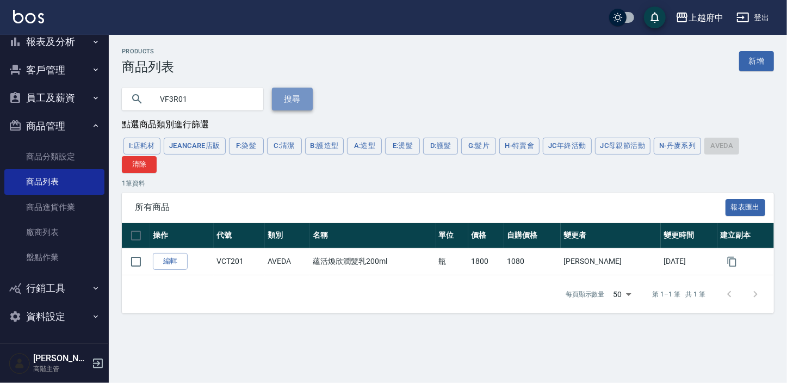
click at [296, 94] on button "搜尋" at bounding box center [292, 99] width 41 height 23
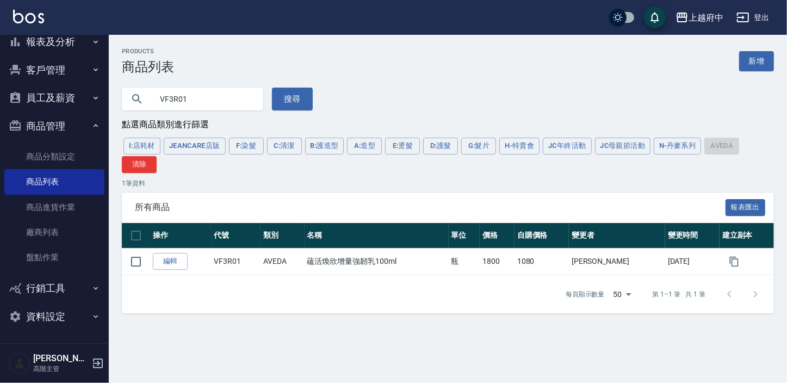
drag, startPoint x: 199, startPoint y: 103, endPoint x: 151, endPoint y: 98, distance: 48.1
click at [151, 98] on div "VF3R01" at bounding box center [192, 99] width 141 height 23
click at [282, 97] on button "搜尋" at bounding box center [292, 99] width 41 height 23
click at [182, 101] on input "VN5M01" at bounding box center [203, 98] width 102 height 29
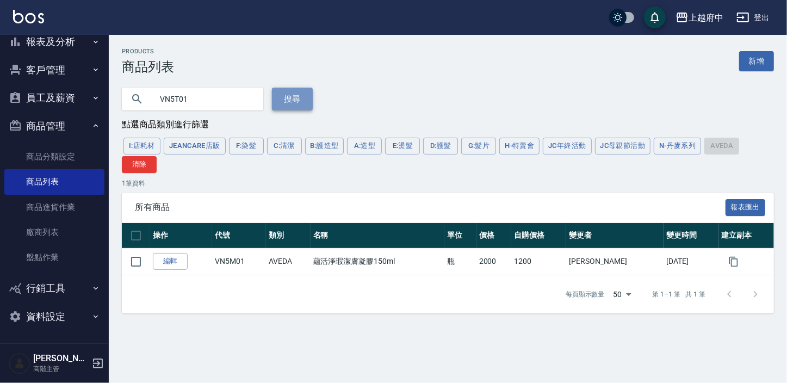
click at [288, 98] on button "搜尋" at bounding box center [292, 99] width 41 height 23
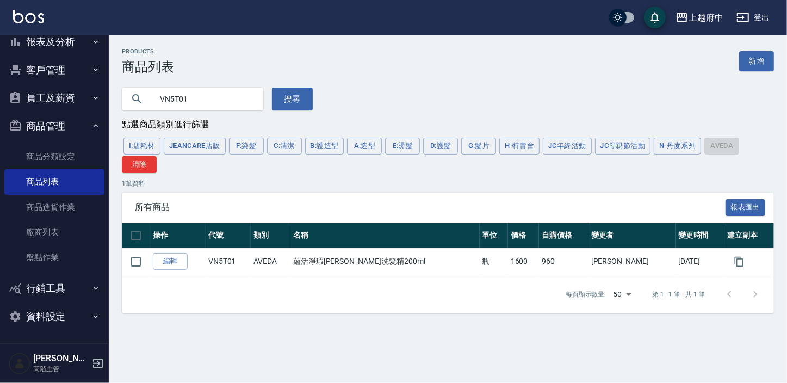
drag, startPoint x: 201, startPoint y: 103, endPoint x: 172, endPoint y: 98, distance: 29.8
click at [172, 98] on input "VN5T01" at bounding box center [203, 98] width 102 height 29
click at [287, 98] on button "搜尋" at bounding box center [292, 99] width 41 height 23
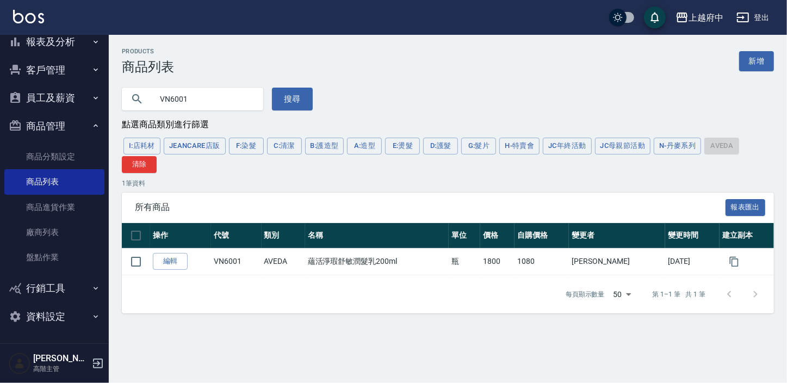
click at [197, 99] on input "VN6001" at bounding box center [203, 98] width 102 height 29
click at [291, 94] on button "搜尋" at bounding box center [292, 99] width 41 height 23
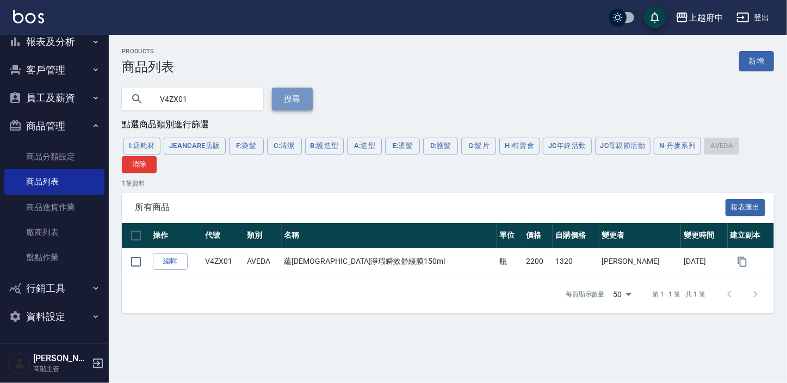
click at [292, 103] on button "搜尋" at bounding box center [292, 99] width 41 height 23
drag, startPoint x: 201, startPoint y: 98, endPoint x: 153, endPoint y: 97, distance: 48.4
click at [153, 97] on input "V4ZX01" at bounding box center [203, 98] width 102 height 29
click at [296, 96] on button "搜尋" at bounding box center [292, 99] width 41 height 23
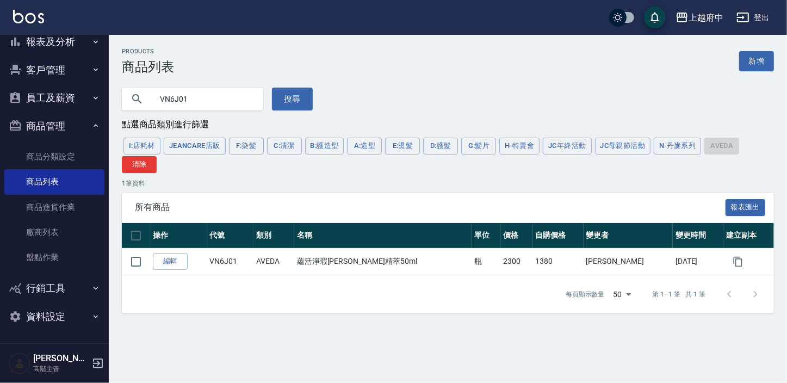
drag, startPoint x: 194, startPoint y: 100, endPoint x: 170, endPoint y: 98, distance: 24.0
click at [170, 98] on input "VN6J01" at bounding box center [203, 98] width 102 height 29
click at [292, 98] on button "搜尋" at bounding box center [292, 99] width 41 height 23
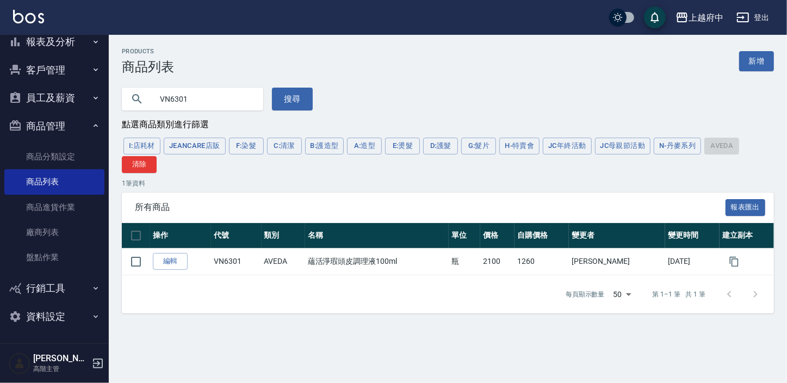
drag, startPoint x: 197, startPoint y: 97, endPoint x: 132, endPoint y: 95, distance: 65.3
click at [132, 95] on div "VN6301" at bounding box center [192, 99] width 141 height 23
click at [287, 106] on button "搜尋" at bounding box center [292, 99] width 41 height 23
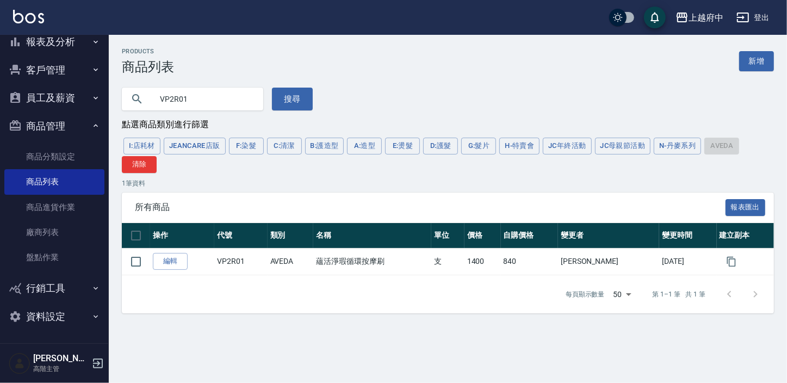
drag, startPoint x: 219, startPoint y: 111, endPoint x: 137, endPoint y: 96, distance: 83.0
click at [141, 96] on div "VP2R01" at bounding box center [192, 99] width 141 height 23
drag, startPoint x: 202, startPoint y: 106, endPoint x: 155, endPoint y: 99, distance: 47.8
click at [160, 100] on input "A30F01" at bounding box center [203, 98] width 102 height 29
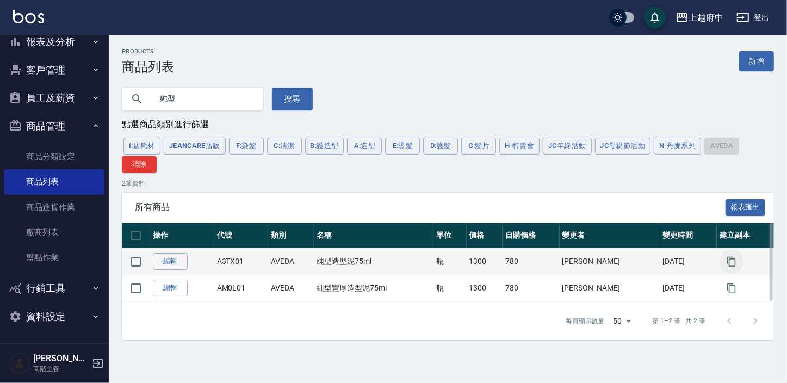
click at [727, 257] on icon "button" at bounding box center [731, 261] width 9 height 10
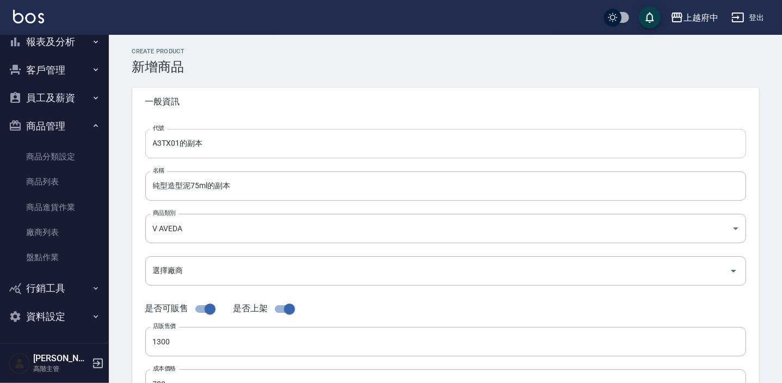
click at [230, 145] on input "A3TX01的副本" at bounding box center [445, 143] width 601 height 29
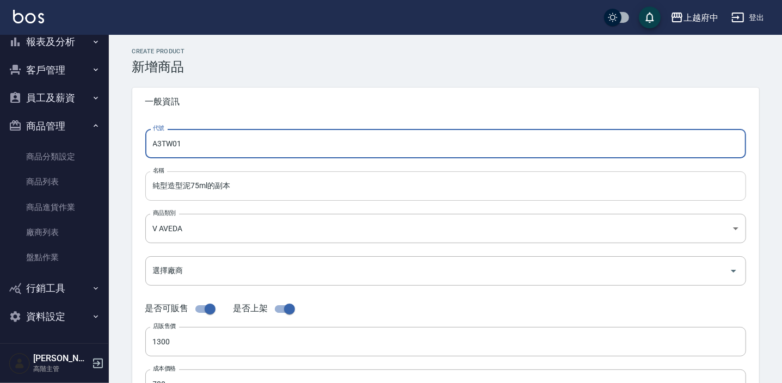
click at [239, 190] on input "純型造型泥75ml的副本" at bounding box center [445, 185] width 601 height 29
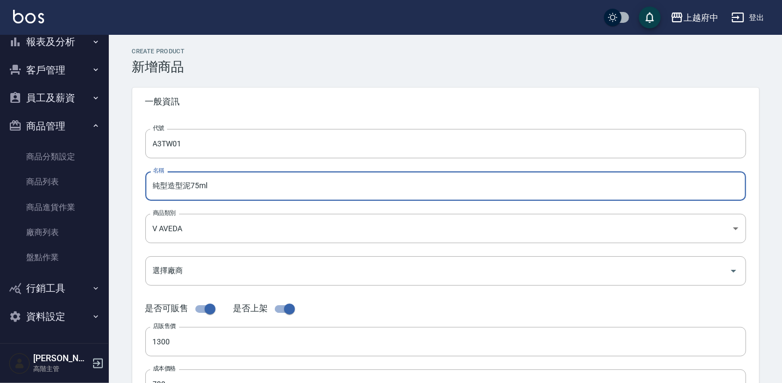
click at [197, 186] on input "純型造型泥75ml" at bounding box center [445, 185] width 601 height 29
click at [187, 185] on input "純型造型泥125ml" at bounding box center [445, 185] width 601 height 29
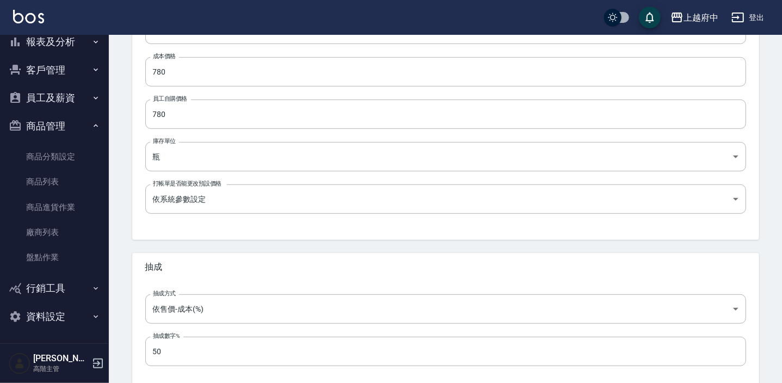
scroll to position [367, 0]
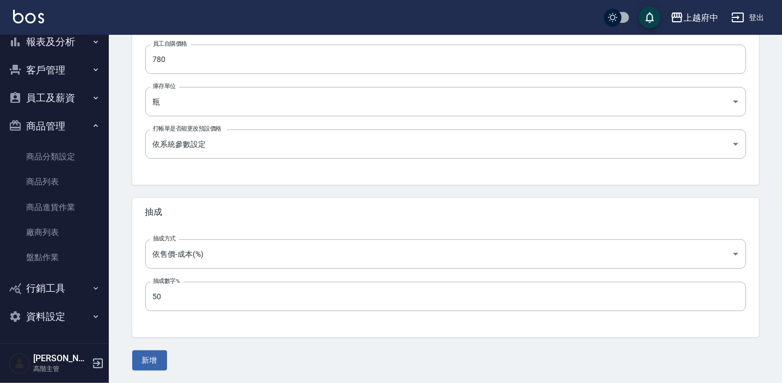
click at [155, 358] on button "新增" at bounding box center [149, 360] width 35 height 20
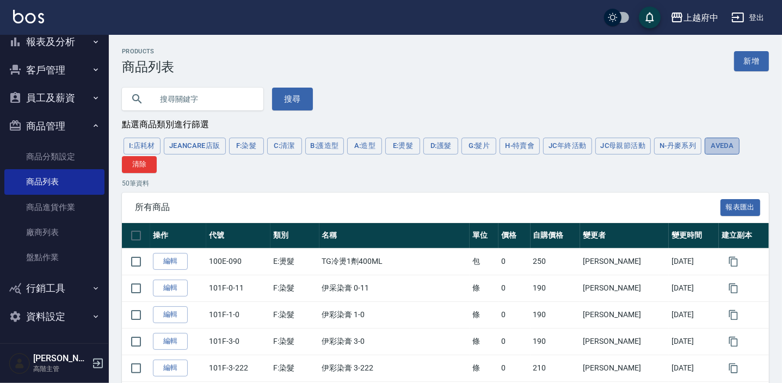
click at [718, 146] on button "AVEDA" at bounding box center [722, 146] width 35 height 17
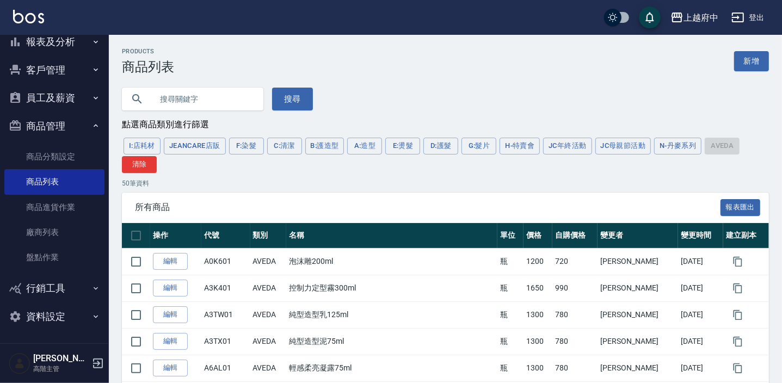
click at [100, 365] on icon "button" at bounding box center [97, 363] width 13 height 13
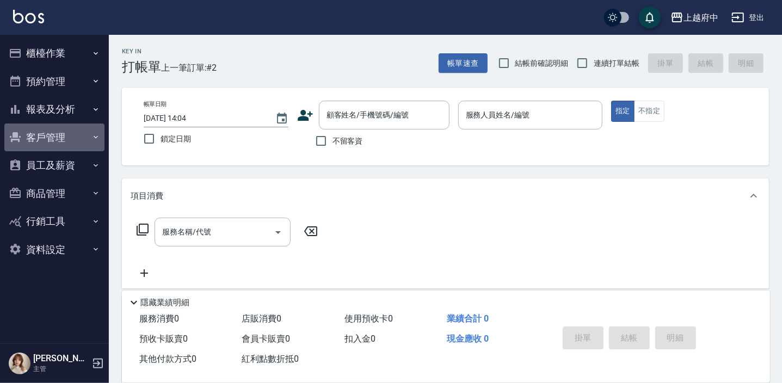
click at [44, 141] on button "客戶管理" at bounding box center [54, 137] width 100 height 28
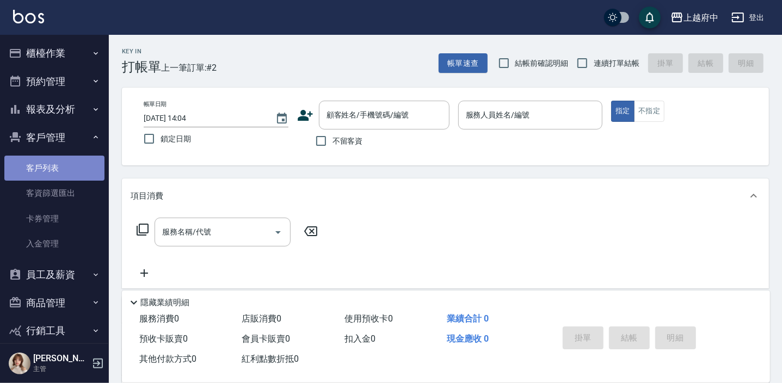
click at [54, 171] on link "客戶列表" at bounding box center [54, 168] width 100 height 25
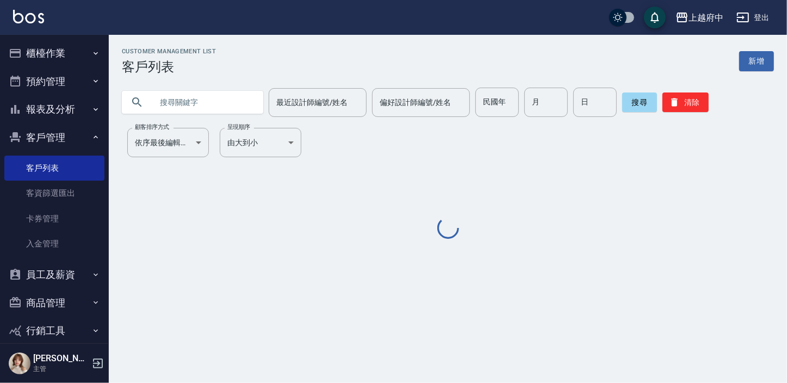
click at [170, 97] on input "text" at bounding box center [203, 102] width 102 height 29
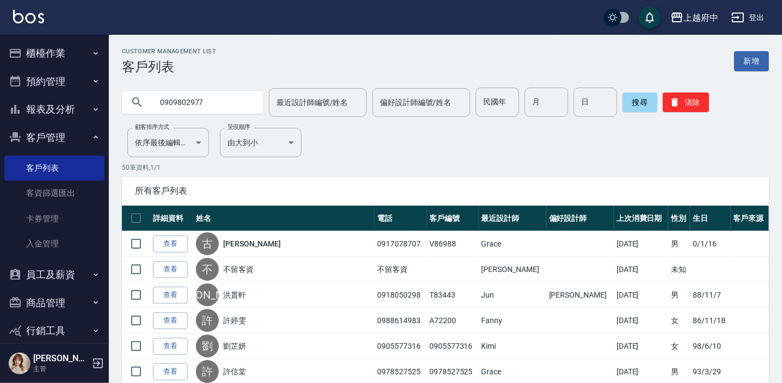
type input "0909802977"
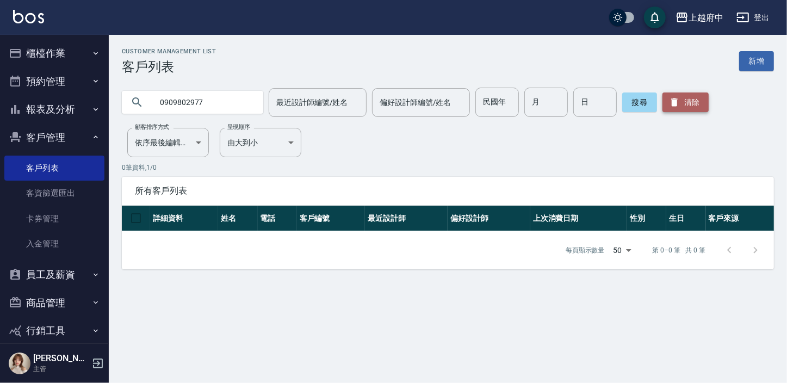
click at [694, 109] on button "清除" at bounding box center [686, 102] width 46 height 20
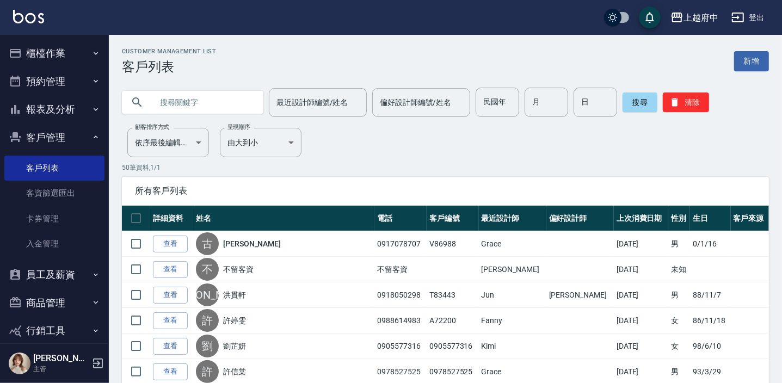
click at [193, 101] on input "text" at bounding box center [203, 102] width 102 height 29
type input "0908411997"
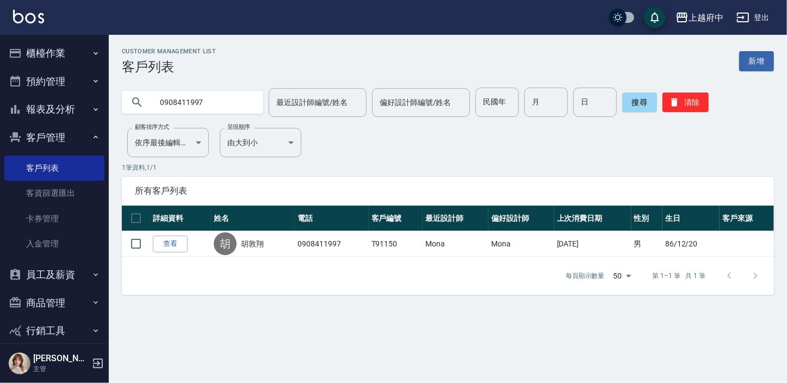
click at [185, 246] on link "查看" at bounding box center [170, 244] width 35 height 17
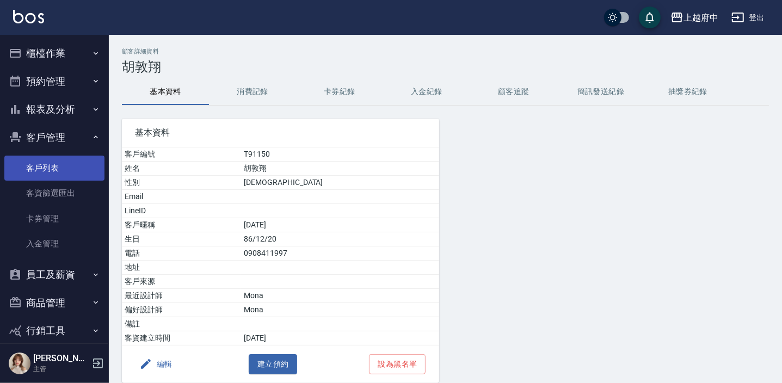
click at [38, 169] on link "客戶列表" at bounding box center [54, 168] width 100 height 25
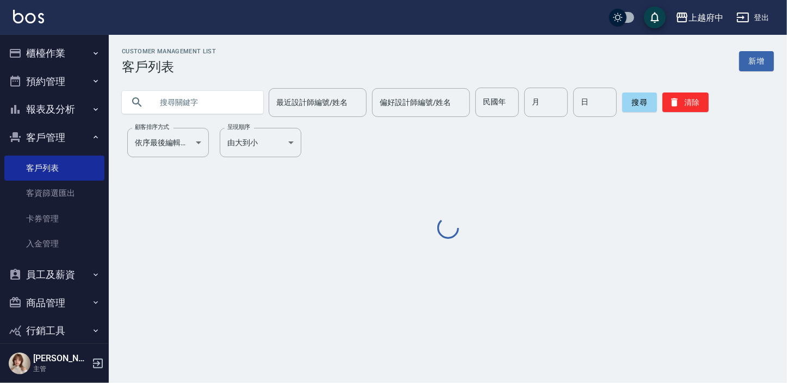
click at [174, 108] on input "text" at bounding box center [203, 102] width 102 height 29
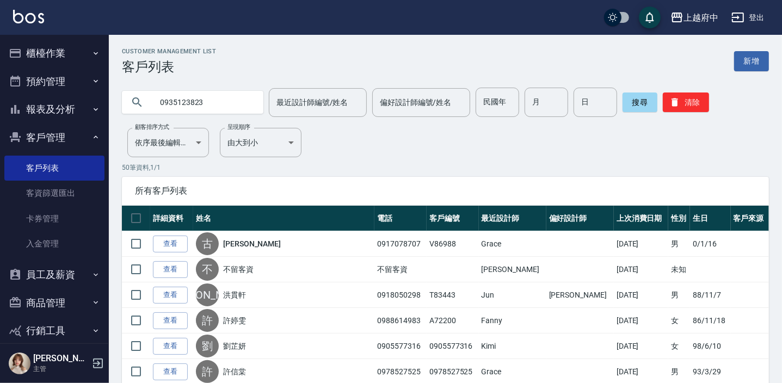
type input "0935123823"
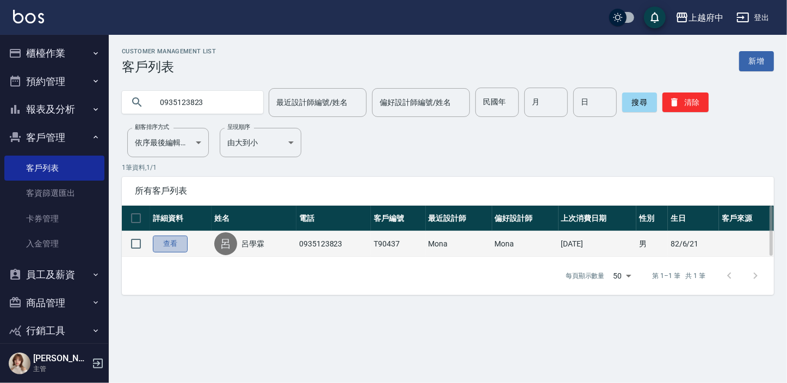
click at [176, 245] on link "查看" at bounding box center [170, 244] width 35 height 17
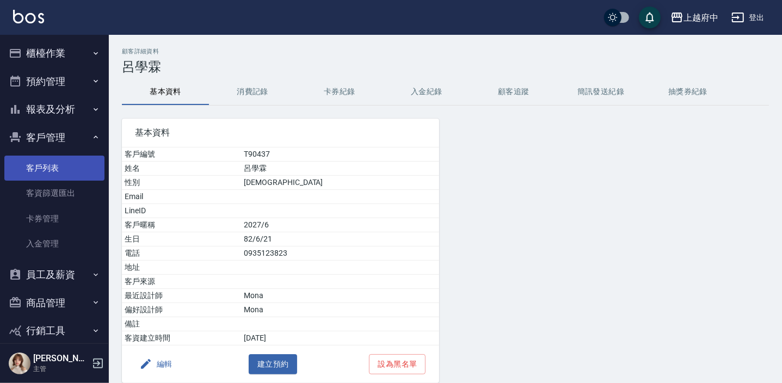
click at [57, 175] on link "客戶列表" at bounding box center [54, 168] width 100 height 25
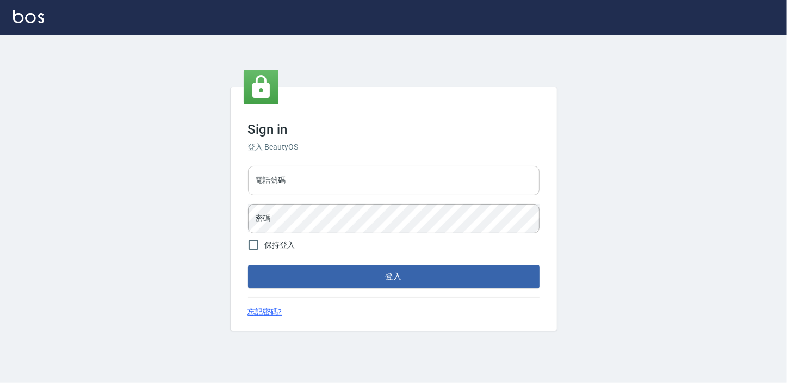
click at [309, 178] on input "電話號碼" at bounding box center [394, 180] width 292 height 29
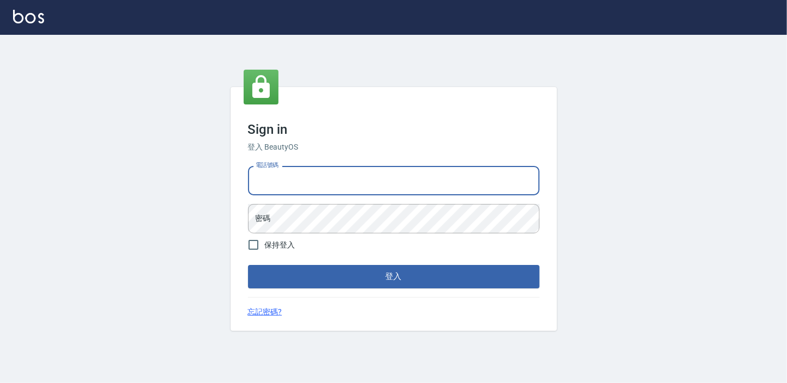
type input "0911903627"
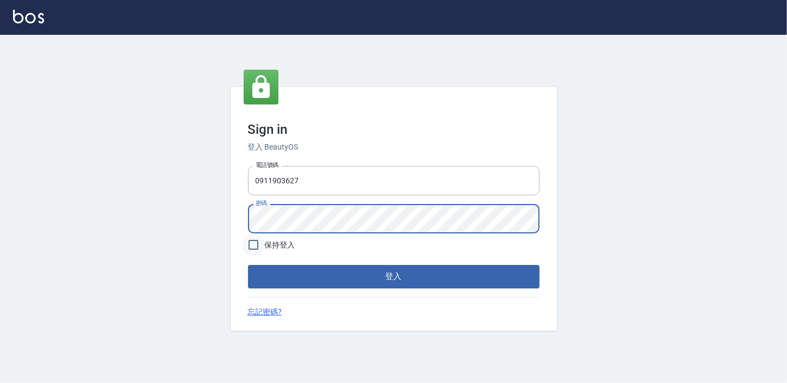
click at [251, 248] on input "保持登入" at bounding box center [253, 244] width 23 height 23
checkbox input "true"
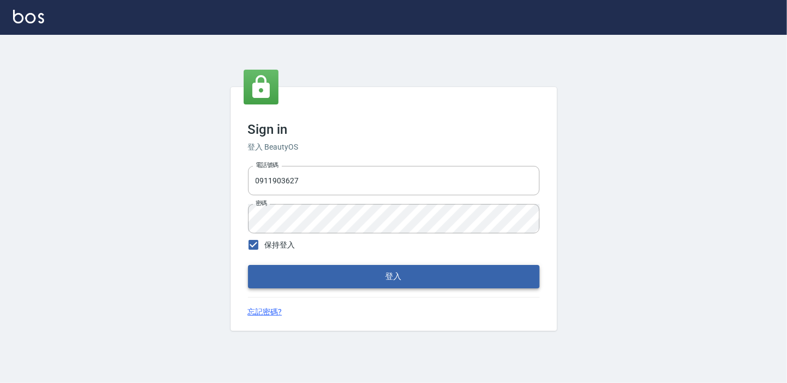
click at [338, 273] on button "登入" at bounding box center [394, 276] width 292 height 23
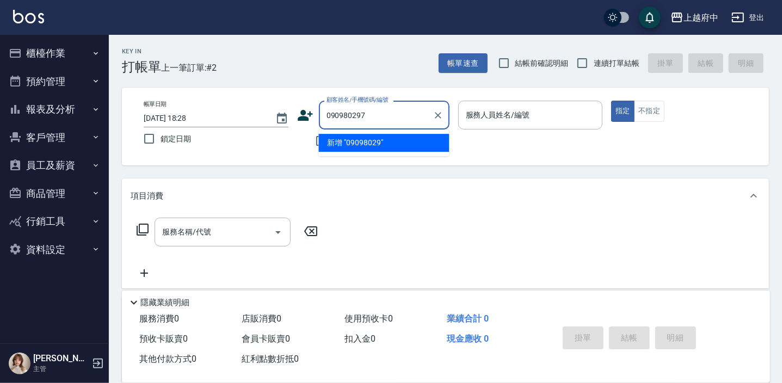
type input "0909802977"
click at [436, 114] on icon "Clear" at bounding box center [438, 115] width 11 height 11
click at [305, 116] on icon at bounding box center [305, 115] width 15 height 11
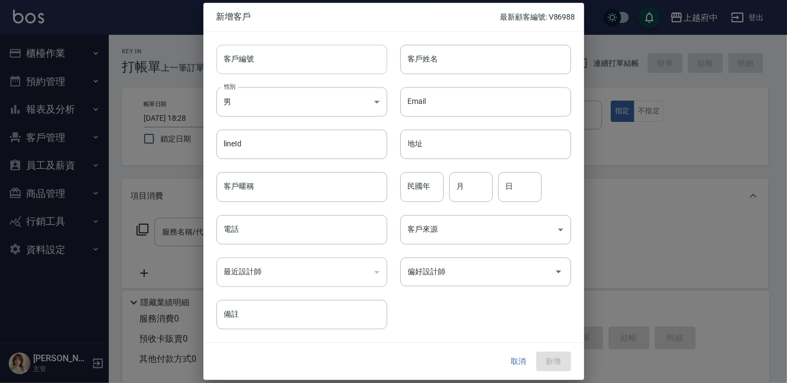
click at [269, 65] on input "客戶編號" at bounding box center [302, 59] width 171 height 29
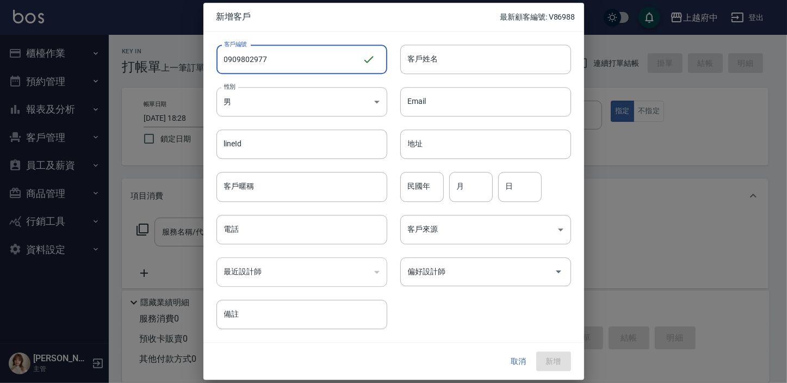
type input "0909802977"
click at [443, 61] on input "客戶姓名" at bounding box center [485, 59] width 171 height 29
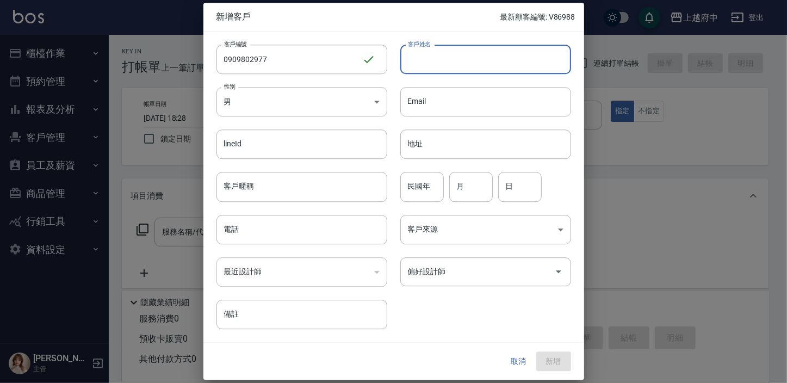
paste input "章耘鎧"
type input "章耘鎧"
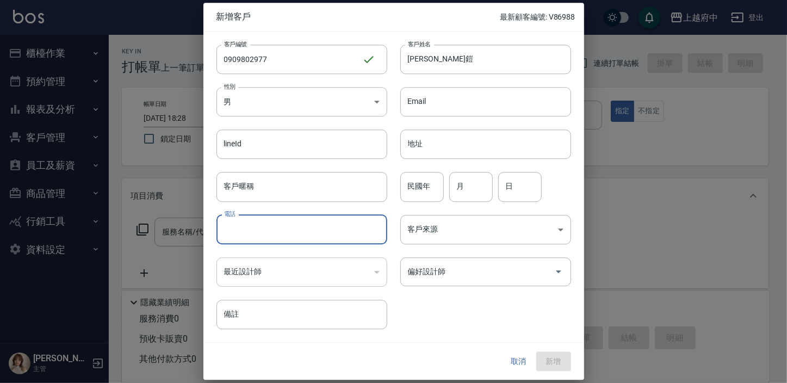
click at [241, 244] on input "電話" at bounding box center [302, 229] width 171 height 29
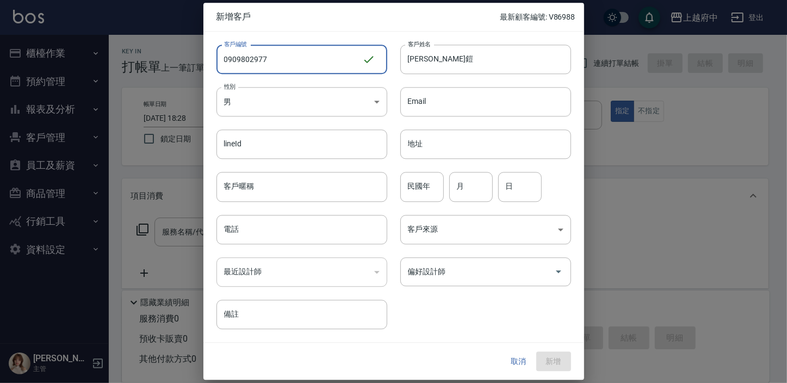
drag, startPoint x: 271, startPoint y: 54, endPoint x: 183, endPoint y: 61, distance: 88.4
click at [183, 61] on div "新增客戶 最新顧客編號: V86988 客戶編號 0909802977 ​ 客戶編號 客戶姓名 章耘鎧 客戶姓名 性別 男 MALE 性別 Email Ema…" at bounding box center [393, 191] width 787 height 383
click at [236, 231] on input "電話" at bounding box center [302, 229] width 171 height 29
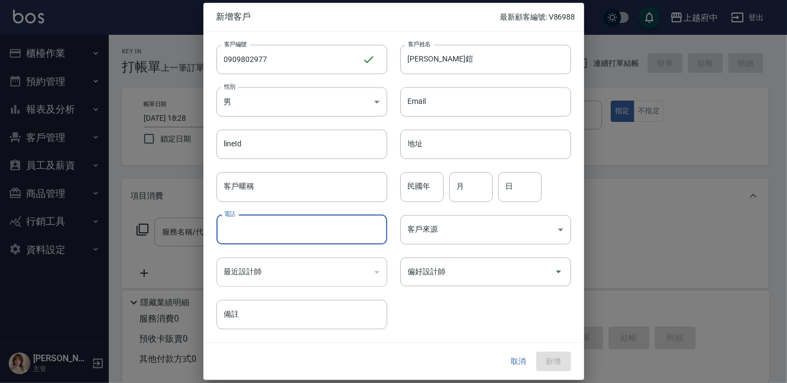
paste input "0909802977"
type input "0909802977"
click at [468, 308] on div "客戶編號 0909802977 ​ 客戶編號 客戶姓名 章耘鎧 客戶姓名 性別 男 MALE 性別 Email Email lineId lineId 地址 …" at bounding box center [387, 181] width 368 height 298
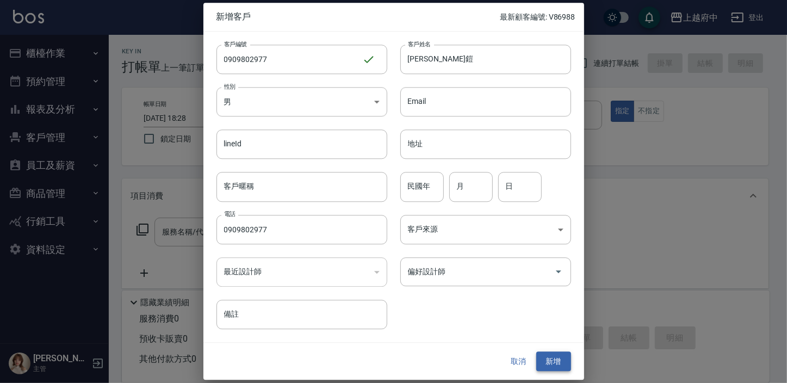
click at [550, 365] on button "新增" at bounding box center [553, 361] width 35 height 20
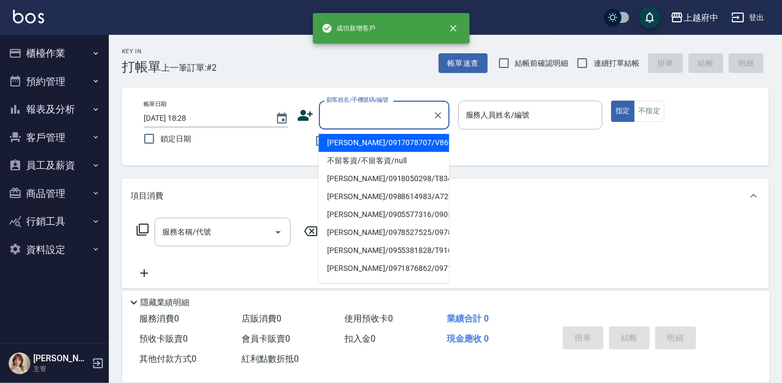
click at [353, 120] on input "顧客姓名/手機號碼/編號" at bounding box center [376, 115] width 104 height 19
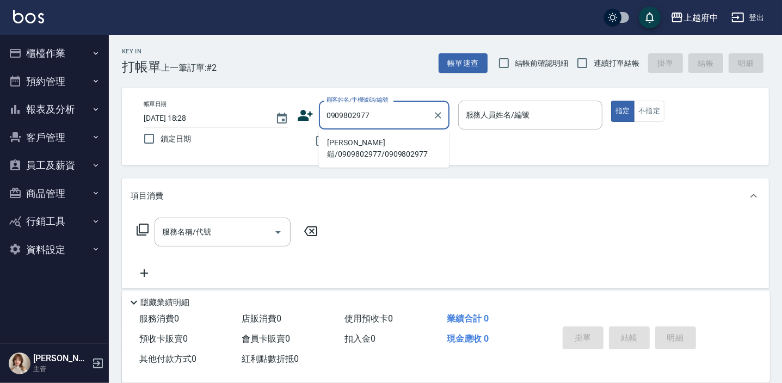
click at [356, 144] on li "章耘鎧/0909802977/0909802977" at bounding box center [383, 148] width 131 height 29
type input "章耘鎧/0909802977/0909802977"
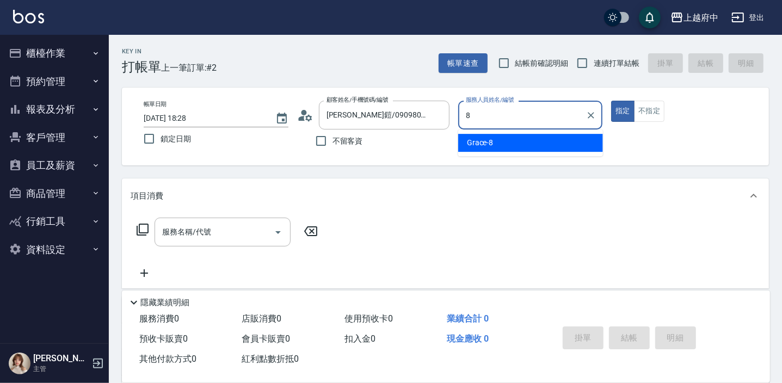
type input "8"
type button "true"
type input "Grace-8"
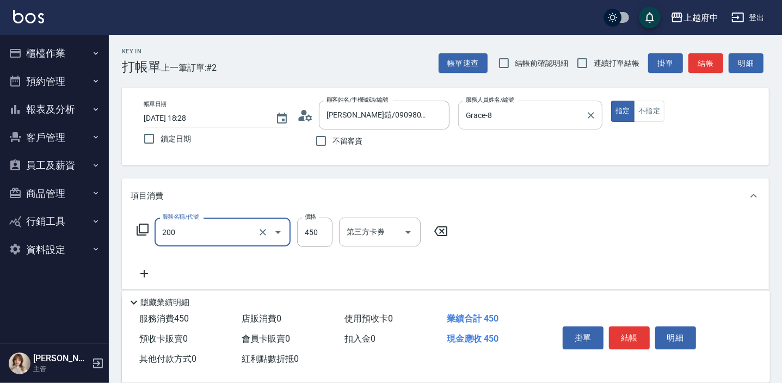
type input "有機洗髮(200)"
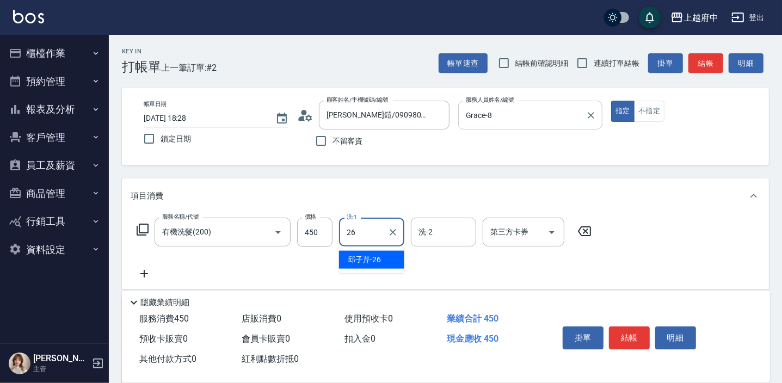
type input "邱子芹-26"
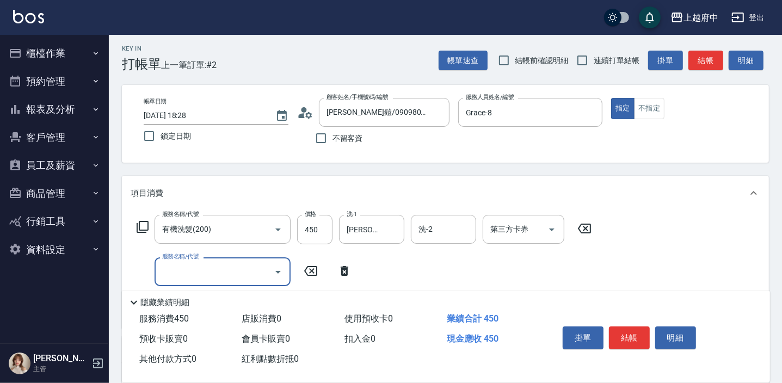
scroll to position [98, 0]
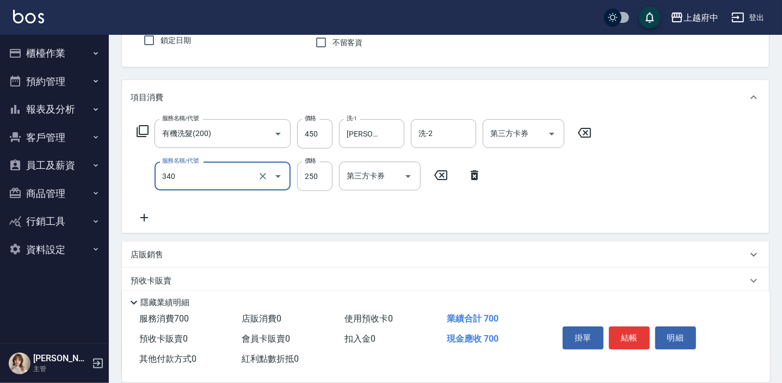
type input "剪髮(340)"
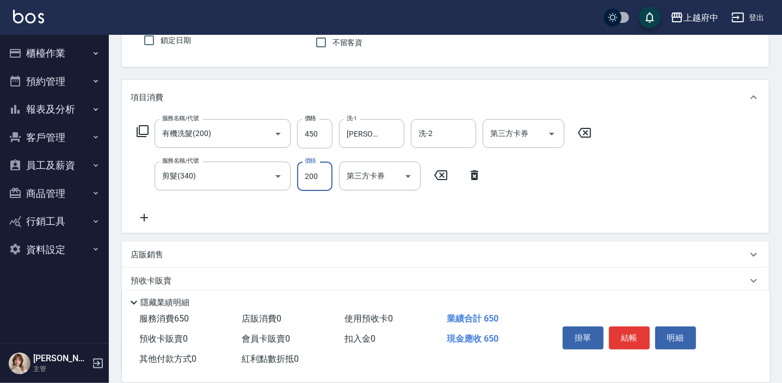
type input "200"
click at [441, 205] on div "服務名稱/代號 有機洗髮(200) 服務名稱/代號 價格 450 價格 洗-1 邱子芹-26 洗-1 洗-2 洗-2 第三方卡券 第三方卡券 服務名稱/代號 …" at bounding box center [364, 171] width 467 height 105
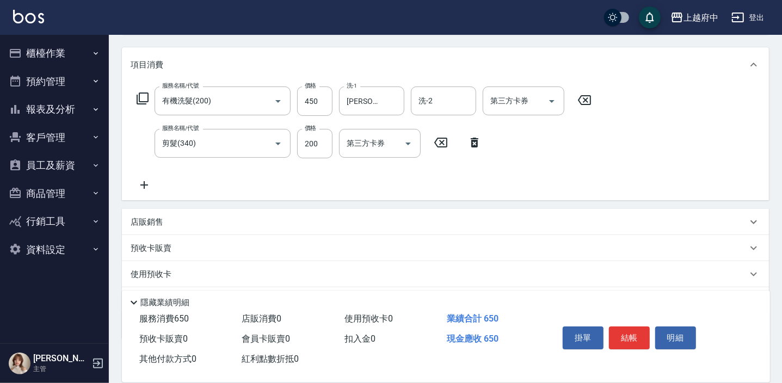
scroll to position [148, 0]
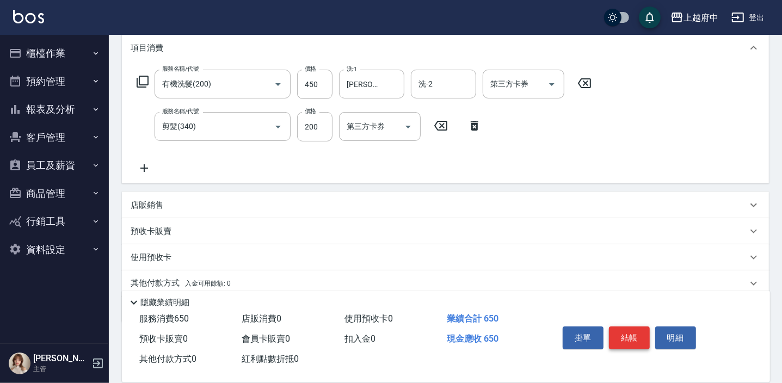
click at [624, 333] on button "結帳" at bounding box center [629, 337] width 41 height 23
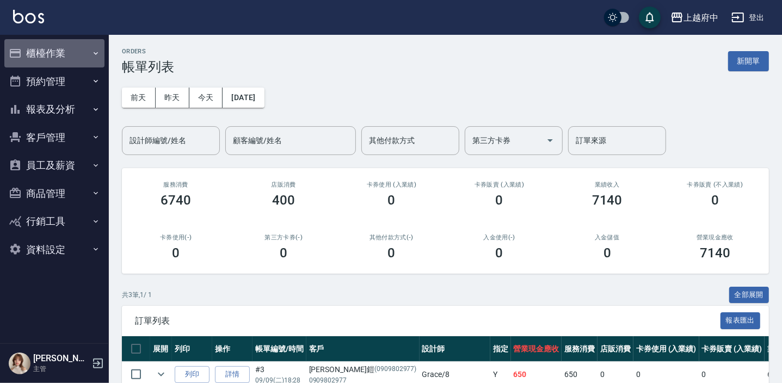
click at [44, 54] on button "櫃檯作業" at bounding box center [54, 53] width 100 height 28
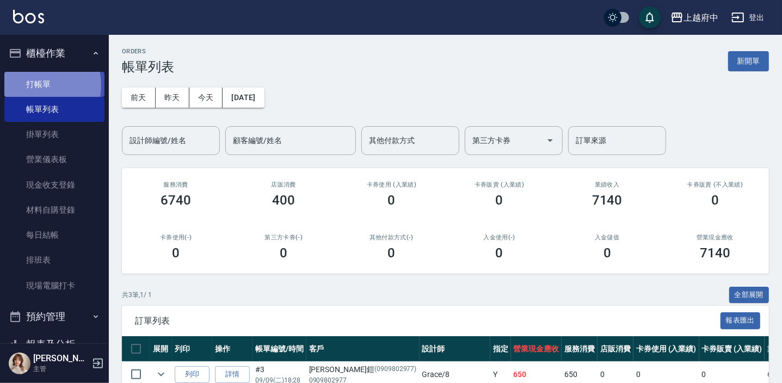
click at [35, 85] on link "打帳單" at bounding box center [54, 84] width 100 height 25
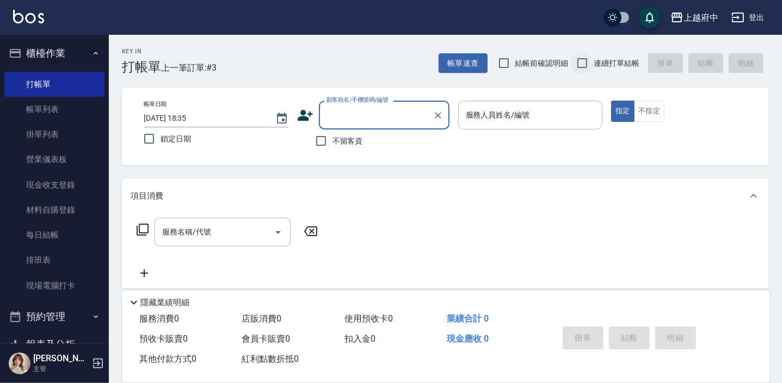
click at [581, 63] on input "連續打單結帳" at bounding box center [582, 63] width 23 height 23
checkbox input "true"
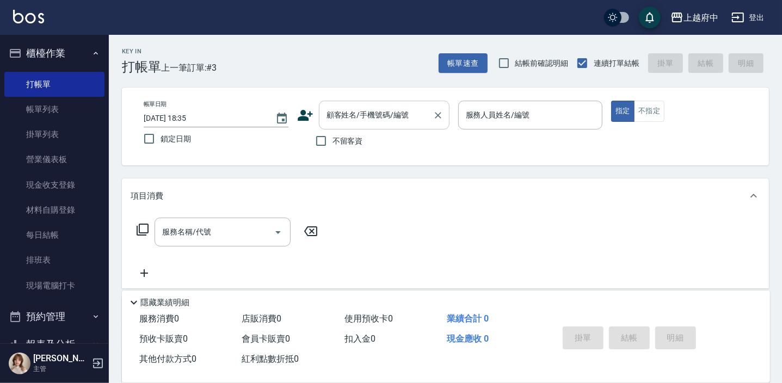
click at [345, 119] on input "顧客姓名/手機號碼/編號" at bounding box center [376, 115] width 104 height 19
click at [298, 115] on icon at bounding box center [305, 115] width 16 height 16
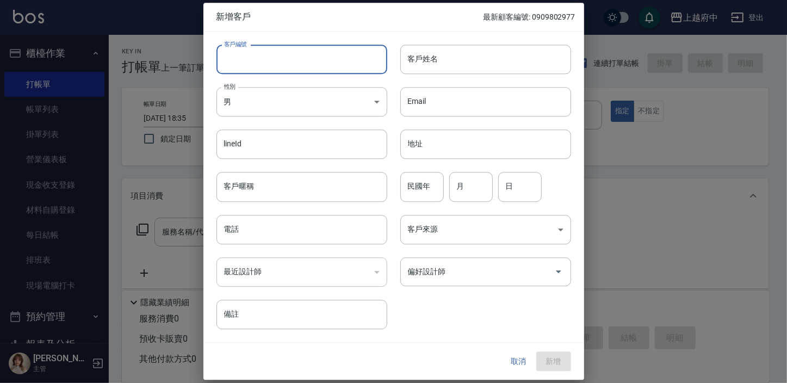
click at [268, 61] on input "客戶編號" at bounding box center [302, 59] width 171 height 29
type input "0980215362"
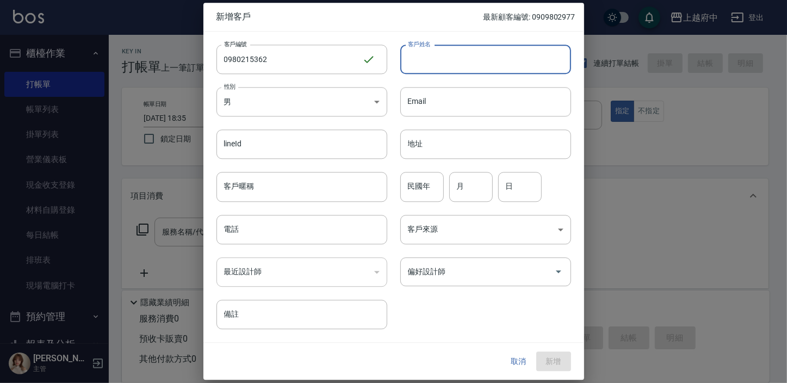
click at [472, 51] on input "客戶姓名" at bounding box center [485, 59] width 171 height 29
type input "許"
type input "許文碩"
click at [276, 190] on input "客戶暱稱" at bounding box center [302, 186] width 171 height 29
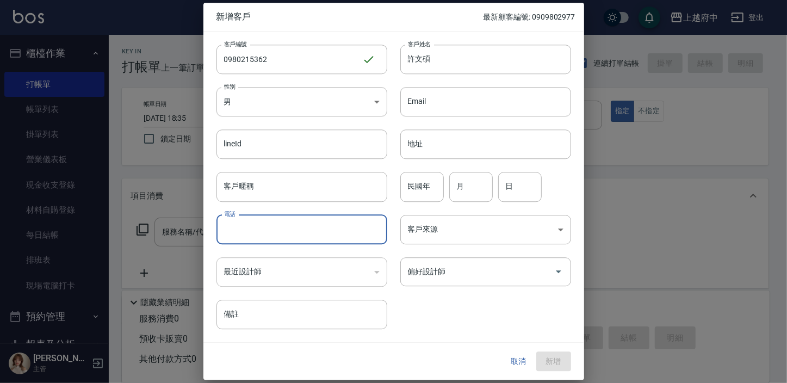
click at [226, 229] on input "電話" at bounding box center [302, 229] width 171 height 29
type input "0980215362"
click at [416, 189] on input "民國年" at bounding box center [422, 186] width 44 height 29
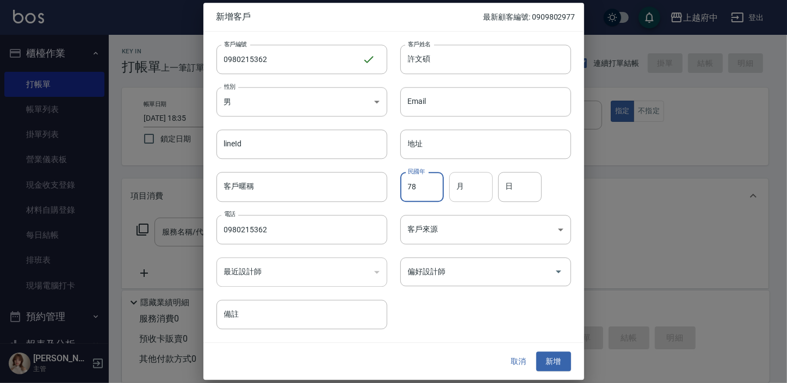
type input "78"
click at [454, 184] on input "月" at bounding box center [471, 186] width 44 height 29
type input "5"
type input "27"
click at [478, 316] on div "客戶編號 0980215362 ​ 客戶編號 客戶姓名 許文碩 客戶姓名 性別 男 MALE 性別 Email Email lineId lineId 地址 …" at bounding box center [387, 181] width 368 height 298
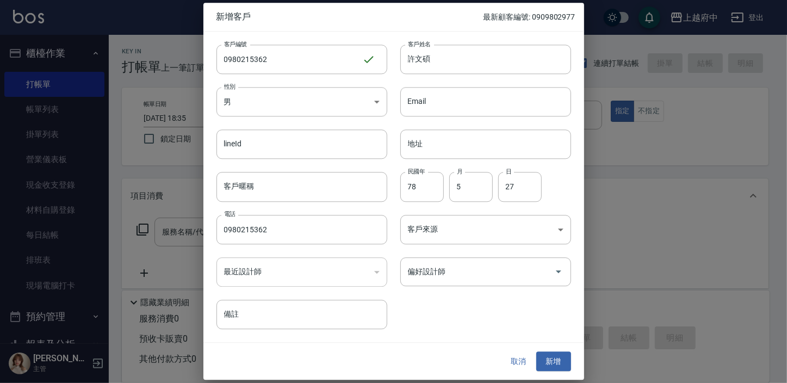
click at [544, 357] on button "新增" at bounding box center [553, 361] width 35 height 20
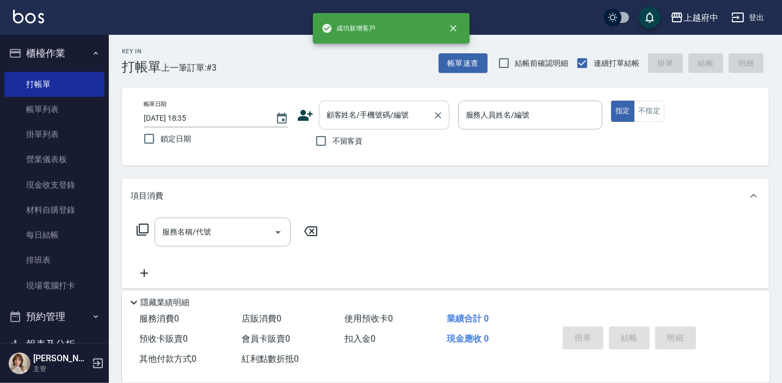
click at [359, 117] on input "顧客姓名/手機號碼/編號" at bounding box center [376, 115] width 104 height 19
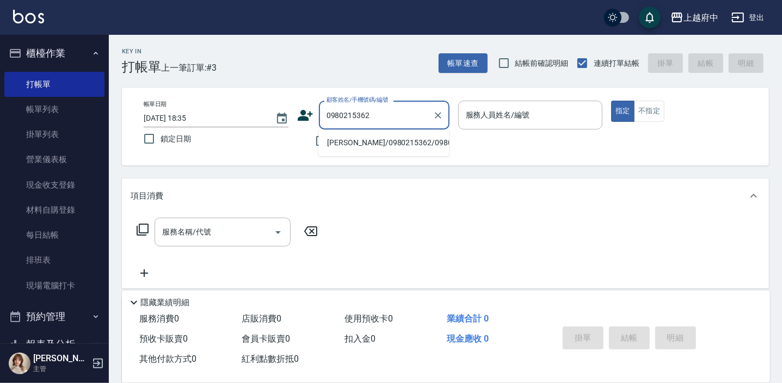
click at [355, 146] on li "許文碩/0980215362/0980215362" at bounding box center [383, 143] width 131 height 18
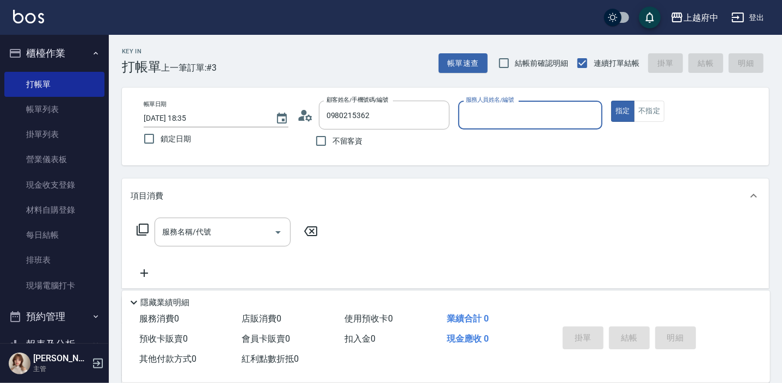
type input "許文碩/0980215362/0980215362"
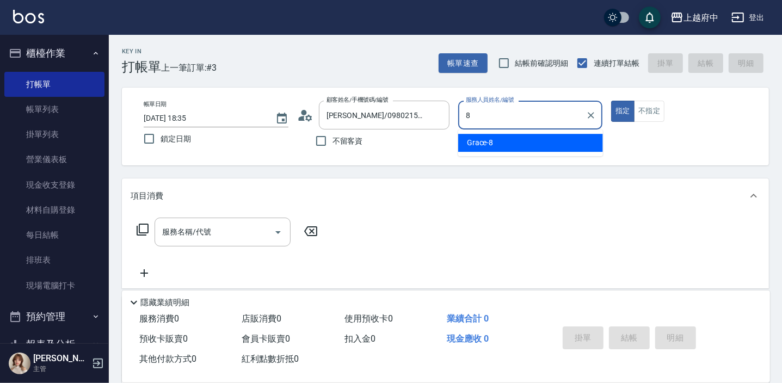
type input "Grace-8"
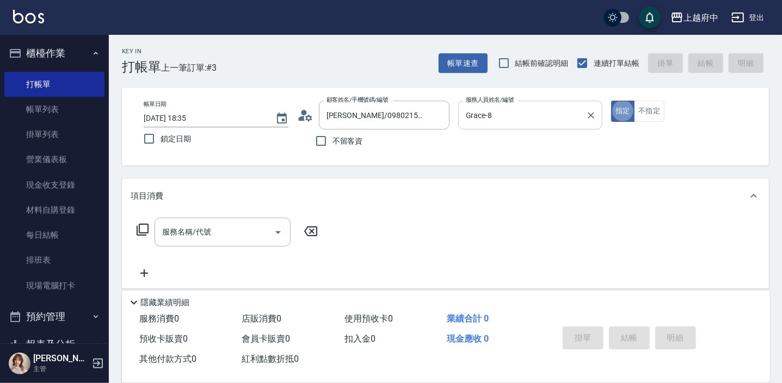
type button "true"
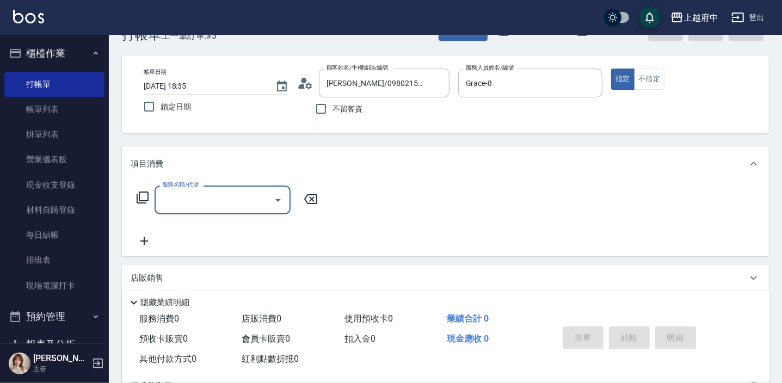
scroll to position [49, 0]
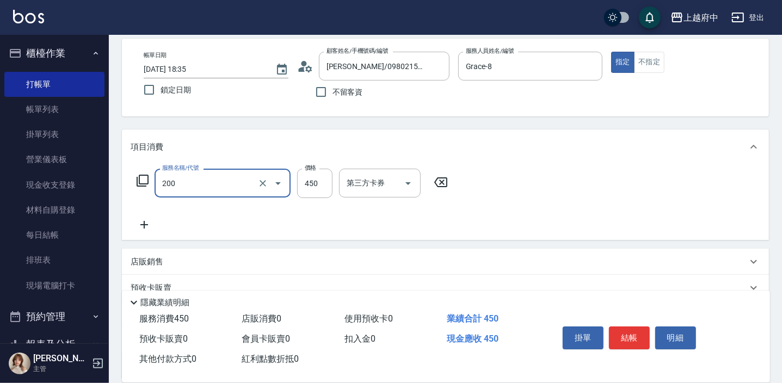
type input "有機洗髮(200)"
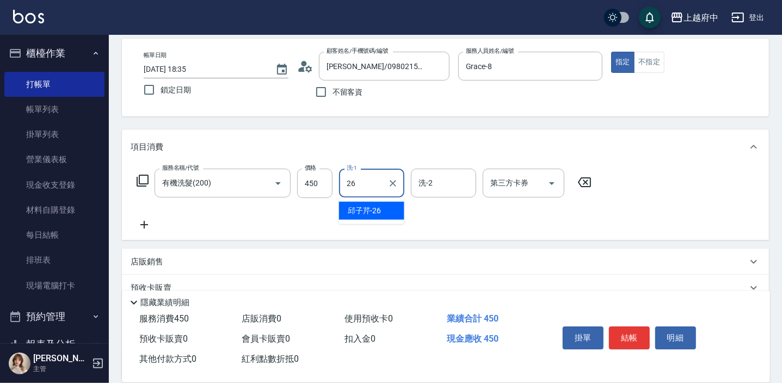
type input "邱子芹-26"
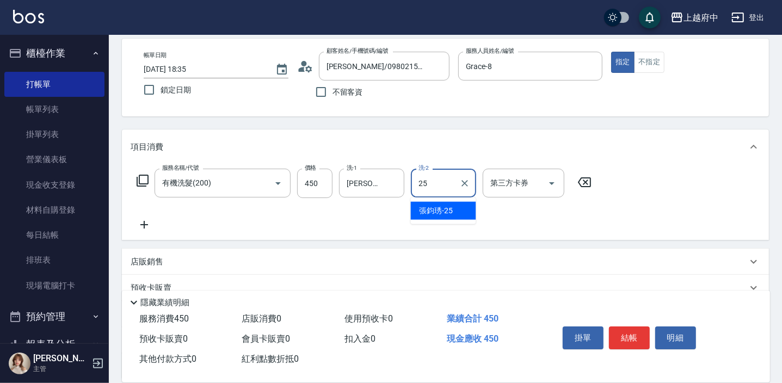
type input "張鈞琇-25"
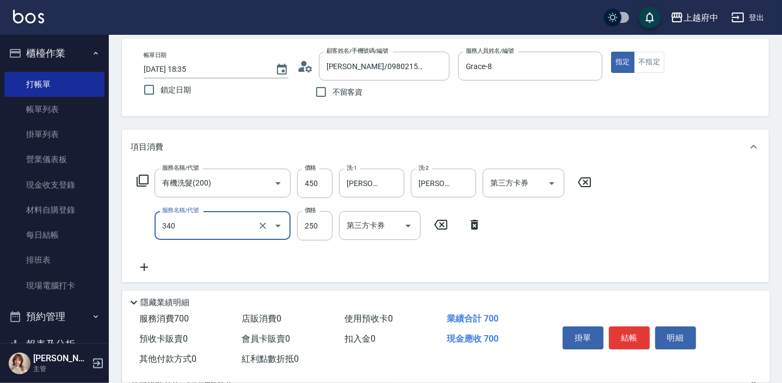
type input "剪髮(340)"
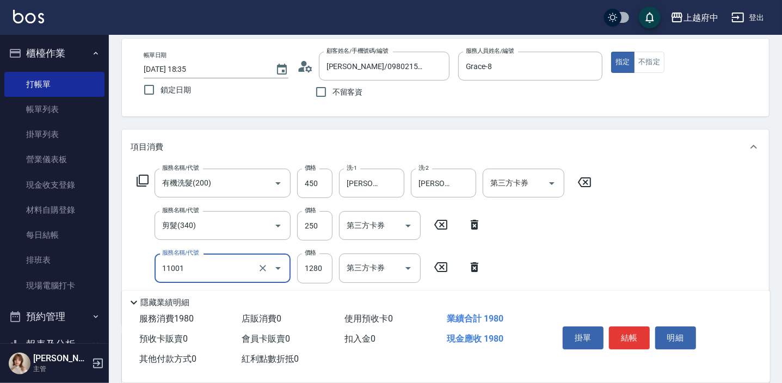
type input "燙髮S(11001)"
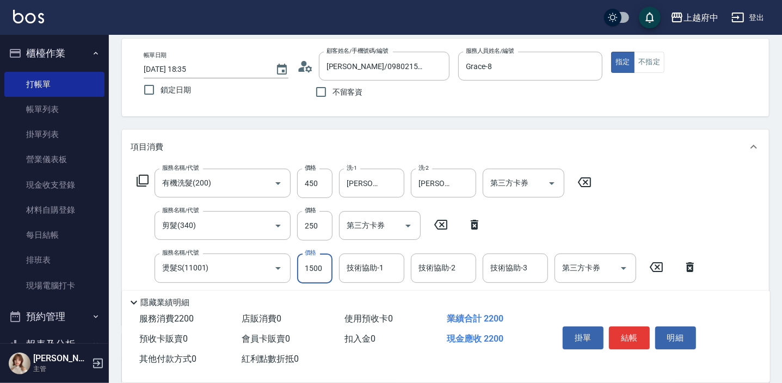
type input "1500"
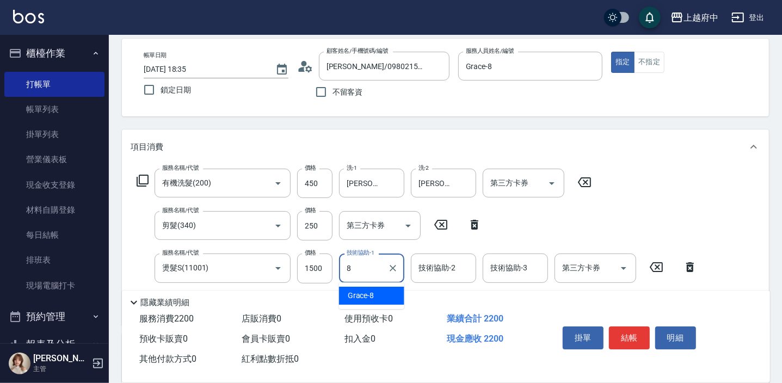
type input "Grace-8"
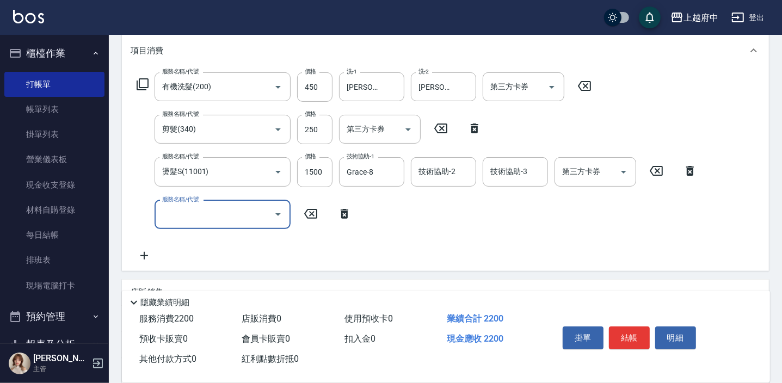
scroll to position [148, 0]
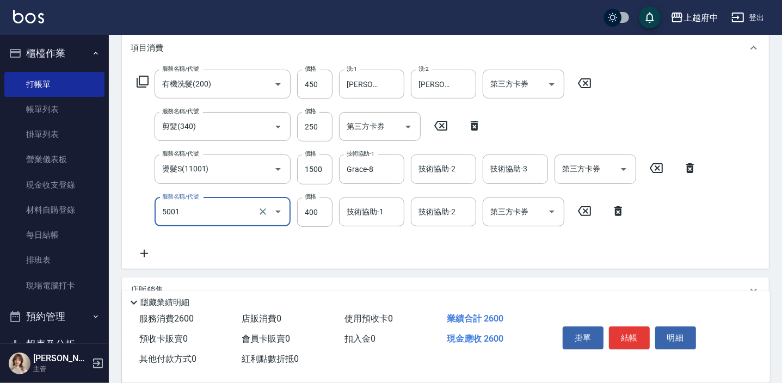
type input "側邊壓貼(5001)"
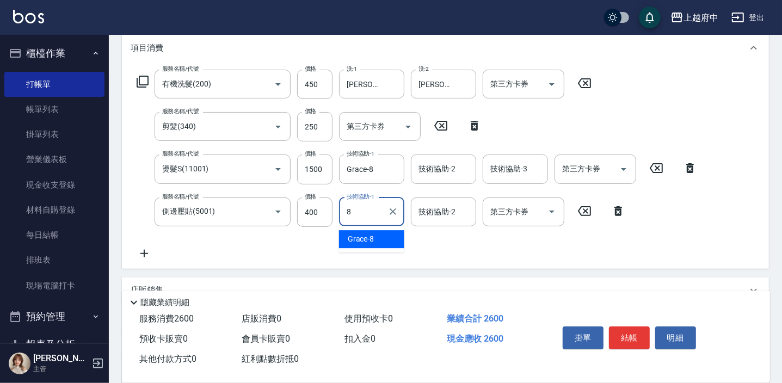
type input "Grace-8"
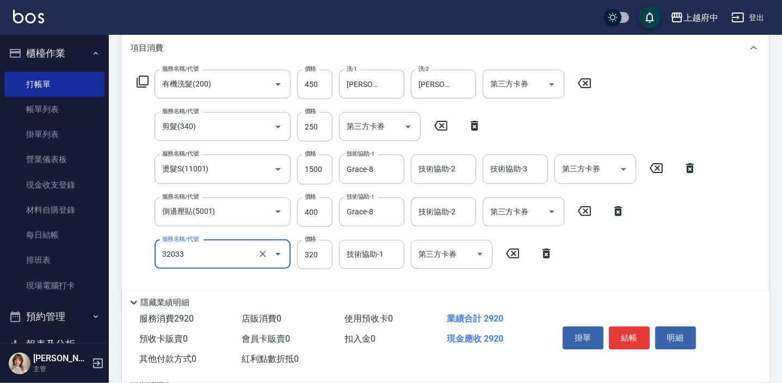
type input "頭皮隔離液(32033)"
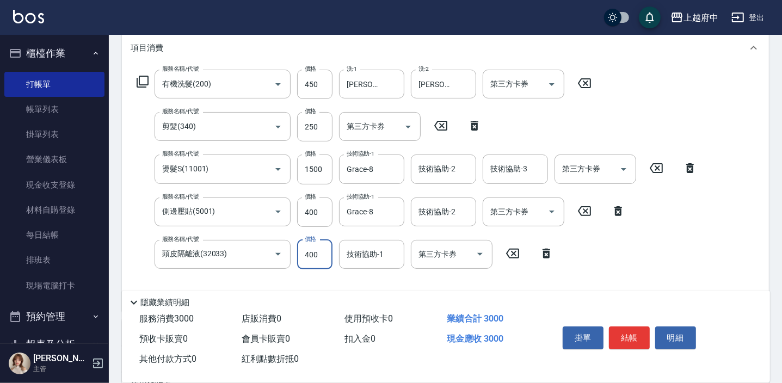
type input "400"
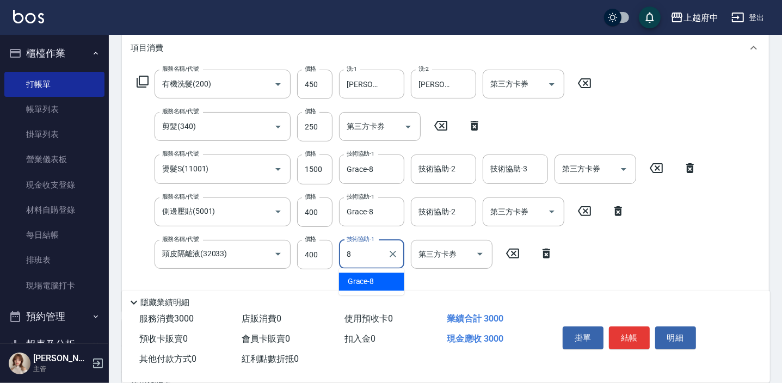
type input "Grace-8"
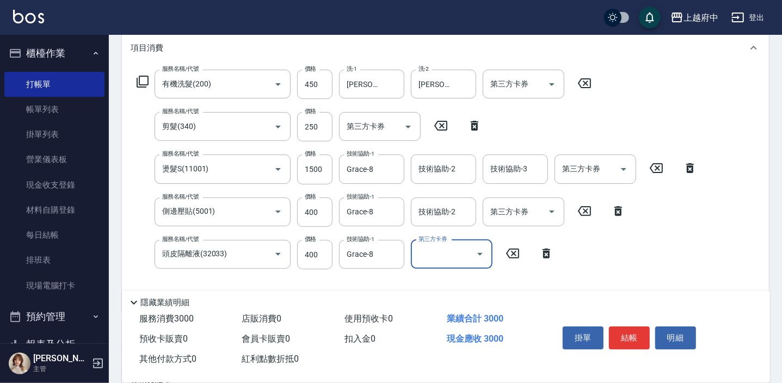
click at [600, 256] on div "服務名稱/代號 有機洗髮(200) 服務名稱/代號 價格 450 價格 洗-1 邱子芹-26 洗-1 洗-2 張鈞琇-25 洗-2 第三方卡券 第三方卡券 服…" at bounding box center [417, 186] width 573 height 233
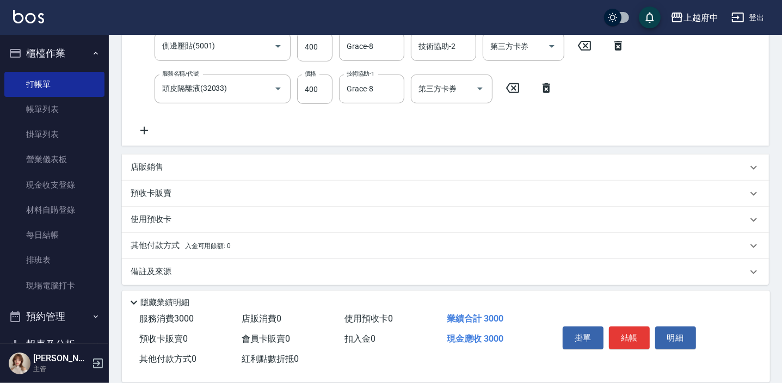
scroll to position [317, 0]
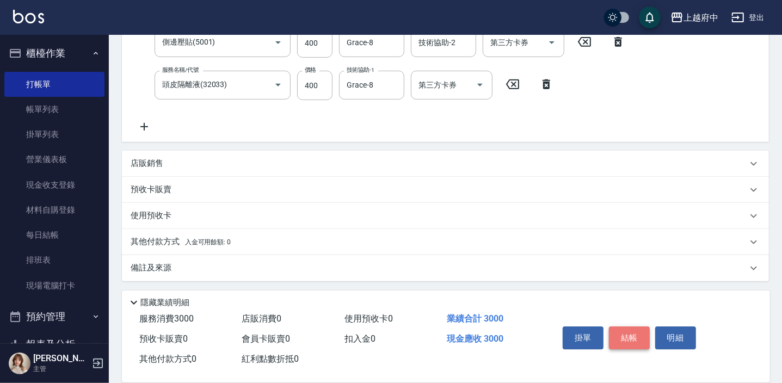
click at [626, 340] on button "結帳" at bounding box center [629, 337] width 41 height 23
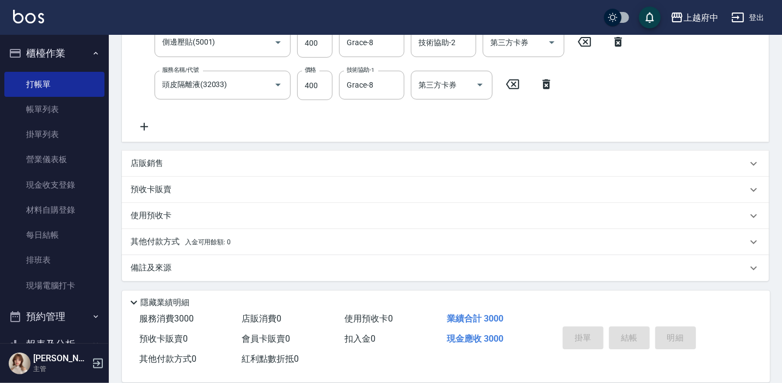
type input "2025/09/09 18:37"
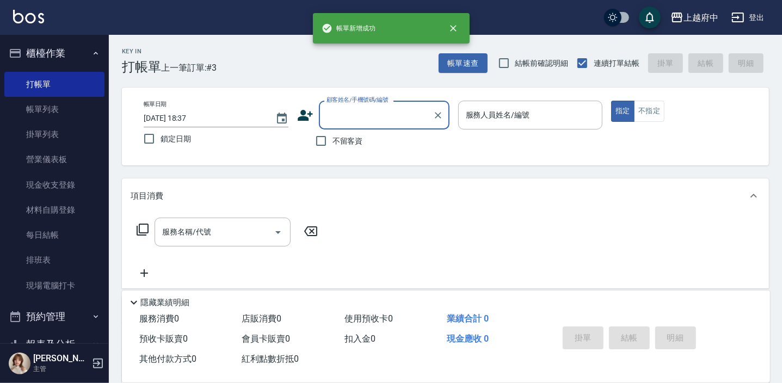
scroll to position [0, 0]
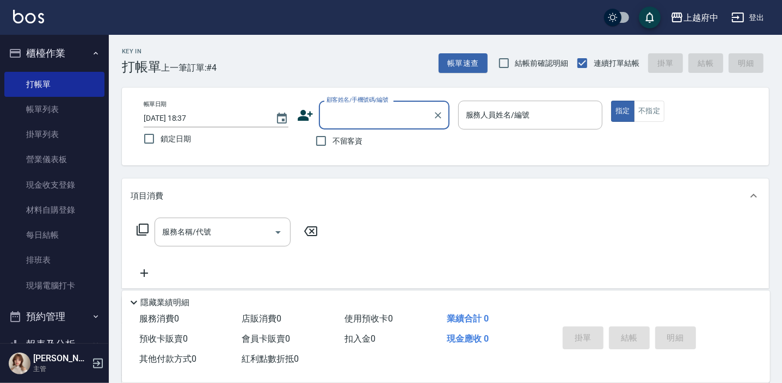
type input "ㄔ"
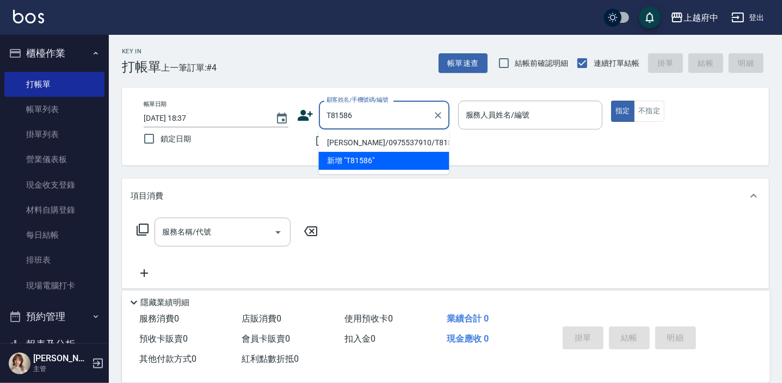
click at [368, 139] on li "劉憬人/0975537910/T81586" at bounding box center [383, 143] width 131 height 18
type input "劉憬人/0975537910/T81586"
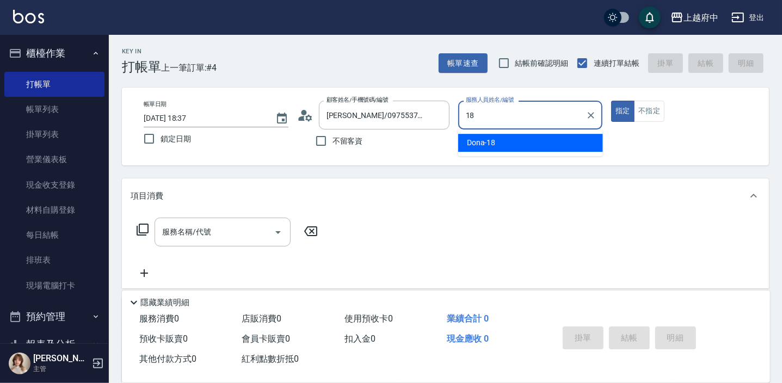
type input "Dona-18"
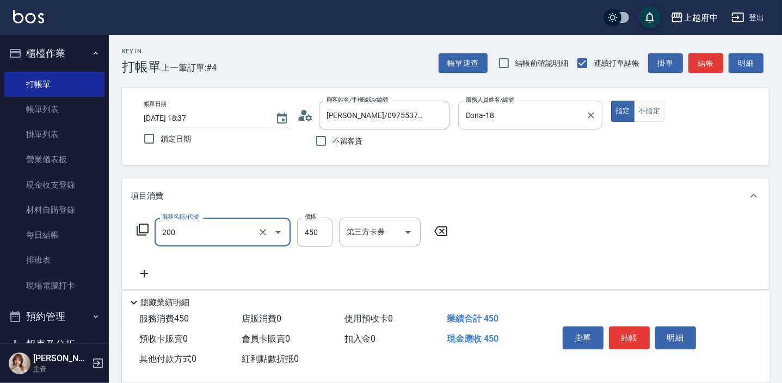
type input "有機洗髮(200)"
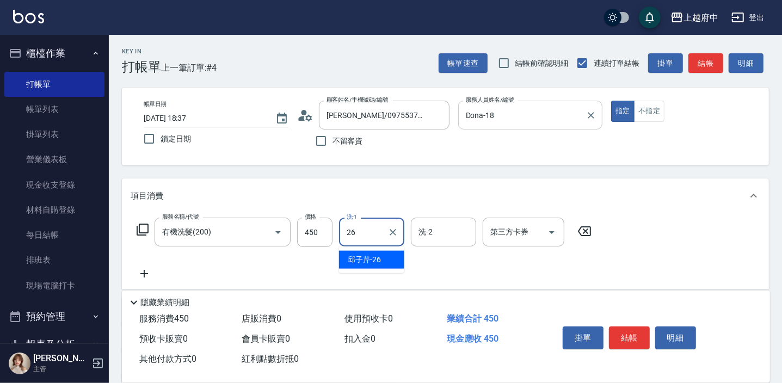
type input "邱子芹-26"
click at [628, 260] on div "服務名稱/代號 有機洗髮(200) 服務名稱/代號 價格 450 價格 洗-1 邱子芹-26 洗-1 洗-2 洗-2 第三方卡券 第三方卡券" at bounding box center [445, 251] width 647 height 76
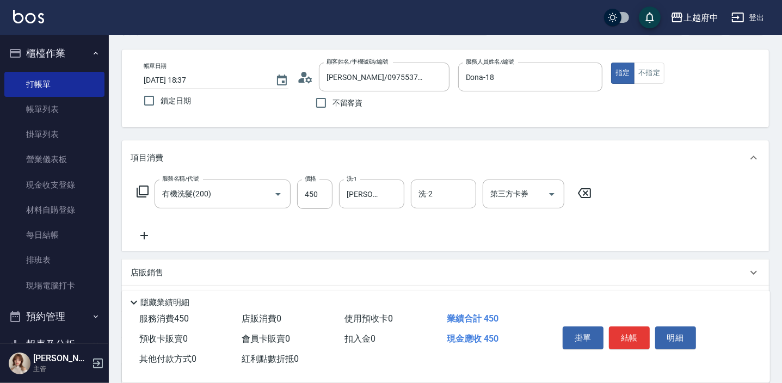
scroll to position [49, 0]
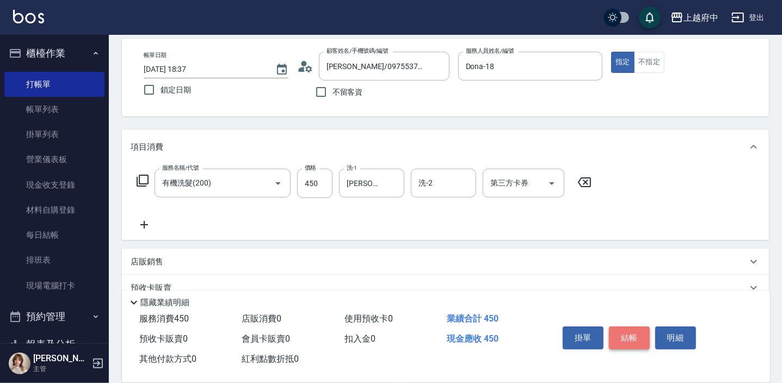
click at [637, 334] on button "結帳" at bounding box center [629, 337] width 41 height 23
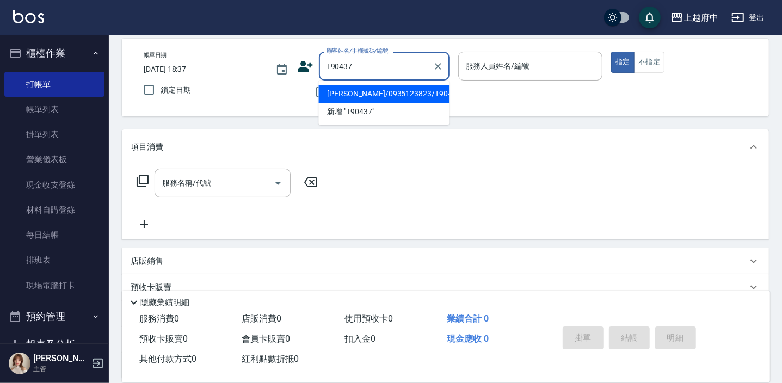
click at [356, 87] on li "呂學霖/0935123823/T90437" at bounding box center [383, 94] width 131 height 18
type input "呂學霖/0935123823/T90437"
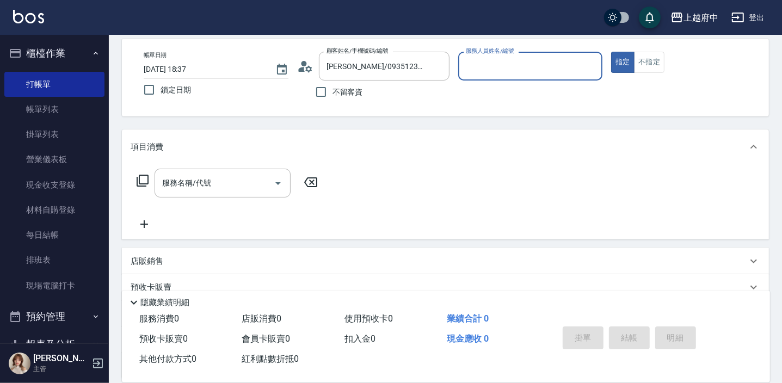
type input "Mona-11"
click at [611, 52] on button "指定" at bounding box center [622, 62] width 23 height 21
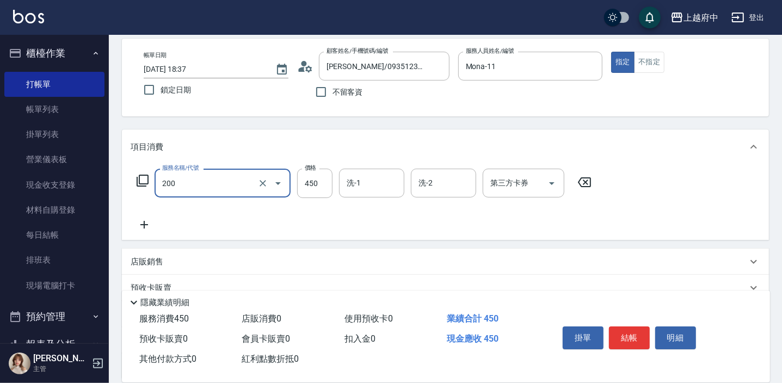
type input "有機洗髮(200)"
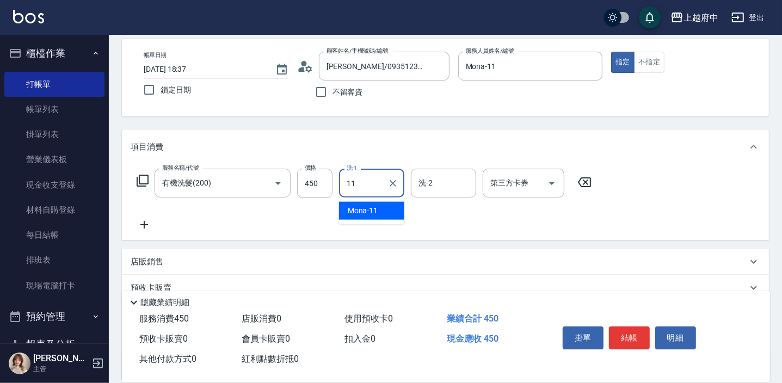
type input "Mona-11"
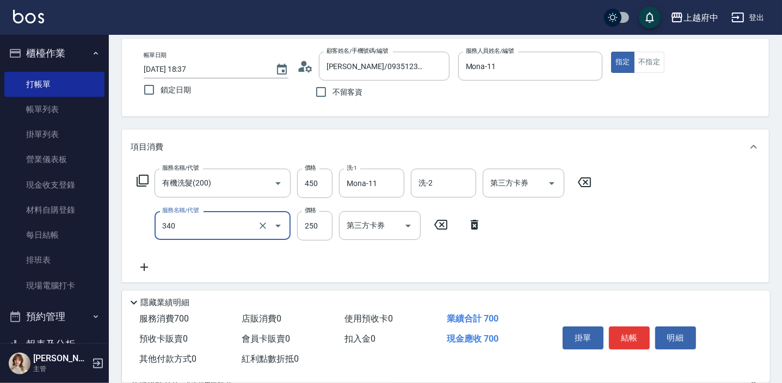
type input "剪髮(340)"
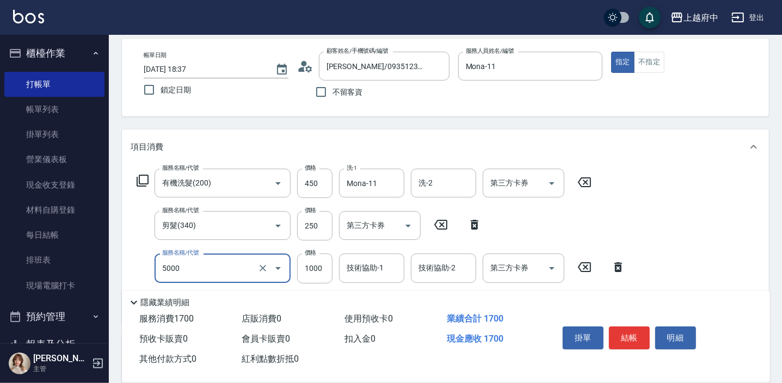
type input "毛流燙(5000)"
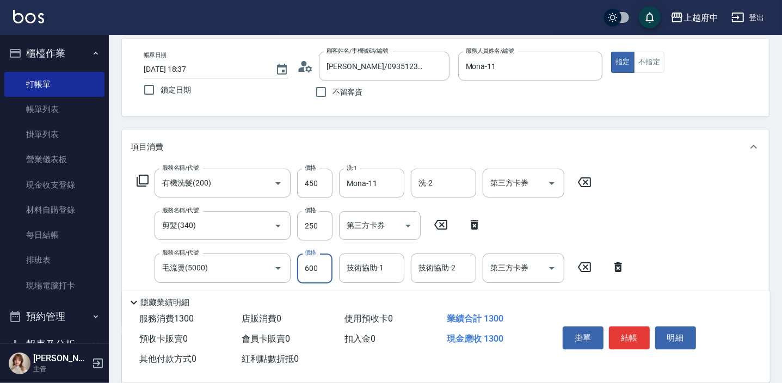
type input "600"
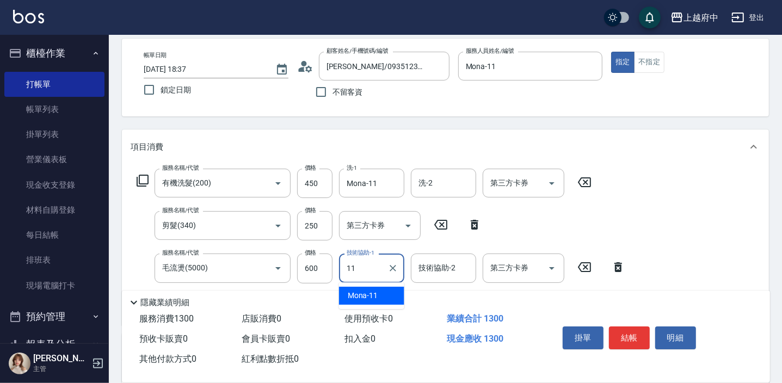
type input "Mona-11"
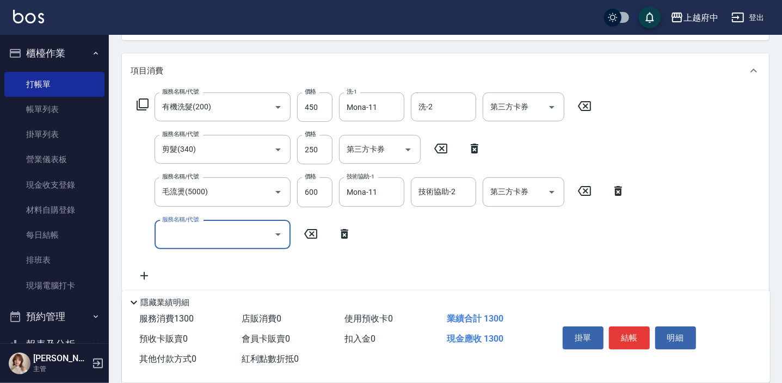
scroll to position [148, 0]
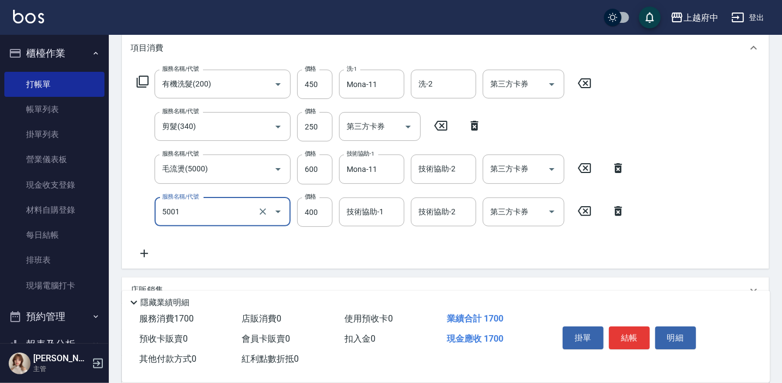
type input "側邊壓貼(5001)"
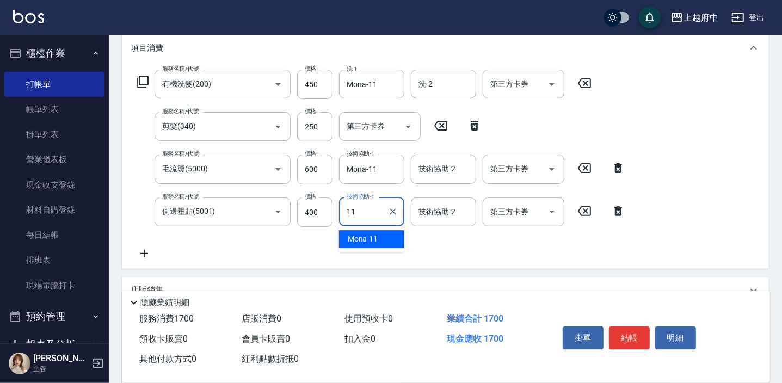
type input "Mona-11"
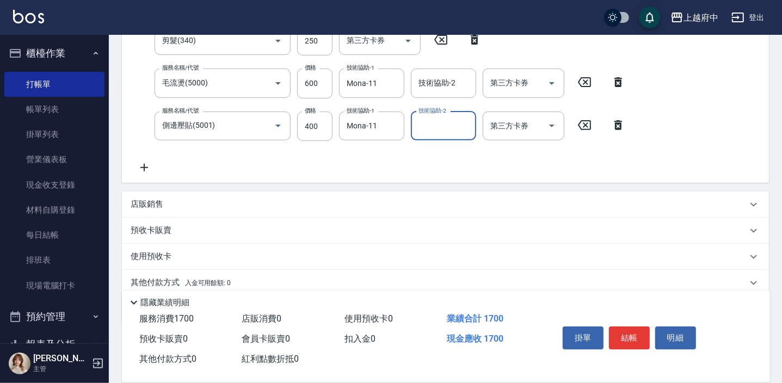
scroll to position [247, 0]
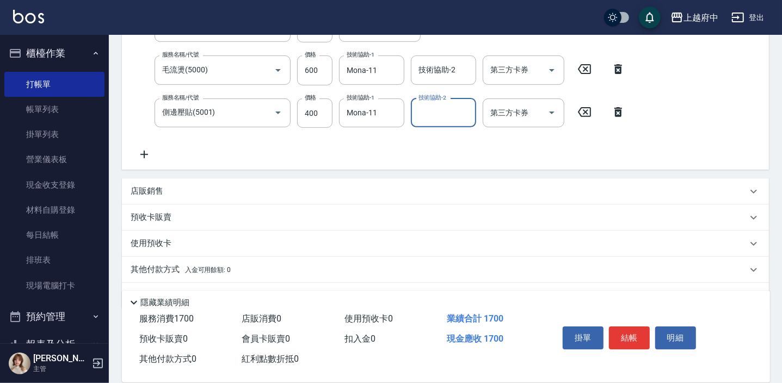
click at [147, 192] on p "店販銷售" at bounding box center [147, 191] width 33 height 11
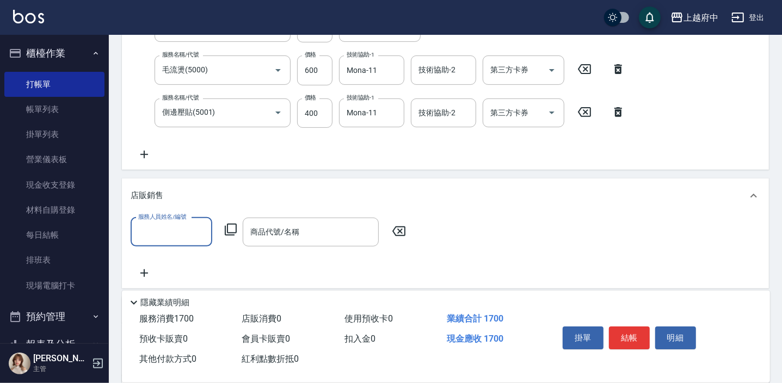
scroll to position [0, 0]
type input "Mona-11"
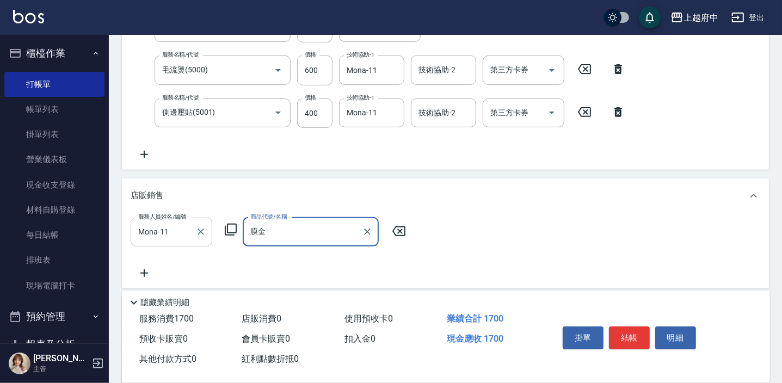
type input "膜"
type input "ㄓ"
type input "魔金"
